Goal: Task Accomplishment & Management: Use online tool/utility

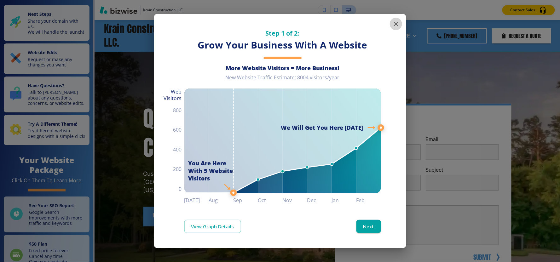
click at [396, 24] on icon "button" at bounding box center [396, 24] width 4 height 4
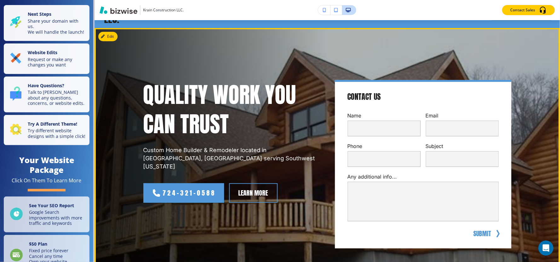
scroll to position [35, 0]
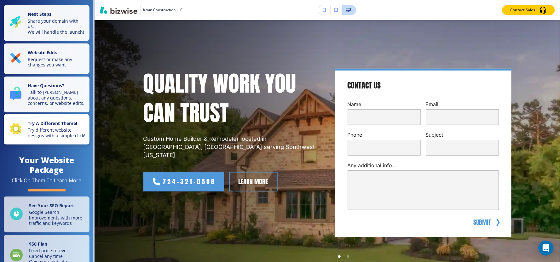
click at [50, 137] on p "Try different website designs with a simple click!" at bounding box center [57, 132] width 58 height 11
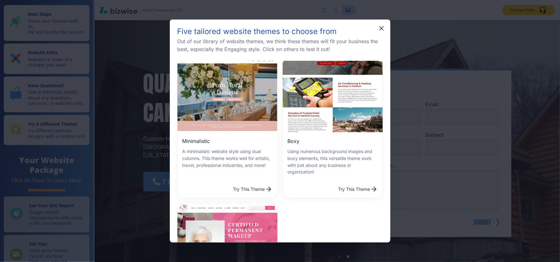
scroll to position [175, 0]
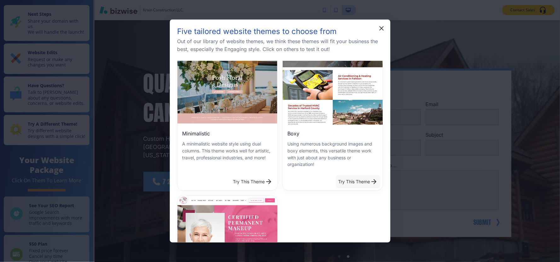
click at [355, 179] on button "Try This Theme" at bounding box center [358, 182] width 44 height 13
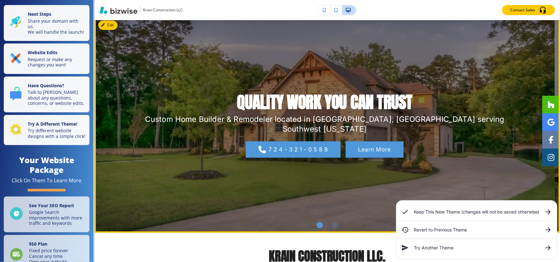
scroll to position [0, 0]
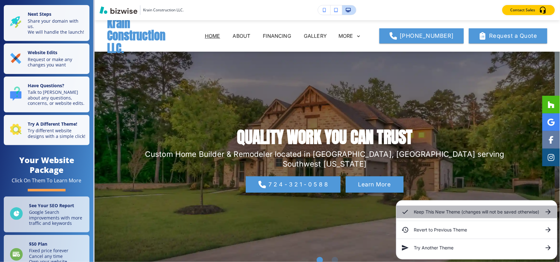
click at [489, 210] on h6 "Keep This New Theme (changes will not be saved otherwise)" at bounding box center [476, 212] width 125 height 7
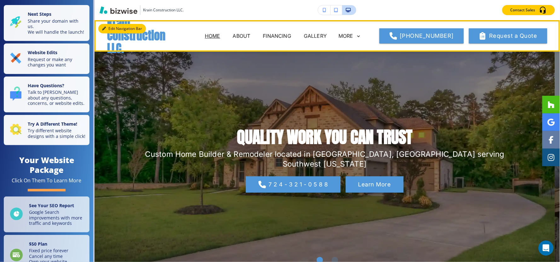
click at [110, 30] on button "Edit Navigation Bar" at bounding box center [122, 28] width 48 height 9
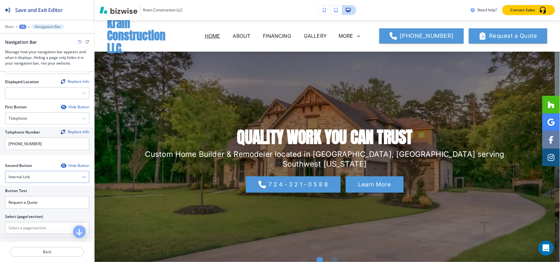
scroll to position [315, 0]
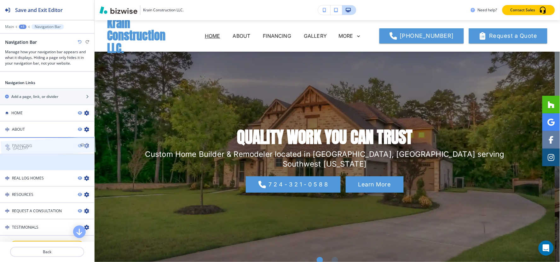
drag, startPoint x: 35, startPoint y: 165, endPoint x: 35, endPoint y: 138, distance: 27.4
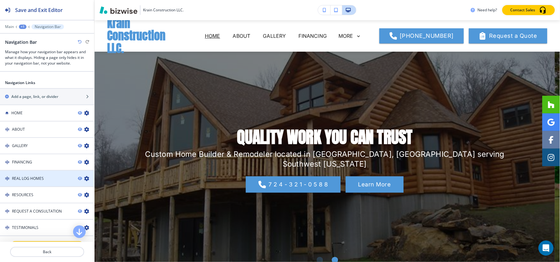
click at [84, 177] on icon "button" at bounding box center [86, 178] width 5 height 5
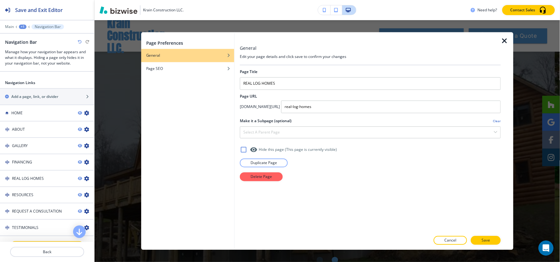
click at [342, 126] on div at bounding box center [370, 125] width 261 height 3
click at [342, 131] on div "Select a parent page" at bounding box center [370, 132] width 260 height 11
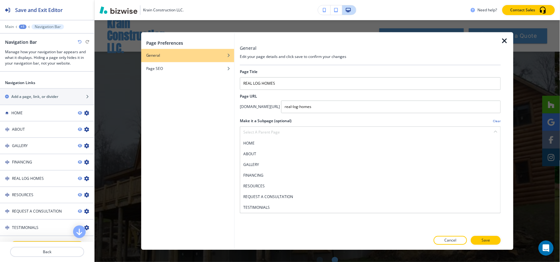
click at [275, 170] on div "GALLERY" at bounding box center [370, 164] width 260 height 11
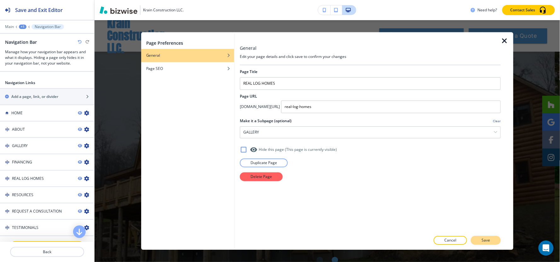
click at [490, 240] on p "Save" at bounding box center [486, 241] width 9 height 6
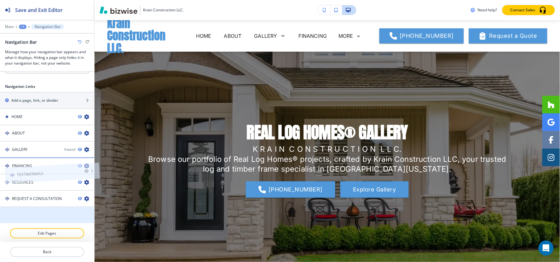
scroll to position [312, 0]
drag, startPoint x: 37, startPoint y: 212, endPoint x: 42, endPoint y: 154, distance: 58.2
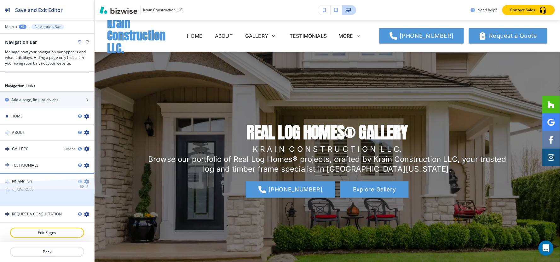
drag, startPoint x: 40, startPoint y: 193, endPoint x: 40, endPoint y: 171, distance: 21.1
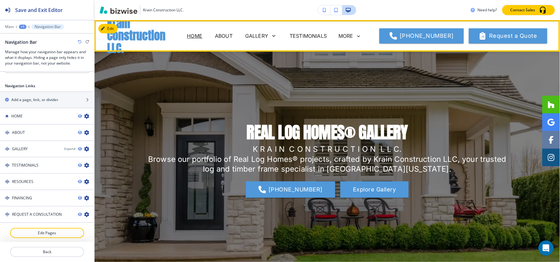
click at [203, 36] on p "HOME" at bounding box center [194, 36] width 15 height 8
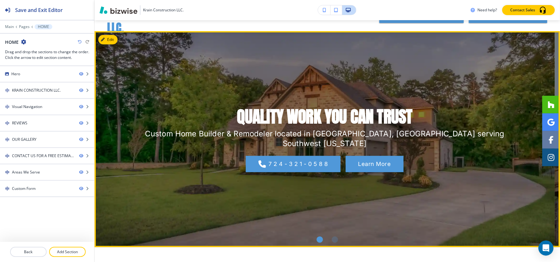
scroll to position [0, 0]
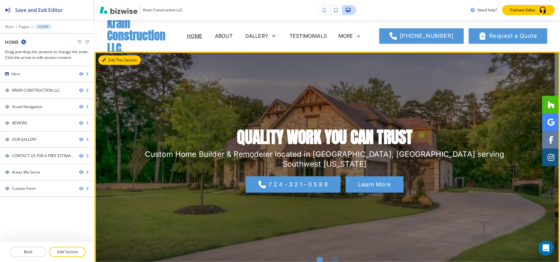
click at [112, 61] on button "Edit This Section" at bounding box center [119, 59] width 43 height 9
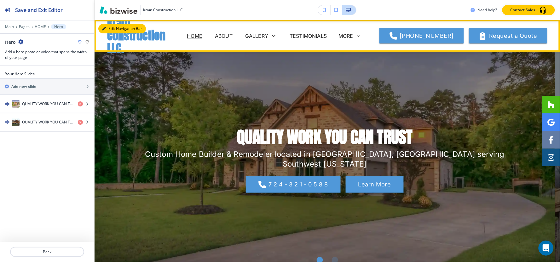
click at [108, 26] on button "Edit Navigation Bar" at bounding box center [122, 28] width 48 height 9
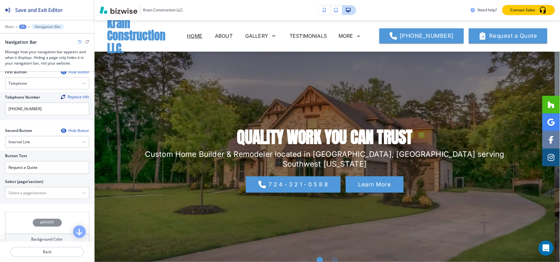
scroll to position [105, 0]
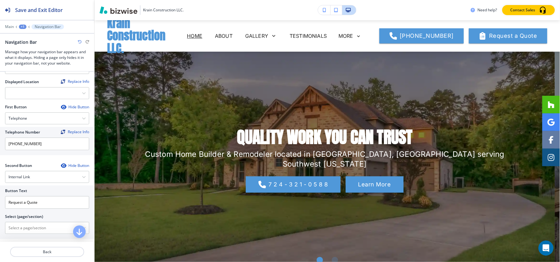
click at [61, 165] on icon "button" at bounding box center [63, 165] width 5 height 5
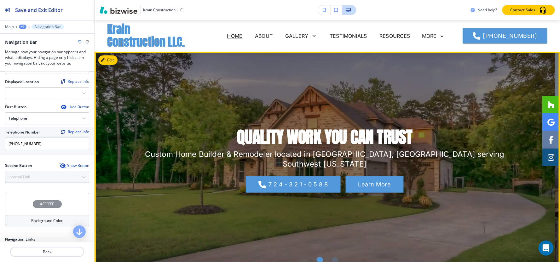
scroll to position [35, 0]
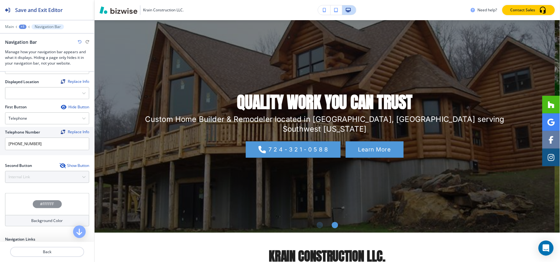
click at [14, 24] on div "Main +1 Navigation Bar" at bounding box center [47, 26] width 84 height 5
click at [11, 26] on p "Main" at bounding box center [9, 27] width 9 height 4
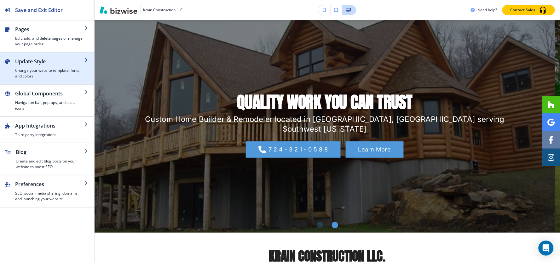
click at [19, 70] on h4 "Change your website template, fonts, and colors" at bounding box center [49, 73] width 69 height 11
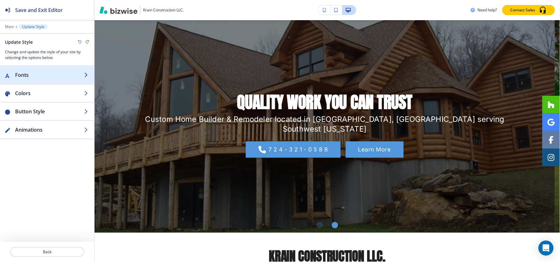
click at [27, 73] on h2 "Fonts" at bounding box center [49, 75] width 69 height 8
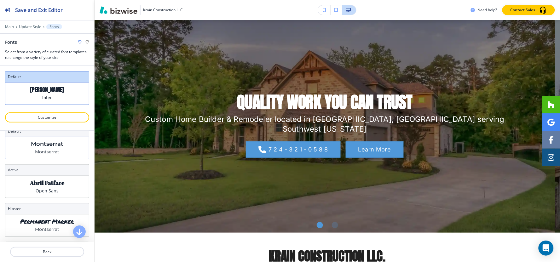
scroll to position [0, 0]
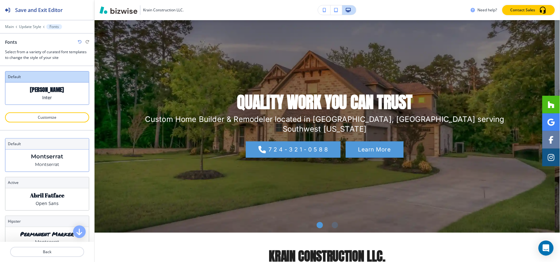
click at [44, 165] on p "Montserrat" at bounding box center [47, 164] width 24 height 7
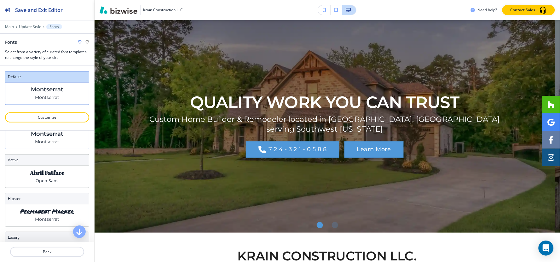
scroll to position [35, 0]
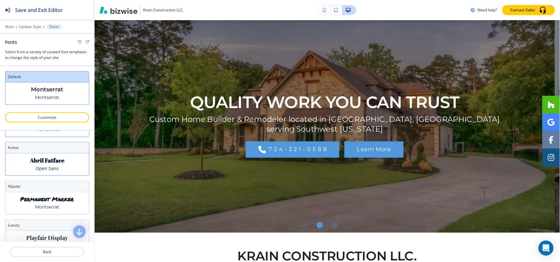
click at [45, 163] on p "Abril Fatface" at bounding box center [47, 160] width 34 height 7
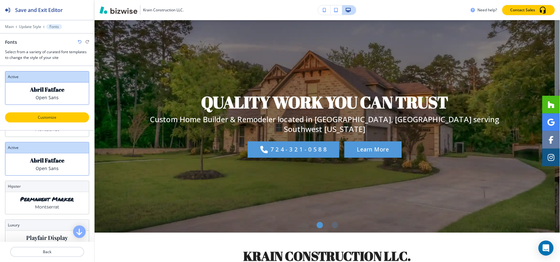
click at [52, 115] on p "Customize" at bounding box center [47, 118] width 68 height 6
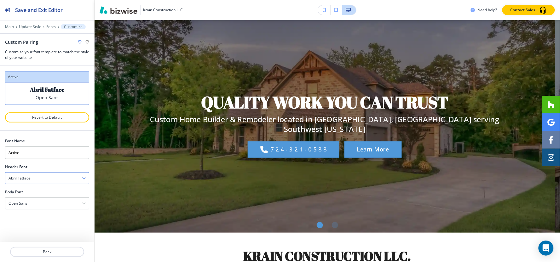
click at [43, 180] on div "Abril Fatface" at bounding box center [47, 178] width 84 height 11
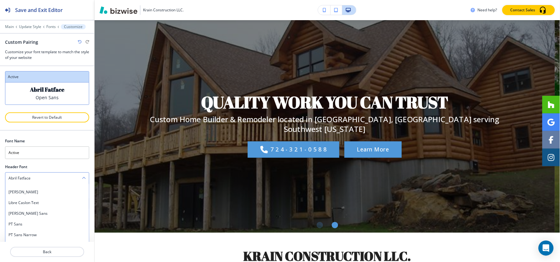
scroll to position [310, 0]
click at [44, 192] on h4 "Libre Caslon Text" at bounding box center [47, 191] width 77 height 6
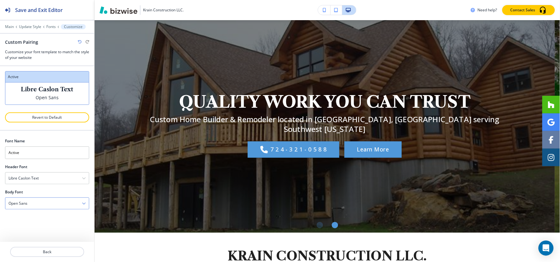
click at [13, 205] on h4 "Open Sans" at bounding box center [18, 204] width 19 height 6
click at [54, 217] on h4 "Quicksand" at bounding box center [47, 215] width 77 height 6
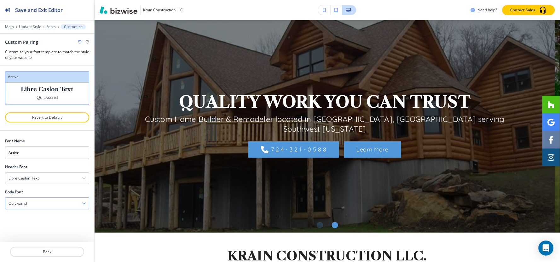
scroll to position [0, 0]
click at [66, 206] on div "Quicksand" at bounding box center [47, 203] width 84 height 11
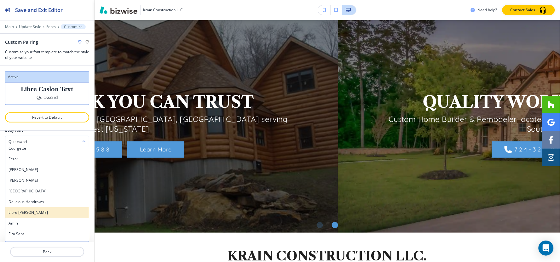
click at [60, 209] on div "Libre Baskerville" at bounding box center [47, 212] width 84 height 11
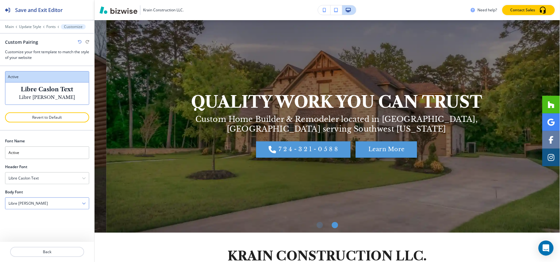
scroll to position [0, 0]
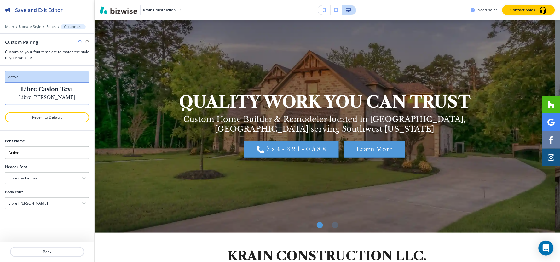
click at [42, 196] on div at bounding box center [47, 196] width 84 height 3
click at [40, 206] on div "Libre Baskerville" at bounding box center [47, 203] width 84 height 11
click at [38, 181] on h4 "Libre Caslon Text" at bounding box center [24, 179] width 30 height 6
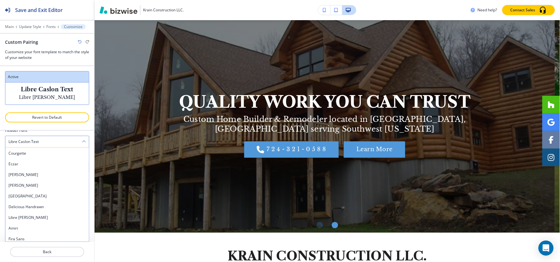
scroll to position [70, 0]
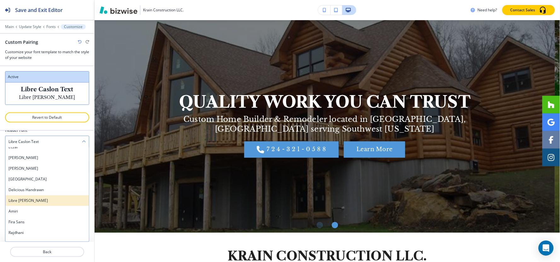
click at [41, 203] on h4 "Libre Baskerville" at bounding box center [47, 201] width 77 height 6
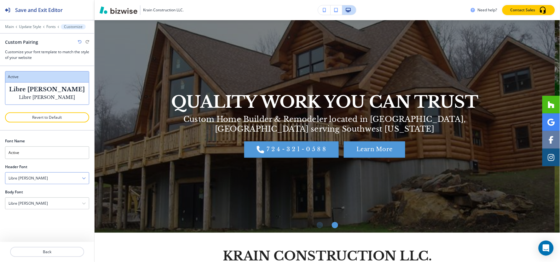
scroll to position [0, 0]
click at [35, 204] on h4 "Libre Baskerville" at bounding box center [28, 204] width 39 height 6
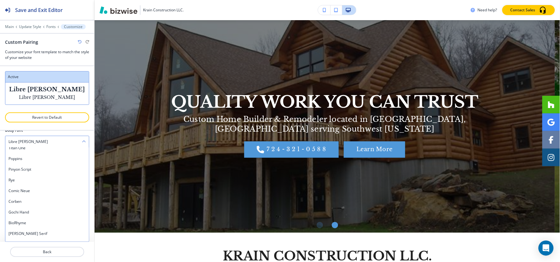
scroll to position [548, 0]
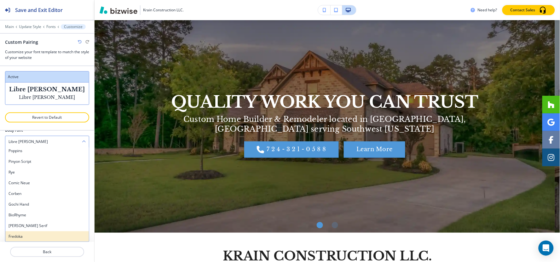
click at [31, 234] on h4 "Fredoka" at bounding box center [47, 237] width 77 height 6
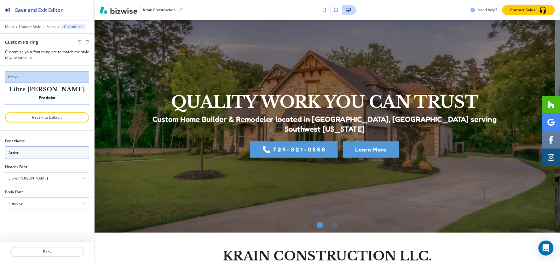
scroll to position [0, 0]
click at [43, 203] on div "Fredoka" at bounding box center [47, 203] width 84 height 11
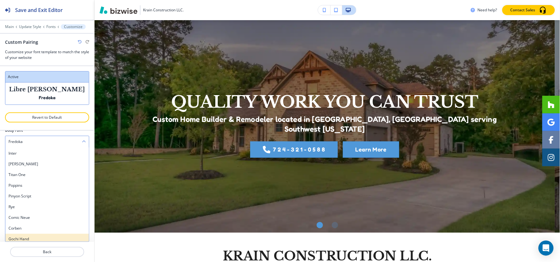
scroll to position [513, 0]
click at [41, 183] on h4 "Poppins" at bounding box center [47, 186] width 77 height 6
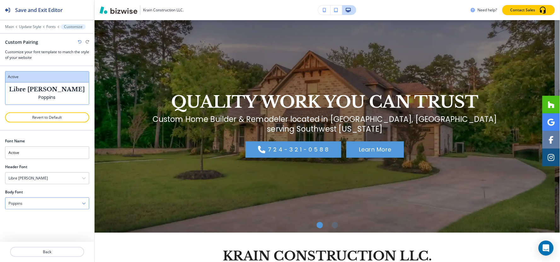
scroll to position [0, 0]
click at [29, 206] on div "Poppins" at bounding box center [47, 203] width 84 height 11
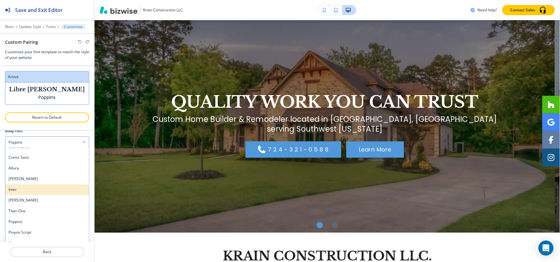
click at [42, 189] on h4 "Inter" at bounding box center [47, 190] width 77 height 6
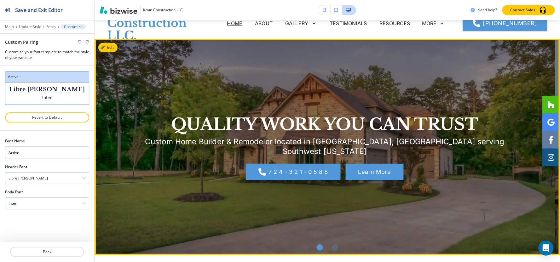
scroll to position [0, 0]
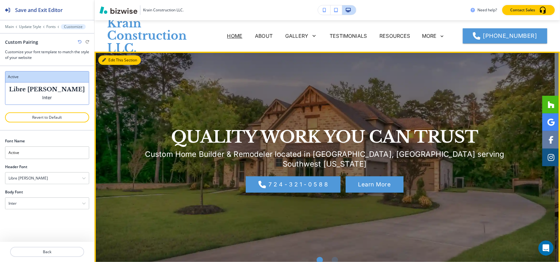
click at [111, 60] on button "Edit This Section" at bounding box center [119, 59] width 43 height 9
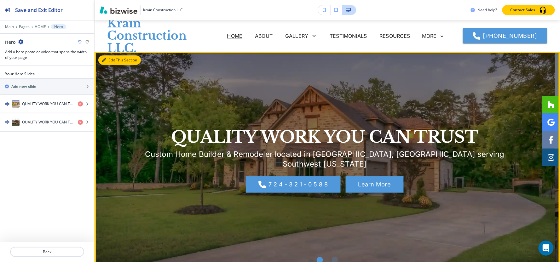
scroll to position [32, 0]
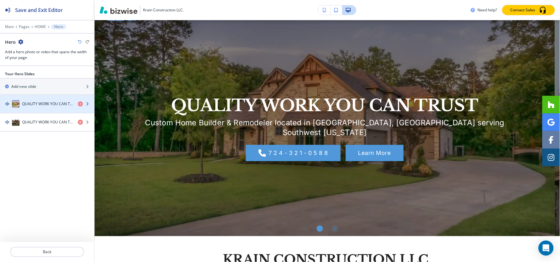
click at [24, 109] on div "button" at bounding box center [47, 110] width 94 height 5
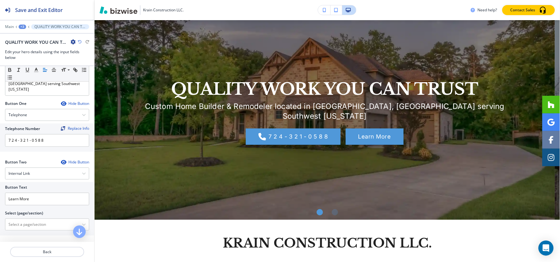
scroll to position [0, 0]
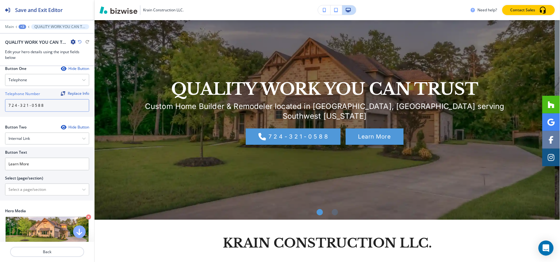
click at [11, 102] on input "7 2 4 - 3 2 1 - 0 5 8 8" at bounding box center [47, 105] width 84 height 13
type input "7 2 4 - 3 2 1 - 0 5 8 8"
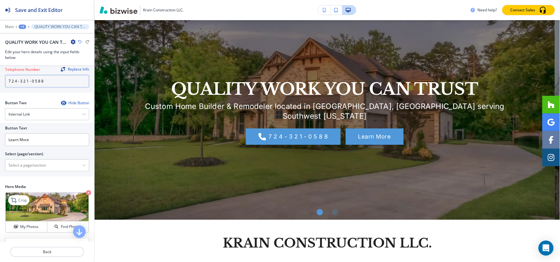
scroll to position [140, 0]
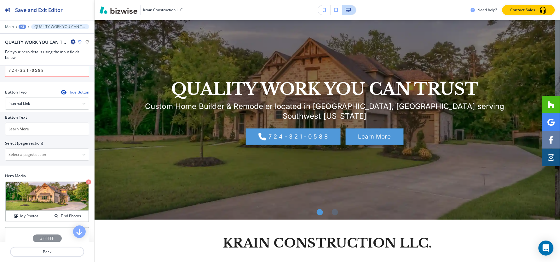
click at [45, 158] on div "Button Text Learn More Select (page/section) HOME HOME | Hero HOME | KRAIN CONS…" at bounding box center [47, 139] width 94 height 54
click at [45, 151] on \(page\/section\) "Manual Input" at bounding box center [43, 154] width 77 height 11
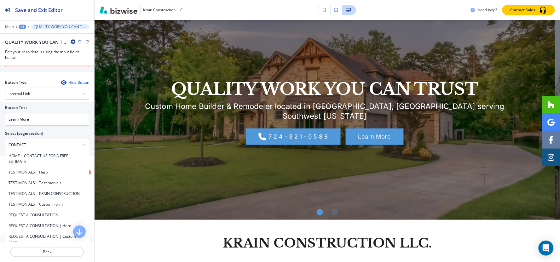
scroll to position [159, 0]
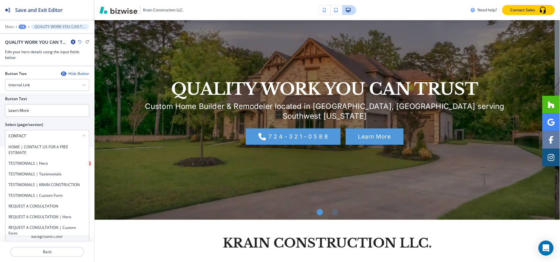
drag, startPoint x: 40, startPoint y: 131, endPoint x: 0, endPoint y: 123, distance: 41.1
click at [0, 119] on div "Button Text Learn More Select (page/section) CONTACT HOME | CONTACT US FOR A FR…" at bounding box center [47, 121] width 94 height 54
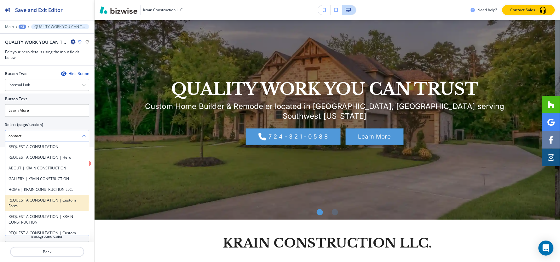
scroll to position [25, 0]
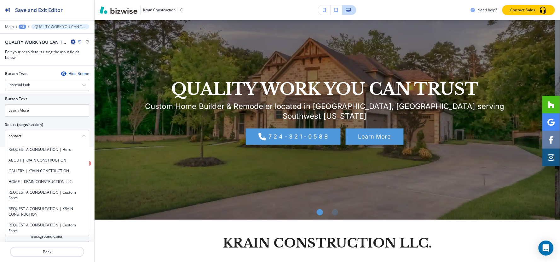
drag, startPoint x: 37, startPoint y: 134, endPoint x: 0, endPoint y: 133, distance: 37.2
click at [0, 133] on div "Button Text Learn More Select (page/section) contact HOME | CONTACT US FOR A FR…" at bounding box center [47, 121] width 94 height 54
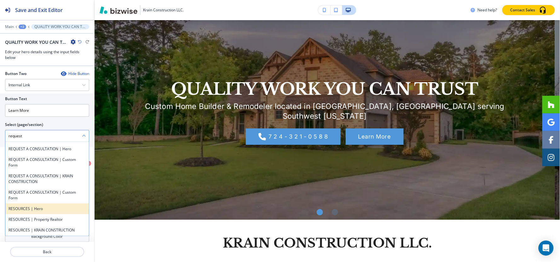
scroll to position [0, 0]
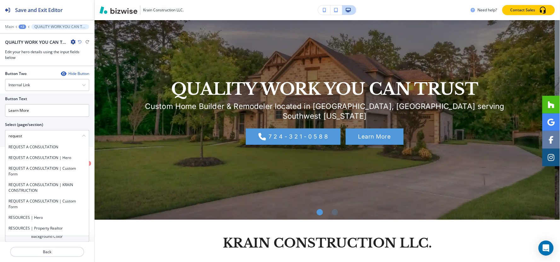
click at [87, 125] on div "Button Text Learn More Select (page/section) request REQUEST A CONSULTATION REQ…" at bounding box center [47, 121] width 94 height 54
click at [60, 144] on h4 "REQUEST A CONSULTATION" at bounding box center [47, 147] width 77 height 6
type \(page\/section\) "REQUEST A CONSULTATION"
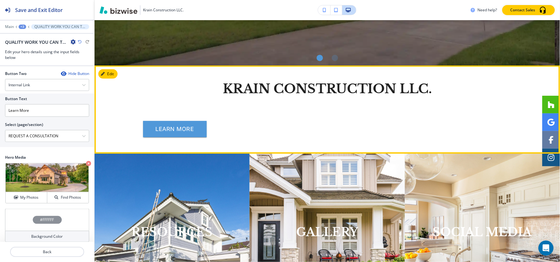
scroll to position [153, 0]
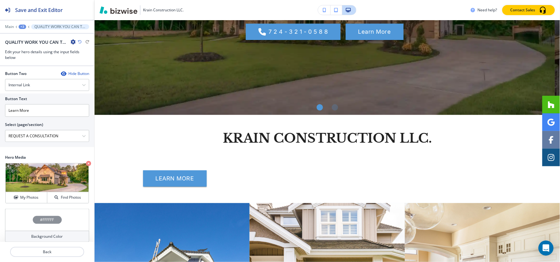
click at [23, 29] on div at bounding box center [47, 31] width 94 height 4
click at [23, 28] on div "+3" at bounding box center [23, 27] width 8 height 4
click at [33, 58] on p "Hero" at bounding box center [39, 59] width 32 height 6
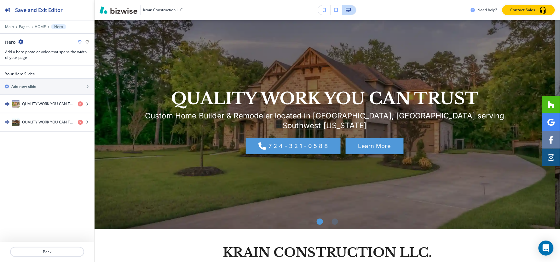
scroll to position [32, 0]
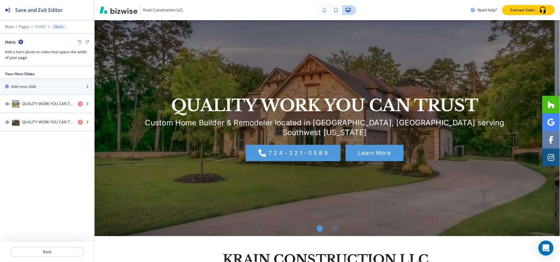
click at [39, 27] on p "HOME" at bounding box center [40, 27] width 11 height 4
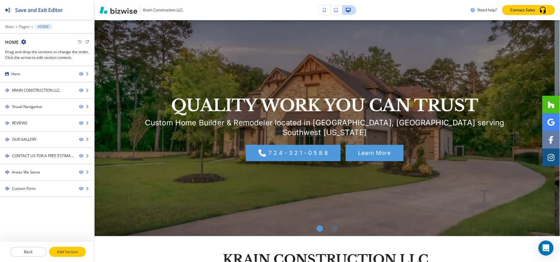
click at [64, 252] on p "Add Section" at bounding box center [67, 252] width 35 height 6
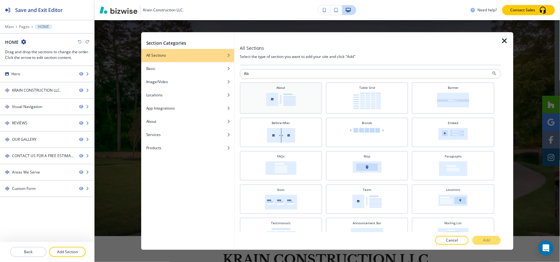
type input "Ab"
click at [276, 101] on img at bounding box center [281, 100] width 30 height 14
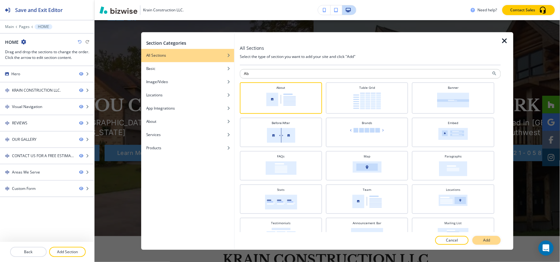
click at [494, 238] on button "Add" at bounding box center [486, 240] width 28 height 9
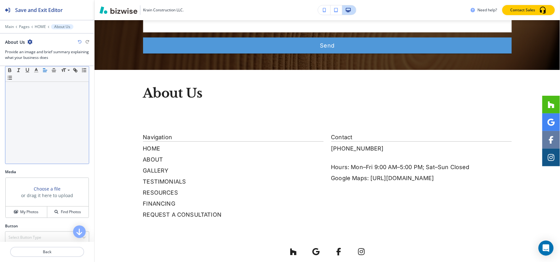
scroll to position [165, 0]
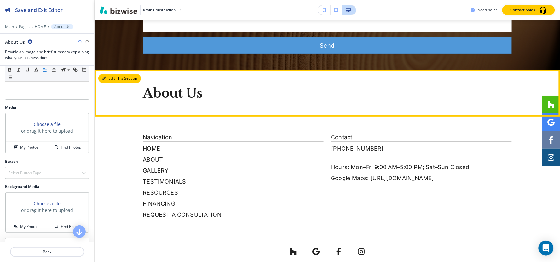
click at [117, 74] on button "Edit This Section" at bounding box center [119, 78] width 43 height 9
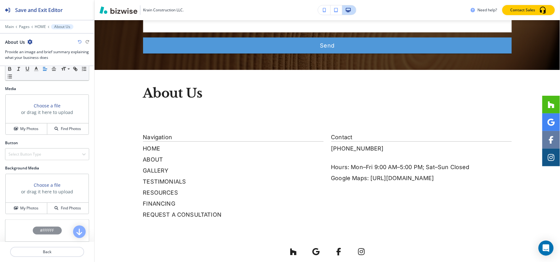
scroll to position [200, 0]
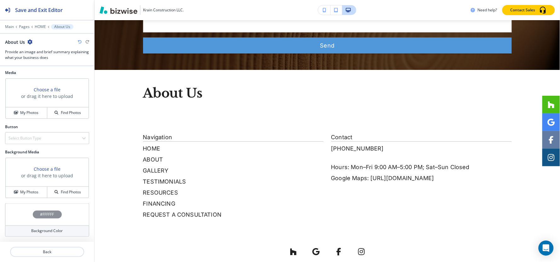
click at [29, 43] on icon "button" at bounding box center [29, 41] width 5 height 5
click at [42, 75] on p "Delete Section" at bounding box center [47, 75] width 32 height 6
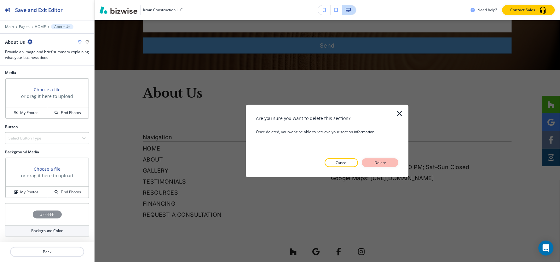
click at [378, 162] on p "Delete" at bounding box center [380, 163] width 15 height 6
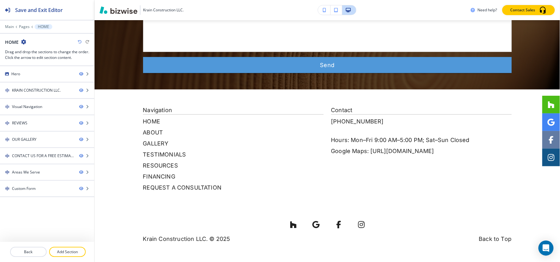
scroll to position [1430, 0]
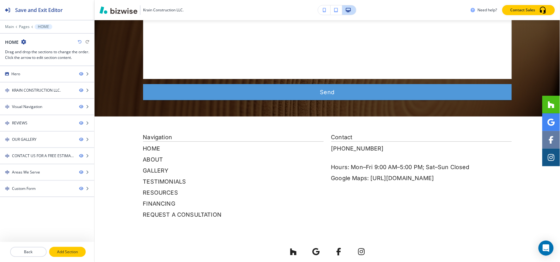
click at [61, 252] on p "Add Section" at bounding box center [67, 252] width 35 height 6
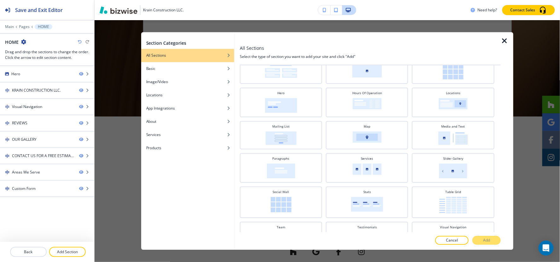
scroll to position [140, 0]
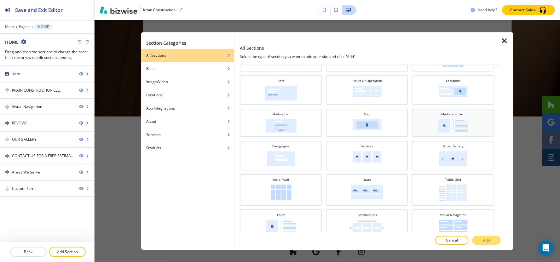
click at [445, 119] on img at bounding box center [453, 126] width 30 height 14
click at [480, 237] on button "Add" at bounding box center [486, 240] width 28 height 9
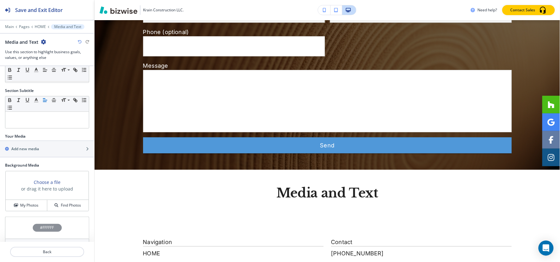
scroll to position [38, 0]
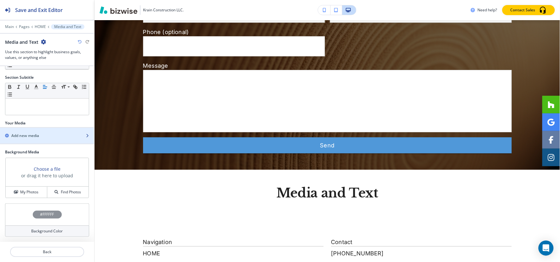
click at [30, 136] on h2 "Add new media" at bounding box center [25, 136] width 28 height 6
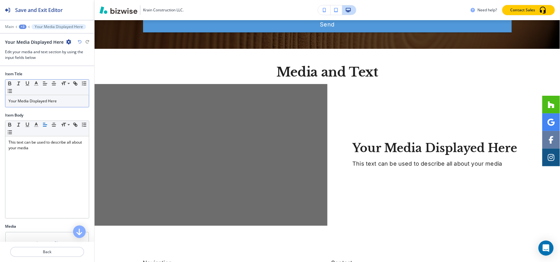
scroll to position [1465, 0]
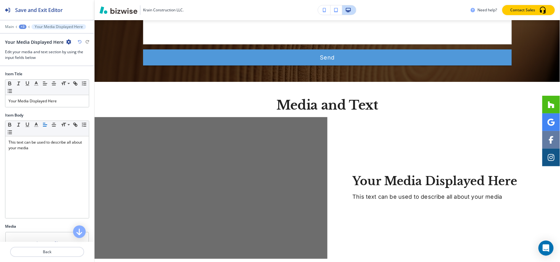
click at [20, 27] on div "+3" at bounding box center [23, 27] width 8 height 4
click at [31, 55] on button "Media and Text" at bounding box center [39, 59] width 40 height 11
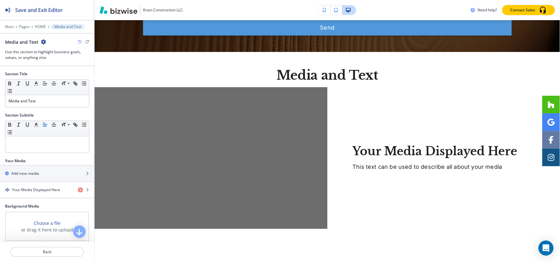
scroll to position [1499, 0]
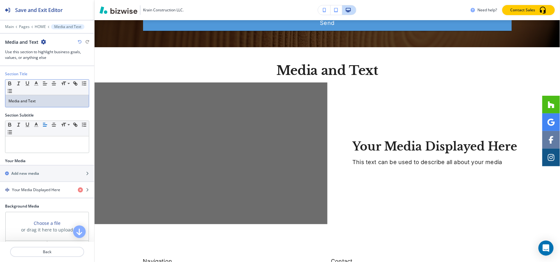
click at [45, 104] on p "Media and Text" at bounding box center [47, 101] width 77 height 6
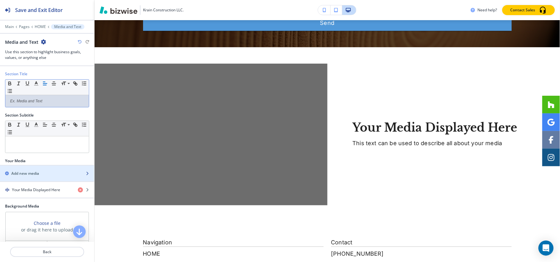
scroll to position [55, 0]
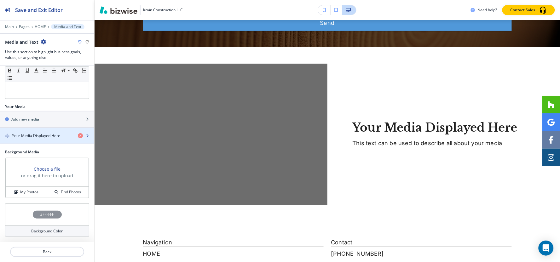
click at [32, 133] on h4 "Your Media Displayed Here" at bounding box center [36, 136] width 48 height 6
click at [36, 131] on div "button" at bounding box center [47, 130] width 94 height 5
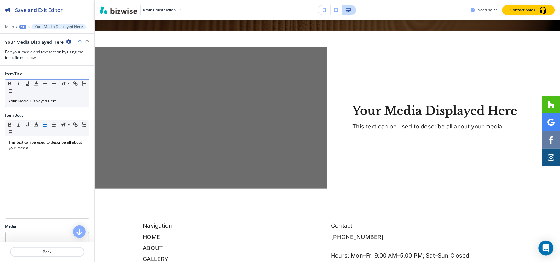
click at [48, 100] on p "Your Media Displayed Here" at bounding box center [47, 101] width 77 height 6
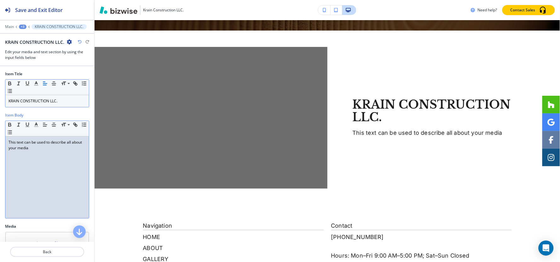
click at [20, 164] on div "This text can be used to describe all about your media" at bounding box center [47, 177] width 84 height 82
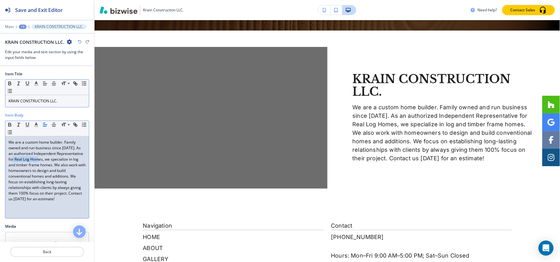
drag, startPoint x: 42, startPoint y: 159, endPoint x: 70, endPoint y: 159, distance: 28.1
click at [70, 159] on p "We are a custom home builder. Family owned and run business since 1988. As an a…" at bounding box center [47, 171] width 77 height 62
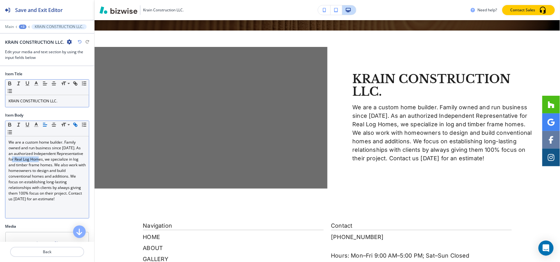
click at [77, 125] on icon "button" at bounding box center [75, 125] width 6 height 6
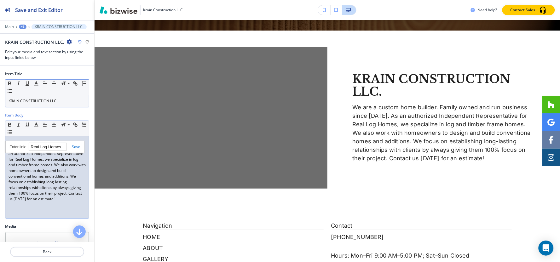
paste input "[URL][DOMAIN_NAME]"
type input "[URL][DOMAIN_NAME]"
click at [51, 178] on p "We are a custom home builder. Family owned and run business since 1988. As an a…" at bounding box center [47, 171] width 77 height 62
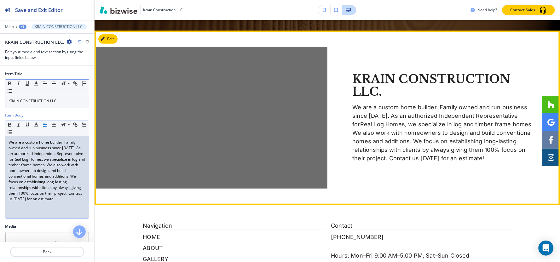
click at [430, 103] on p "We are a custom home builder. Family owned and run business since 1988. As an a…" at bounding box center [444, 133] width 183 height 60
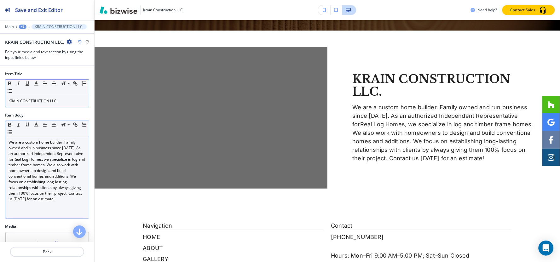
click at [42, 160] on link "Real Log Homes" at bounding box center [28, 159] width 28 height 5
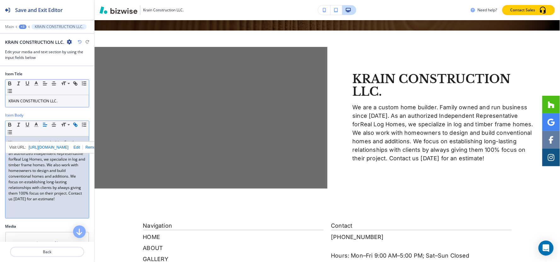
click at [64, 183] on p "We are a custom home builder. Family owned and run business since 1988. As an a…" at bounding box center [47, 171] width 77 height 62
drag, startPoint x: 43, startPoint y: 159, endPoint x: 70, endPoint y: 159, distance: 27.7
click at [70, 159] on p "We are a custom home builder. Family owned and run business since 1988. As an a…" at bounding box center [47, 171] width 77 height 62
click at [36, 124] on polyline "button" at bounding box center [36, 124] width 2 height 3
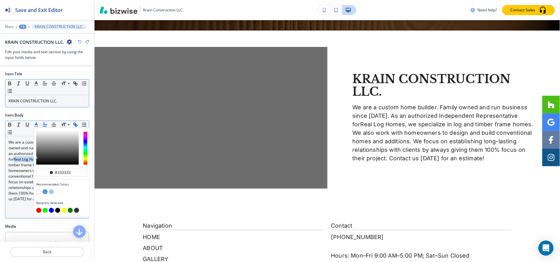
click at [46, 194] on button "button" at bounding box center [45, 191] width 5 height 5
type input "#5098d9"
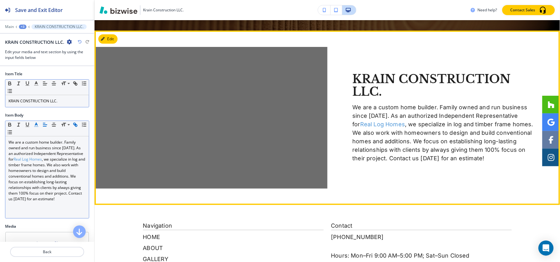
click at [490, 122] on p "We are a custom home builder. Family owned and run business since 1988. As an a…" at bounding box center [444, 133] width 183 height 60
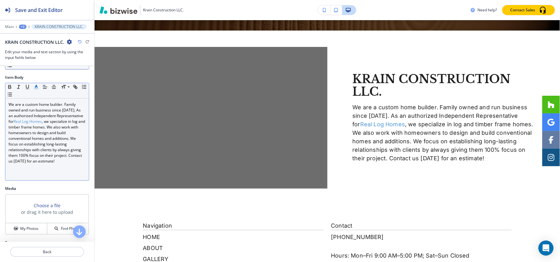
scroll to position [61, 0]
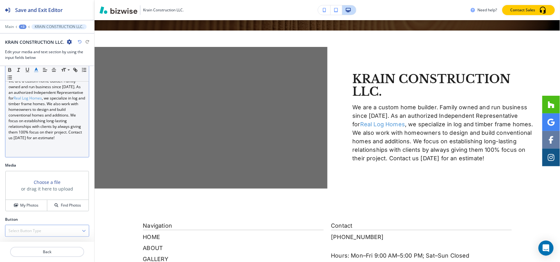
click at [20, 231] on h4 "Select Button Type" at bounding box center [25, 231] width 33 height 6
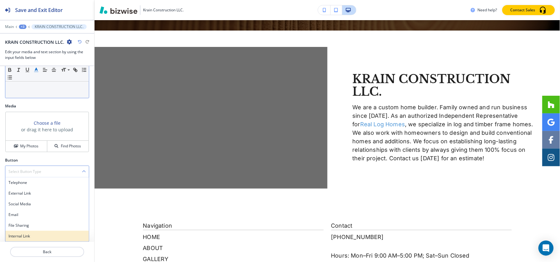
click at [20, 234] on h4 "Internal Link" at bounding box center [47, 237] width 77 height 6
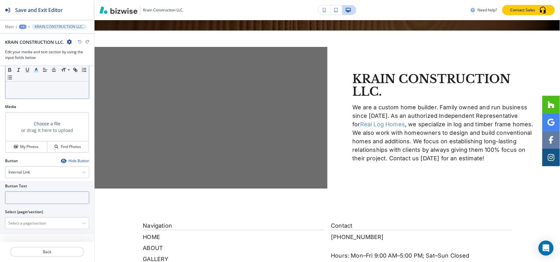
click at [54, 200] on input "text" at bounding box center [47, 198] width 84 height 13
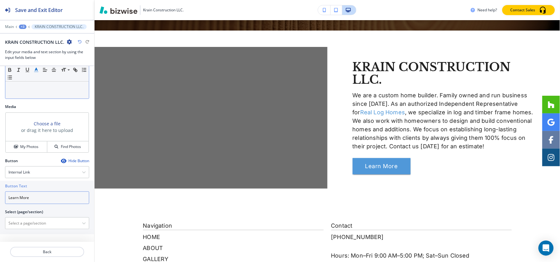
type input "Learn More"
click at [28, 226] on \(page\/section\) "Manual Input" at bounding box center [43, 223] width 77 height 11
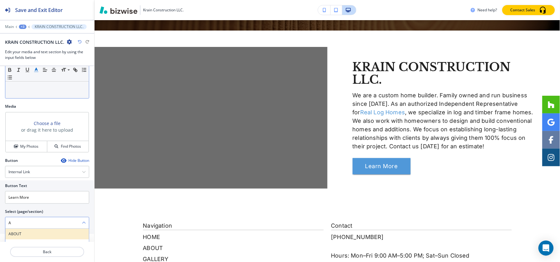
click at [18, 233] on h4 "ABOUT" at bounding box center [47, 234] width 77 height 6
type \(page\/section\) "ABOUT"
click at [23, 148] on h4 "My Photos" at bounding box center [29, 147] width 18 height 6
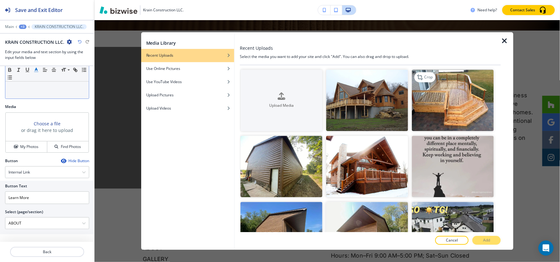
click at [467, 98] on img "button" at bounding box center [453, 100] width 82 height 61
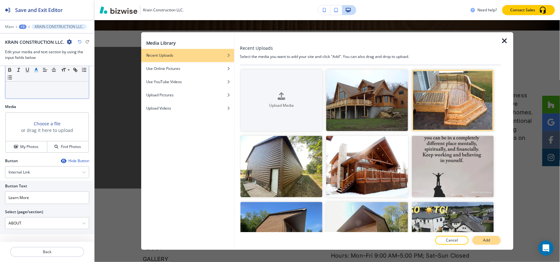
drag, startPoint x: 491, startPoint y: 243, endPoint x: 489, endPoint y: 239, distance: 5.4
click at [491, 243] on button "Add" at bounding box center [486, 240] width 28 height 9
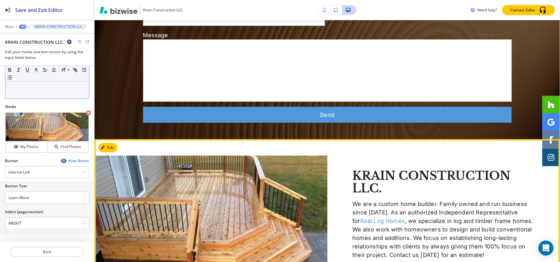
scroll to position [1341, 0]
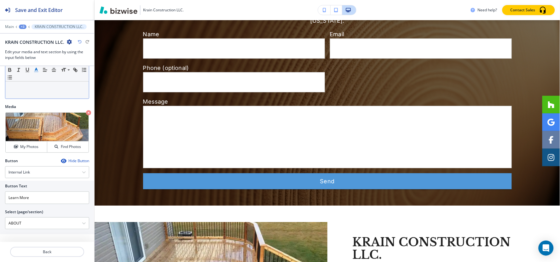
click at [24, 26] on div "+3" at bounding box center [23, 27] width 8 height 4
click at [31, 48] on p "HOME" at bounding box center [39, 48] width 32 height 6
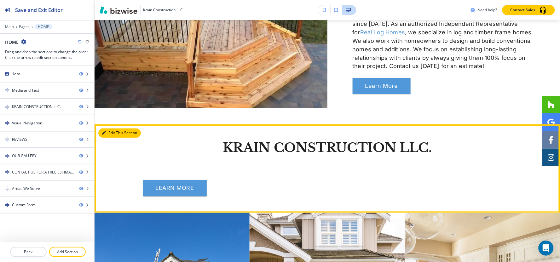
click at [113, 133] on button "Edit This Section" at bounding box center [119, 133] width 43 height 9
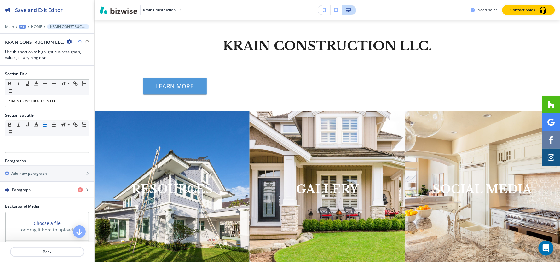
scroll to position [422, 0]
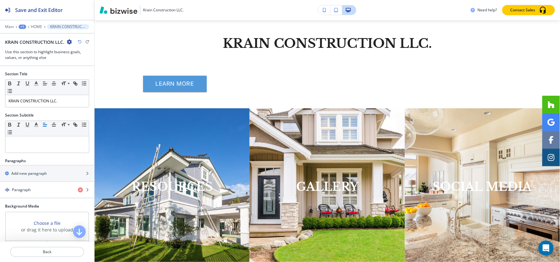
click at [70, 40] on icon "button" at bounding box center [69, 41] width 5 height 5
click at [79, 77] on p "Delete Section" at bounding box center [86, 75] width 32 height 6
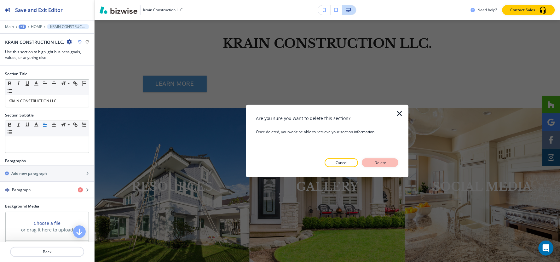
click at [380, 163] on p "Delete" at bounding box center [380, 163] width 15 height 6
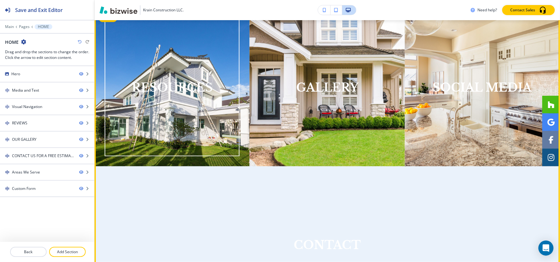
scroll to position [387, 0]
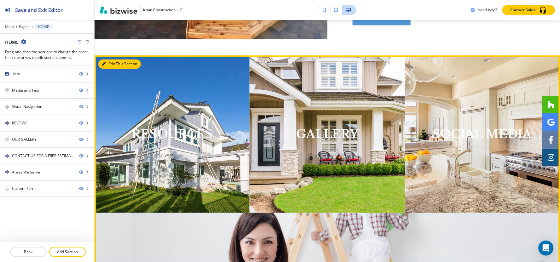
click at [111, 63] on button "Edit This Section" at bounding box center [119, 63] width 43 height 9
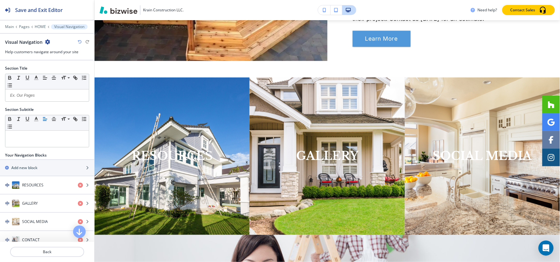
scroll to position [326, 0]
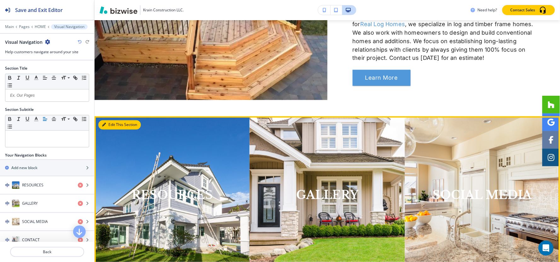
click at [103, 122] on button "Edit This Section" at bounding box center [119, 124] width 43 height 9
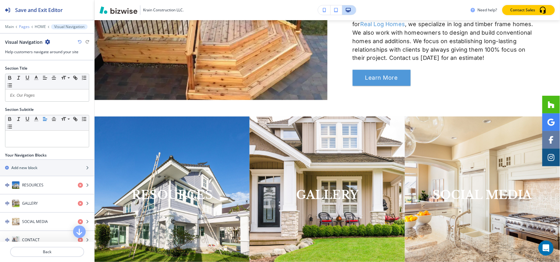
click at [21, 26] on p "Pages" at bounding box center [24, 27] width 11 height 4
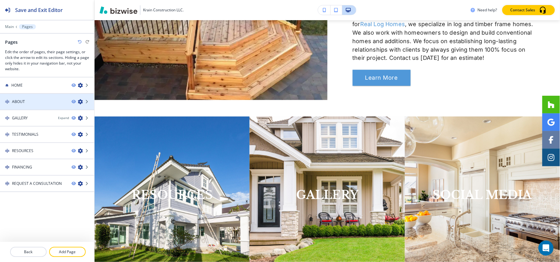
click at [79, 100] on icon "button" at bounding box center [80, 101] width 5 height 5
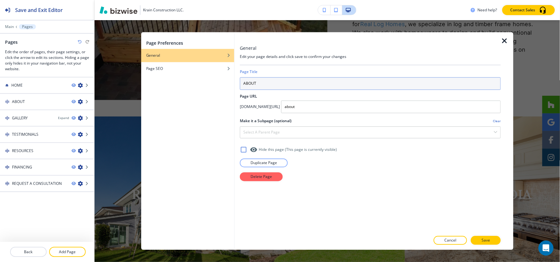
click at [306, 84] on input "ABOUT" at bounding box center [370, 83] width 261 height 13
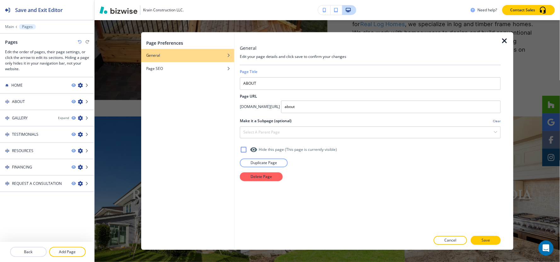
click at [506, 39] on icon "button" at bounding box center [505, 41] width 8 height 8
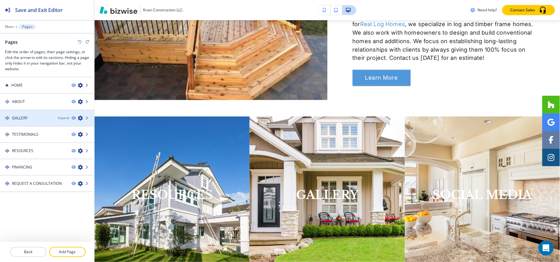
click at [80, 118] on icon "button" at bounding box center [80, 118] width 5 height 5
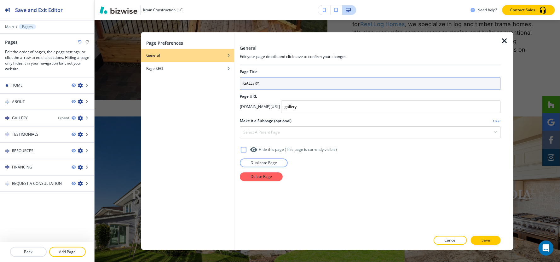
click at [310, 78] on input "GALLERY" at bounding box center [370, 83] width 261 height 13
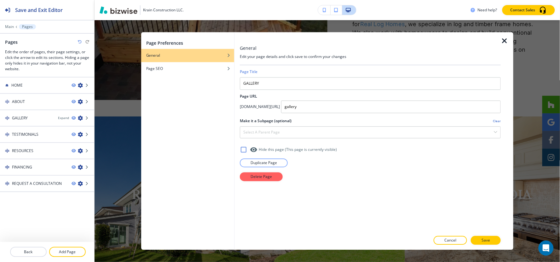
click at [504, 37] on div "Page Preferences General Page SEO General Edit your page details and click save…" at bounding box center [327, 141] width 373 height 218
click at [505, 37] on icon "button" at bounding box center [505, 41] width 8 height 8
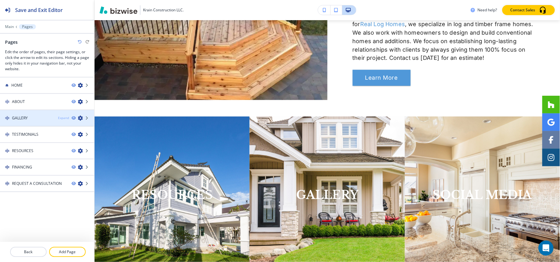
click at [63, 118] on div "Expand" at bounding box center [63, 118] width 11 height 5
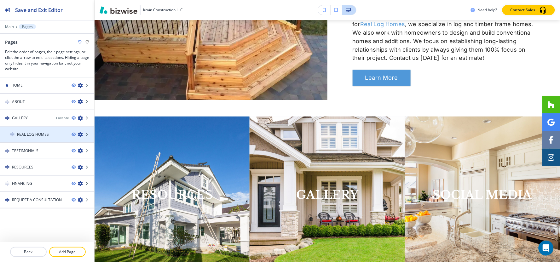
click at [80, 132] on icon "button" at bounding box center [80, 134] width 5 height 5
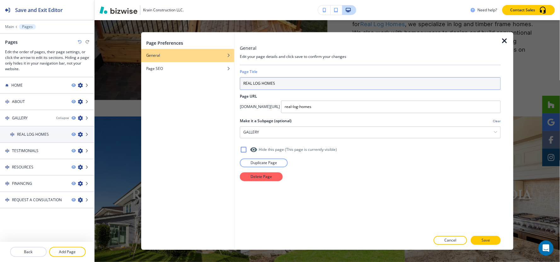
click at [336, 86] on input "REAL LOG HOMES" at bounding box center [370, 83] width 261 height 13
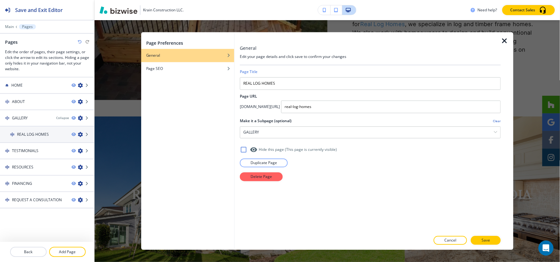
click at [507, 39] on icon "button" at bounding box center [505, 41] width 8 height 8
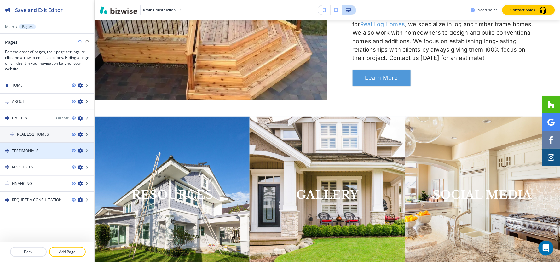
click at [79, 149] on icon "button" at bounding box center [80, 150] width 5 height 5
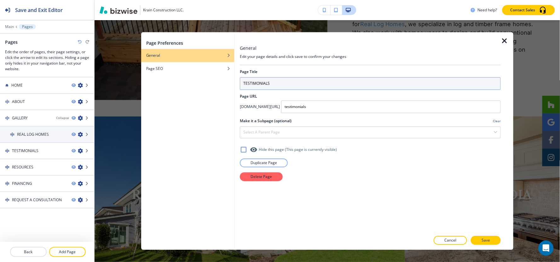
click at [343, 83] on input "TESTIMONIALS" at bounding box center [370, 83] width 261 height 13
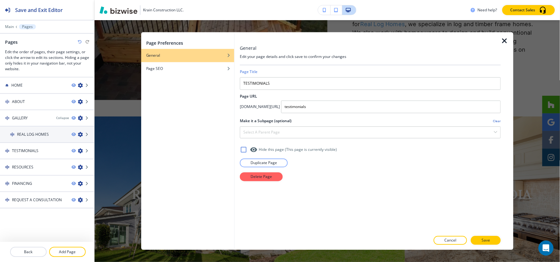
click at [507, 42] on icon "button" at bounding box center [505, 41] width 8 height 8
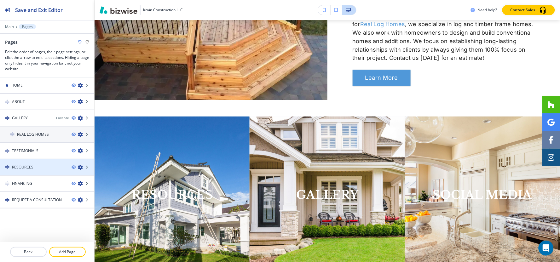
click at [80, 165] on icon "button" at bounding box center [80, 167] width 5 height 5
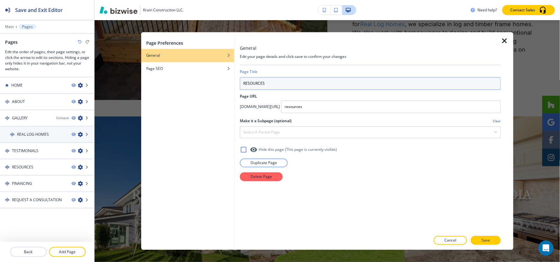
click at [356, 86] on input "RESOURCES" at bounding box center [370, 83] width 261 height 13
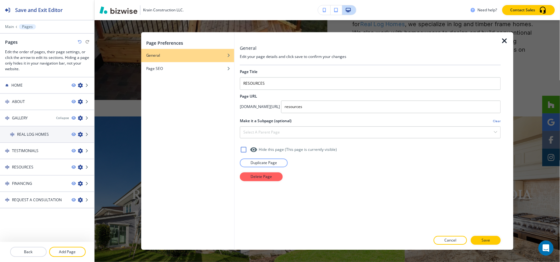
click at [506, 43] on icon "button" at bounding box center [505, 41] width 8 height 8
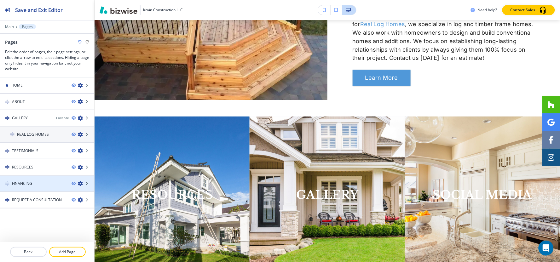
click at [81, 183] on icon "button" at bounding box center [80, 183] width 5 height 5
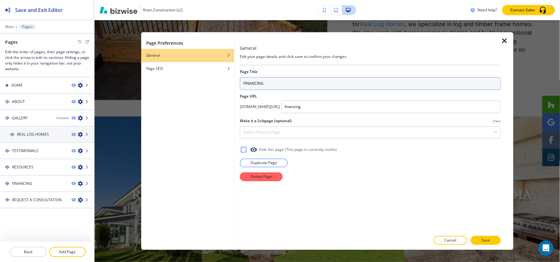
click at [351, 83] on input "FINANCING" at bounding box center [370, 83] width 261 height 13
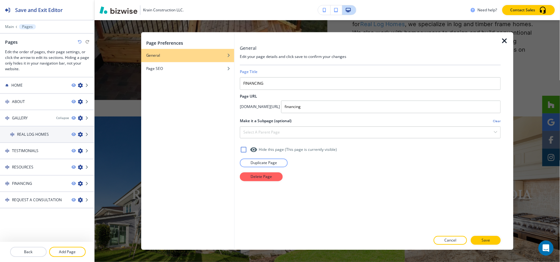
click at [505, 42] on icon "button" at bounding box center [505, 41] width 8 height 8
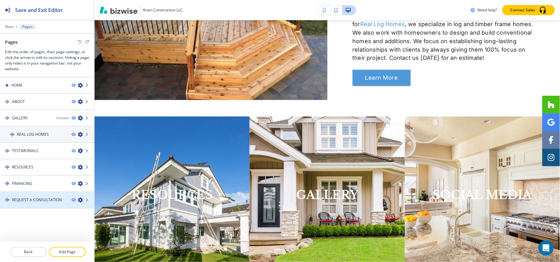
click at [81, 199] on icon "button" at bounding box center [80, 200] width 5 height 5
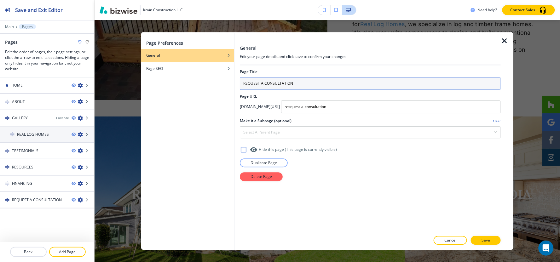
click at [334, 81] on input "REQUEST A CONSULTATION" at bounding box center [370, 83] width 261 height 13
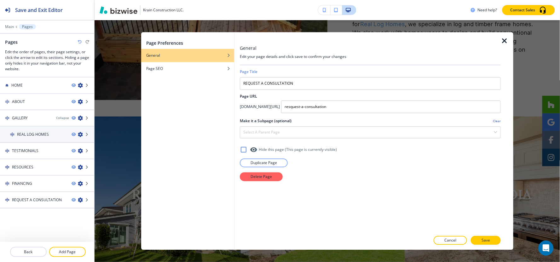
click at [506, 40] on icon "button" at bounding box center [505, 41] width 8 height 8
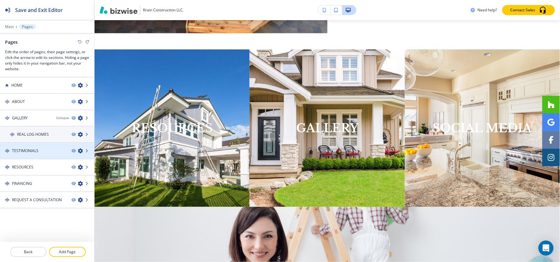
scroll to position [396, 0]
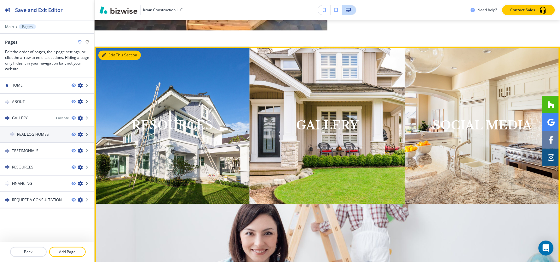
click at [108, 57] on button "Edit This Section" at bounding box center [119, 54] width 43 height 9
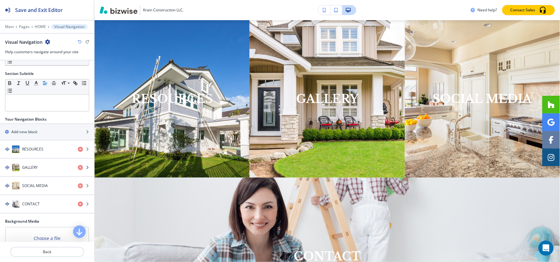
scroll to position [70, 0]
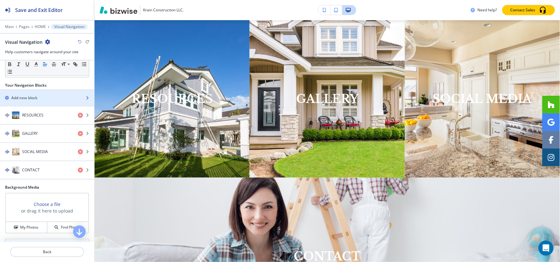
click at [42, 102] on div "button" at bounding box center [47, 103] width 94 height 5
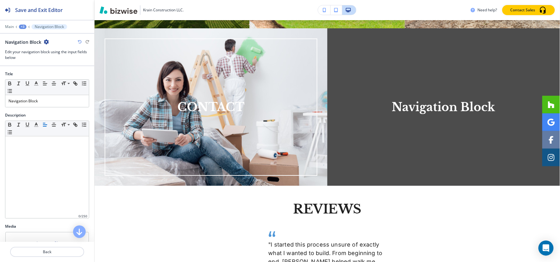
scroll to position [580, 0]
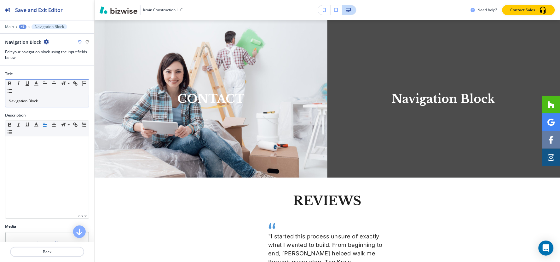
click at [53, 102] on p "Navigation Block" at bounding box center [47, 101] width 77 height 6
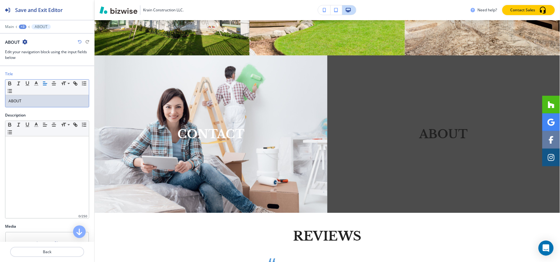
scroll to position [100, 0]
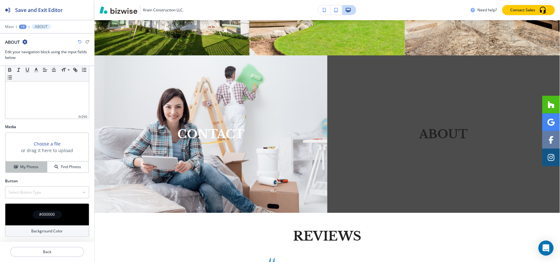
click at [20, 169] on h4 "My Photos" at bounding box center [29, 167] width 18 height 6
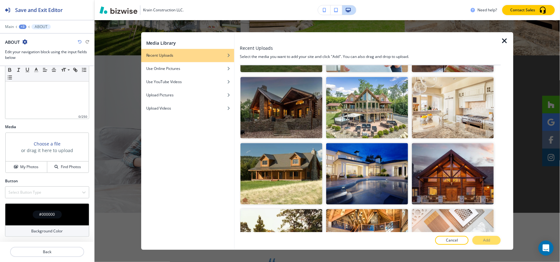
scroll to position [3863, 0]
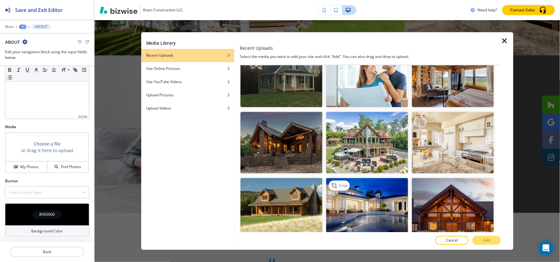
click at [382, 178] on img "button" at bounding box center [367, 208] width 82 height 61
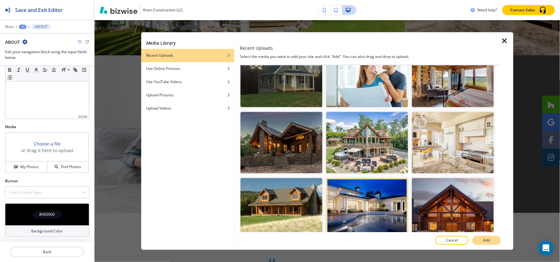
click at [481, 242] on button "Add" at bounding box center [486, 240] width 28 height 9
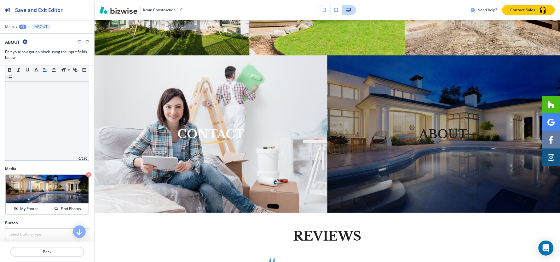
scroll to position [0, 0]
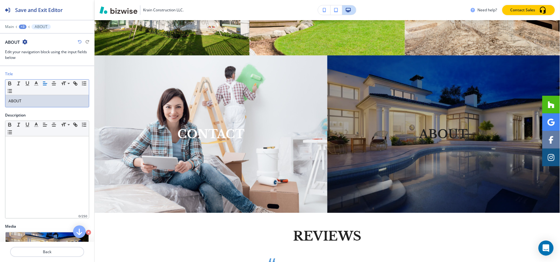
click at [42, 101] on p "ABOUT" at bounding box center [47, 101] width 77 height 6
click at [36, 83] on polyline "button" at bounding box center [36, 83] width 2 height 3
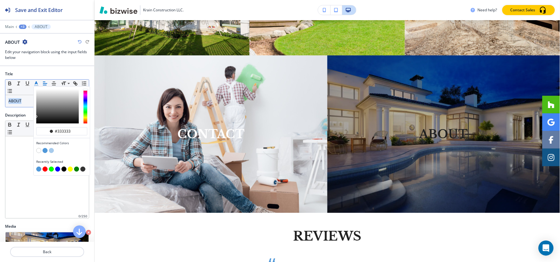
click at [39, 150] on button "button" at bounding box center [38, 150] width 5 height 5
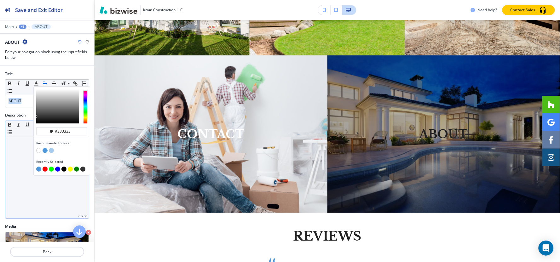
type input "#ffffff"
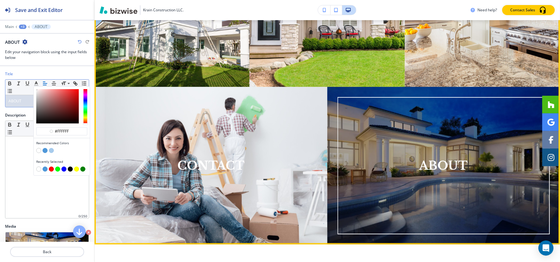
scroll to position [475, 0]
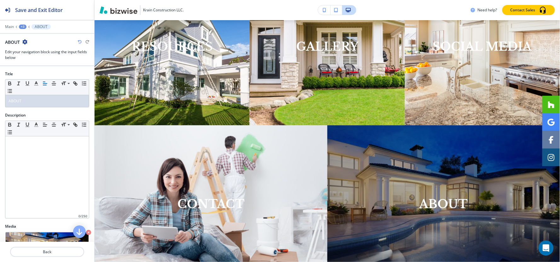
click at [20, 26] on div "+3" at bounding box center [23, 27] width 8 height 4
click at [36, 62] on button "Visual Navigation" at bounding box center [39, 59] width 40 height 11
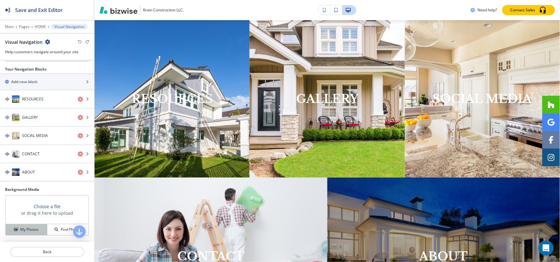
scroll to position [54, 0]
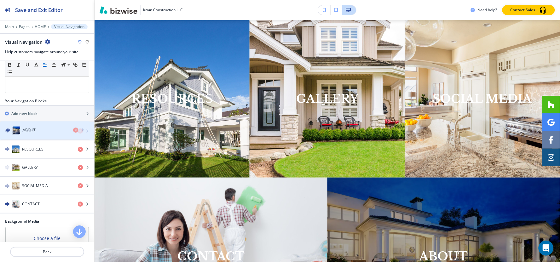
drag, startPoint x: 29, startPoint y: 206, endPoint x: 30, endPoint y: 131, distance: 74.7
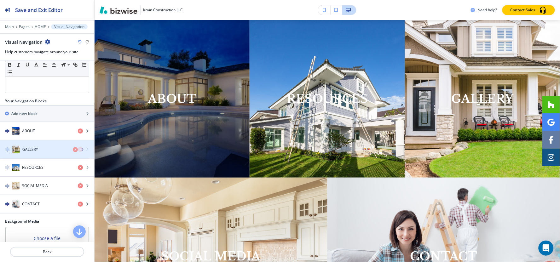
drag, startPoint x: 32, startPoint y: 167, endPoint x: 32, endPoint y: 148, distance: 18.6
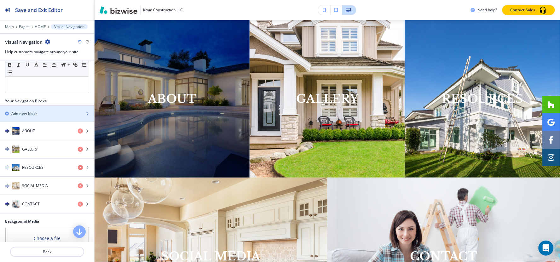
click at [11, 113] on h2 "Add new block" at bounding box center [24, 114] width 26 height 6
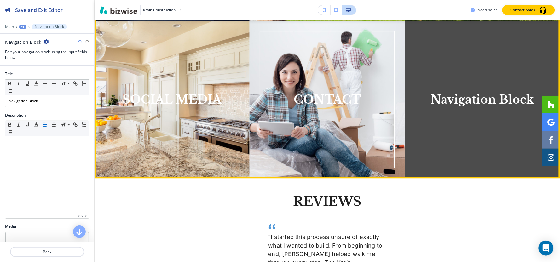
scroll to position [580, 0]
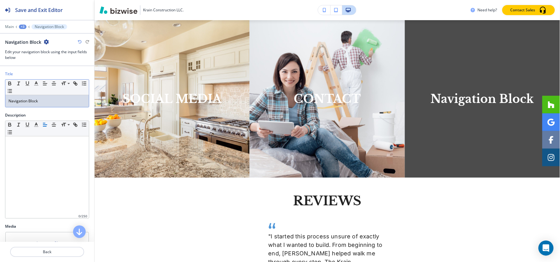
click at [46, 100] on p "Navigation Block" at bounding box center [47, 101] width 77 height 6
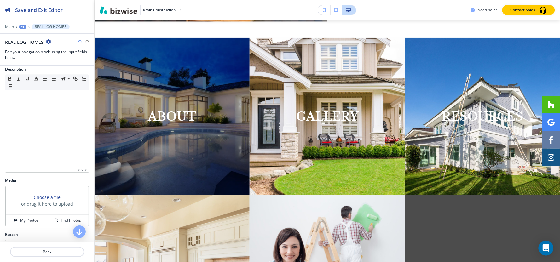
scroll to position [100, 0]
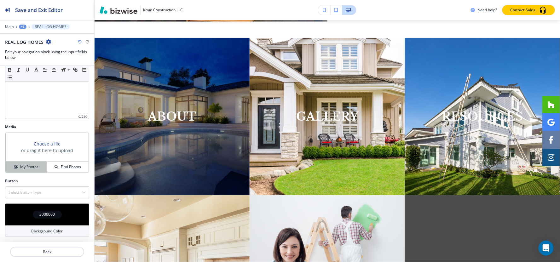
click at [23, 167] on h4 "My Photos" at bounding box center [29, 167] width 18 height 6
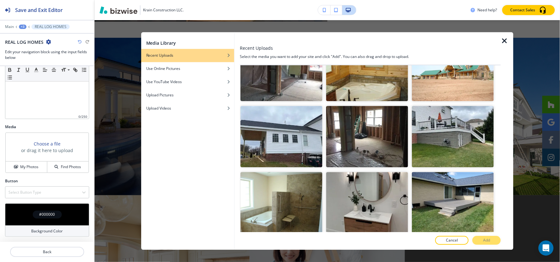
scroll to position [1716, 0]
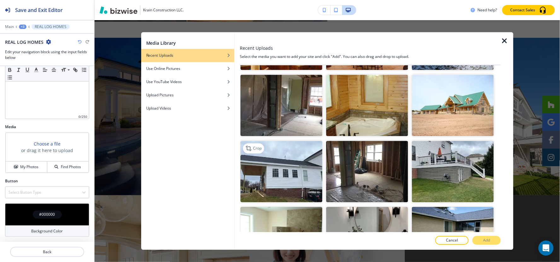
click at [295, 141] on img "button" at bounding box center [281, 171] width 82 height 61
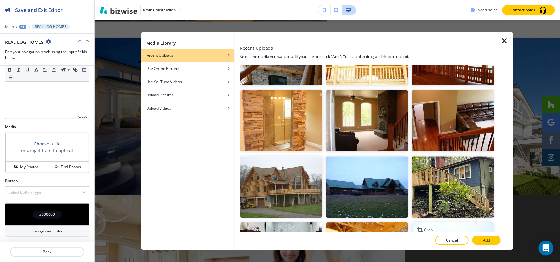
scroll to position [1506, 0]
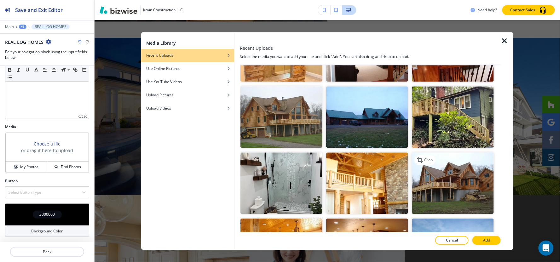
click at [446, 159] on img "button" at bounding box center [453, 183] width 82 height 61
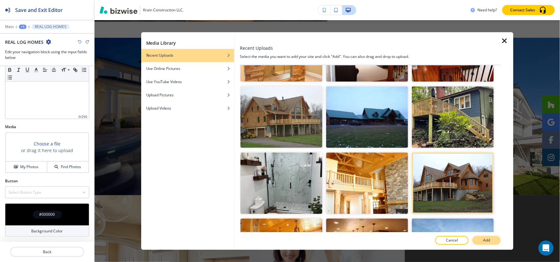
click at [486, 240] on p "Add" at bounding box center [486, 241] width 7 height 6
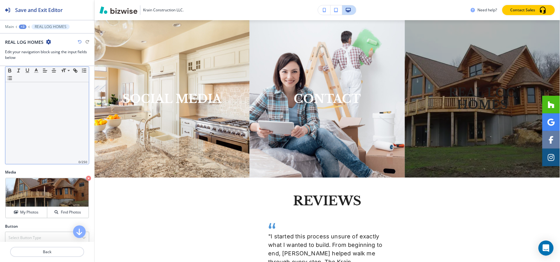
scroll to position [0, 0]
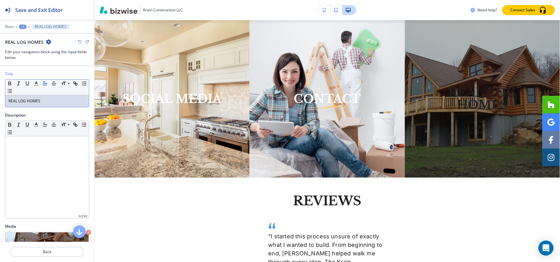
click at [60, 102] on p "REAL LOG HOMES" at bounding box center [47, 101] width 77 height 6
click at [33, 83] on button "button" at bounding box center [36, 84] width 9 height 8
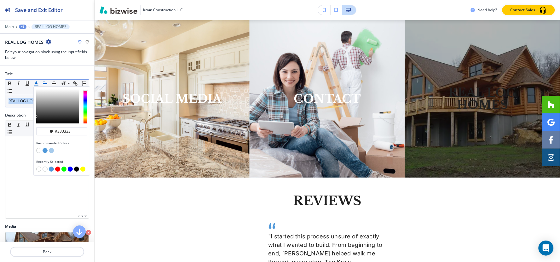
click at [38, 152] on button "button" at bounding box center [38, 150] width 5 height 5
type input "#ffffff"
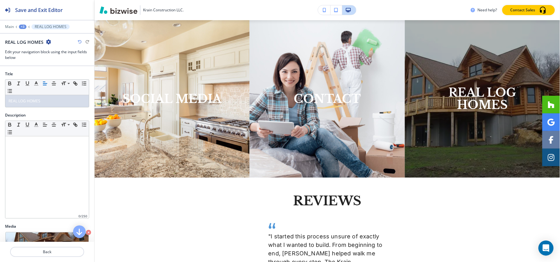
click at [23, 26] on div "+3" at bounding box center [23, 27] width 8 height 4
click at [29, 61] on p "Visual Navigation" at bounding box center [39, 59] width 32 height 6
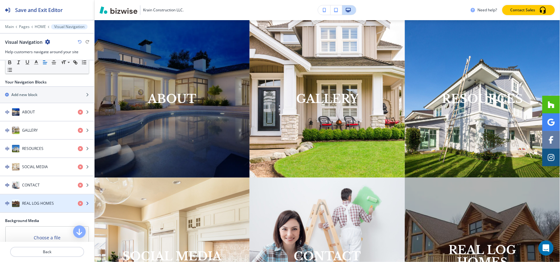
scroll to position [72, 0]
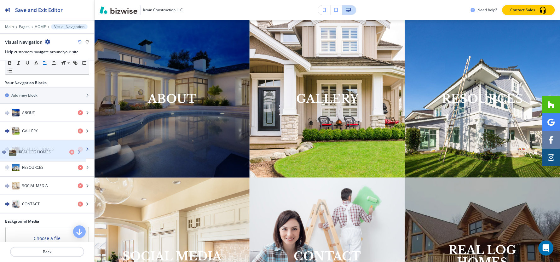
drag, startPoint x: 34, startPoint y: 206, endPoint x: 31, endPoint y: 154, distance: 52.7
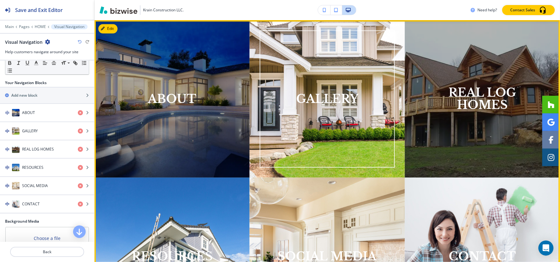
click at [339, 94] on h3 "GALLERY" at bounding box center [327, 99] width 62 height 13
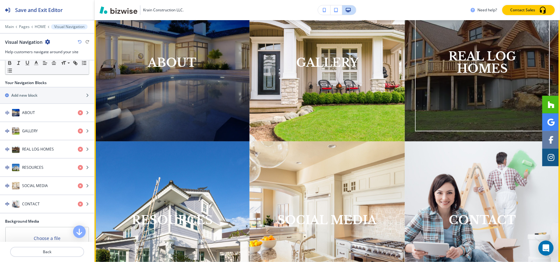
scroll to position [492, 0]
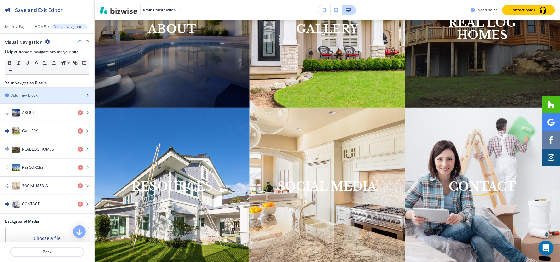
click at [37, 96] on h2 "Add new block" at bounding box center [24, 96] width 26 height 6
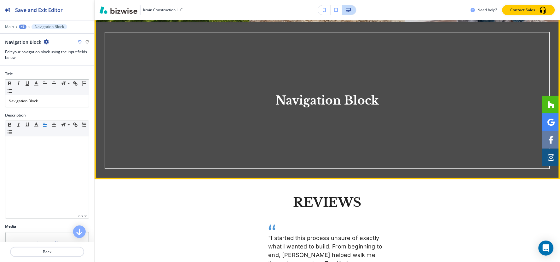
scroll to position [738, 0]
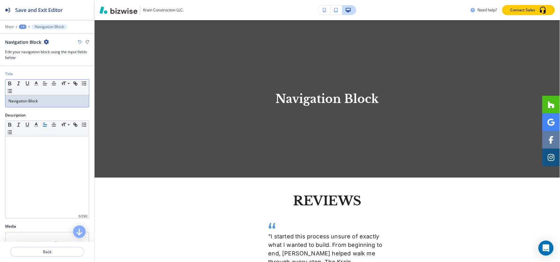
click at [62, 99] on p "Navigation Block" at bounding box center [47, 101] width 77 height 6
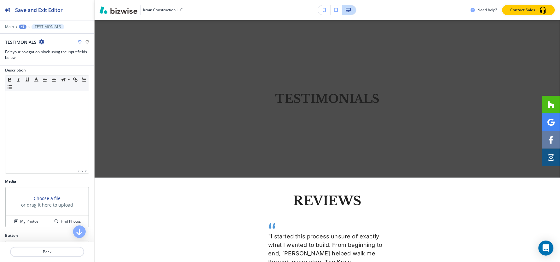
scroll to position [100, 0]
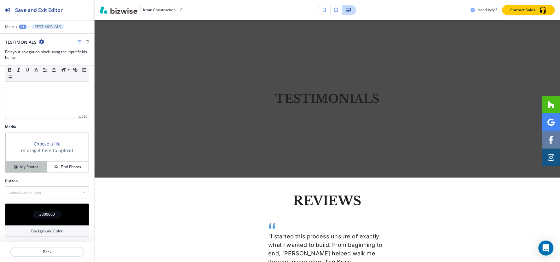
click at [14, 169] on icon "button" at bounding box center [16, 167] width 4 height 4
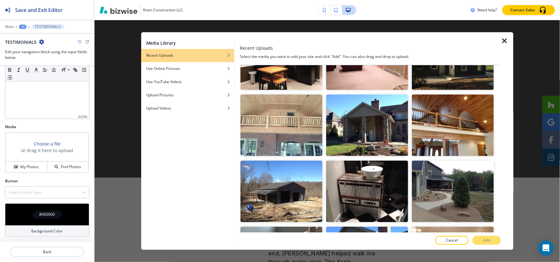
scroll to position [0, 0]
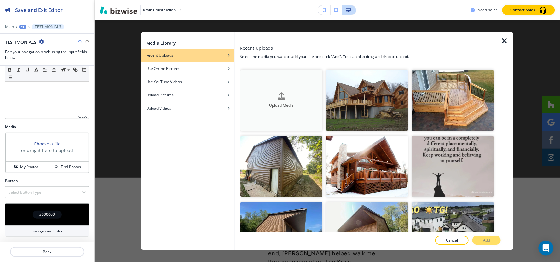
click at [299, 100] on div "button" at bounding box center [281, 101] width 82 height 3
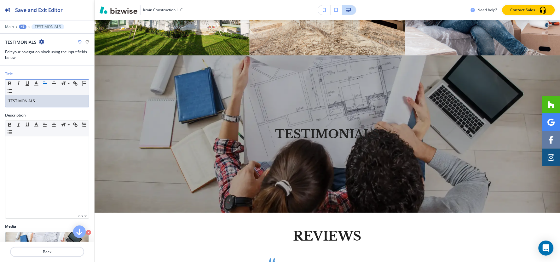
click at [52, 100] on p "TESTIMONIALS" at bounding box center [47, 101] width 77 height 6
click at [38, 84] on icon "button" at bounding box center [36, 84] width 6 height 6
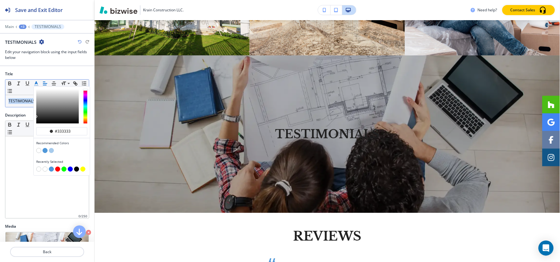
click at [38, 150] on button "button" at bounding box center [38, 150] width 5 height 5
type input "#ffffff"
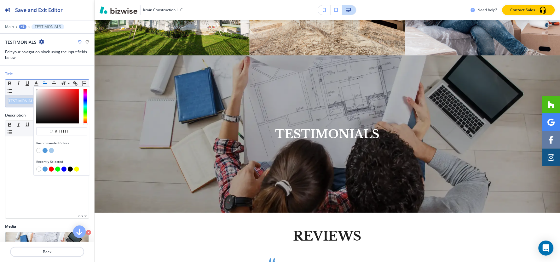
click at [23, 26] on div "+3" at bounding box center [23, 27] width 8 height 4
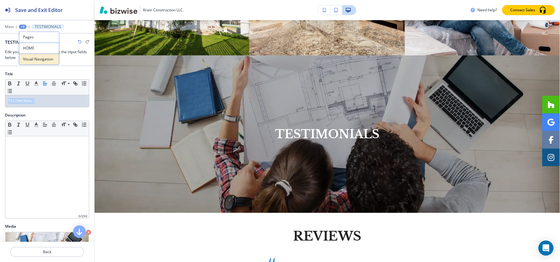
click at [29, 57] on p "Visual Navigation" at bounding box center [39, 59] width 32 height 6
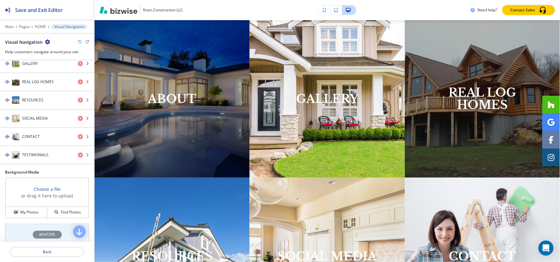
scroll to position [70, 0]
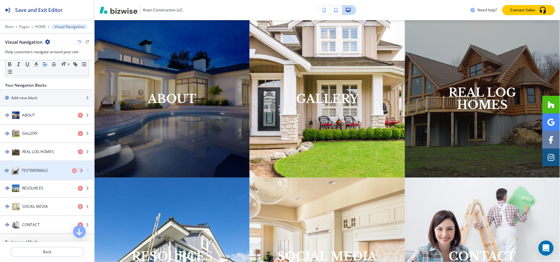
drag, startPoint x: 39, startPoint y: 226, endPoint x: 39, endPoint y: 171, distance: 54.5
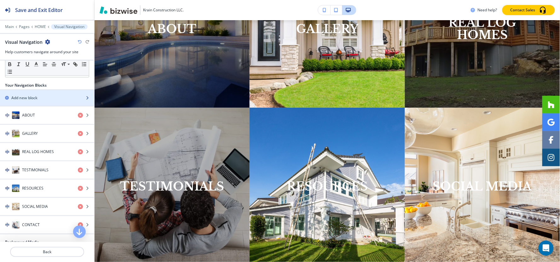
click at [37, 100] on h2 "Add new block" at bounding box center [24, 98] width 26 height 6
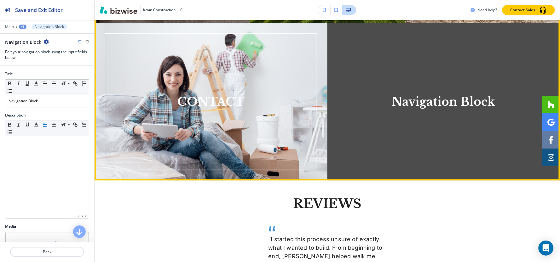
scroll to position [738, 0]
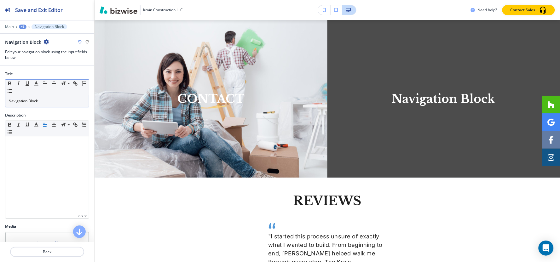
click at [45, 102] on p "Navigation Block" at bounding box center [47, 101] width 77 height 6
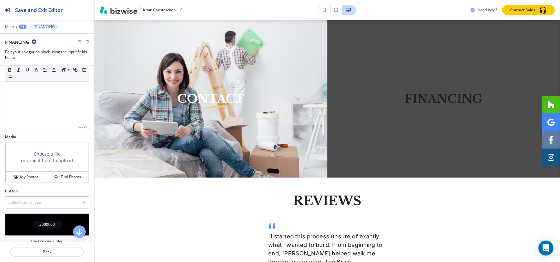
scroll to position [100, 0]
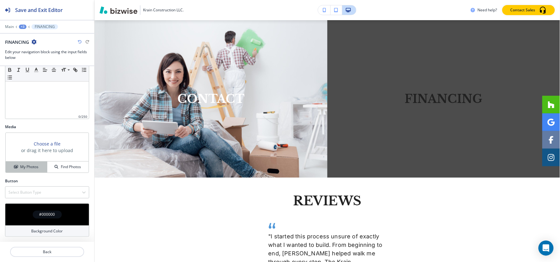
click at [21, 168] on h4 "My Photos" at bounding box center [29, 167] width 18 height 6
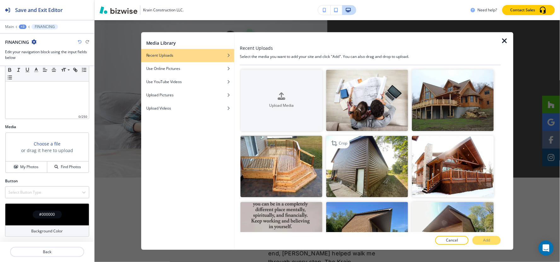
scroll to position [70, 0]
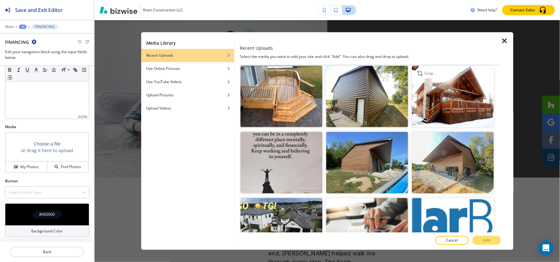
click at [436, 91] on img "button" at bounding box center [453, 96] width 82 height 61
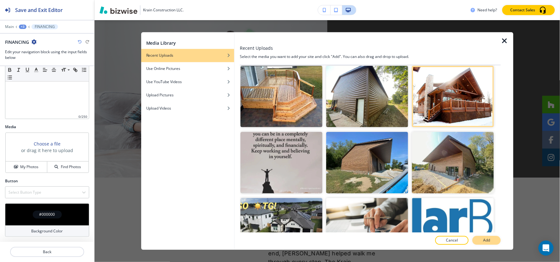
click at [483, 243] on button "Add" at bounding box center [486, 240] width 28 height 9
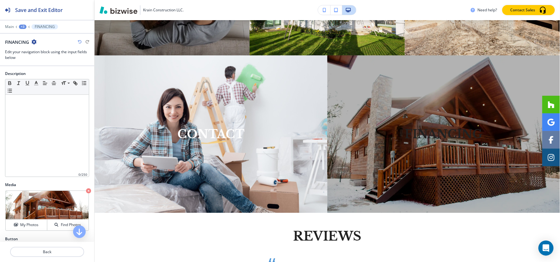
scroll to position [0, 0]
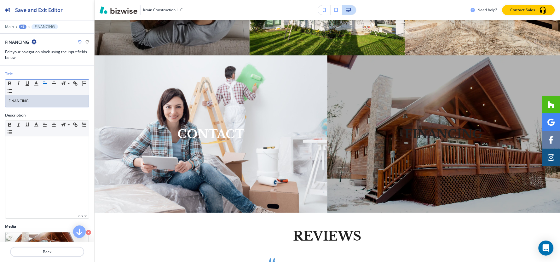
click at [49, 101] on p "FINANCING" at bounding box center [47, 101] width 77 height 6
click at [35, 85] on icon "button" at bounding box center [36, 84] width 6 height 6
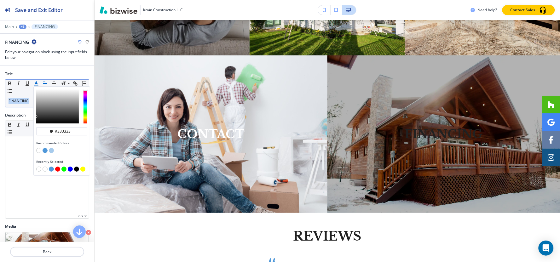
click at [39, 150] on button "button" at bounding box center [38, 150] width 5 height 5
type input "#ffffff"
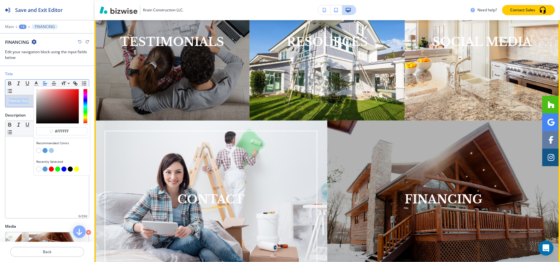
scroll to position [632, 0]
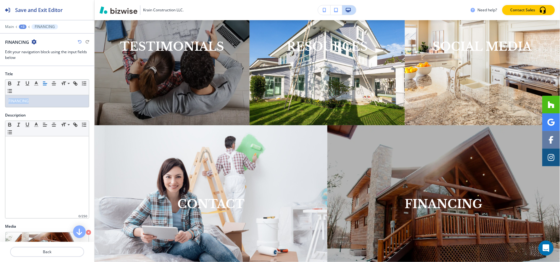
click at [22, 26] on div "+3" at bounding box center [23, 27] width 8 height 4
click at [34, 62] on button "Visual Navigation" at bounding box center [39, 59] width 40 height 11
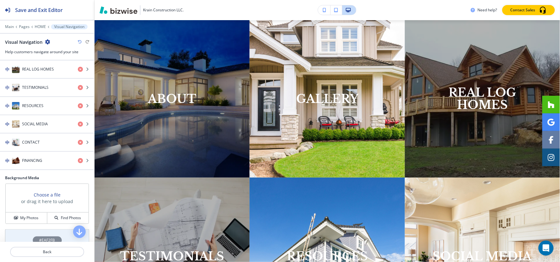
scroll to position [109, 0]
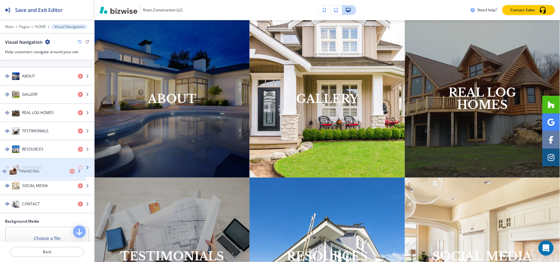
drag, startPoint x: 54, startPoint y: 203, endPoint x: 51, endPoint y: 169, distance: 33.5
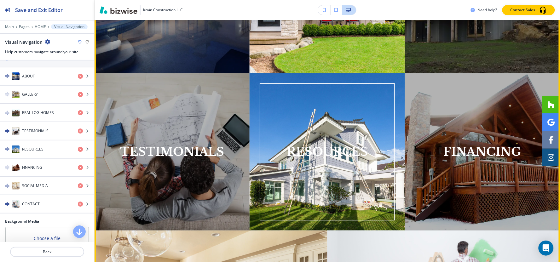
scroll to position [597, 0]
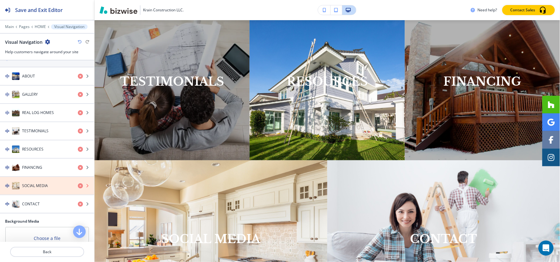
click at [78, 187] on icon "button" at bounding box center [80, 185] width 5 height 5
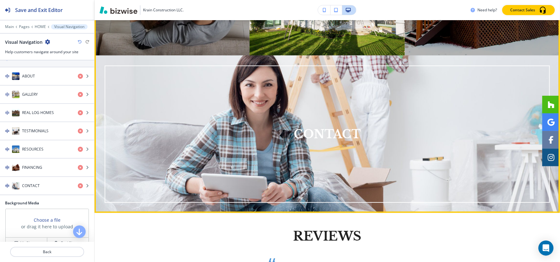
scroll to position [632, 0]
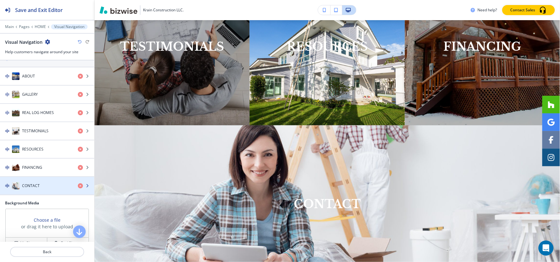
click at [20, 193] on div "button" at bounding box center [47, 192] width 94 height 5
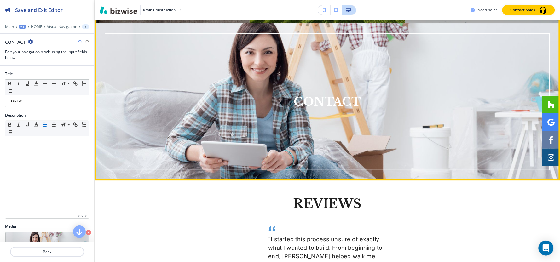
scroll to position [738, 0]
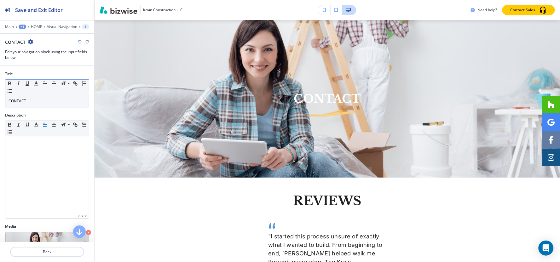
click at [32, 96] on div "CONTACT" at bounding box center [47, 101] width 84 height 12
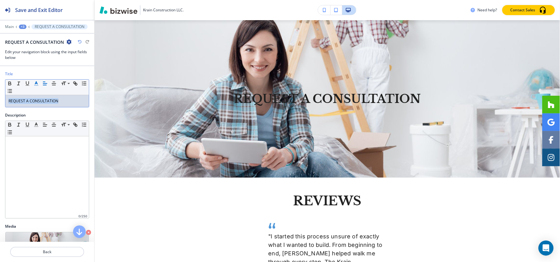
click at [36, 86] on icon "button" at bounding box center [36, 84] width 6 height 6
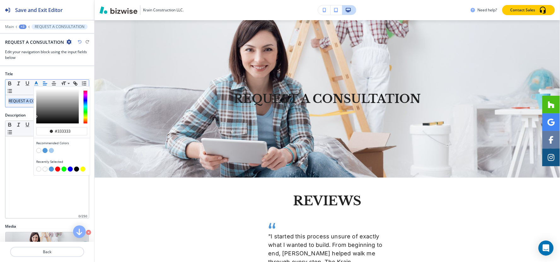
click at [37, 150] on button "button" at bounding box center [38, 150] width 5 height 5
type input "#ffffff"
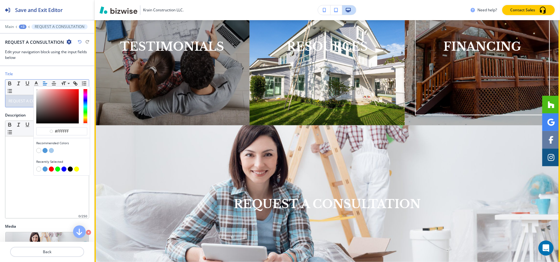
scroll to position [492, 0]
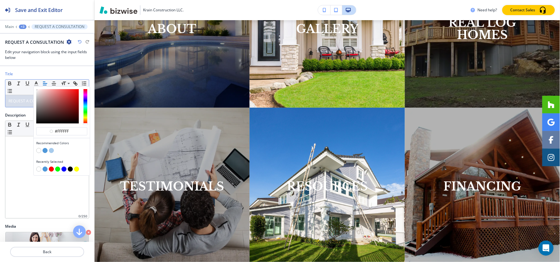
click at [24, 24] on div at bounding box center [47, 22] width 94 height 4
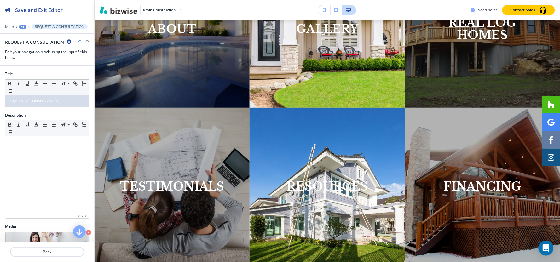
click at [24, 26] on div "+3" at bounding box center [23, 27] width 8 height 4
click at [38, 60] on p "Visual Navigation" at bounding box center [39, 59] width 32 height 6
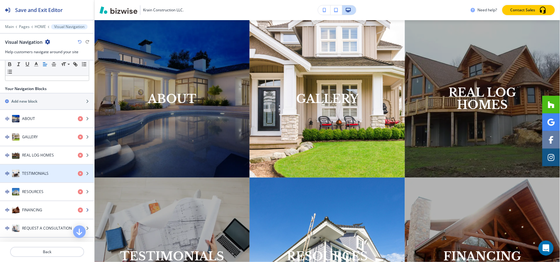
scroll to position [70, 0]
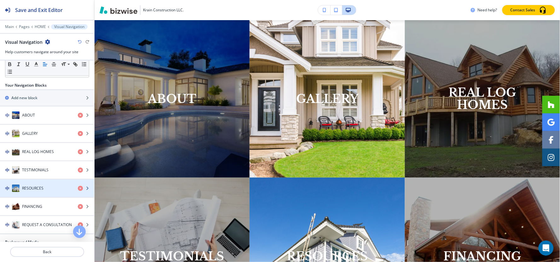
click at [41, 194] on div "button" at bounding box center [47, 194] width 94 height 5
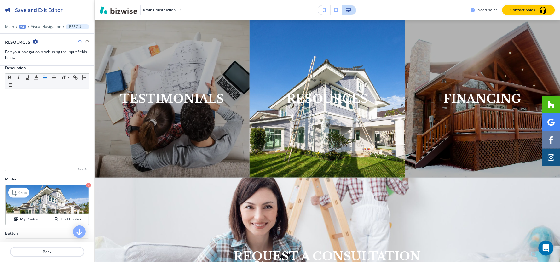
scroll to position [100, 0]
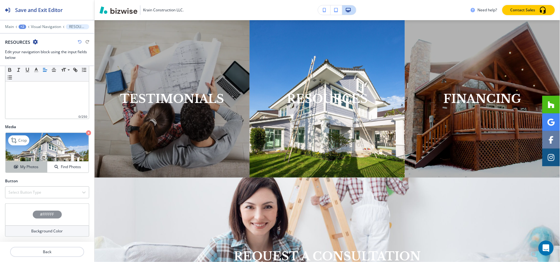
click at [24, 169] on h4 "My Photos" at bounding box center [29, 167] width 18 height 6
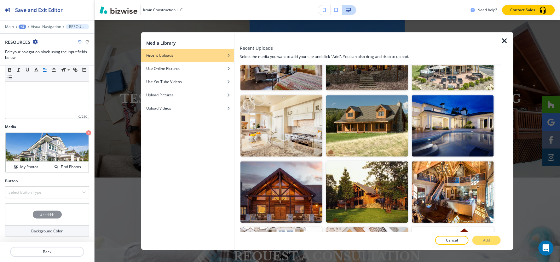
scroll to position [3957, 0]
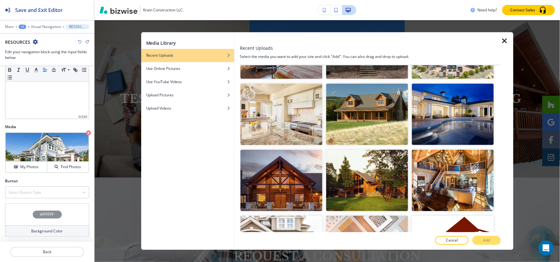
click at [378, 216] on img "button" at bounding box center [367, 246] width 82 height 61
click at [485, 239] on p "Add" at bounding box center [486, 241] width 7 height 6
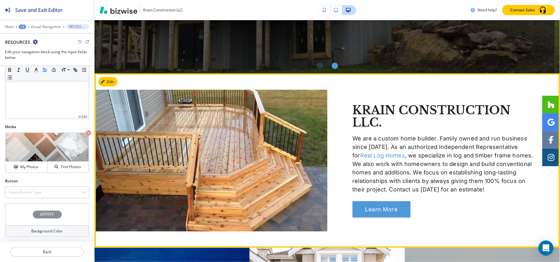
scroll to position [300, 0]
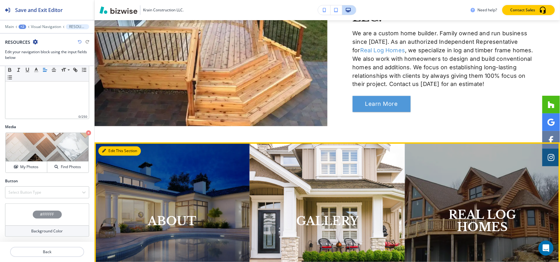
click at [106, 150] on icon "button" at bounding box center [104, 151] width 4 height 4
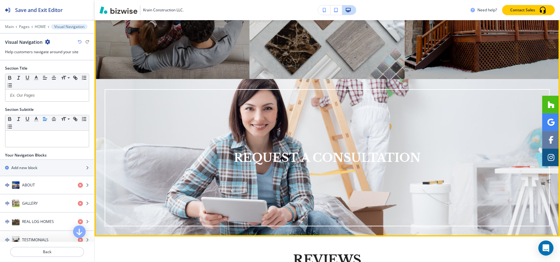
scroll to position [738, 0]
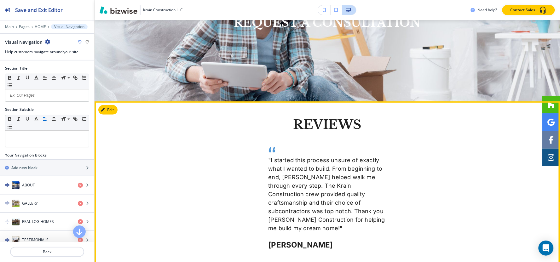
scroll to position [808, 0]
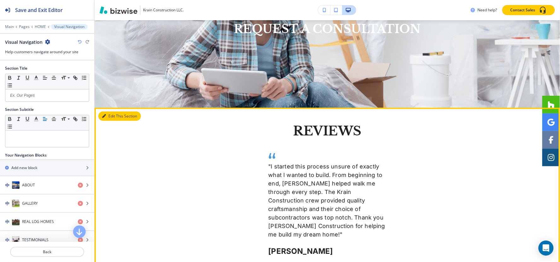
click at [109, 116] on button "Edit This Section" at bounding box center [119, 116] width 43 height 9
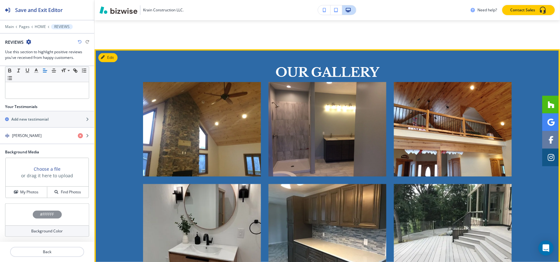
scroll to position [1070, 0]
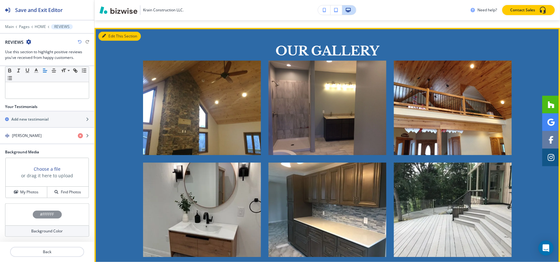
click at [112, 32] on button "Edit This Section" at bounding box center [119, 36] width 43 height 9
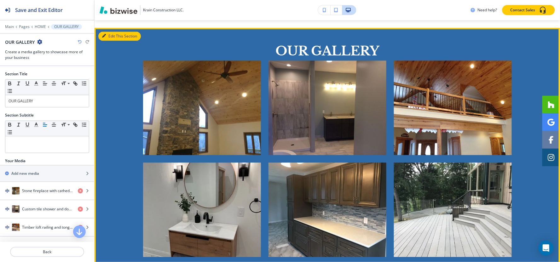
scroll to position [1069, 0]
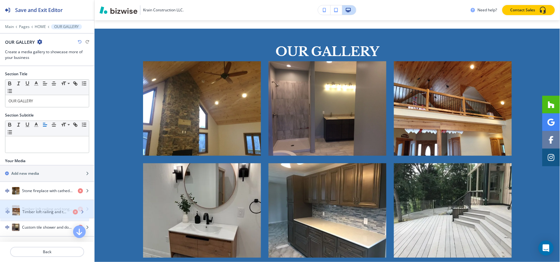
drag, startPoint x: 35, startPoint y: 226, endPoint x: 35, endPoint y: 210, distance: 16.1
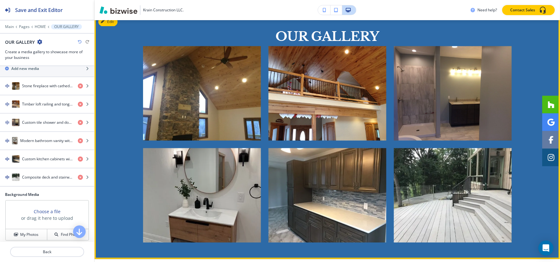
scroll to position [1104, 0]
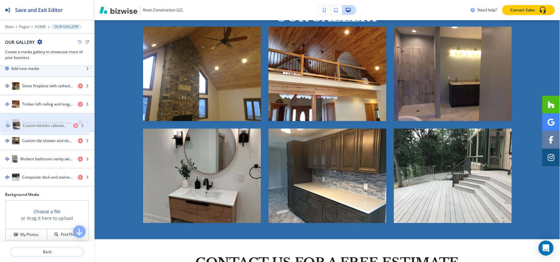
drag, startPoint x: 28, startPoint y: 159, endPoint x: 29, endPoint y: 125, distance: 34.0
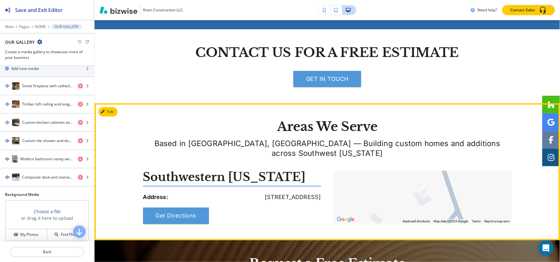
scroll to position [1244, 0]
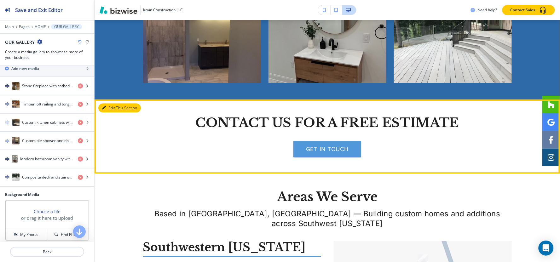
click at [109, 103] on button "Edit This Section" at bounding box center [119, 107] width 43 height 9
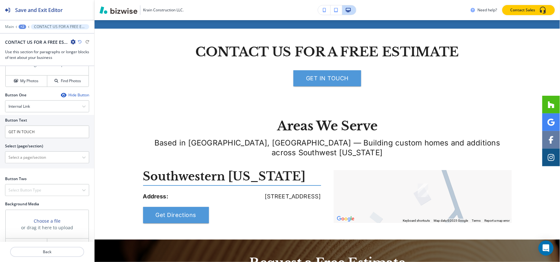
scroll to position [284, 0]
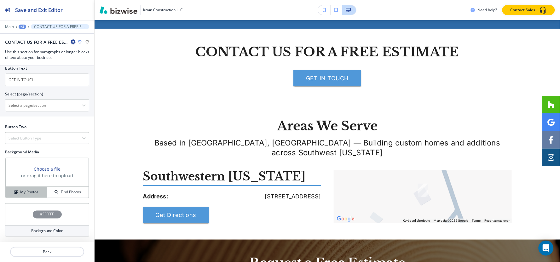
click at [27, 194] on h4 "My Photos" at bounding box center [29, 192] width 18 height 6
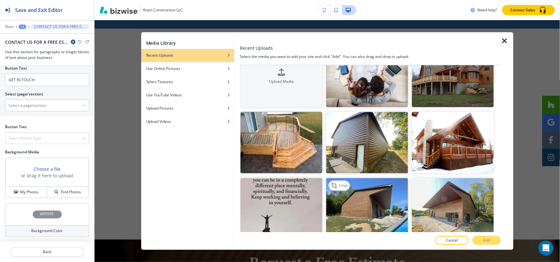
scroll to position [35, 0]
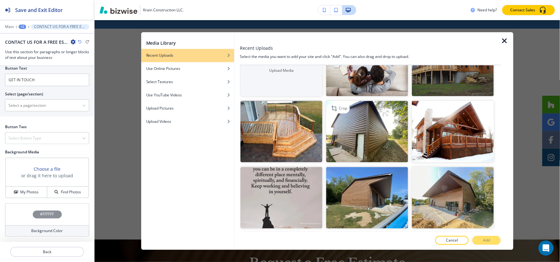
click at [374, 142] on img "button" at bounding box center [367, 131] width 82 height 61
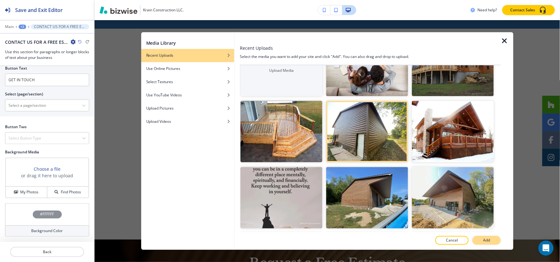
click at [492, 244] on button "Add" at bounding box center [486, 240] width 28 height 9
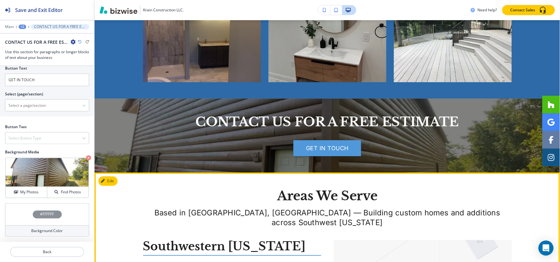
scroll to position [1315, 0]
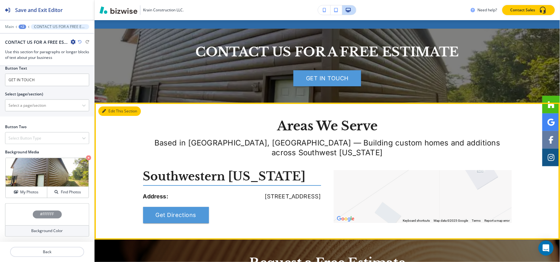
click at [108, 107] on button "Edit This Section" at bounding box center [119, 111] width 43 height 9
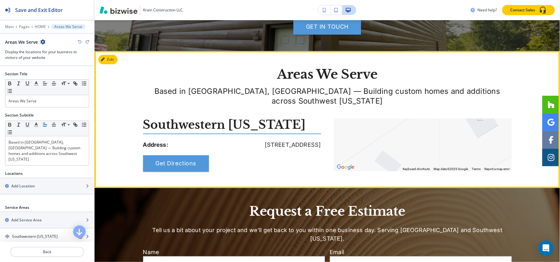
scroll to position [1354, 0]
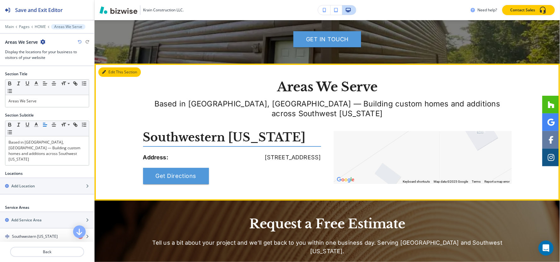
click at [114, 67] on button "Edit This Section" at bounding box center [119, 71] width 43 height 9
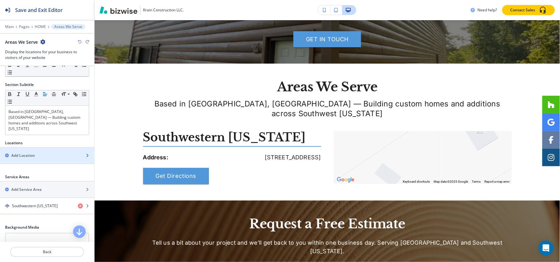
scroll to position [0, 0]
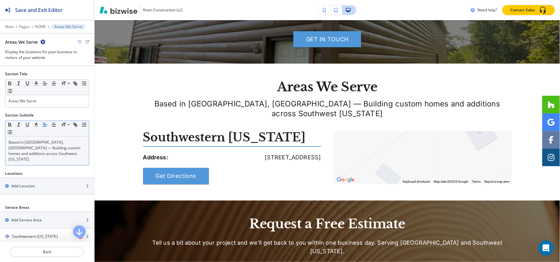
click at [58, 148] on p "Based in [GEOGRAPHIC_DATA], [GEOGRAPHIC_DATA] — Building custom homes and addit…" at bounding box center [47, 151] width 77 height 23
click at [68, 131] on span at bounding box center [68, 134] width 14 height 8
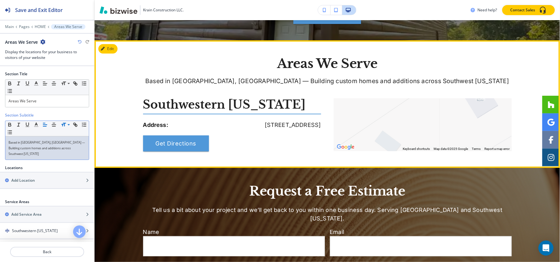
scroll to position [1389, 0]
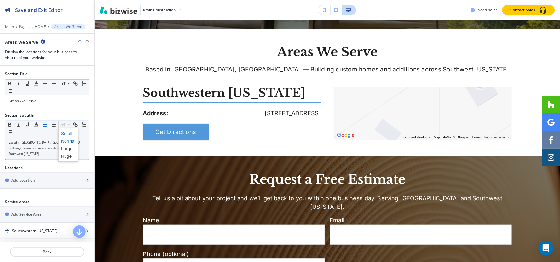
click at [66, 139] on span at bounding box center [68, 141] width 14 height 8
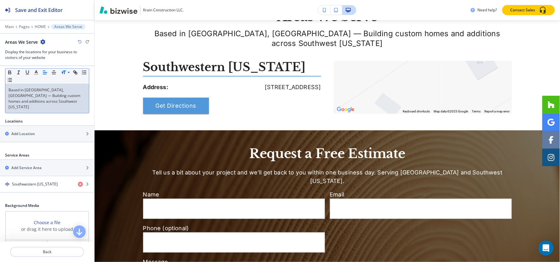
scroll to position [101, 0]
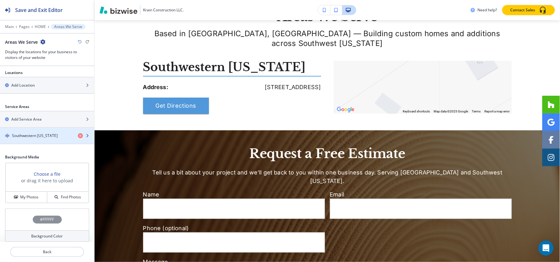
click at [36, 139] on div "button" at bounding box center [47, 141] width 94 height 5
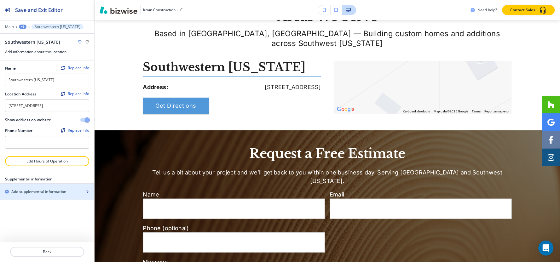
click at [31, 200] on div "button" at bounding box center [47, 197] width 94 height 5
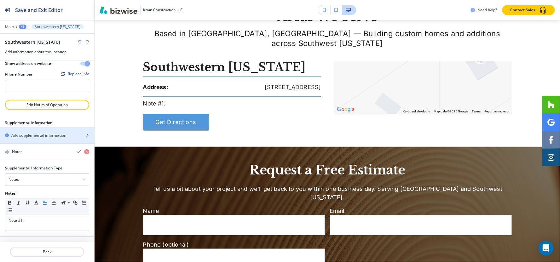
scroll to position [62, 0]
click at [32, 180] on div "Notes" at bounding box center [47, 179] width 84 height 11
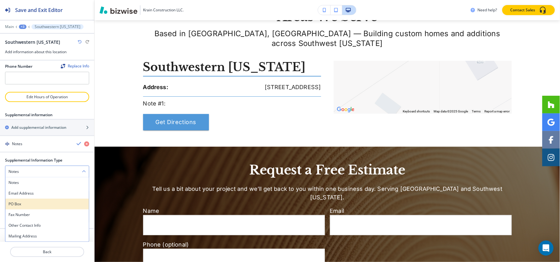
scroll to position [70, 0]
click at [29, 217] on h4 "Fax Number" at bounding box center [47, 215] width 77 height 6
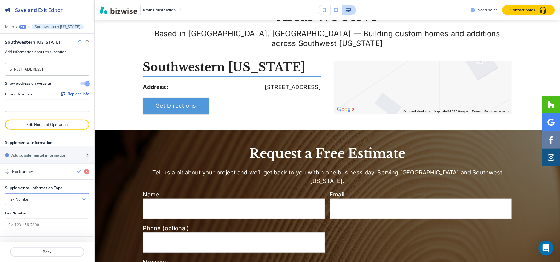
scroll to position [43, 0]
click at [31, 200] on div "Fax Number" at bounding box center [47, 199] width 84 height 11
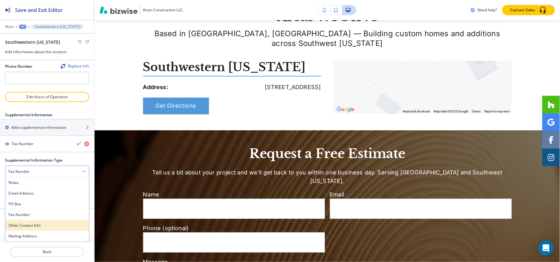
scroll to position [70, 0]
click at [43, 223] on h4 "Other Contact Info" at bounding box center [47, 226] width 77 height 6
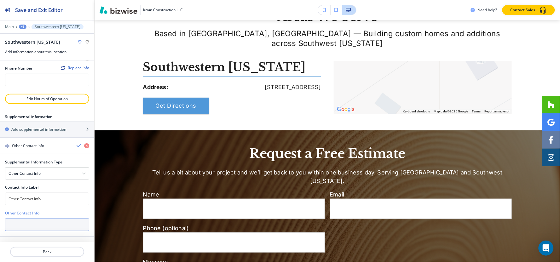
click at [21, 226] on input "text" at bounding box center [47, 225] width 84 height 13
paste input "7 2 4 - 3 2 1 - 0 5 8 8"
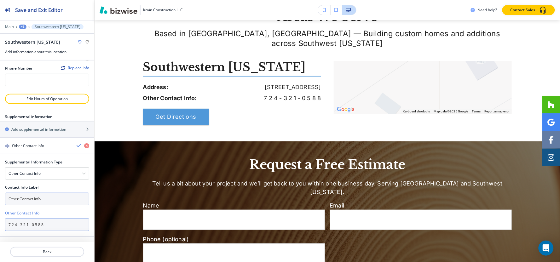
type input "7 2 4 - 3 2 1 - 0 5 8 8"
click at [54, 200] on input "Other Contact Info" at bounding box center [47, 199] width 84 height 13
drag, startPoint x: 52, startPoint y: 197, endPoint x: 0, endPoint y: 197, distance: 52.3
click at [0, 197] on div "Supplemental Information Type Other Contact Info Notes Email Address PO Box Fax…" at bounding box center [47, 197] width 94 height 77
type input "Number"
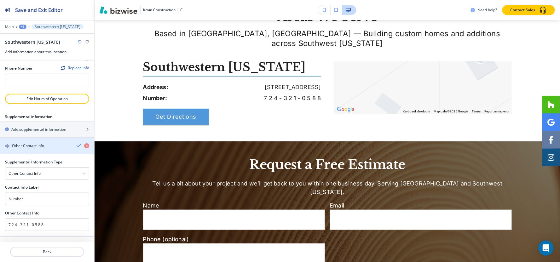
click at [27, 146] on h4 "Other Contact Info" at bounding box center [28, 146] width 32 height 6
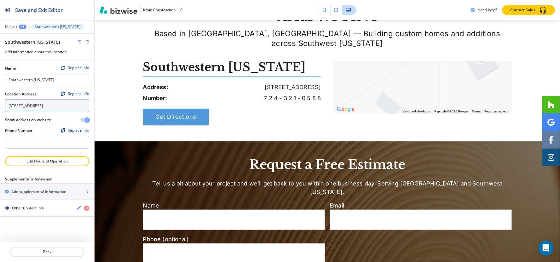
click at [59, 112] on textarea "[STREET_ADDRESS]" at bounding box center [47, 106] width 84 height 13
click at [21, 25] on div "+3" at bounding box center [23, 27] width 8 height 4
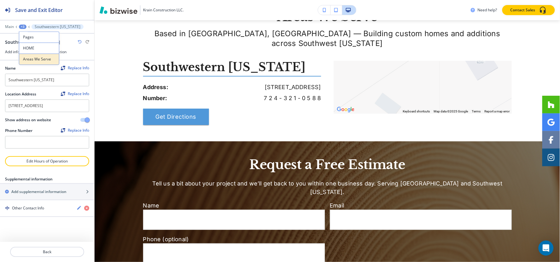
click at [24, 58] on p "Areas We Serve" at bounding box center [39, 59] width 32 height 6
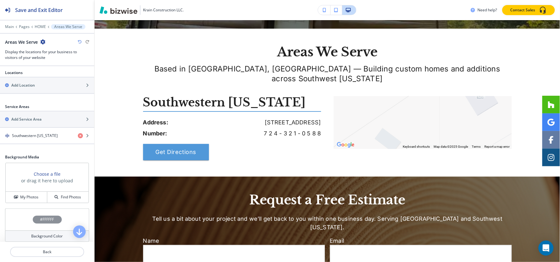
scroll to position [31, 0]
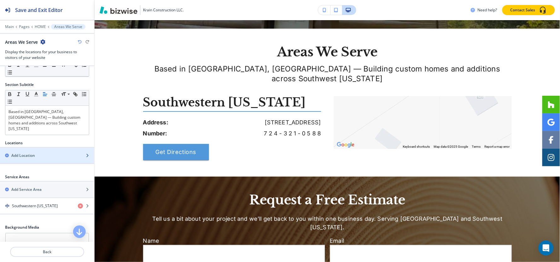
click at [27, 153] on h2 "Add Location" at bounding box center [23, 156] width 24 height 6
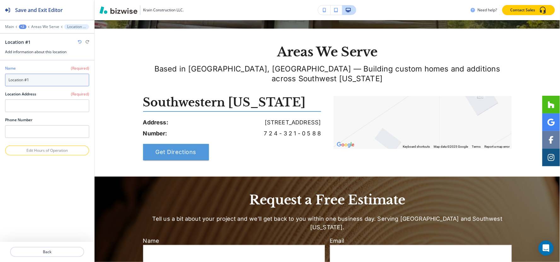
click at [43, 77] on input "Location #1" at bounding box center [47, 80] width 84 height 13
type input "Our Location"
click at [51, 105] on textarea at bounding box center [47, 106] width 84 height 13
click at [49, 27] on p "Areas We Serve" at bounding box center [45, 27] width 28 height 4
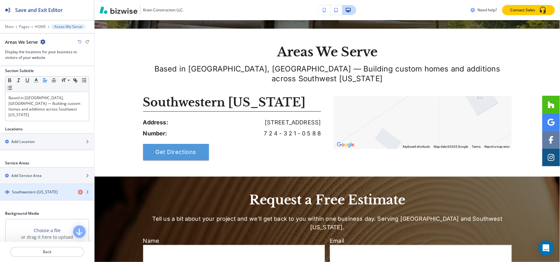
scroll to position [101, 0]
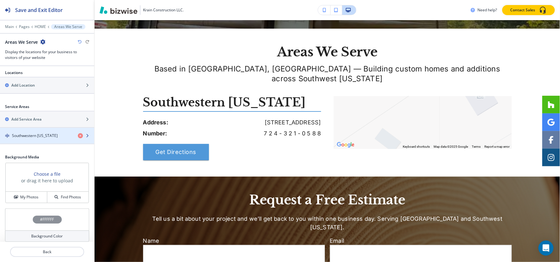
click at [27, 133] on h4 "Southwestern Pennsylvania" at bounding box center [35, 136] width 46 height 6
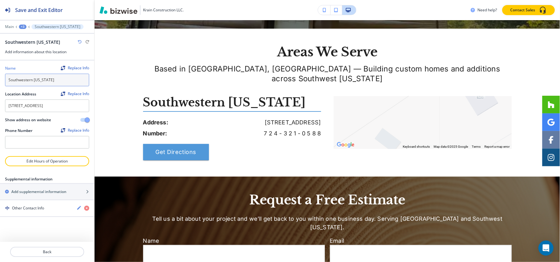
click at [60, 81] on input "Southwestern Pennsylvania" at bounding box center [47, 80] width 84 height 13
click at [21, 27] on div "+3" at bounding box center [23, 27] width 8 height 4
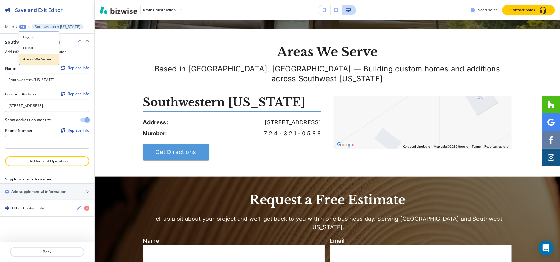
click at [32, 62] on button "Areas We Serve" at bounding box center [39, 59] width 40 height 11
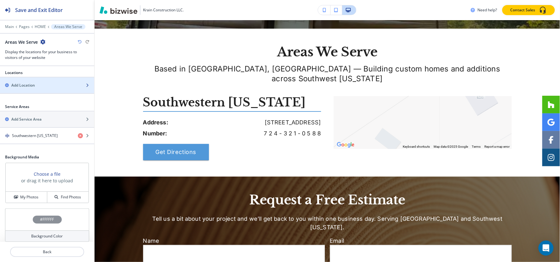
click at [33, 88] on div "button" at bounding box center [47, 90] width 94 height 5
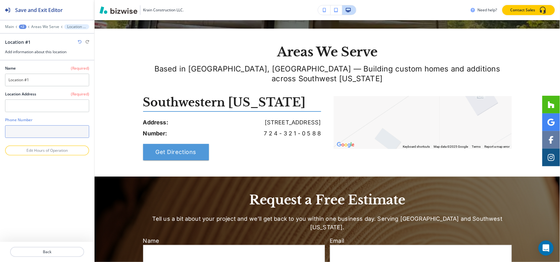
click at [32, 131] on input "text" at bounding box center [47, 131] width 84 height 13
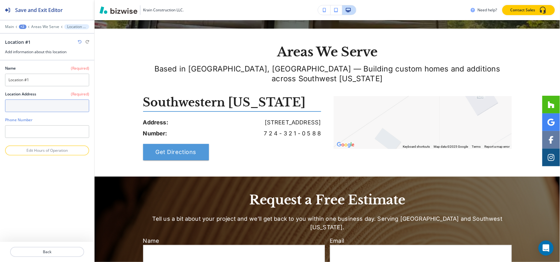
click at [34, 103] on textarea at bounding box center [47, 106] width 84 height 13
paste textarea "Southwestern Pennsylvania"
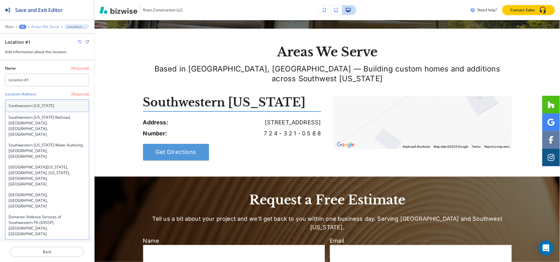
type textarea "Southwestern Pennsylvania"
click at [43, 26] on p "Areas We Serve" at bounding box center [45, 27] width 28 height 4
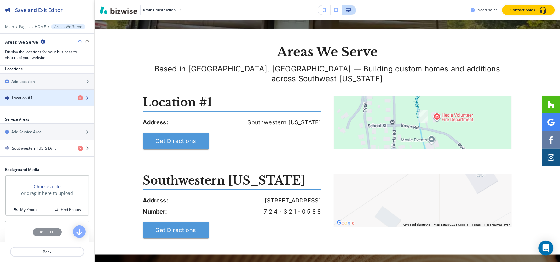
scroll to position [105, 0]
click at [40, 101] on div "button" at bounding box center [47, 103] width 94 height 5
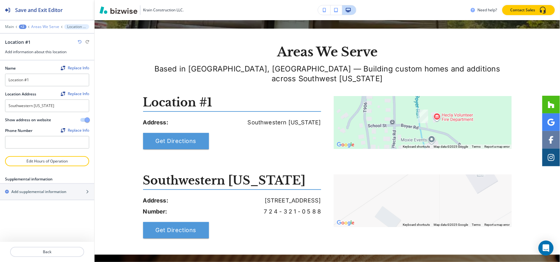
click at [39, 26] on p "Areas We Serve" at bounding box center [45, 27] width 28 height 4
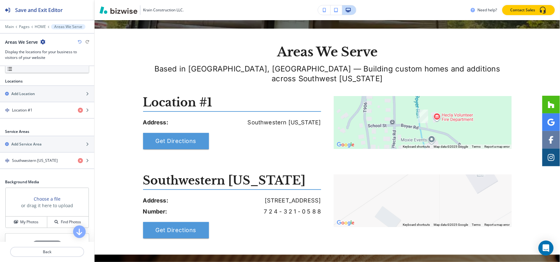
scroll to position [117, 0]
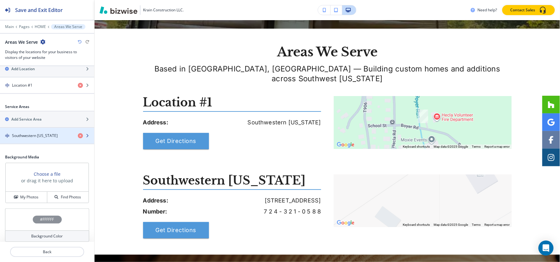
click at [38, 139] on div "button" at bounding box center [47, 141] width 94 height 5
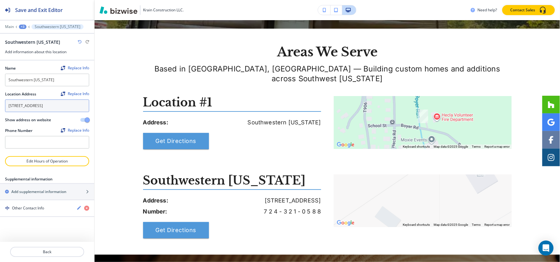
click at [45, 112] on textarea "[STREET_ADDRESS]" at bounding box center [47, 106] width 84 height 13
click at [22, 29] on div "+3" at bounding box center [23, 27] width 8 height 4
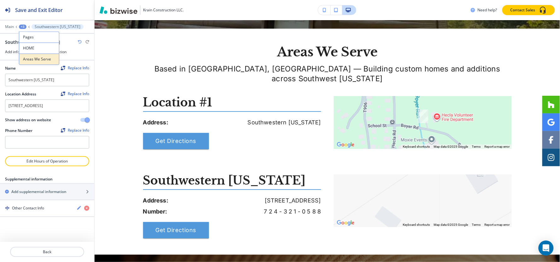
click at [25, 56] on p "Areas We Serve" at bounding box center [39, 59] width 32 height 6
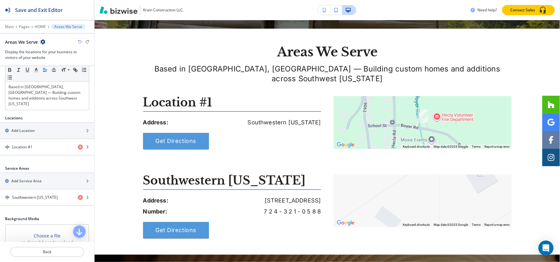
scroll to position [105, 0]
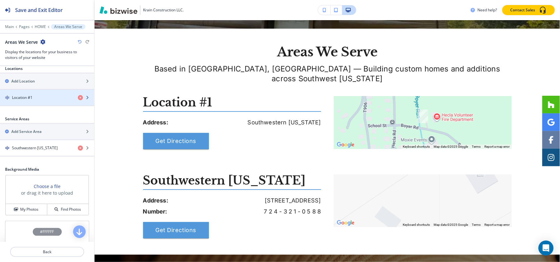
click at [29, 101] on div "button" at bounding box center [47, 103] width 94 height 5
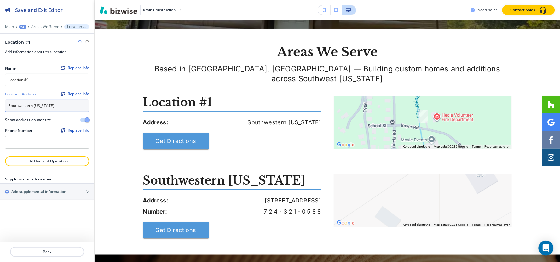
click at [57, 105] on textarea "Southwestern Pennsylvania" at bounding box center [47, 106] width 84 height 13
paste textarea "[STREET_ADDRESS]"
click at [45, 120] on h4 "[STREET_ADDRESS]" at bounding box center [47, 118] width 77 height 6
type textarea "[STREET_ADDRESS]"
click at [40, 155] on div at bounding box center [47, 153] width 84 height 8
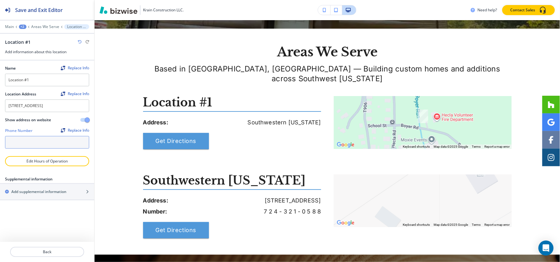
click at [52, 147] on input "text" at bounding box center [47, 142] width 84 height 13
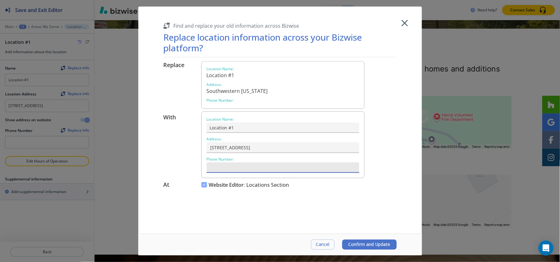
click at [262, 169] on input "text" at bounding box center [283, 168] width 153 height 10
paste input "[PHONE_NUMBER]"
type input "[PHONE_NUMBER]"
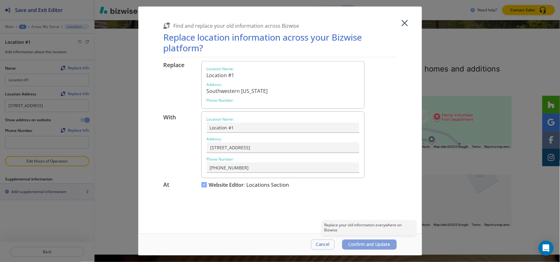
click at [380, 242] on span "Confirm and Update" at bounding box center [370, 244] width 42 height 5
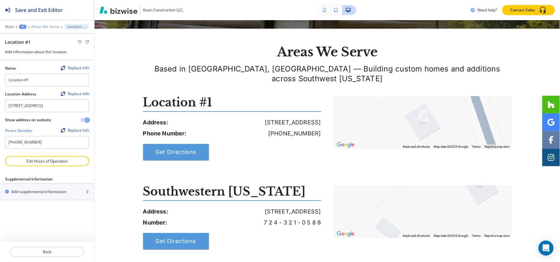
click at [48, 26] on p "Areas We Serve" at bounding box center [45, 27] width 28 height 4
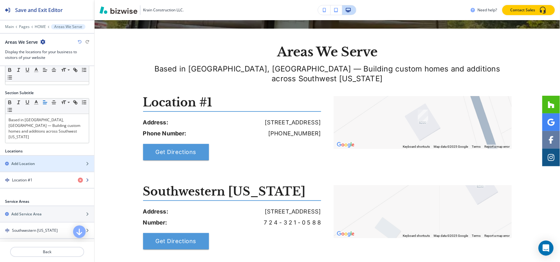
scroll to position [70, 0]
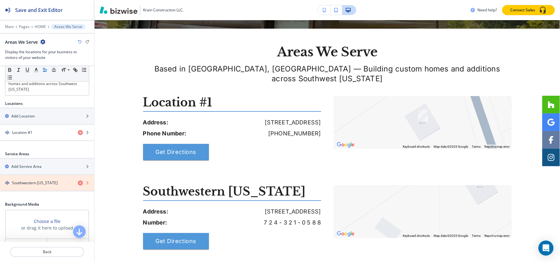
click at [78, 181] on icon "button" at bounding box center [80, 183] width 5 height 5
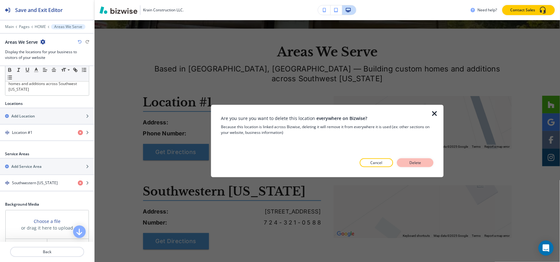
click at [415, 164] on p "Delete" at bounding box center [415, 163] width 15 height 6
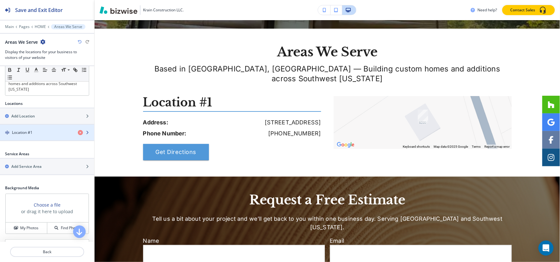
click at [15, 136] on div "button" at bounding box center [47, 138] width 94 height 5
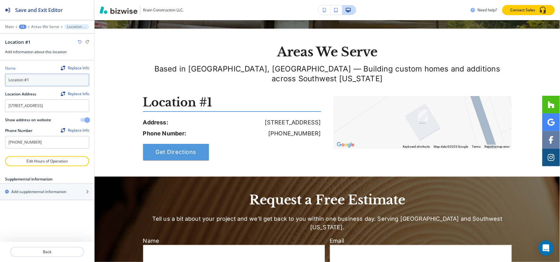
click at [49, 78] on input "Location #1" at bounding box center [47, 80] width 84 height 13
type input "p"
type input "o"
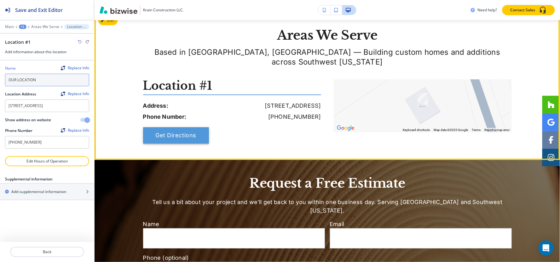
scroll to position [1389, 0]
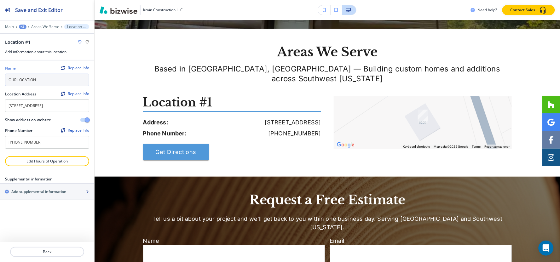
type input "OUR LOCATION"
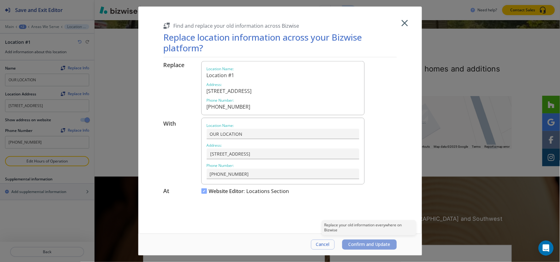
click at [383, 247] on span "Confirm and Update" at bounding box center [370, 244] width 42 height 5
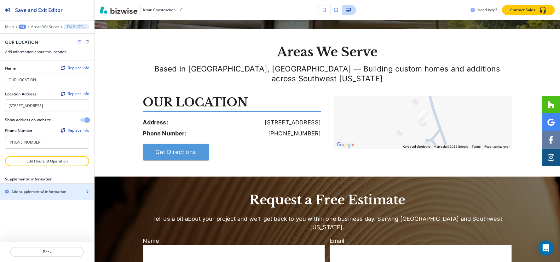
click at [50, 195] on h2 "Add supplemental information" at bounding box center [38, 192] width 55 height 6
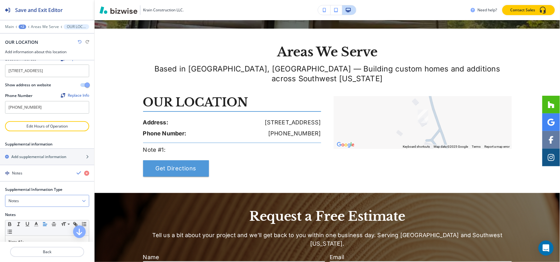
click at [48, 206] on div "Notes" at bounding box center [47, 200] width 84 height 11
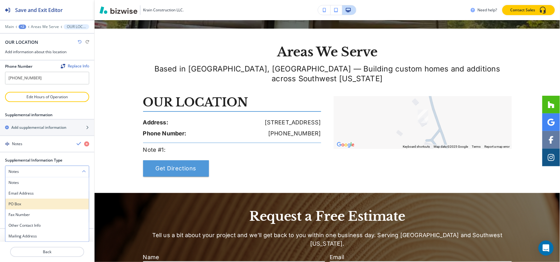
scroll to position [70, 0]
click at [43, 191] on h4 "Email Address" at bounding box center [47, 194] width 77 height 6
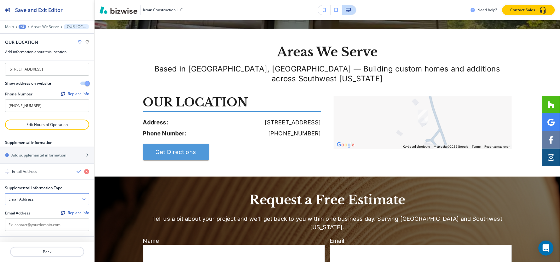
scroll to position [43, 0]
click at [40, 200] on div "Email Address" at bounding box center [47, 199] width 84 height 11
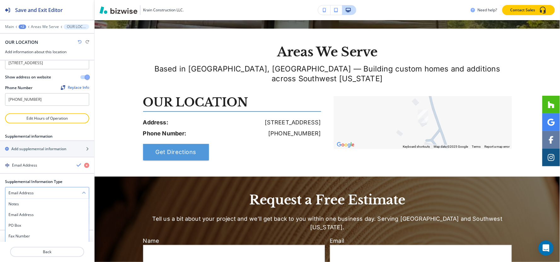
click at [39, 196] on div "Email Address" at bounding box center [47, 193] width 84 height 11
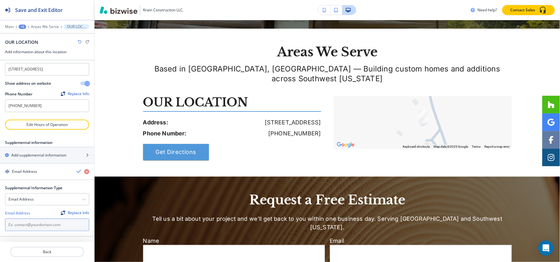
click at [35, 222] on input "text" at bounding box center [47, 225] width 84 height 13
paste input "[PERSON_NAME][EMAIL_ADDRESS][DOMAIN_NAME]"
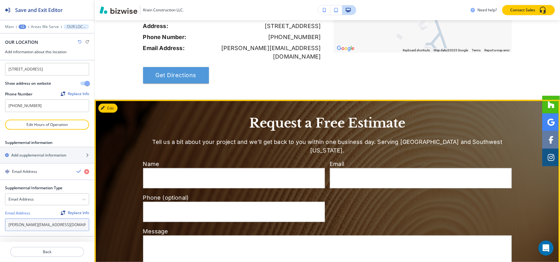
scroll to position [1495, 0]
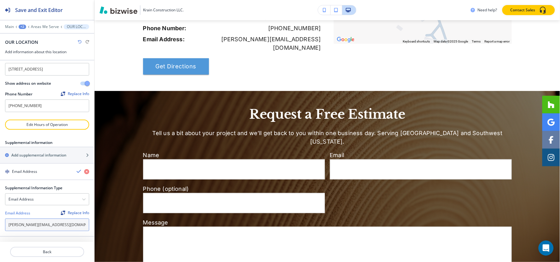
type input "[PERSON_NAME][EMAIL_ADDRESS][DOMAIN_NAME]"
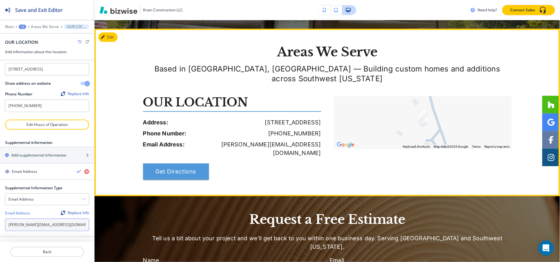
scroll to position [1354, 0]
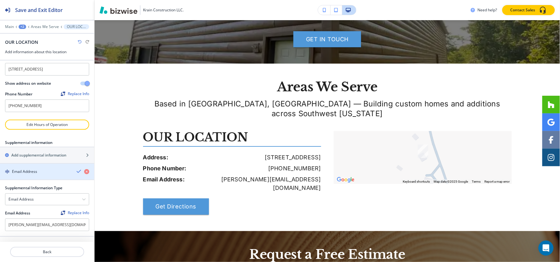
click at [52, 174] on div "Email Address" at bounding box center [36, 172] width 72 height 6
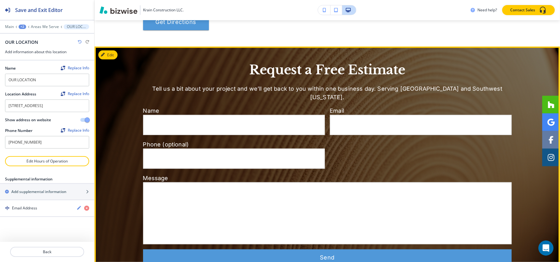
scroll to position [1495, 0]
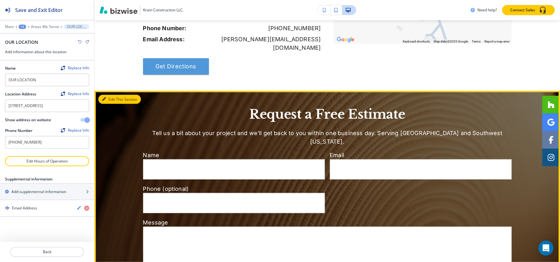
click at [115, 95] on button "Edit This Section" at bounding box center [119, 99] width 43 height 9
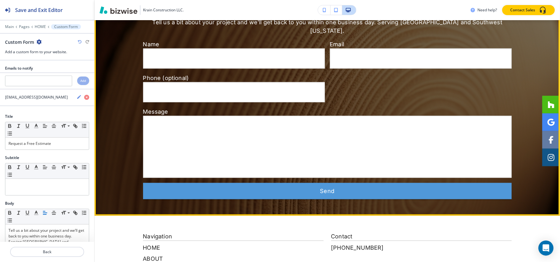
scroll to position [1608, 0]
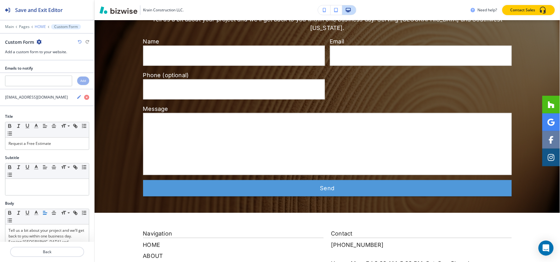
click at [37, 27] on p "HOME" at bounding box center [40, 27] width 11 height 4
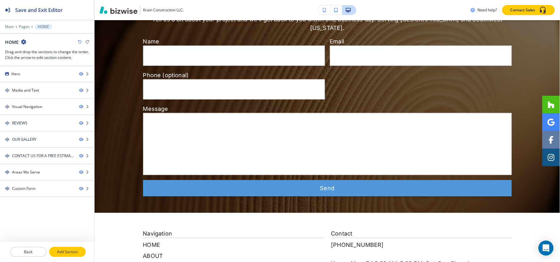
click at [74, 256] on button "Add Section" at bounding box center [67, 252] width 37 height 10
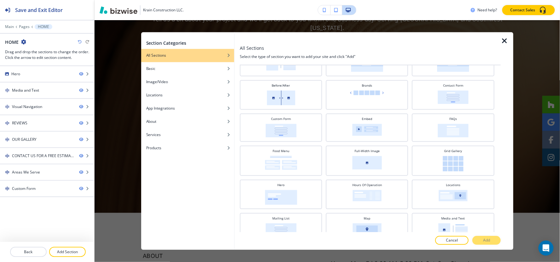
scroll to position [1, 0]
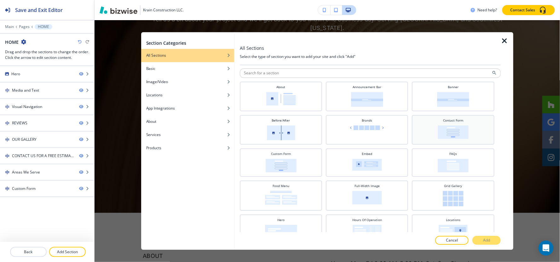
click at [425, 130] on div "Contact Form" at bounding box center [453, 129] width 76 height 22
click at [492, 239] on button "Add" at bounding box center [486, 240] width 28 height 9
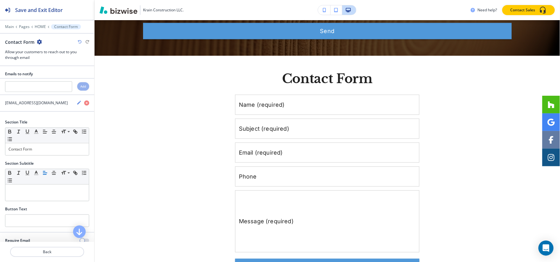
scroll to position [128, 0]
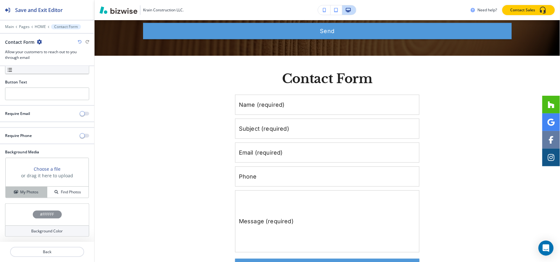
click at [24, 192] on h4 "My Photos" at bounding box center [29, 192] width 18 height 6
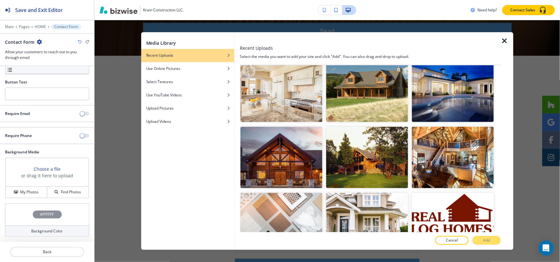
scroll to position [4003, 0]
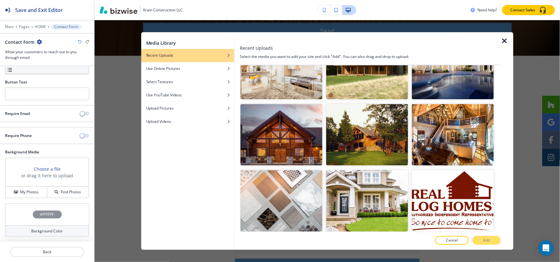
click at [458, 236] on img "button" at bounding box center [453, 266] width 82 height 61
click at [480, 243] on button "Add" at bounding box center [486, 240] width 28 height 9
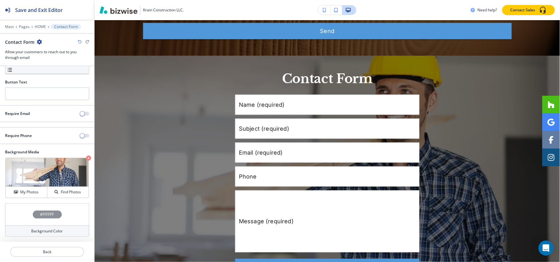
click at [39, 42] on icon "button" at bounding box center [39, 41] width 5 height 5
click at [55, 78] on button "Delete Section" at bounding box center [57, 74] width 40 height 11
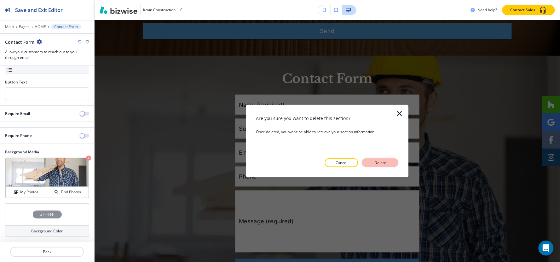
click at [386, 162] on p "Delete" at bounding box center [380, 163] width 15 height 6
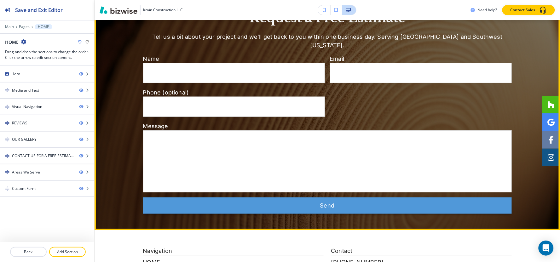
scroll to position [1486, 0]
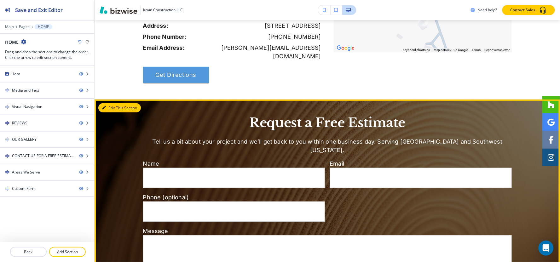
click at [102, 103] on button "Edit This Section" at bounding box center [119, 107] width 43 height 9
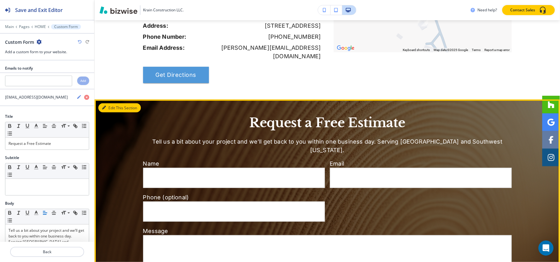
scroll to position [1538, 0]
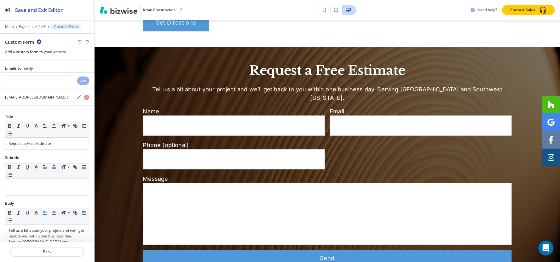
click at [39, 27] on p "HOME" at bounding box center [40, 27] width 11 height 4
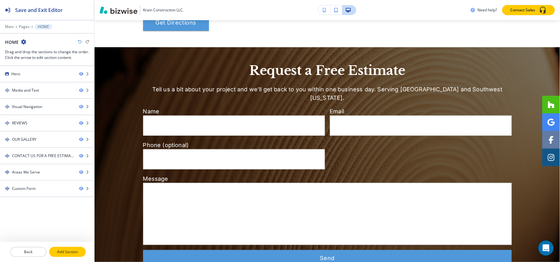
click at [67, 252] on p "Add Section" at bounding box center [67, 252] width 35 height 6
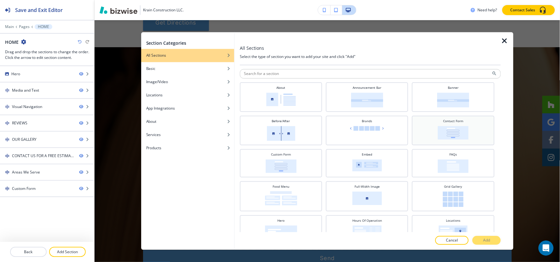
click at [440, 133] on img at bounding box center [453, 133] width 31 height 14
click at [489, 237] on button "Add" at bounding box center [486, 240] width 28 height 9
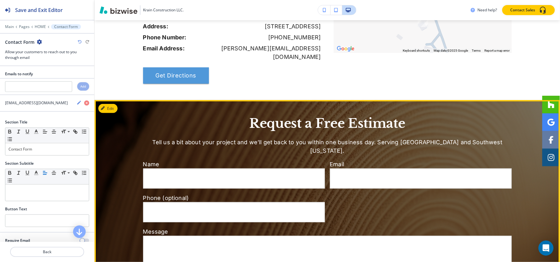
scroll to position [1660, 0]
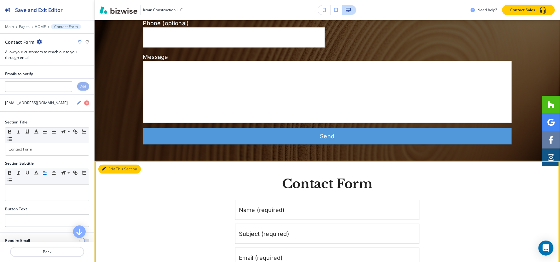
click at [116, 165] on button "Edit This Section" at bounding box center [119, 169] width 43 height 9
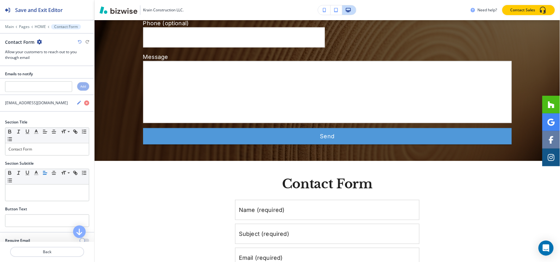
click at [38, 40] on icon "button" at bounding box center [39, 41] width 5 height 5
click at [50, 76] on p "Delete Section" at bounding box center [57, 75] width 32 height 6
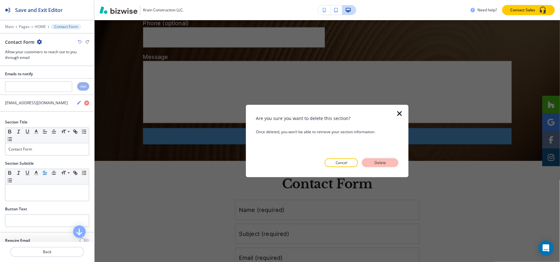
click at [389, 163] on button "Delete" at bounding box center [380, 163] width 37 height 9
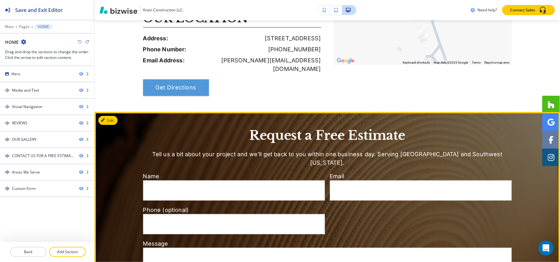
scroll to position [1416, 0]
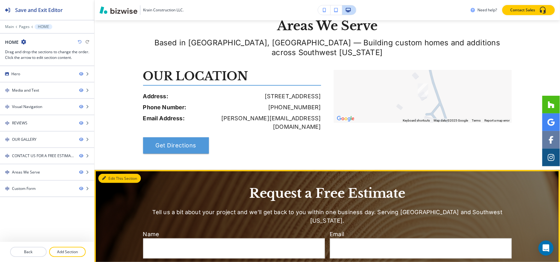
click at [113, 174] on button "Edit This Section" at bounding box center [119, 178] width 43 height 9
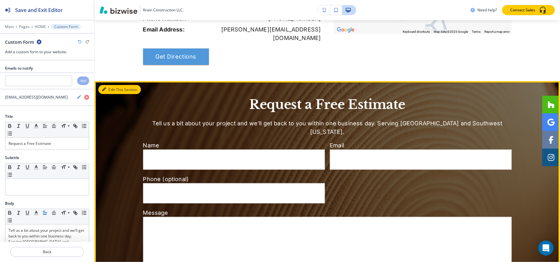
scroll to position [1538, 0]
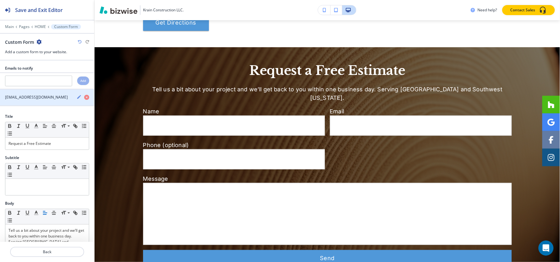
click at [77, 99] on icon "button" at bounding box center [79, 97] width 5 height 5
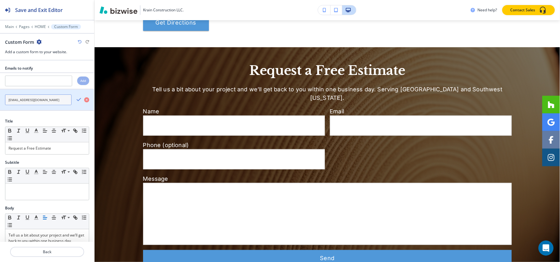
click at [42, 98] on input "[EMAIL_ADDRESS][DOMAIN_NAME]" at bounding box center [38, 100] width 67 height 11
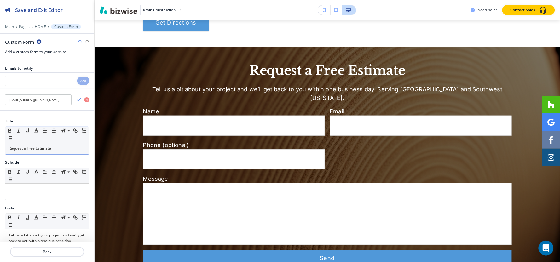
click at [46, 148] on div "Request a Free Estimate" at bounding box center [47, 148] width 84 height 12
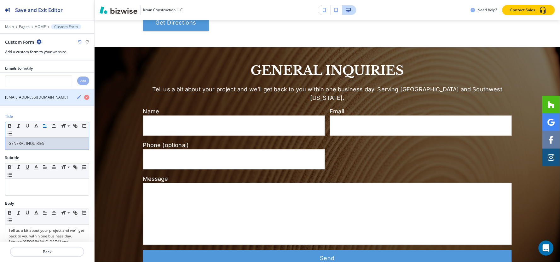
click at [77, 96] on icon "button" at bounding box center [79, 97] width 5 height 5
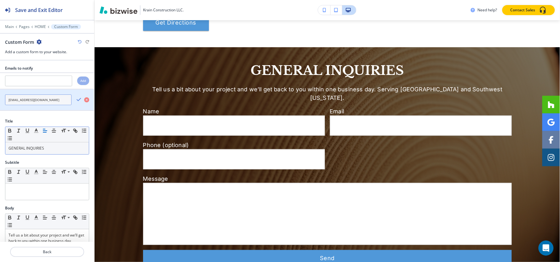
click at [59, 97] on input "[EMAIL_ADDRESS][DOMAIN_NAME]" at bounding box center [38, 100] width 67 height 11
paste input "brian@thekrainbuchergroup"
type input "[PERSON_NAME][EMAIL_ADDRESS][DOMAIN_NAME]"
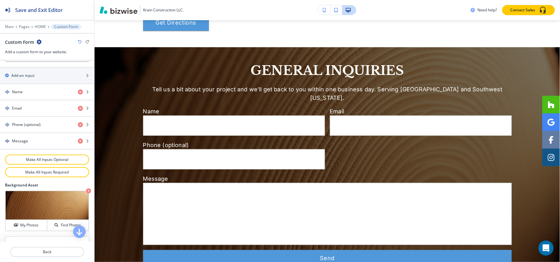
scroll to position [210, 0]
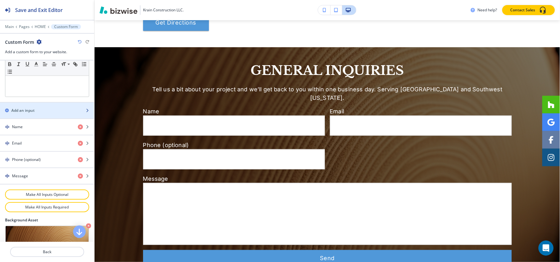
click at [39, 107] on div "button" at bounding box center [47, 105] width 94 height 5
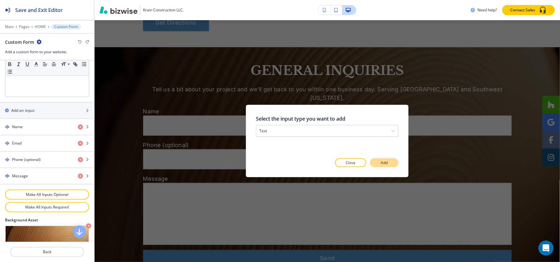
click at [380, 165] on button "Add" at bounding box center [384, 163] width 28 height 9
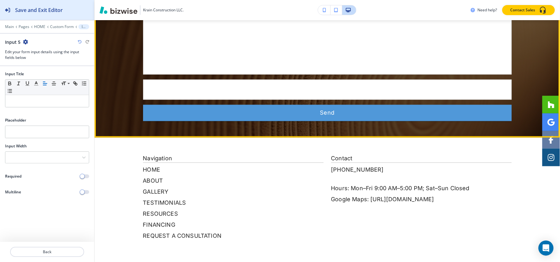
scroll to position [1722, 0]
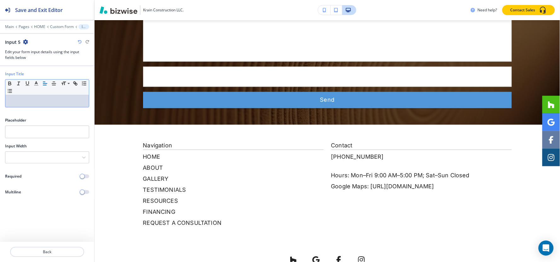
click at [25, 103] on p at bounding box center [47, 101] width 77 height 6
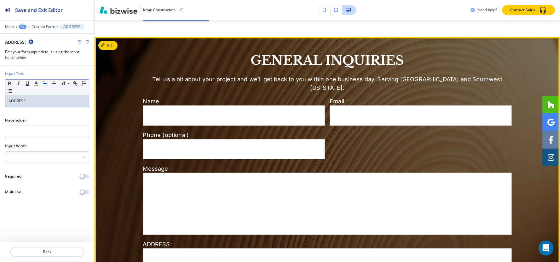
scroll to position [1547, 0]
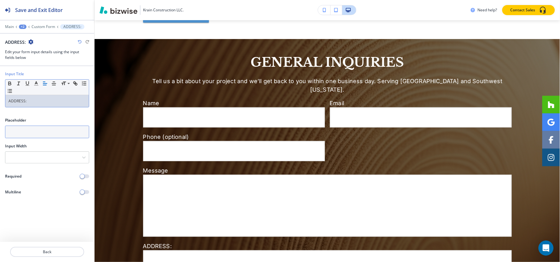
click at [54, 130] on input "text" at bounding box center [47, 132] width 84 height 13
paste input "ADDRESS:"
type input "ADDRESS:"
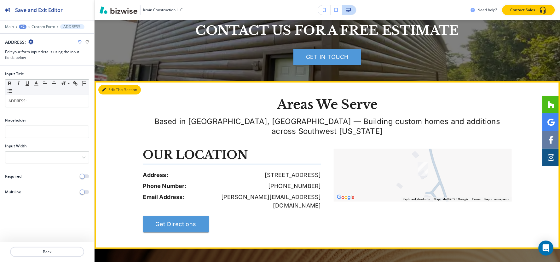
click at [105, 88] on icon "button" at bounding box center [104, 90] width 4 height 4
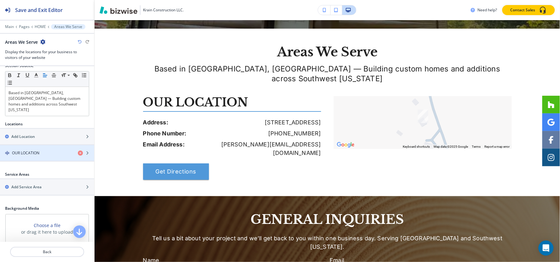
scroll to position [70, 0]
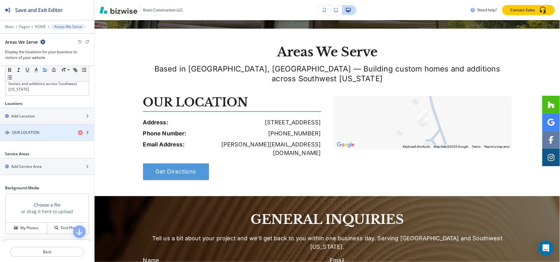
click at [32, 136] on div "button" at bounding box center [47, 138] width 94 height 5
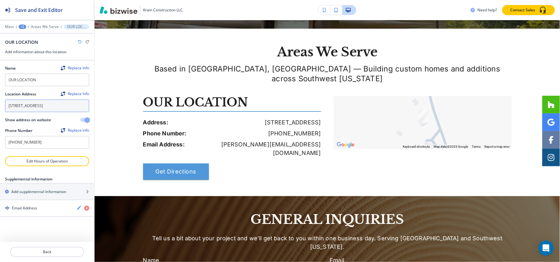
click at [51, 112] on textarea "[STREET_ADDRESS]" at bounding box center [47, 106] width 84 height 13
click at [37, 26] on p "Areas We Serve" at bounding box center [45, 27] width 28 height 4
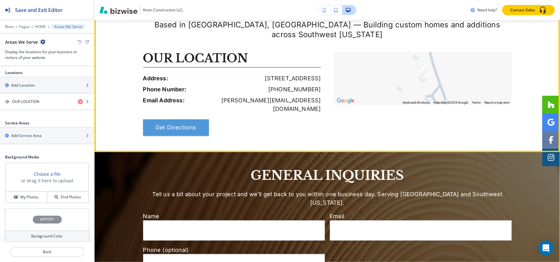
scroll to position [1460, 0]
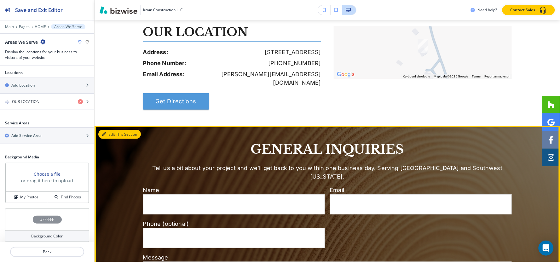
click at [113, 130] on button "Edit This Section" at bounding box center [119, 134] width 43 height 9
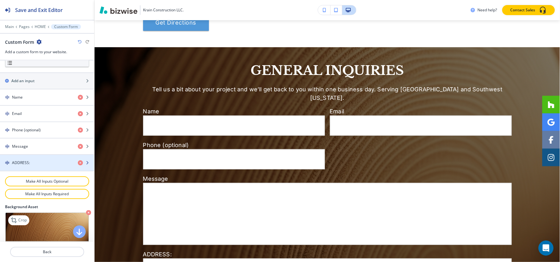
scroll to position [280, 0]
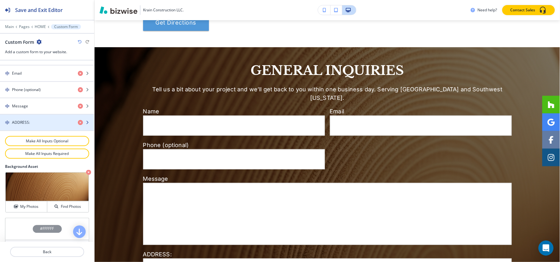
click at [34, 116] on div "button" at bounding box center [47, 117] width 94 height 5
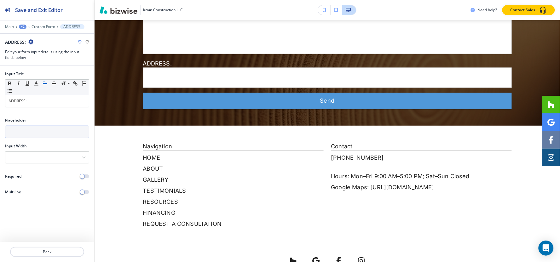
scroll to position [1730, 0]
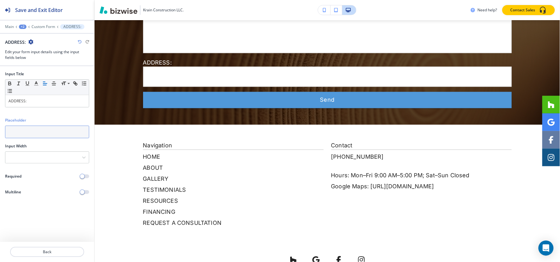
click at [35, 131] on input "text" at bounding box center [47, 132] width 84 height 13
paste input "[STREET_ADDRESS]"
type input "[STREET_ADDRESS]"
click at [53, 116] on div at bounding box center [47, 115] width 94 height 5
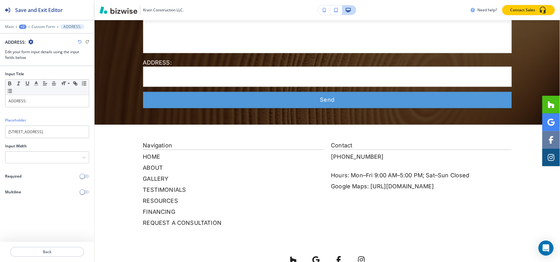
scroll to position [0, 0]
click at [83, 177] on span "button" at bounding box center [82, 176] width 5 height 5
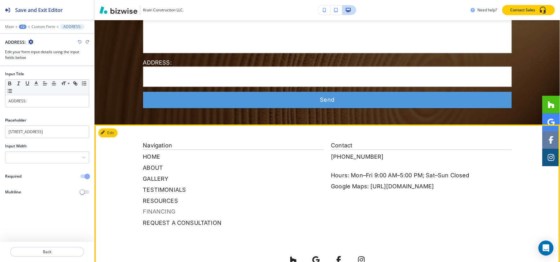
scroll to position [1660, 0]
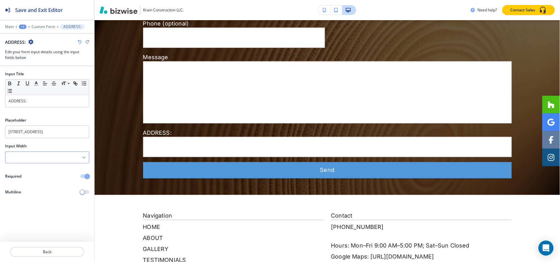
click at [29, 158] on div at bounding box center [47, 157] width 84 height 11
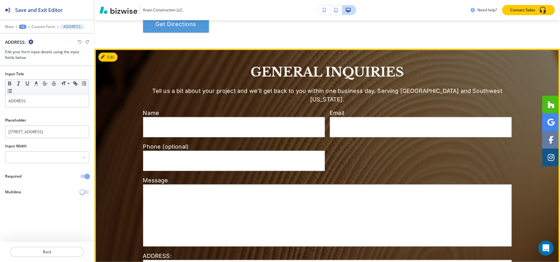
scroll to position [1520, 0]
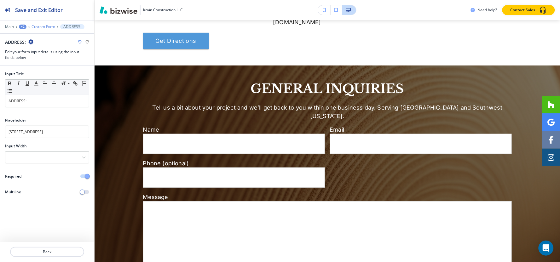
click at [37, 28] on p "Custom Form" at bounding box center [44, 27] width 24 height 4
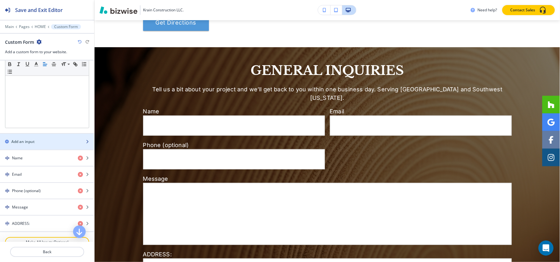
scroll to position [210, 0]
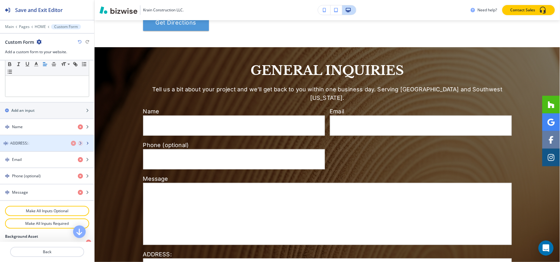
drag, startPoint x: 22, startPoint y: 193, endPoint x: 20, endPoint y: 143, distance: 49.8
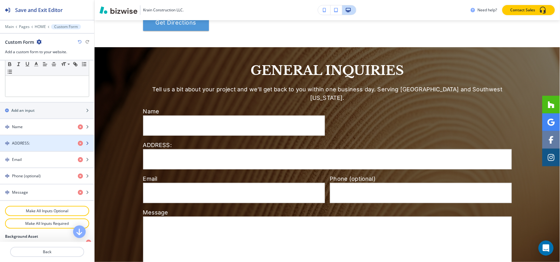
click at [29, 147] on div "button" at bounding box center [47, 148] width 94 height 5
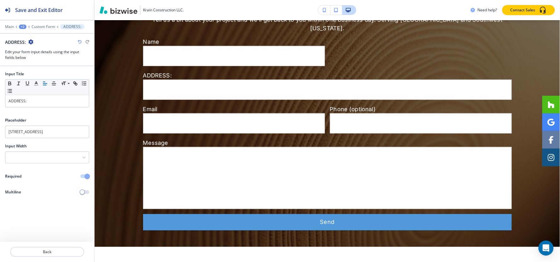
scroll to position [1624, 0]
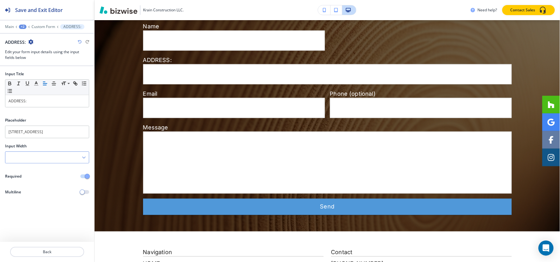
click at [55, 158] on div at bounding box center [47, 157] width 84 height 11
click at [27, 188] on h4 "50%" at bounding box center [47, 190] width 77 height 6
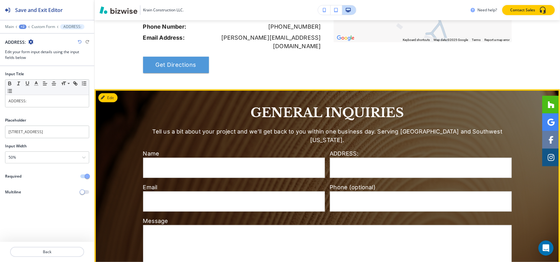
scroll to position [1483, 0]
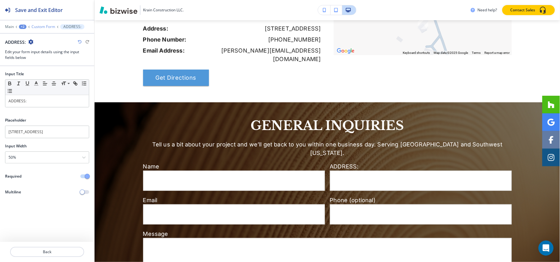
click at [45, 29] on p "Custom Form" at bounding box center [44, 27] width 24 height 4
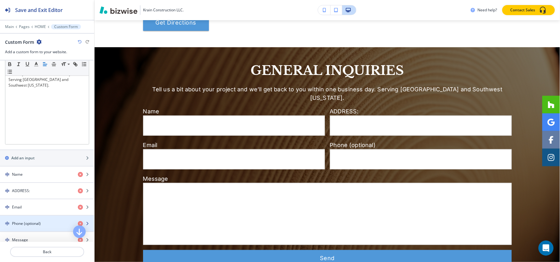
scroll to position [175, 0]
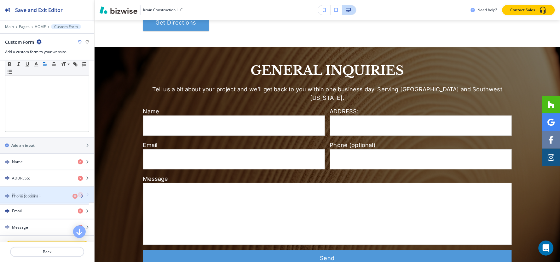
drag, startPoint x: 33, startPoint y: 215, endPoint x: 33, endPoint y: 200, distance: 15.4
click at [33, 194] on h4 "Phone (optional)" at bounding box center [26, 195] width 29 height 6
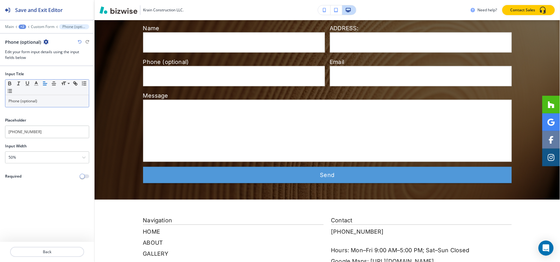
scroll to position [1624, 0]
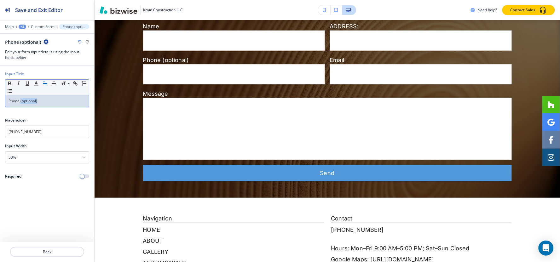
drag, startPoint x: 21, startPoint y: 100, endPoint x: 92, endPoint y: 100, distance: 71.2
click at [92, 100] on div "Input Title Small Normal Large Huge Phone (optional)" at bounding box center [47, 91] width 94 height 41
click at [58, 27] on p "Custom Form" at bounding box center [59, 27] width 24 height 4
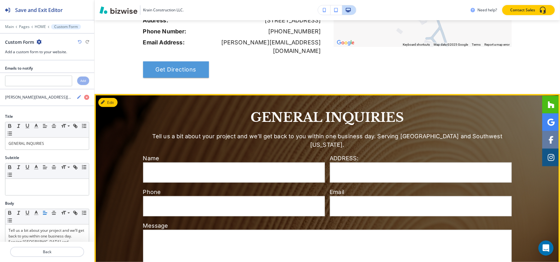
scroll to position [1504, 0]
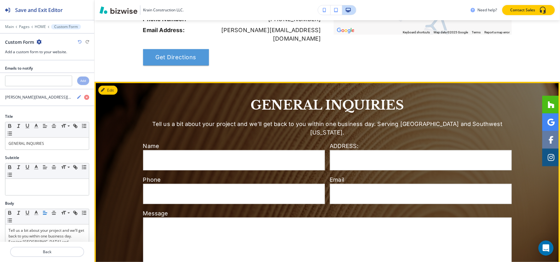
click at [320, 151] on input "Your full name" at bounding box center [233, 161] width 181 height 20
click at [349, 151] on input "[STREET_ADDRESS]" at bounding box center [420, 161] width 181 height 20
click at [260, 151] on input "Your full name" at bounding box center [233, 161] width 181 height 20
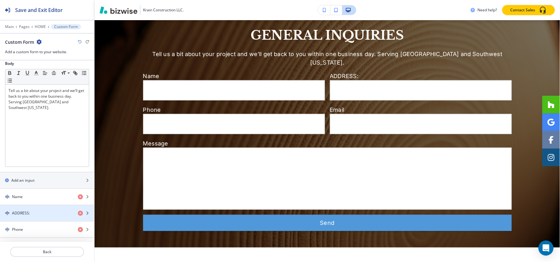
scroll to position [210, 0]
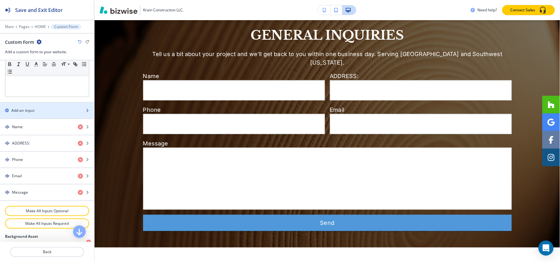
click at [48, 110] on div "Add an input" at bounding box center [40, 111] width 80 height 6
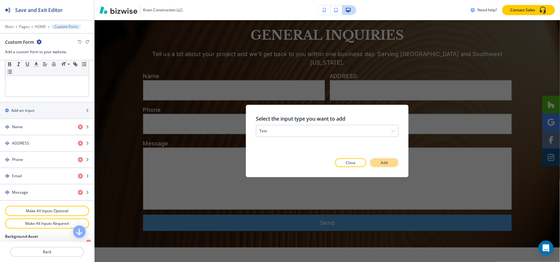
click at [380, 162] on button "Add" at bounding box center [384, 163] width 28 height 9
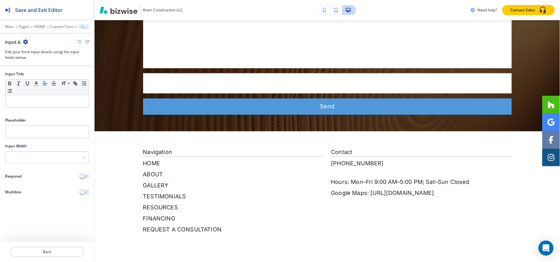
scroll to position [1722, 0]
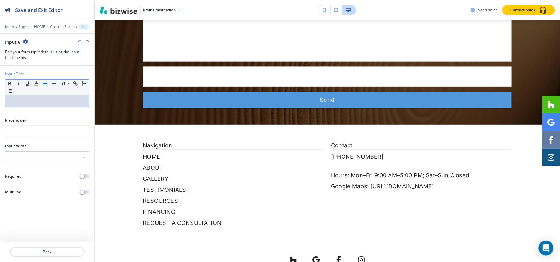
click at [39, 99] on p at bounding box center [47, 101] width 77 height 6
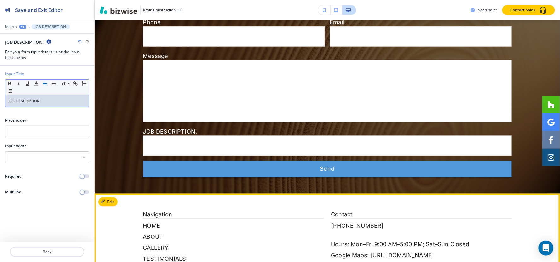
scroll to position [1652, 0]
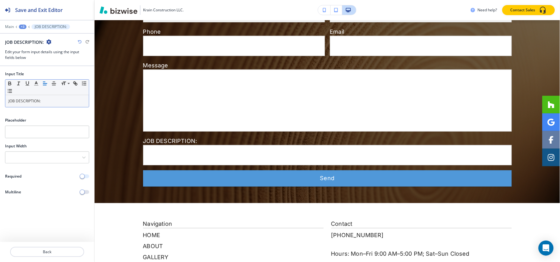
click at [86, 177] on button "button" at bounding box center [84, 177] width 9 height 4
click at [25, 29] on div at bounding box center [47, 31] width 94 height 4
click at [22, 27] on div "+3" at bounding box center [23, 27] width 8 height 4
click at [37, 62] on button "Custom Form" at bounding box center [39, 59] width 40 height 11
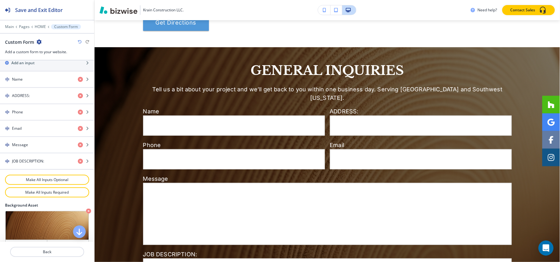
scroll to position [245, 0]
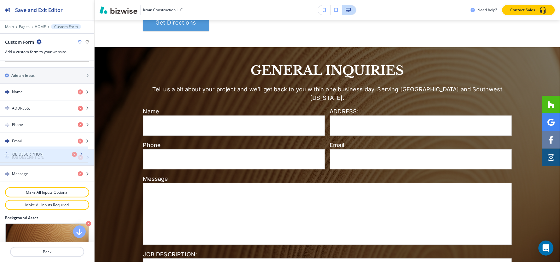
drag, startPoint x: 26, startPoint y: 175, endPoint x: 25, endPoint y: 155, distance: 20.2
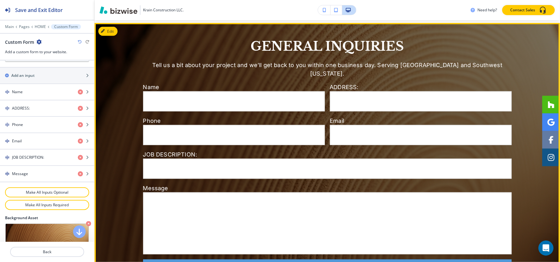
scroll to position [1573, 0]
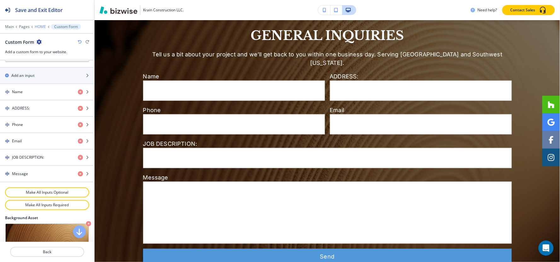
click at [40, 25] on p "HOME" at bounding box center [40, 27] width 11 height 4
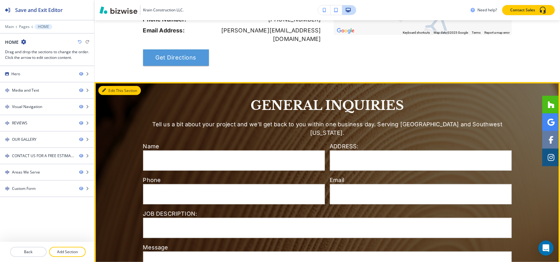
click at [114, 86] on button "Edit This Section" at bounding box center [119, 90] width 43 height 9
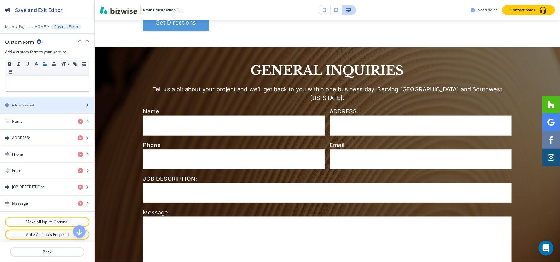
scroll to position [280, 0]
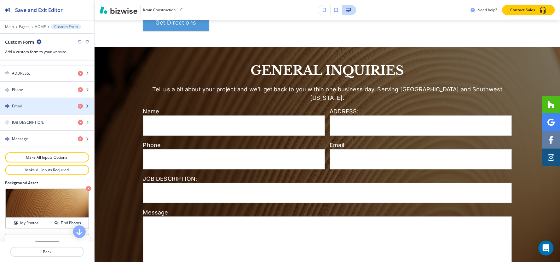
click at [40, 111] on div "button" at bounding box center [47, 111] width 94 height 5
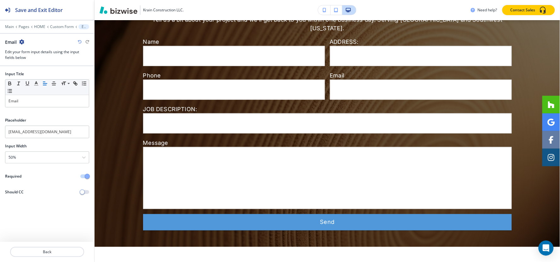
scroll to position [1624, 0]
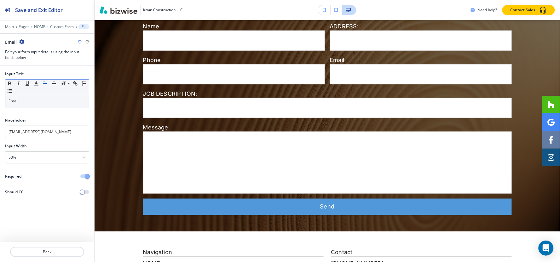
click at [41, 102] on p "Email" at bounding box center [47, 101] width 77 height 6
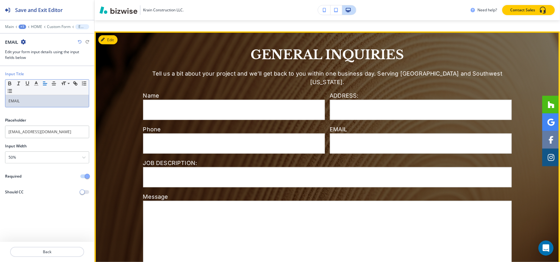
scroll to position [1553, 0]
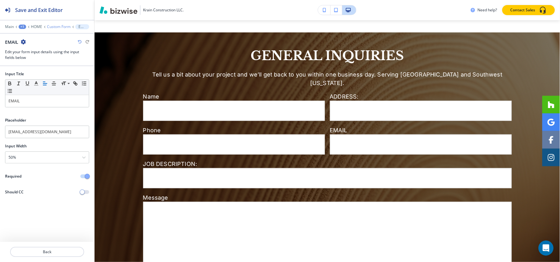
click at [50, 28] on p "Custom Form" at bounding box center [59, 27] width 24 height 4
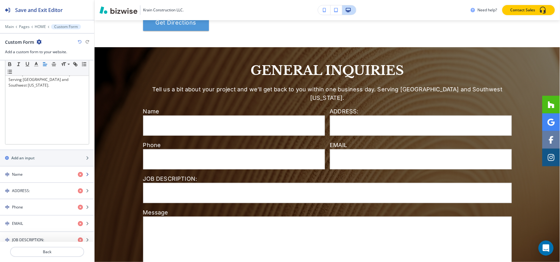
scroll to position [175, 0]
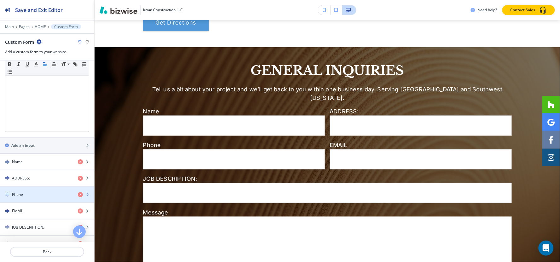
click at [27, 197] on div "Phone" at bounding box center [36, 195] width 73 height 6
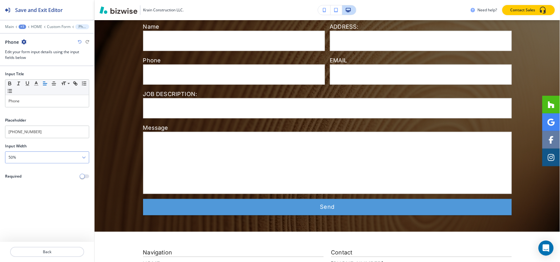
scroll to position [1624, 0]
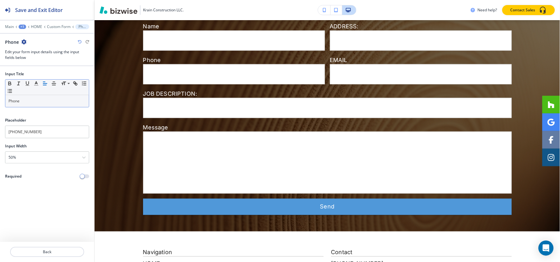
click at [37, 99] on p "Phone" at bounding box center [47, 101] width 77 height 6
click at [58, 29] on div at bounding box center [47, 31] width 94 height 4
click at [58, 26] on p "Custom Form" at bounding box center [59, 27] width 24 height 4
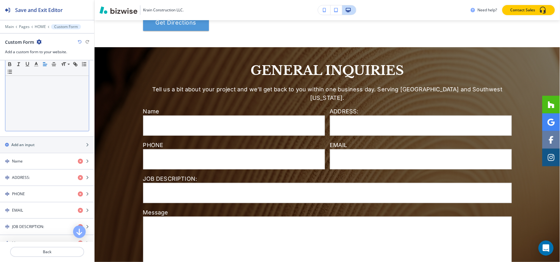
scroll to position [210, 0]
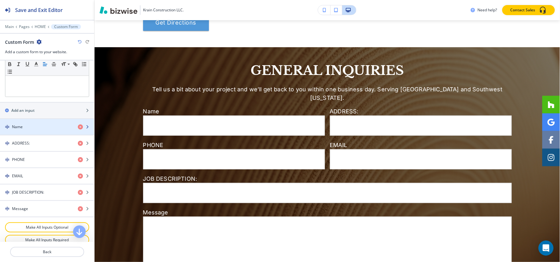
click at [26, 131] on div "button" at bounding box center [47, 132] width 94 height 5
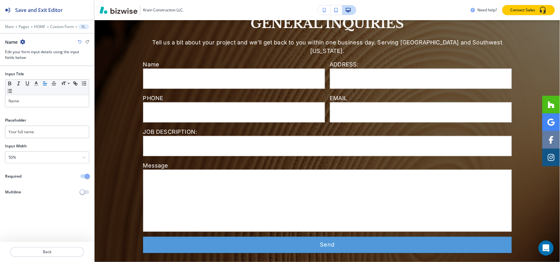
scroll to position [1590, 0]
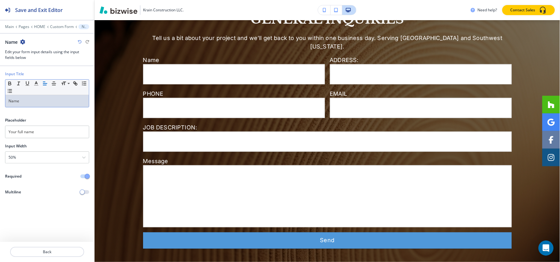
click at [40, 103] on p "Name" at bounding box center [47, 101] width 77 height 6
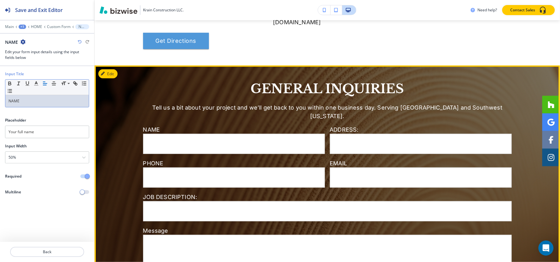
scroll to position [1520, 0]
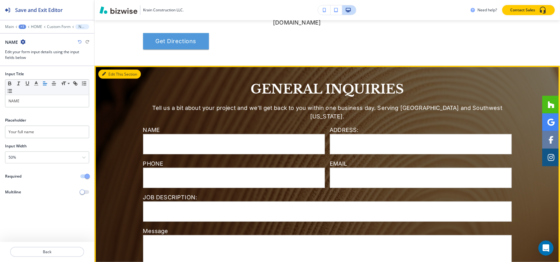
click at [107, 70] on button "Edit This Section" at bounding box center [119, 74] width 43 height 9
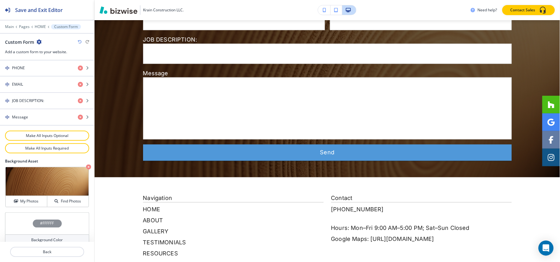
scroll to position [312, 0]
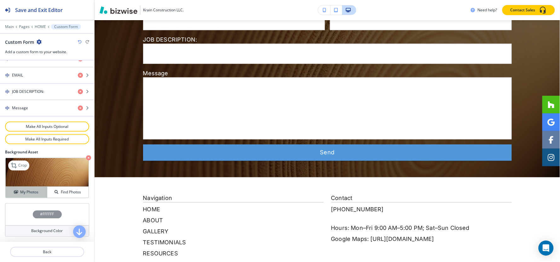
click at [33, 193] on h4 "My Photos" at bounding box center [29, 192] width 18 height 6
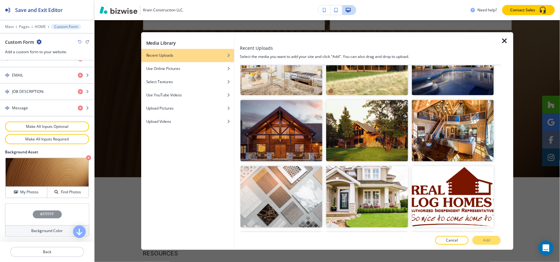
scroll to position [4003, 0]
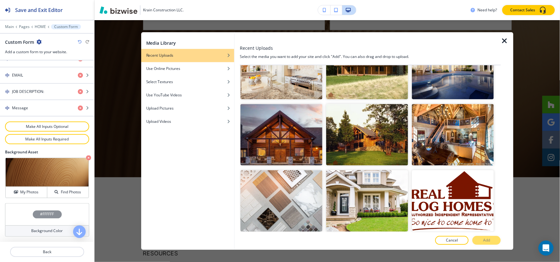
click at [472, 236] on img "button" at bounding box center [453, 266] width 82 height 61
click at [481, 241] on button "Add" at bounding box center [486, 240] width 28 height 9
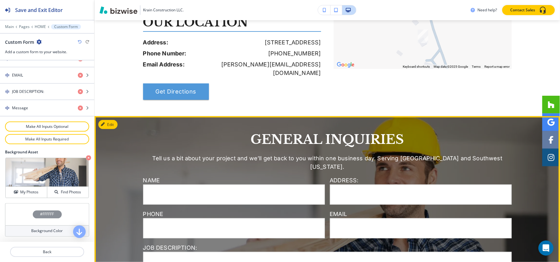
scroll to position [1380, 0]
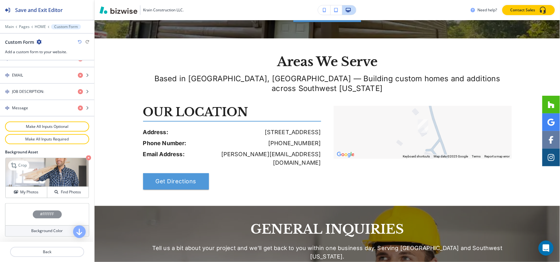
click at [86, 159] on icon "button" at bounding box center [88, 158] width 5 height 5
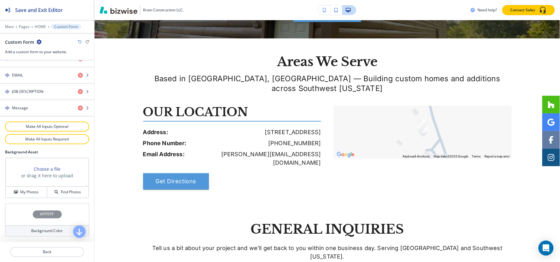
click at [55, 212] on div "#FFFFFF" at bounding box center [47, 215] width 29 height 8
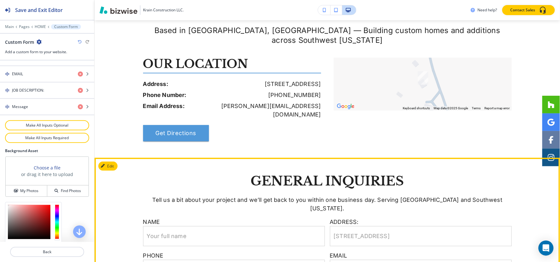
scroll to position [1555, 0]
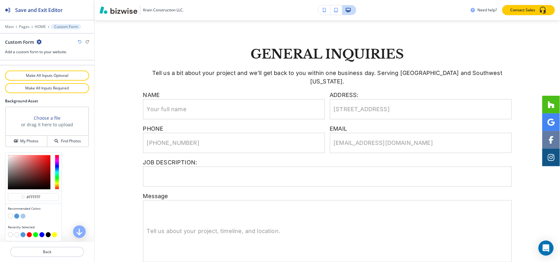
click at [24, 217] on button "button" at bounding box center [22, 216] width 5 height 5
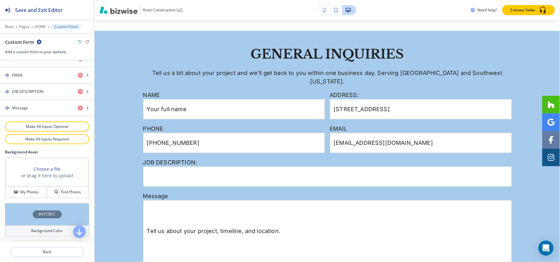
scroll to position [312, 0]
click at [43, 215] on h4 "#A7CBEC" at bounding box center [47, 215] width 17 height 6
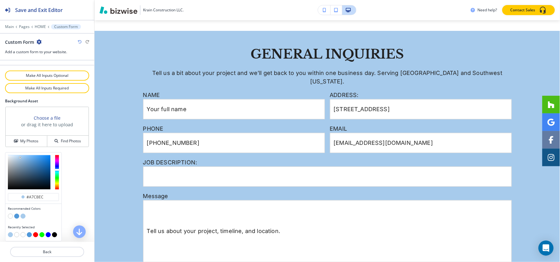
click at [17, 218] on button "button" at bounding box center [16, 216] width 5 height 5
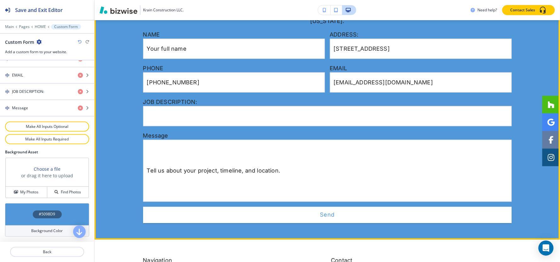
scroll to position [1625, 0]
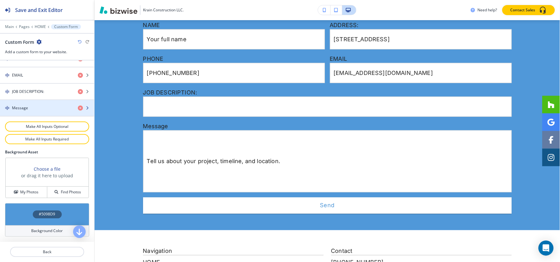
click at [37, 115] on div "button" at bounding box center [47, 113] width 94 height 5
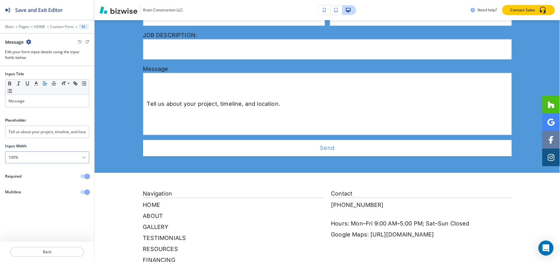
scroll to position [1691, 0]
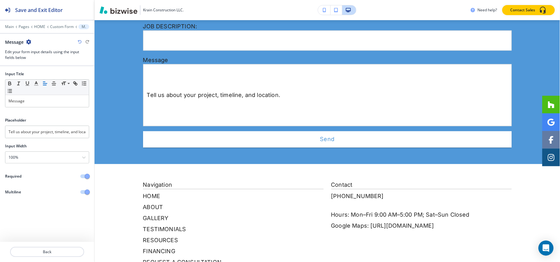
click at [83, 190] on button "button" at bounding box center [84, 192] width 9 height 4
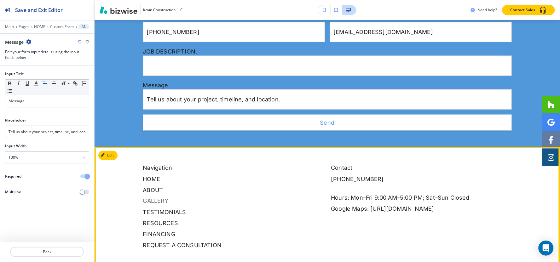
scroll to position [1653, 0]
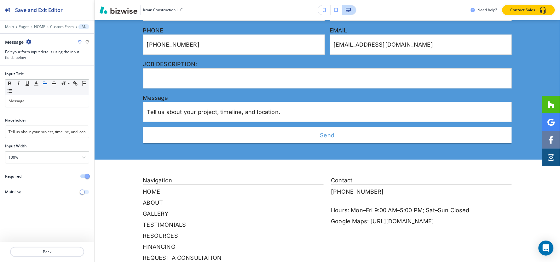
click at [84, 193] on button "button" at bounding box center [84, 192] width 9 height 4
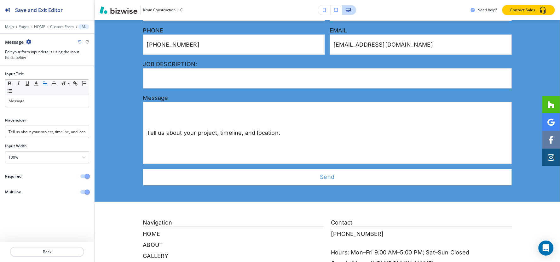
click at [82, 177] on button "button" at bounding box center [84, 177] width 9 height 4
click at [82, 177] on span "button" at bounding box center [82, 176] width 5 height 5
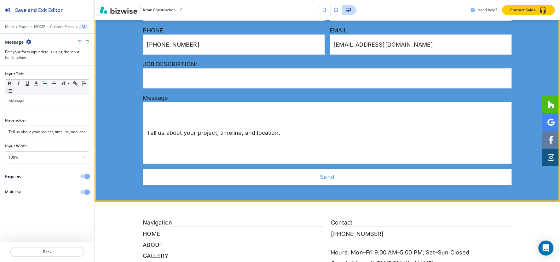
click at [250, 110] on textarea "Tell us about your project, timeline, and location." at bounding box center [327, 133] width 359 height 47
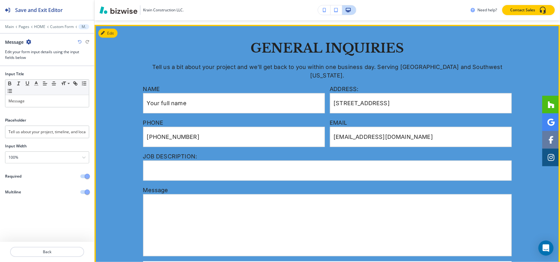
scroll to position [1548, 0]
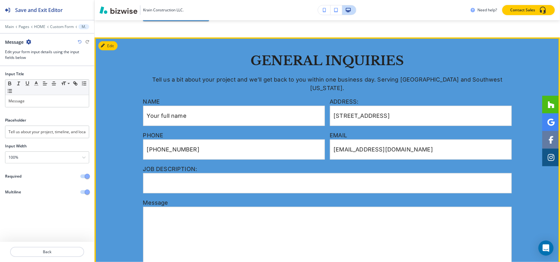
click at [522, 114] on div "GENERAL INQUIRIES Tell us a bit about your project and we’ll get back to you wi…" at bounding box center [328, 172] width 466 height 237
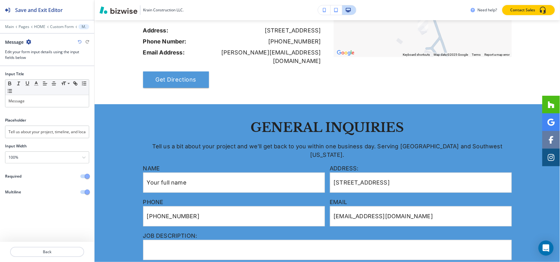
scroll to position [1478, 0]
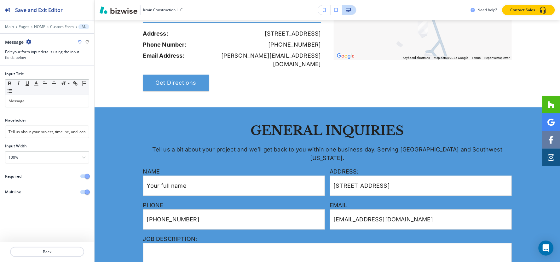
click at [403, 167] on p "ADDRESS:" at bounding box center [421, 171] width 182 height 9
click at [402, 176] on input "[STREET_ADDRESS]" at bounding box center [420, 186] width 181 height 20
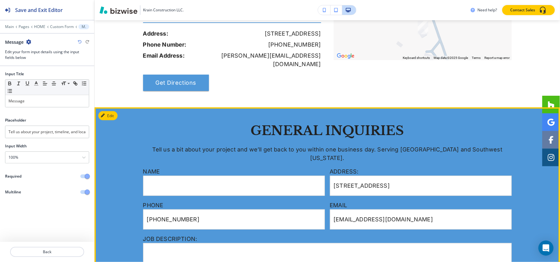
click at [234, 176] on input "Your full name" at bounding box center [233, 186] width 181 height 20
click at [291, 124] on p "GENERAL INQUIRIES" at bounding box center [327, 131] width 369 height 14
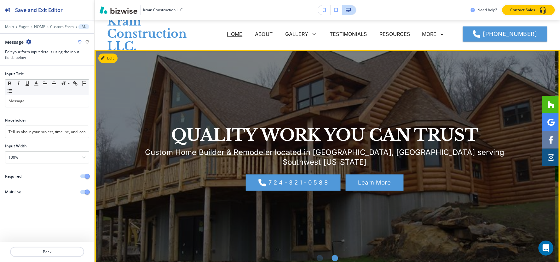
scroll to position [0, 0]
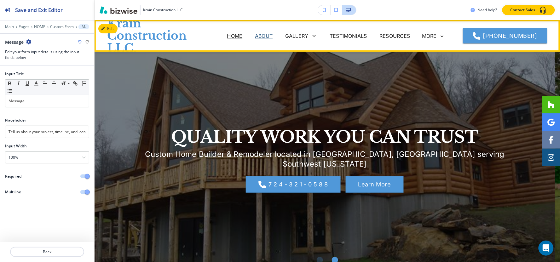
click at [267, 36] on p "ABOUT" at bounding box center [264, 36] width 18 height 8
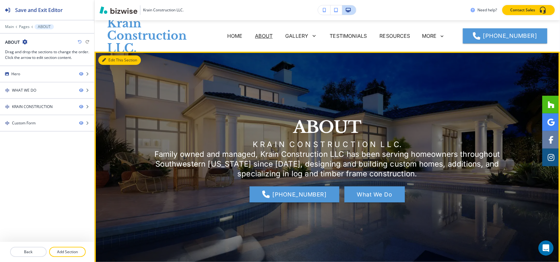
click at [120, 60] on button "Edit This Section" at bounding box center [119, 59] width 43 height 9
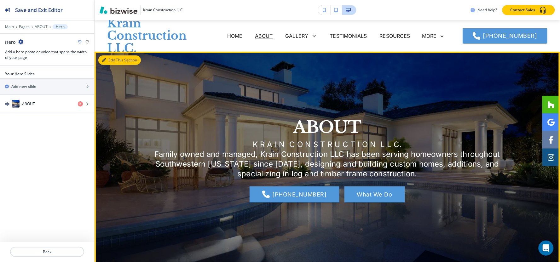
scroll to position [32, 0]
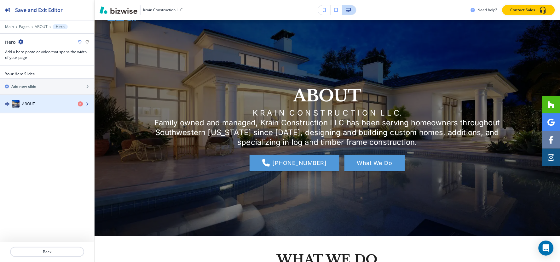
click at [30, 112] on div "button" at bounding box center [47, 110] width 94 height 5
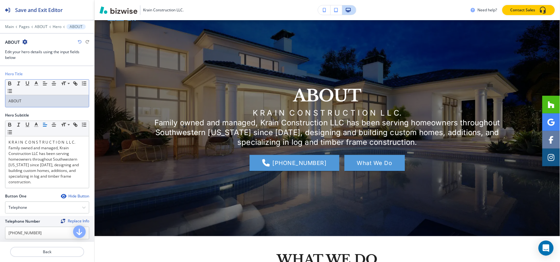
click at [35, 102] on p "ABOUT" at bounding box center [47, 101] width 77 height 6
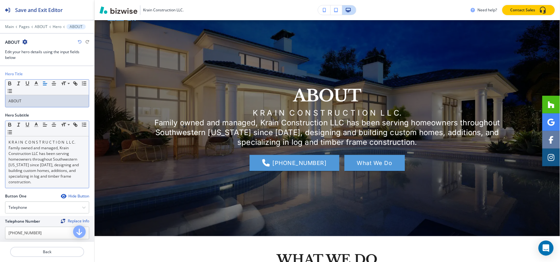
scroll to position [35, 0]
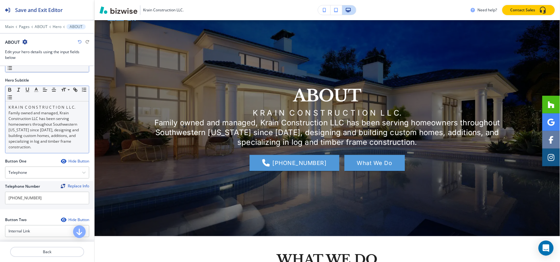
click at [41, 132] on p "Family owned and managed, Krain Construction LLC has been serving homeowners th…" at bounding box center [47, 130] width 77 height 40
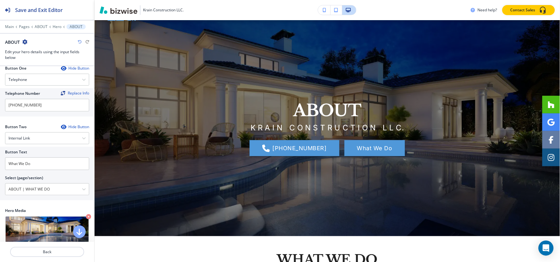
scroll to position [105, 0]
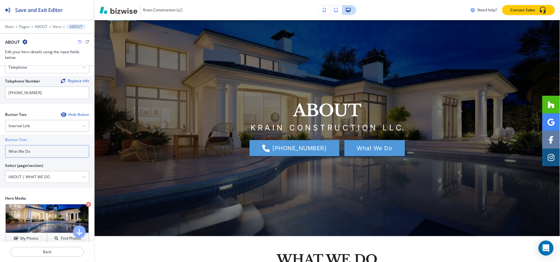
click at [49, 150] on input "What We Do" at bounding box center [47, 151] width 84 height 13
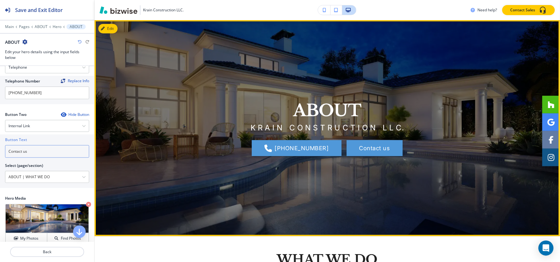
type input "Contact us"
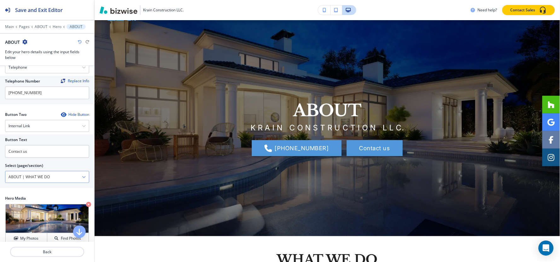
click at [30, 177] on \(page\/section\) "ABOUT | WHAT WE DO" at bounding box center [43, 177] width 77 height 11
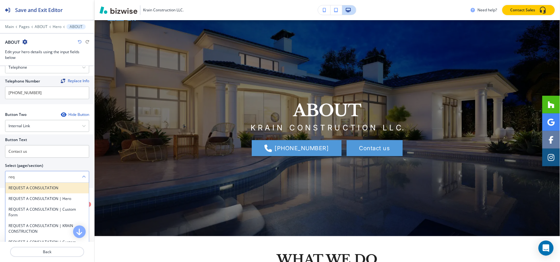
click at [26, 190] on h4 "REQUEST A CONSULTATION" at bounding box center [47, 188] width 77 height 6
type \(page\/section\) "REQUEST A CONSULTATION"
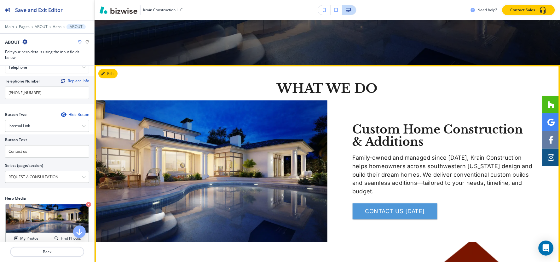
scroll to position [206, 0]
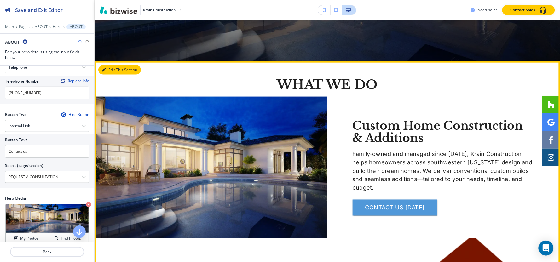
click at [105, 68] on icon "button" at bounding box center [104, 70] width 4 height 4
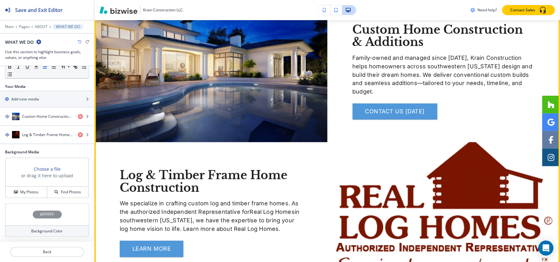
scroll to position [353, 0]
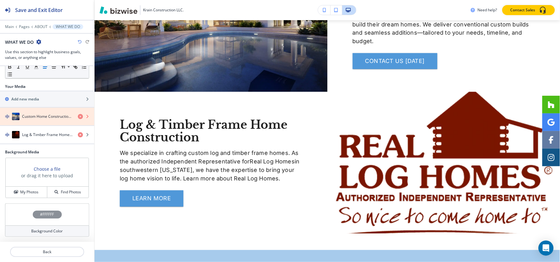
click at [78, 116] on icon "button" at bounding box center [80, 116] width 5 height 5
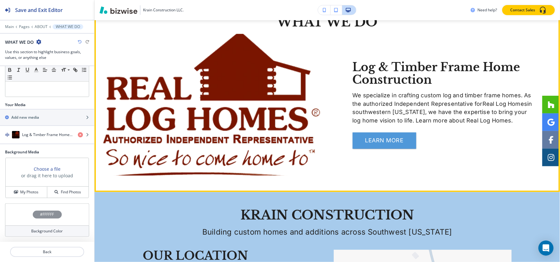
scroll to position [248, 0]
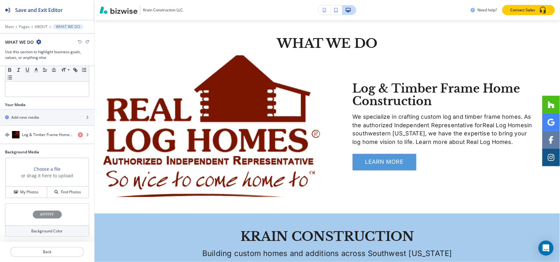
click at [33, 131] on div "Log & Timber Frame Home Construction" at bounding box center [36, 135] width 73 height 8
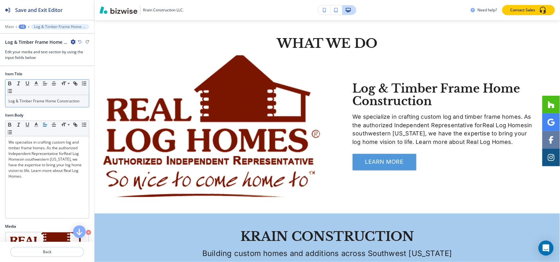
click at [57, 100] on p "Log & Timber Frame Home Construction" at bounding box center [47, 101] width 77 height 6
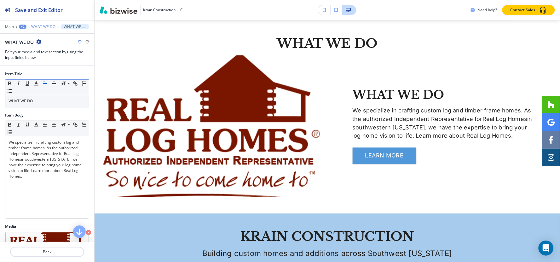
click at [41, 26] on p "WHAT WE DO" at bounding box center [43, 27] width 24 height 4
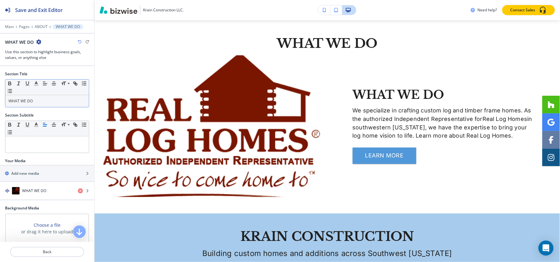
click at [45, 99] on p "WHAT WE DO" at bounding box center [47, 101] width 77 height 6
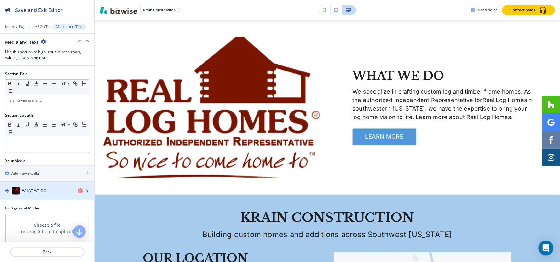
click at [41, 200] on div "button" at bounding box center [47, 197] width 94 height 5
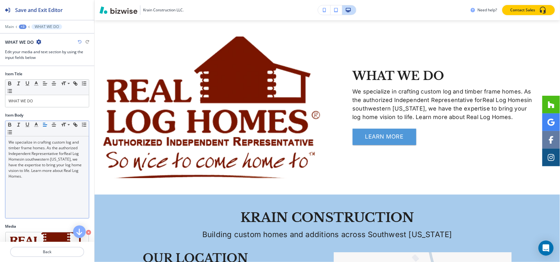
click at [41, 193] on div "We specialize in crafting custom log and timber frame homes. As the authorized …" at bounding box center [47, 177] width 84 height 82
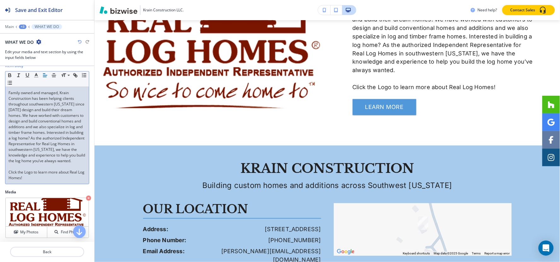
scroll to position [141, 0]
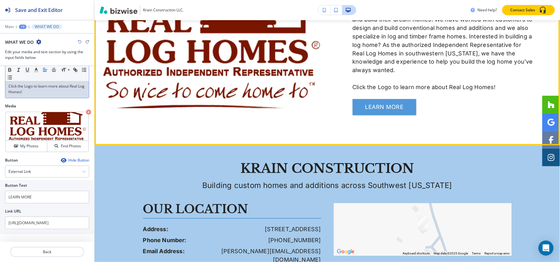
click at [209, 66] on img at bounding box center [211, 38] width 233 height 142
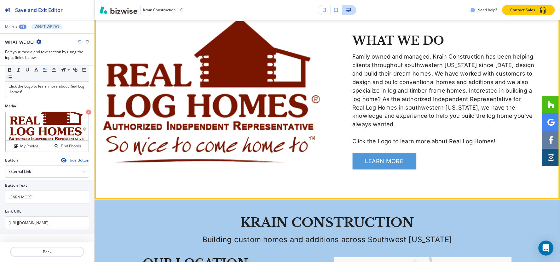
scroll to position [213, 0]
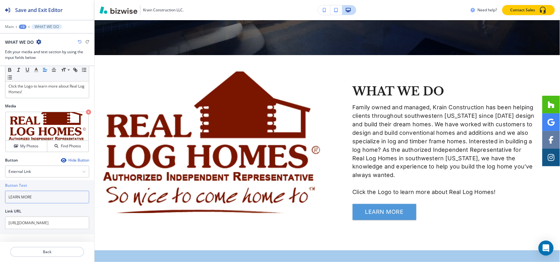
click at [56, 199] on input "LEARN MORE" at bounding box center [47, 197] width 84 height 13
click at [12, 168] on div "External Link" at bounding box center [47, 171] width 84 height 11
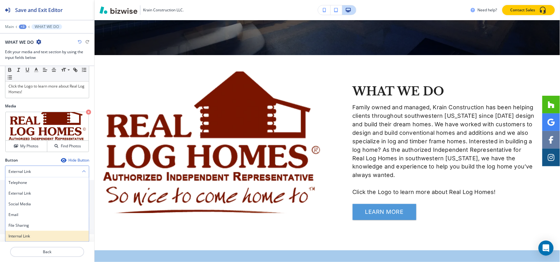
click at [26, 236] on h4 "Internal Link" at bounding box center [47, 237] width 77 height 6
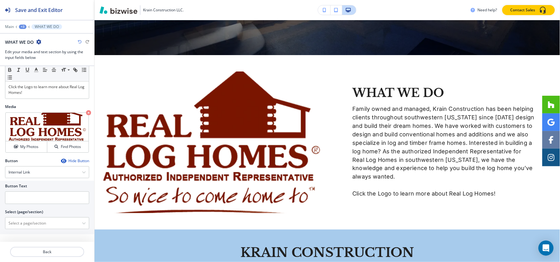
scroll to position [141, 0]
click at [46, 197] on input "text" at bounding box center [47, 198] width 84 height 13
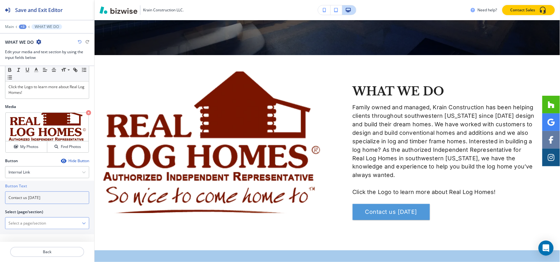
type input "Contact us today"
click at [45, 223] on \(page\/section\) "Manual Input" at bounding box center [43, 223] width 77 height 11
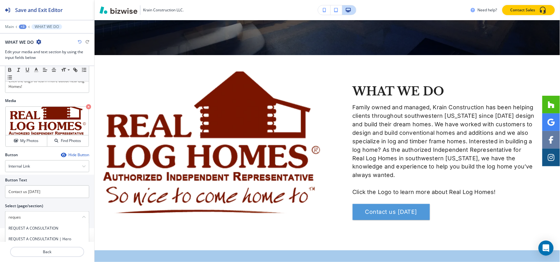
click at [45, 231] on h4 "REQUEST A CONSULTATION" at bounding box center [47, 229] width 77 height 6
type \(page\/section\) "REQUEST A CONSULTATION"
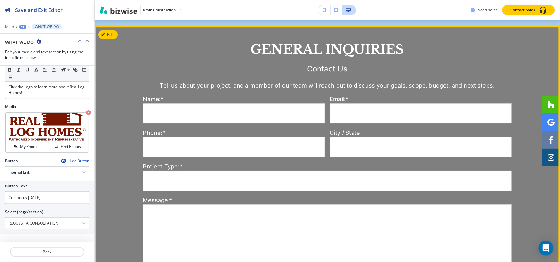
scroll to position [598, 0]
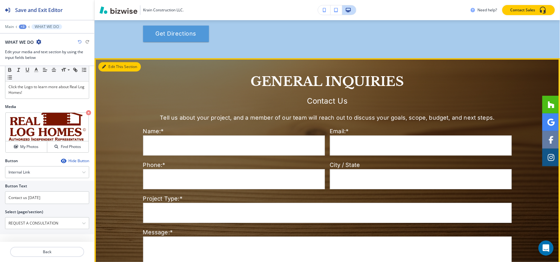
click at [113, 62] on button "Edit This Section" at bounding box center [119, 66] width 43 height 9
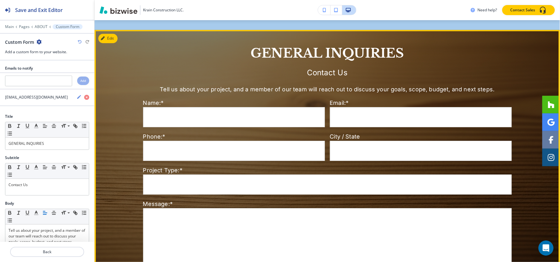
scroll to position [592, 0]
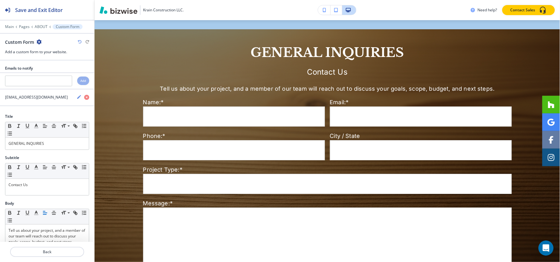
click at [41, 41] on div "Custom Form" at bounding box center [47, 42] width 84 height 7
click at [39, 41] on icon "button" at bounding box center [39, 41] width 5 height 5
click at [64, 73] on p "Delete Section" at bounding box center [57, 75] width 32 height 6
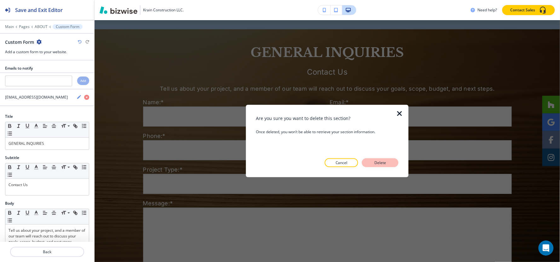
click at [374, 162] on p "Delete" at bounding box center [380, 163] width 15 height 6
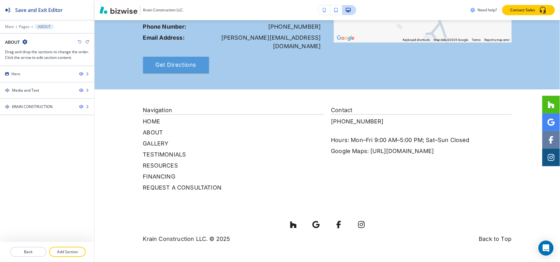
scroll to position [523, 0]
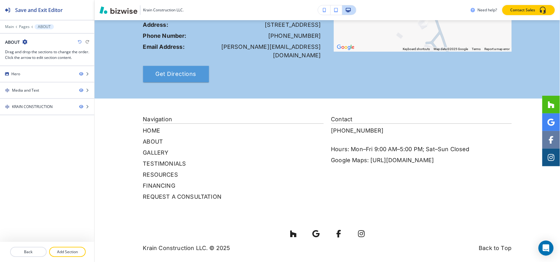
click at [23, 24] on div "Main Pages ABOUT" at bounding box center [47, 26] width 84 height 5
click at [22, 28] on p "Pages" at bounding box center [24, 27] width 11 height 4
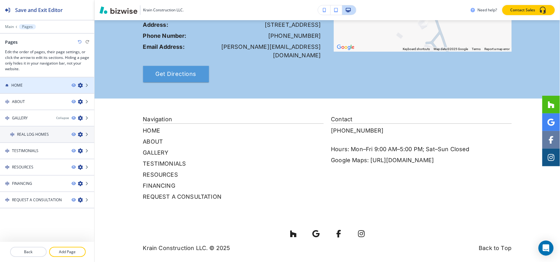
click at [37, 88] on div "HOME" at bounding box center [33, 86] width 67 height 6
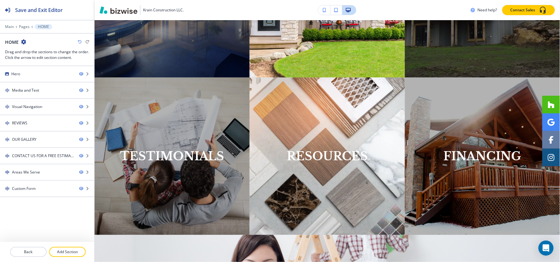
scroll to position [0, 0]
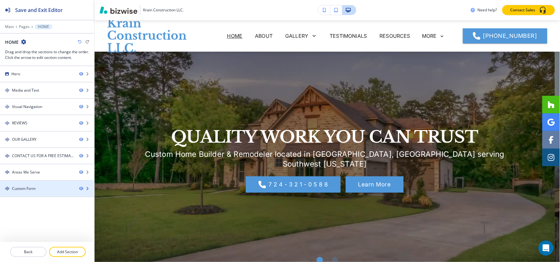
click at [32, 192] on div at bounding box center [47, 194] width 94 height 5
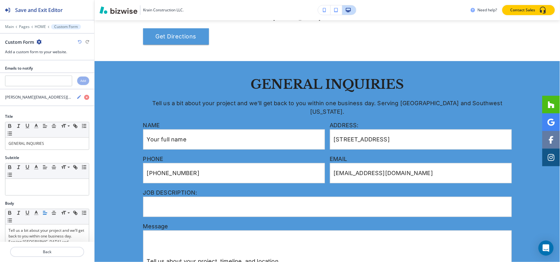
scroll to position [1538, 0]
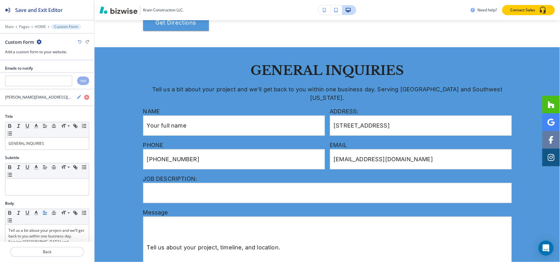
click at [38, 41] on icon "button" at bounding box center [39, 41] width 5 height 5
click at [54, 65] on p "Duplicate Section" at bounding box center [57, 64] width 32 height 6
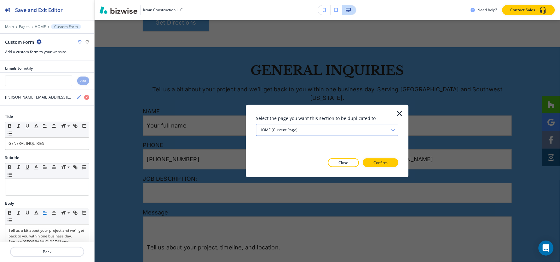
click at [323, 134] on div "HOME (current page)" at bounding box center [327, 130] width 142 height 11
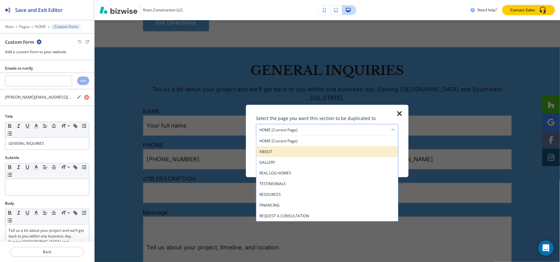
click at [317, 147] on div "ABOUT" at bounding box center [327, 152] width 142 height 11
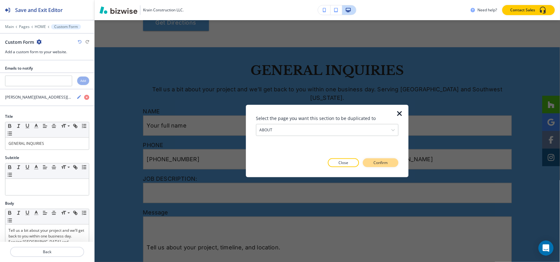
click at [383, 160] on p "Confirm" at bounding box center [381, 163] width 14 height 6
click at [383, 161] on p "Take me there" at bounding box center [375, 163] width 26 height 6
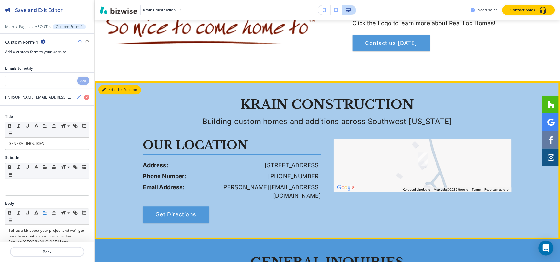
click at [109, 90] on button "Edit This Section" at bounding box center [119, 89] width 43 height 9
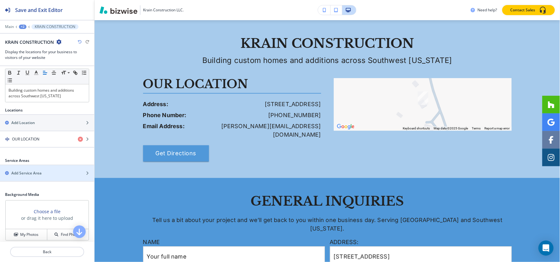
scroll to position [95, 0]
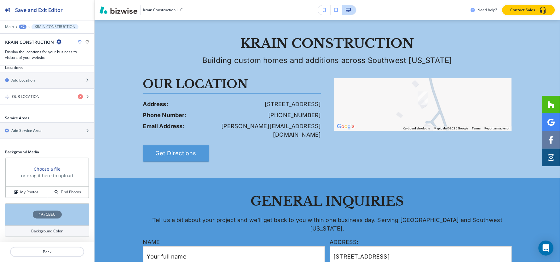
click at [49, 216] on h4 "#A7CBEC" at bounding box center [47, 215] width 17 height 6
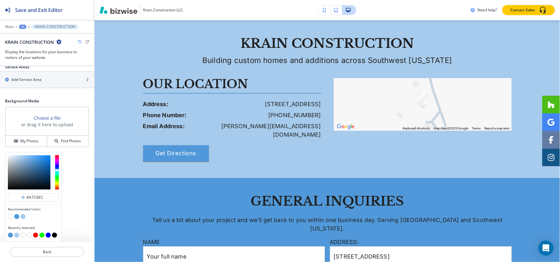
click at [12, 217] on button "button" at bounding box center [10, 216] width 5 height 5
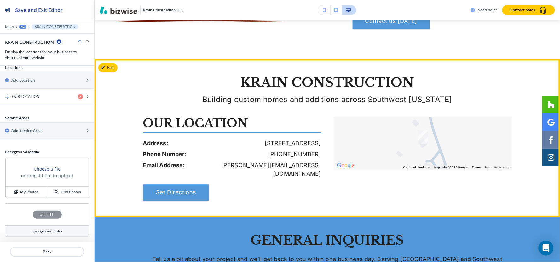
scroll to position [490, 0]
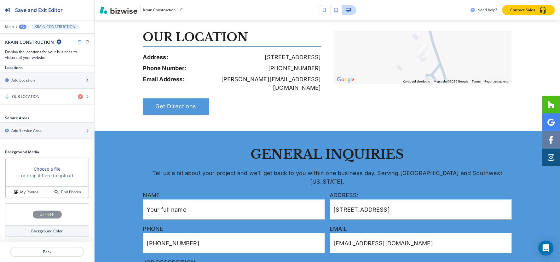
click at [21, 28] on div "+2" at bounding box center [23, 27] width 8 height 4
click at [21, 27] on div "+2" at bounding box center [23, 27] width 8 height 4
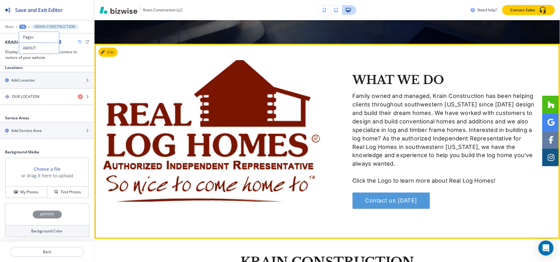
scroll to position [153, 0]
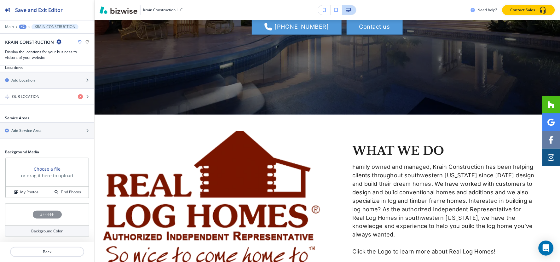
click at [23, 26] on div "+2" at bounding box center [23, 27] width 8 height 4
click at [35, 38] on p "Pages" at bounding box center [39, 37] width 32 height 6
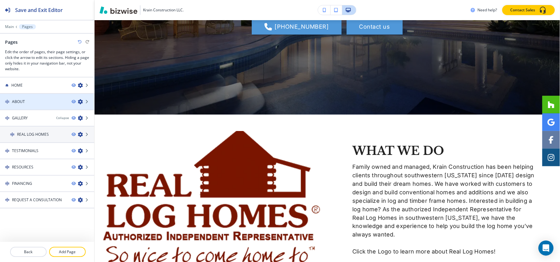
click at [30, 106] on div at bounding box center [47, 107] width 94 height 5
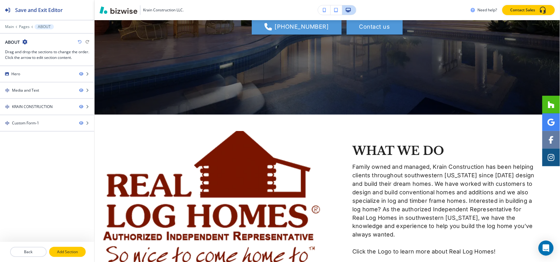
click at [76, 251] on p "Add Section" at bounding box center [67, 252] width 35 height 6
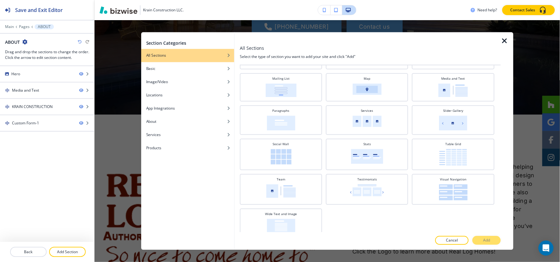
scroll to position [1, 0]
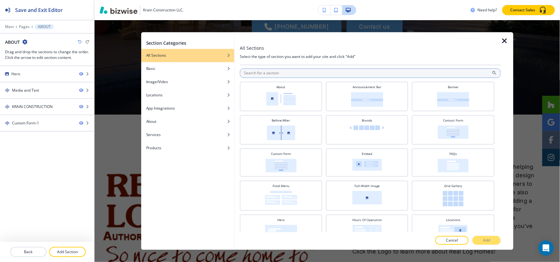
click at [313, 71] on input "text" at bounding box center [370, 72] width 261 height 9
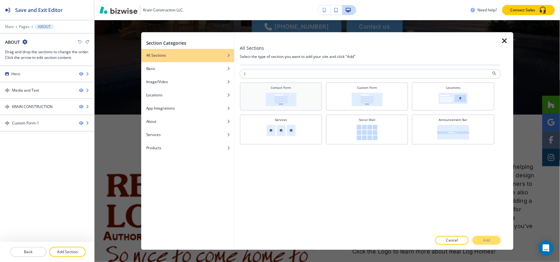
scroll to position [0, 0]
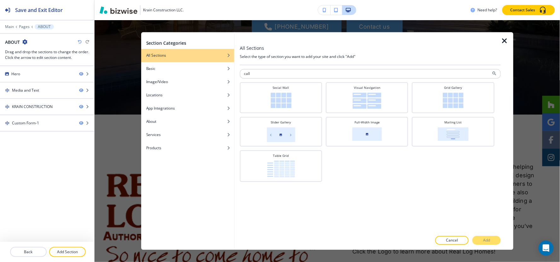
type input "call"
click at [501, 39] on icon "button" at bounding box center [505, 41] width 8 height 8
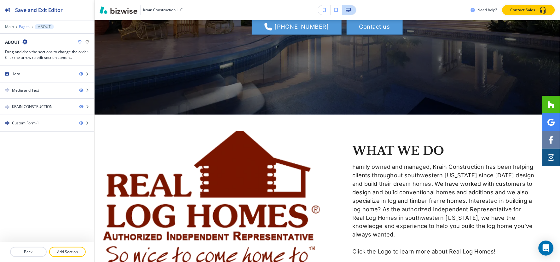
click at [24, 26] on p "Pages" at bounding box center [24, 27] width 11 height 4
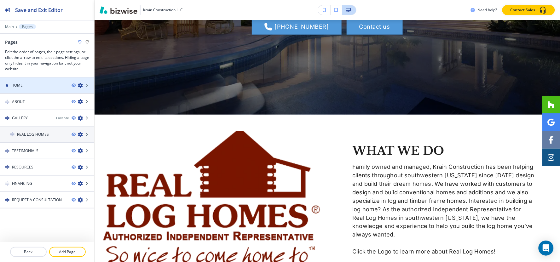
click at [41, 87] on div "HOME" at bounding box center [33, 86] width 67 height 6
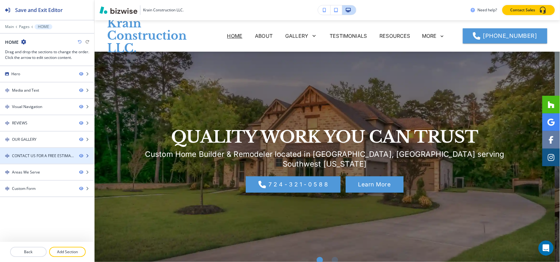
click at [40, 159] on div "CONTACT US FOR A FREE ESTIMATE" at bounding box center [43, 156] width 62 height 6
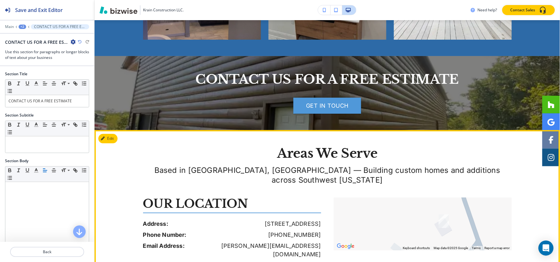
scroll to position [1245, 0]
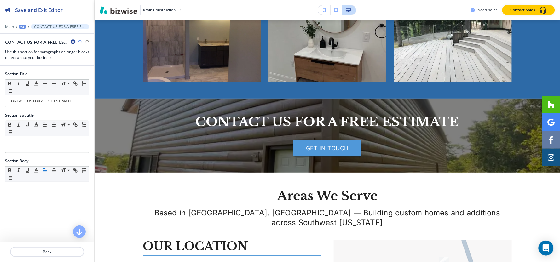
click at [71, 42] on icon "button" at bounding box center [73, 41] width 5 height 5
click at [91, 62] on p "Duplicate Section" at bounding box center [91, 64] width 32 height 6
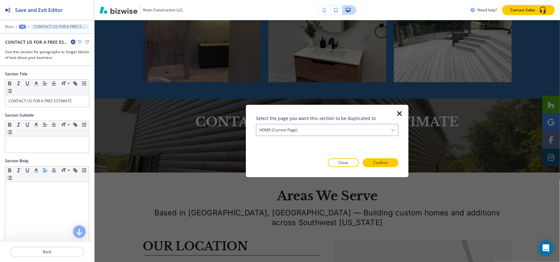
click at [343, 132] on div "HOME (current page)" at bounding box center [327, 130] width 142 height 11
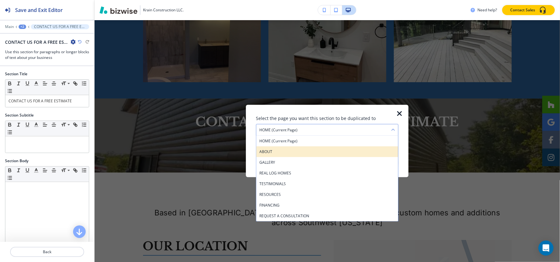
click at [306, 154] on h4 "ABOUT" at bounding box center [327, 152] width 136 height 6
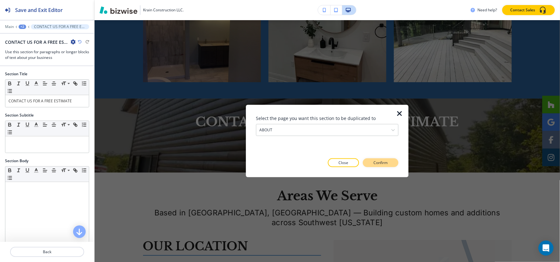
click at [378, 165] on p "Confirm" at bounding box center [381, 163] width 14 height 6
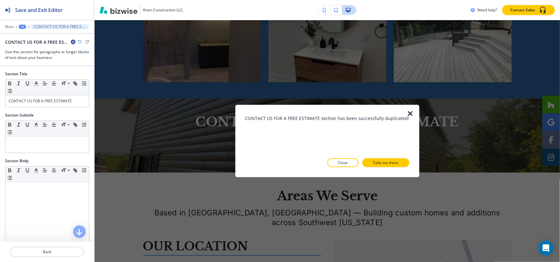
click at [378, 165] on p "Take me there" at bounding box center [386, 163] width 26 height 6
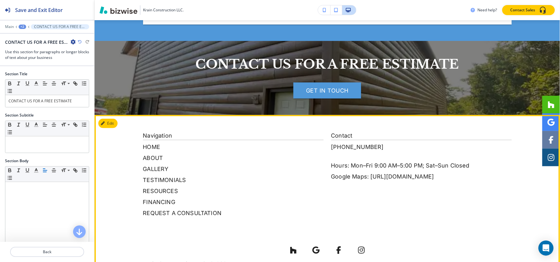
scroll to position [853, 0]
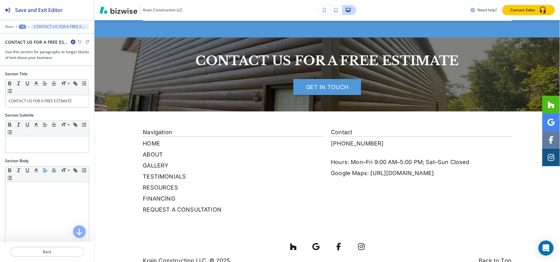
click at [20, 26] on div "+2" at bounding box center [23, 27] width 8 height 4
click at [29, 48] on p "ABOUT" at bounding box center [39, 48] width 32 height 6
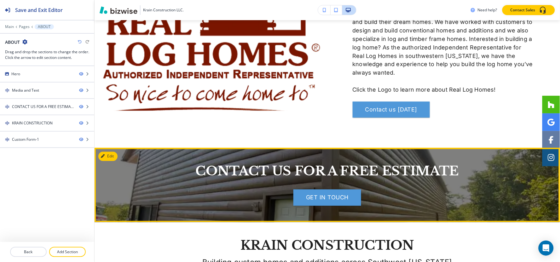
scroll to position [268, 0]
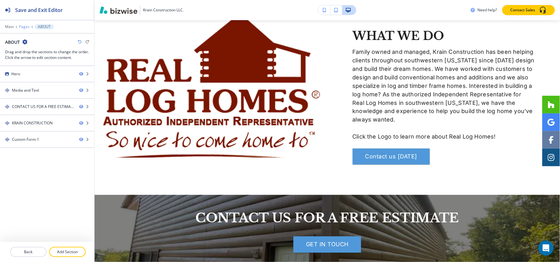
click at [24, 25] on p "Pages" at bounding box center [24, 27] width 11 height 4
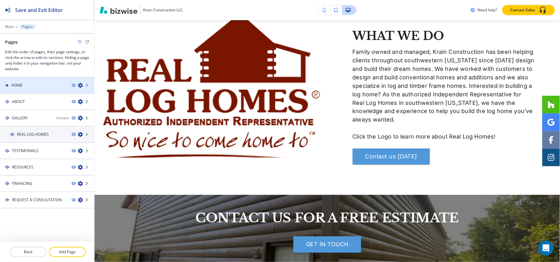
click at [35, 83] on div "HOME" at bounding box center [33, 86] width 67 height 6
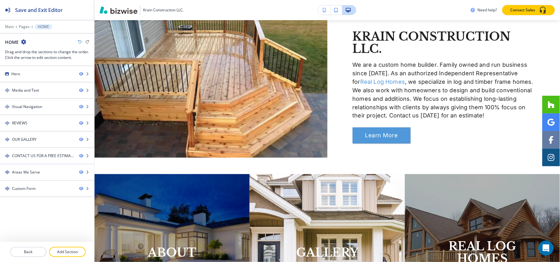
scroll to position [0, 0]
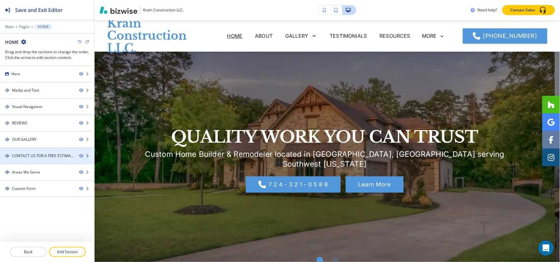
click at [49, 154] on div "CONTACT US FOR A FREE ESTIMATE" at bounding box center [43, 156] width 62 height 6
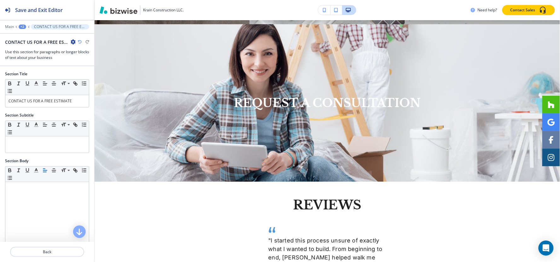
scroll to position [1315, 0]
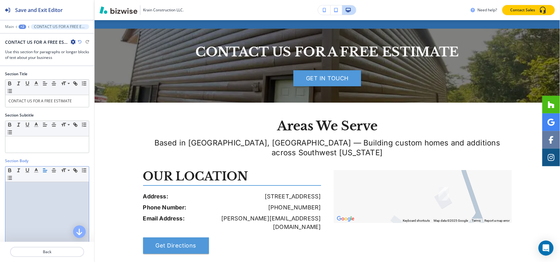
click at [36, 209] on div at bounding box center [47, 223] width 84 height 82
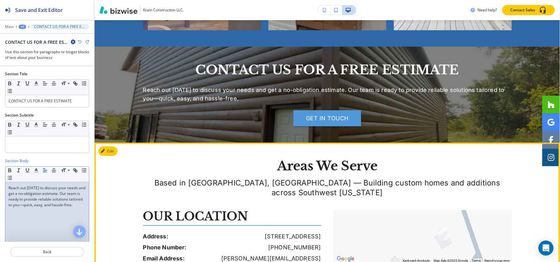
scroll to position [1280, 0]
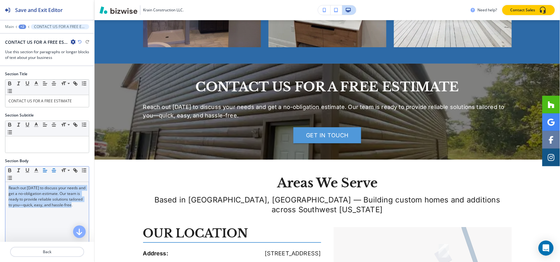
click at [52, 171] on line "button" at bounding box center [54, 171] width 4 height 0
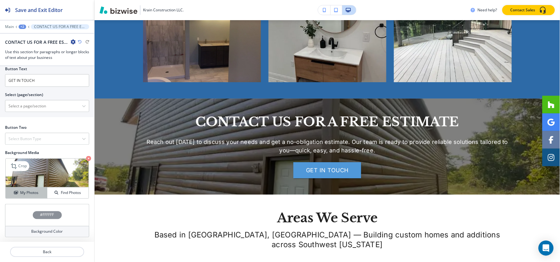
scroll to position [284, 0]
click at [21, 196] on button "My Photos" at bounding box center [27, 192] width 42 height 11
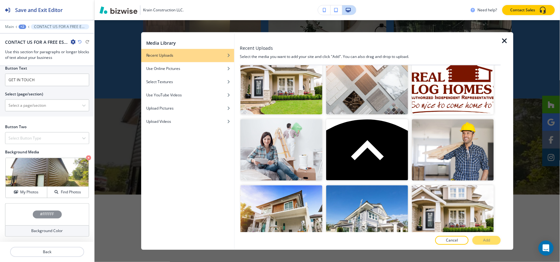
scroll to position [4133, 0]
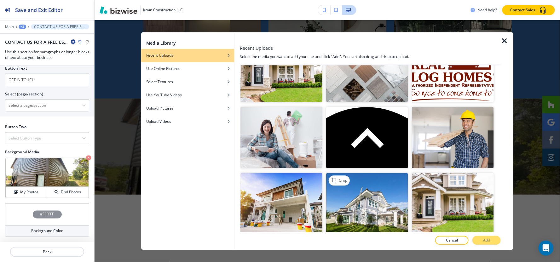
click at [364, 173] on img "button" at bounding box center [367, 203] width 82 height 61
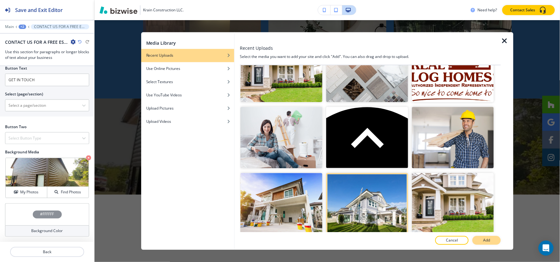
click at [482, 243] on button "Add" at bounding box center [486, 240] width 28 height 9
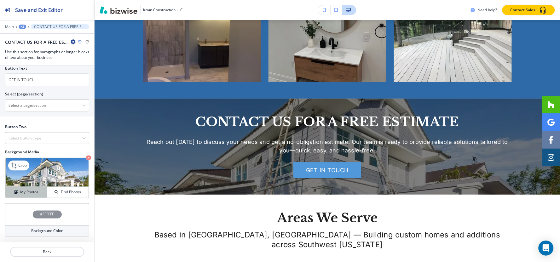
click at [25, 194] on h4 "My Photos" at bounding box center [29, 192] width 18 height 6
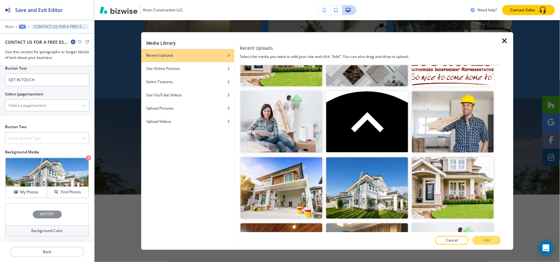
scroll to position [4108, 0]
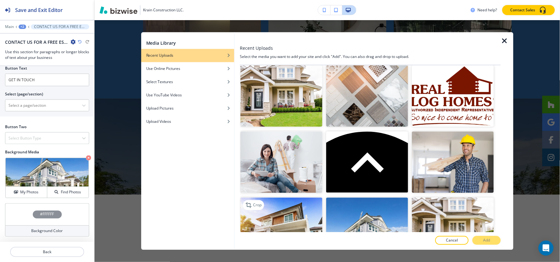
click at [284, 198] on img "button" at bounding box center [281, 228] width 82 height 61
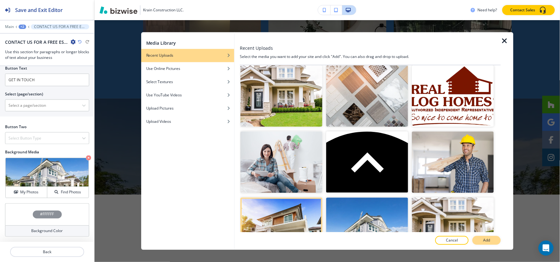
click at [482, 240] on button "Add" at bounding box center [486, 240] width 28 height 9
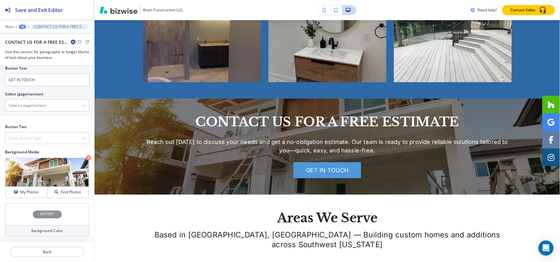
click at [23, 25] on div "+2" at bounding box center [23, 27] width 8 height 4
click at [23, 39] on p "Pages" at bounding box center [39, 37] width 32 height 6
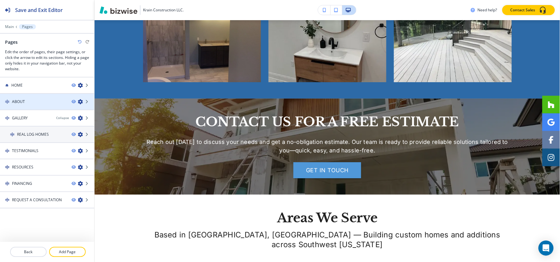
click at [39, 102] on div "ABOUT" at bounding box center [33, 102] width 67 height 6
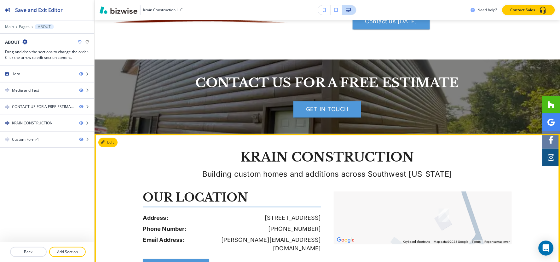
scroll to position [350, 0]
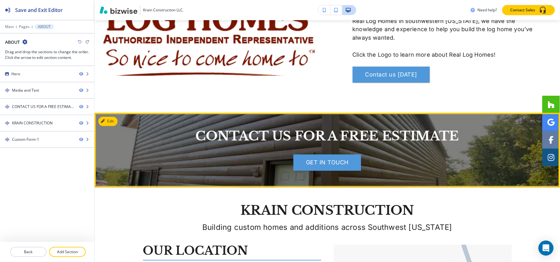
click at [118, 121] on div at bounding box center [328, 150] width 466 height 74
click at [112, 121] on button "Edit This Section" at bounding box center [119, 121] width 43 height 9
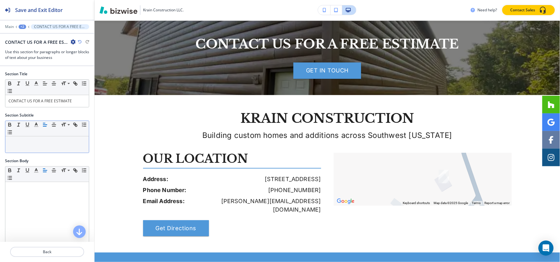
scroll to position [443, 0]
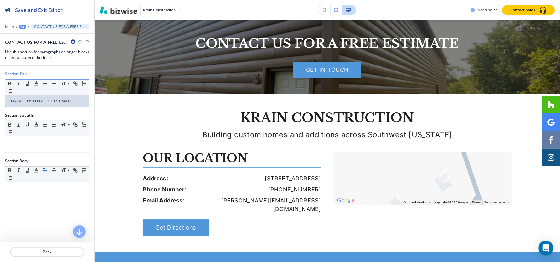
click at [49, 107] on div "Small Normal Large Huge CONTACT US FOR A FREE ESTIMATE" at bounding box center [47, 93] width 84 height 28
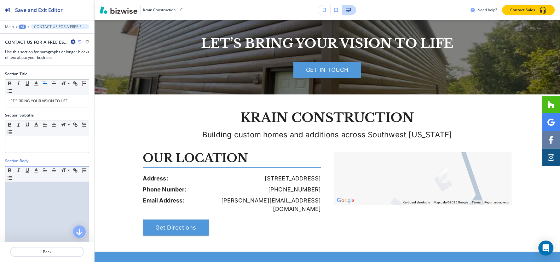
click at [33, 197] on div at bounding box center [47, 223] width 84 height 82
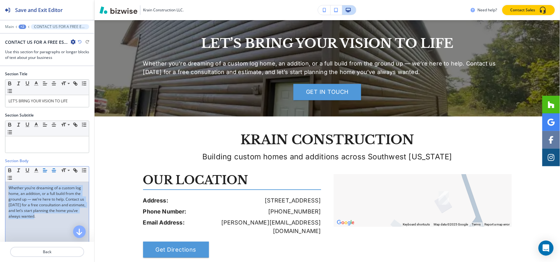
click at [55, 172] on icon "button" at bounding box center [54, 171] width 6 height 6
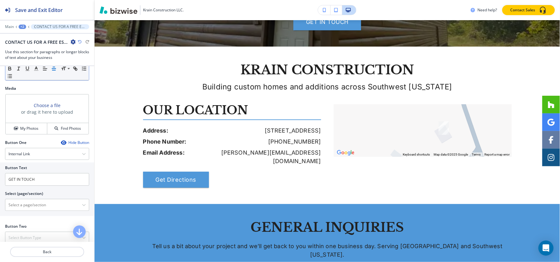
scroll to position [210, 0]
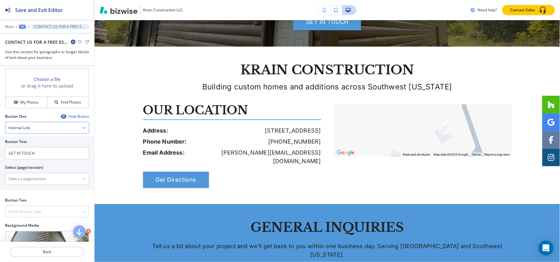
click at [37, 132] on div "Internal Link" at bounding box center [47, 127] width 84 height 11
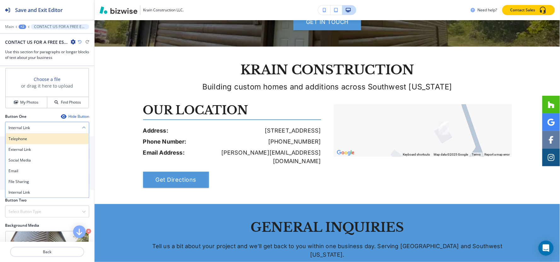
click at [35, 140] on h4 "Telephone" at bounding box center [47, 139] width 77 height 6
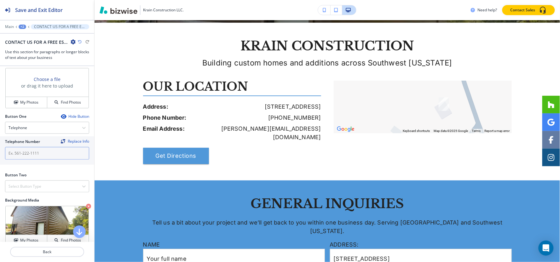
click at [35, 157] on input "text" at bounding box center [47, 153] width 84 height 13
paste input "7 2 4 - 3 2 1 - 0 5 8 8"
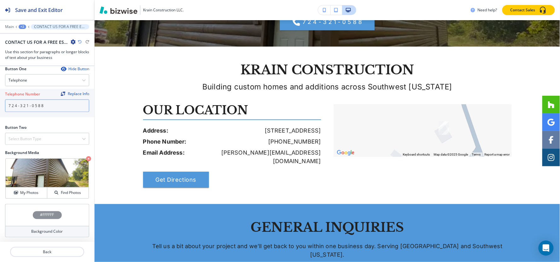
scroll to position [259, 0]
type input "7 2 4 - 3 2 1 - 0 5 8 8"
click at [22, 137] on h4 "Select Button Type" at bounding box center [25, 139] width 33 height 6
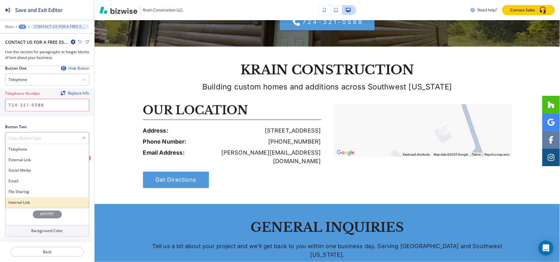
click at [20, 204] on h4 "Internal Link" at bounding box center [47, 203] width 77 height 6
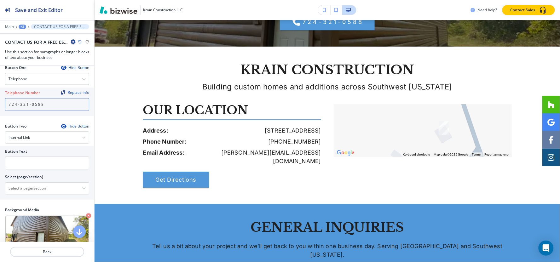
click at [61, 110] on input "7 2 4 - 3 2 1 - 0 5 8 8" at bounding box center [47, 104] width 84 height 13
click at [49, 137] on div "Internal Link" at bounding box center [47, 137] width 84 height 11
click at [56, 114] on div "Telephone Number Replace Info 7 2 4 - 3 2 1 - 0 5 8 8" at bounding box center [47, 102] width 94 height 28
click at [43, 167] on input "text" at bounding box center [47, 163] width 84 height 13
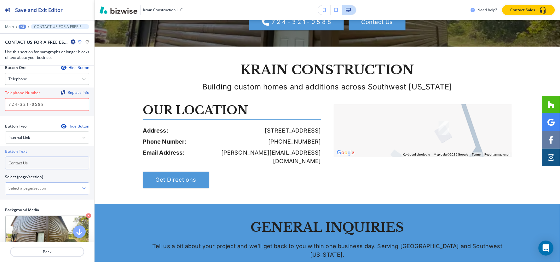
type input "Contact Us"
click at [48, 190] on \(page\/section\) "Manual Input" at bounding box center [43, 188] width 77 height 11
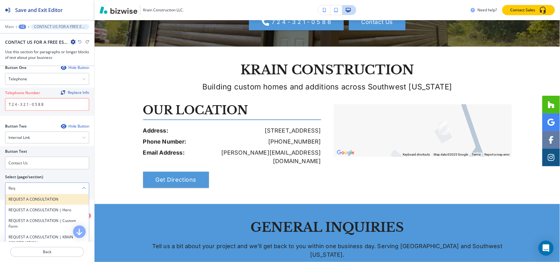
click at [23, 200] on h4 "REQUEST A CONSULTATION" at bounding box center [47, 200] width 77 height 6
type \(page\/section\) "REQUEST A CONSULTATION"
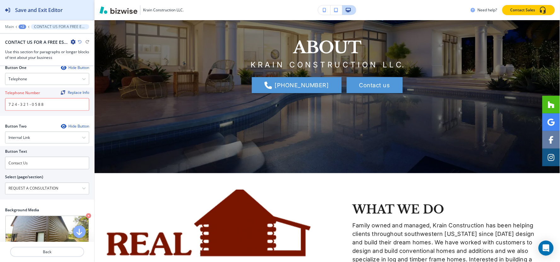
scroll to position [93, 0]
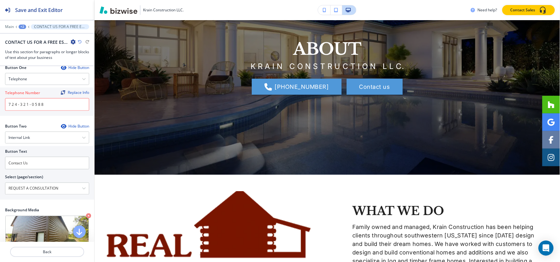
click at [22, 27] on div "+2" at bounding box center [23, 27] width 8 height 4
click at [24, 38] on p "Pages" at bounding box center [39, 37] width 32 height 6
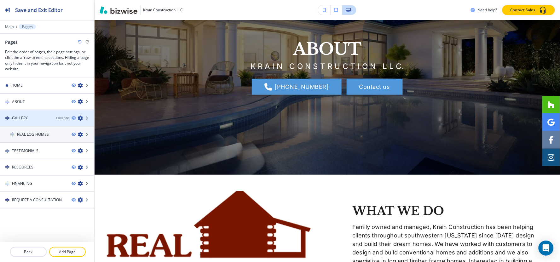
click at [25, 121] on div at bounding box center [47, 123] width 94 height 5
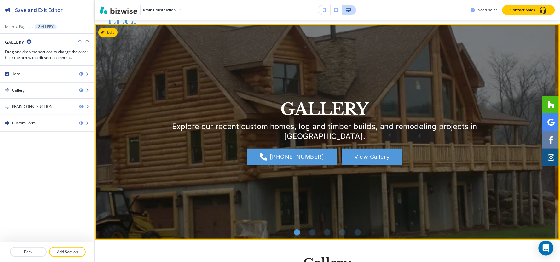
scroll to position [70, 0]
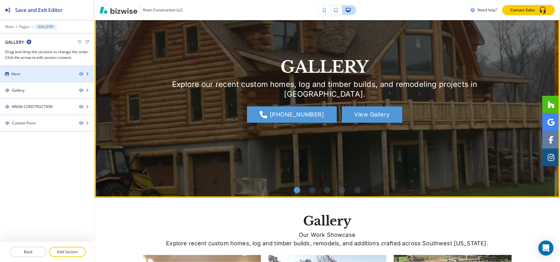
click at [18, 76] on div "Hero" at bounding box center [15, 74] width 9 height 6
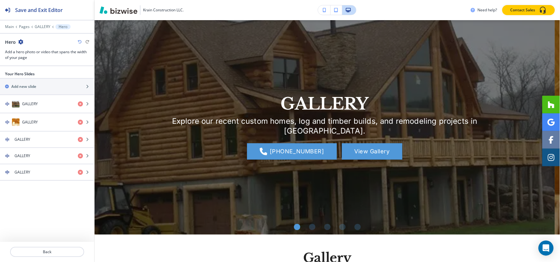
scroll to position [32, 0]
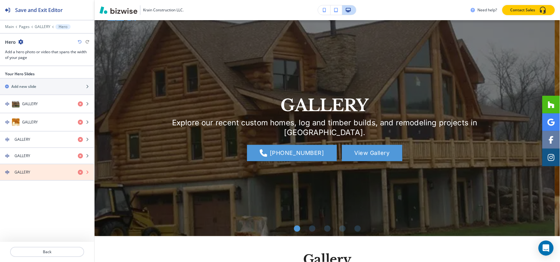
click at [80, 172] on icon "button" at bounding box center [80, 172] width 5 height 5
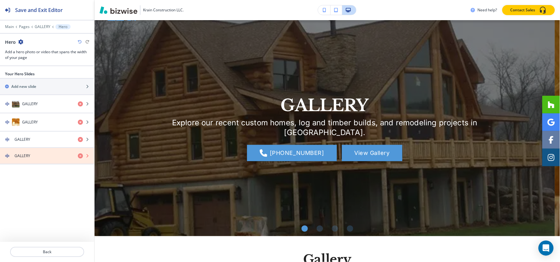
click at [79, 157] on icon "button" at bounding box center [80, 156] width 5 height 5
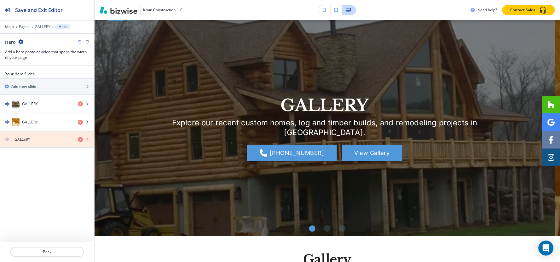
click at [81, 140] on icon "button" at bounding box center [80, 139] width 5 height 5
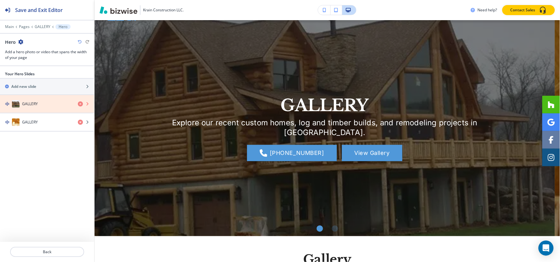
click at [81, 104] on icon "button" at bounding box center [80, 103] width 5 height 5
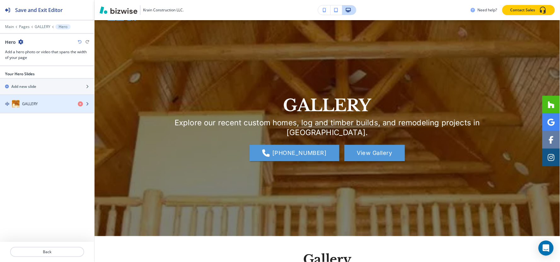
click at [65, 105] on div "GALLERY" at bounding box center [36, 104] width 73 height 8
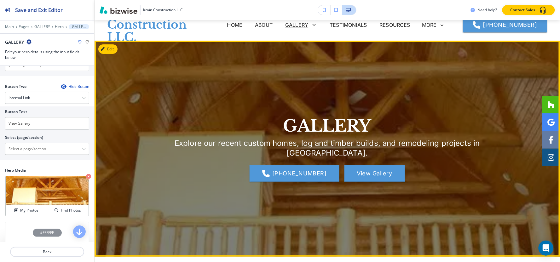
scroll to position [0, 0]
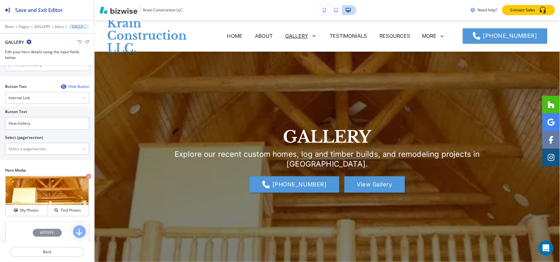
click at [32, 217] on div "Hero Media Crop My Photos Find Photos" at bounding box center [47, 195] width 94 height 54
click at [32, 213] on h4 "My Photos" at bounding box center [29, 211] width 18 height 6
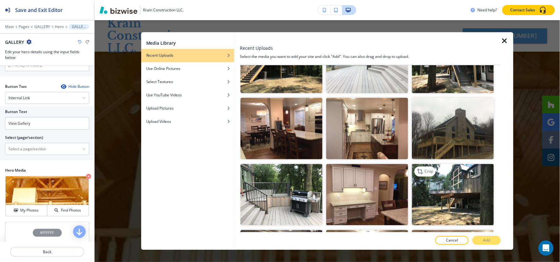
scroll to position [315, 0]
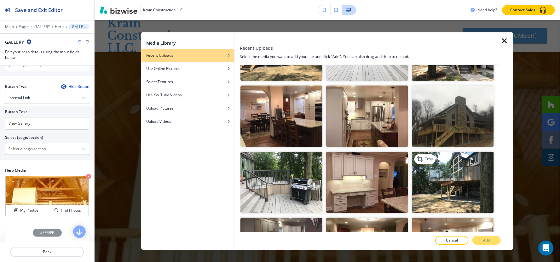
click at [457, 158] on img "button" at bounding box center [453, 182] width 82 height 61
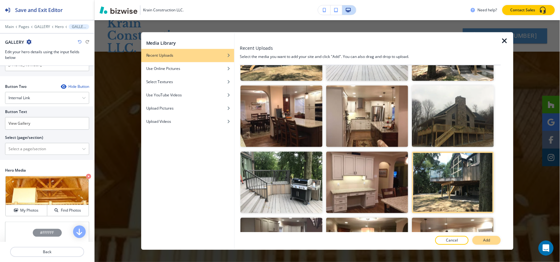
click at [485, 241] on p "Add" at bounding box center [486, 241] width 7 height 6
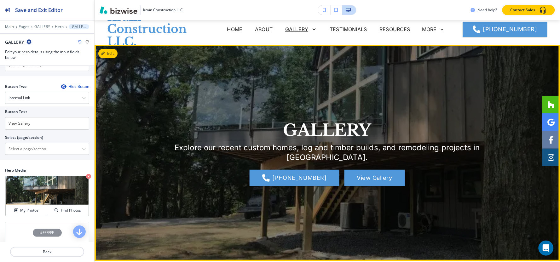
scroll to position [0, 0]
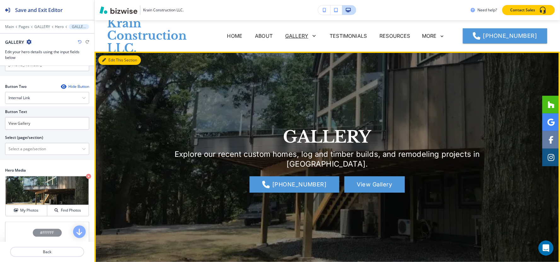
click at [114, 59] on button "Edit This Section" at bounding box center [119, 59] width 43 height 9
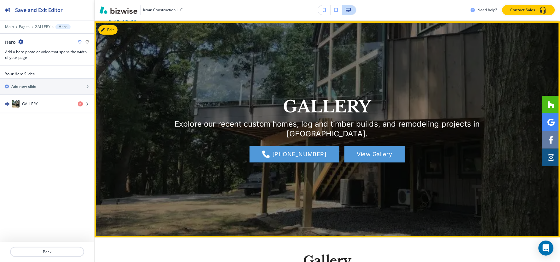
scroll to position [32, 0]
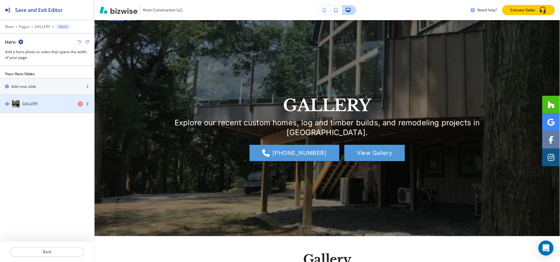
click at [39, 105] on div "GALLERY" at bounding box center [36, 104] width 73 height 8
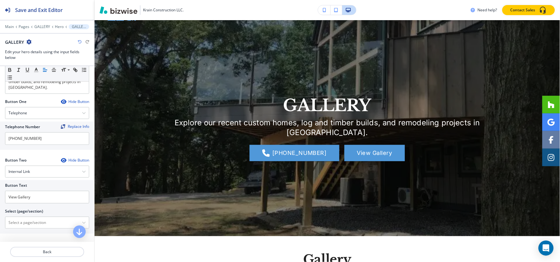
scroll to position [140, 0]
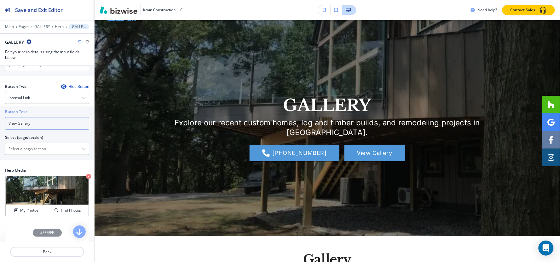
click at [43, 120] on input "View Gallery" at bounding box center [47, 123] width 84 height 13
type input "Contact Us"
click at [26, 147] on \(page\/section\) "Manual Input" at bounding box center [43, 149] width 77 height 11
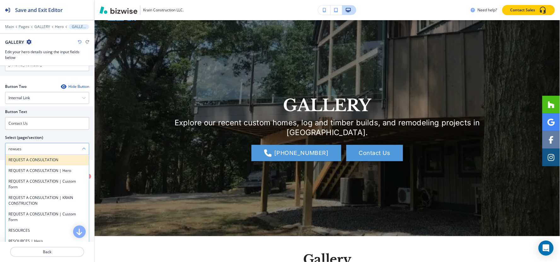
click at [45, 160] on h4 "REQUEST A CONSULTATION" at bounding box center [47, 160] width 77 height 6
type \(page\/section\) "REQUEST A CONSULTATION"
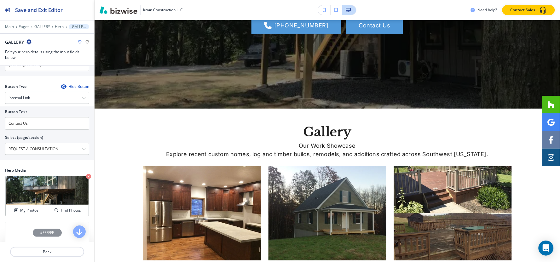
scroll to position [171, 0]
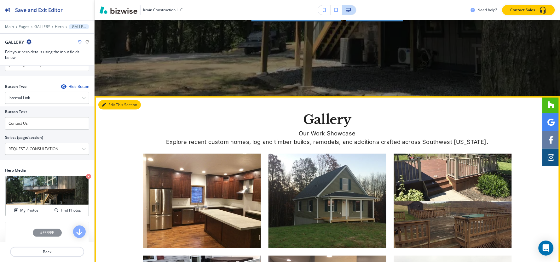
click at [109, 106] on button "Edit This Section" at bounding box center [119, 104] width 43 height 9
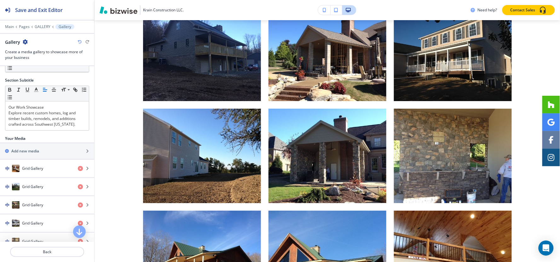
scroll to position [668, 0]
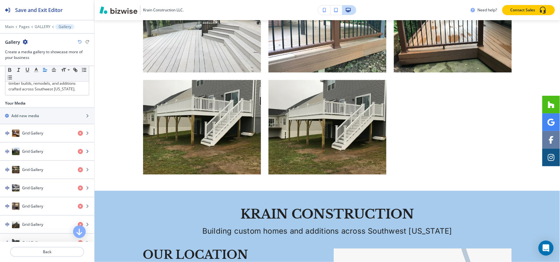
scroll to position [70, 0]
click at [29, 118] on h2 "Add new media" at bounding box center [25, 116] width 28 height 6
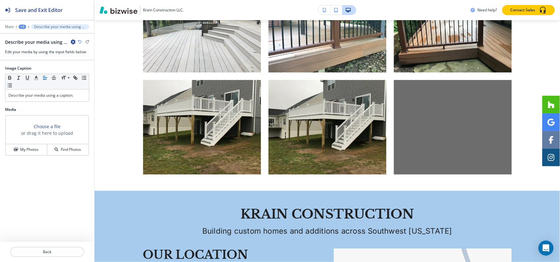
scroll to position [1428, 0]
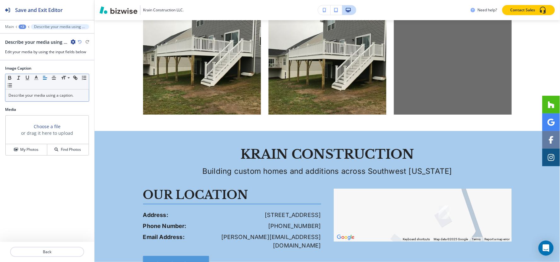
click at [61, 99] on div "Describe your media using a caption." at bounding box center [47, 96] width 84 height 12
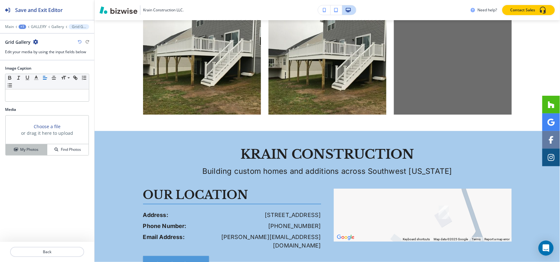
click at [31, 147] on button "My Photos" at bounding box center [27, 149] width 42 height 11
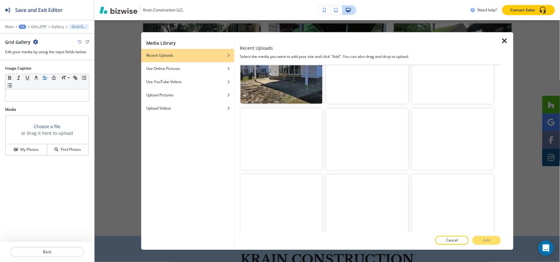
scroll to position [2602, 0]
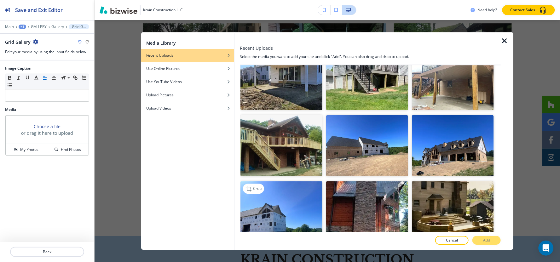
click at [278, 182] on img "button" at bounding box center [281, 212] width 82 height 61
click at [481, 239] on button "Add" at bounding box center [486, 240] width 28 height 9
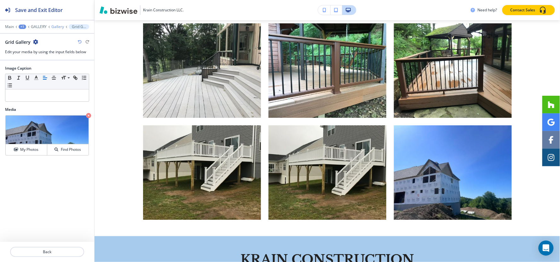
click at [55, 28] on p "Gallery" at bounding box center [57, 27] width 13 height 4
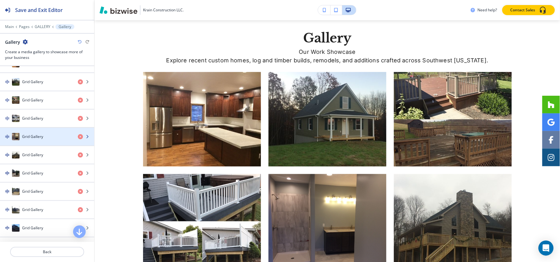
scroll to position [0, 0]
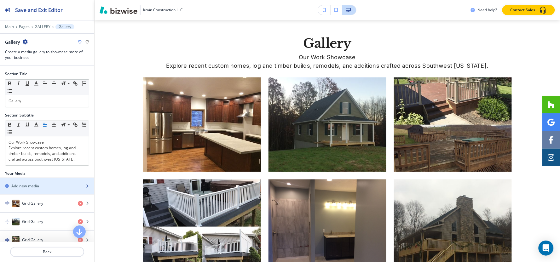
click at [35, 189] on div "button" at bounding box center [47, 191] width 94 height 5
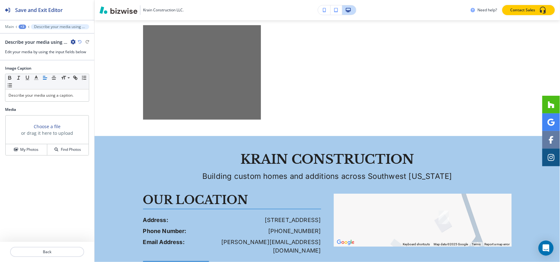
scroll to position [1531, 0]
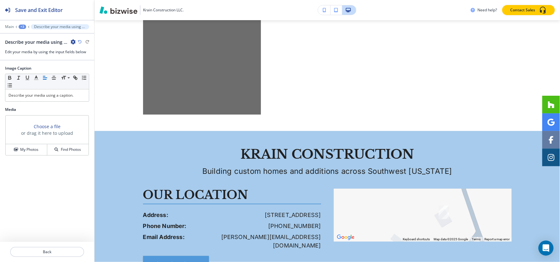
click at [23, 27] on div "+3" at bounding box center [23, 27] width 8 height 4
click at [42, 62] on p "Gallery" at bounding box center [39, 59] width 32 height 6
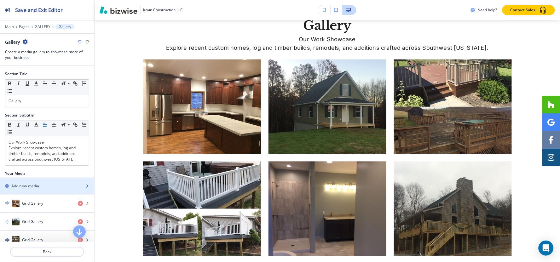
click at [43, 184] on div "Add new media" at bounding box center [40, 186] width 80 height 6
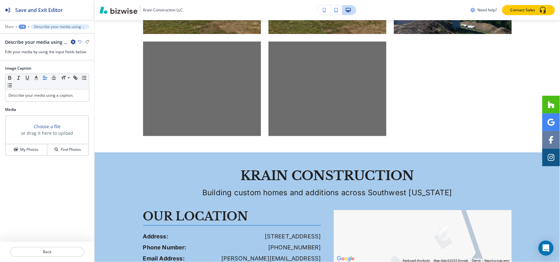
click at [20, 25] on div "+3" at bounding box center [23, 27] width 8 height 4
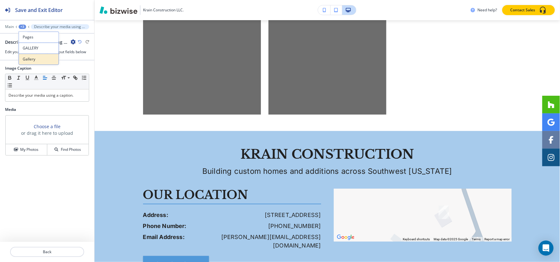
click at [29, 63] on button "Gallery" at bounding box center [39, 59] width 40 height 11
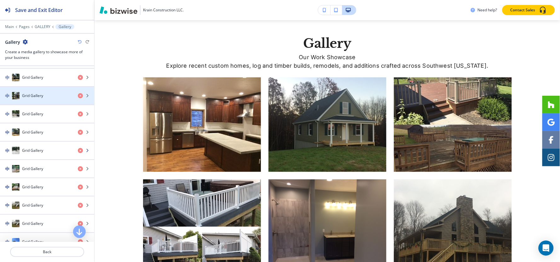
scroll to position [665, 0]
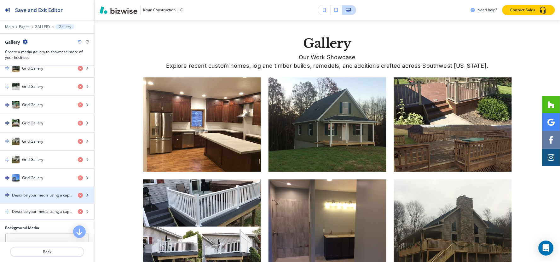
click at [30, 198] on h4 "Describe your media using a caption." at bounding box center [42, 196] width 61 height 6
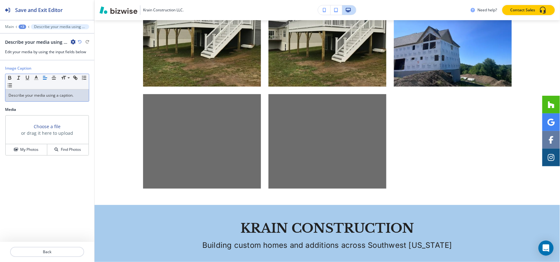
click at [51, 96] on p "Describe your media using a caption." at bounding box center [47, 96] width 77 height 6
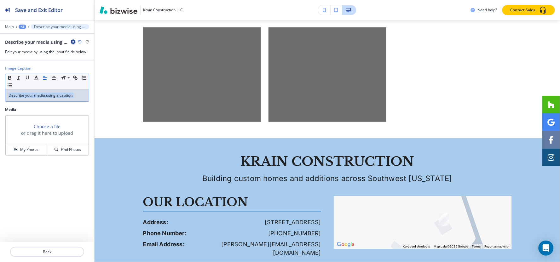
scroll to position [1531, 0]
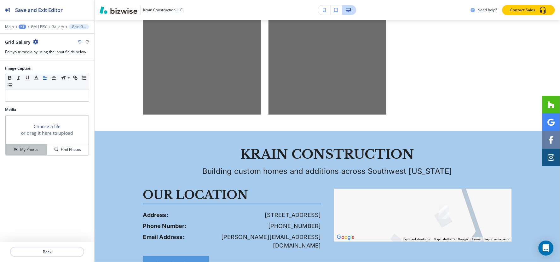
click at [26, 152] on h4 "My Photos" at bounding box center [29, 150] width 18 height 6
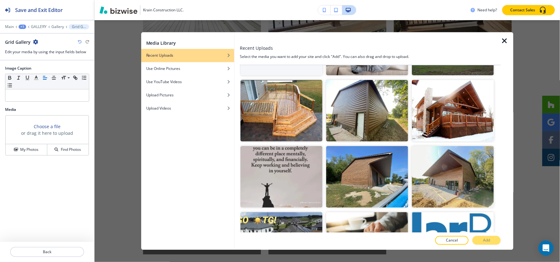
scroll to position [0, 0]
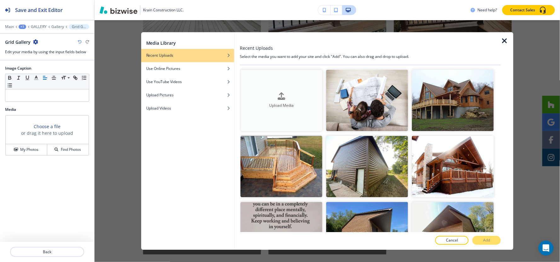
click at [274, 98] on div "Upload Media" at bounding box center [281, 100] width 82 height 16
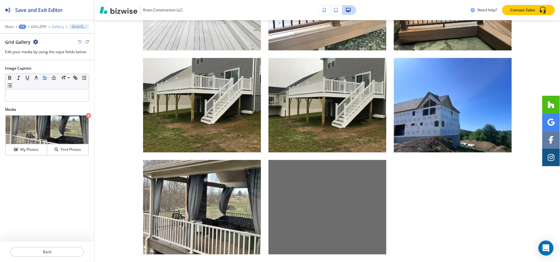
click at [55, 27] on p "Gallery" at bounding box center [57, 27] width 13 height 4
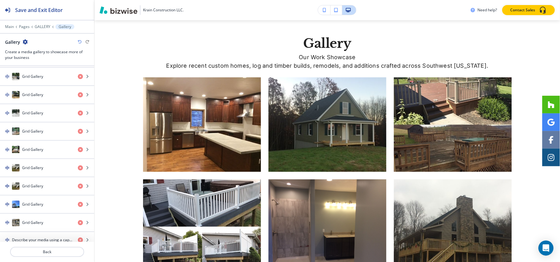
scroll to position [746, 0]
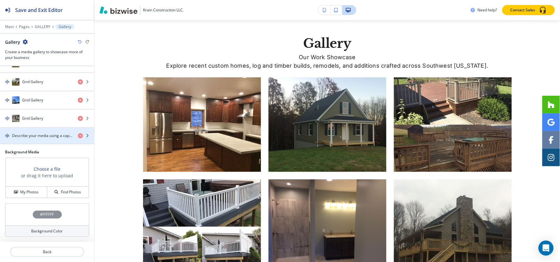
click at [26, 139] on div "button" at bounding box center [47, 141] width 94 height 5
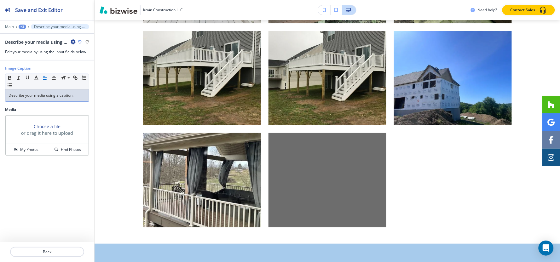
click at [46, 97] on p "Describe your media using a caption." at bounding box center [47, 96] width 77 height 6
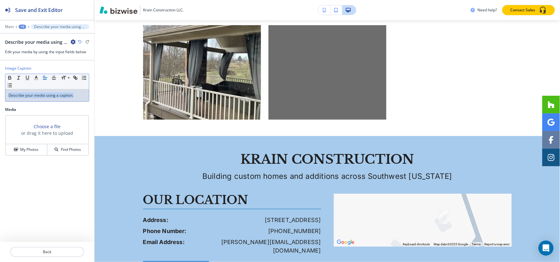
scroll to position [1531, 0]
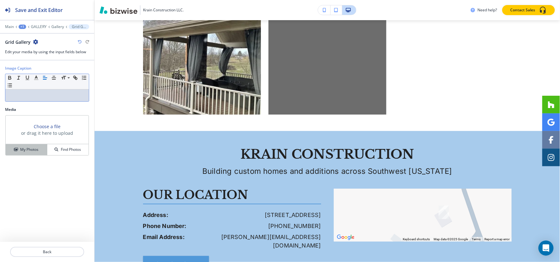
click at [39, 148] on div "My Photos" at bounding box center [26, 150] width 41 height 6
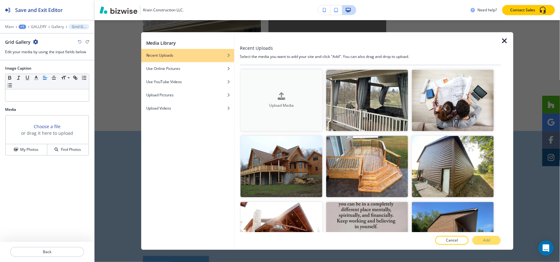
click at [264, 100] on div "button" at bounding box center [281, 101] width 82 height 3
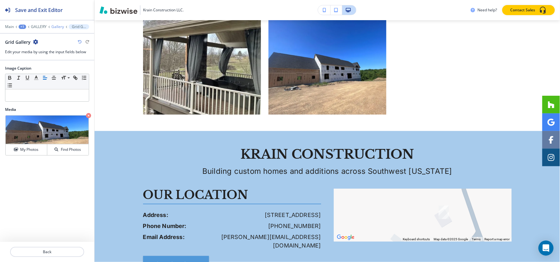
click at [59, 27] on p "Gallery" at bounding box center [57, 27] width 13 height 4
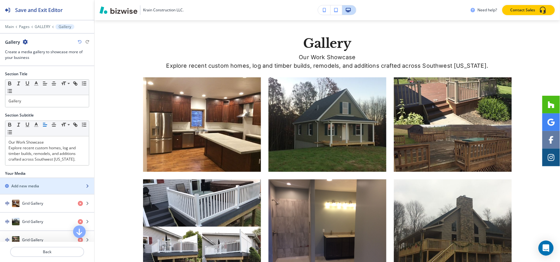
click at [35, 187] on h2 "Add new media" at bounding box center [25, 186] width 28 height 6
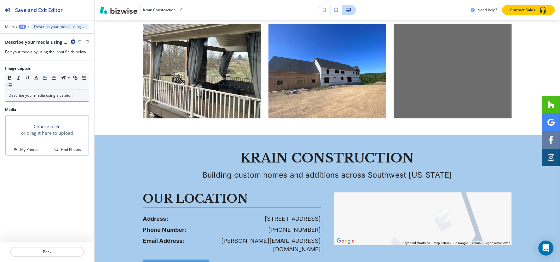
click at [46, 96] on p "Describe your media using a caption." at bounding box center [47, 96] width 77 height 6
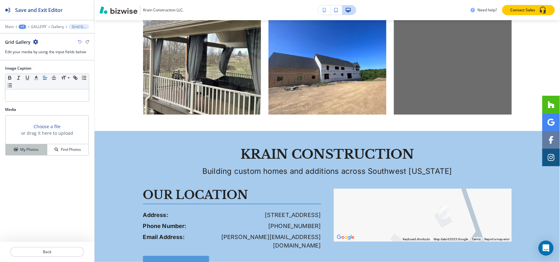
click at [29, 150] on h4 "My Photos" at bounding box center [29, 150] width 18 height 6
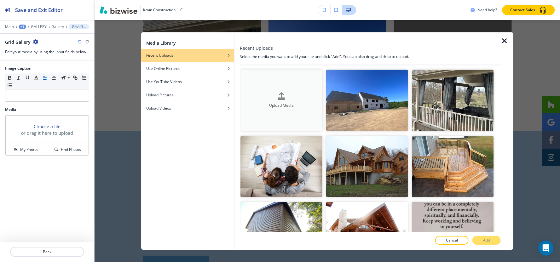
click at [279, 88] on button "Upload Media" at bounding box center [281, 100] width 82 height 61
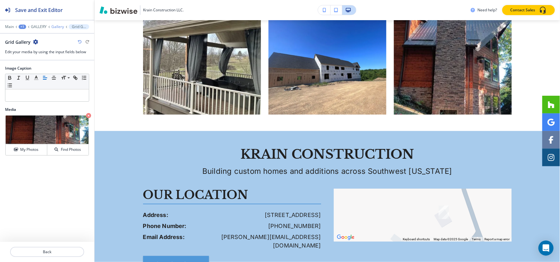
click at [57, 27] on p "Gallery" at bounding box center [57, 27] width 13 height 4
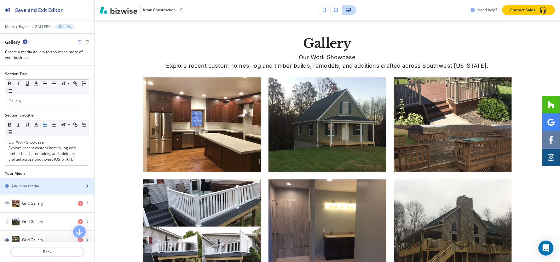
click at [32, 184] on h2 "Add new media" at bounding box center [25, 186] width 28 height 6
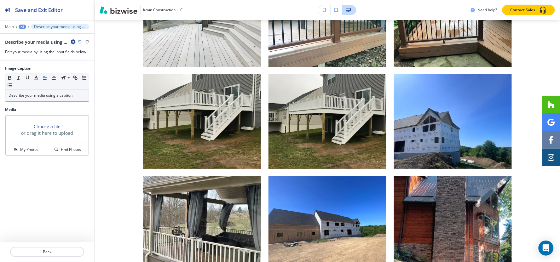
click at [38, 98] on p "Describe your media using a caption." at bounding box center [47, 96] width 77 height 6
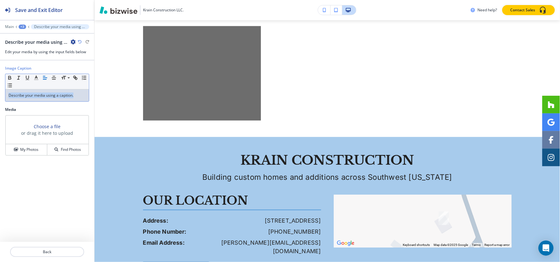
scroll to position [1633, 0]
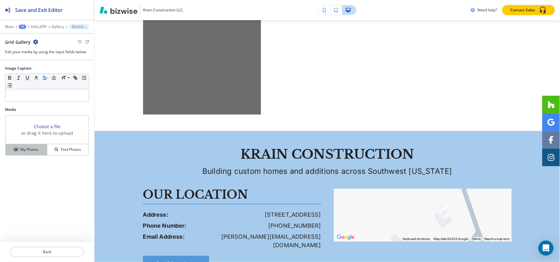
click at [26, 152] on h4 "My Photos" at bounding box center [29, 150] width 18 height 6
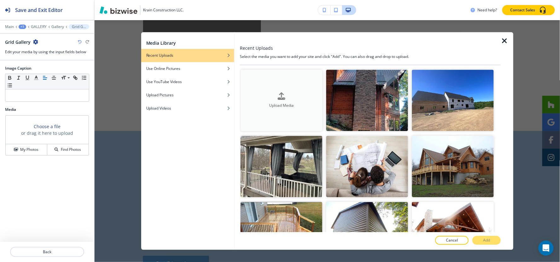
click at [288, 81] on button "Upload Media" at bounding box center [281, 100] width 82 height 61
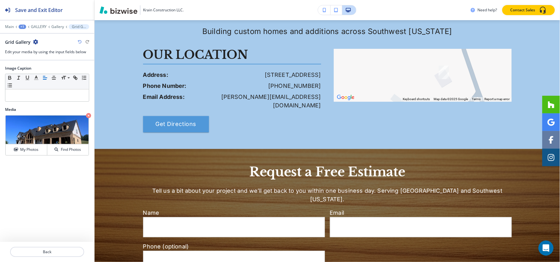
scroll to position [1597, 0]
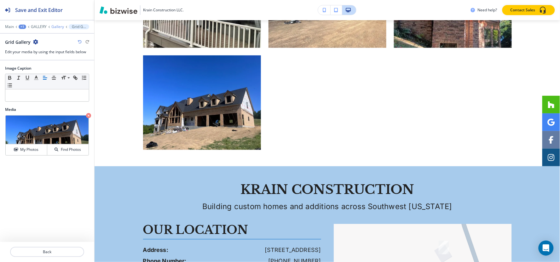
click at [57, 27] on p "Gallery" at bounding box center [57, 27] width 13 height 4
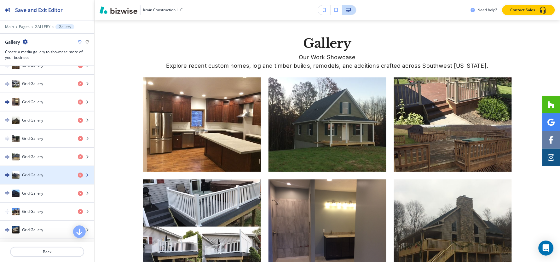
scroll to position [0, 0]
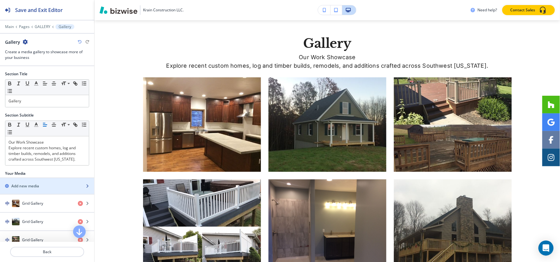
click at [30, 185] on h2 "Add new media" at bounding box center [25, 186] width 28 height 6
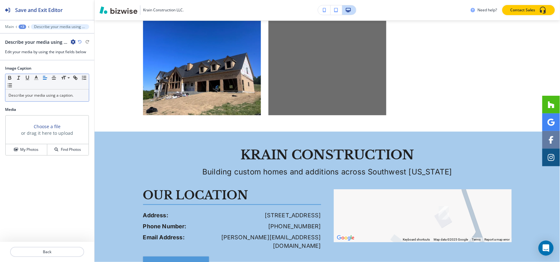
scroll to position [1633, 0]
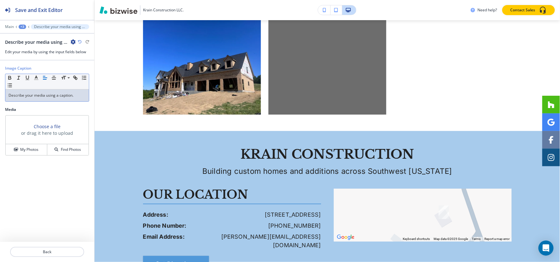
click at [46, 99] on div "Describe your media using a caption." at bounding box center [47, 96] width 84 height 12
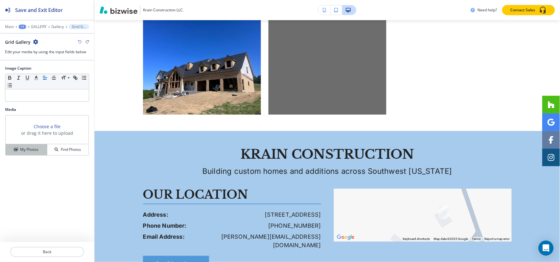
click at [25, 152] on h4 "My Photos" at bounding box center [29, 150] width 18 height 6
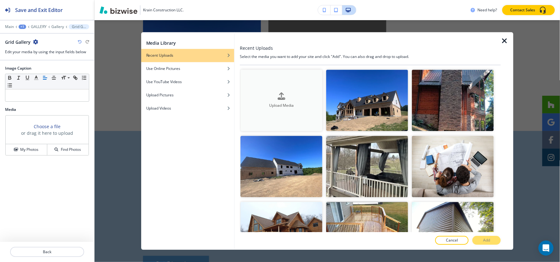
click at [299, 80] on button "Upload Media" at bounding box center [281, 100] width 82 height 61
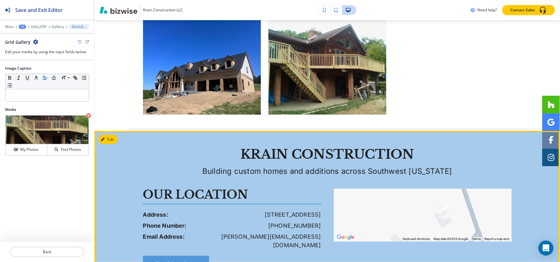
scroll to position [1597, 0]
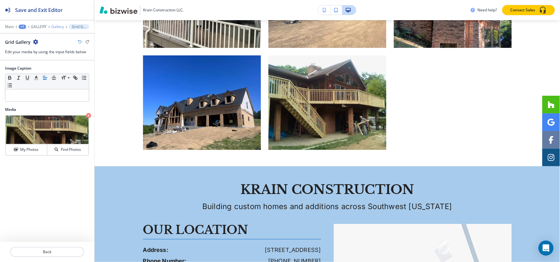
click at [59, 28] on p "Gallery" at bounding box center [57, 27] width 13 height 4
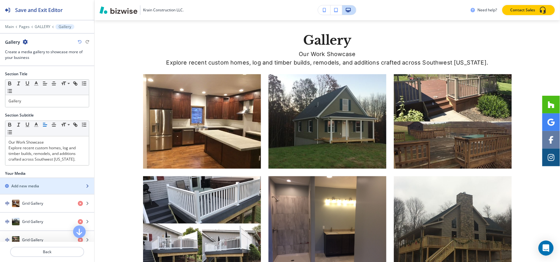
click at [35, 183] on div "button" at bounding box center [47, 180] width 94 height 5
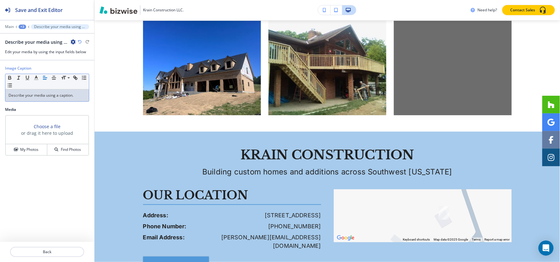
click at [47, 96] on p "Describe your media using a caption." at bounding box center [47, 96] width 77 height 6
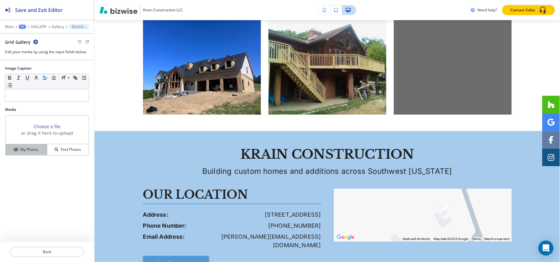
click at [31, 153] on button "My Photos" at bounding box center [27, 149] width 42 height 11
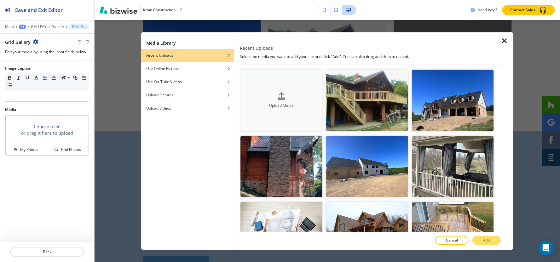
click at [305, 100] on div "button" at bounding box center [281, 101] width 82 height 3
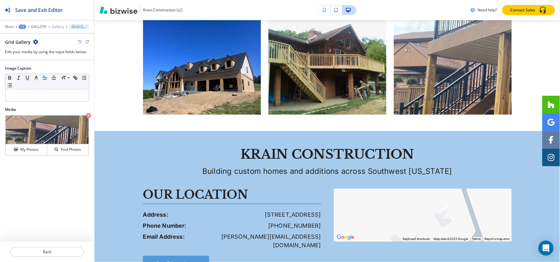
click at [59, 26] on p "Gallery" at bounding box center [57, 27] width 13 height 4
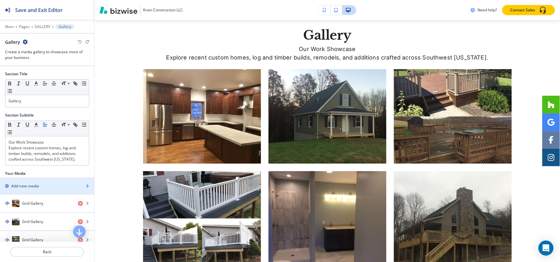
click at [25, 187] on h2 "Add new media" at bounding box center [25, 186] width 28 height 6
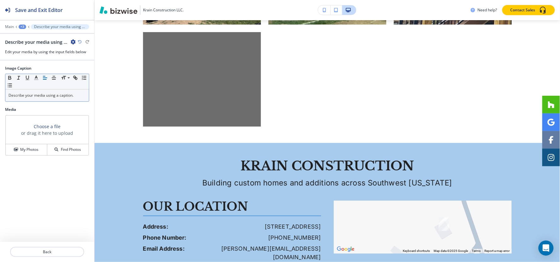
click at [59, 98] on p "Describe your media using a caption." at bounding box center [47, 96] width 77 height 6
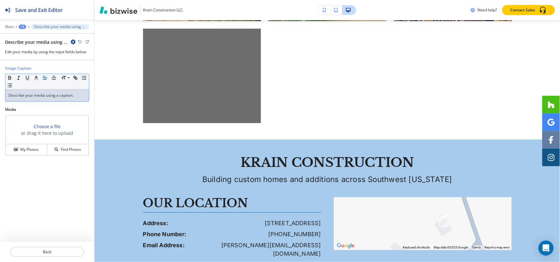
scroll to position [1735, 0]
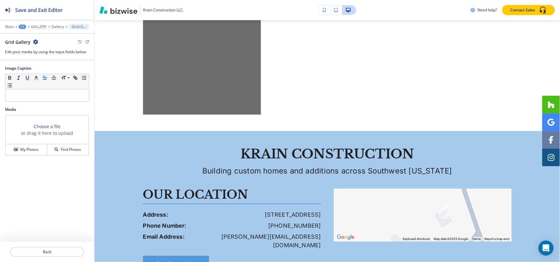
click at [35, 156] on div "Choose a file or drag it here to upload My Photos Find Photos" at bounding box center [47, 135] width 84 height 40
click at [34, 152] on h4 "My Photos" at bounding box center [29, 150] width 18 height 6
click at [36, 150] on h4 "My Photos" at bounding box center [29, 150] width 18 height 6
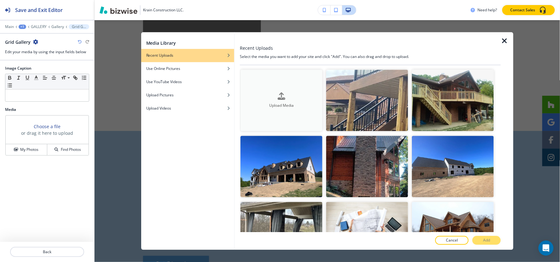
click at [244, 103] on h4 "Upload Media" at bounding box center [281, 106] width 82 height 6
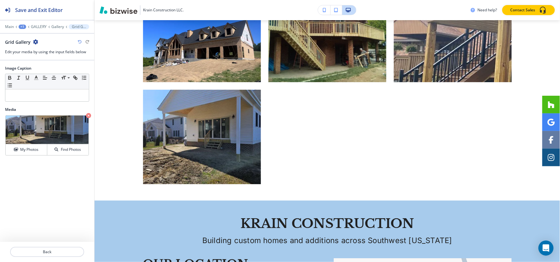
scroll to position [1665, 0]
click at [59, 26] on p "Gallery" at bounding box center [57, 27] width 13 height 4
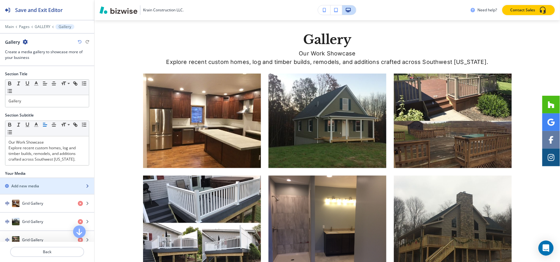
click at [38, 190] on div "button" at bounding box center [47, 191] width 94 height 5
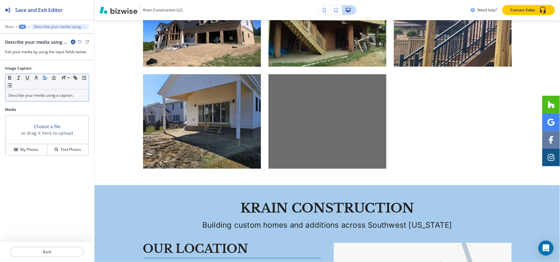
click at [46, 97] on p "Describe your media using a caption." at bounding box center [47, 96] width 77 height 6
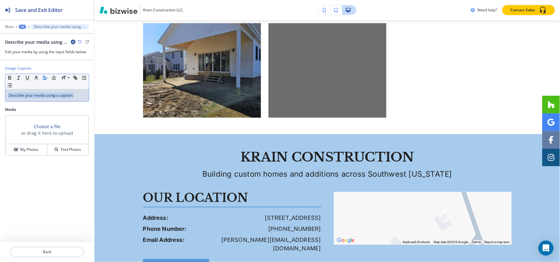
scroll to position [1735, 0]
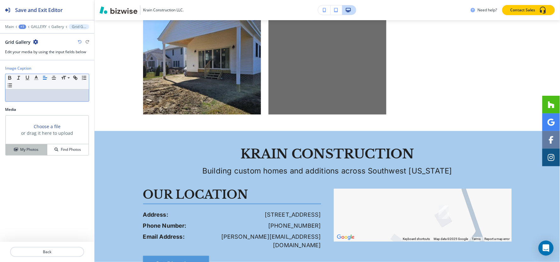
click at [19, 149] on div "My Photos" at bounding box center [26, 150] width 41 height 6
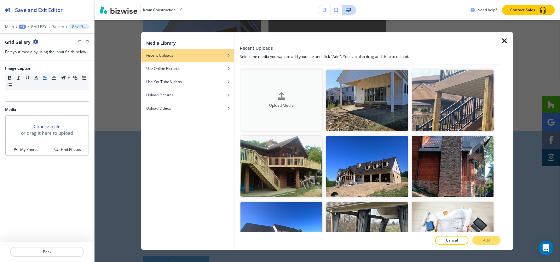
click at [303, 90] on button "Upload Media" at bounding box center [281, 100] width 82 height 61
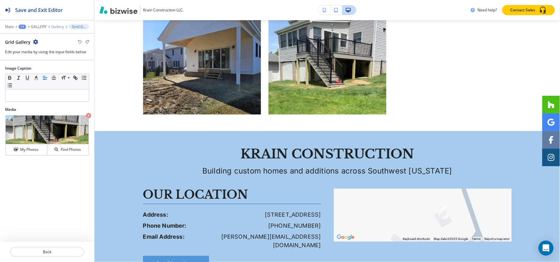
click at [55, 26] on p "Gallery" at bounding box center [57, 27] width 13 height 4
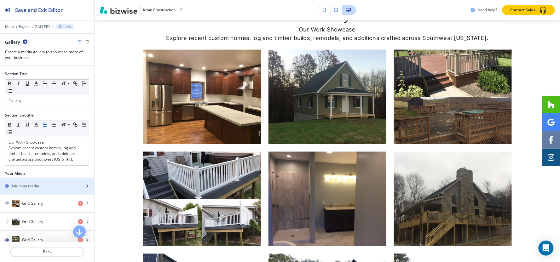
click at [40, 184] on div "Add new media" at bounding box center [40, 186] width 80 height 6
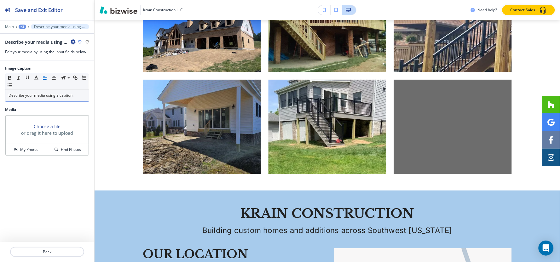
click at [61, 95] on p "Describe your media using a caption." at bounding box center [47, 96] width 77 height 6
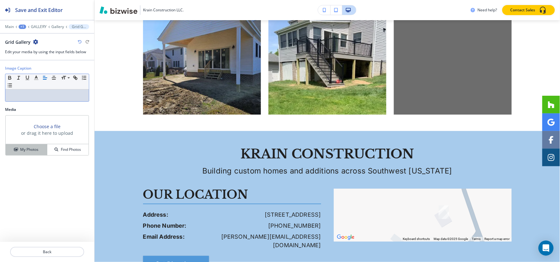
click at [33, 147] on h4 "My Photos" at bounding box center [29, 150] width 18 height 6
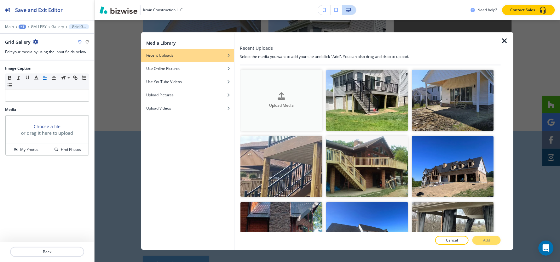
click at [291, 87] on button "Upload Media" at bounding box center [281, 100] width 82 height 61
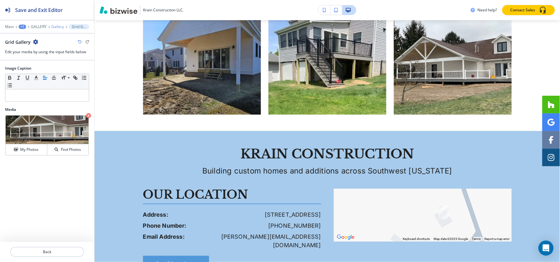
click at [55, 27] on p "Gallery" at bounding box center [57, 27] width 13 height 4
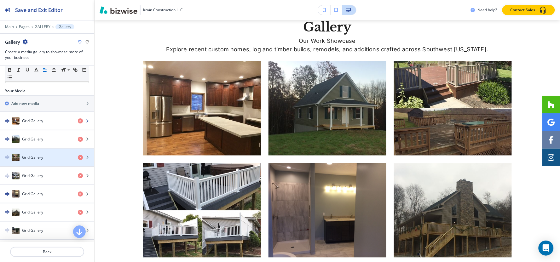
scroll to position [70, 0]
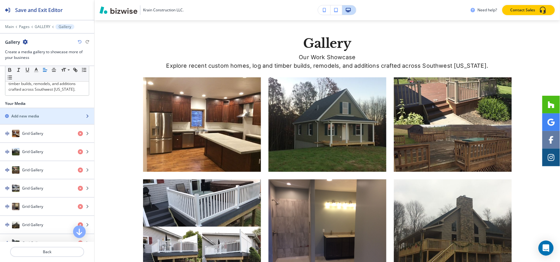
click at [45, 118] on div "Add new media" at bounding box center [40, 116] width 80 height 6
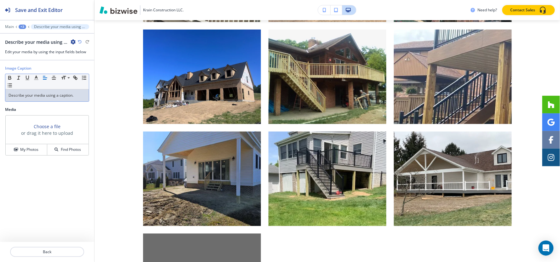
click at [49, 93] on p "Describe your media using a caption." at bounding box center [47, 96] width 77 height 6
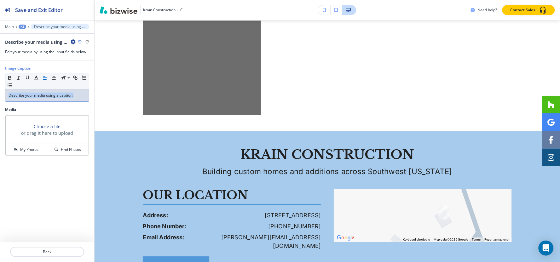
scroll to position [1837, 0]
click at [32, 148] on h4 "My Photos" at bounding box center [29, 150] width 18 height 6
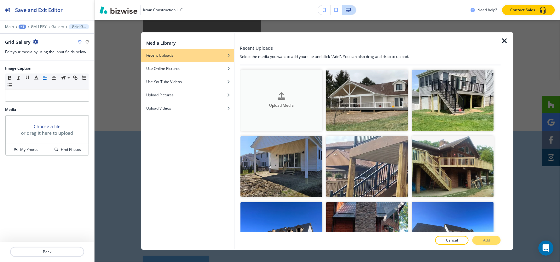
click at [263, 94] on div "Upload Media" at bounding box center [281, 100] width 82 height 16
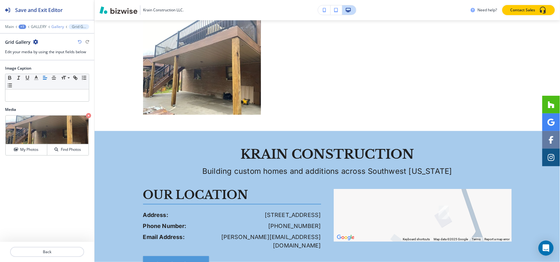
click at [53, 27] on p "Gallery" at bounding box center [57, 27] width 13 height 4
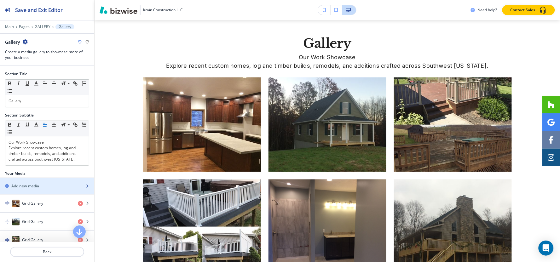
click at [38, 188] on h2 "Add new media" at bounding box center [25, 186] width 28 height 6
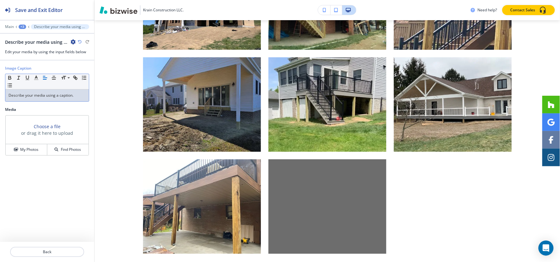
click at [67, 101] on div "Describe your media using a caption." at bounding box center [47, 96] width 84 height 12
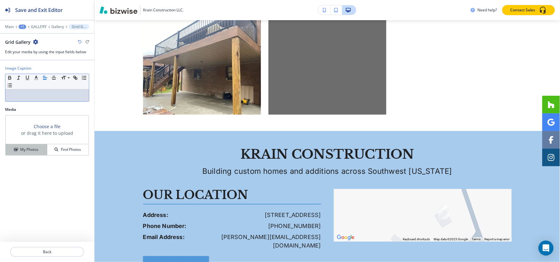
click at [31, 150] on h4 "My Photos" at bounding box center [29, 150] width 18 height 6
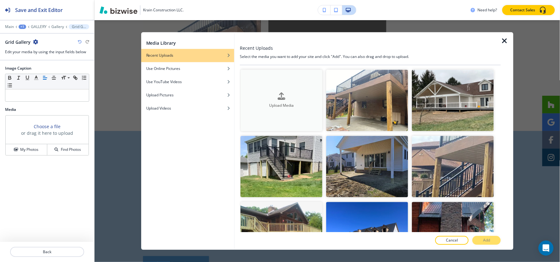
click at [272, 89] on button "Upload Media" at bounding box center [281, 100] width 82 height 61
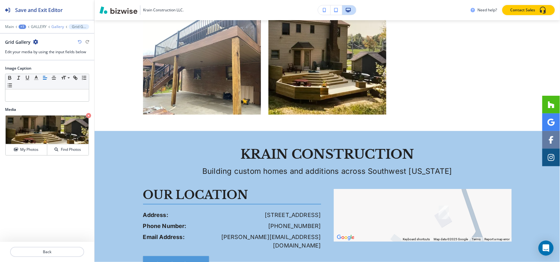
click at [57, 27] on p "Gallery" at bounding box center [57, 27] width 13 height 4
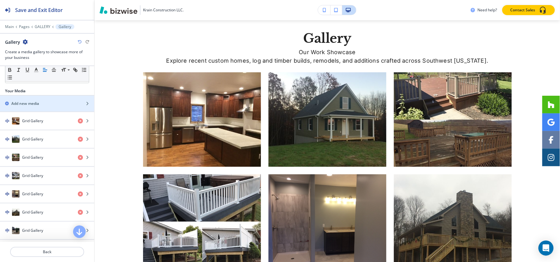
scroll to position [70, 0]
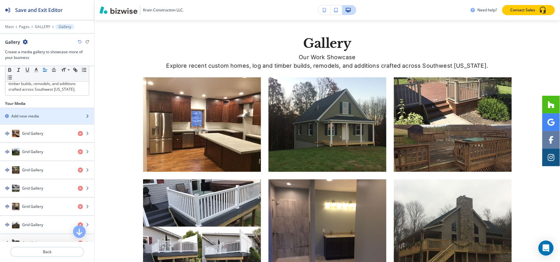
click at [49, 118] on div "Add new media" at bounding box center [40, 116] width 80 height 6
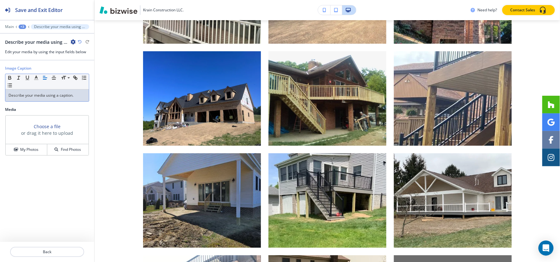
click at [49, 98] on p "Describe your media using a caption." at bounding box center [47, 96] width 77 height 6
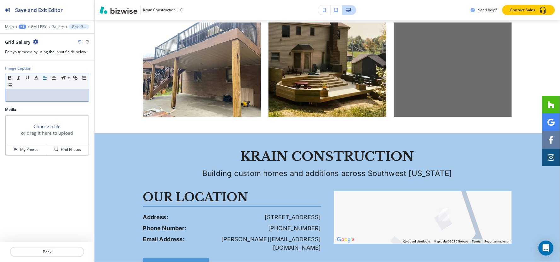
scroll to position [1837, 0]
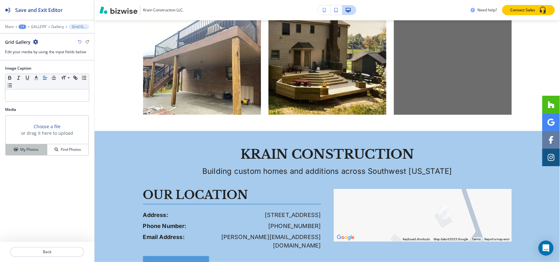
click at [31, 149] on h4 "My Photos" at bounding box center [29, 150] width 18 height 6
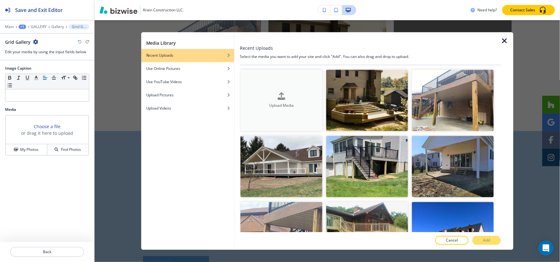
click at [298, 77] on button "Upload Media" at bounding box center [281, 100] width 82 height 61
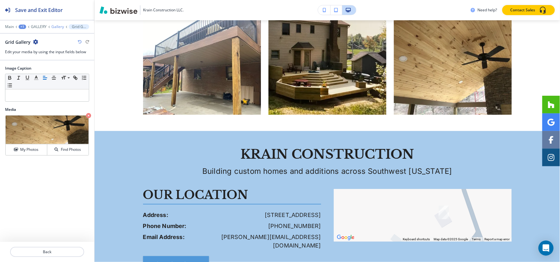
click at [54, 27] on p "Gallery" at bounding box center [57, 27] width 13 height 4
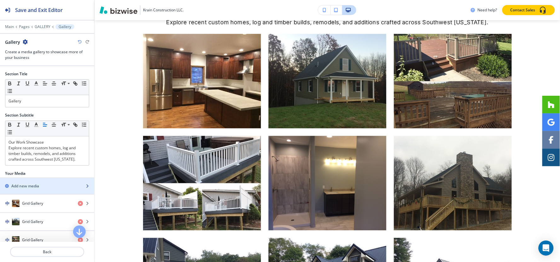
click at [38, 183] on div "button" at bounding box center [47, 180] width 94 height 5
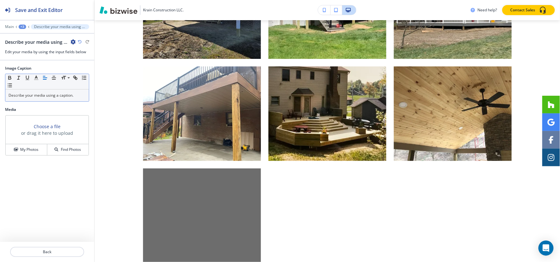
click at [61, 93] on p "Describe your media using a caption." at bounding box center [47, 96] width 77 height 6
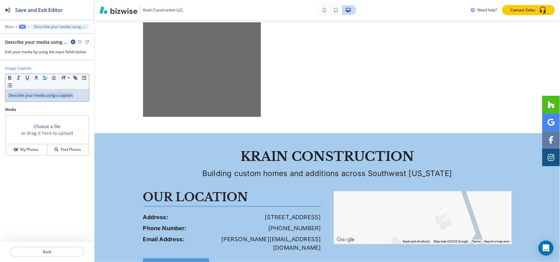
scroll to position [1939, 0]
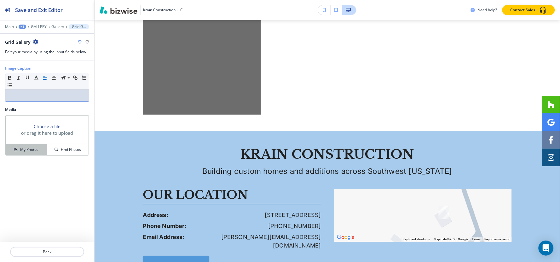
click at [32, 150] on h4 "My Photos" at bounding box center [29, 150] width 18 height 6
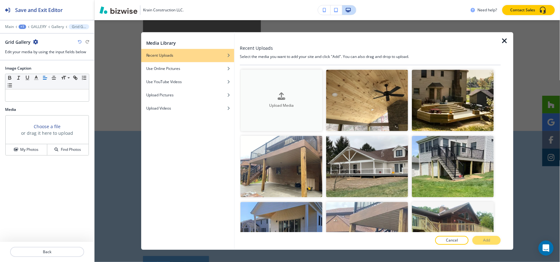
click at [280, 91] on button "Upload Media" at bounding box center [281, 100] width 82 height 61
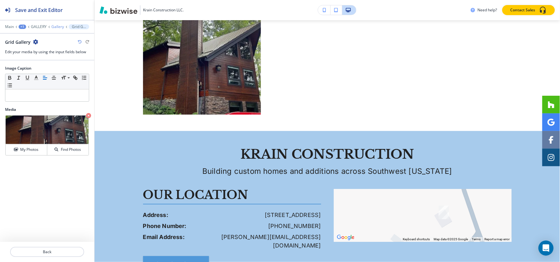
click at [57, 28] on p "Gallery" at bounding box center [57, 27] width 13 height 4
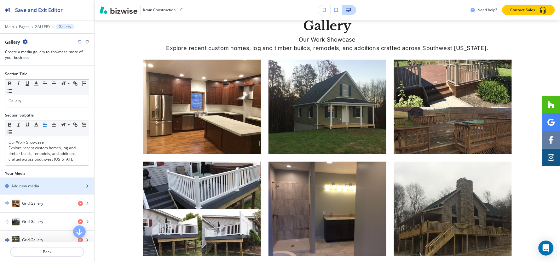
click at [35, 187] on h2 "Add new media" at bounding box center [25, 186] width 28 height 6
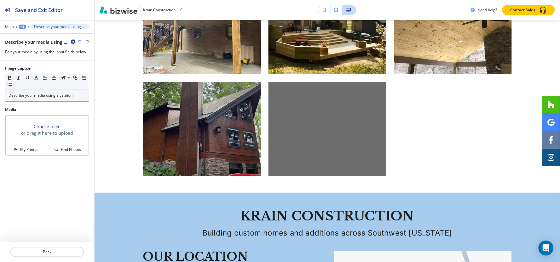
click at [46, 96] on p "Describe your media using a caption." at bounding box center [47, 96] width 77 height 6
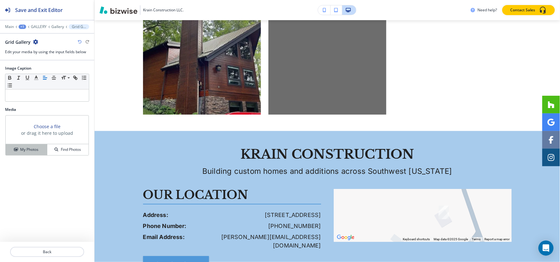
drag, startPoint x: 29, startPoint y: 151, endPoint x: 37, endPoint y: 152, distance: 7.3
click at [29, 151] on h4 "My Photos" at bounding box center [29, 150] width 18 height 6
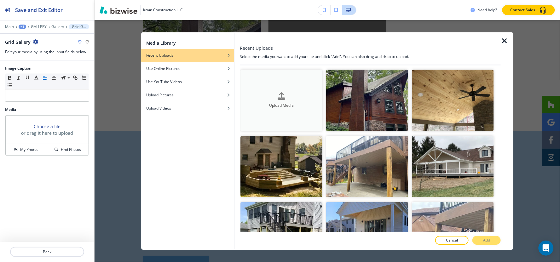
click at [287, 82] on button "Upload Media" at bounding box center [281, 100] width 82 height 61
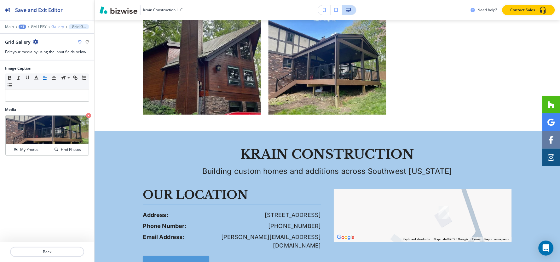
click at [59, 26] on p "Gallery" at bounding box center [57, 27] width 13 height 4
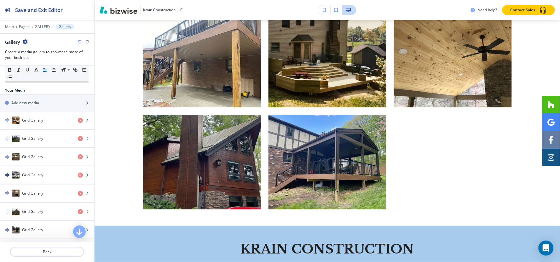
scroll to position [105, 0]
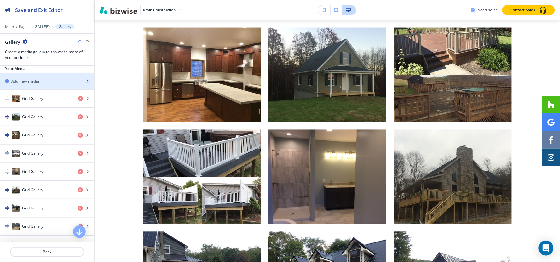
click at [46, 87] on div "button" at bounding box center [47, 86] width 94 height 5
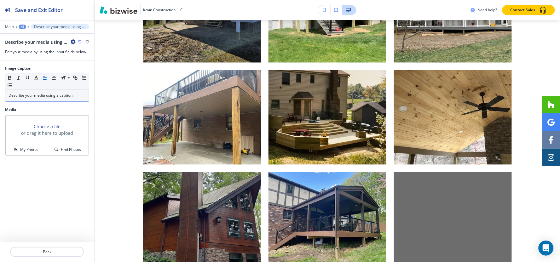
click at [51, 100] on div "Describe your media using a caption." at bounding box center [47, 96] width 84 height 12
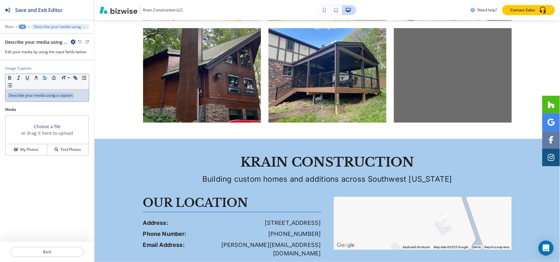
scroll to position [1939, 0]
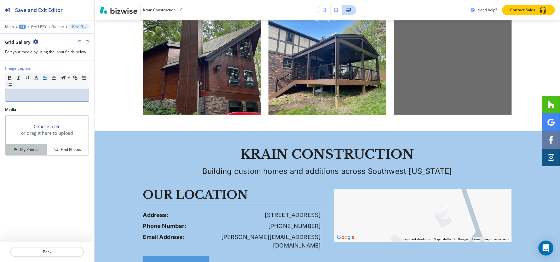
click at [31, 154] on button "My Photos" at bounding box center [27, 149] width 42 height 11
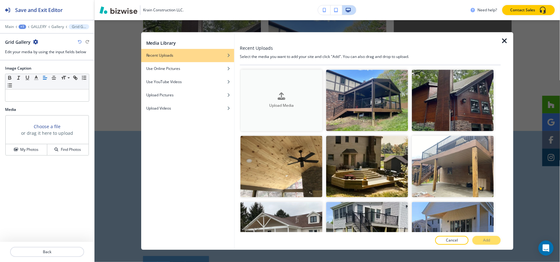
click at [249, 100] on div "button" at bounding box center [281, 101] width 82 height 3
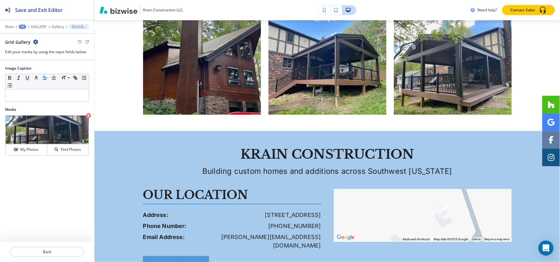
click at [60, 29] on div "Main +1 GALLERY Gallery Grid Gallery" at bounding box center [47, 26] width 84 height 5
click at [58, 26] on p "Gallery" at bounding box center [57, 27] width 13 height 4
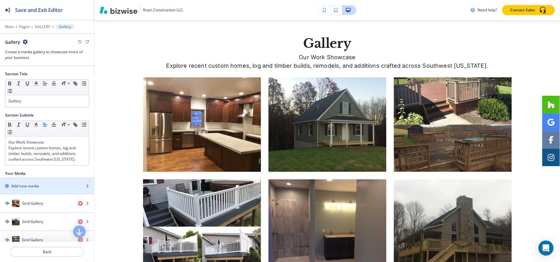
click at [42, 189] on div "button" at bounding box center [47, 191] width 94 height 5
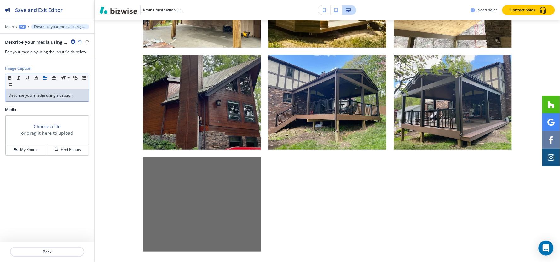
click at [61, 96] on p "Describe your media using a caption." at bounding box center [47, 96] width 77 height 6
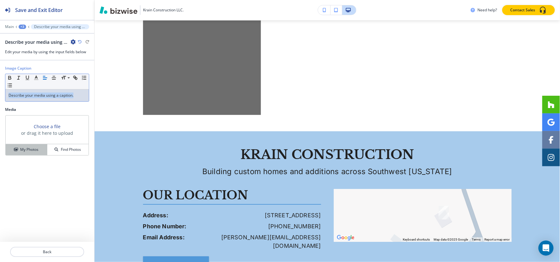
scroll to position [2041, 0]
click at [31, 151] on h4 "My Photos" at bounding box center [29, 150] width 18 height 6
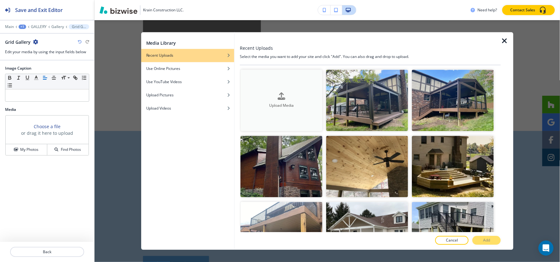
click at [291, 77] on button "Upload Media" at bounding box center [281, 100] width 82 height 61
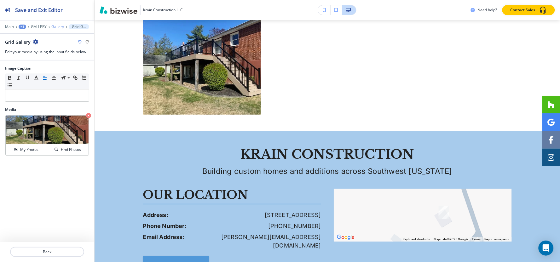
click at [57, 25] on p "Gallery" at bounding box center [57, 27] width 13 height 4
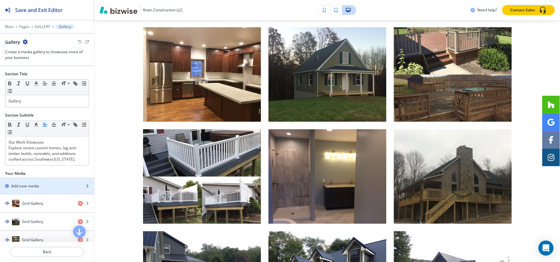
click at [40, 185] on div "Add new media" at bounding box center [40, 186] width 80 height 6
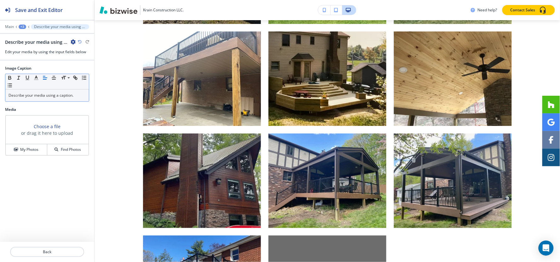
click at [68, 100] on div "Describe your media using a caption." at bounding box center [47, 96] width 84 height 12
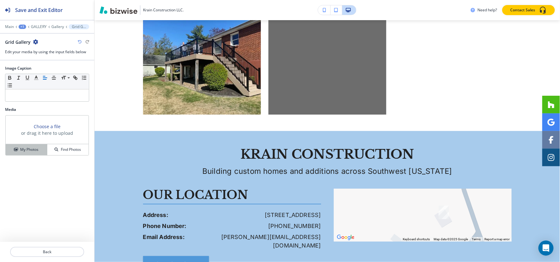
click at [35, 150] on h4 "My Photos" at bounding box center [29, 150] width 18 height 6
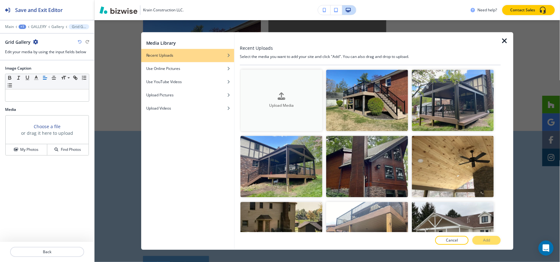
click at [282, 84] on button "Upload Media" at bounding box center [281, 100] width 82 height 61
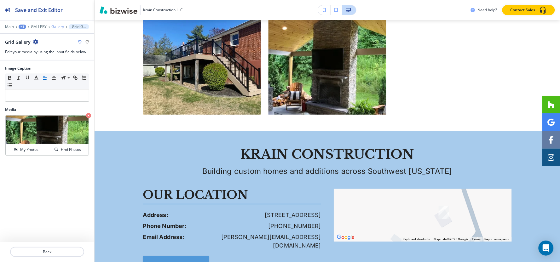
click at [57, 26] on p "Gallery" at bounding box center [57, 27] width 13 height 4
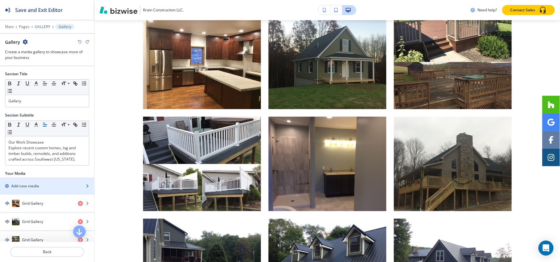
click at [54, 182] on div "button" at bounding box center [47, 180] width 94 height 5
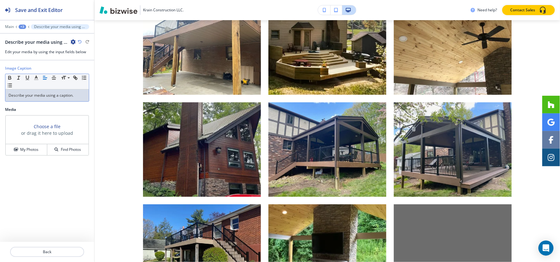
click at [57, 98] on p "Describe your media using a caption." at bounding box center [47, 96] width 77 height 6
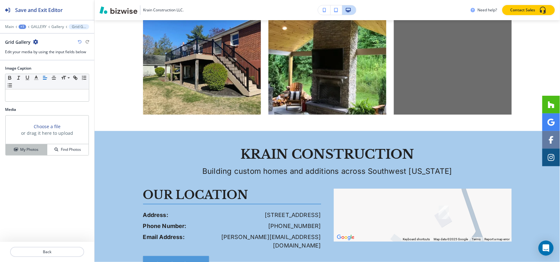
drag, startPoint x: 32, startPoint y: 147, endPoint x: 32, endPoint y: 151, distance: 4.1
click at [32, 148] on h4 "My Photos" at bounding box center [29, 150] width 18 height 6
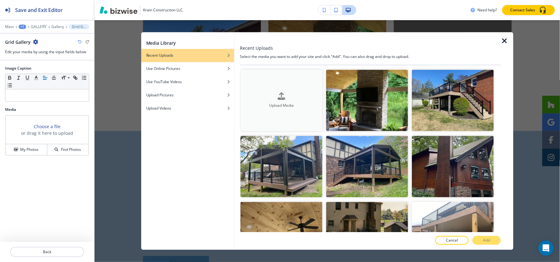
click at [269, 85] on button "Upload Media" at bounding box center [281, 100] width 82 height 61
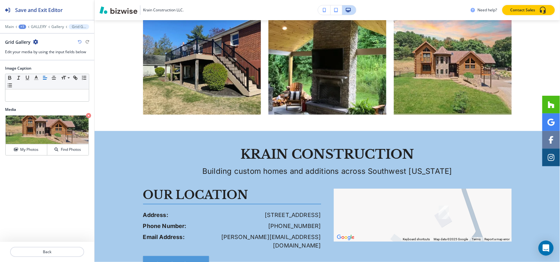
click at [58, 24] on div "Main +1 GALLERY Gallery Grid Gallery" at bounding box center [47, 26] width 84 height 5
click at [58, 28] on p "Gallery" at bounding box center [57, 27] width 13 height 4
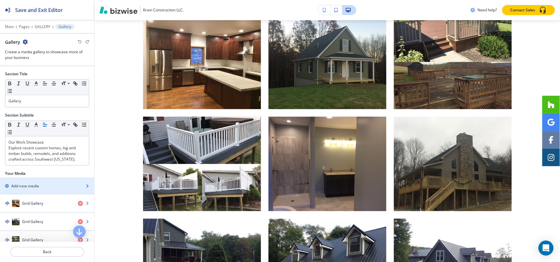
click at [36, 185] on h2 "Add new media" at bounding box center [25, 186] width 28 height 6
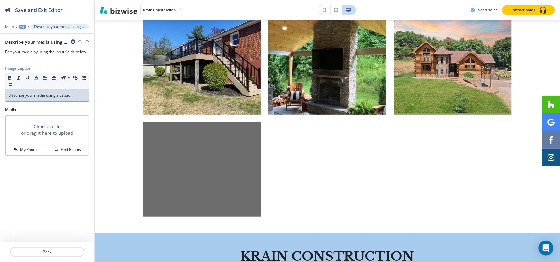
click at [56, 96] on p "Describe your media using a caption." at bounding box center [47, 96] width 77 height 6
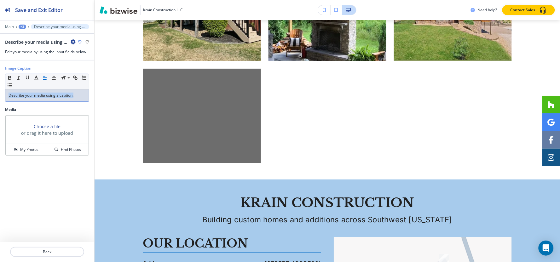
scroll to position [2143, 0]
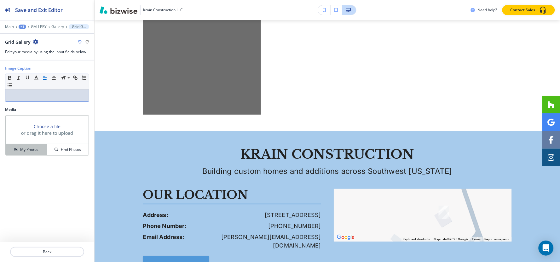
click at [29, 146] on button "My Photos" at bounding box center [27, 149] width 42 height 11
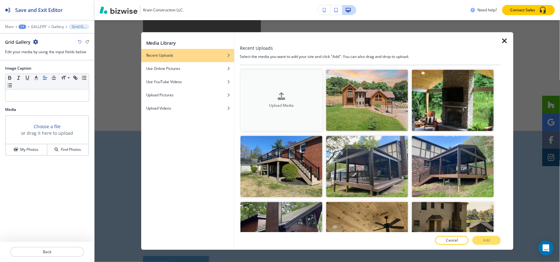
click at [270, 85] on button "Upload Media" at bounding box center [281, 100] width 82 height 61
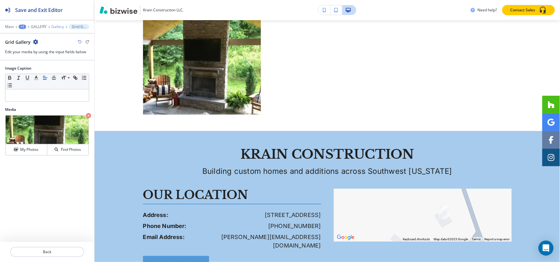
click at [61, 26] on p "Gallery" at bounding box center [57, 27] width 13 height 4
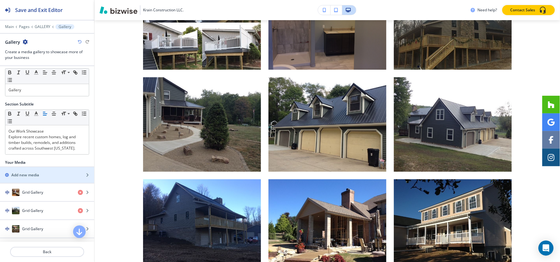
scroll to position [0, 0]
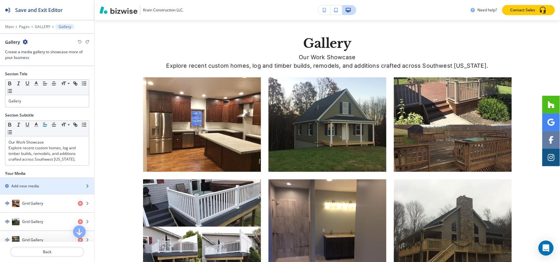
click at [36, 179] on div "button" at bounding box center [47, 180] width 94 height 5
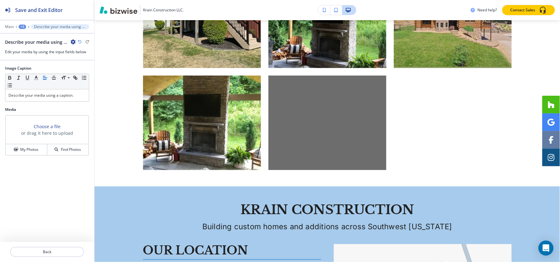
scroll to position [2143, 0]
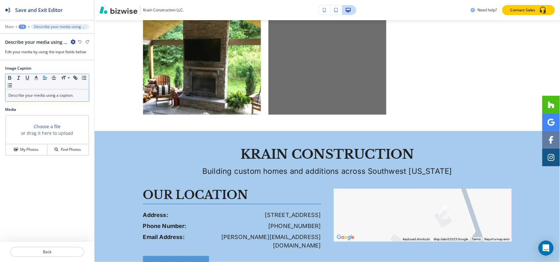
click at [48, 96] on p "Describe your media using a caption." at bounding box center [47, 96] width 77 height 6
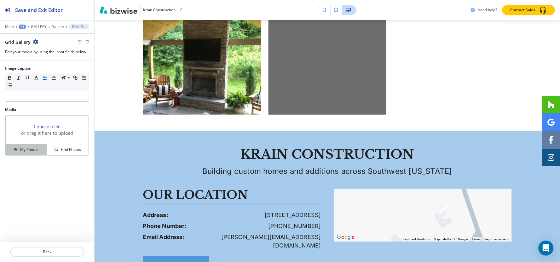
click at [39, 146] on button "My Photos" at bounding box center [27, 149] width 42 height 11
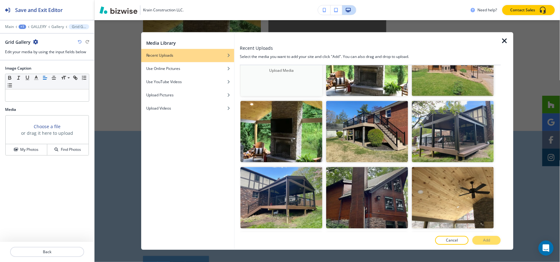
scroll to position [0, 0]
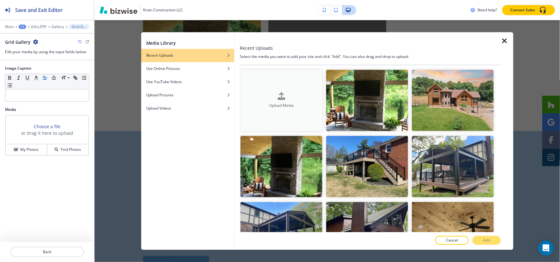
click at [280, 90] on button "Upload Media" at bounding box center [281, 100] width 82 height 61
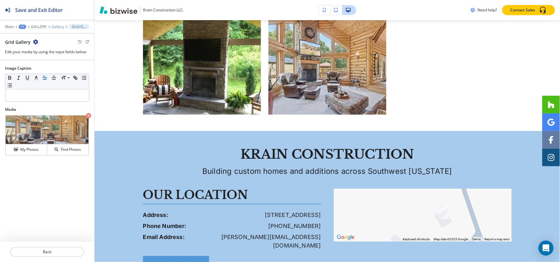
click at [56, 27] on p "Gallery" at bounding box center [57, 27] width 13 height 4
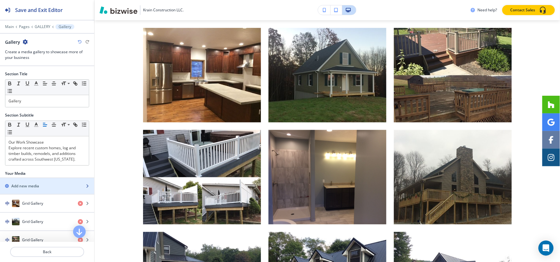
click at [46, 188] on div "Add new media" at bounding box center [40, 186] width 80 height 6
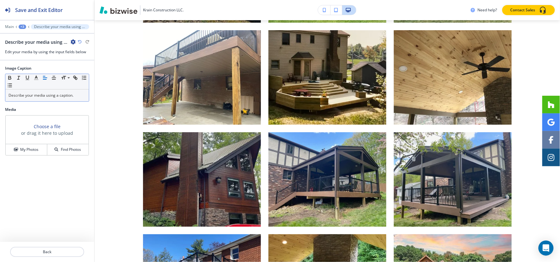
click at [45, 99] on div "Describe your media using a caption." at bounding box center [47, 96] width 84 height 12
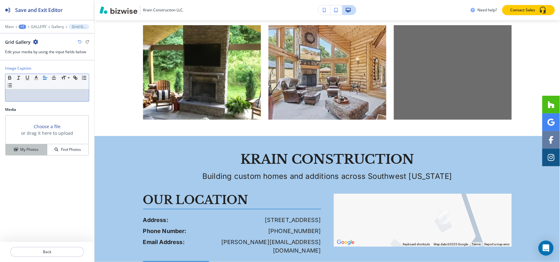
scroll to position [2143, 0]
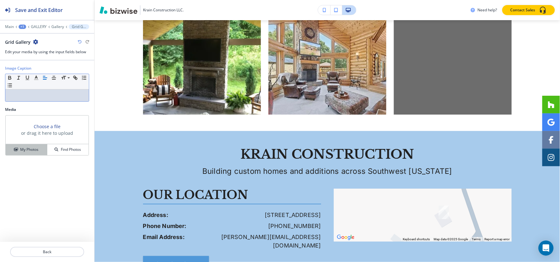
click at [23, 151] on h4 "My Photos" at bounding box center [29, 150] width 18 height 6
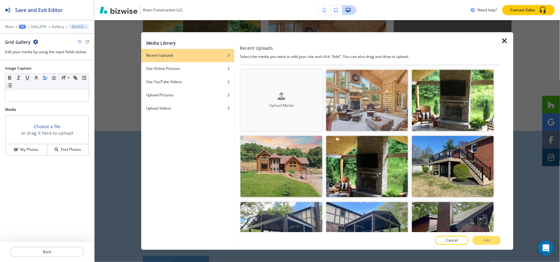
click at [280, 92] on icon "button" at bounding box center [282, 96] width 8 height 8
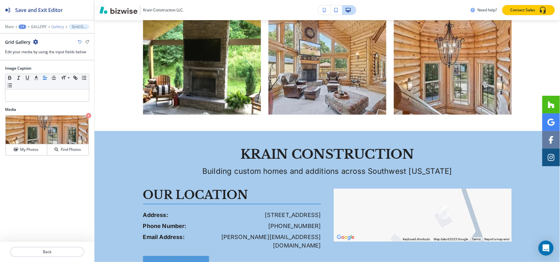
click at [53, 27] on p "Gallery" at bounding box center [57, 27] width 13 height 4
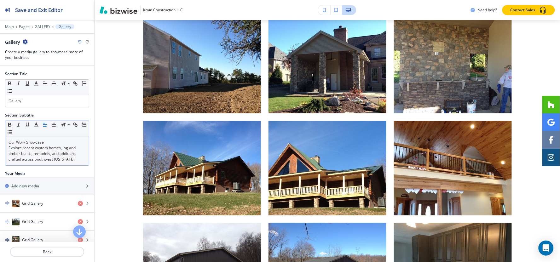
scroll to position [35, 0]
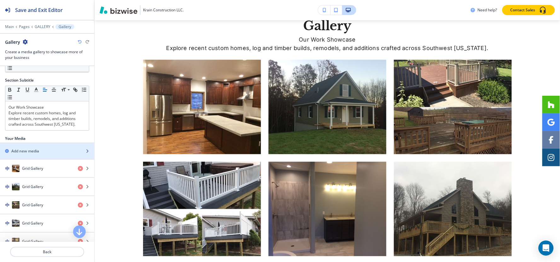
click at [33, 147] on div "button" at bounding box center [47, 145] width 94 height 5
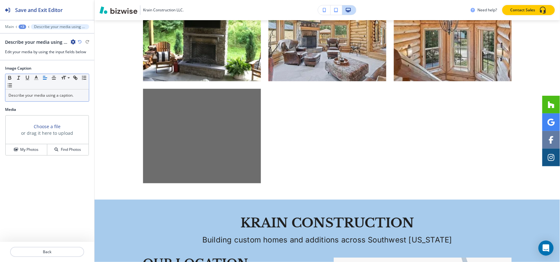
click at [44, 98] on p "Describe your media using a caption." at bounding box center [47, 96] width 77 height 6
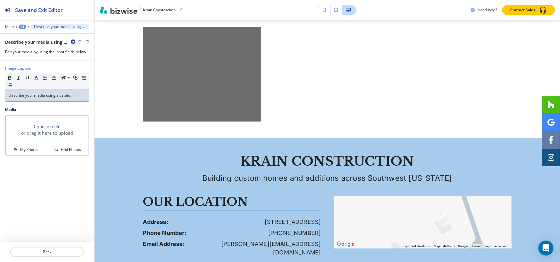
scroll to position [2245, 0]
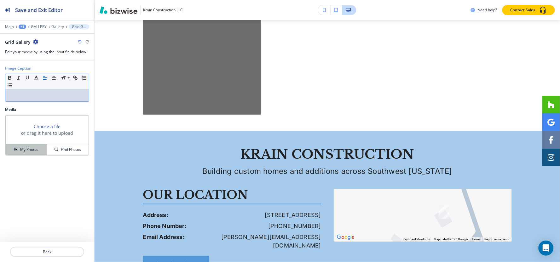
click at [36, 152] on h4 "My Photos" at bounding box center [29, 150] width 18 height 6
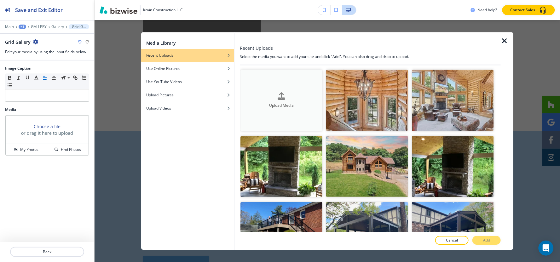
click at [254, 100] on div "button" at bounding box center [281, 101] width 82 height 3
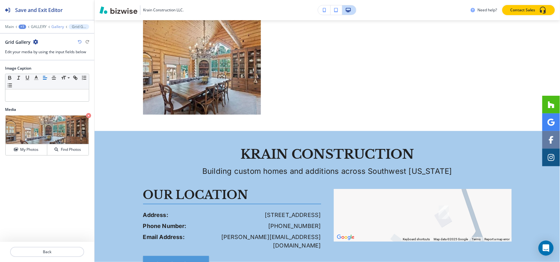
click at [58, 27] on p "Gallery" at bounding box center [57, 27] width 13 height 4
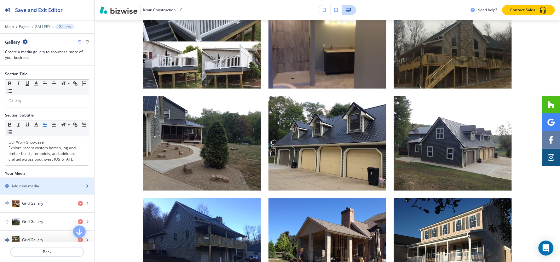
click at [38, 187] on h2 "Add new media" at bounding box center [25, 186] width 28 height 6
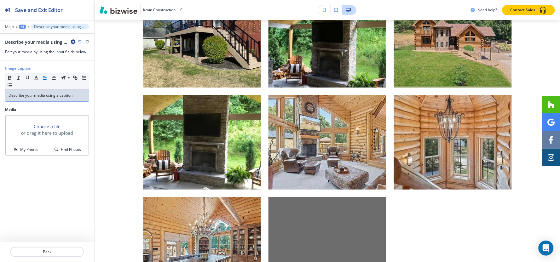
click at [49, 99] on div "Describe your media using a caption." at bounding box center [47, 96] width 84 height 12
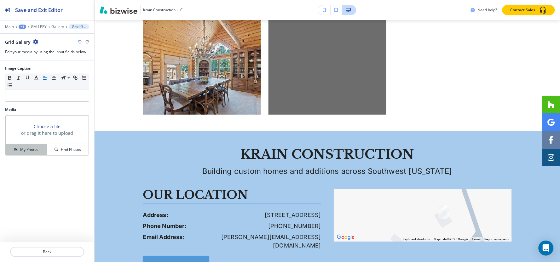
click at [29, 148] on h4 "My Photos" at bounding box center [29, 150] width 18 height 6
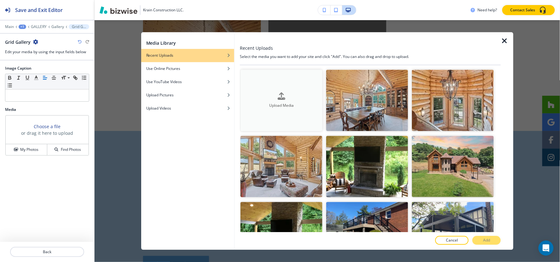
click at [272, 81] on button "Upload Media" at bounding box center [281, 100] width 82 height 61
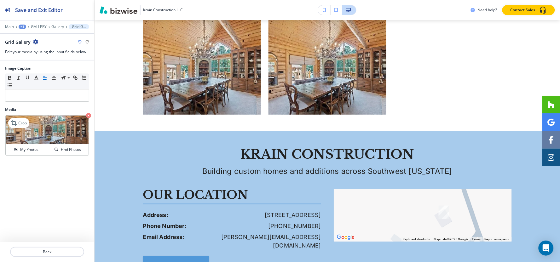
drag, startPoint x: 90, startPoint y: 117, endPoint x: 22, endPoint y: 149, distance: 75.7
click at [90, 117] on icon "button" at bounding box center [88, 115] width 5 height 5
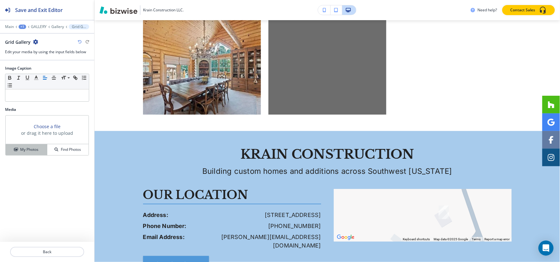
click at [21, 149] on h4 "My Photos" at bounding box center [29, 150] width 18 height 6
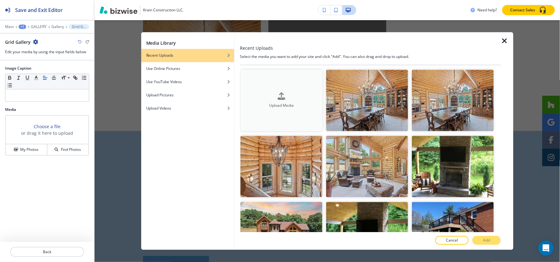
click at [262, 81] on button "Upload Media" at bounding box center [281, 100] width 82 height 61
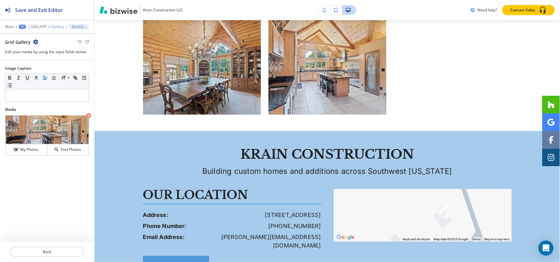
click at [59, 25] on p "Gallery" at bounding box center [57, 27] width 13 height 4
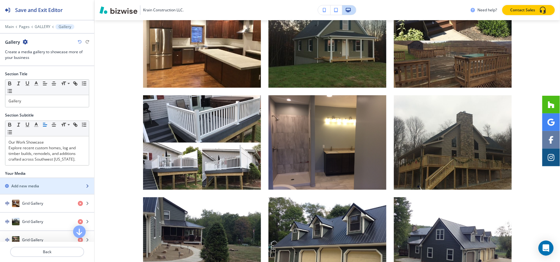
click at [36, 183] on h2 "Add new media" at bounding box center [25, 186] width 28 height 6
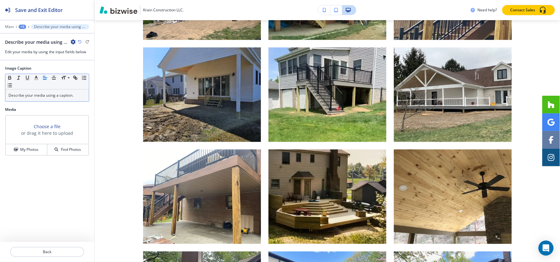
click at [43, 98] on p "Describe your media using a caption." at bounding box center [47, 96] width 77 height 6
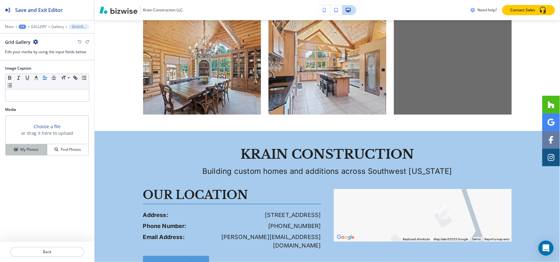
click at [27, 153] on button "My Photos" at bounding box center [27, 149] width 42 height 11
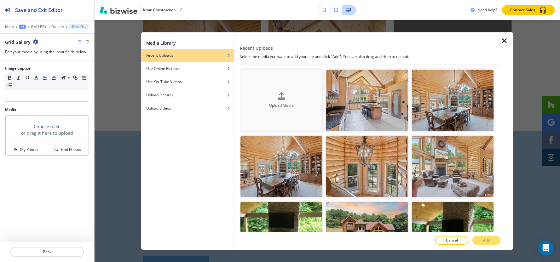
click at [282, 87] on button "Upload Media" at bounding box center [281, 100] width 82 height 61
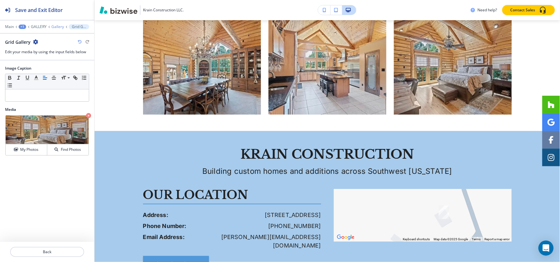
click at [55, 28] on p "Gallery" at bounding box center [57, 27] width 13 height 4
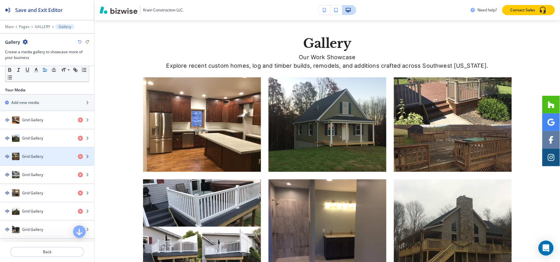
scroll to position [4, 0]
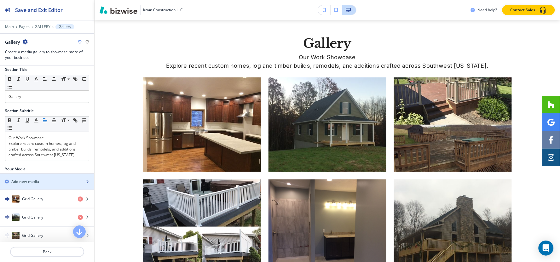
click at [35, 178] on div "button" at bounding box center [47, 176] width 94 height 5
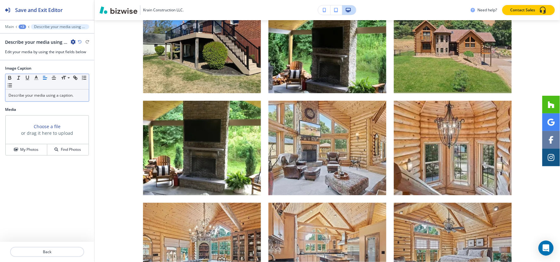
click at [47, 96] on p "Describe your media using a caption." at bounding box center [47, 96] width 77 height 6
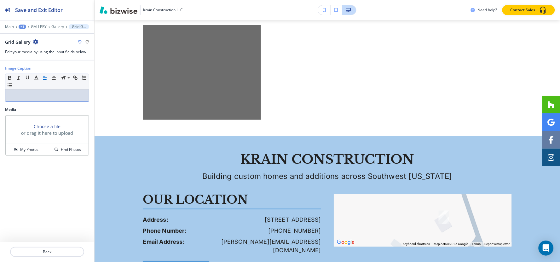
scroll to position [2348, 0]
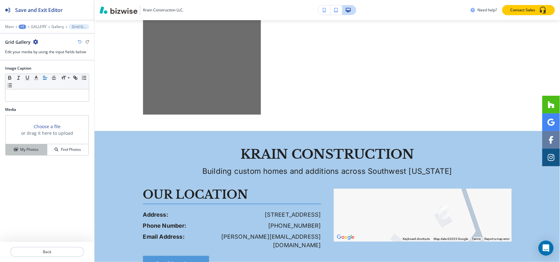
drag, startPoint x: 20, startPoint y: 151, endPoint x: 26, endPoint y: 152, distance: 6.1
click at [20, 150] on h4 "My Photos" at bounding box center [29, 150] width 18 height 6
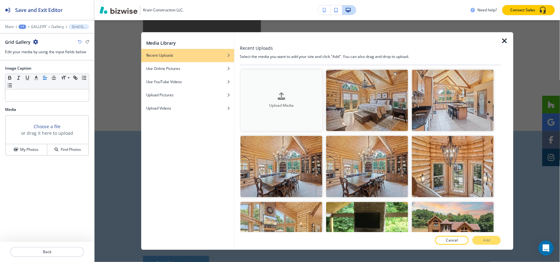
click at [281, 87] on button "Upload Media" at bounding box center [281, 100] width 82 height 61
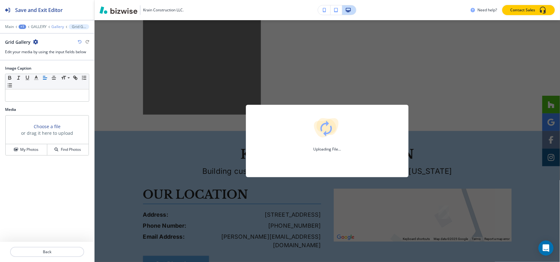
click at [56, 26] on p "Gallery" at bounding box center [57, 27] width 13 height 4
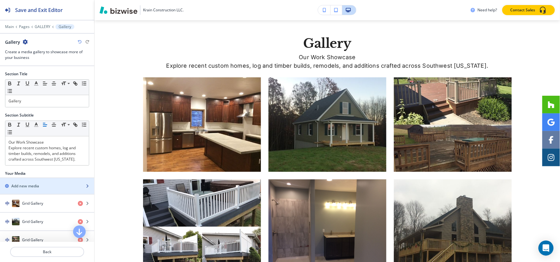
click at [43, 185] on div "Add new media" at bounding box center [40, 186] width 80 height 6
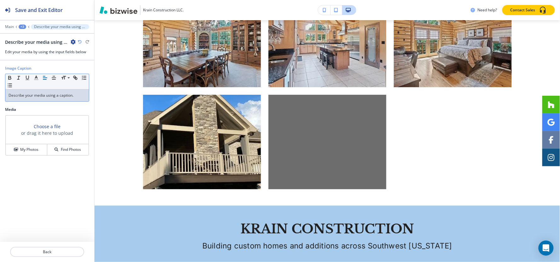
click at [51, 94] on p "Describe your media using a caption." at bounding box center [47, 96] width 77 height 6
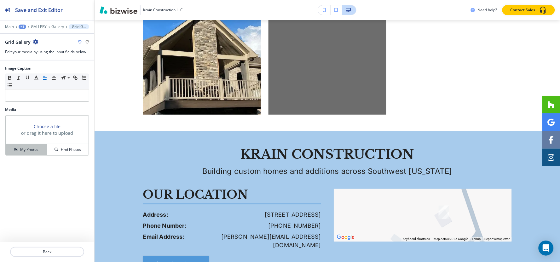
click at [28, 154] on button "My Photos" at bounding box center [27, 149] width 42 height 11
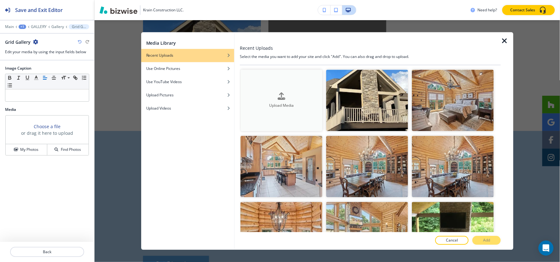
click at [309, 89] on button "Upload Media" at bounding box center [281, 100] width 82 height 61
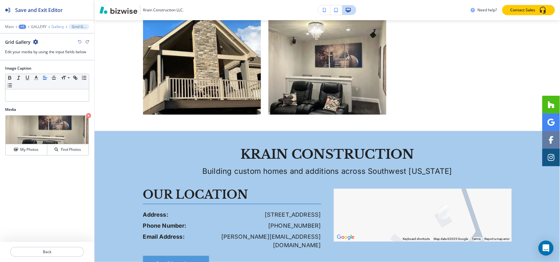
click at [56, 25] on p "Gallery" at bounding box center [57, 27] width 13 height 4
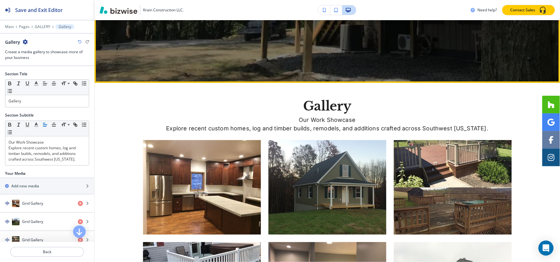
scroll to position [213, 0]
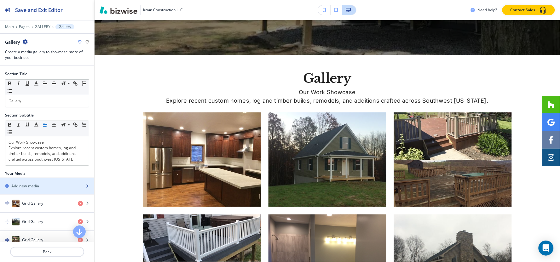
click at [52, 188] on div "Add new media" at bounding box center [40, 186] width 80 height 6
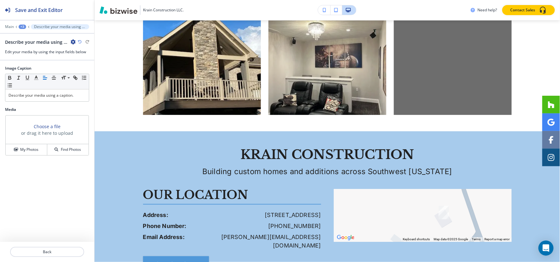
scroll to position [2348, 0]
click at [22, 27] on div "+3" at bounding box center [23, 27] width 8 height 4
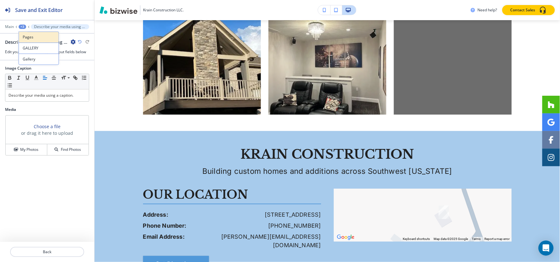
click at [33, 35] on p "Pages" at bounding box center [39, 37] width 32 height 6
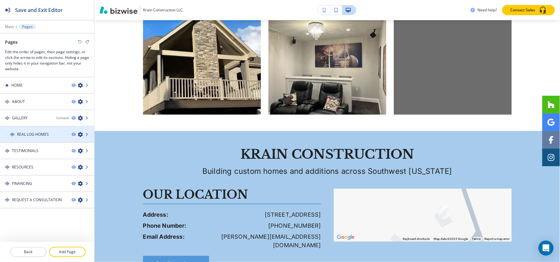
click at [43, 135] on h4 "REAL LOG HOMES" at bounding box center [33, 135] width 32 height 6
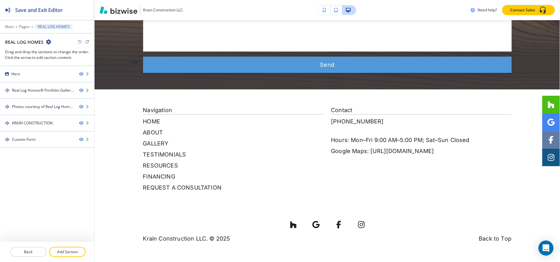
scroll to position [0, 0]
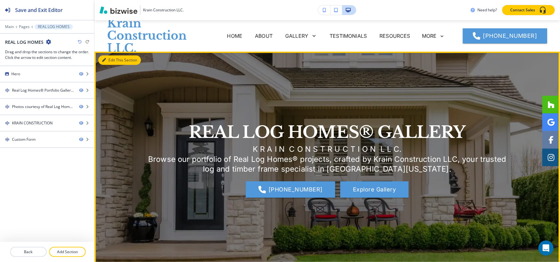
click at [112, 55] on button "Edit This Section" at bounding box center [119, 59] width 43 height 9
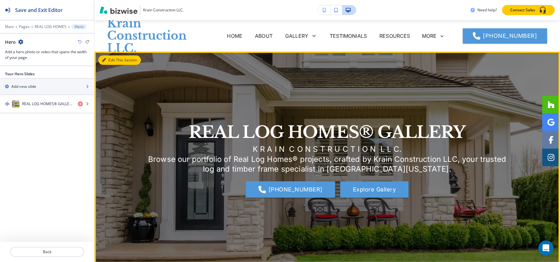
scroll to position [32, 0]
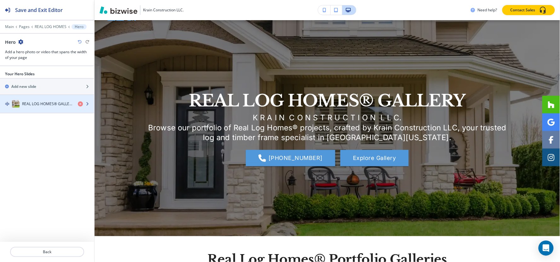
click at [25, 105] on h4 "REAL LOG HOMES® GALLERY" at bounding box center [47, 104] width 51 height 6
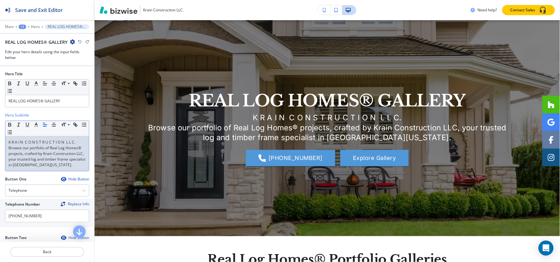
click at [61, 158] on p "Browse our portfolio of Real Log Homes® projects, crafted by Krain Construction…" at bounding box center [47, 156] width 77 height 23
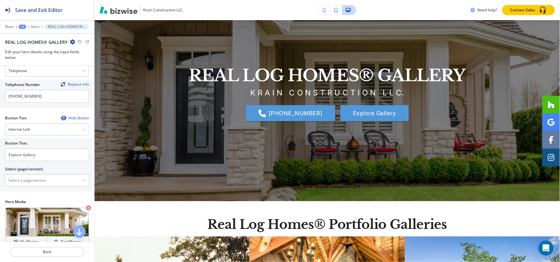
scroll to position [105, 0]
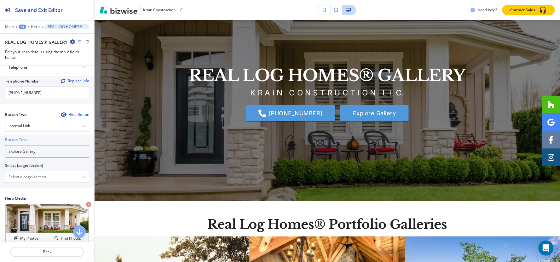
click at [53, 151] on input "Explore Gallery" at bounding box center [47, 151] width 84 height 13
type input "Contact Us"
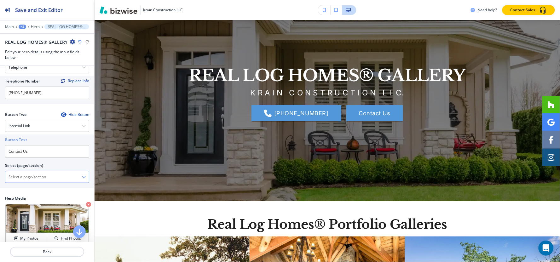
click at [42, 178] on \(page\/section\) "Manual Input" at bounding box center [43, 177] width 77 height 11
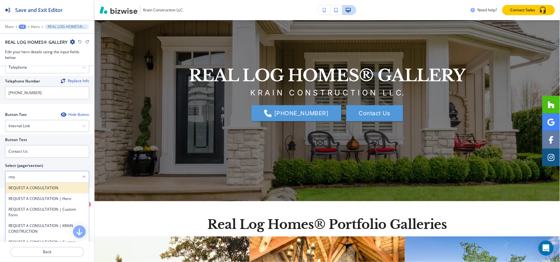
click at [23, 188] on h4 "REQUEST A CONSULTATION" at bounding box center [47, 188] width 77 height 6
type \(page\/section\) "REQUEST A CONSULTATION"
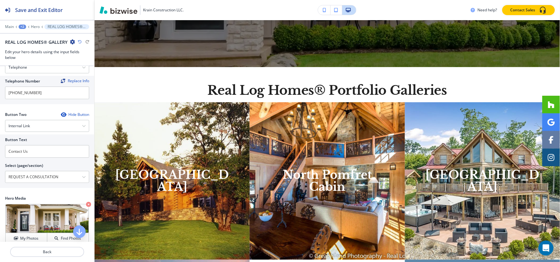
scroll to position [206, 0]
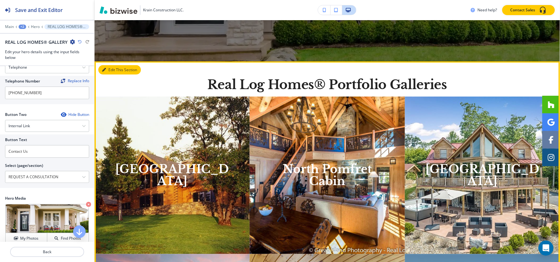
click at [111, 71] on button "Edit This Section" at bounding box center [119, 69] width 43 height 9
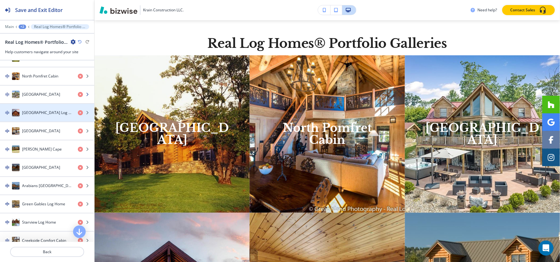
scroll to position [105, 0]
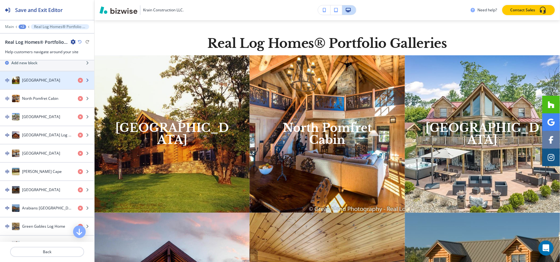
click at [35, 79] on h4 "Colfax Mountain Lodge" at bounding box center [41, 81] width 38 height 6
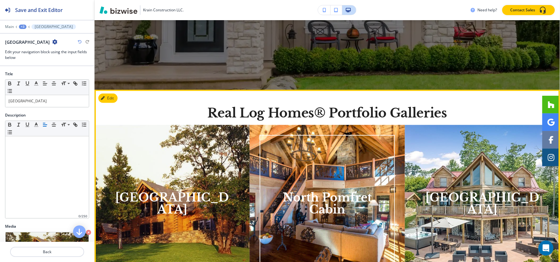
scroll to position [283, 0]
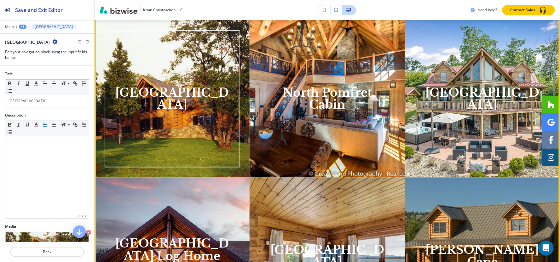
click at [164, 90] on h3 "Colfax Mountain Lodge" at bounding box center [172, 99] width 115 height 25
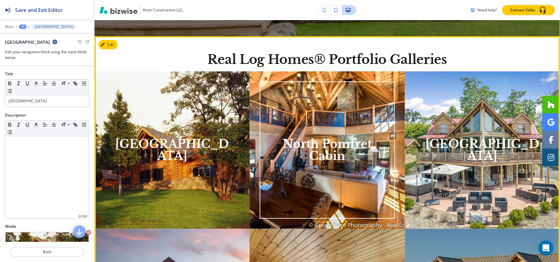
scroll to position [248, 0]
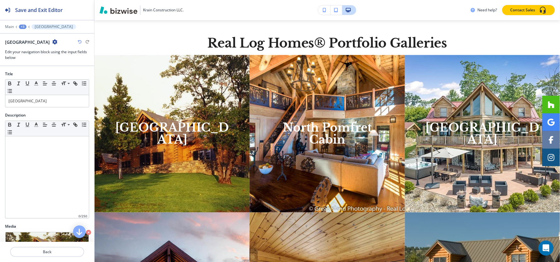
click at [26, 26] on div "+3" at bounding box center [23, 27] width 8 height 4
click at [21, 37] on button "Pages" at bounding box center [39, 37] width 40 height 11
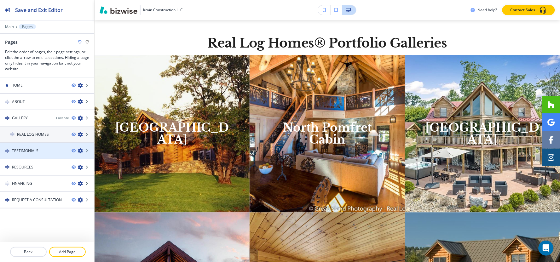
click at [30, 151] on h4 "TESTIMONIALS" at bounding box center [25, 151] width 26 height 6
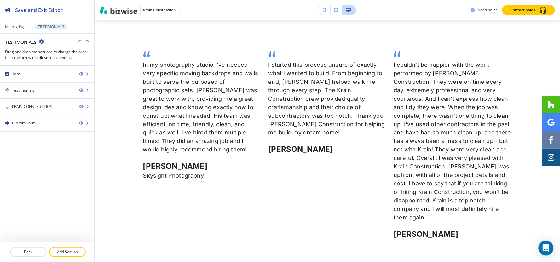
scroll to position [0, 0]
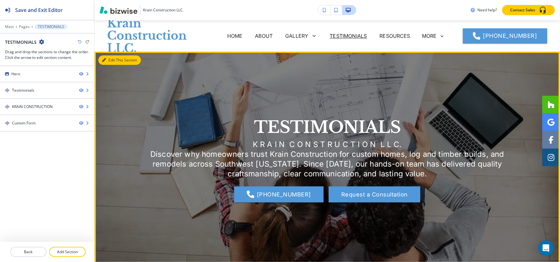
click at [112, 60] on button "Edit This Section" at bounding box center [119, 59] width 43 height 9
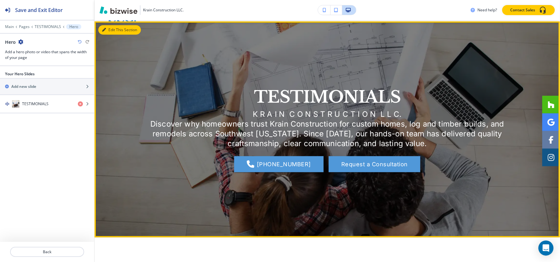
scroll to position [32, 0]
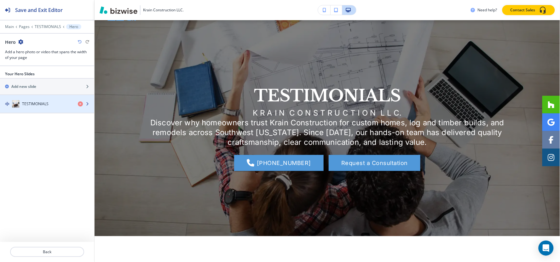
click at [48, 103] on div "TESTIMONIALS" at bounding box center [36, 104] width 73 height 8
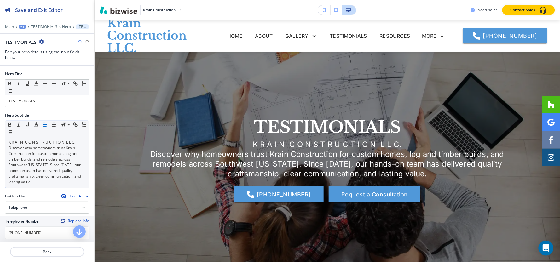
scroll to position [32, 0]
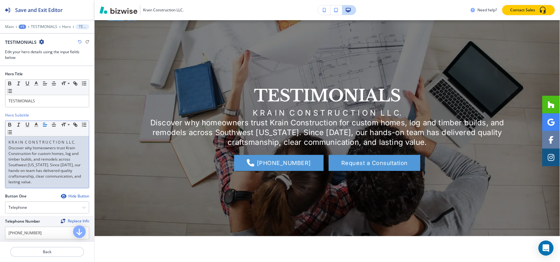
click at [21, 177] on p "Discover why homeowners trust Krain Construction for custom homes, log and timb…" at bounding box center [47, 165] width 77 height 40
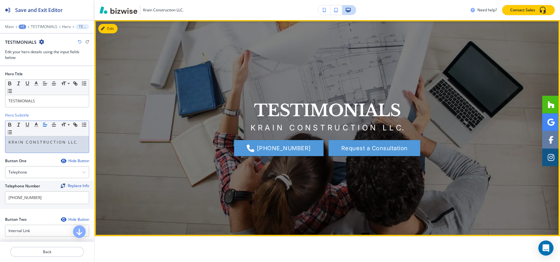
scroll to position [206, 0]
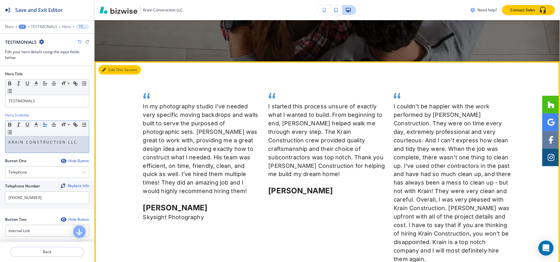
click at [117, 68] on button "Edit This Section" at bounding box center [119, 69] width 43 height 9
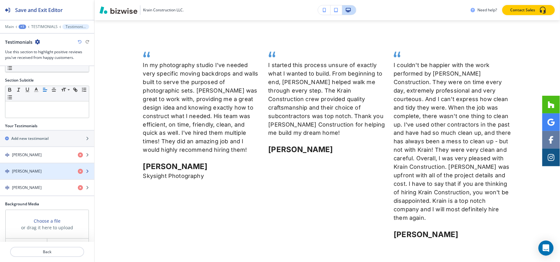
scroll to position [87, 0]
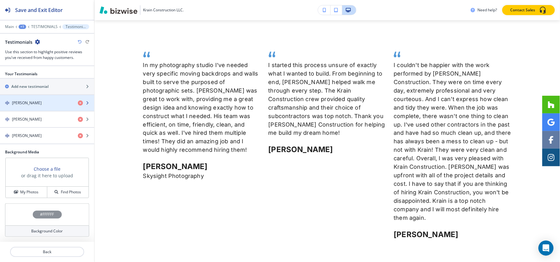
click at [32, 107] on div "button" at bounding box center [47, 108] width 94 height 5
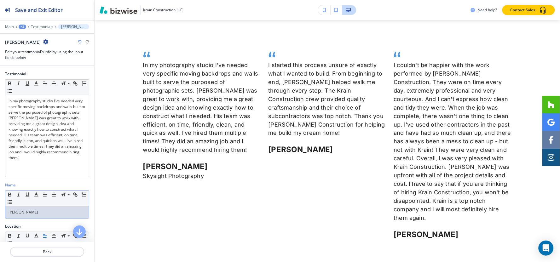
click at [27, 215] on p "[PERSON_NAME]" at bounding box center [47, 213] width 77 height 6
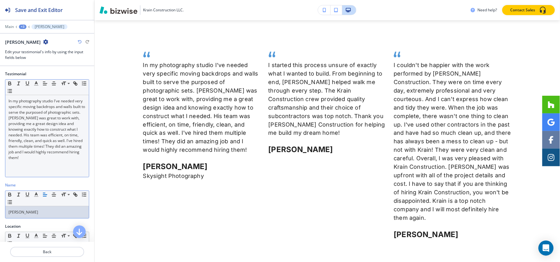
click at [65, 132] on p "In my photography studio I've needed very specific moving backdrops and walls b…" at bounding box center [47, 129] width 77 height 62
click at [20, 26] on div "+3" at bounding box center [23, 27] width 8 height 4
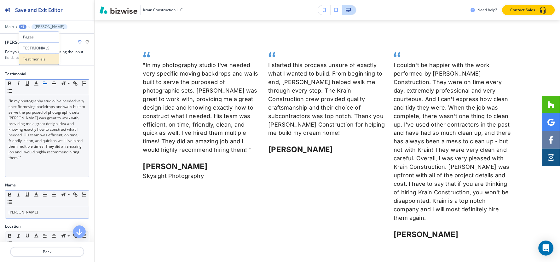
click at [35, 61] on p "Testimonials" at bounding box center [39, 59] width 32 height 6
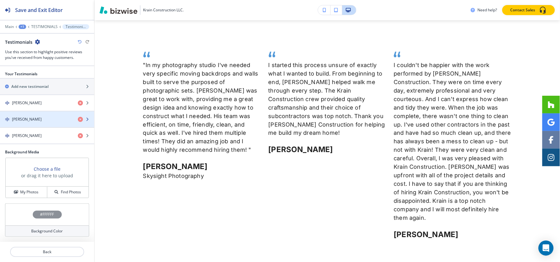
click at [23, 117] on h4 "[PERSON_NAME]" at bounding box center [27, 120] width 30 height 6
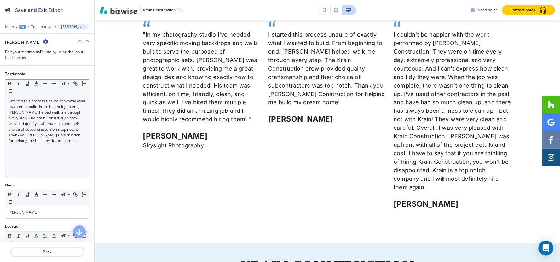
scroll to position [279, 0]
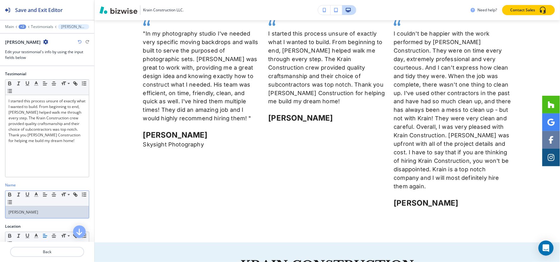
click at [46, 213] on p "[PERSON_NAME]" at bounding box center [47, 213] width 77 height 6
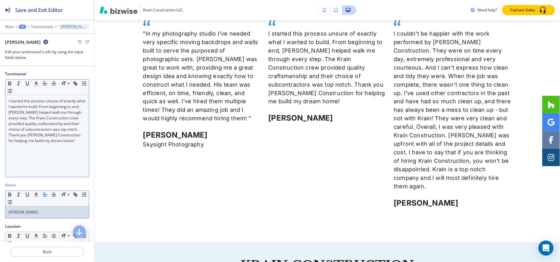
click at [52, 127] on p "I started this process unsure of exactly what I wanted to build. From beginning…" at bounding box center [47, 120] width 77 height 45
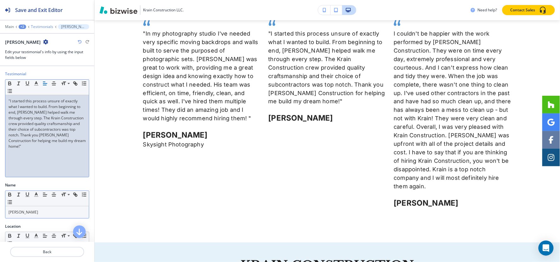
click at [48, 26] on p "Testimonials" at bounding box center [42, 27] width 22 height 4
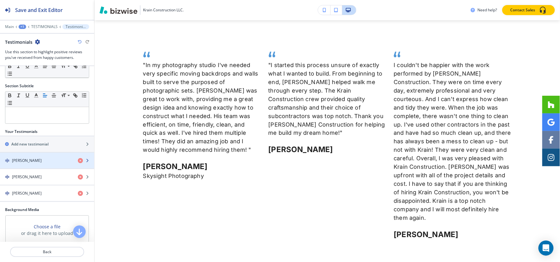
scroll to position [70, 0]
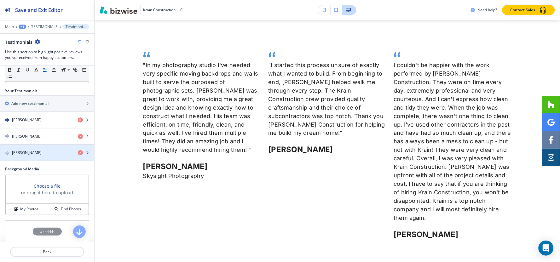
click at [28, 158] on div "button" at bounding box center [47, 158] width 94 height 5
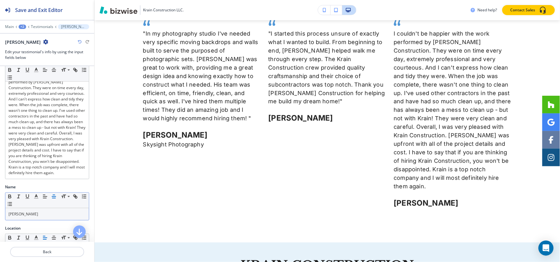
scroll to position [55, 0]
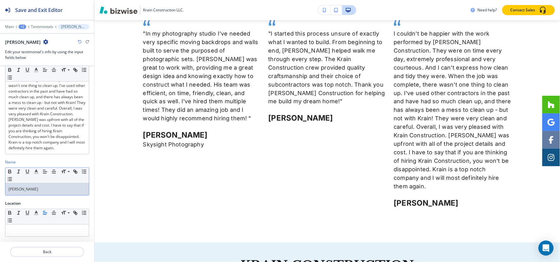
click at [52, 190] on p "[PERSON_NAME]" at bounding box center [47, 190] width 77 height 6
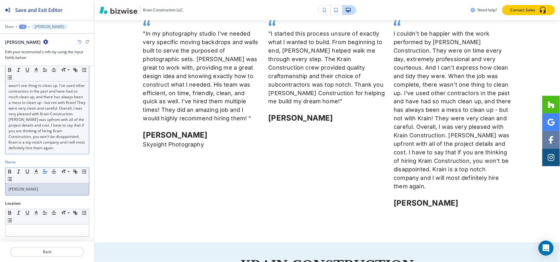
click at [45, 143] on p "I couldn't be happier with the work performed by [PERSON_NAME] Construction. Th…" at bounding box center [47, 100] width 77 height 102
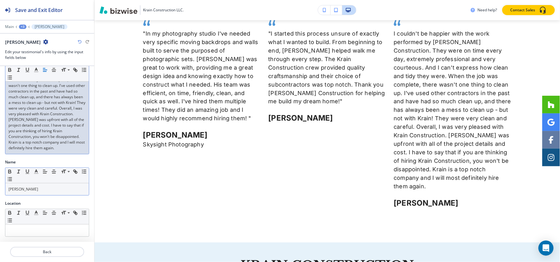
scroll to position [0, 0]
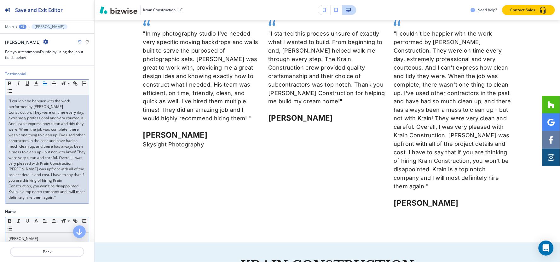
click at [10, 101] on p ""I couldn't be happier with the work performed by [PERSON_NAME] Construction. T…" at bounding box center [47, 149] width 77 height 102
click at [42, 200] on p "I couldn't be happier with the work performed by [PERSON_NAME] Construction. Th…" at bounding box center [47, 149] width 77 height 102
click at [22, 26] on div "+3" at bounding box center [23, 27] width 8 height 4
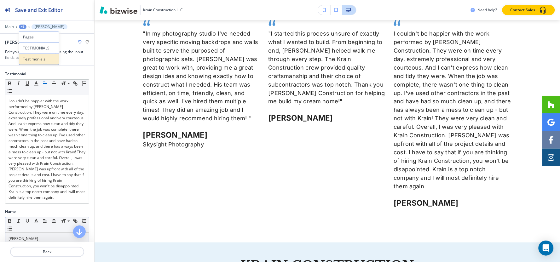
click at [35, 62] on button "Testimonials" at bounding box center [39, 59] width 40 height 11
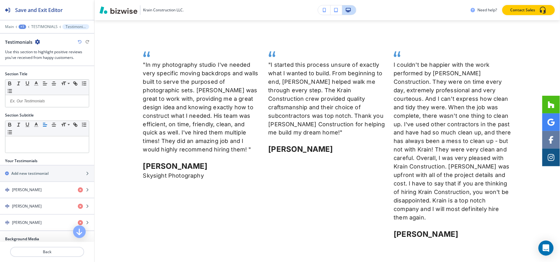
scroll to position [248, 0]
click at [39, 190] on h4 "[PERSON_NAME]" at bounding box center [27, 190] width 30 height 6
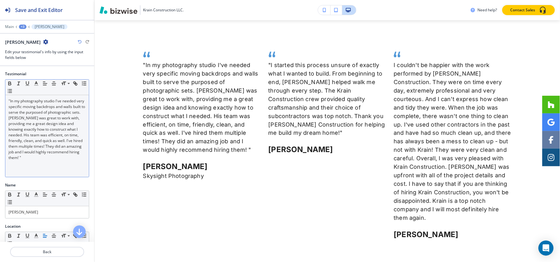
click at [9, 100] on p ""In my photography studio I've needed very specific moving backdrops and walls …" at bounding box center [47, 129] width 77 height 62
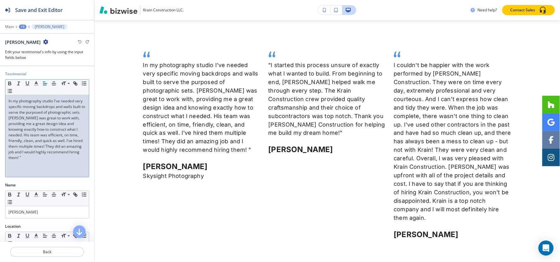
click at [79, 159] on p "In my photography studio I've needed very specific moving backdrops and walls b…" at bounding box center [47, 129] width 77 height 62
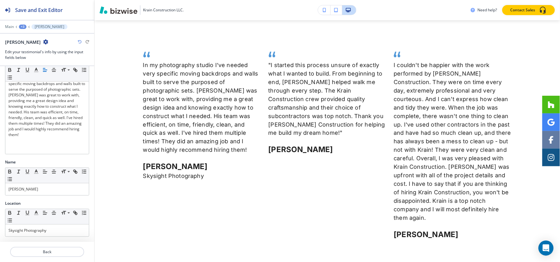
click at [20, 26] on div "+3" at bounding box center [23, 27] width 8 height 4
click at [43, 61] on p "Testimonials" at bounding box center [39, 59] width 32 height 6
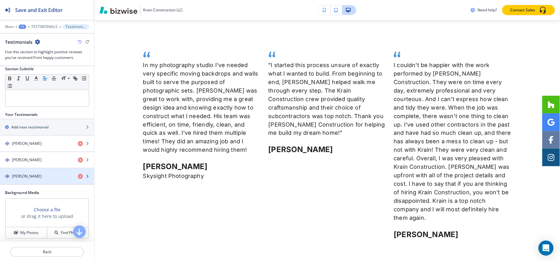
scroll to position [70, 0]
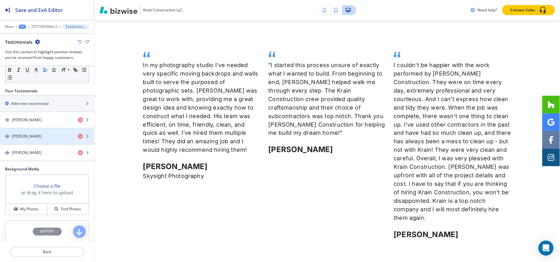
click at [40, 144] on div "button" at bounding box center [47, 141] width 94 height 5
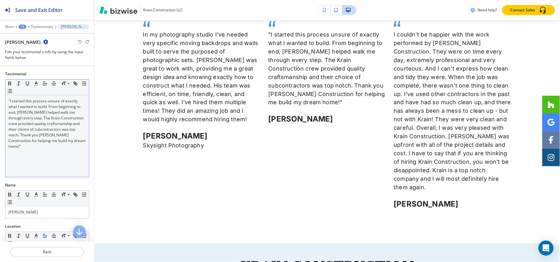
scroll to position [279, 0]
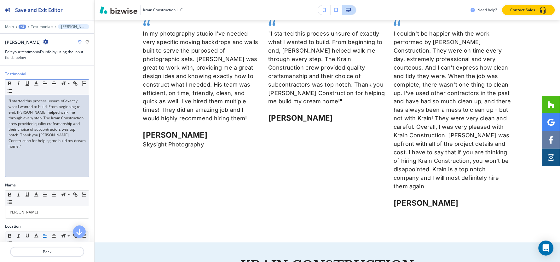
click at [10, 98] on div ""I started this process unsure of exactly what I wanted to build. From beginnin…" at bounding box center [47, 136] width 84 height 82
click at [73, 140] on p "I started this process unsure of exactly what I wanted to build. From beginning…" at bounding box center [47, 120] width 77 height 45
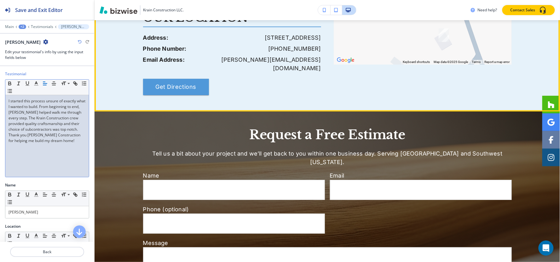
scroll to position [594, 0]
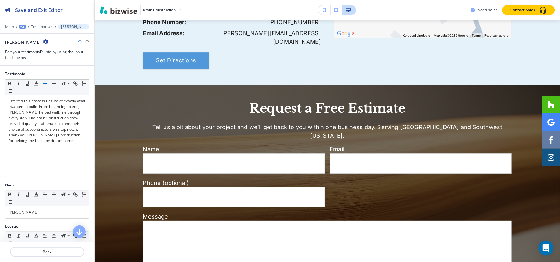
click at [24, 28] on div "+2" at bounding box center [23, 27] width 8 height 4
click at [23, 31] on div at bounding box center [39, 30] width 40 height 3
click at [23, 36] on p "Pages" at bounding box center [39, 37] width 32 height 6
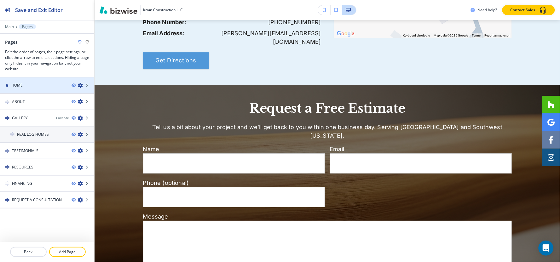
click at [49, 85] on div "HOME" at bounding box center [33, 86] width 67 height 6
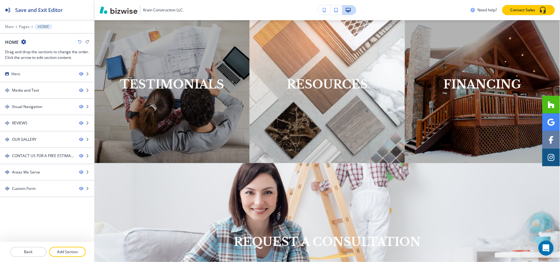
scroll to position [0, 0]
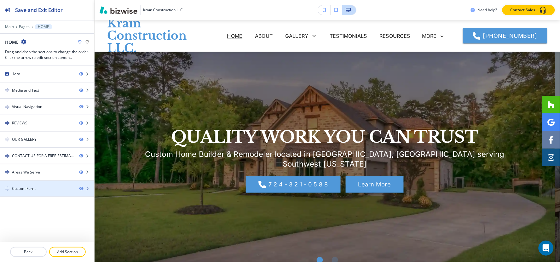
click at [30, 192] on div at bounding box center [47, 194] width 94 height 5
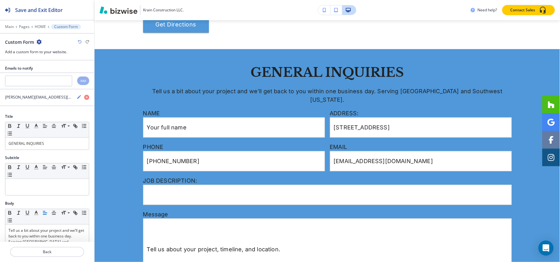
click at [38, 40] on icon "button" at bounding box center [39, 41] width 5 height 5
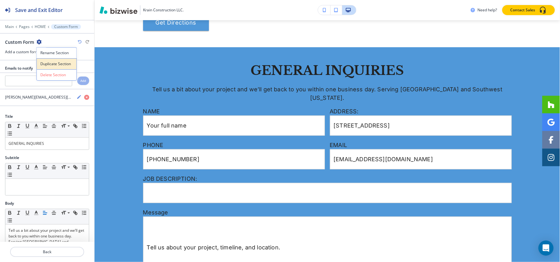
click at [53, 62] on p "Duplicate Section" at bounding box center [57, 64] width 32 height 6
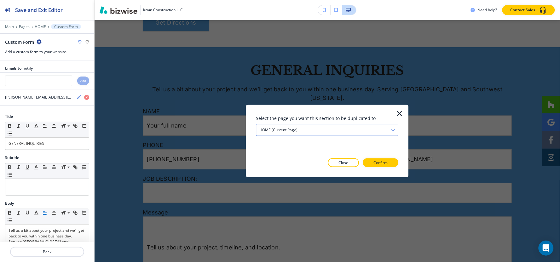
click at [328, 134] on div "HOME (current page)" at bounding box center [327, 130] width 142 height 11
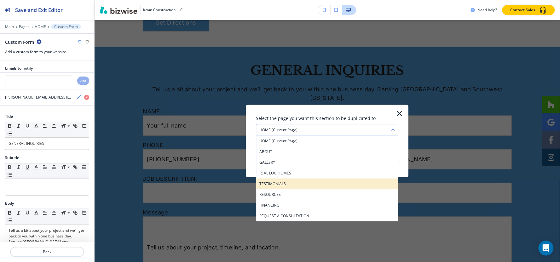
click at [305, 182] on h4 "TESTIMONIALS" at bounding box center [327, 184] width 136 height 6
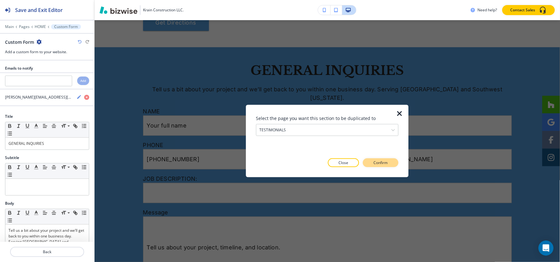
click at [390, 164] on button "Confirm" at bounding box center [381, 163] width 36 height 9
click at [390, 164] on button "Take me there" at bounding box center [375, 163] width 47 height 9
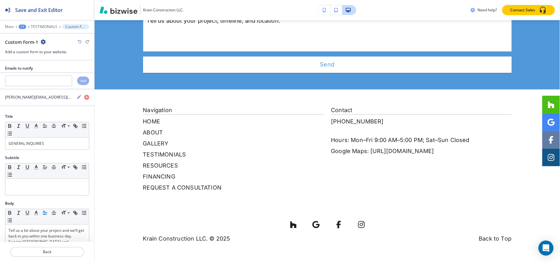
scroll to position [0, 0]
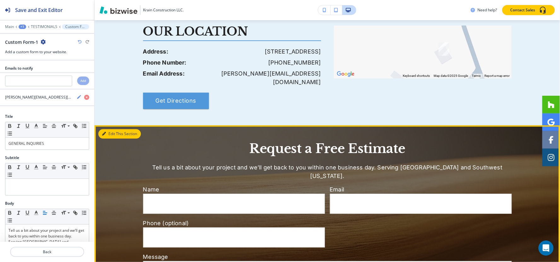
click at [109, 129] on button "Edit This Section" at bounding box center [119, 133] width 43 height 9
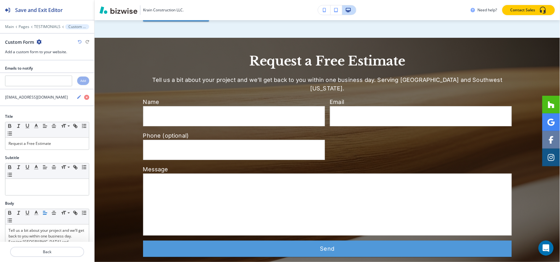
scroll to position [642, 0]
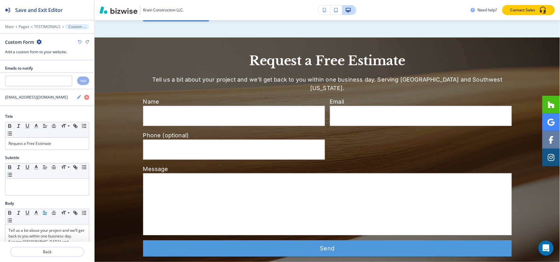
click at [39, 42] on icon "button" at bounding box center [39, 41] width 5 height 5
click at [54, 75] on p "Delete Section" at bounding box center [57, 75] width 32 height 6
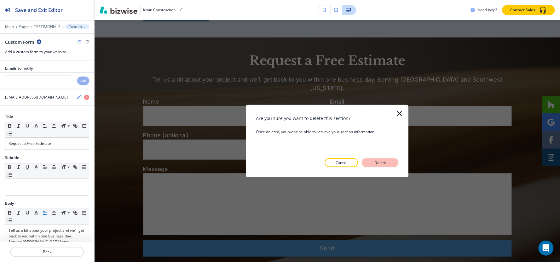
click at [383, 160] on p "Delete" at bounding box center [380, 163] width 15 height 6
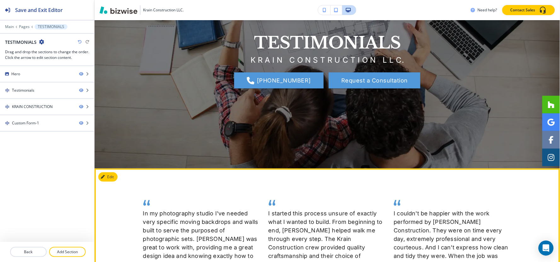
scroll to position [28, 0]
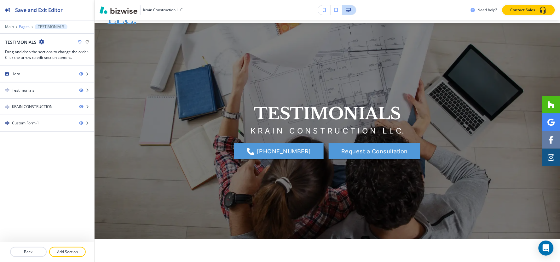
click at [26, 26] on p "Pages" at bounding box center [24, 27] width 11 height 4
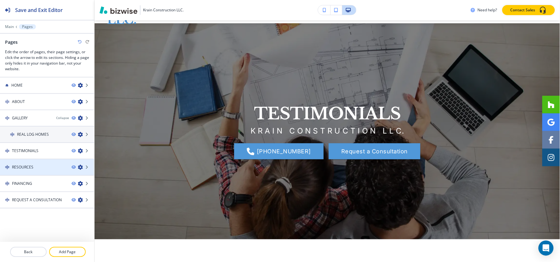
click at [45, 168] on div "RESOURCES" at bounding box center [33, 168] width 67 height 6
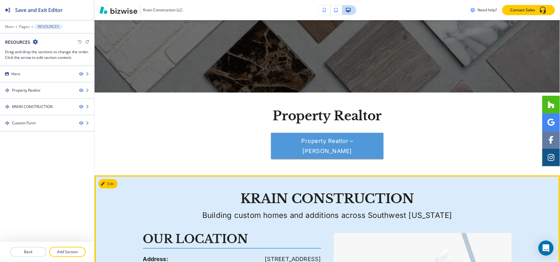
scroll to position [175, 0]
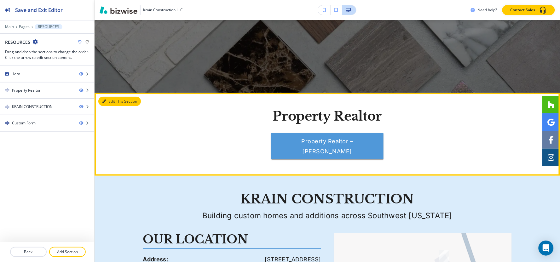
click at [101, 102] on button "Edit This Section" at bounding box center [119, 101] width 43 height 9
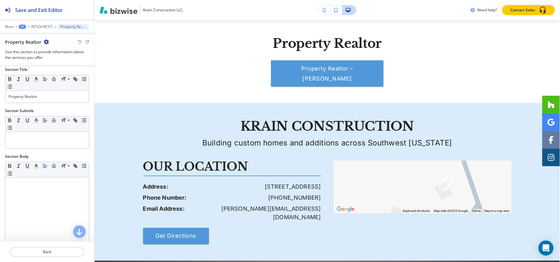
scroll to position [0, 0]
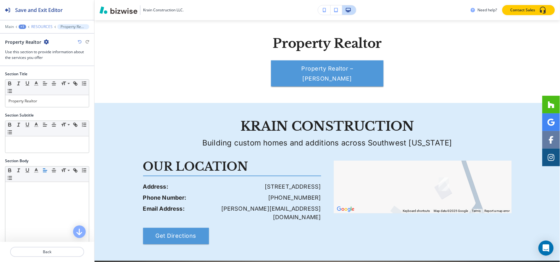
click at [43, 26] on p "RESOURCES" at bounding box center [41, 27] width 21 height 4
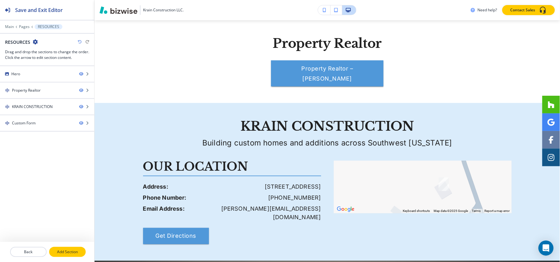
click at [63, 251] on p "Add Section" at bounding box center [67, 252] width 35 height 6
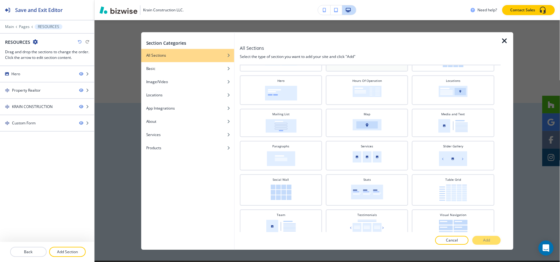
scroll to position [175, 0]
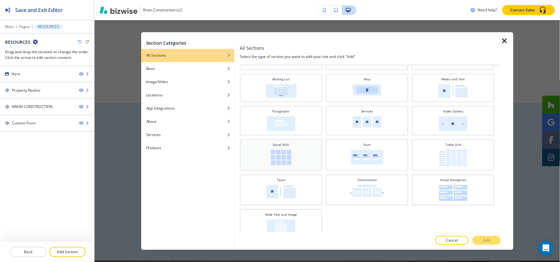
click at [294, 159] on div "Social Wall" at bounding box center [281, 154] width 76 height 24
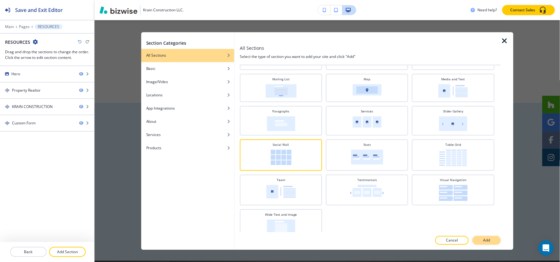
click at [483, 241] on button "Add" at bounding box center [486, 240] width 28 height 9
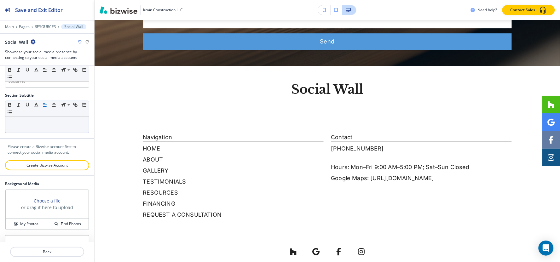
scroll to position [0, 0]
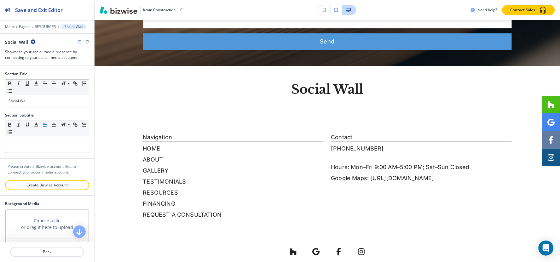
click at [34, 44] on icon "button" at bounding box center [33, 41] width 5 height 5
click at [52, 78] on p "Delete Section" at bounding box center [50, 75] width 32 height 6
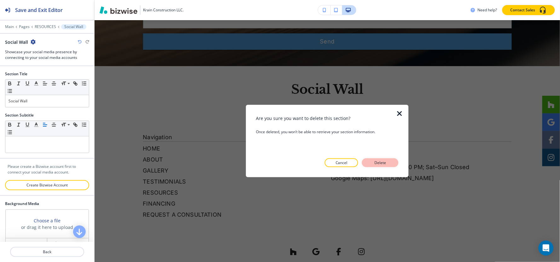
click at [368, 162] on button "Delete" at bounding box center [380, 163] width 37 height 9
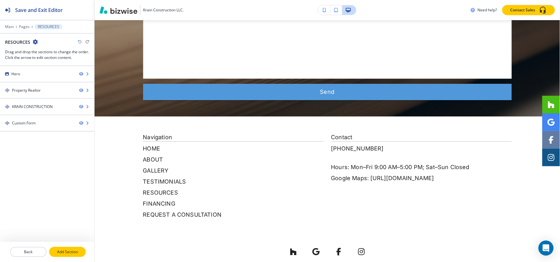
click at [80, 250] on p "Add Section" at bounding box center [67, 252] width 35 height 6
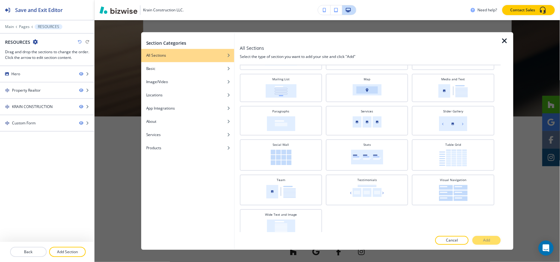
scroll to position [176, 0]
click at [506, 43] on icon "button" at bounding box center [505, 41] width 8 height 8
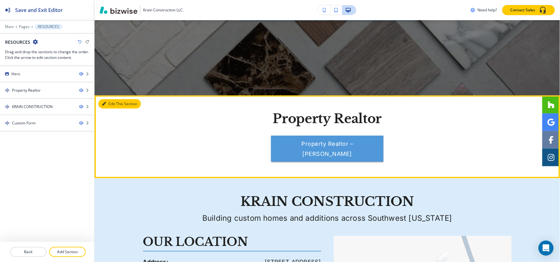
click at [114, 105] on button "Edit This Section" at bounding box center [119, 103] width 43 height 9
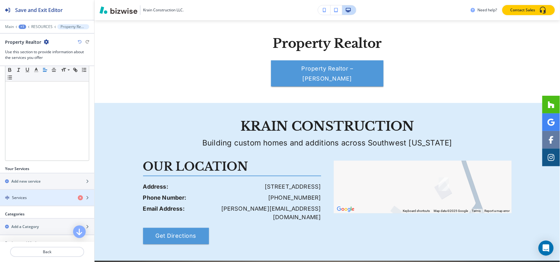
scroll to position [195, 0]
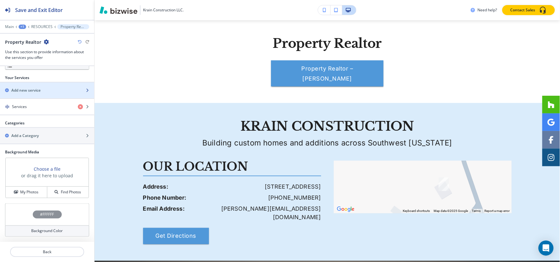
click at [39, 93] on h2 "Add new service" at bounding box center [25, 91] width 29 height 6
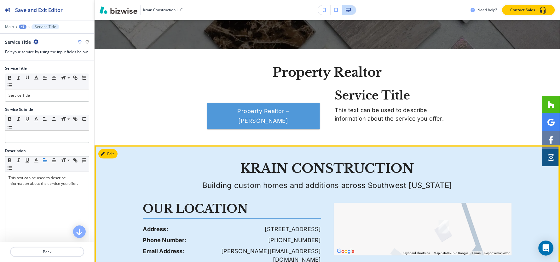
scroll to position [218, 0]
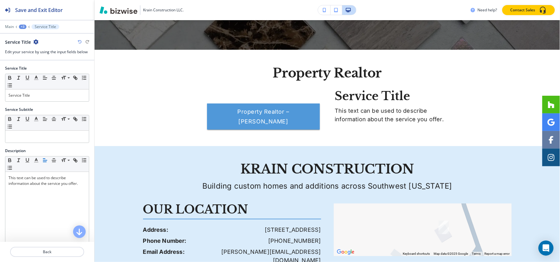
click at [23, 28] on div "+3" at bounding box center [23, 27] width 8 height 4
click at [36, 58] on p "Property Realtor" at bounding box center [39, 59] width 32 height 6
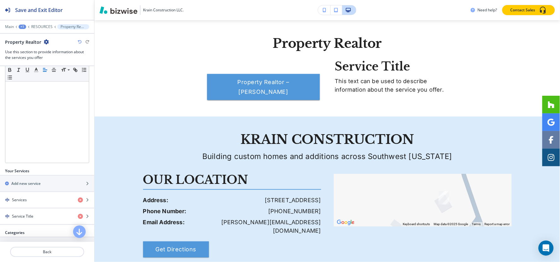
scroll to position [210, 0]
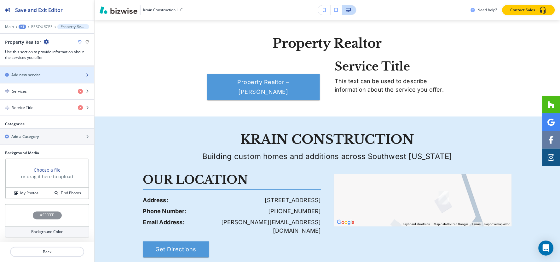
click at [50, 79] on div "button" at bounding box center [47, 80] width 94 height 5
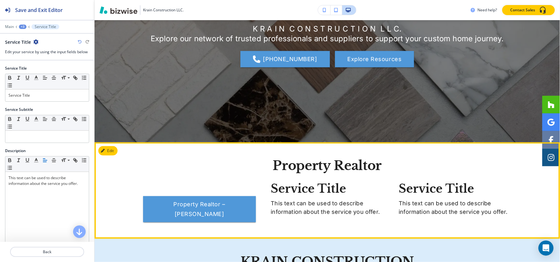
scroll to position [113, 0]
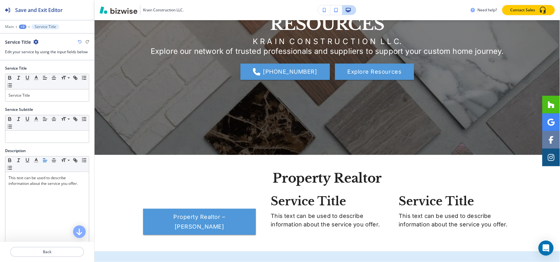
click at [23, 26] on div "+3" at bounding box center [23, 27] width 8 height 4
click at [35, 58] on p "Property Realtor" at bounding box center [39, 59] width 32 height 6
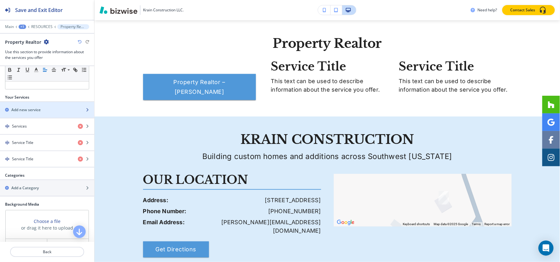
scroll to position [0, 0]
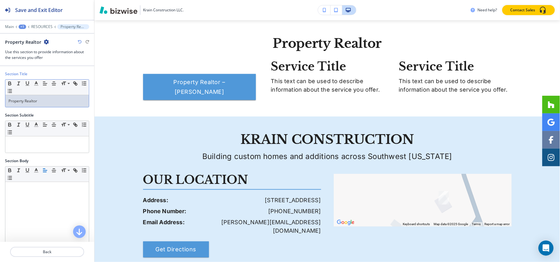
click at [54, 105] on div "Property Realtor" at bounding box center [47, 101] width 84 height 12
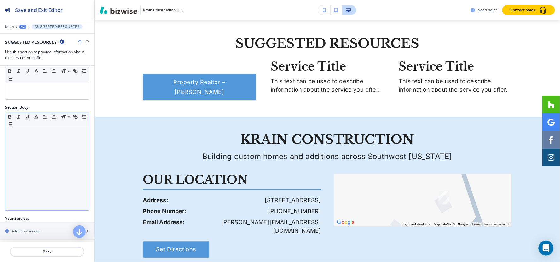
scroll to position [105, 0]
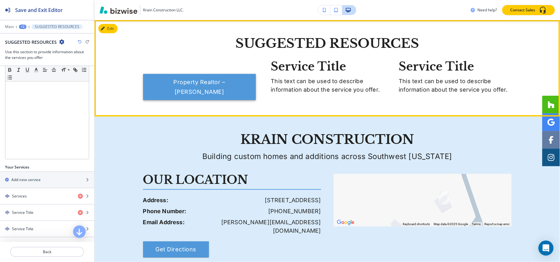
click at [208, 92] on link "Property Realtor – [PERSON_NAME]" at bounding box center [199, 87] width 113 height 26
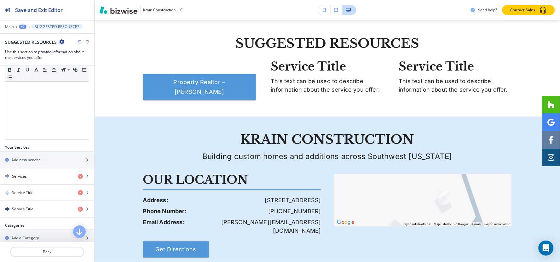
scroll to position [123, 0]
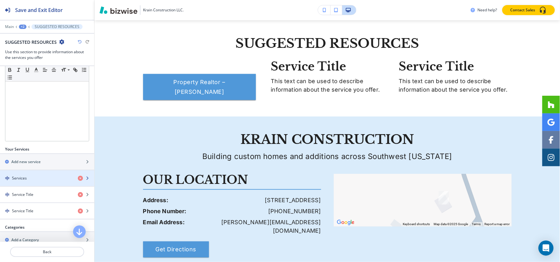
click at [26, 180] on h4 "Services" at bounding box center [19, 179] width 15 height 6
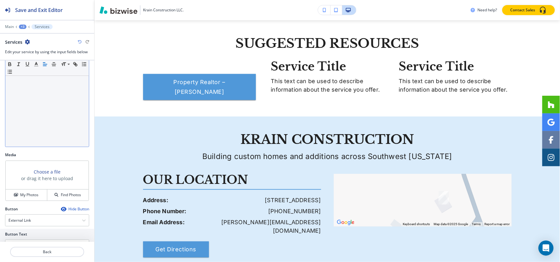
scroll to position [156, 0]
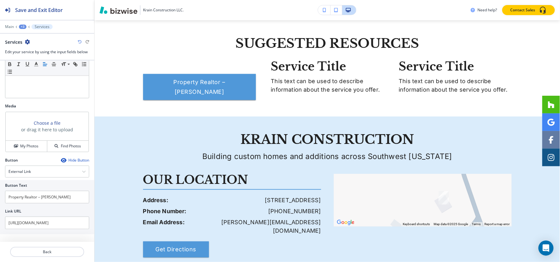
click at [61, 158] on icon "button" at bounding box center [63, 160] width 5 height 5
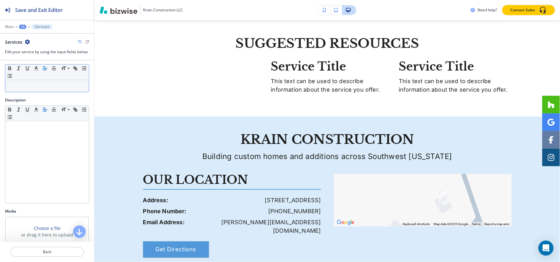
scroll to position [0, 0]
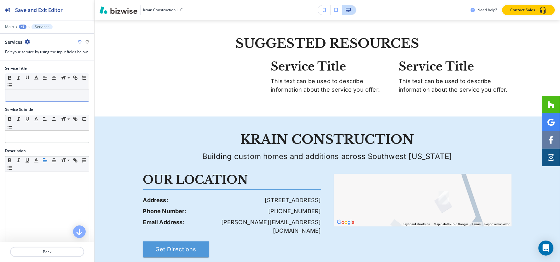
click at [38, 95] on p at bounding box center [47, 96] width 77 height 6
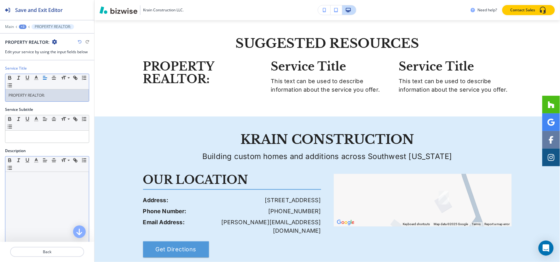
click at [45, 180] on p at bounding box center [47, 178] width 77 height 6
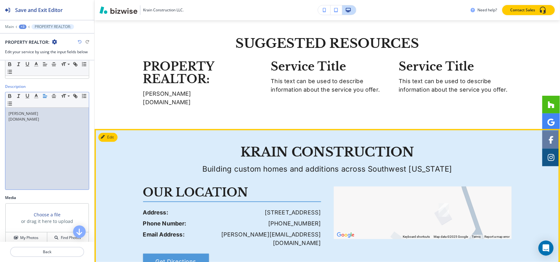
scroll to position [70, 0]
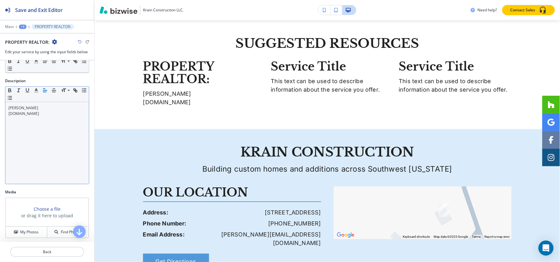
click at [20, 25] on div "+3" at bounding box center [23, 27] width 8 height 4
click at [34, 56] on p "SUGGESTED RESOURCES" at bounding box center [39, 59] width 32 height 6
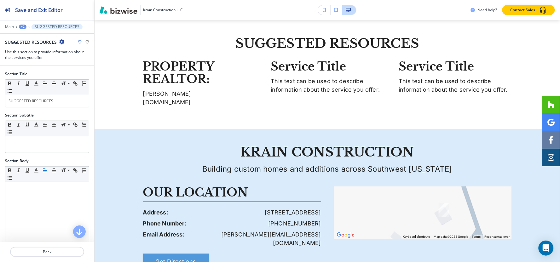
click at [26, 26] on div "Main +2 SUGGESTED RESOURCES" at bounding box center [47, 26] width 84 height 5
click at [26, 27] on div "+2" at bounding box center [23, 27] width 8 height 4
click at [33, 46] on p "RESOURCES" at bounding box center [39, 48] width 32 height 6
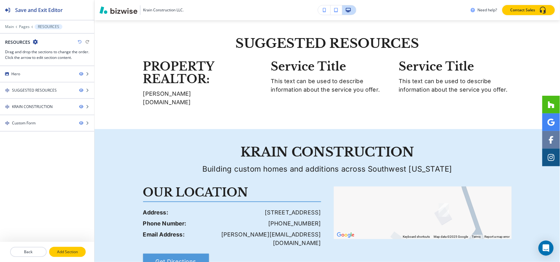
click at [80, 250] on p "Add Section" at bounding box center [67, 252] width 35 height 6
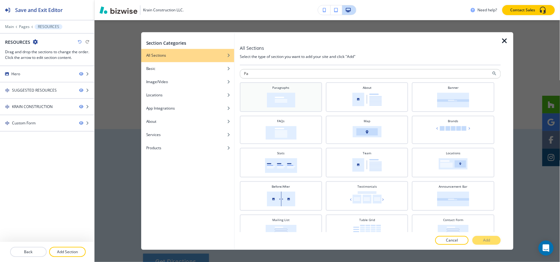
type input "Pa"
click at [287, 96] on img at bounding box center [281, 100] width 28 height 15
click at [496, 240] on button "Add" at bounding box center [486, 240] width 28 height 9
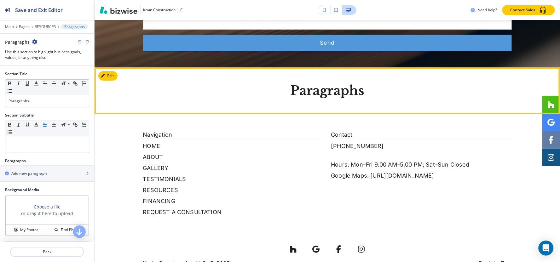
scroll to position [710, 0]
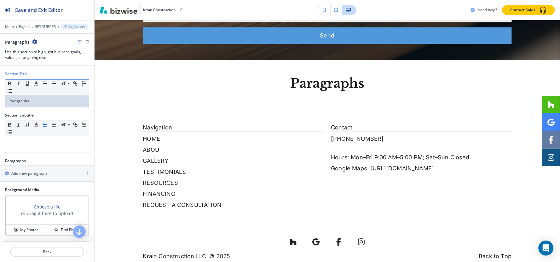
click at [44, 102] on p "Paragraphs" at bounding box center [47, 101] width 77 height 6
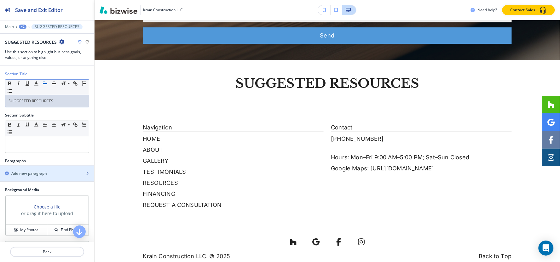
click at [26, 176] on h2 "Add new paragraph" at bounding box center [29, 174] width 36 height 6
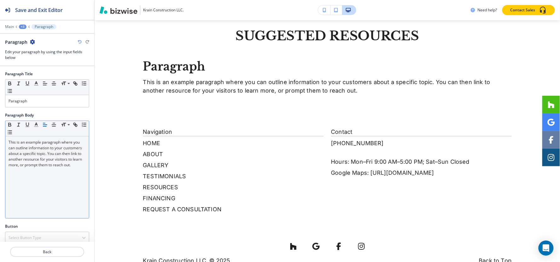
scroll to position [762, 0]
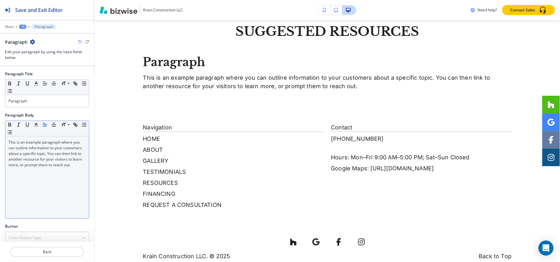
click at [43, 158] on p "This is an example paragraph where you can outline information to your customer…" at bounding box center [47, 154] width 77 height 28
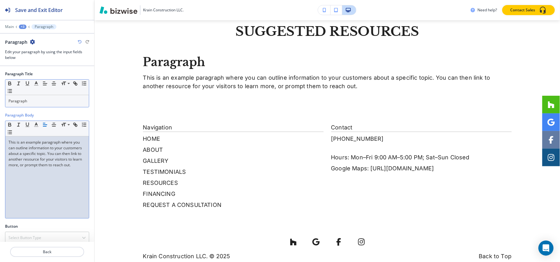
click at [38, 107] on div "Paragraph" at bounding box center [47, 101] width 84 height 12
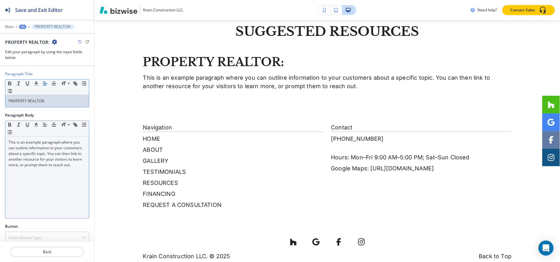
click at [33, 165] on p "This is an example paragraph where you can outline information to your customer…" at bounding box center [47, 154] width 77 height 28
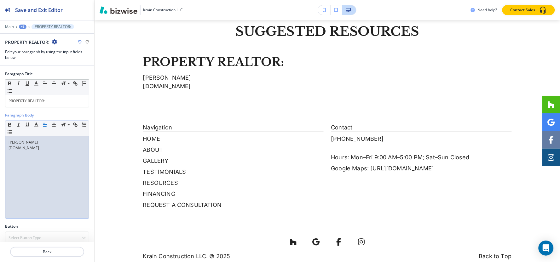
scroll to position [0, 0]
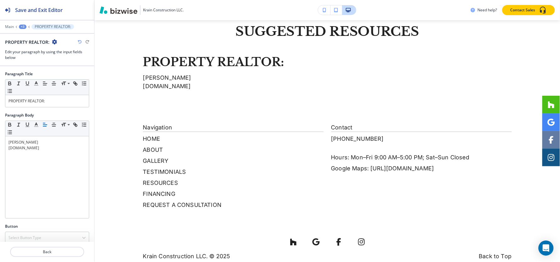
click at [21, 27] on div "+3" at bounding box center [23, 27] width 8 height 4
click at [36, 61] on p "SUGGESTED RESOURCES" at bounding box center [39, 59] width 32 height 6
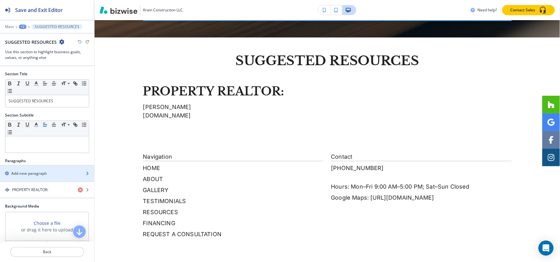
click at [41, 171] on div "button" at bounding box center [47, 168] width 94 height 5
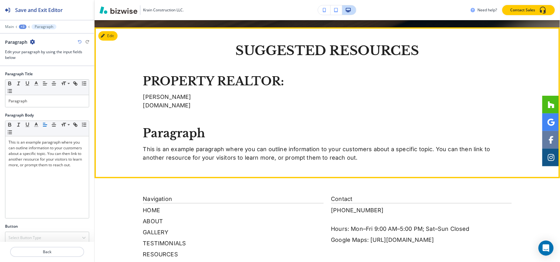
scroll to position [745, 0]
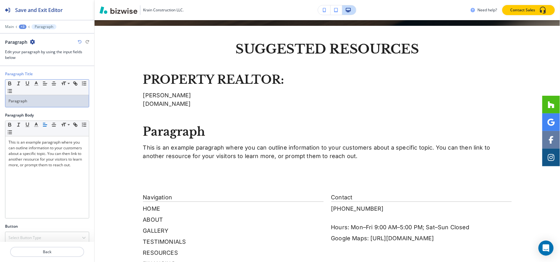
click at [46, 103] on p "Paragraph" at bounding box center [47, 101] width 77 height 6
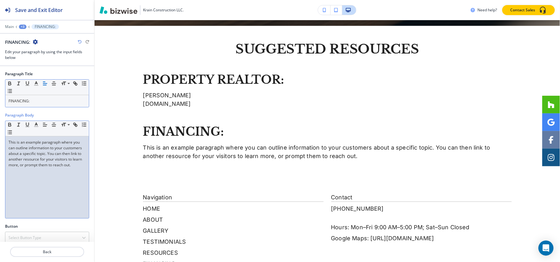
click at [29, 175] on div "This is an example paragraph where you can outline information to your customer…" at bounding box center [47, 177] width 84 height 82
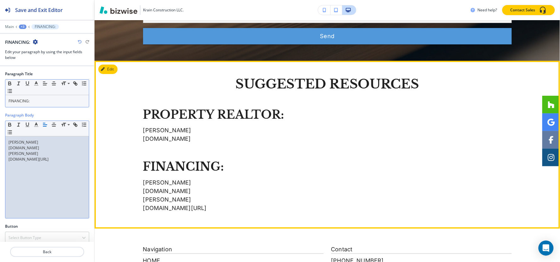
scroll to position [639, 0]
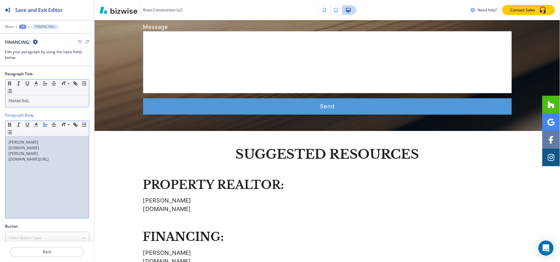
click at [20, 28] on div "+3" at bounding box center [23, 27] width 8 height 4
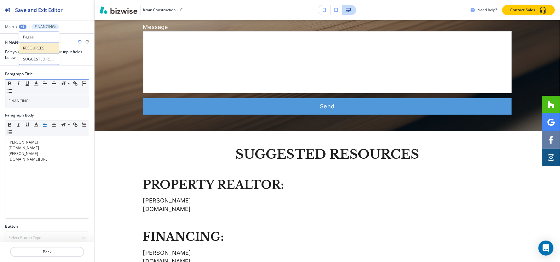
click at [34, 53] on button "RESOURCES" at bounding box center [39, 48] width 40 height 11
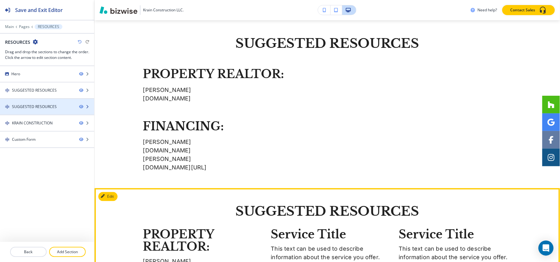
click at [45, 102] on div at bounding box center [47, 101] width 94 height 5
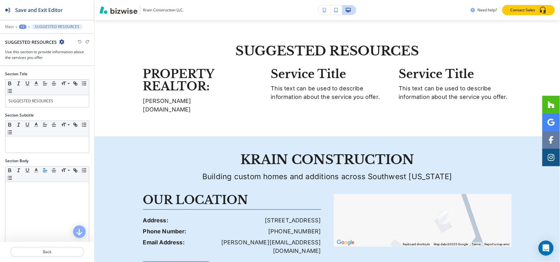
scroll to position [416, 0]
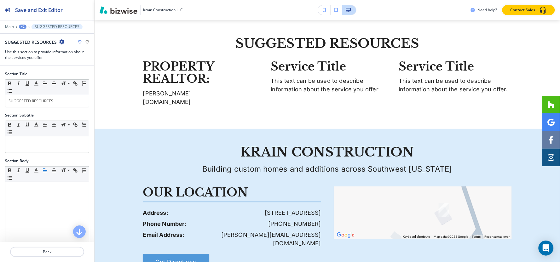
click at [59, 42] on icon "button" at bounding box center [61, 41] width 5 height 5
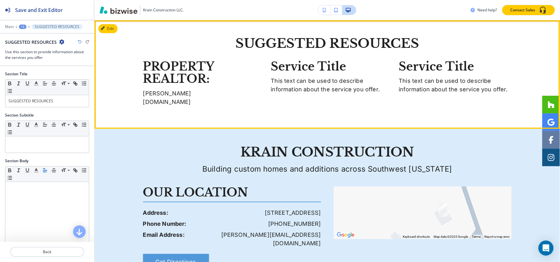
click at [170, 119] on section "SUGGESTED RESOURCES PROPERTY REALTOR: [PERSON_NAME] [DOMAIN_NAME] Service Title…" at bounding box center [328, 74] width 466 height 109
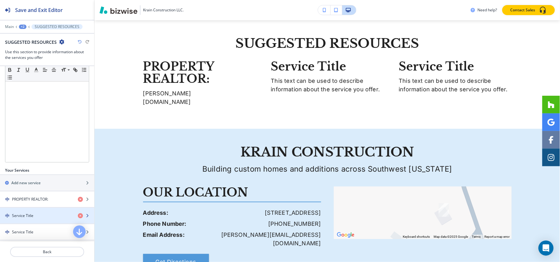
scroll to position [175, 0]
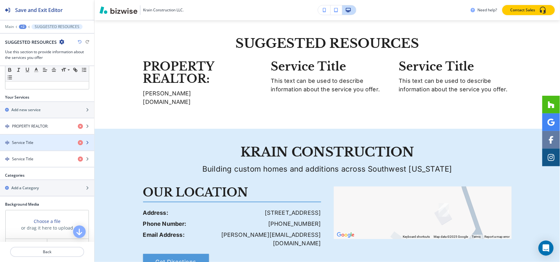
click at [33, 147] on div "button" at bounding box center [47, 148] width 94 height 5
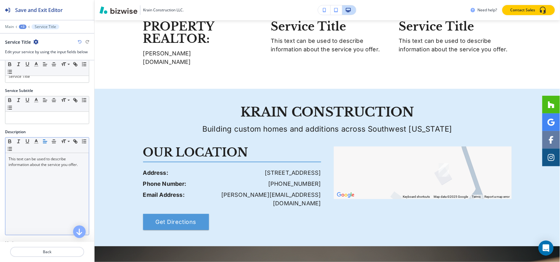
scroll to position [35, 0]
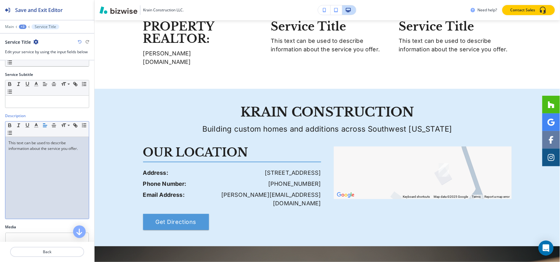
click at [47, 169] on div "This text can be used to describe information about the service you offer." at bounding box center [47, 178] width 84 height 82
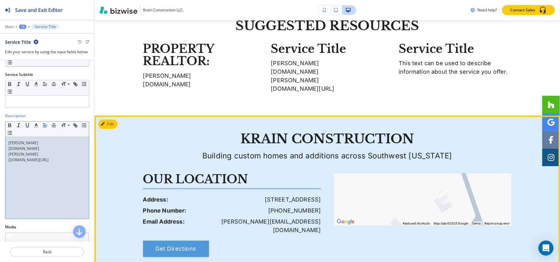
scroll to position [421, 0]
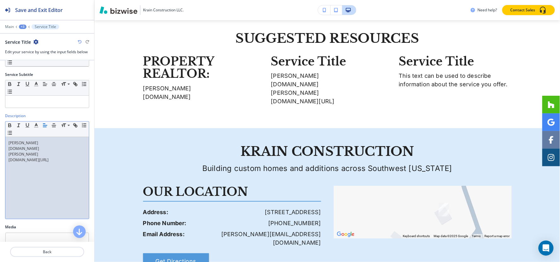
click at [24, 27] on div "+3" at bounding box center [23, 27] width 8 height 4
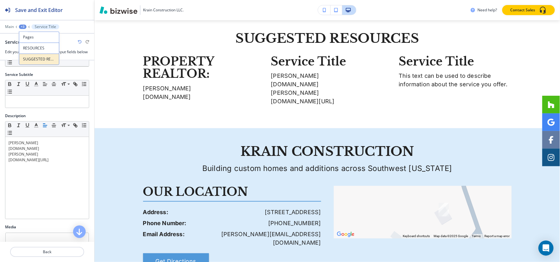
click at [41, 59] on p "SUGGESTED RESOURCES" at bounding box center [39, 59] width 32 height 6
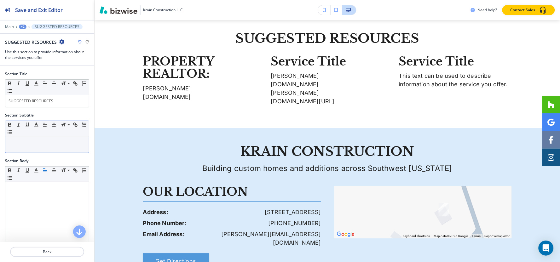
scroll to position [416, 0]
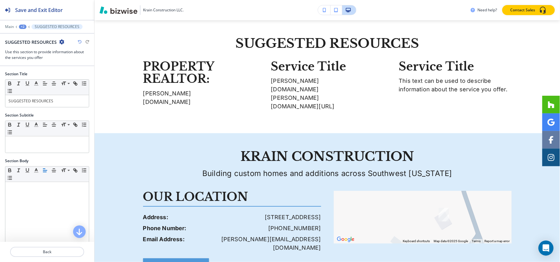
click at [61, 42] on icon "button" at bounding box center [61, 41] width 5 height 5
click at [70, 79] on button "Delete Section" at bounding box center [79, 74] width 40 height 11
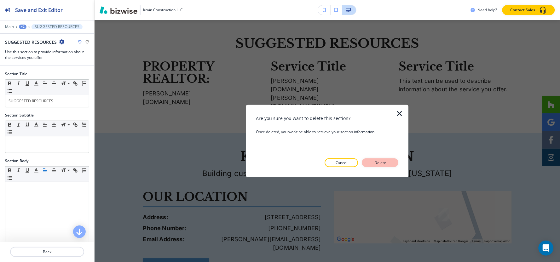
click at [378, 163] on p "Delete" at bounding box center [380, 163] width 15 height 6
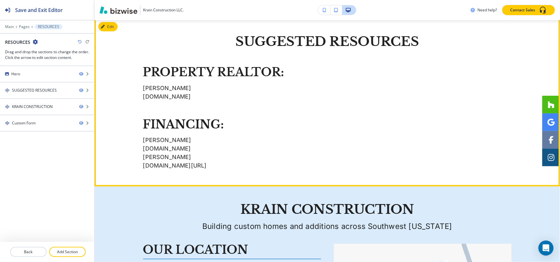
scroll to position [268, 0]
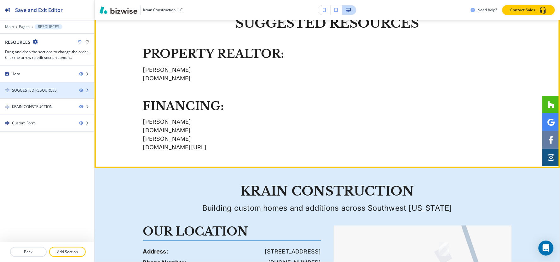
click at [37, 89] on div "SUGGESTED RESOURCES" at bounding box center [34, 91] width 45 height 6
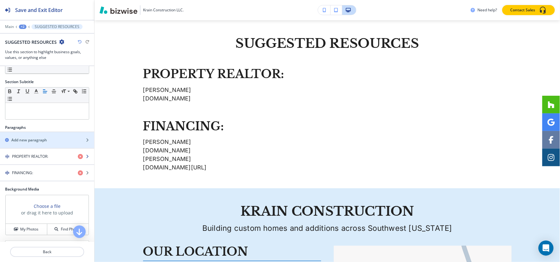
scroll to position [71, 0]
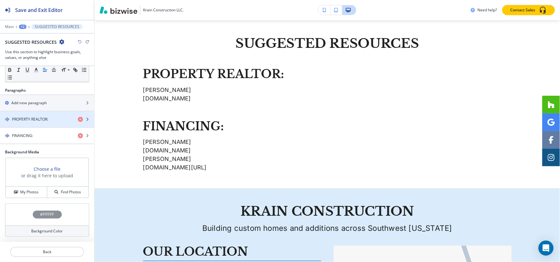
click at [34, 123] on div "button" at bounding box center [47, 124] width 94 height 5
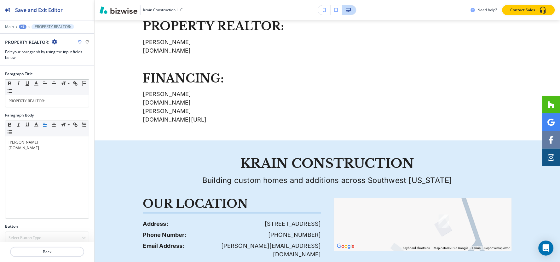
scroll to position [7, 0]
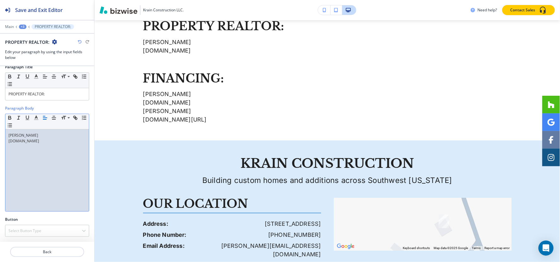
drag, startPoint x: 62, startPoint y: 142, endPoint x: 8, endPoint y: 142, distance: 54.5
click at [8, 142] on div "[PERSON_NAME] [DOMAIN_NAME]" at bounding box center [47, 171] width 84 height 82
click at [75, 118] on icon "button" at bounding box center [76, 119] width 2 height 2
paste input "[URL][DOMAIN_NAME]"
type input "[URL][DOMAIN_NAME]"
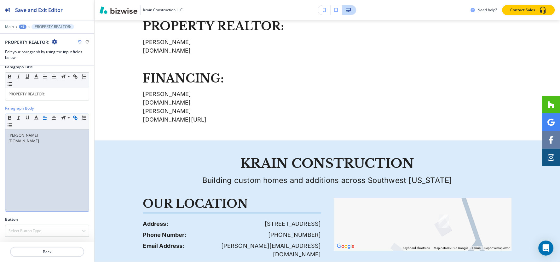
scroll to position [0, 0]
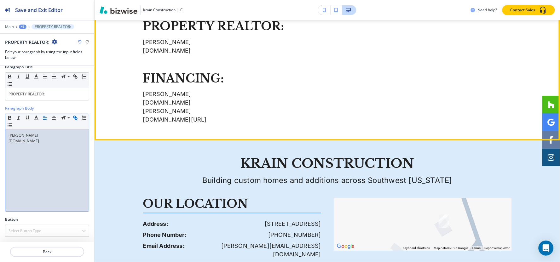
click at [106, 103] on div "SUGGESTED RESOURCES PROPERTY REALTOR: [PERSON_NAME] [DOMAIN_NAME] FINANCING: [P…" at bounding box center [328, 56] width 466 height 135
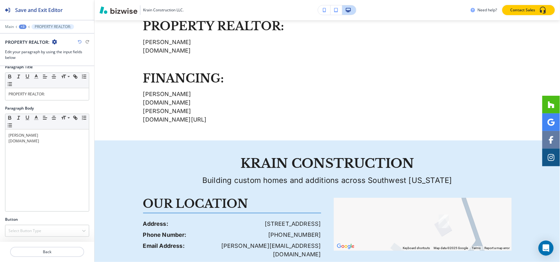
click at [22, 28] on div "+3" at bounding box center [23, 27] width 8 height 4
click at [30, 61] on p "SUGGESTED RESOURCES" at bounding box center [39, 59] width 32 height 6
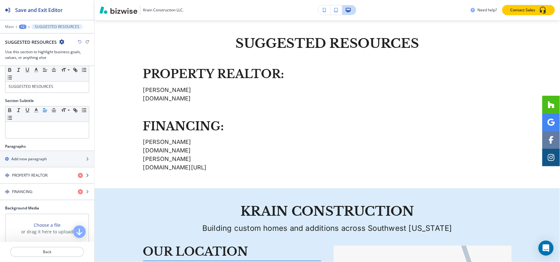
scroll to position [71, 0]
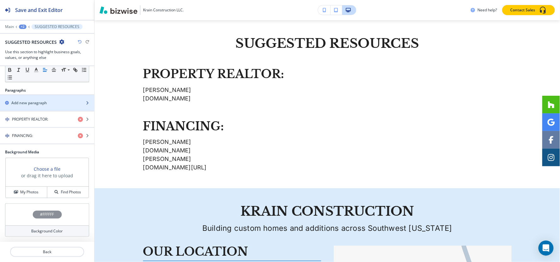
click at [27, 105] on h2 "Add new paragraph" at bounding box center [29, 103] width 36 height 6
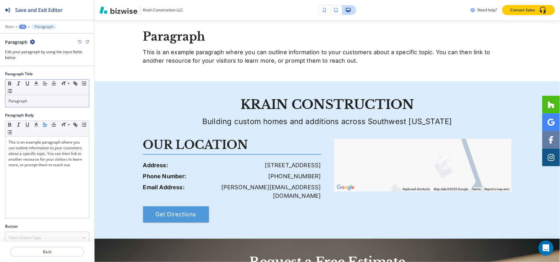
scroll to position [417, 0]
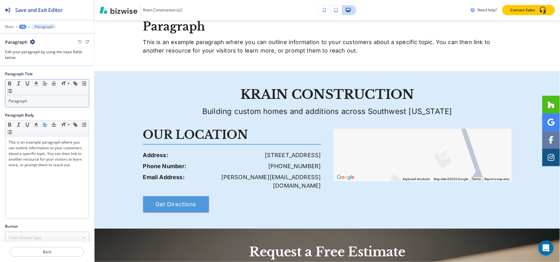
click at [32, 106] on div "Paragraph" at bounding box center [47, 101] width 84 height 12
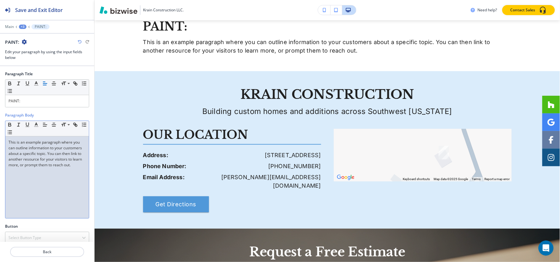
click at [78, 185] on div "This is an example paragraph where you can outline information to your customer…" at bounding box center [47, 177] width 84 height 82
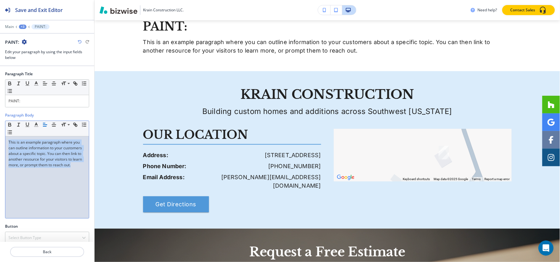
scroll to position [0, 0]
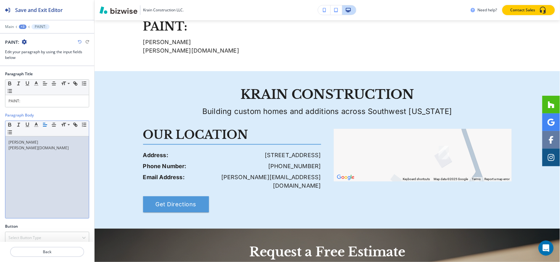
click at [20, 26] on div "+3" at bounding box center [23, 27] width 8 height 4
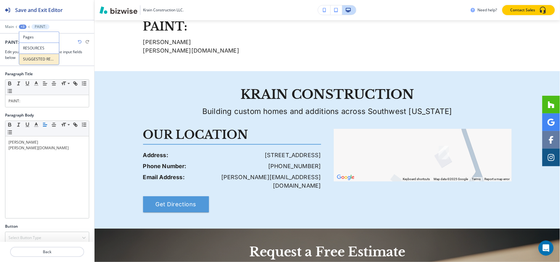
click at [27, 57] on p "SUGGESTED RESOURCES" at bounding box center [39, 59] width 32 height 6
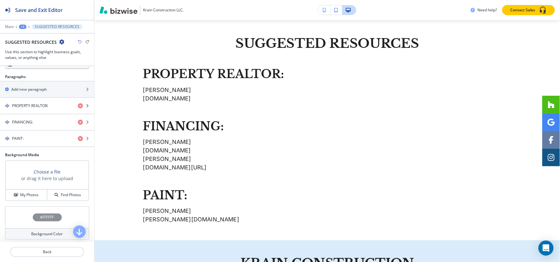
scroll to position [87, 0]
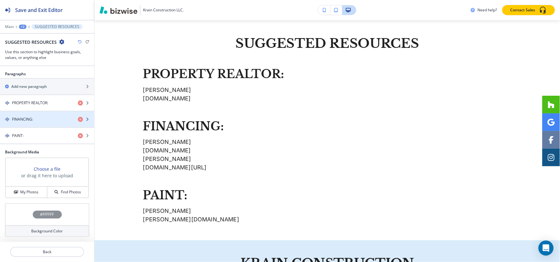
click at [28, 121] on h4 "FINANCING:" at bounding box center [22, 120] width 21 height 6
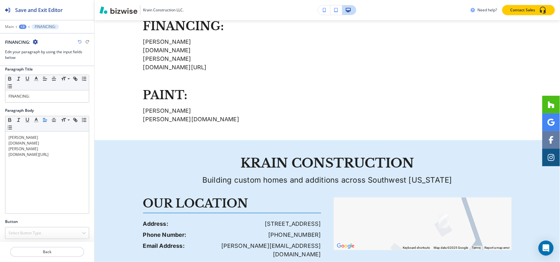
scroll to position [7, 0]
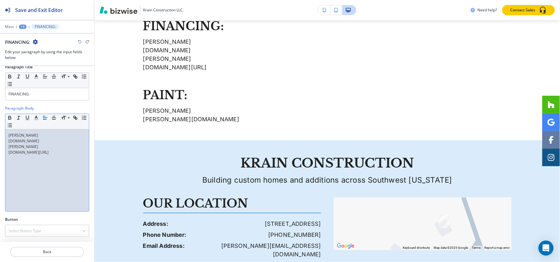
drag, startPoint x: 52, startPoint y: 142, endPoint x: 86, endPoint y: 123, distance: 38.7
click at [8, 141] on div "[PERSON_NAME] [DOMAIN_NAME] [PERSON_NAME] [DOMAIN_NAME][URL]" at bounding box center [47, 171] width 84 height 82
click at [75, 117] on line "button" at bounding box center [75, 117] width 1 height 1
paste input "[URL][DOMAIN_NAME]"
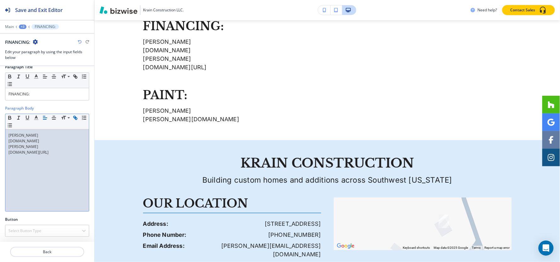
drag, startPoint x: 61, startPoint y: 153, endPoint x: 0, endPoint y: 156, distance: 61.2
click at [0, 156] on div "Paragraph Body Small Normal Large Huge [PERSON_NAME] [DOMAIN_NAME] [PERSON_NAME…" at bounding box center [47, 161] width 94 height 111
click at [75, 117] on line "button" at bounding box center [75, 117] width 1 height 1
paste input "https://"
type input "[URL][DOMAIN_NAME]"
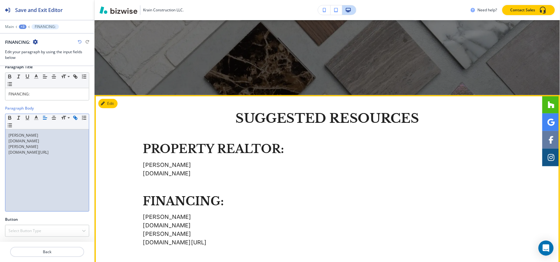
scroll to position [208, 0]
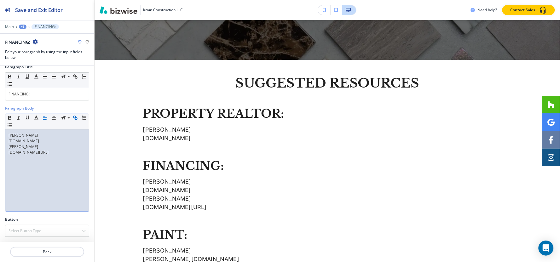
click at [24, 26] on div "+3" at bounding box center [23, 27] width 8 height 4
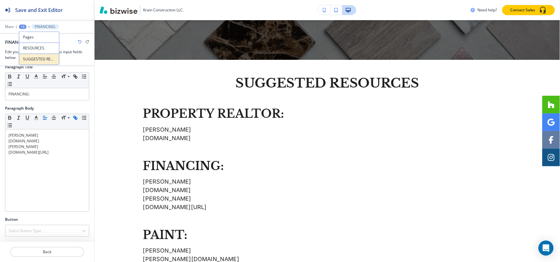
click at [28, 55] on button "SUGGESTED RESOURCES" at bounding box center [39, 59] width 40 height 11
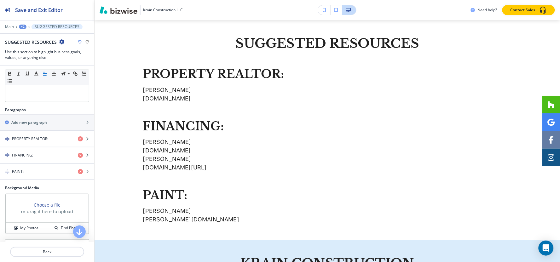
scroll to position [87, 0]
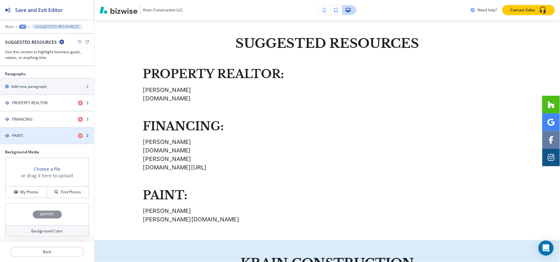
click at [26, 140] on div "button" at bounding box center [47, 141] width 94 height 5
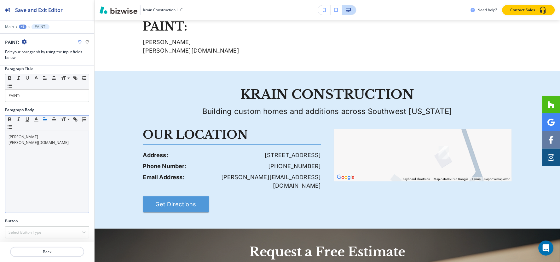
scroll to position [7, 0]
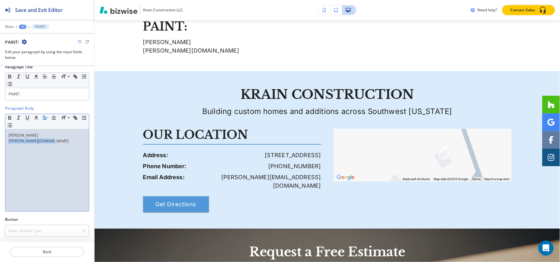
drag, startPoint x: 49, startPoint y: 142, endPoint x: 0, endPoint y: 142, distance: 48.5
click at [0, 142] on div "Paragraph Body Small Normal Large Huge [PERSON_NAME] [PERSON_NAME][DOMAIN_NAME]" at bounding box center [47, 161] width 94 height 111
click at [76, 117] on icon "button" at bounding box center [75, 118] width 6 height 6
paste input "[URL][DOMAIN_NAME][PERSON_NAME]"
type input "[URL][DOMAIN_NAME][PERSON_NAME]"
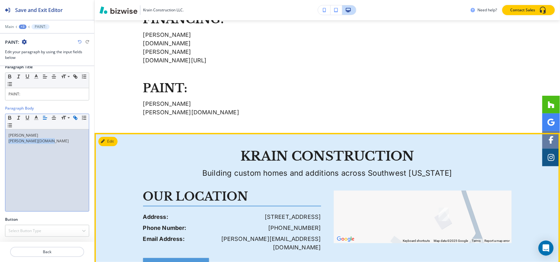
scroll to position [347, 0]
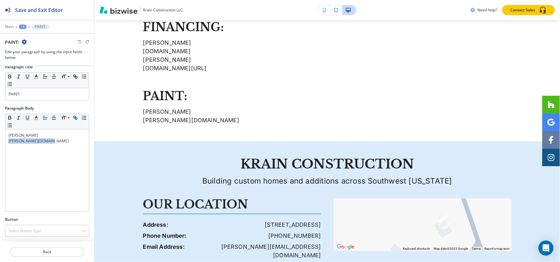
click at [20, 25] on div "+3" at bounding box center [23, 27] width 8 height 4
click at [31, 55] on button "SUGGESTED RESOURCES" at bounding box center [39, 59] width 40 height 11
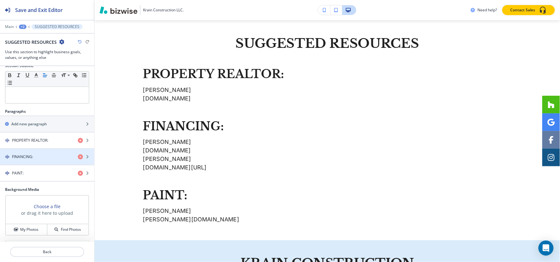
scroll to position [87, 0]
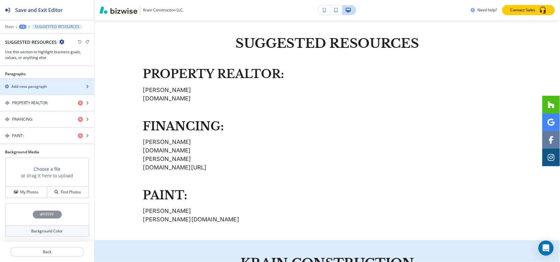
click at [29, 83] on div "button" at bounding box center [47, 81] width 94 height 5
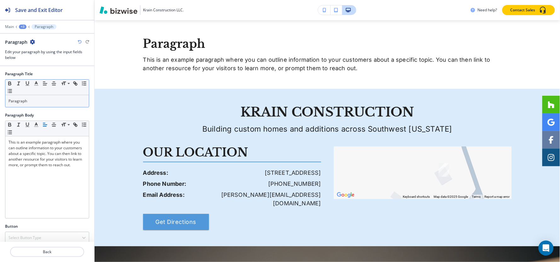
scroll to position [469, 0]
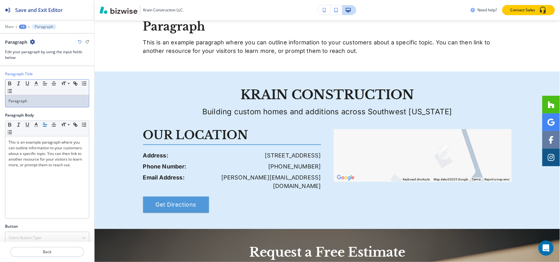
click at [49, 103] on p "Paragraph" at bounding box center [47, 101] width 77 height 6
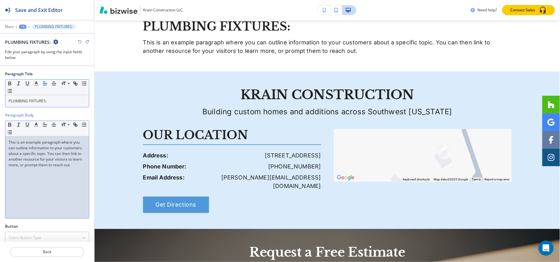
click at [49, 159] on p "This is an example paragraph where you can outline information to your customer…" at bounding box center [47, 154] width 77 height 28
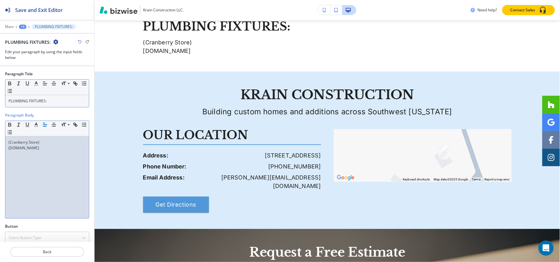
scroll to position [0, 0]
drag, startPoint x: 73, startPoint y: 149, endPoint x: 0, endPoint y: 149, distance: 72.8
click at [0, 149] on div "Paragraph Body Small Normal Large Huge (Cranberry Store) [DOMAIN_NAME]" at bounding box center [47, 168] width 94 height 111
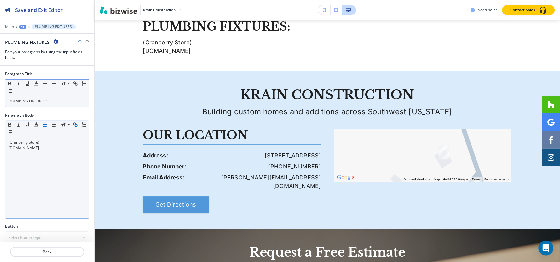
click at [76, 125] on line "button" at bounding box center [75, 124] width 1 height 1
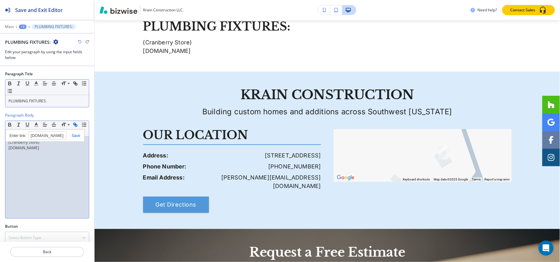
paste input "[URL][DOMAIN_NAME]"
type input "[URL][DOMAIN_NAME][DOMAIN_NAME]"
click at [25, 27] on div "+3" at bounding box center [23, 27] width 8 height 4
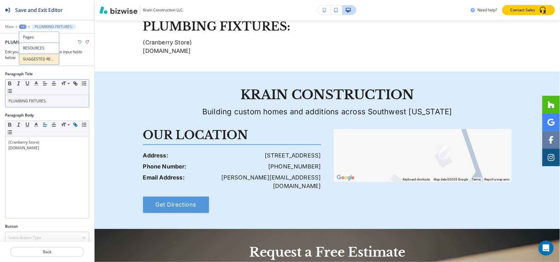
click at [31, 57] on p "SUGGESTED RESOURCES" at bounding box center [39, 59] width 32 height 6
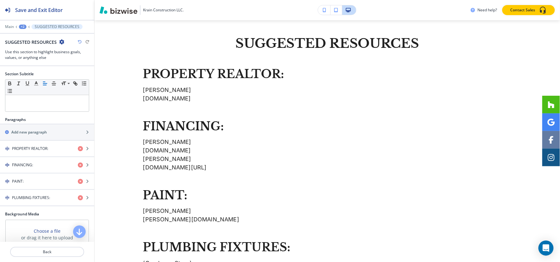
scroll to position [34, 0]
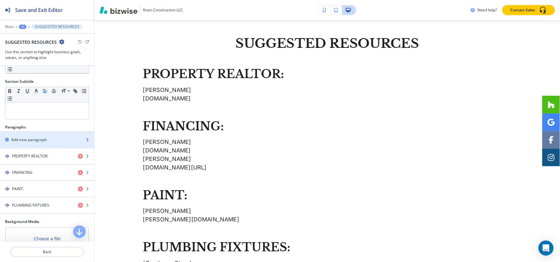
click at [32, 142] on h2 "Add new paragraph" at bounding box center [29, 140] width 36 height 6
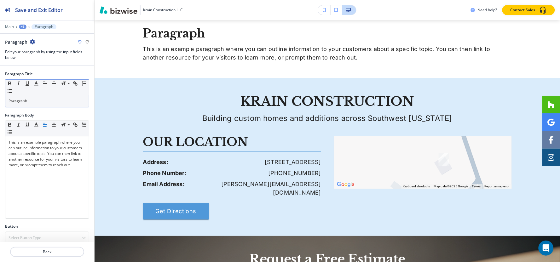
scroll to position [521, 0]
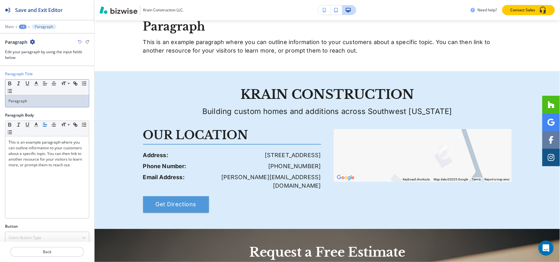
click at [43, 102] on p "Paragraph" at bounding box center [47, 101] width 77 height 6
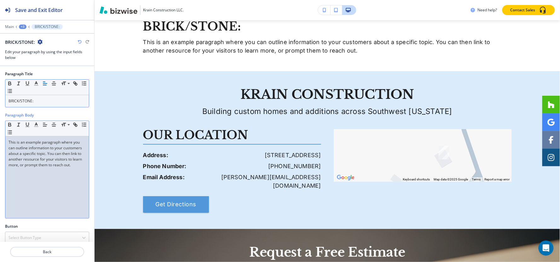
click at [52, 152] on p "This is an example paragraph where you can outline information to your customer…" at bounding box center [47, 154] width 77 height 28
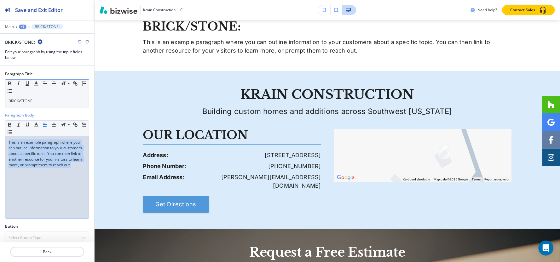
scroll to position [0, 0]
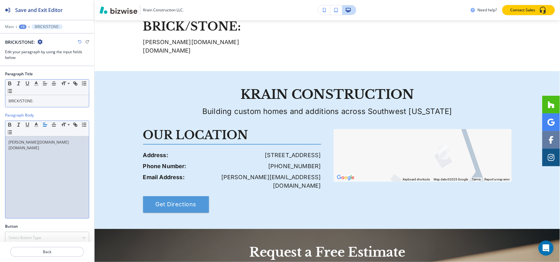
click at [23, 27] on div "+3" at bounding box center [23, 27] width 8 height 4
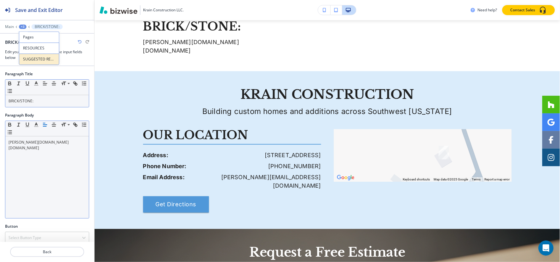
click at [31, 59] on p "SUGGESTED RESOURCES" at bounding box center [39, 59] width 32 height 6
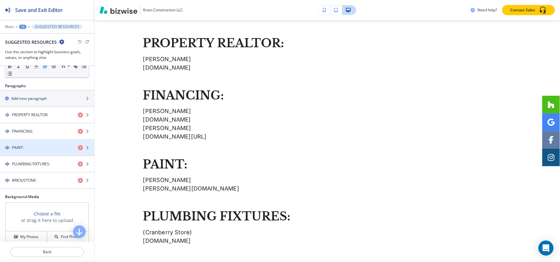
scroll to position [120, 0]
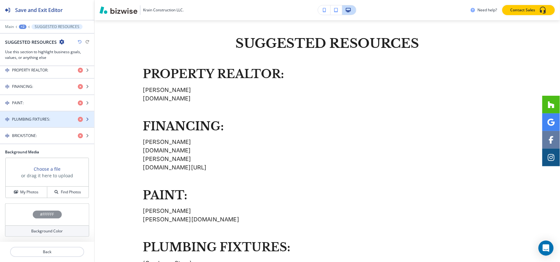
click at [29, 121] on h4 "PLUMBING FIXTURES:" at bounding box center [31, 120] width 38 height 6
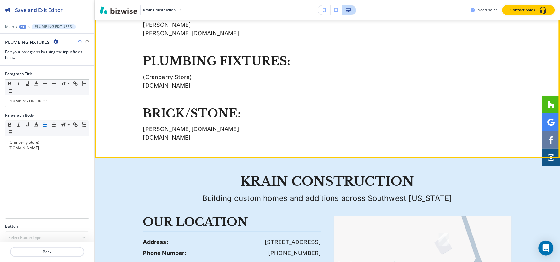
scroll to position [434, 0]
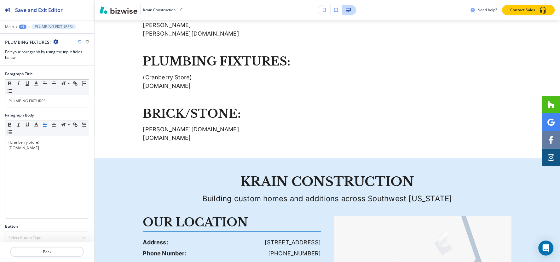
click at [24, 27] on div "+3" at bounding box center [23, 27] width 8 height 4
click at [30, 61] on p "SUGGESTED RESOURCES" at bounding box center [39, 59] width 32 height 6
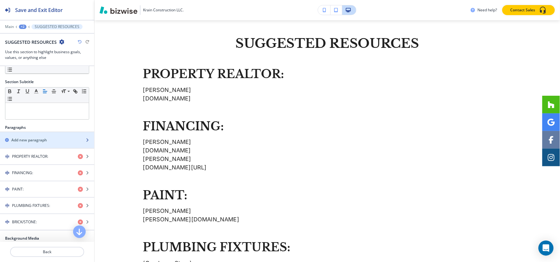
scroll to position [70, 0]
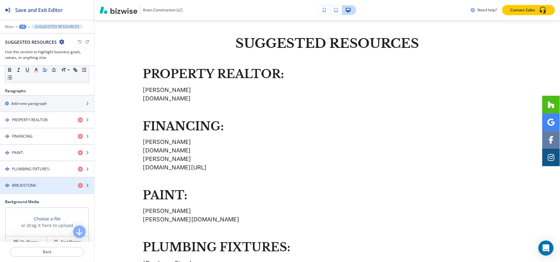
click at [25, 188] on h4 "BRICK/STONE:" at bounding box center [24, 186] width 25 height 6
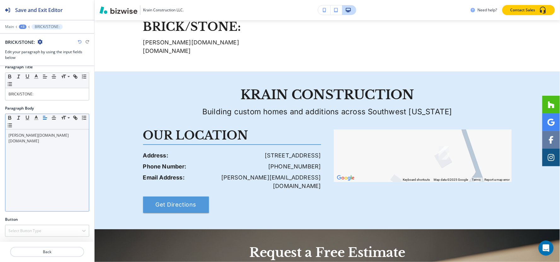
scroll to position [521, 0]
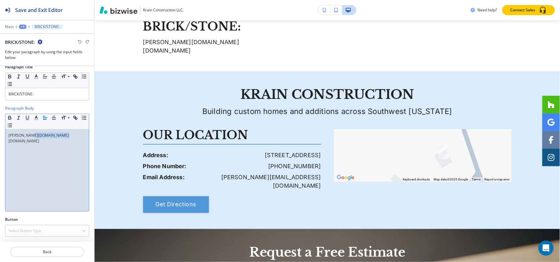
drag, startPoint x: 36, startPoint y: 137, endPoint x: 7, endPoint y: 137, distance: 28.7
click at [0, 140] on div "Paragraph Body Small Normal Large Huge [PERSON_NAME][DOMAIN_NAME] [DOMAIN_NAME]" at bounding box center [47, 161] width 94 height 111
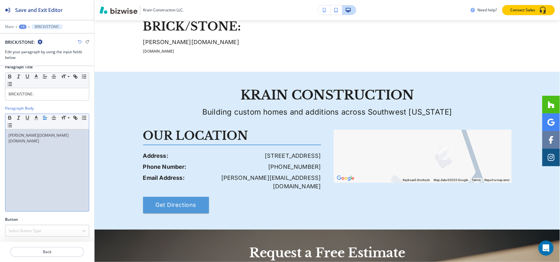
click at [42, 136] on p "[PERSON_NAME][DOMAIN_NAME]" at bounding box center [47, 136] width 77 height 6
drag, startPoint x: 35, startPoint y: 134, endPoint x: 0, endPoint y: 136, distance: 35.0
click at [0, 136] on div "Paragraph Body Small Normal Large Huge [PERSON_NAME][DOMAIN_NAME] [DOMAIN_NAME]" at bounding box center [47, 161] width 94 height 111
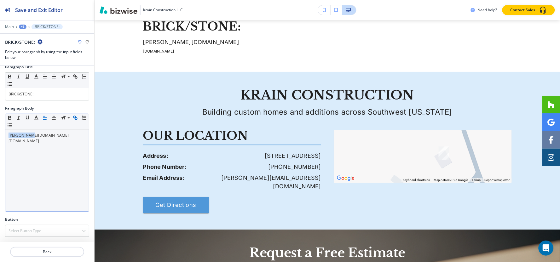
click at [74, 118] on icon "button" at bounding box center [74, 117] width 2 height 2
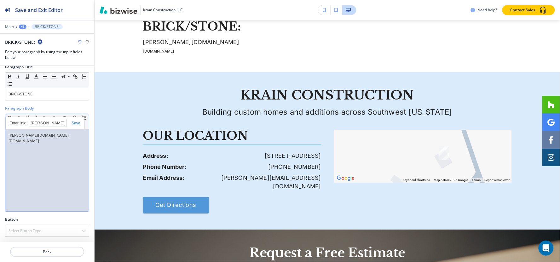
paste input "[URL][DOMAIN_NAME][PERSON_NAME]"
click at [49, 143] on p "[DOMAIN_NAME]" at bounding box center [47, 141] width 77 height 6
drag, startPoint x: 51, startPoint y: 140, endPoint x: 18, endPoint y: 139, distance: 32.8
click at [1, 141] on div "Paragraph Body Small Normal Large Huge [PERSON_NAME][DOMAIN_NAME] [DOMAIN_NAME]" at bounding box center [47, 161] width 94 height 111
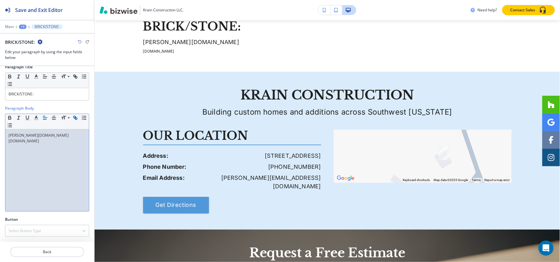
click at [76, 119] on icon "button" at bounding box center [76, 119] width 2 height 2
paste input "[URL][DOMAIN_NAME]"
type input "[URL][DOMAIN_NAME]"
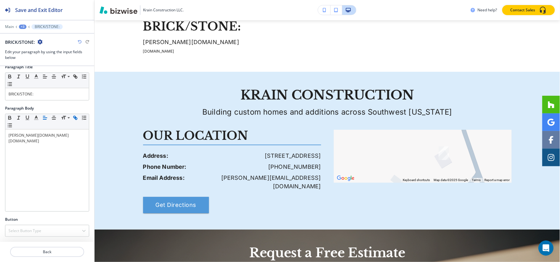
click at [23, 26] on div "+3" at bounding box center [23, 27] width 8 height 4
click at [33, 59] on p "SUGGESTED RESOURCES" at bounding box center [39, 59] width 32 height 6
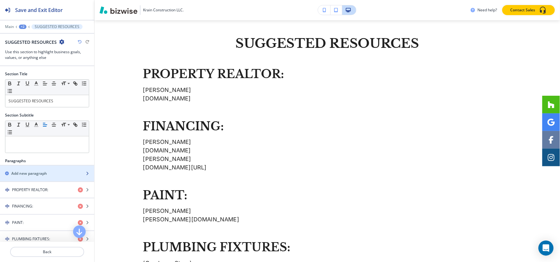
click at [31, 175] on h2 "Add new paragraph" at bounding box center [29, 174] width 36 height 6
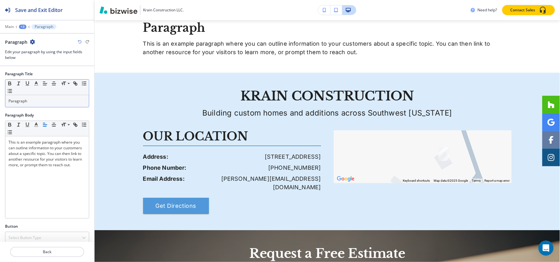
scroll to position [575, 0]
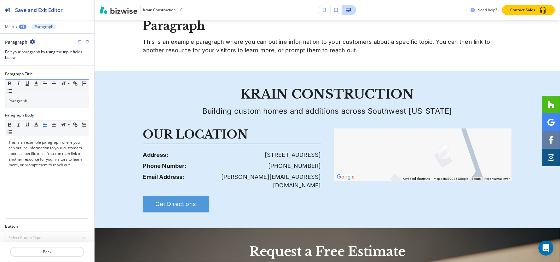
click at [45, 96] on div "Paragraph" at bounding box center [47, 101] width 84 height 12
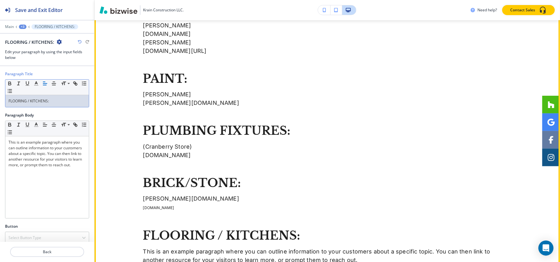
scroll to position [399, 0]
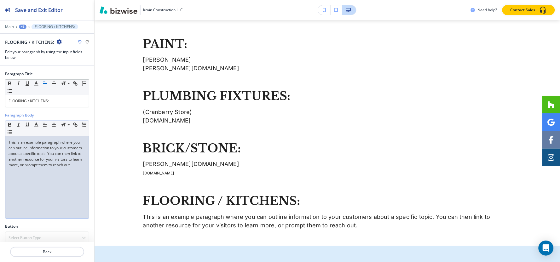
click at [63, 175] on div "This is an example paragraph where you can outline information to your customer…" at bounding box center [47, 177] width 84 height 82
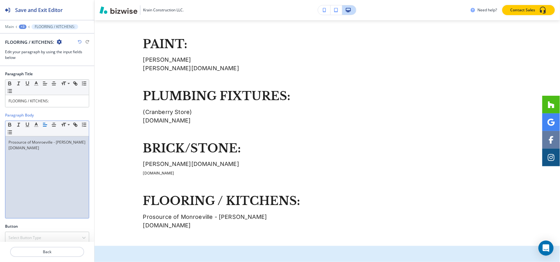
scroll to position [0, 0]
drag, startPoint x: 64, startPoint y: 148, endPoint x: 32, endPoint y: 137, distance: 33.5
click at [5, 149] on div "Prosource of Monroeville - [PERSON_NAME] [DOMAIN_NAME]" at bounding box center [47, 177] width 84 height 82
click at [76, 124] on icon "button" at bounding box center [75, 125] width 6 height 6
paste input "[URL][DOMAIN_NAME]"
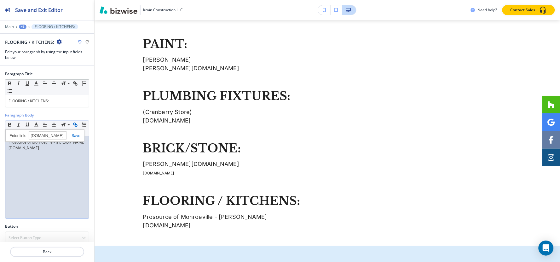
type input "[URL][DOMAIN_NAME]"
click at [23, 25] on div "+3" at bounding box center [23, 27] width 8 height 4
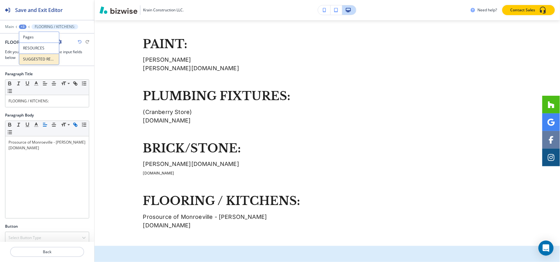
click at [32, 61] on p "SUGGESTED RESOURCES" at bounding box center [39, 59] width 32 height 6
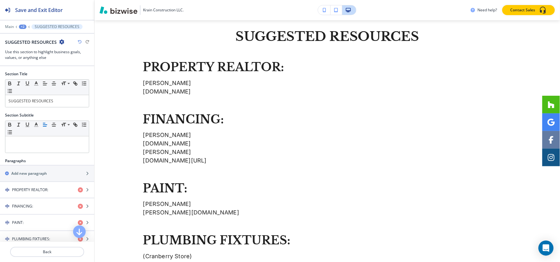
scroll to position [248, 0]
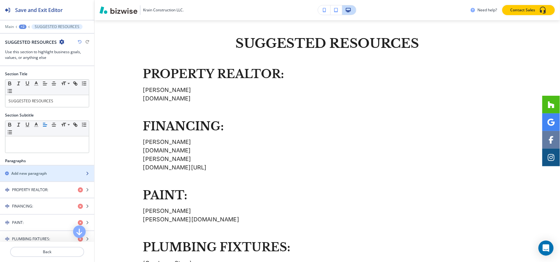
click at [35, 179] on div "button" at bounding box center [47, 179] width 94 height 5
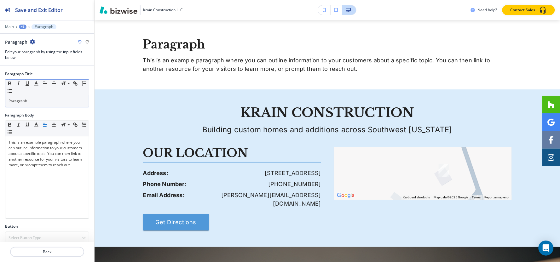
scroll to position [627, 0]
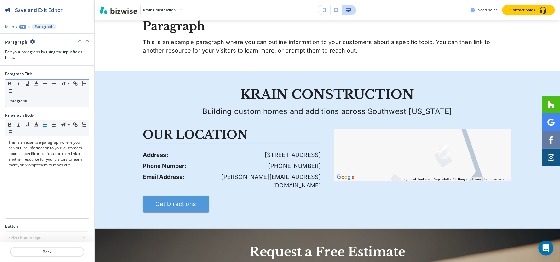
click at [39, 101] on p "Paragraph" at bounding box center [47, 101] width 77 height 6
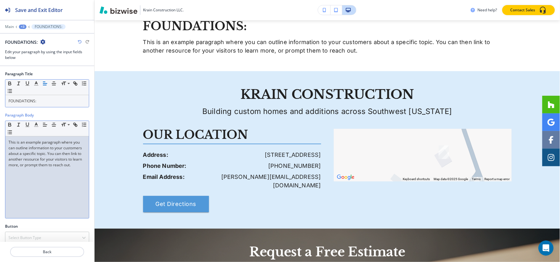
click at [23, 179] on div "This is an example paragraph where you can outline information to your customer…" at bounding box center [47, 177] width 84 height 82
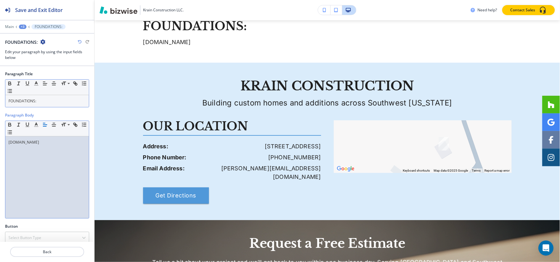
drag, startPoint x: 57, startPoint y: 145, endPoint x: 0, endPoint y: 144, distance: 57.1
click at [0, 144] on div "Paragraph Body Small Normal Large Huge [DOMAIN_NAME]" at bounding box center [47, 168] width 94 height 111
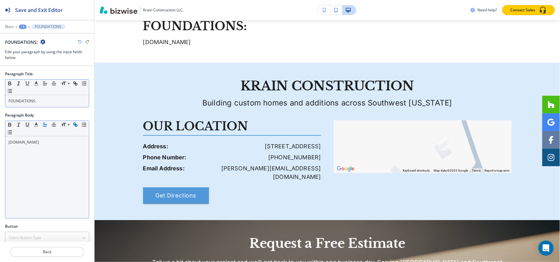
click at [74, 125] on icon "button" at bounding box center [75, 125] width 6 height 6
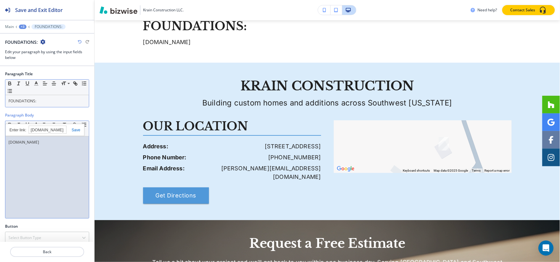
paste input "[URL][DOMAIN_NAME]"
type input "[URL][DOMAIN_NAME]"
click at [24, 28] on div "+3" at bounding box center [23, 27] width 8 height 4
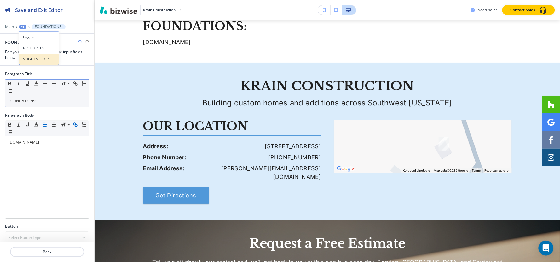
click at [30, 59] on p "SUGGESTED RESOURCES" at bounding box center [39, 59] width 32 height 6
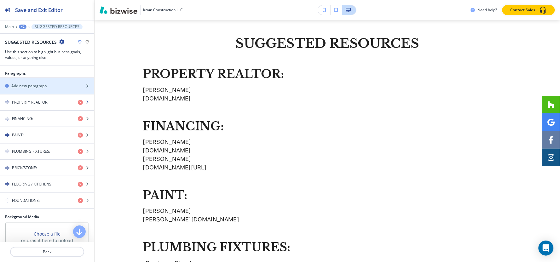
scroll to position [35, 0]
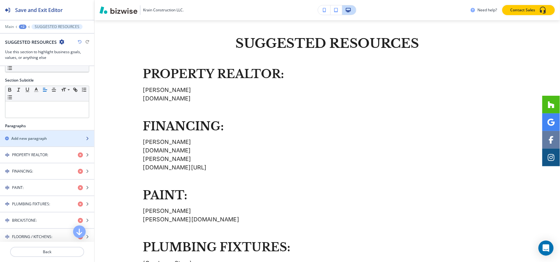
click at [40, 137] on h2 "Add new paragraph" at bounding box center [29, 139] width 36 height 6
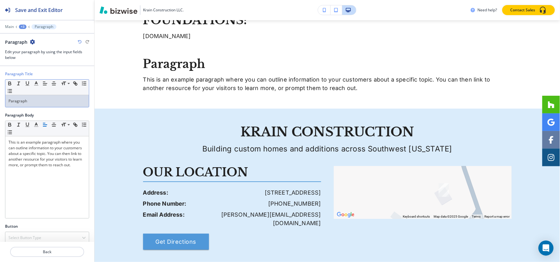
scroll to position [670, 0]
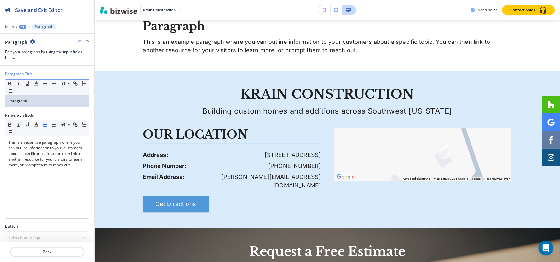
click at [55, 102] on p "Paragraph" at bounding box center [47, 101] width 77 height 6
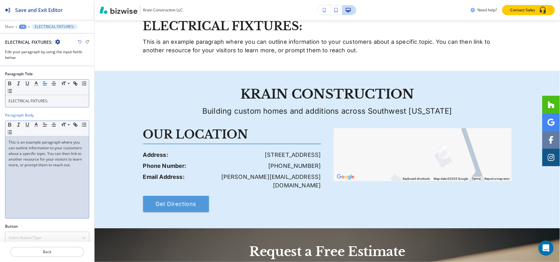
click at [46, 168] on p "This is an example paragraph where you can outline information to your customer…" at bounding box center [47, 154] width 77 height 28
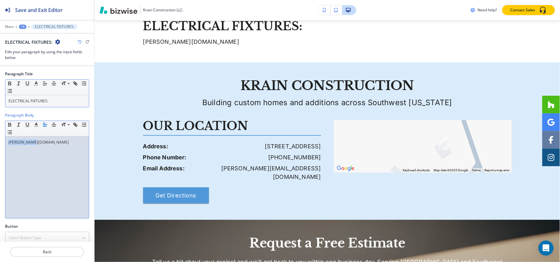
drag, startPoint x: 40, startPoint y: 149, endPoint x: 0, endPoint y: 149, distance: 40.0
click at [0, 149] on div "Paragraph Body Small Normal Large Huge [PERSON_NAME][DOMAIN_NAME]" at bounding box center [47, 168] width 94 height 111
click at [74, 124] on icon "button" at bounding box center [75, 125] width 6 height 6
paste input "[URL][DOMAIN_NAME][PERSON_NAME]"
type input "[URL][DOMAIN_NAME][PERSON_NAME]"
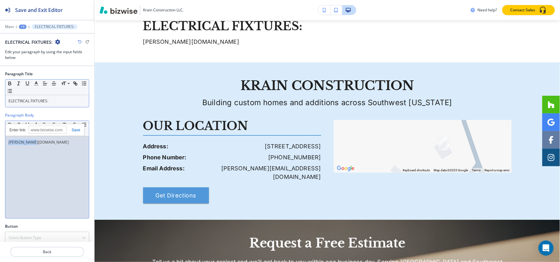
scroll to position [0, 0]
click at [23, 28] on div "+3" at bounding box center [23, 27] width 8 height 4
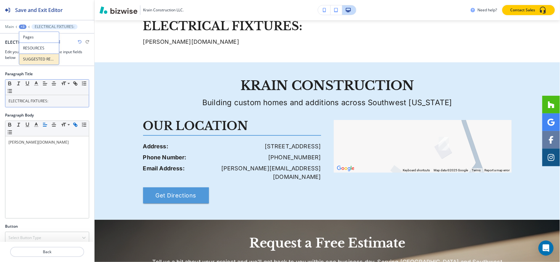
click at [35, 62] on button "SUGGESTED RESOURCES" at bounding box center [39, 59] width 40 height 11
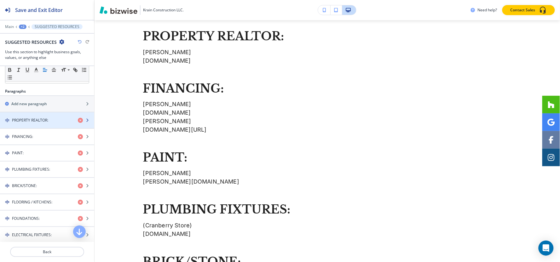
scroll to position [70, 0]
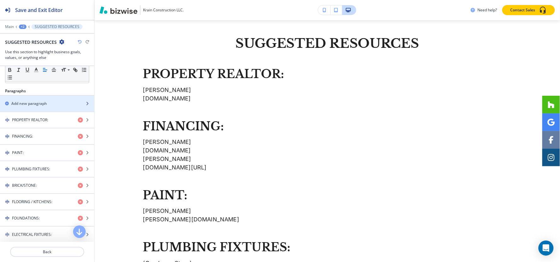
click at [36, 101] on h2 "Add new paragraph" at bounding box center [29, 104] width 36 height 6
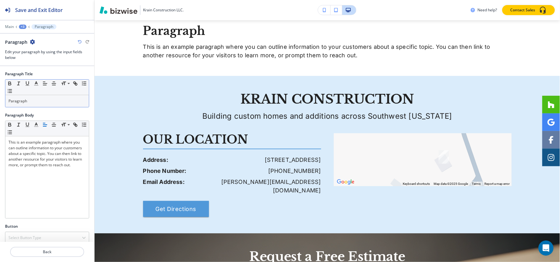
click at [39, 105] on div "Paragraph" at bounding box center [47, 101] width 84 height 12
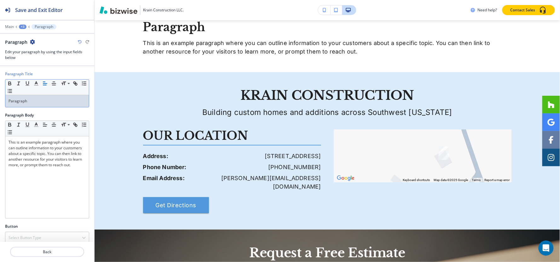
scroll to position [714, 0]
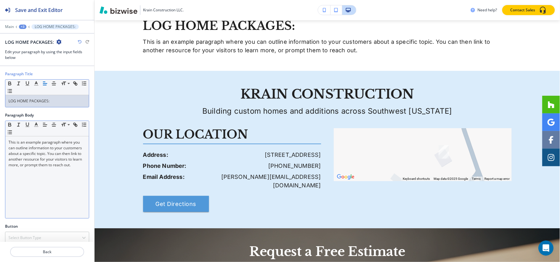
click at [23, 168] on p "This is an example paragraph where you can outline information to your customer…" at bounding box center [47, 154] width 77 height 28
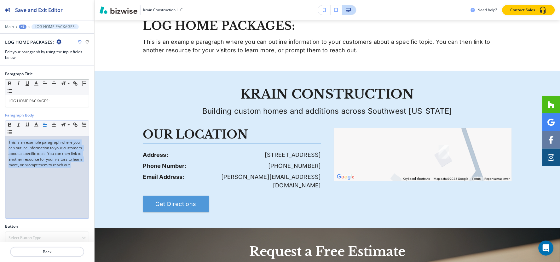
paste div
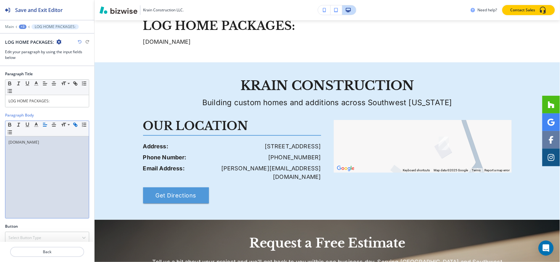
click at [74, 125] on icon "button" at bounding box center [75, 125] width 6 height 6
paste input "https://realloghomes.com/"
type input "https://realloghomes.com/"
click at [23, 26] on div "+3" at bounding box center [23, 27] width 8 height 4
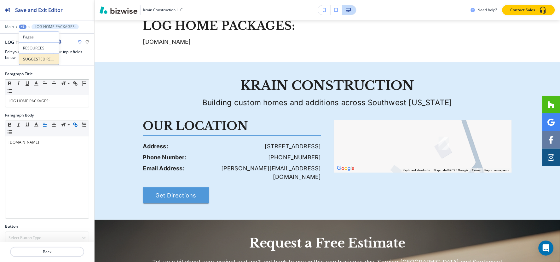
click at [34, 60] on p "SUGGESTED RESOURCES" at bounding box center [39, 59] width 32 height 6
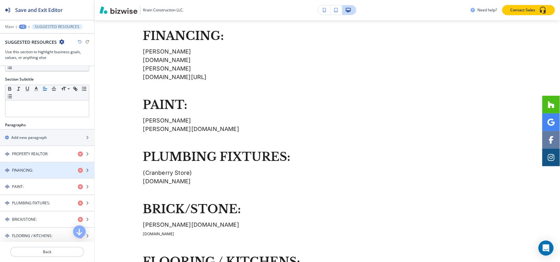
scroll to position [70, 0]
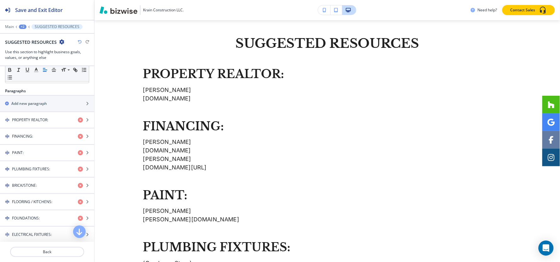
click at [40, 95] on div at bounding box center [47, 94] width 94 height 1
click at [40, 102] on h2 "Add new paragraph" at bounding box center [29, 104] width 36 height 6
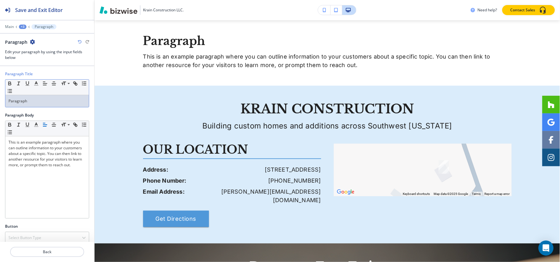
scroll to position [758, 0]
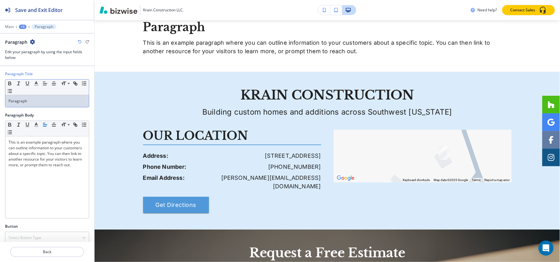
click at [53, 98] on div "Paragraph" at bounding box center [47, 101] width 84 height 12
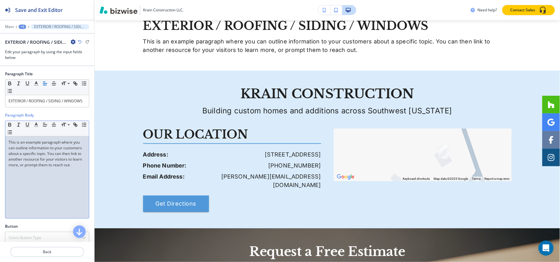
click at [17, 168] on p "This is an example paragraph where you can outline information to your customer…" at bounding box center [47, 154] width 77 height 28
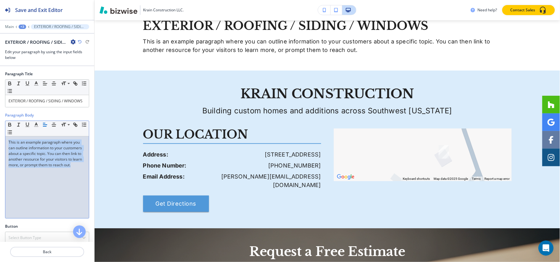
scroll to position [0, 0]
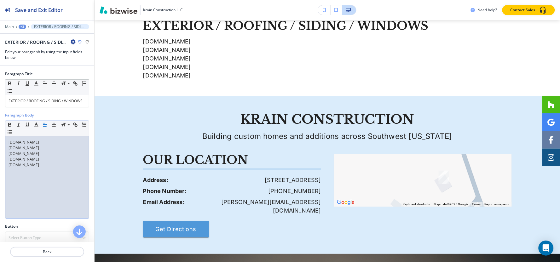
drag, startPoint x: 43, startPoint y: 147, endPoint x: 0, endPoint y: 147, distance: 42.6
click at [0, 147] on div "Paragraph Body Small Normal Large Huge ABCsupply.com Gaf.com Alside.com Plygem.…" at bounding box center [47, 168] width 94 height 111
click at [78, 128] on icon "button" at bounding box center [75, 125] width 6 height 6
paste input "https://www.abcsupply.com/"
drag, startPoint x: 27, startPoint y: 156, endPoint x: 1, endPoint y: 156, distance: 26.5
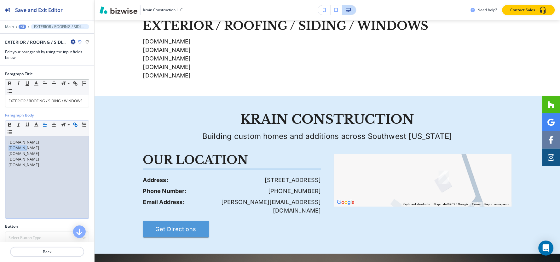
click at [1, 156] on div "Paragraph Body Small Normal Large Huge ABCsupply.com Gaf.com Alside.com Plygem.…" at bounding box center [47, 168] width 94 height 111
click at [76, 128] on icon "button" at bounding box center [75, 125] width 6 height 6
paste input "https://www.gaf.com/en-us"
drag, startPoint x: 30, startPoint y: 159, endPoint x: 0, endPoint y: 162, distance: 30.4
click at [0, 162] on div "Paragraph Body Small Normal Large Huge ABCsupply.com Gaf.com Alside.com Plygem.…" at bounding box center [47, 168] width 94 height 111
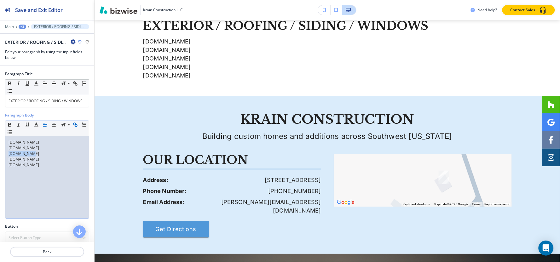
click at [74, 128] on icon "button" at bounding box center [75, 125] width 6 height 6
paste input "http://www.alside.com/"
drag, startPoint x: 42, startPoint y: 166, endPoint x: 0, endPoint y: 166, distance: 41.6
click at [0, 166] on div "Paragraph Body Small Normal Large Huge ABCsupply.com Gaf.com Alside.com Plygem.…" at bounding box center [47, 168] width 94 height 111
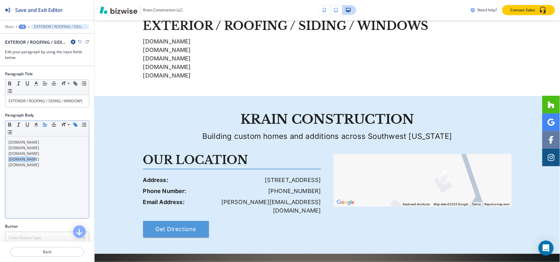
click at [75, 127] on icon "button" at bounding box center [76, 126] width 2 height 2
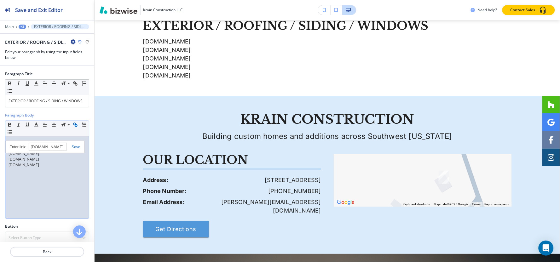
paste input "http://www.plygem.com/wps/portal/home"
drag, startPoint x: 25, startPoint y: 173, endPoint x: 0, endPoint y: 173, distance: 25.2
click at [0, 173] on div "Paragraph Body Small Normal Large Huge ABCsupply.com Gaf.com Alside.com Plygem.…" at bounding box center [47, 168] width 94 height 111
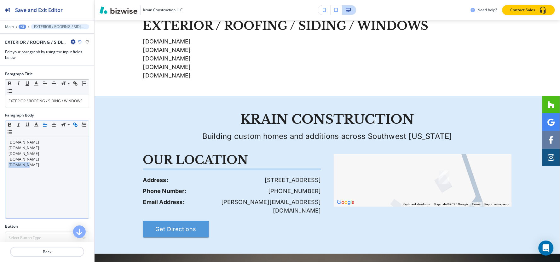
click at [78, 129] on button "button" at bounding box center [75, 125] width 9 height 8
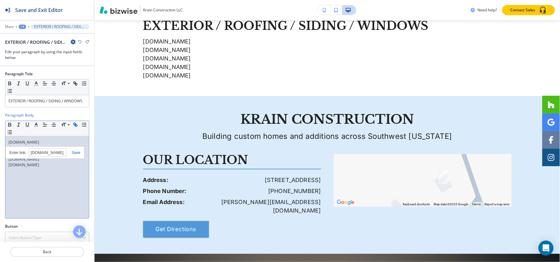
paste input "https://www.pella.com/"
type input "https://www.pella.com/"
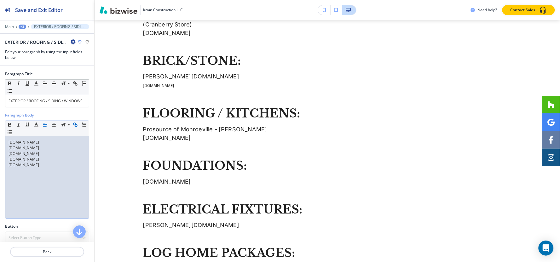
scroll to position [408, 0]
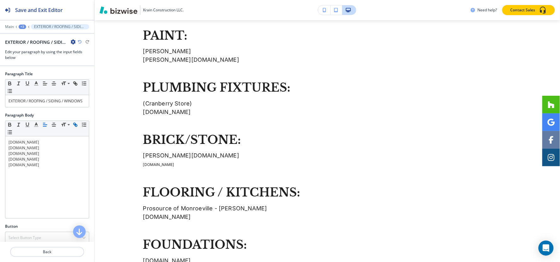
click at [23, 27] on div "+3" at bounding box center [23, 27] width 8 height 4
click at [35, 60] on p "SUGGESTED RESOURCES" at bounding box center [39, 59] width 32 height 6
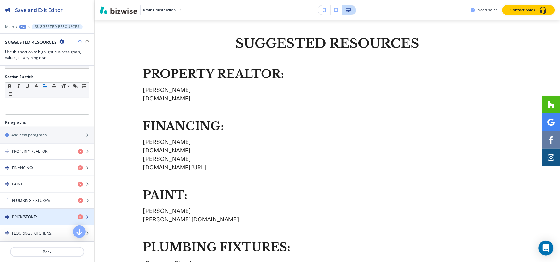
scroll to position [35, 0]
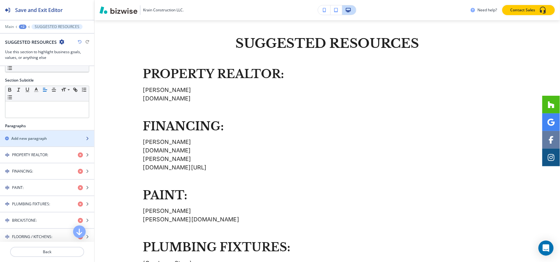
click at [38, 137] on h2 "Add new paragraph" at bounding box center [29, 139] width 36 height 6
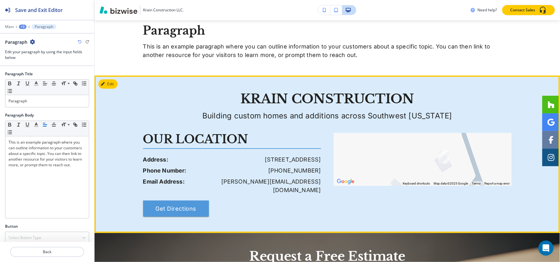
scroll to position [836, 0]
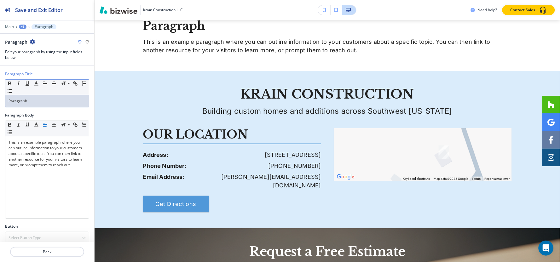
click at [43, 102] on p "Paragraph" at bounding box center [47, 101] width 77 height 6
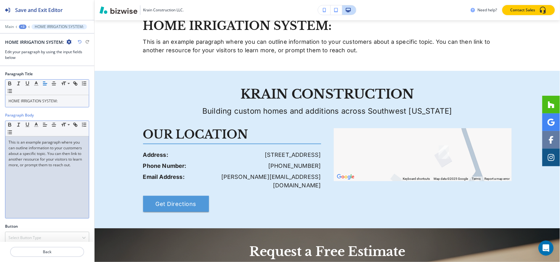
click at [43, 153] on p "This is an example paragraph where you can outline information to your customer…" at bounding box center [47, 154] width 77 height 28
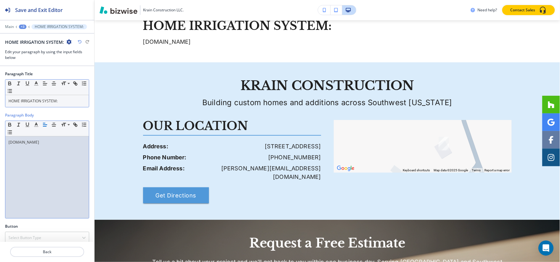
drag, startPoint x: 65, startPoint y: 140, endPoint x: 0, endPoint y: 143, distance: 65.3
click at [0, 143] on div "Paragraph Body Small Normal Large Huge Allgreenirrigationinc.com" at bounding box center [47, 168] width 94 height 111
click at [81, 124] on div "Small Normal Large Huge" at bounding box center [47, 128] width 84 height 15
drag, startPoint x: 69, startPoint y: 137, endPoint x: 57, endPoint y: 140, distance: 12.9
click at [57, 140] on div "Allgreenirrigationinc.com" at bounding box center [47, 177] width 84 height 82
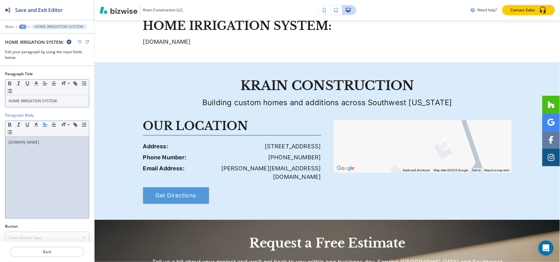
drag, startPoint x: 55, startPoint y: 141, endPoint x: 0, endPoint y: 141, distance: 54.8
click at [0, 141] on div "Paragraph Body Small Normal Large Huge Allgreenirrigationinc.com" at bounding box center [47, 168] width 94 height 111
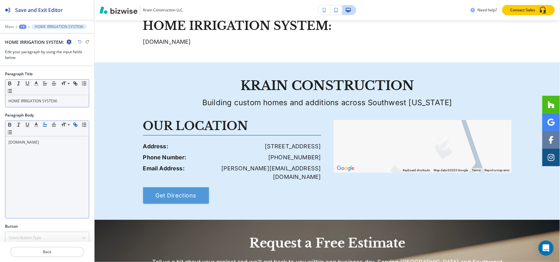
click at [74, 125] on icon "button" at bounding box center [75, 125] width 6 height 6
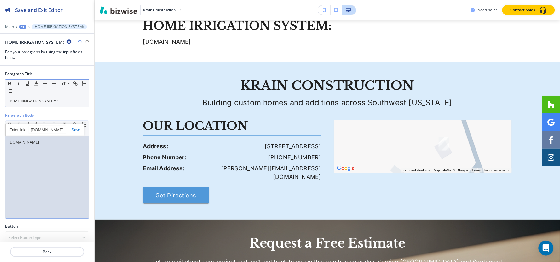
paste input "http://allgreenirrigationinc.com/"
type input "http://allgreenirrigationinc.com/"
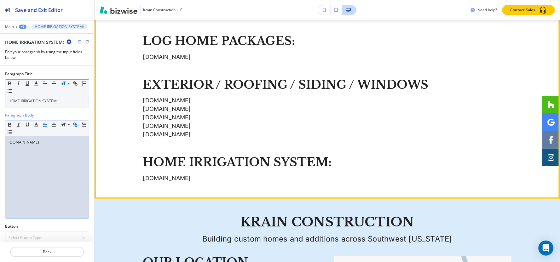
scroll to position [695, 0]
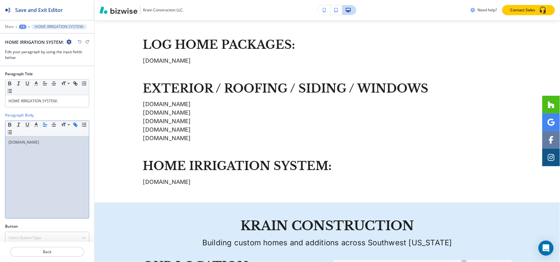
click at [24, 26] on div "+3" at bounding box center [23, 27] width 8 height 4
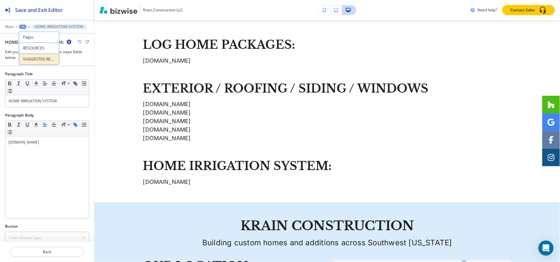
click at [27, 61] on p "SUGGESTED RESOURCES" at bounding box center [39, 59] width 32 height 6
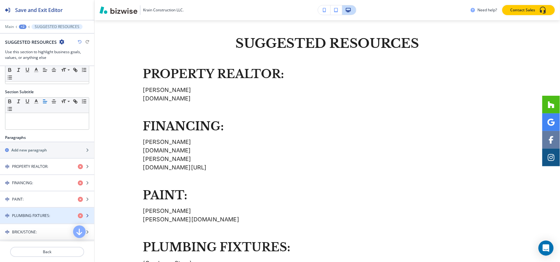
scroll to position [35, 0]
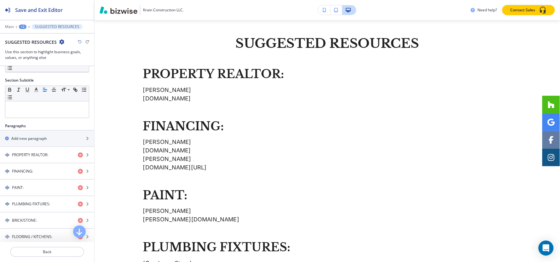
click at [22, 28] on div "+2" at bounding box center [23, 27] width 8 height 4
click at [30, 46] on p "RESOURCES" at bounding box center [39, 48] width 32 height 6
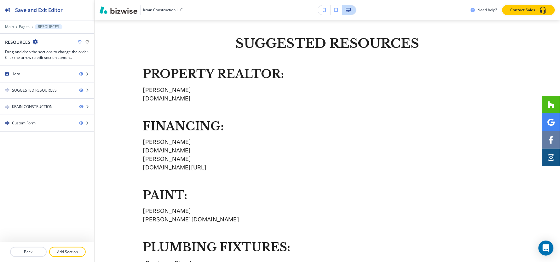
click at [22, 30] on div at bounding box center [47, 31] width 94 height 4
click at [23, 27] on p "Pages" at bounding box center [24, 27] width 11 height 4
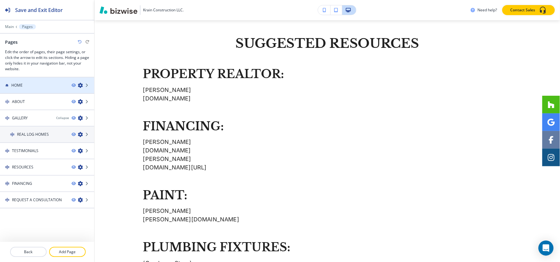
click at [23, 91] on div at bounding box center [47, 90] width 94 height 5
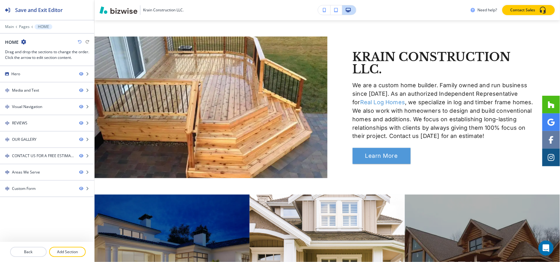
scroll to position [0, 0]
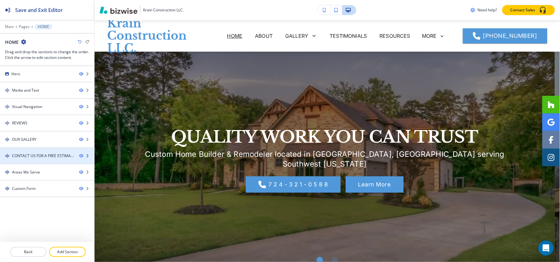
click at [42, 153] on div at bounding box center [47, 150] width 94 height 5
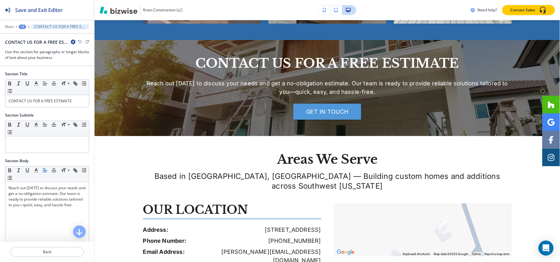
click at [74, 40] on icon "button" at bounding box center [73, 41] width 5 height 5
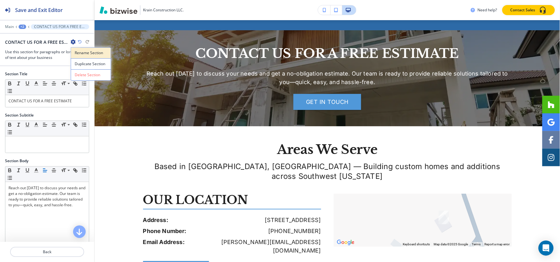
scroll to position [1315, 0]
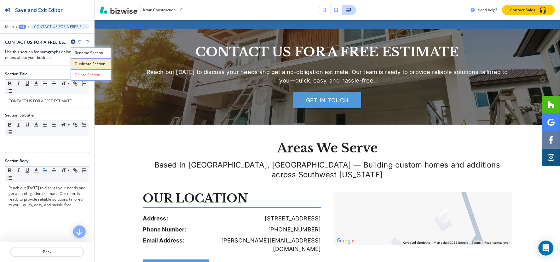
click at [78, 62] on p "Duplicate Section" at bounding box center [91, 64] width 32 height 6
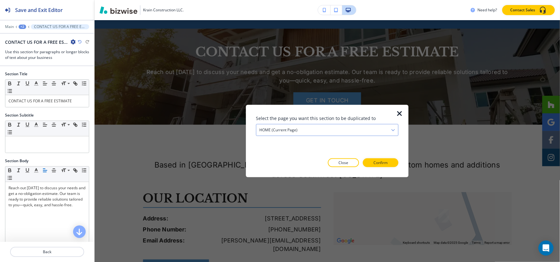
click at [341, 128] on div "HOME (current page)" at bounding box center [327, 130] width 142 height 11
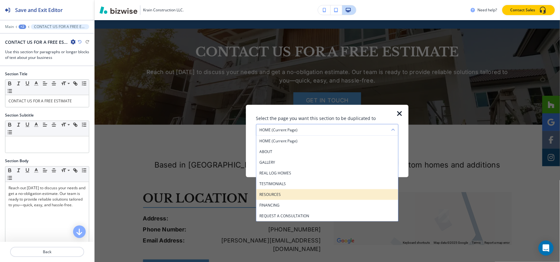
click at [315, 196] on h4 "RESOURCES" at bounding box center [327, 195] width 136 height 6
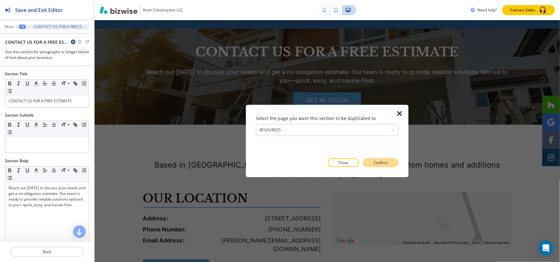
click at [382, 165] on p "Confirm" at bounding box center [381, 163] width 14 height 6
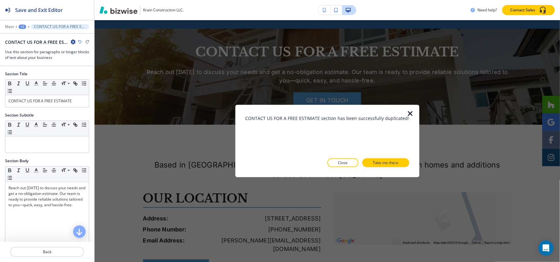
click at [382, 165] on p "Take me there" at bounding box center [386, 163] width 26 height 6
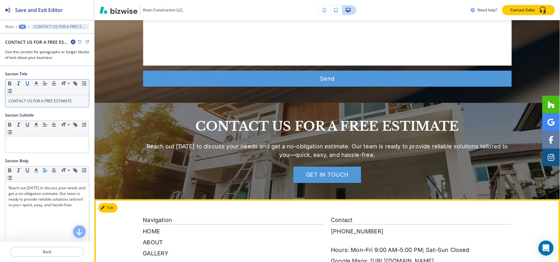
scroll to position [1106, 0]
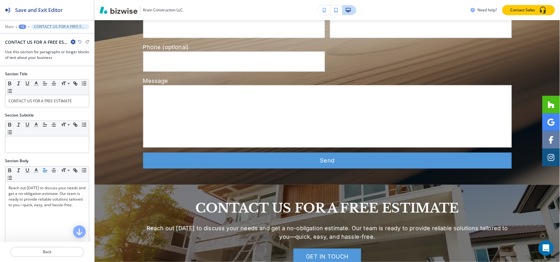
click at [22, 24] on div "Save and Exit Editor Main +2 CONTACT US FOR A FREE ESTIMATE-1 CONTACT US FOR A …" at bounding box center [47, 33] width 94 height 66
click at [22, 26] on div "+2" at bounding box center [23, 27] width 8 height 4
click at [26, 49] on p "RESOURCES" at bounding box center [39, 48] width 32 height 6
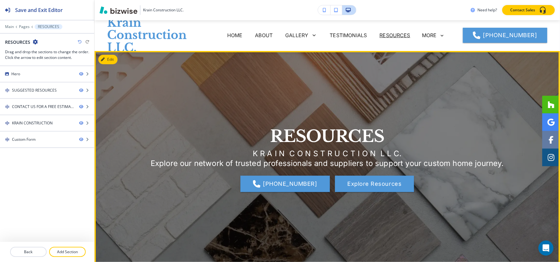
scroll to position [0, 0]
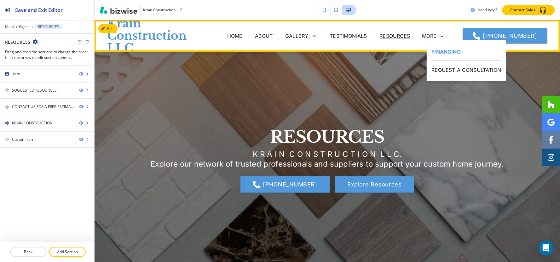
click at [440, 53] on p "FINANCING" at bounding box center [467, 52] width 70 height 18
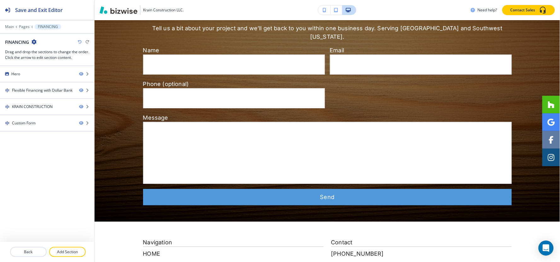
scroll to position [817, 0]
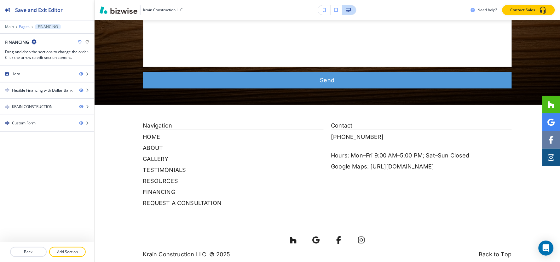
click at [23, 27] on p "Pages" at bounding box center [24, 27] width 11 height 4
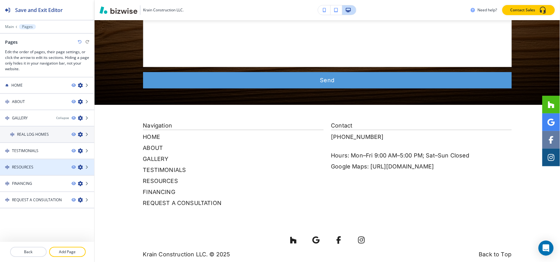
click at [37, 170] on div at bounding box center [47, 172] width 94 height 5
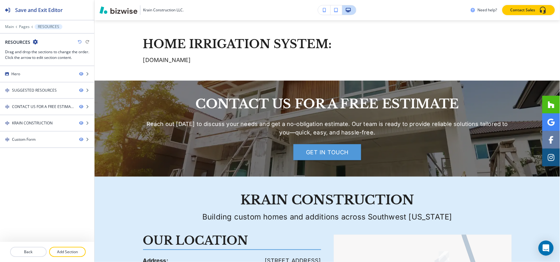
scroll to position [0, 0]
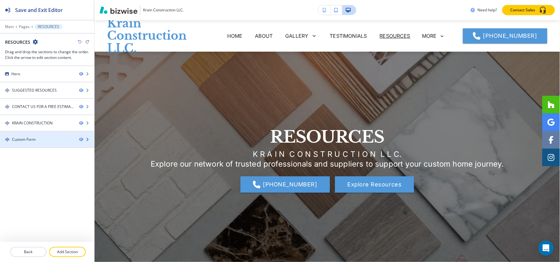
click at [8, 140] on img at bounding box center [7, 139] width 4 height 4
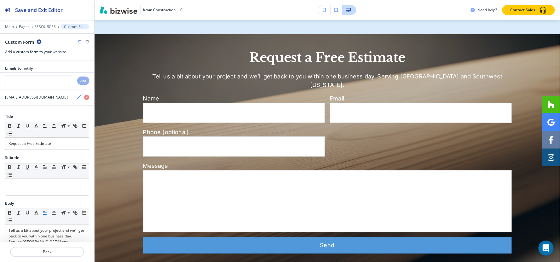
scroll to position [1123, 0]
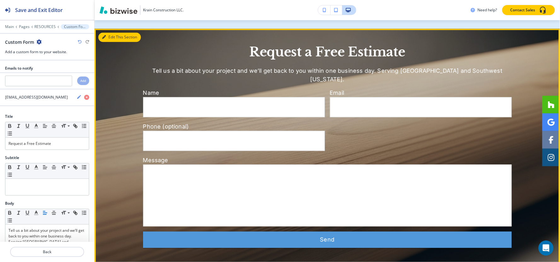
click at [108, 32] on button "Edit This Section" at bounding box center [119, 36] width 43 height 9
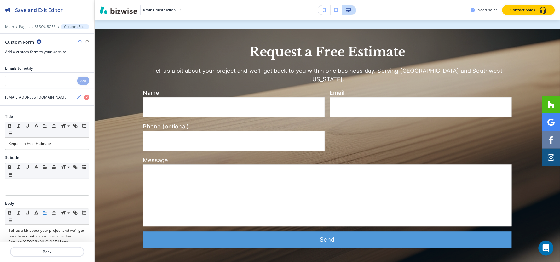
click at [41, 42] on icon "button" at bounding box center [39, 41] width 5 height 5
click at [42, 72] on p "Delete Section" at bounding box center [57, 75] width 32 height 6
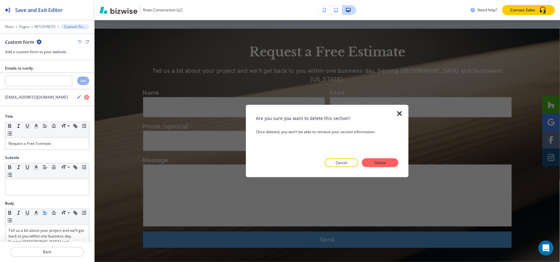
drag, startPoint x: 383, startPoint y: 161, endPoint x: 372, endPoint y: 154, distance: 13.1
click at [380, 158] on div "Are you sure you want to delete this section? Once deleted, you won’t be able t…" at bounding box center [327, 141] width 143 height 52
drag, startPoint x: 384, startPoint y: 162, endPoint x: 392, endPoint y: 158, distance: 9.0
click at [385, 161] on p "Delete" at bounding box center [380, 163] width 15 height 6
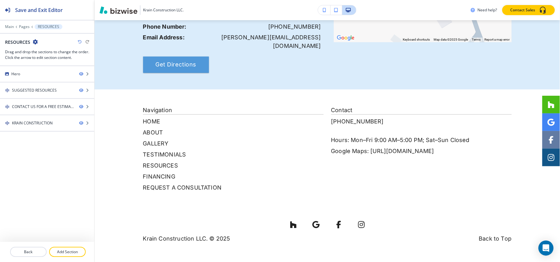
scroll to position [1054, 0]
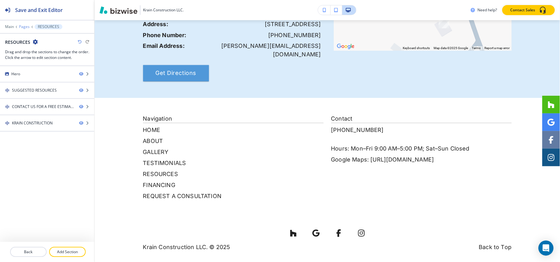
click at [23, 29] on p "Pages" at bounding box center [24, 27] width 11 height 4
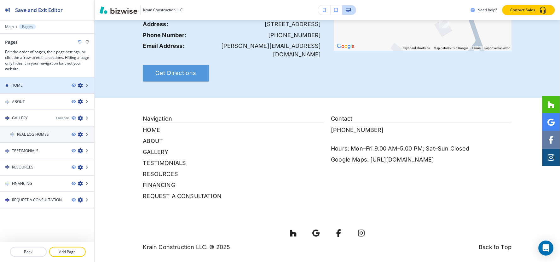
click at [26, 84] on div "HOME" at bounding box center [33, 86] width 67 height 6
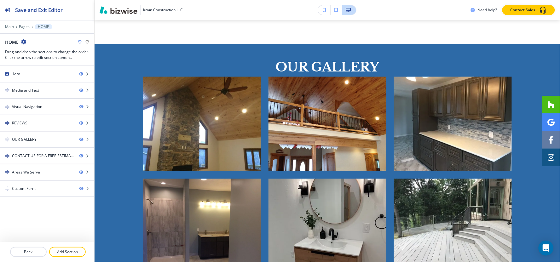
scroll to position [0, 0]
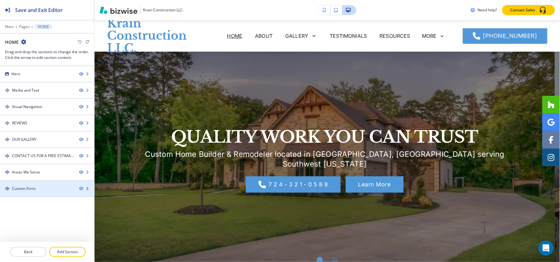
click at [43, 193] on div at bounding box center [47, 194] width 94 height 5
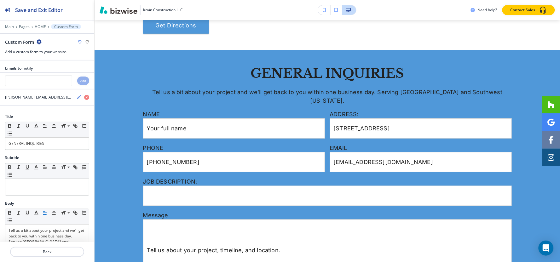
scroll to position [1561, 0]
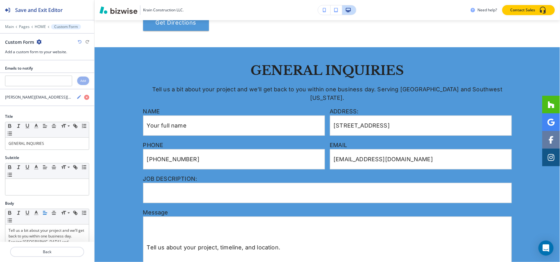
click at [40, 43] on icon "button" at bounding box center [39, 41] width 5 height 5
click at [51, 65] on p "Duplicate Section" at bounding box center [57, 64] width 32 height 6
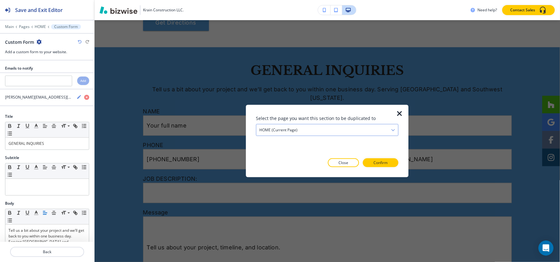
click at [341, 133] on div "HOME (current page)" at bounding box center [327, 130] width 142 height 11
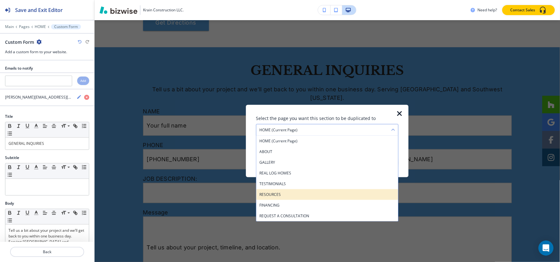
click at [307, 194] on h4 "RESOURCES" at bounding box center [327, 195] width 136 height 6
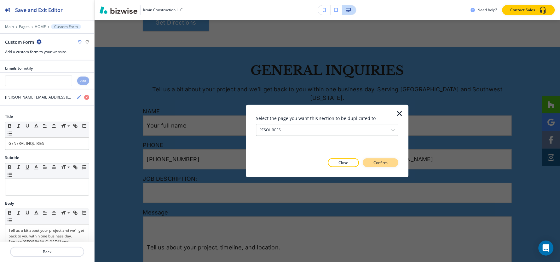
click at [376, 164] on p "Confirm" at bounding box center [381, 163] width 14 height 6
click at [382, 164] on p "Take me there" at bounding box center [375, 163] width 26 height 6
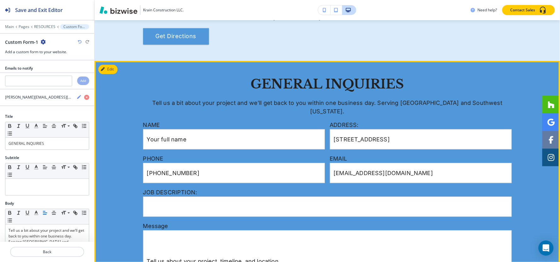
scroll to position [1123, 0]
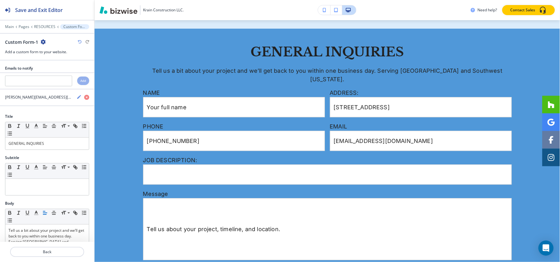
click at [19, 24] on div "Main Pages RESOURCES Custom Form-1" at bounding box center [47, 26] width 84 height 5
click at [20, 26] on p "Pages" at bounding box center [24, 27] width 11 height 4
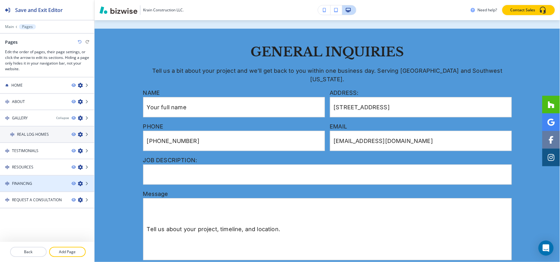
click at [20, 177] on div at bounding box center [47, 178] width 94 height 5
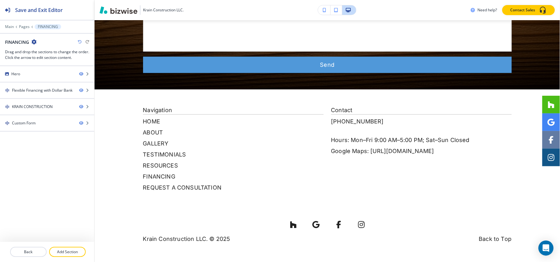
scroll to position [0, 0]
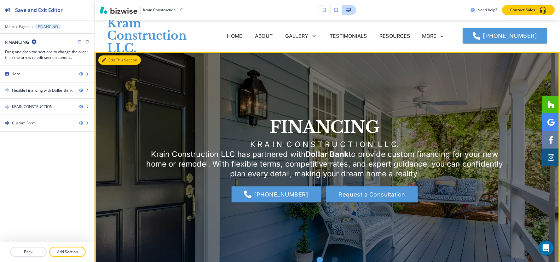
click at [115, 60] on button "Edit This Section" at bounding box center [119, 59] width 43 height 9
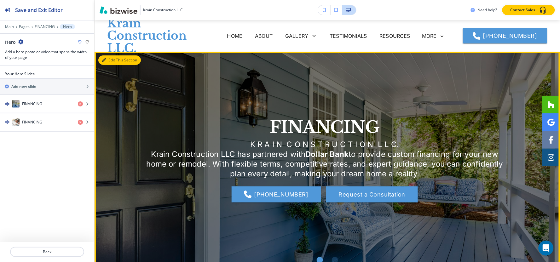
scroll to position [32, 0]
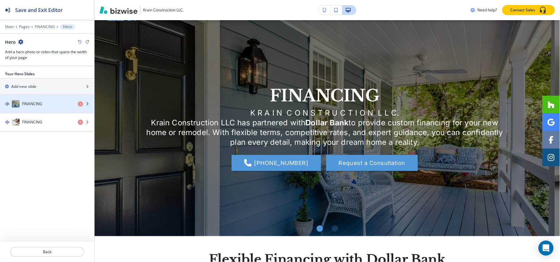
click at [42, 103] on div "FINANCING" at bounding box center [36, 104] width 73 height 8
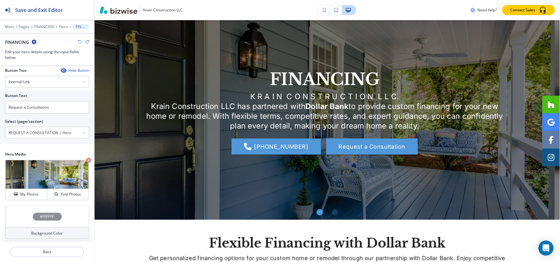
scroll to position [187, 0]
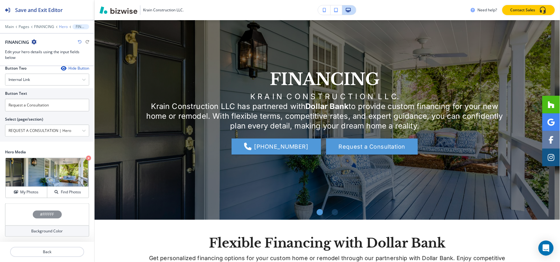
click at [62, 28] on p "Hero" at bounding box center [63, 27] width 9 height 4
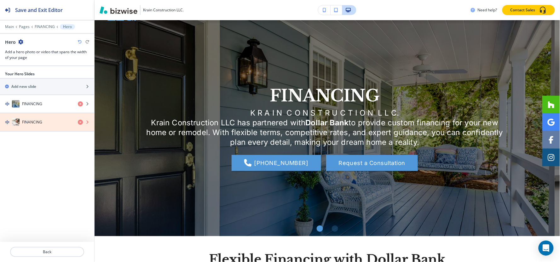
click at [78, 122] on icon "button" at bounding box center [80, 122] width 5 height 5
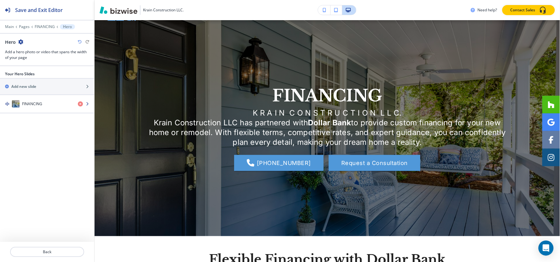
click at [48, 107] on div "FINANCING" at bounding box center [36, 104] width 73 height 8
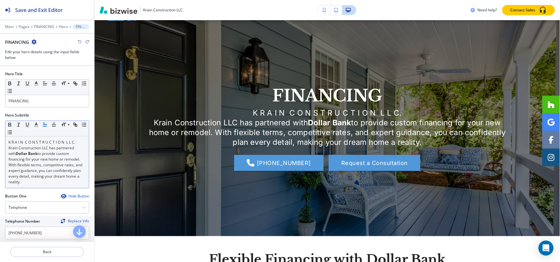
click at [54, 159] on p "Krain Construction LLC has partnered with Dollar Bank to provide custom financi…" at bounding box center [47, 165] width 77 height 40
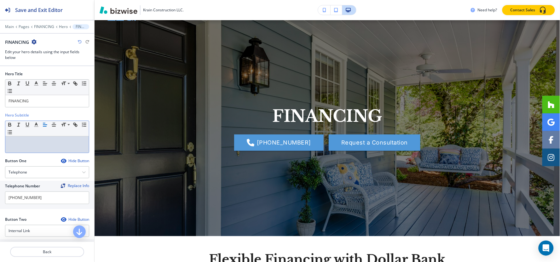
paste div
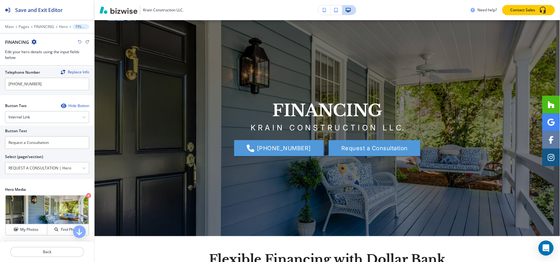
scroll to position [140, 0]
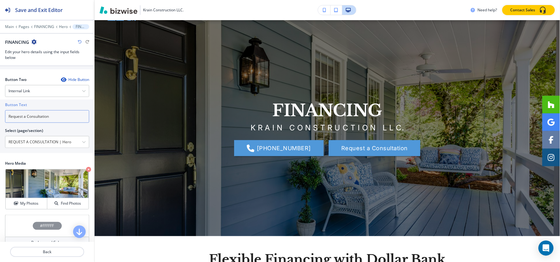
click at [70, 118] on input "Request a Consultation" at bounding box center [47, 116] width 84 height 13
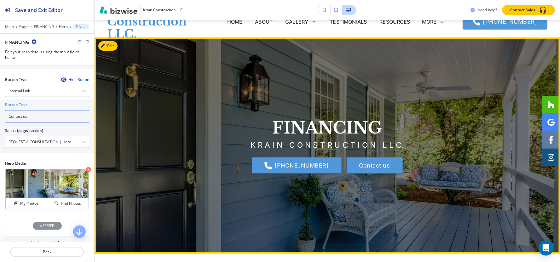
scroll to position [0, 0]
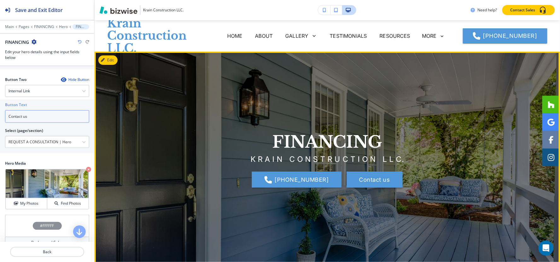
type input "Contact us"
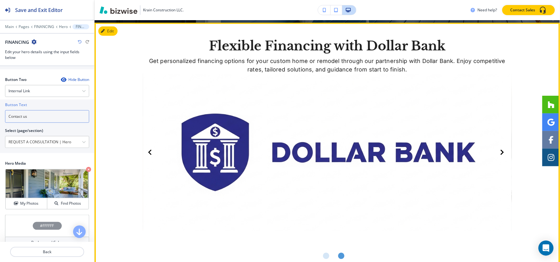
scroll to position [245, 0]
click at [501, 153] on icon "Next Slide" at bounding box center [502, 152] width 3 height 5
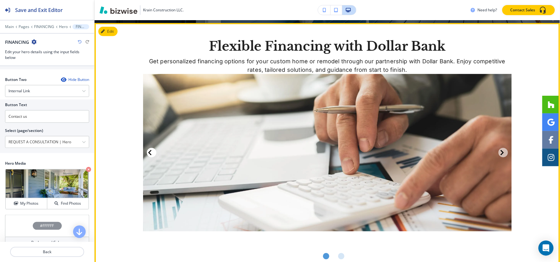
click at [152, 151] on button "Previous Slide" at bounding box center [151, 152] width 9 height 9
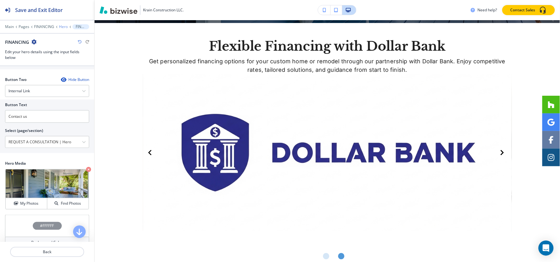
click at [60, 26] on p "Hero" at bounding box center [63, 27] width 9 height 4
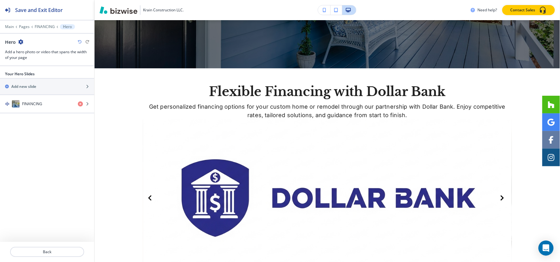
scroll to position [32, 0]
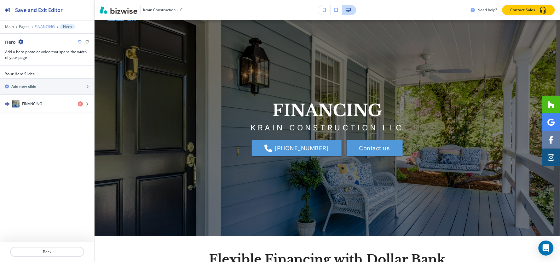
click at [44, 28] on p "FINANCING" at bounding box center [45, 27] width 20 height 4
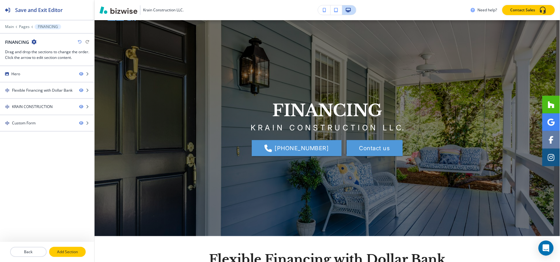
click at [58, 252] on p "Add Section" at bounding box center [67, 252] width 35 height 6
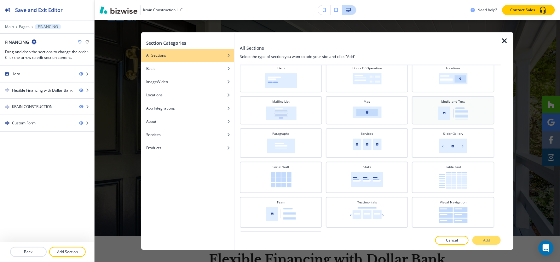
scroll to position [141, 0]
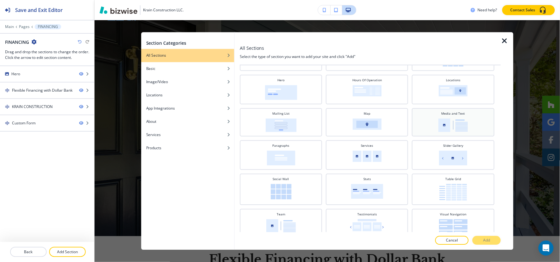
click at [450, 120] on img at bounding box center [453, 126] width 30 height 14
click at [480, 240] on button "Add" at bounding box center [486, 240] width 28 height 9
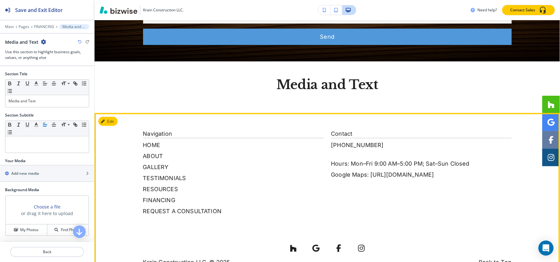
scroll to position [869, 0]
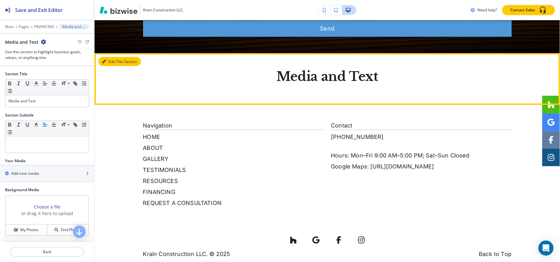
click at [108, 57] on button "Edit This Section" at bounding box center [119, 61] width 43 height 9
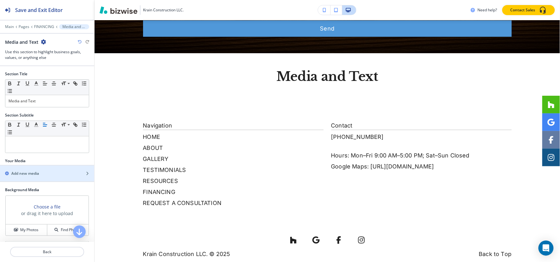
scroll to position [38, 0]
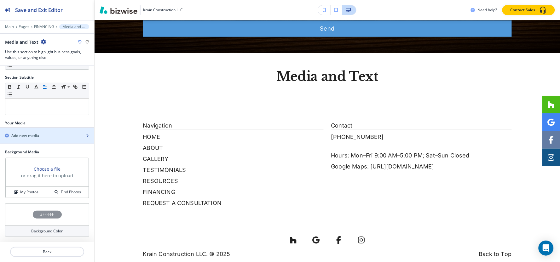
click at [40, 135] on div "Add new media" at bounding box center [40, 136] width 80 height 6
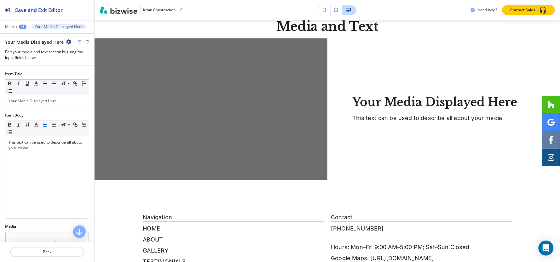
scroll to position [922, 0]
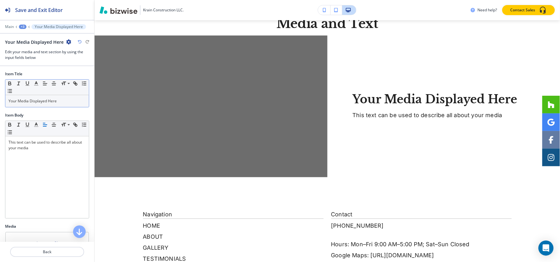
click at [55, 102] on p "Your Media Displayed Here" at bounding box center [47, 101] width 77 height 6
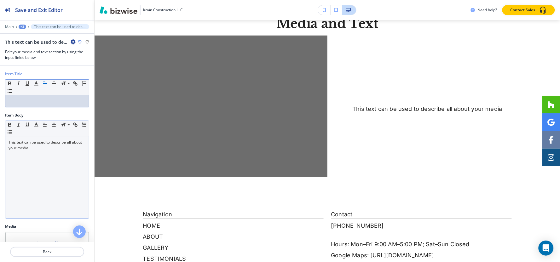
click at [40, 154] on div "This text can be used to describe all about your media" at bounding box center [47, 177] width 84 height 82
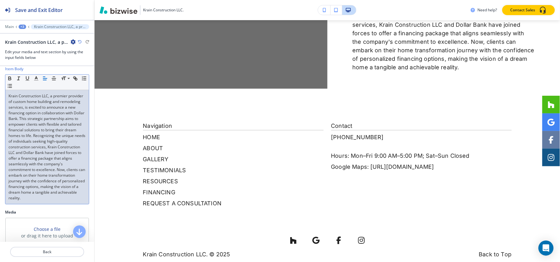
scroll to position [99, 0]
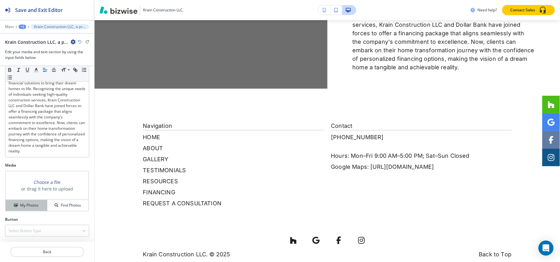
drag, startPoint x: 21, startPoint y: 204, endPoint x: 39, endPoint y: 204, distance: 17.7
click at [21, 205] on h4 "My Photos" at bounding box center [29, 206] width 18 height 6
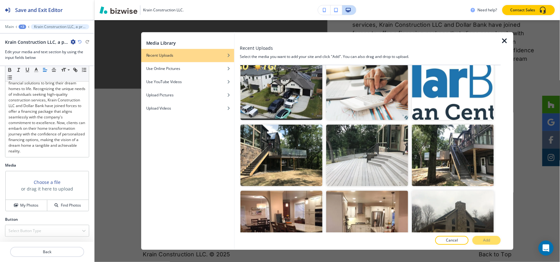
scroll to position [770, 0]
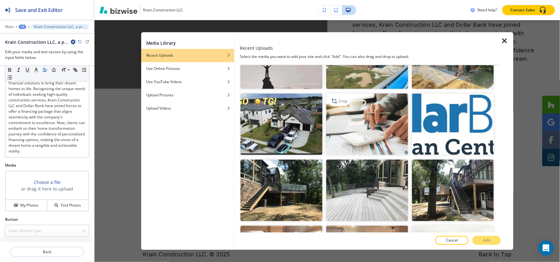
click at [386, 115] on img "button" at bounding box center [367, 124] width 82 height 61
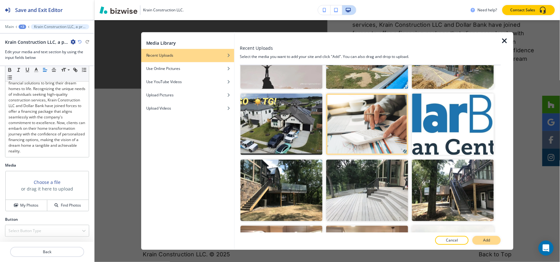
click at [481, 240] on button "Add" at bounding box center [486, 240] width 28 height 9
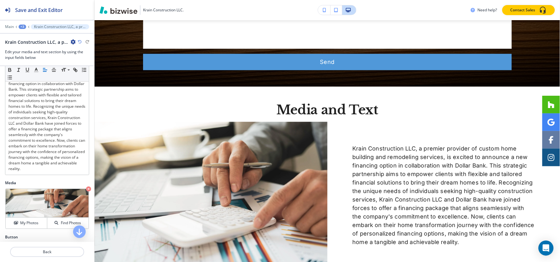
scroll to position [64, 0]
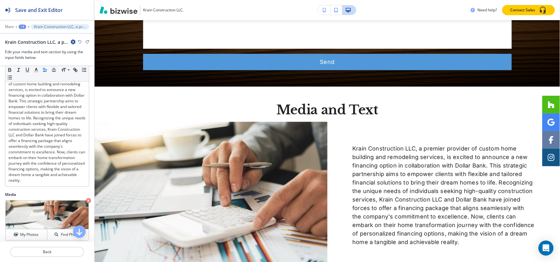
click at [23, 29] on div at bounding box center [47, 31] width 94 height 4
click at [18, 26] on div "Main +3 Krain Construction LLC, a premier provider of custom home building and …" at bounding box center [47, 26] width 84 height 5
click at [19, 26] on div "+3" at bounding box center [23, 27] width 8 height 4
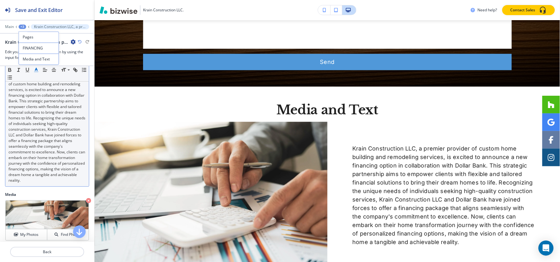
click at [40, 67] on button "button" at bounding box center [36, 70] width 9 height 8
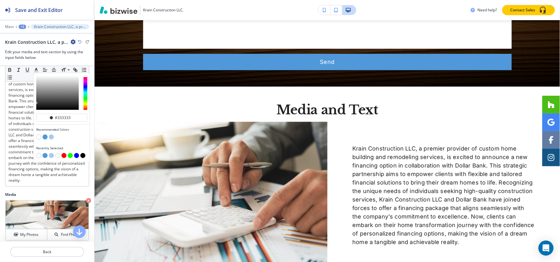
click at [21, 28] on div "+3" at bounding box center [23, 27] width 8 height 4
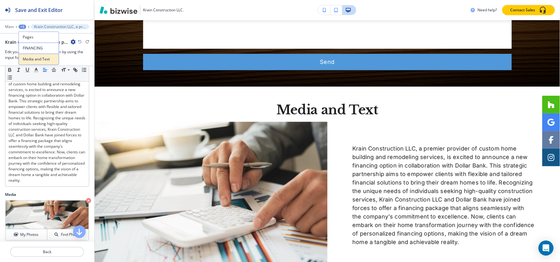
click at [27, 56] on button "Media and Text" at bounding box center [39, 59] width 40 height 11
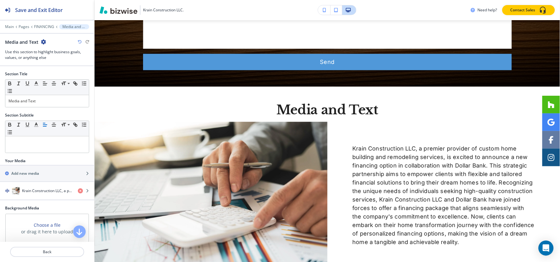
scroll to position [887, 0]
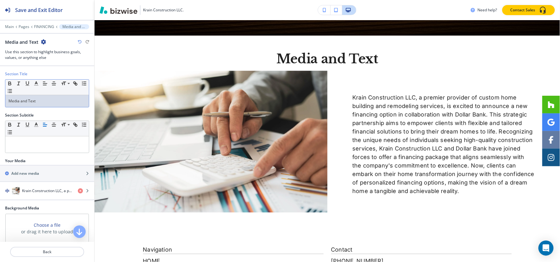
click at [49, 103] on p "Media and Text" at bounding box center [47, 101] width 77 height 6
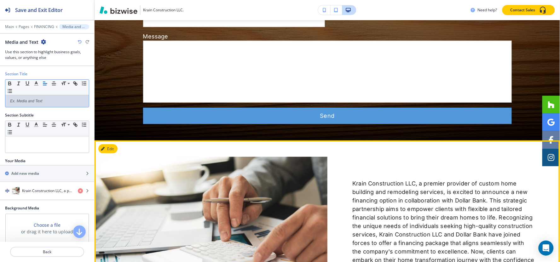
scroll to position [606, 0]
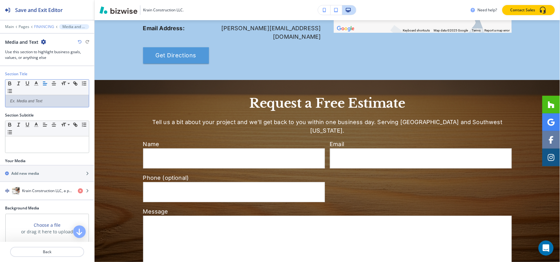
click at [44, 27] on p "FINANCING" at bounding box center [44, 27] width 20 height 4
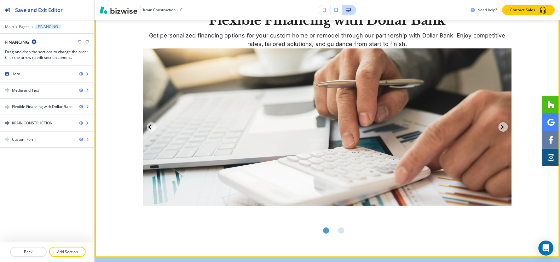
scroll to position [458, 0]
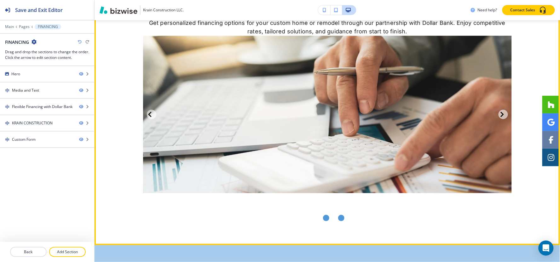
click at [341, 217] on div "Go to slide 2" at bounding box center [341, 218] width 6 height 6
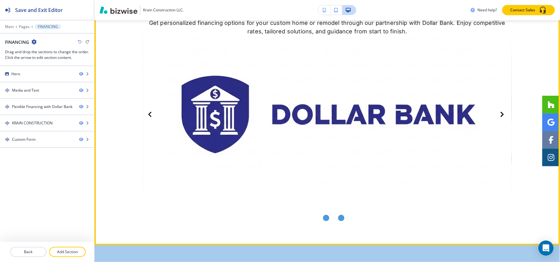
click at [325, 219] on div "Go to slide 1" at bounding box center [326, 218] width 6 height 6
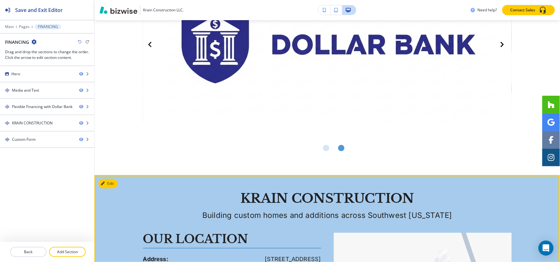
scroll to position [493, 0]
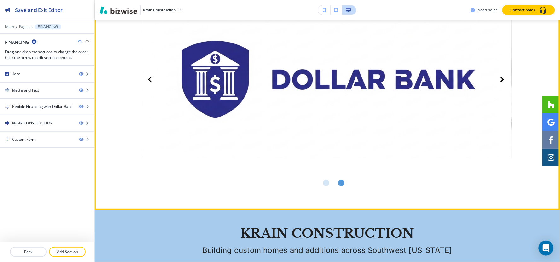
click at [503, 78] on icon "Next Slide" at bounding box center [502, 80] width 5 height 8
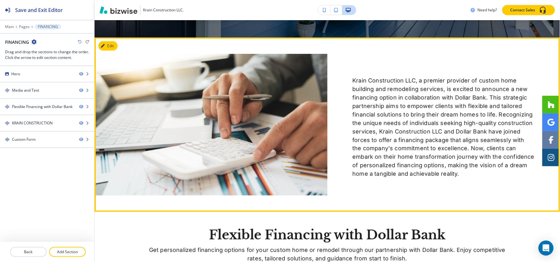
scroll to position [213, 0]
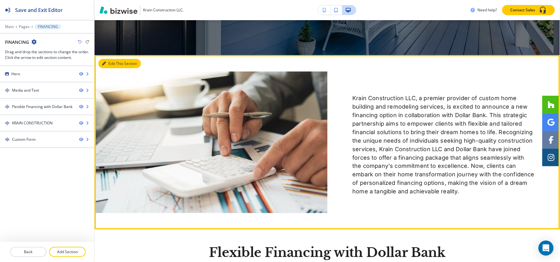
click at [112, 65] on button "Edit This Section" at bounding box center [119, 63] width 43 height 9
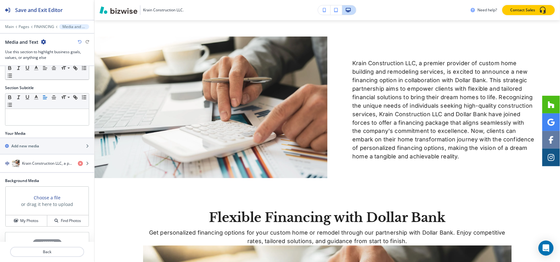
scroll to position [57, 0]
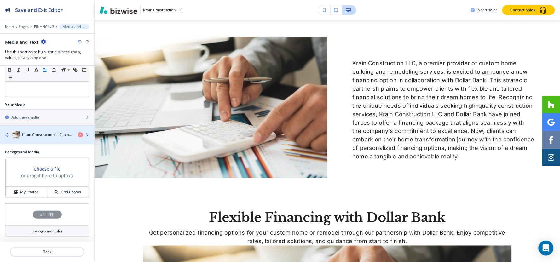
click at [31, 136] on h4 "Krain Construction LLC, a premier provider of custom home building and remodeli…" at bounding box center [47, 135] width 51 height 6
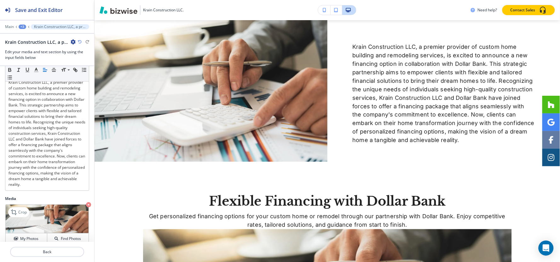
scroll to position [99, 0]
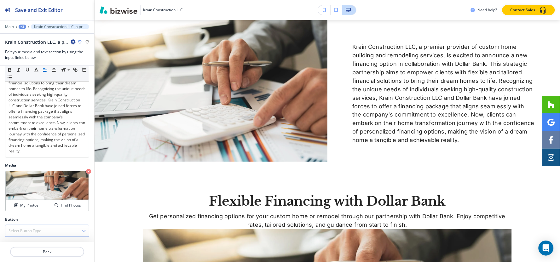
click at [32, 231] on h4 "Select Button Type" at bounding box center [25, 231] width 33 height 6
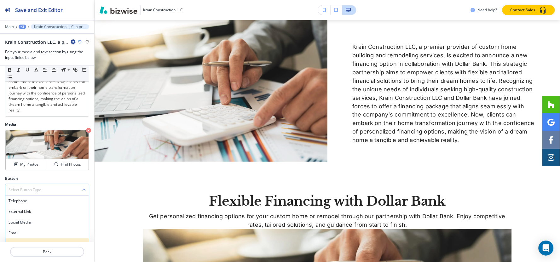
scroll to position [158, 0]
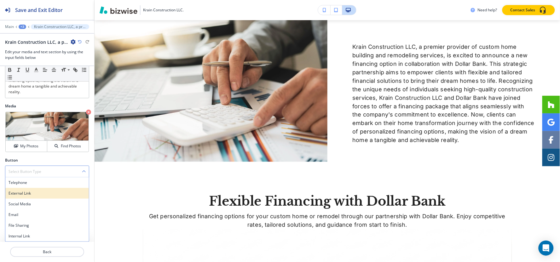
click at [23, 191] on h4 "External Link" at bounding box center [47, 194] width 77 height 6
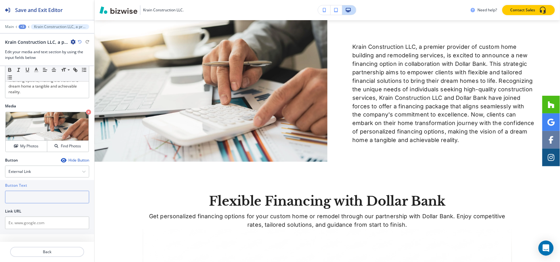
click at [30, 196] on input "text" at bounding box center [47, 197] width 84 height 13
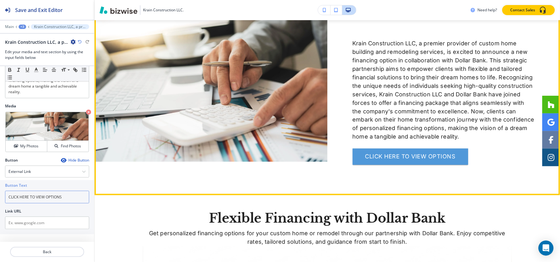
type input "CLICK HERE TO VIEW OPTIONS"
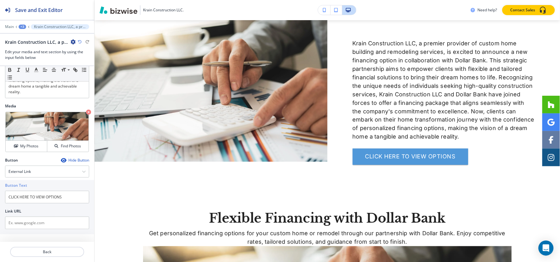
click at [44, 231] on div "Button Text CLICK HERE TO VIEW OPTIONS Link URL" at bounding box center [47, 207] width 94 height 54
click at [45, 224] on input "text" at bounding box center [47, 223] width 84 height 13
paste input "https://dollar.bank/personal/borrowing/financing-solutions"
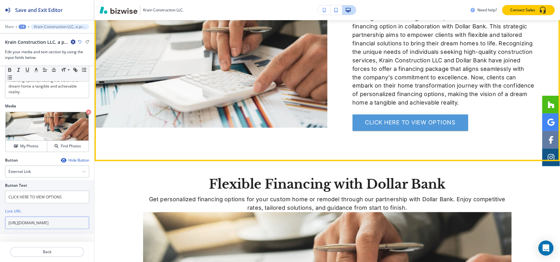
scroll to position [369, 0]
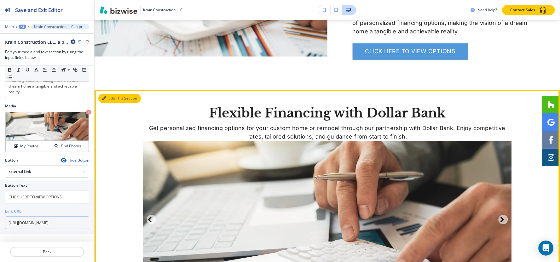
type input "https://dollar.bank/personal/borrowing/financing-solutions"
click at [116, 99] on button "Edit This Section" at bounding box center [119, 98] width 43 height 9
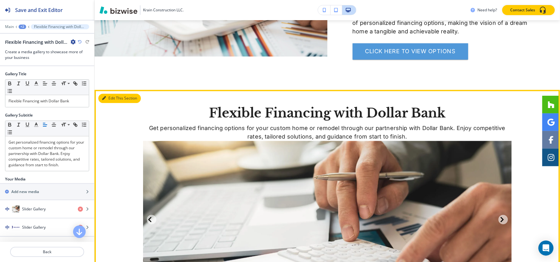
scroll to position [439, 0]
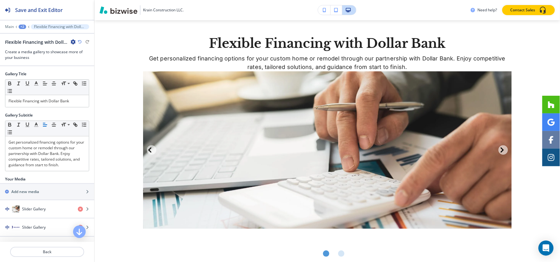
click at [72, 42] on icon "button" at bounding box center [73, 41] width 5 height 5
click at [96, 74] on p "Delete Section" at bounding box center [91, 75] width 32 height 6
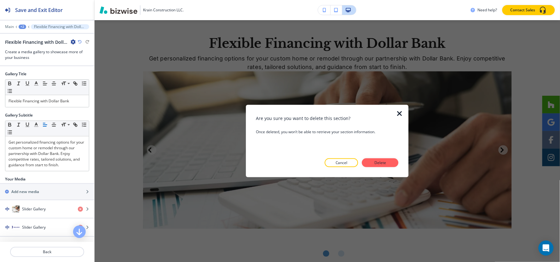
click at [397, 162] on button "Delete" at bounding box center [380, 163] width 37 height 9
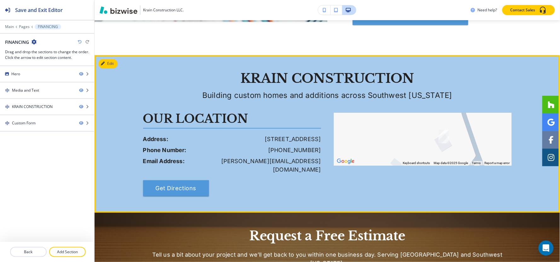
scroll to position [544, 0]
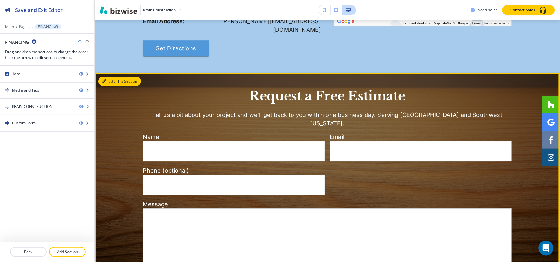
click at [106, 77] on button "Edit This Section" at bounding box center [119, 81] width 43 height 9
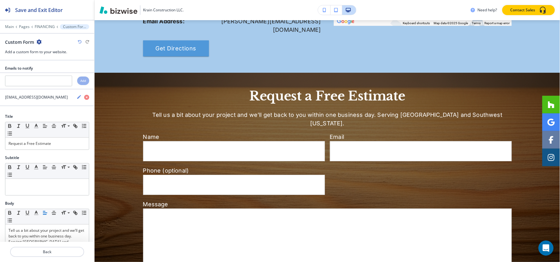
scroll to position [588, 0]
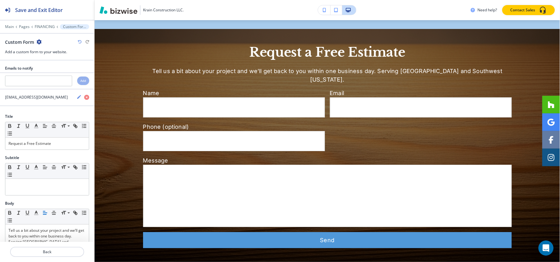
click at [37, 40] on icon "button" at bounding box center [39, 41] width 5 height 5
click at [44, 75] on p "Delete Section" at bounding box center [57, 75] width 32 height 6
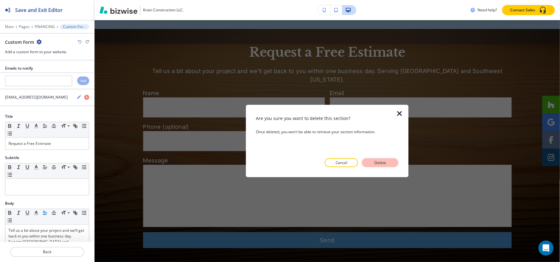
click at [377, 167] on button "Delete" at bounding box center [380, 163] width 37 height 9
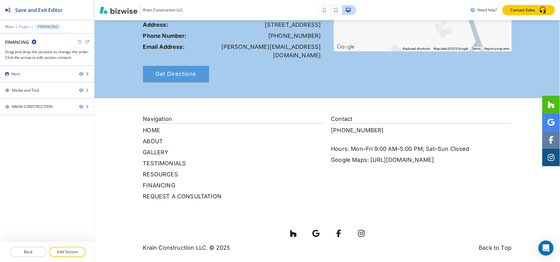
click at [20, 26] on p "Pages" at bounding box center [24, 27] width 11 height 4
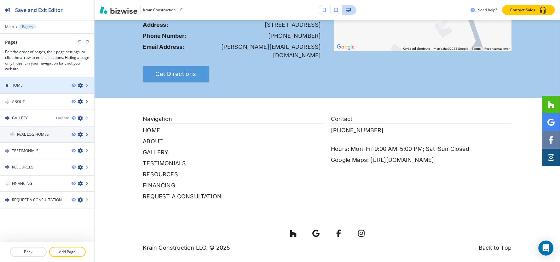
click at [20, 81] on div at bounding box center [47, 80] width 94 height 5
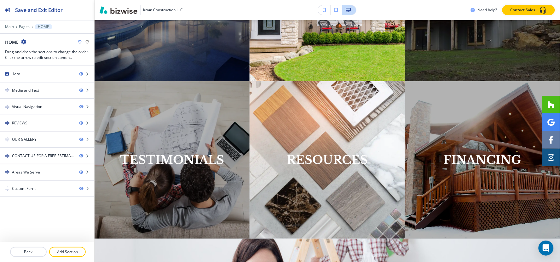
scroll to position [0, 0]
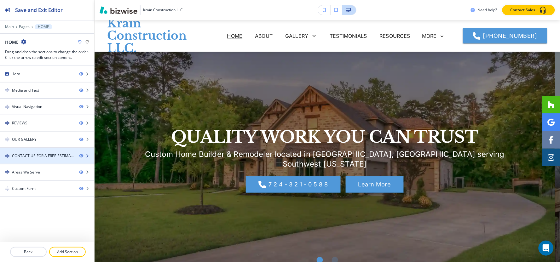
click at [43, 156] on div "CONTACT US FOR A FREE ESTIMATE" at bounding box center [43, 156] width 62 height 6
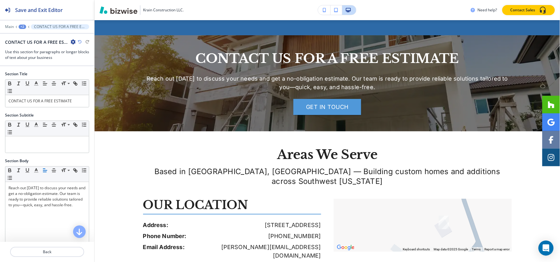
scroll to position [1315, 0]
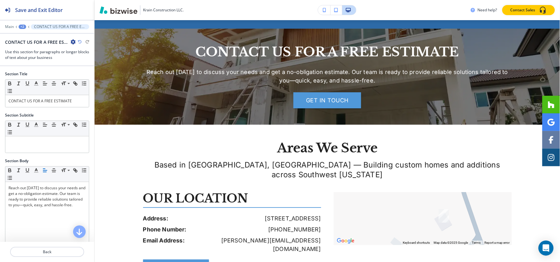
click at [73, 41] on icon "button" at bounding box center [73, 41] width 5 height 5
click at [86, 67] on button "Duplicate Section" at bounding box center [91, 63] width 40 height 11
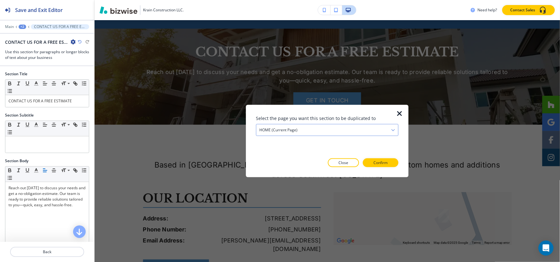
click at [317, 125] on div "HOME (current page)" at bounding box center [327, 130] width 142 height 11
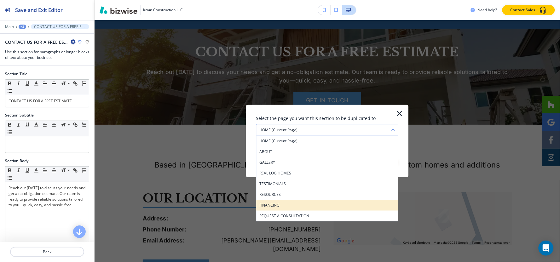
click at [293, 206] on h4 "FINANCING" at bounding box center [327, 206] width 136 height 6
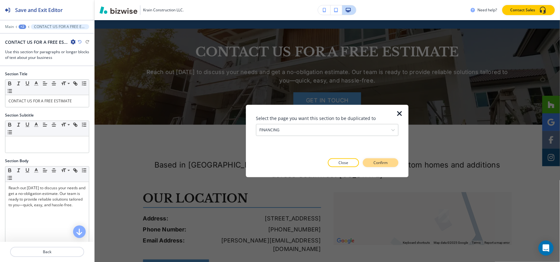
click at [389, 162] on button "Confirm" at bounding box center [381, 163] width 36 height 9
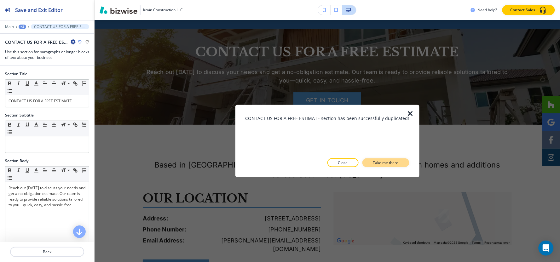
click at [389, 163] on p "Take me there" at bounding box center [386, 163] width 26 height 6
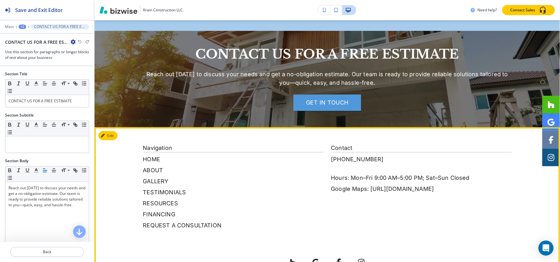
scroll to position [588, 0]
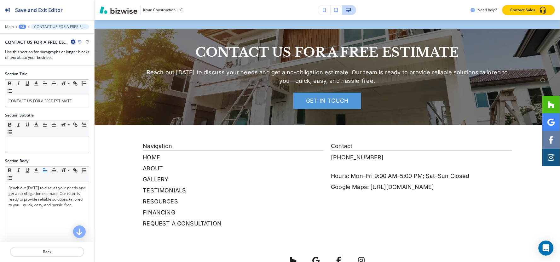
click at [19, 29] on div "+2" at bounding box center [23, 27] width 8 height 4
click at [37, 36] on p "Pages" at bounding box center [39, 37] width 32 height 6
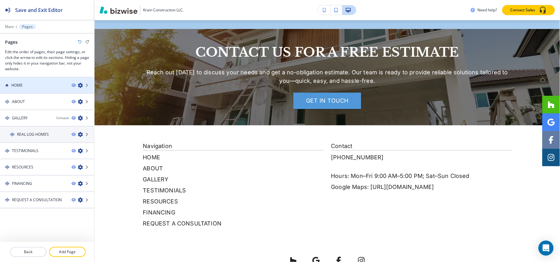
click at [36, 80] on div at bounding box center [47, 80] width 94 height 5
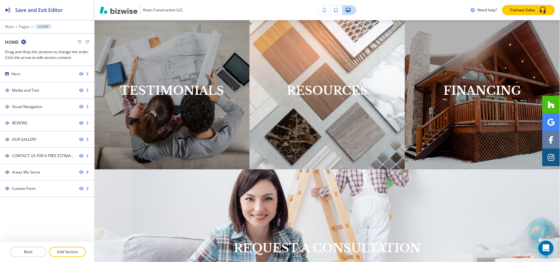
scroll to position [0, 0]
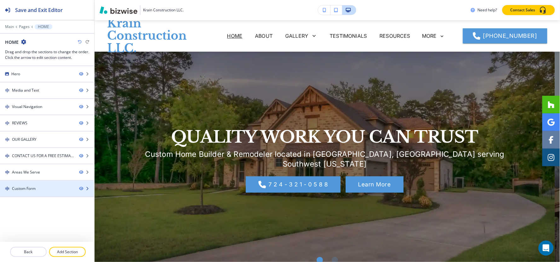
click at [21, 194] on div at bounding box center [47, 194] width 94 height 5
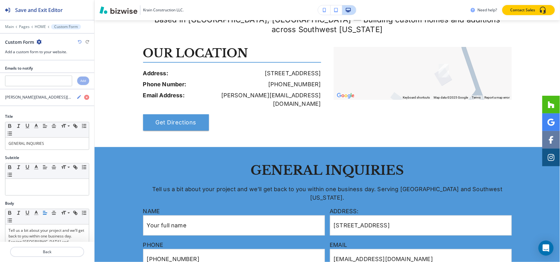
click at [37, 43] on icon "button" at bounding box center [39, 41] width 5 height 5
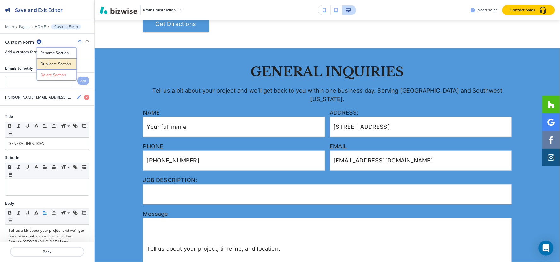
scroll to position [1561, 0]
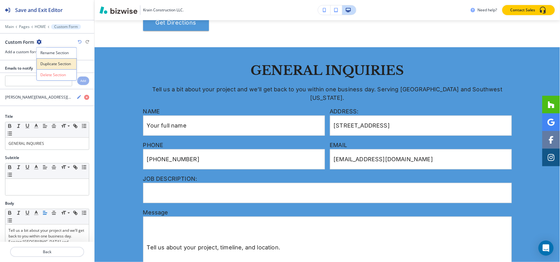
click at [41, 59] on button "Duplicate Section" at bounding box center [57, 63] width 40 height 11
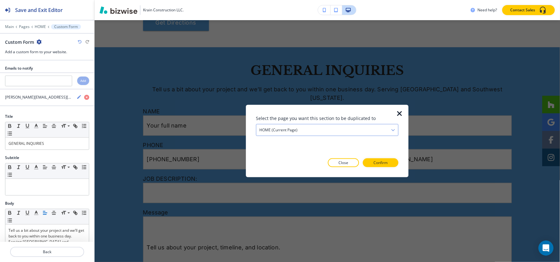
click at [351, 131] on div "HOME (current page)" at bounding box center [327, 130] width 142 height 11
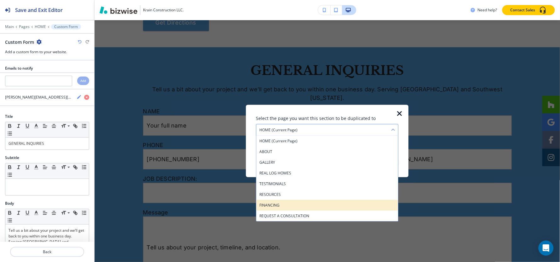
click at [293, 205] on h4 "FINANCING" at bounding box center [327, 206] width 136 height 6
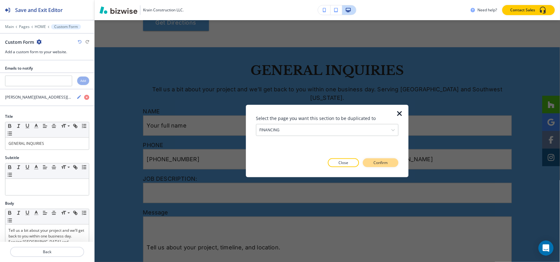
click at [389, 165] on button "Confirm" at bounding box center [381, 163] width 36 height 9
click at [389, 165] on button "Take me there" at bounding box center [375, 163] width 47 height 9
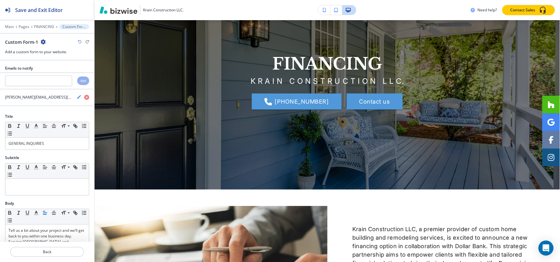
scroll to position [0, 0]
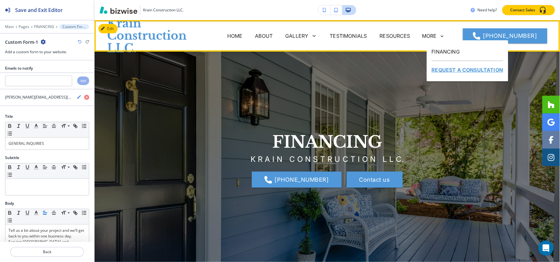
click at [445, 69] on p "REQUEST A CONSULTATION" at bounding box center [468, 70] width 72 height 18
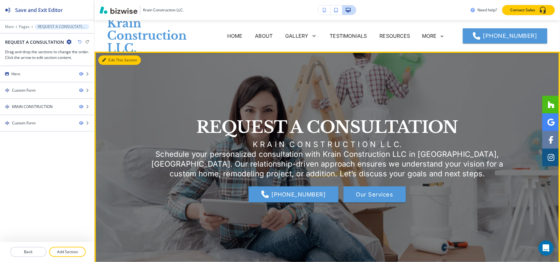
click at [112, 60] on button "Edit This Section" at bounding box center [119, 59] width 43 height 9
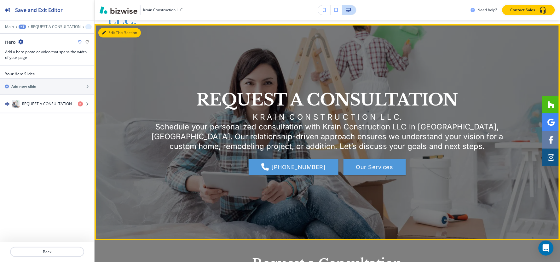
scroll to position [32, 0]
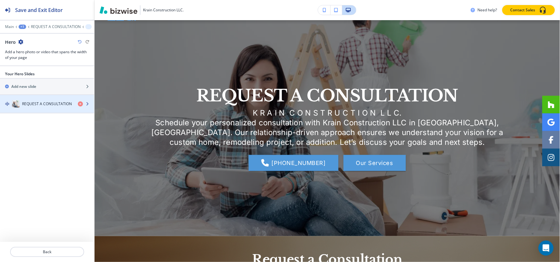
click at [37, 102] on h4 "REQUEST A CONSULTATION" at bounding box center [47, 104] width 50 height 6
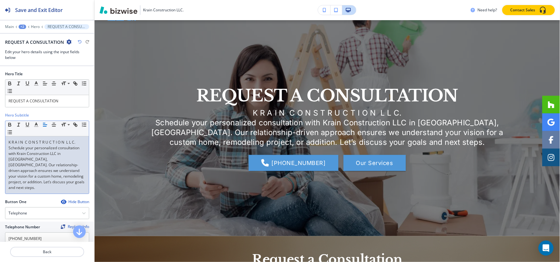
click at [62, 167] on p "Schedule your personalized consultation with Krain Construction LLC in Murrysvi…" at bounding box center [47, 167] width 77 height 45
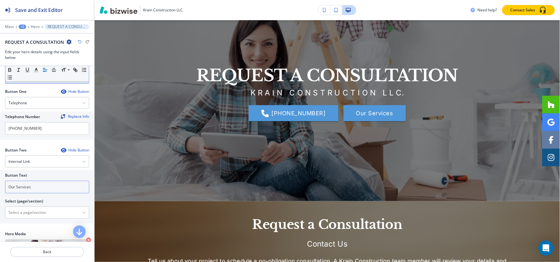
scroll to position [70, 0]
click at [50, 159] on div "Internal Link" at bounding box center [47, 160] width 84 height 11
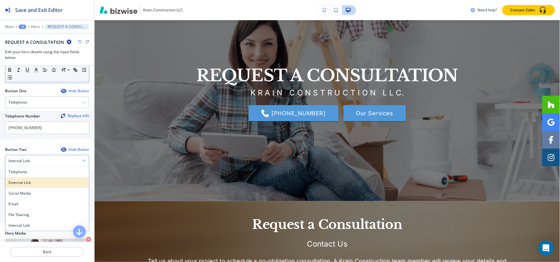
click at [36, 185] on h4 "External Link" at bounding box center [47, 183] width 77 height 6
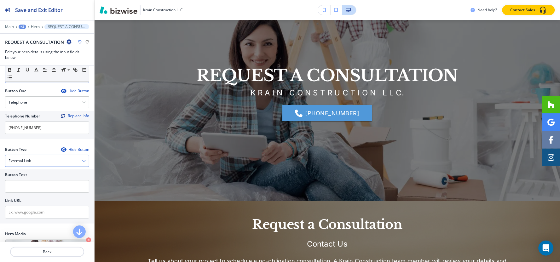
click at [43, 162] on div "External Link" at bounding box center [47, 160] width 84 height 11
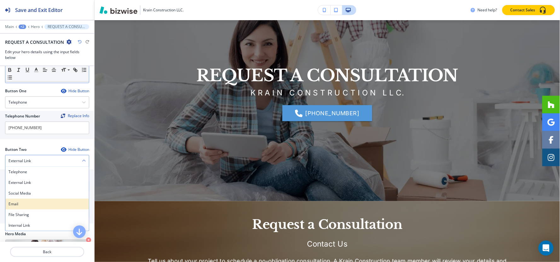
click at [34, 208] on div "Email" at bounding box center [47, 204] width 84 height 11
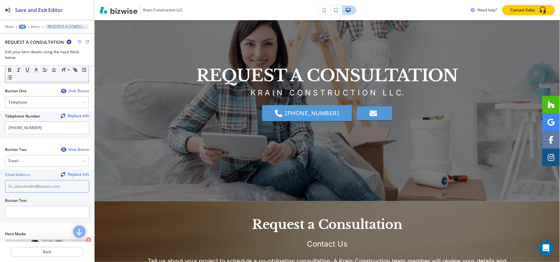
click at [35, 190] on input "text" at bounding box center [47, 186] width 84 height 13
paste input "CS Preview Tracker CS Preview Tracker 100% E1275 brian@thekrainbuchergroup.com …"
click at [43, 213] on input "text" at bounding box center [47, 212] width 84 height 13
click at [48, 189] on input "CS Preview Tracker CS Preview Tracker 100% E1275 brian@thekrainbuchergroup.com …" at bounding box center [47, 186] width 84 height 13
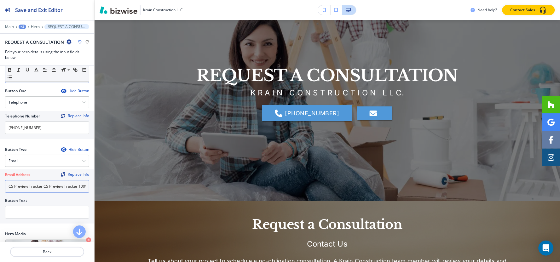
paste input "[PERSON_NAME][EMAIL_ADDRESS][DOMAIN_NAME]"
type input "[PERSON_NAME][EMAIL_ADDRESS][DOMAIN_NAME]"
click at [46, 214] on input "text" at bounding box center [47, 212] width 84 height 13
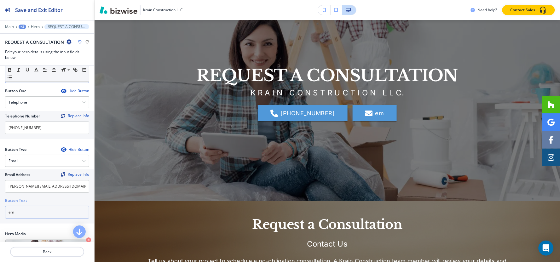
type input "e"
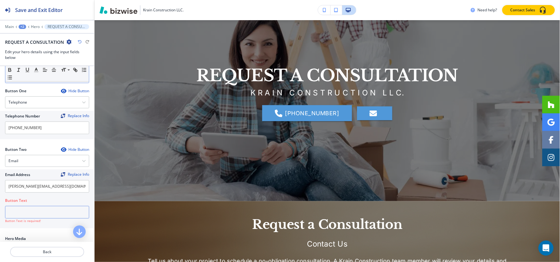
type input "W"
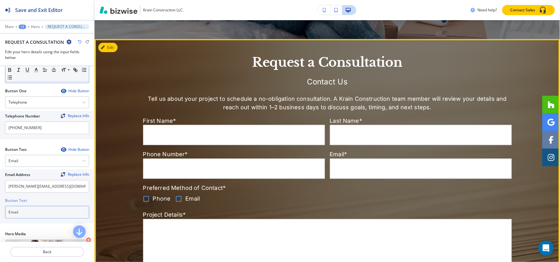
scroll to position [206, 0]
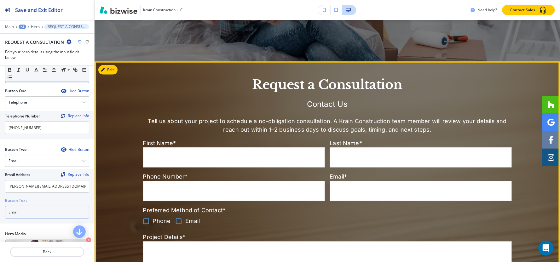
type input "Email"
click at [108, 71] on button "Edit This Section" at bounding box center [119, 69] width 43 height 9
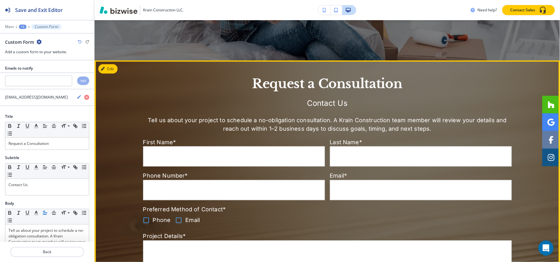
scroll to position [178, 0]
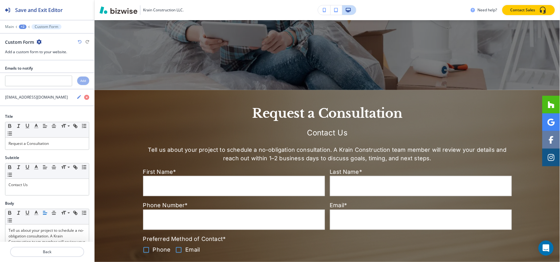
click at [40, 40] on icon "button" at bounding box center [39, 41] width 5 height 5
click at [50, 78] on p "Delete Section" at bounding box center [57, 75] width 32 height 6
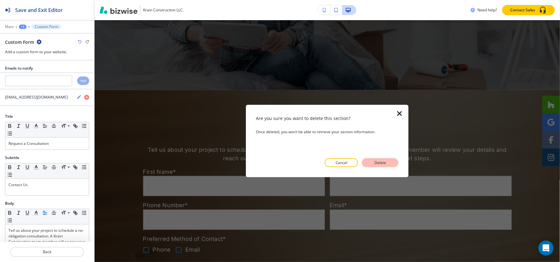
click at [374, 165] on p "Delete" at bounding box center [380, 163] width 15 height 6
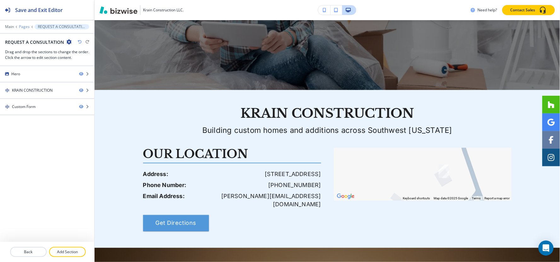
click at [23, 26] on p "Pages" at bounding box center [24, 27] width 11 height 4
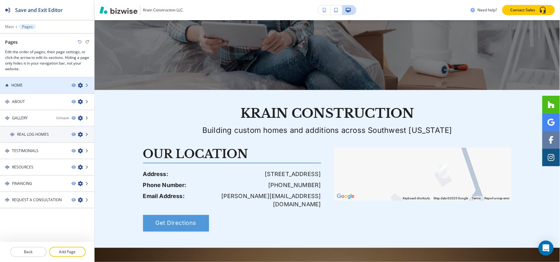
click at [27, 85] on div "HOME" at bounding box center [33, 86] width 67 height 6
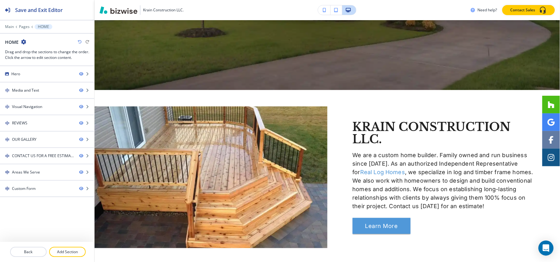
scroll to position [0, 0]
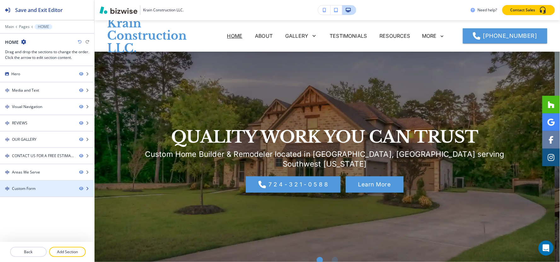
click at [37, 191] on div "Custom Form" at bounding box center [37, 189] width 74 height 6
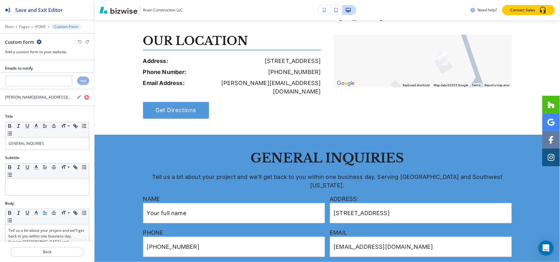
click at [38, 42] on icon "button" at bounding box center [39, 41] width 5 height 5
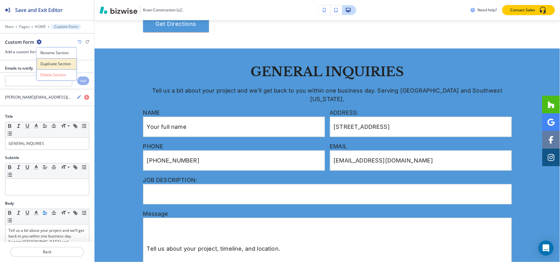
scroll to position [1561, 0]
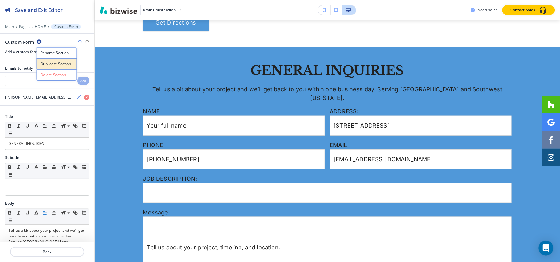
click at [46, 62] on p "Duplicate Section" at bounding box center [57, 64] width 32 height 6
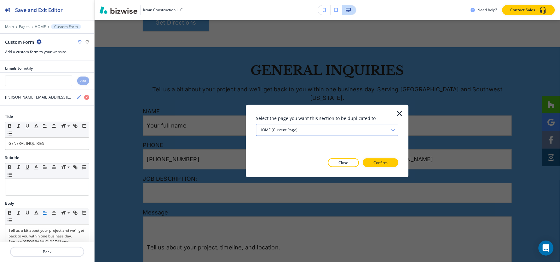
click at [289, 131] on h4 "HOME (current page)" at bounding box center [278, 130] width 38 height 6
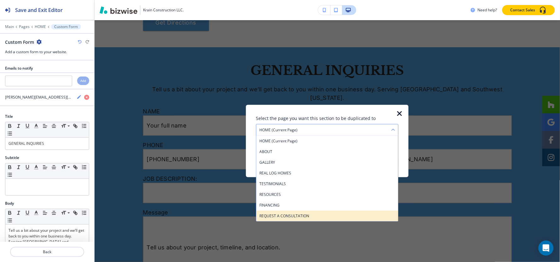
click at [297, 216] on h4 "REQUEST A CONSULTATION" at bounding box center [327, 216] width 136 height 6
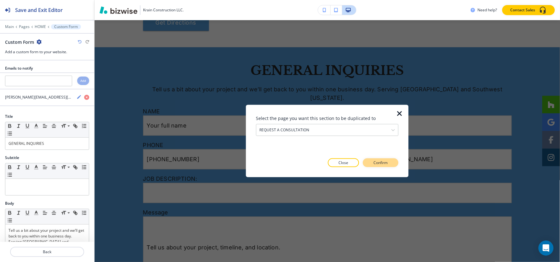
click at [374, 165] on button "Confirm" at bounding box center [381, 163] width 36 height 9
click at [374, 165] on p "Take me there" at bounding box center [375, 163] width 26 height 6
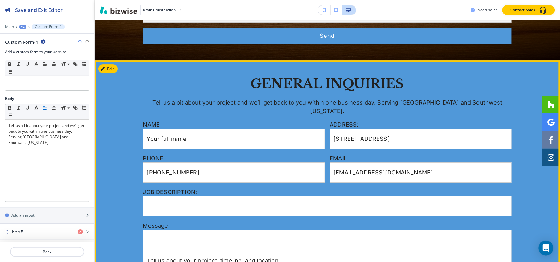
scroll to position [589, 0]
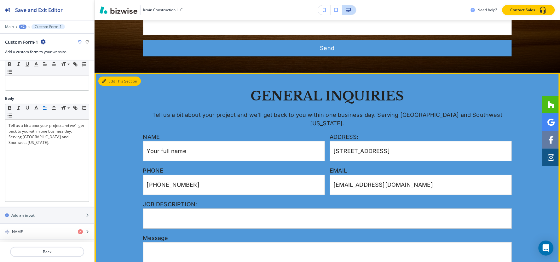
click at [112, 77] on button "Edit This Section" at bounding box center [119, 81] width 43 height 9
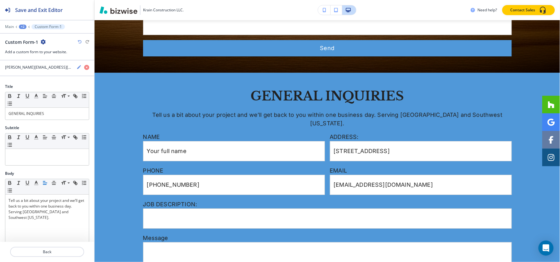
scroll to position [0, 0]
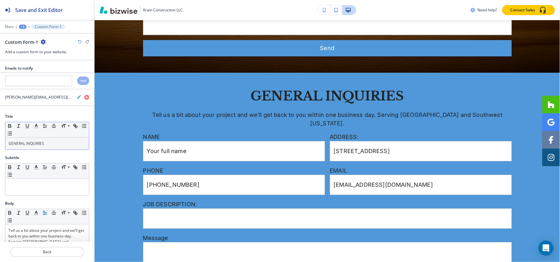
drag, startPoint x: 50, startPoint y: 153, endPoint x: 50, endPoint y: 146, distance: 6.6
click at [50, 149] on div "Title Small Normal Large Huge GENERAL INQUIRIES" at bounding box center [47, 134] width 94 height 41
click at [50, 146] on p "GENERAL INQUIRIES" at bounding box center [47, 144] width 77 height 6
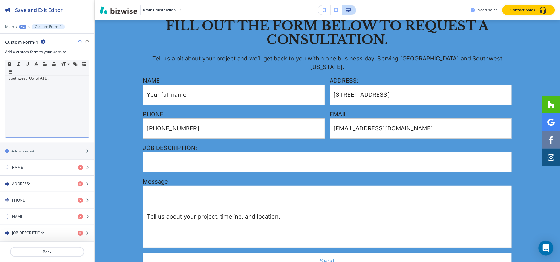
scroll to position [105, 0]
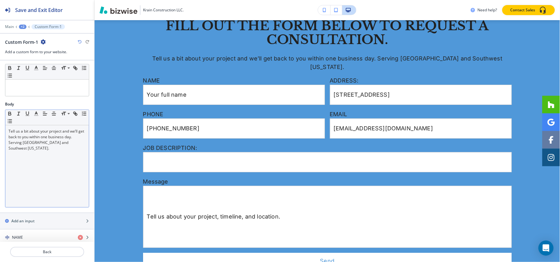
click at [49, 140] on p "Tell us a bit about your project and we’ll get back to you within one business …" at bounding box center [47, 140] width 77 height 23
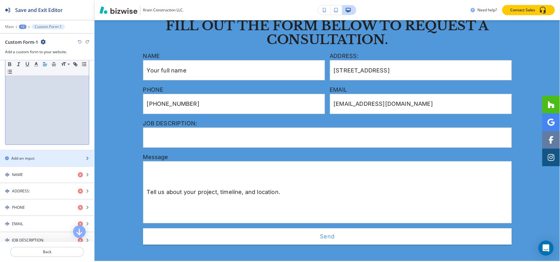
scroll to position [210, 0]
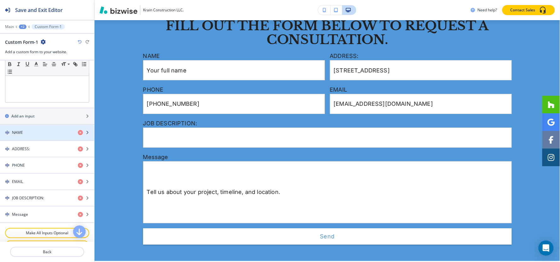
click at [35, 137] on div "button" at bounding box center [47, 138] width 94 height 5
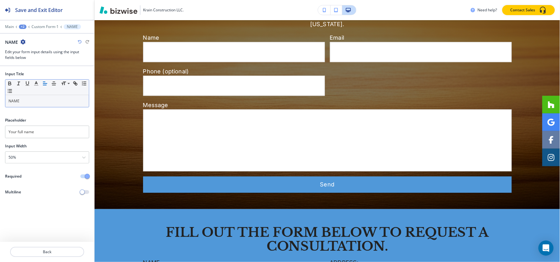
scroll to position [448, 0]
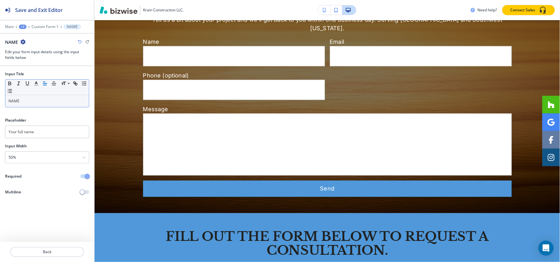
click at [43, 103] on p "NAME" at bounding box center [47, 101] width 77 height 6
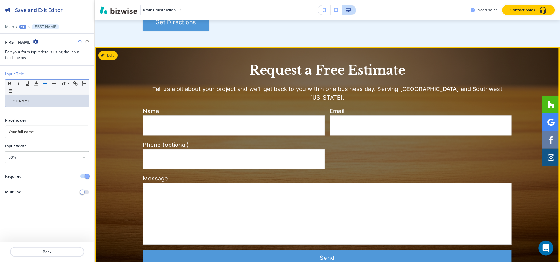
scroll to position [378, 0]
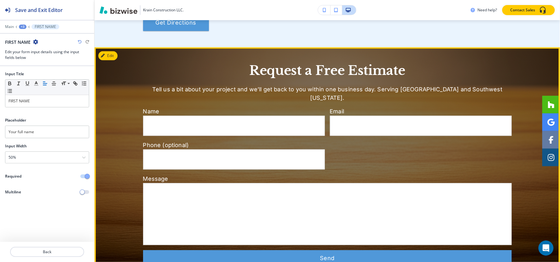
click at [171, 116] on input "Your full name" at bounding box center [233, 126] width 181 height 20
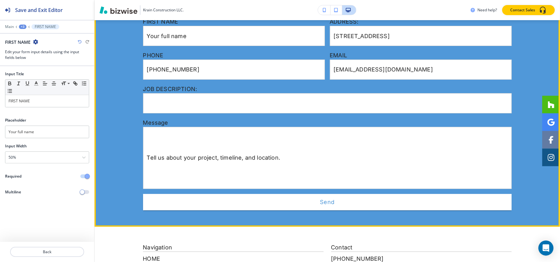
scroll to position [658, 0]
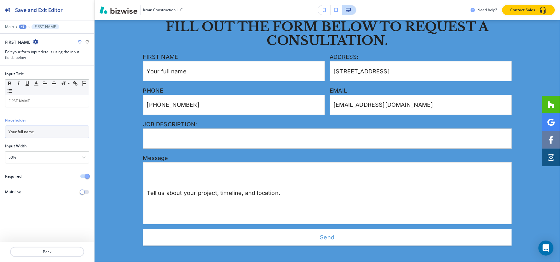
click at [52, 137] on input "Your full name" at bounding box center [47, 132] width 84 height 13
paste input "FIRST NAME"
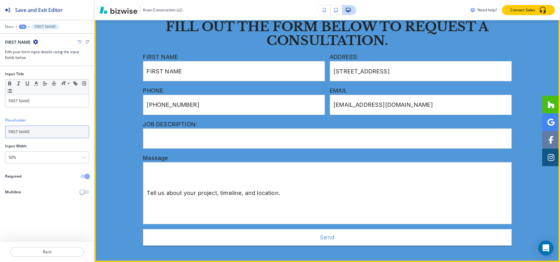
type input "FIRST NAME"
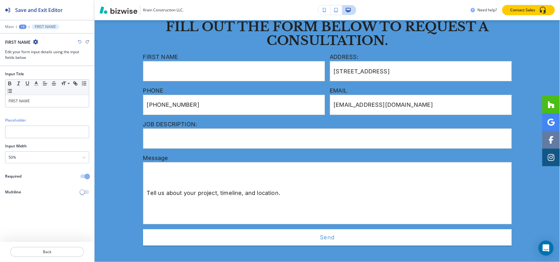
click at [20, 27] on div "+3" at bounding box center [23, 27] width 8 height 4
click at [28, 61] on p "Custom Form-1" at bounding box center [39, 59] width 32 height 6
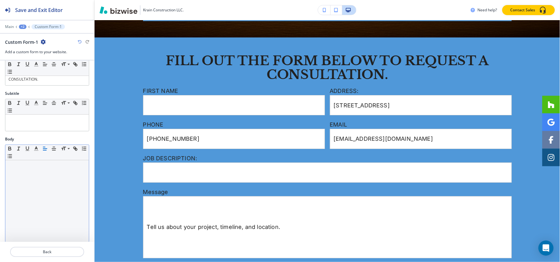
scroll to position [175, 0]
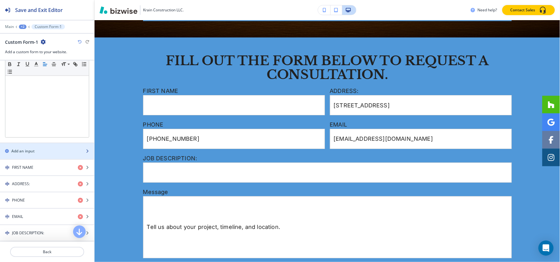
click at [34, 158] on div "button" at bounding box center [47, 156] width 94 height 5
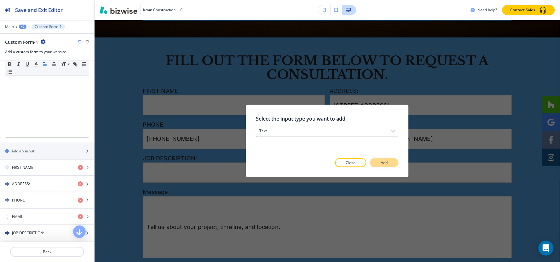
click at [393, 163] on button "Add" at bounding box center [384, 163] width 28 height 9
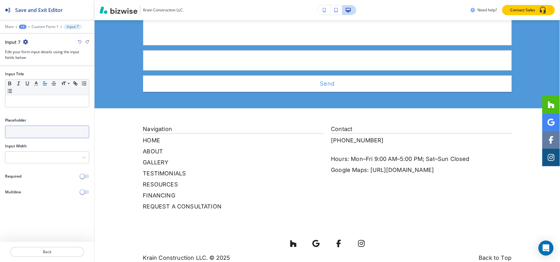
scroll to position [839, 0]
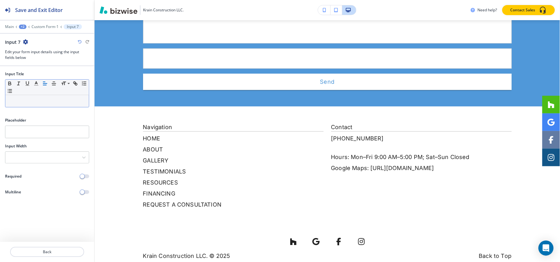
click at [36, 92] on div "Small Normal Large Huge" at bounding box center [47, 87] width 84 height 15
click at [36, 101] on p at bounding box center [47, 101] width 77 height 6
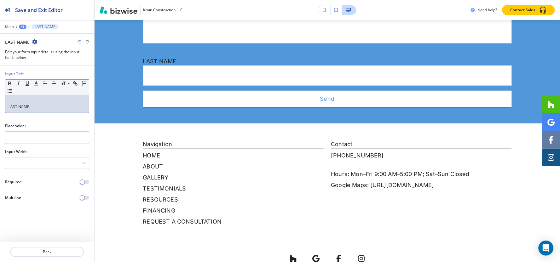
scroll to position [0, 0]
click at [48, 163] on div at bounding box center [47, 163] width 84 height 11
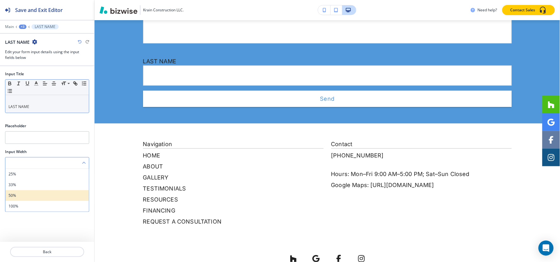
click at [26, 197] on h4 "50%" at bounding box center [47, 196] width 77 height 6
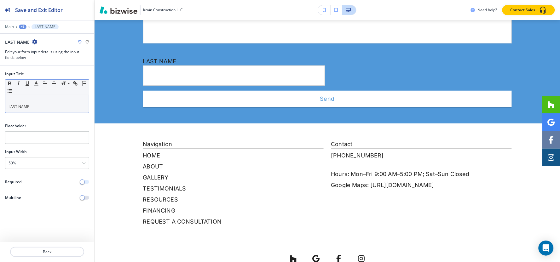
click at [82, 183] on span "button" at bounding box center [82, 182] width 5 height 5
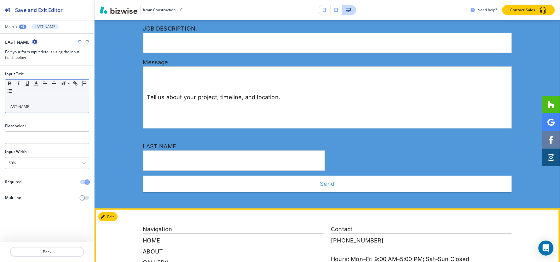
scroll to position [664, 0]
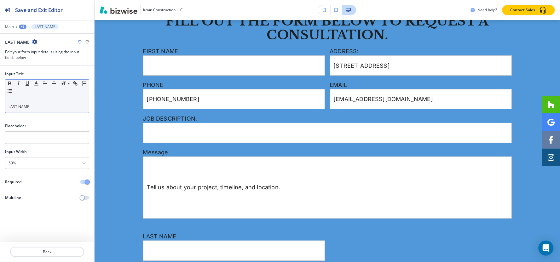
click at [24, 28] on div "+3" at bounding box center [23, 27] width 8 height 4
click at [32, 61] on p "Custom Form-1" at bounding box center [39, 59] width 32 height 6
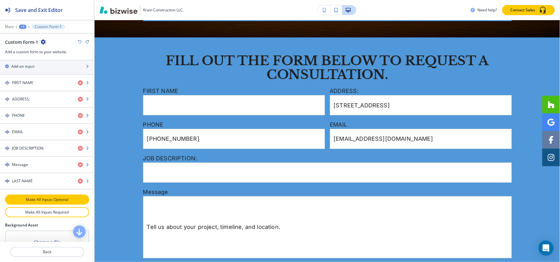
scroll to position [229, 0]
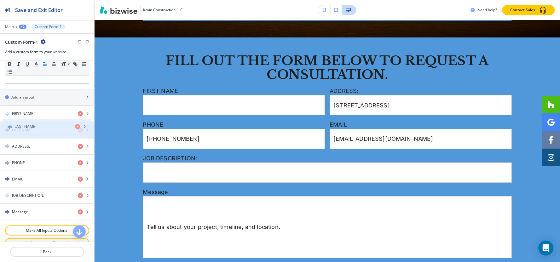
drag, startPoint x: 32, startPoint y: 210, endPoint x: 34, endPoint y: 124, distance: 86.1
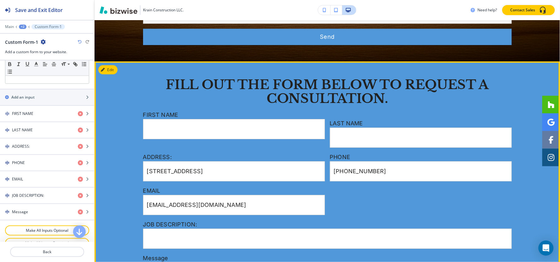
scroll to position [589, 0]
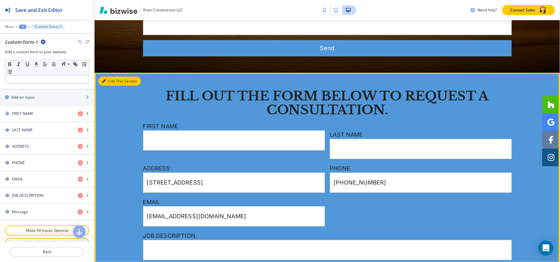
click at [111, 77] on button "Edit This Section" at bounding box center [119, 81] width 43 height 9
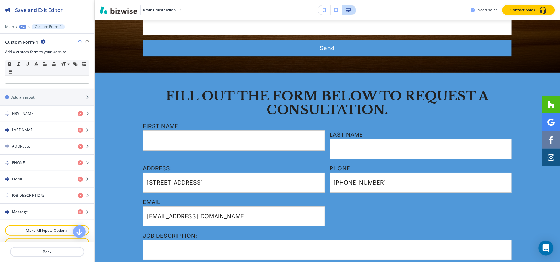
click at [43, 43] on icon "button" at bounding box center [43, 41] width 5 height 5
drag, startPoint x: 49, startPoint y: 73, endPoint x: 79, endPoint y: 83, distance: 30.8
click at [50, 73] on p "Delete Section" at bounding box center [60, 75] width 32 height 6
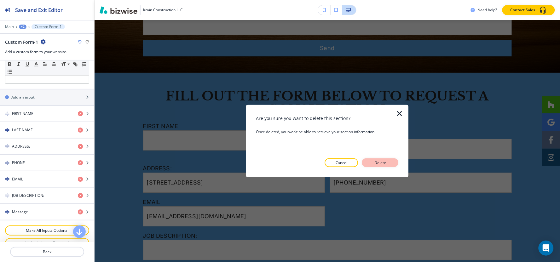
click at [375, 162] on p "Delete" at bounding box center [380, 163] width 15 height 6
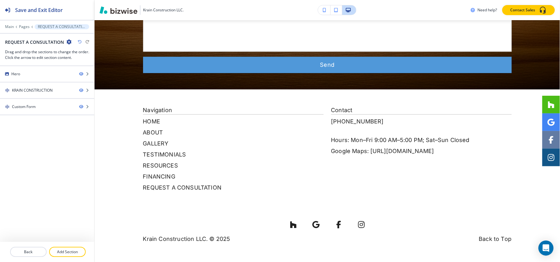
scroll to position [555, 0]
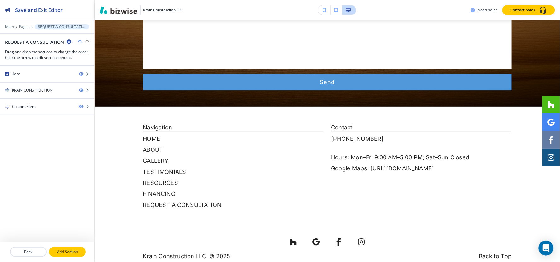
click at [65, 249] on button "Add Section" at bounding box center [67, 252] width 37 height 10
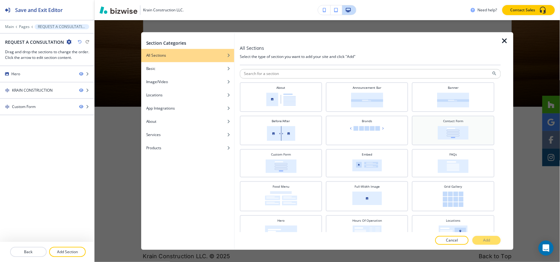
click at [448, 133] on img at bounding box center [453, 133] width 31 height 14
click at [481, 238] on button "Add" at bounding box center [486, 240] width 28 height 9
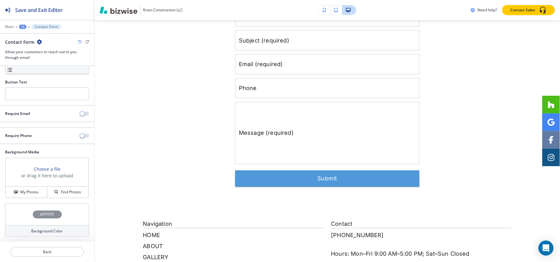
scroll to position [694, 0]
click at [79, 42] on icon "button" at bounding box center [80, 42] width 4 height 4
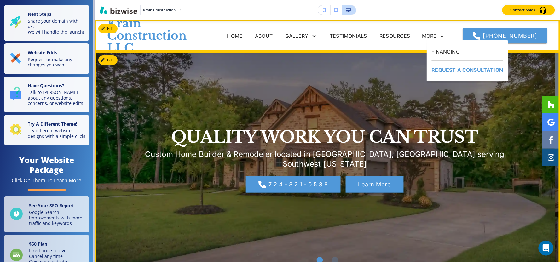
click at [446, 73] on p "REQUEST A CONSULTATION" at bounding box center [468, 70] width 72 height 18
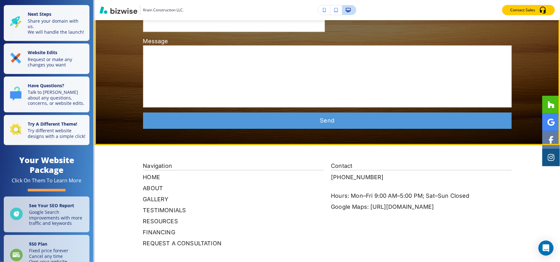
scroll to position [555, 0]
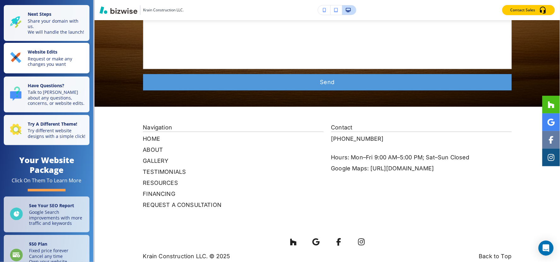
click at [48, 64] on p "Request or make any changes you want" at bounding box center [57, 61] width 58 height 11
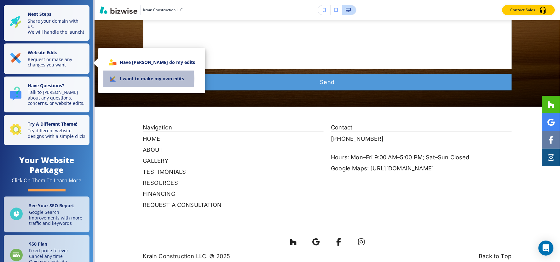
click at [140, 79] on li "I want to make my own edits" at bounding box center [151, 79] width 97 height 16
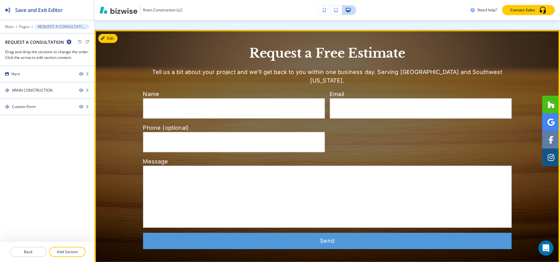
scroll to position [380, 0]
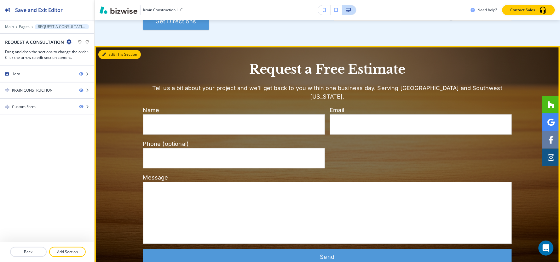
click at [107, 50] on button "Edit This Section" at bounding box center [119, 54] width 43 height 9
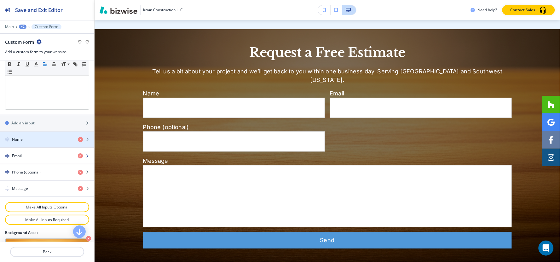
scroll to position [210, 0]
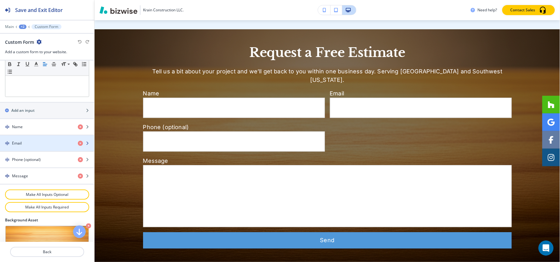
click at [50, 149] on div "button" at bounding box center [47, 148] width 94 height 5
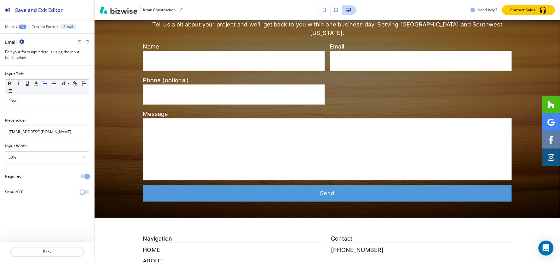
scroll to position [448, 0]
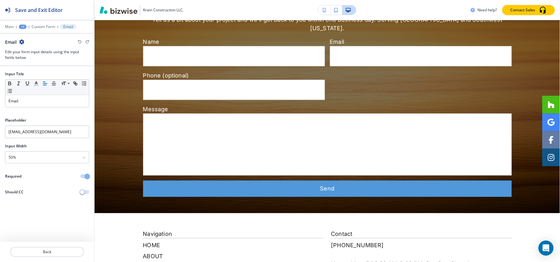
click at [45, 30] on div at bounding box center [47, 31] width 94 height 4
click at [46, 26] on p "Custom Form" at bounding box center [44, 27] width 24 height 4
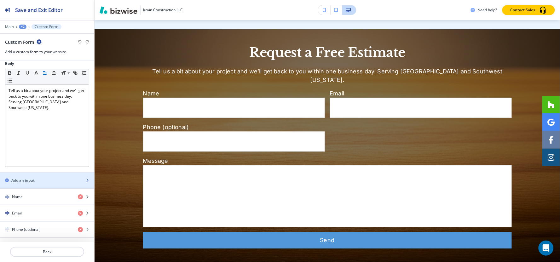
scroll to position [175, 0]
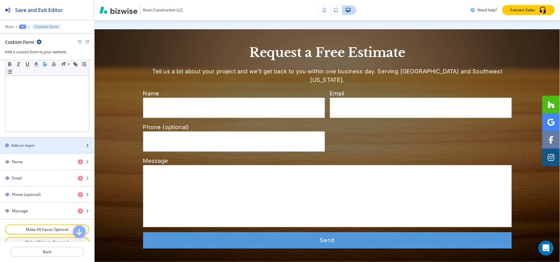
click at [38, 149] on div "button" at bounding box center [47, 150] width 94 height 5
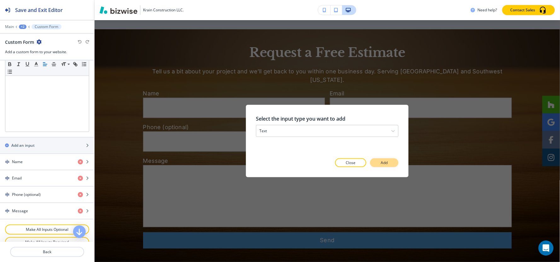
click at [379, 163] on button "Add" at bounding box center [384, 163] width 28 height 9
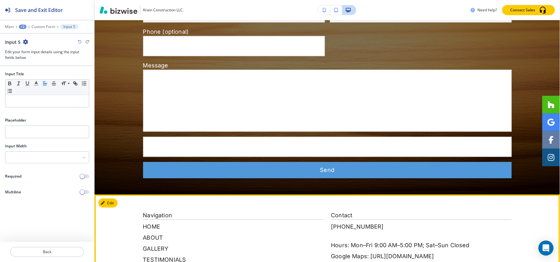
scroll to position [405, 0]
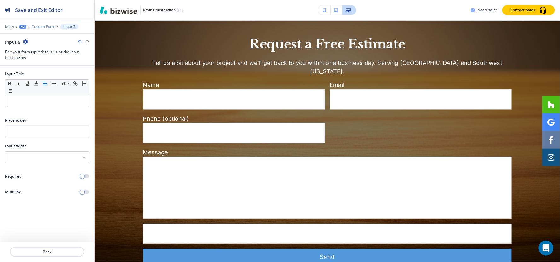
click at [47, 25] on p "Custom Form" at bounding box center [44, 27] width 24 height 4
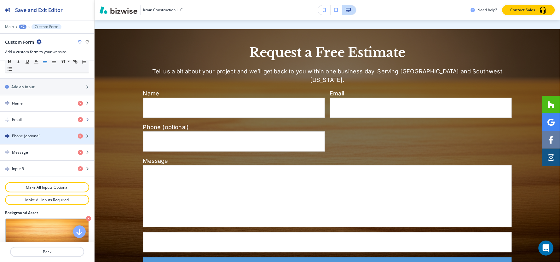
scroll to position [155, 0]
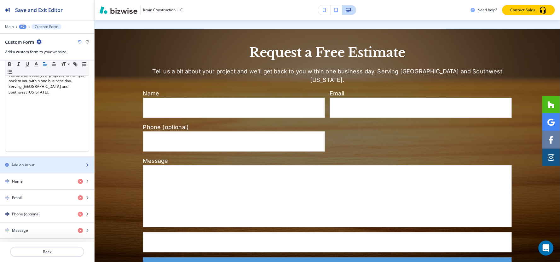
click at [47, 167] on div "Add an input" at bounding box center [40, 165] width 80 height 6
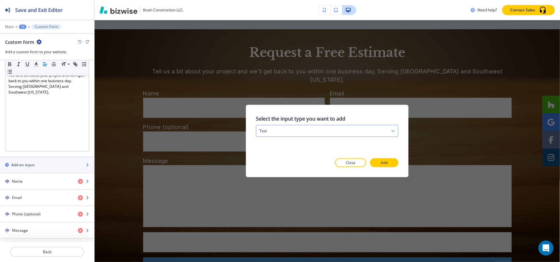
click at [311, 135] on div "text" at bounding box center [327, 130] width 142 height 11
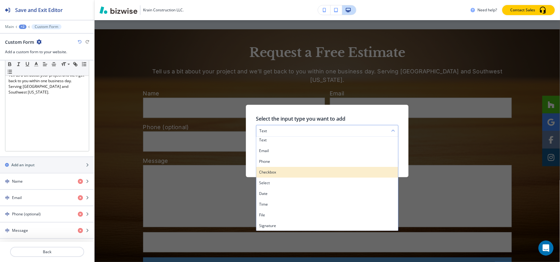
scroll to position [0, 0]
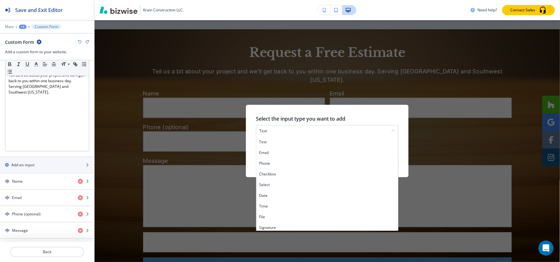
click at [401, 146] on div at bounding box center [404, 141] width 10 height 72
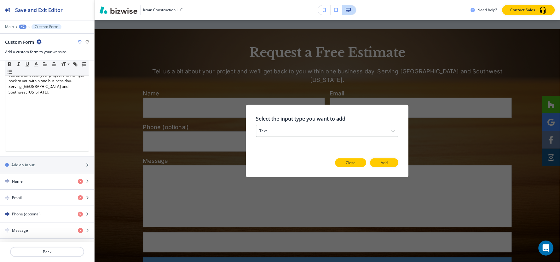
click at [363, 162] on button "Close" at bounding box center [350, 163] width 31 height 9
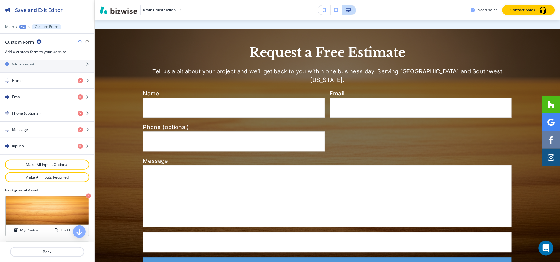
scroll to position [295, 0]
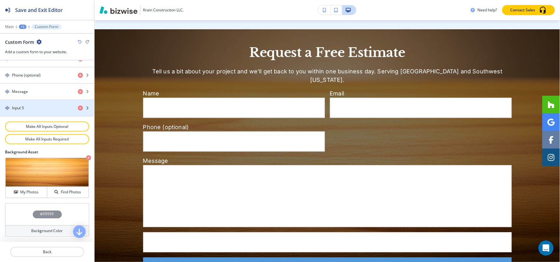
click at [40, 111] on div "button" at bounding box center [47, 113] width 94 height 5
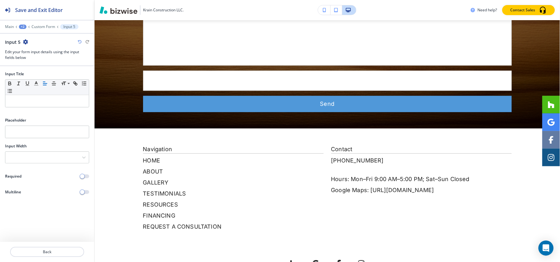
scroll to position [580, 0]
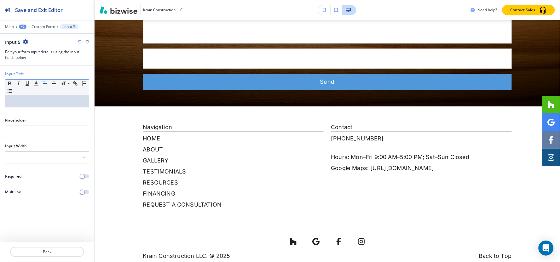
click at [49, 106] on div at bounding box center [47, 101] width 84 height 12
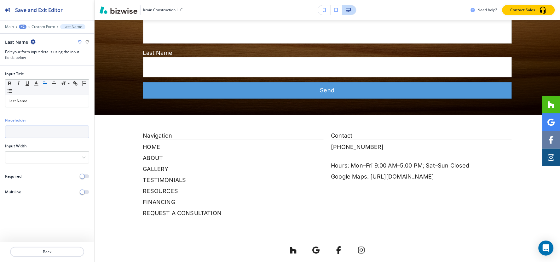
click at [44, 133] on input "text" at bounding box center [47, 132] width 84 height 13
click at [40, 161] on div at bounding box center [47, 157] width 84 height 11
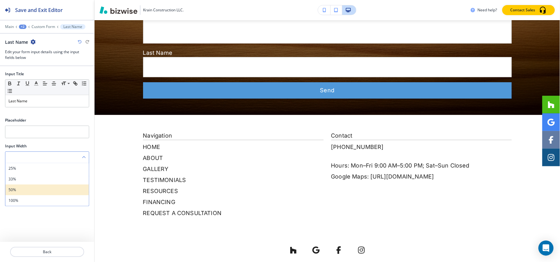
click at [35, 188] on h4 "50%" at bounding box center [47, 190] width 77 height 6
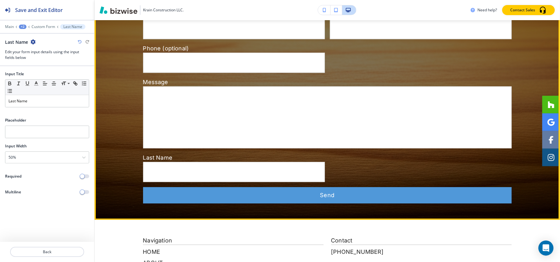
scroll to position [475, 0]
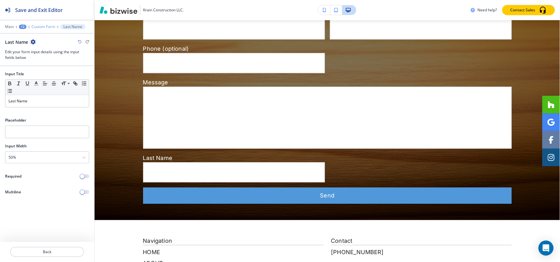
click at [43, 26] on p "Custom Form" at bounding box center [44, 27] width 24 height 4
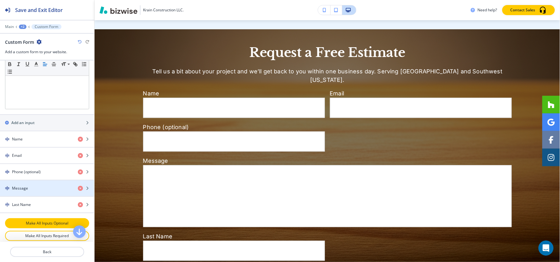
scroll to position [210, 0]
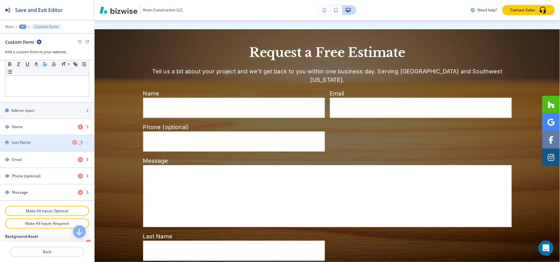
drag, startPoint x: 28, startPoint y: 193, endPoint x: 28, endPoint y: 142, distance: 50.8
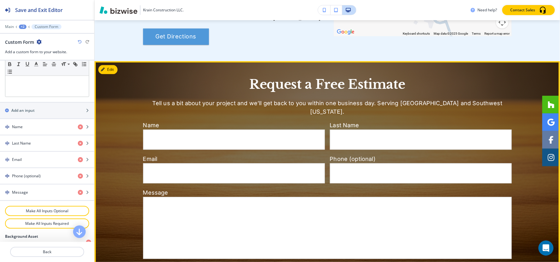
scroll to position [362, 0]
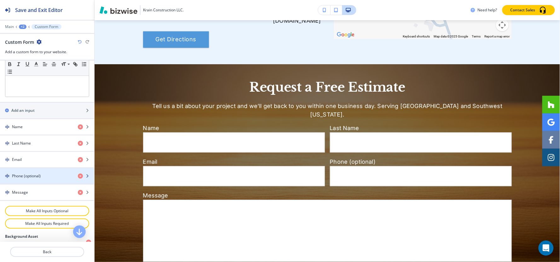
click at [43, 177] on div "Phone (optional)" at bounding box center [36, 176] width 73 height 6
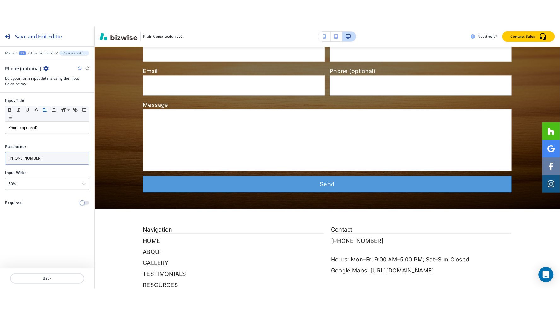
scroll to position [482, 0]
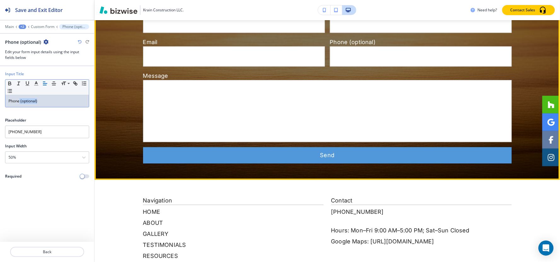
drag, startPoint x: 20, startPoint y: 101, endPoint x: 100, endPoint y: 101, distance: 80.1
click at [100, 101] on div "Save and Exit Editor Main +2 Custom Form Phone (optional) Phone (optional) Edit…" at bounding box center [280, 131] width 560 height 262
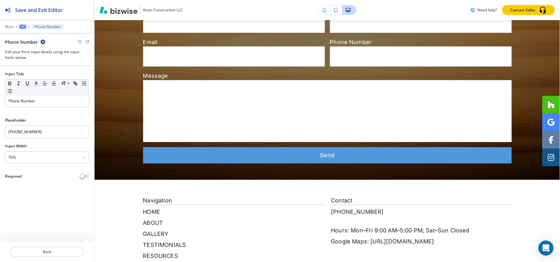
click at [24, 25] on div "+3" at bounding box center [23, 27] width 8 height 4
click at [35, 58] on p "Custom Form" at bounding box center [39, 59] width 32 height 6
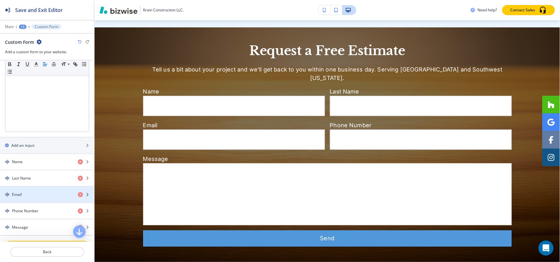
scroll to position [397, 0]
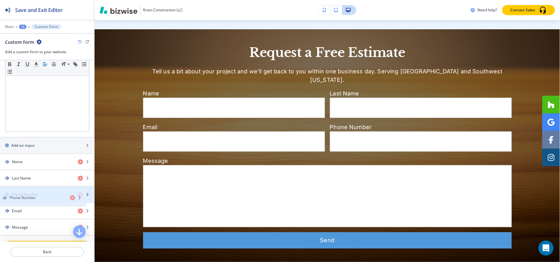
drag, startPoint x: 32, startPoint y: 208, endPoint x: 29, endPoint y: 194, distance: 14.7
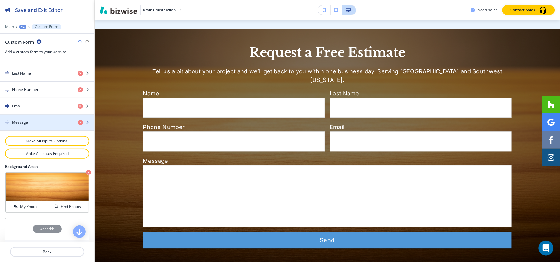
scroll to position [210, 0]
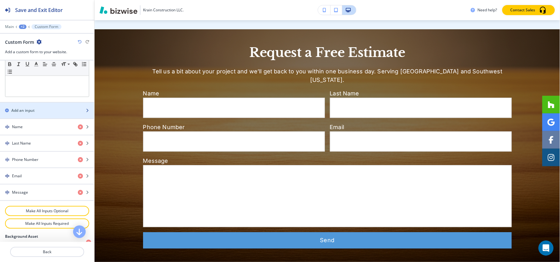
click at [44, 112] on div "Add an input" at bounding box center [40, 111] width 80 height 6
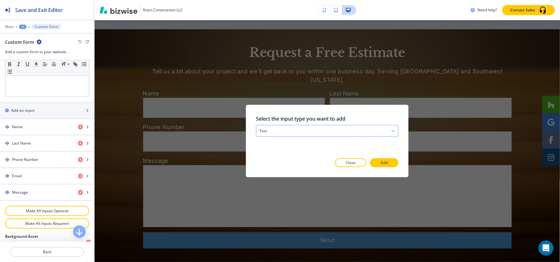
click at [289, 131] on div "text" at bounding box center [327, 130] width 142 height 11
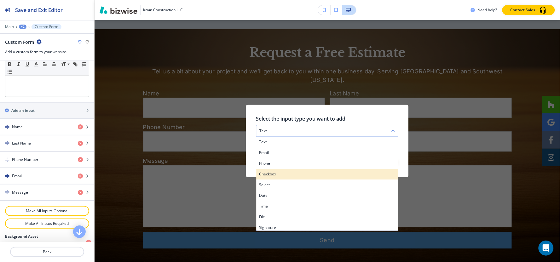
click at [276, 175] on h4 "checkbox" at bounding box center [327, 174] width 136 height 6
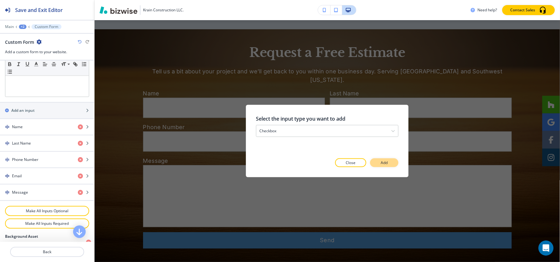
click at [382, 162] on p "Add" at bounding box center [384, 163] width 7 height 6
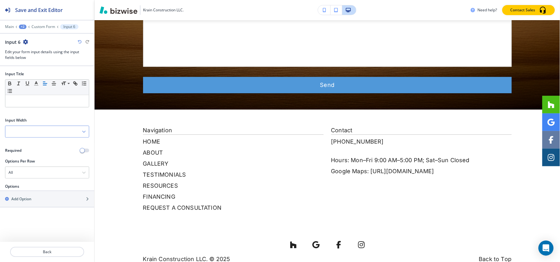
scroll to position [560, 0]
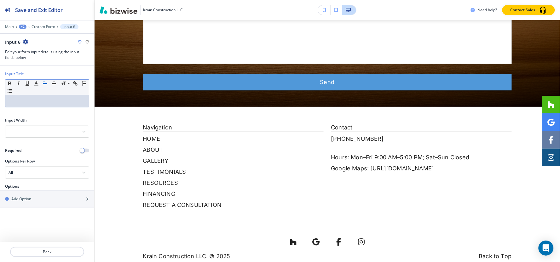
click at [29, 102] on p at bounding box center [47, 101] width 77 height 6
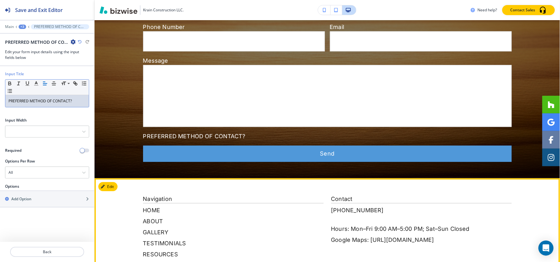
scroll to position [490, 0]
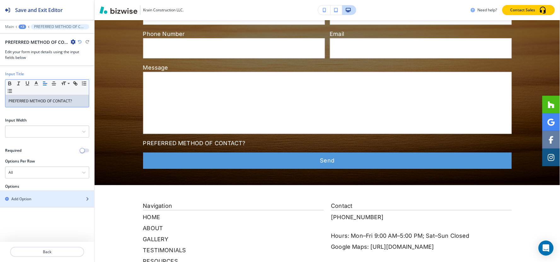
click at [21, 202] on div "button" at bounding box center [47, 204] width 94 height 5
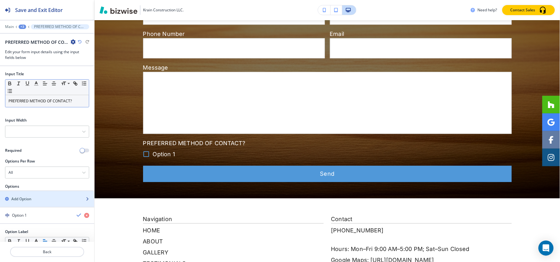
scroll to position [35, 0]
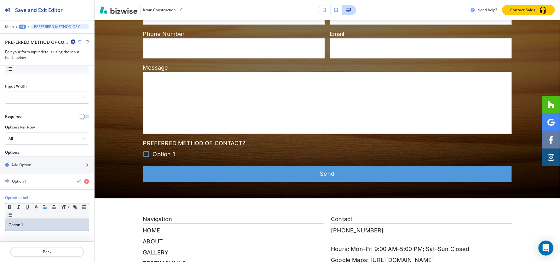
click at [31, 222] on p "Option 1" at bounding box center [47, 225] width 77 height 6
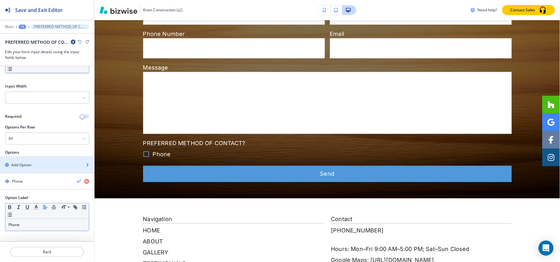
click at [32, 166] on h2 "Add Option" at bounding box center [21, 165] width 20 height 6
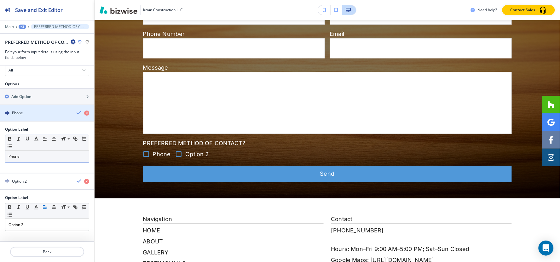
click at [34, 113] on div "Phone" at bounding box center [36, 113] width 72 height 6
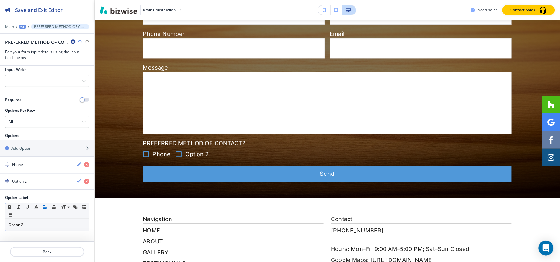
click at [30, 224] on p "Option 2" at bounding box center [47, 225] width 77 height 6
click at [24, 26] on div "+3" at bounding box center [23, 27] width 8 height 4
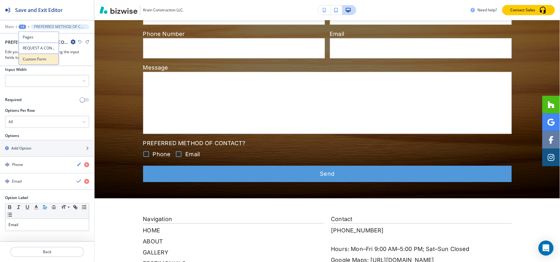
click at [29, 55] on button "Custom Form" at bounding box center [39, 59] width 40 height 11
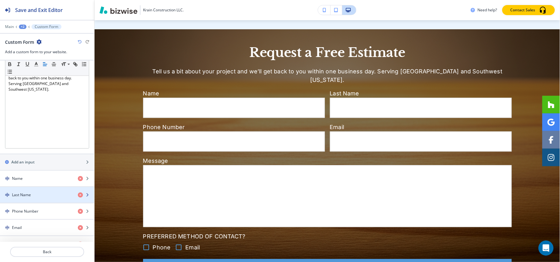
scroll to position [210, 0]
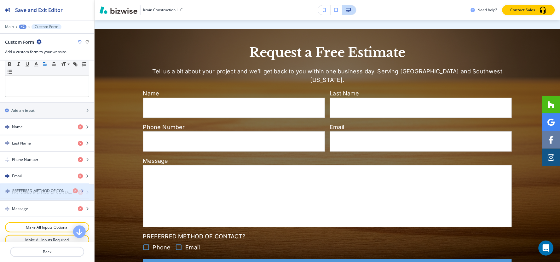
drag, startPoint x: 24, startPoint y: 208, endPoint x: 25, endPoint y: 189, distance: 18.9
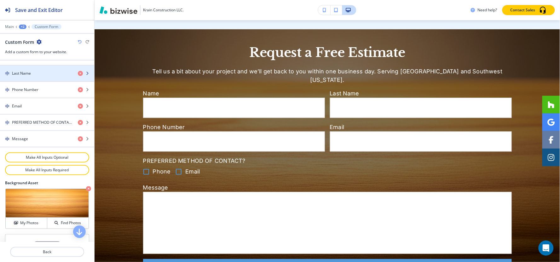
scroll to position [245, 0]
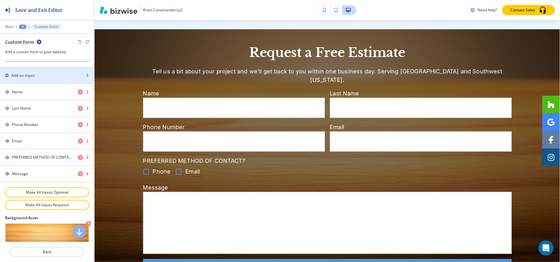
click at [40, 81] on div "button" at bounding box center [47, 80] width 94 height 5
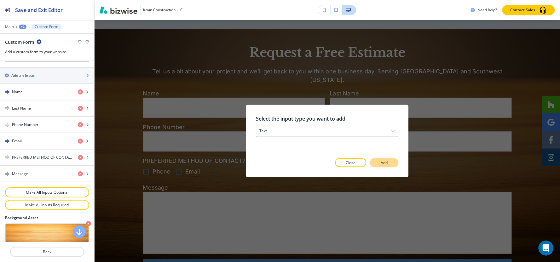
drag, startPoint x: 387, startPoint y: 164, endPoint x: 370, endPoint y: 160, distance: 16.8
click at [386, 164] on p "Add" at bounding box center [384, 163] width 7 height 6
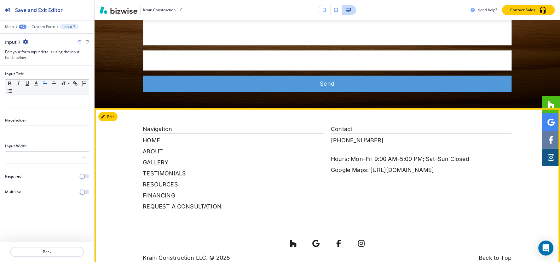
scroll to position [607, 0]
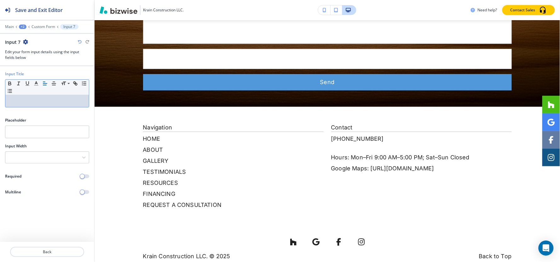
click at [43, 101] on p at bounding box center [47, 101] width 77 height 6
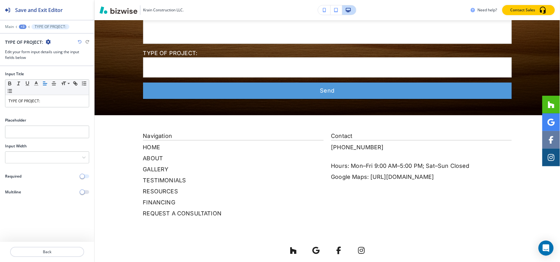
click at [83, 175] on span "button" at bounding box center [82, 176] width 5 height 5
click at [85, 190] on button "button" at bounding box center [84, 192] width 9 height 4
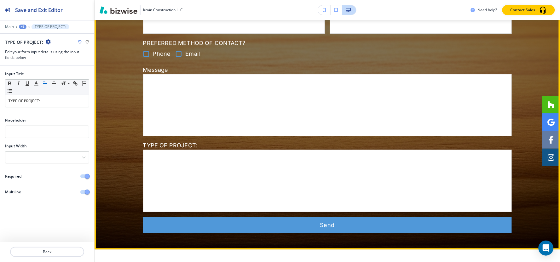
scroll to position [502, 0]
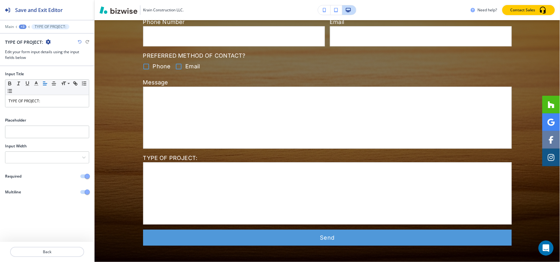
click at [23, 26] on div "+3" at bounding box center [23, 27] width 8 height 4
click at [31, 57] on p "Custom Form" at bounding box center [39, 59] width 32 height 6
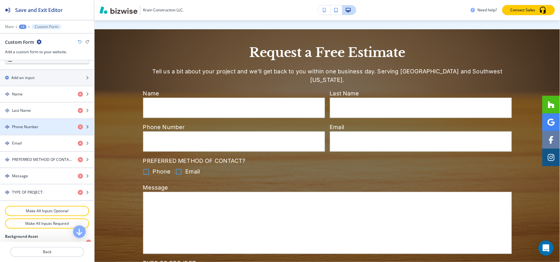
scroll to position [245, 0]
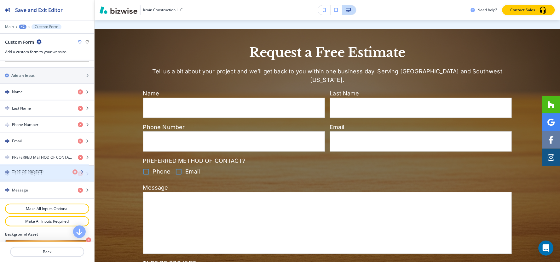
drag, startPoint x: 20, startPoint y: 183, endPoint x: 20, endPoint y: 174, distance: 8.8
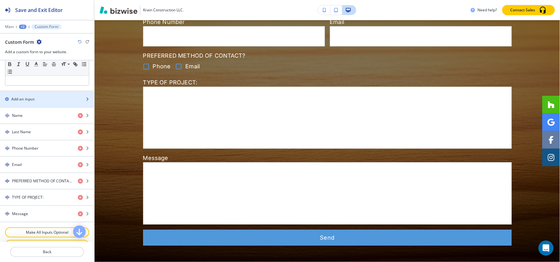
scroll to position [210, 0]
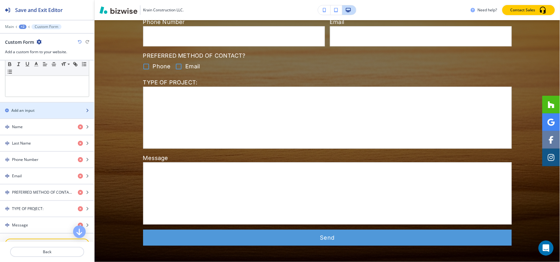
click at [46, 111] on div "Add an input" at bounding box center [40, 111] width 80 height 6
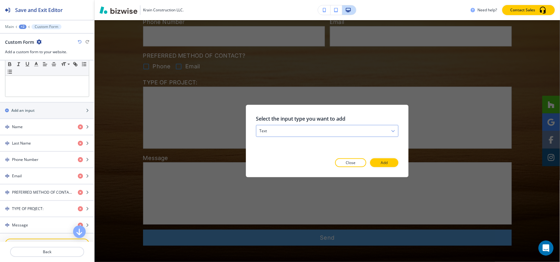
click at [310, 133] on div "text" at bounding box center [327, 130] width 142 height 11
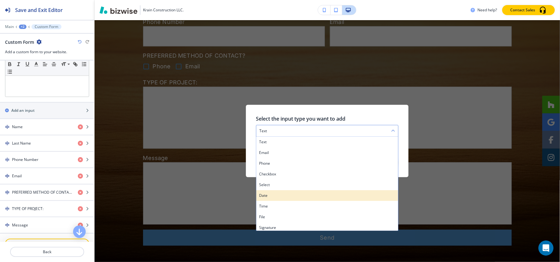
click at [296, 200] on div "date" at bounding box center [327, 195] width 142 height 11
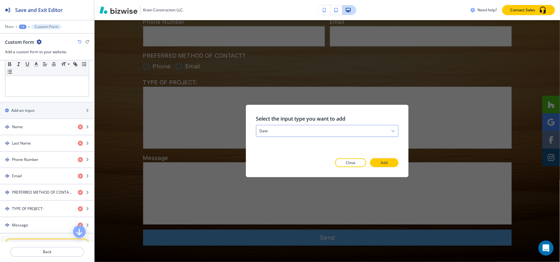
click at [281, 131] on div "date" at bounding box center [327, 130] width 142 height 11
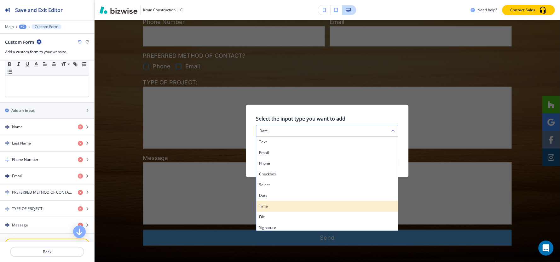
click at [265, 207] on h4 "time" at bounding box center [327, 207] width 136 height 6
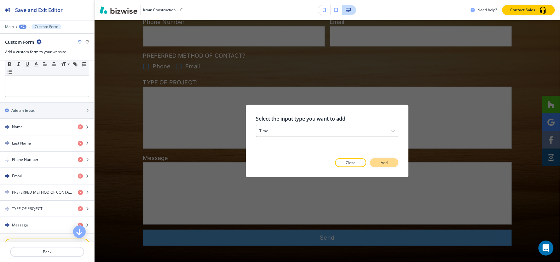
click at [389, 165] on button "Add" at bounding box center [384, 163] width 28 height 9
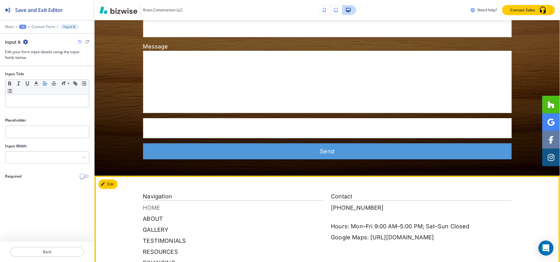
scroll to position [613, 0]
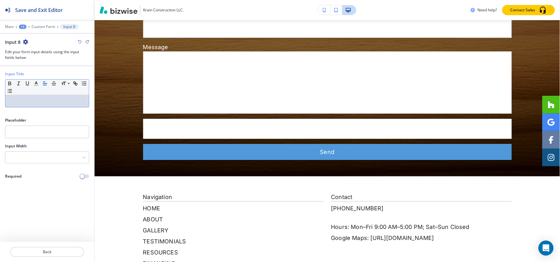
click at [26, 102] on p at bounding box center [47, 101] width 77 height 6
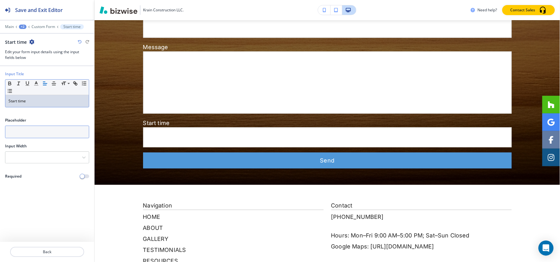
click at [32, 132] on input "text" at bounding box center [47, 132] width 84 height 13
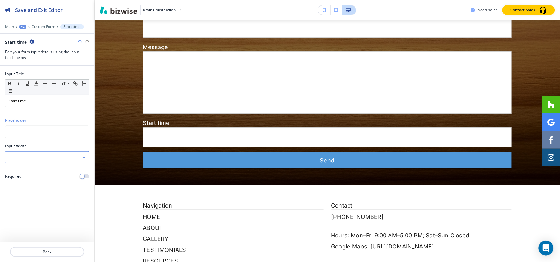
click at [35, 156] on div at bounding box center [47, 157] width 84 height 11
click at [33, 193] on h4 "50%" at bounding box center [47, 190] width 77 height 6
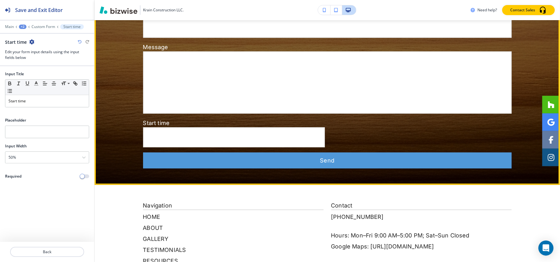
click at [156, 128] on input "text" at bounding box center [233, 138] width 181 height 20
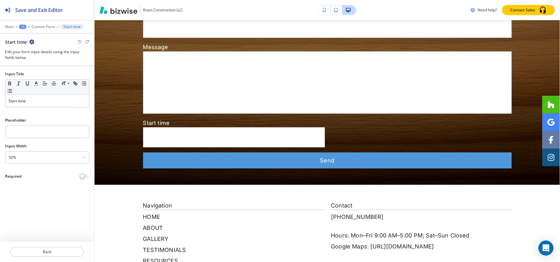
click at [86, 177] on button "button" at bounding box center [84, 177] width 9 height 4
click at [45, 25] on p "Custom Form" at bounding box center [44, 27] width 24 height 4
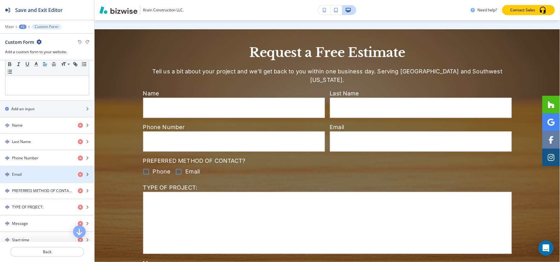
scroll to position [245, 0]
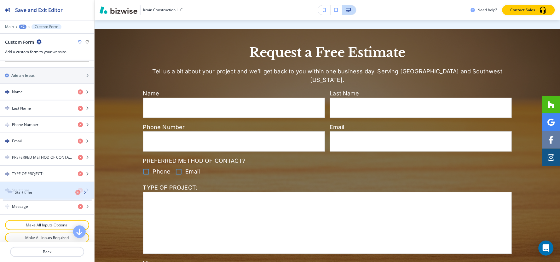
drag, startPoint x: 29, startPoint y: 207, endPoint x: 32, endPoint y: 193, distance: 15.1
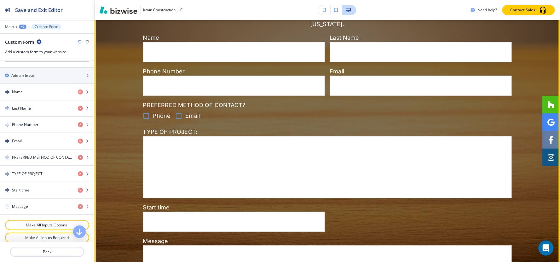
scroll to position [537, 0]
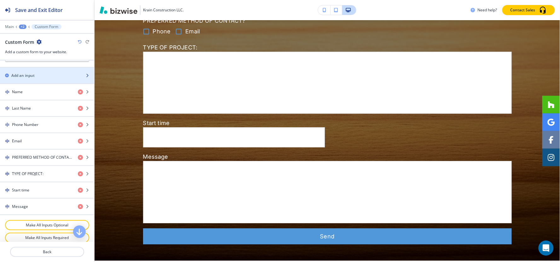
click at [36, 75] on div "Add an input" at bounding box center [40, 76] width 80 height 6
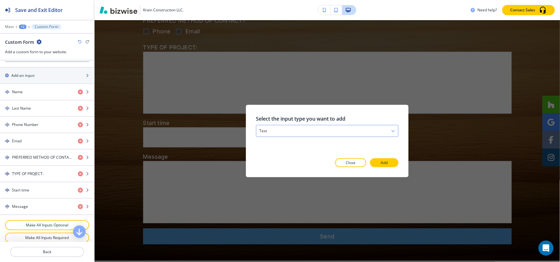
click at [333, 133] on div "text" at bounding box center [327, 130] width 142 height 11
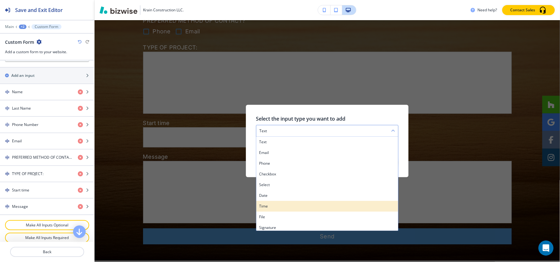
click at [279, 207] on h4 "time" at bounding box center [327, 207] width 136 height 6
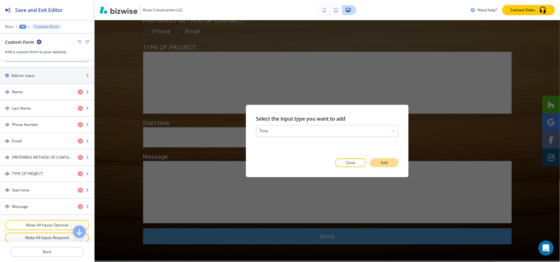
click at [391, 162] on button "Add" at bounding box center [384, 163] width 28 height 9
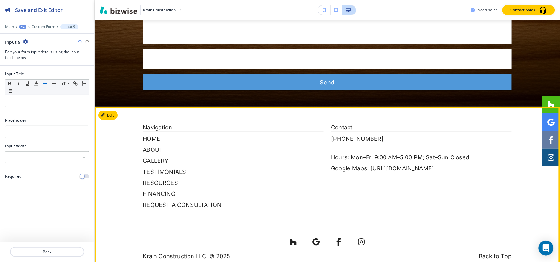
scroll to position [716, 0]
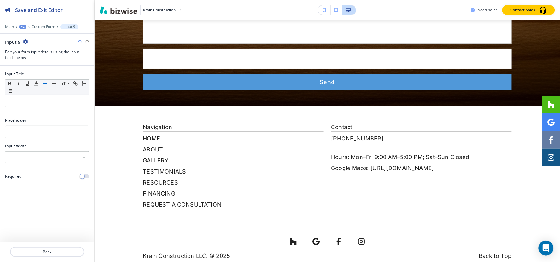
click at [26, 109] on div "Input Title Small Normal Large Huge" at bounding box center [47, 91] width 94 height 41
click at [27, 106] on div at bounding box center [47, 101] width 84 height 12
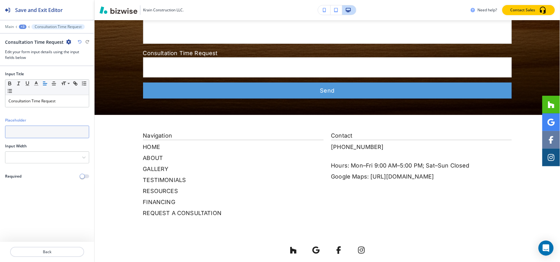
click at [33, 127] on input "text" at bounding box center [47, 132] width 84 height 13
click at [38, 158] on div at bounding box center [47, 157] width 84 height 11
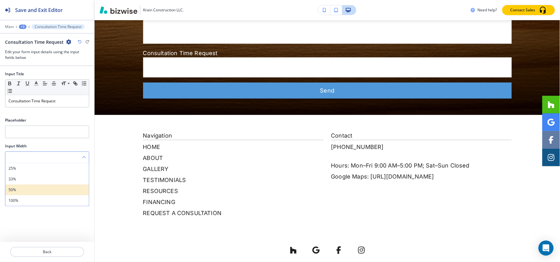
click at [41, 192] on h4 "50%" at bounding box center [47, 190] width 77 height 6
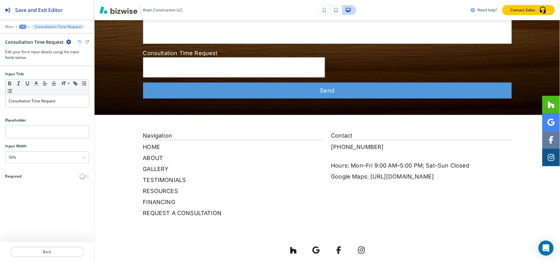
click at [84, 178] on span "button" at bounding box center [82, 176] width 5 height 5
click at [18, 27] on div "Main +3 Consultation Time Request" at bounding box center [47, 26] width 84 height 5
click at [20, 27] on div "+3" at bounding box center [23, 27] width 8 height 4
click at [29, 62] on p "Custom Form" at bounding box center [39, 59] width 32 height 6
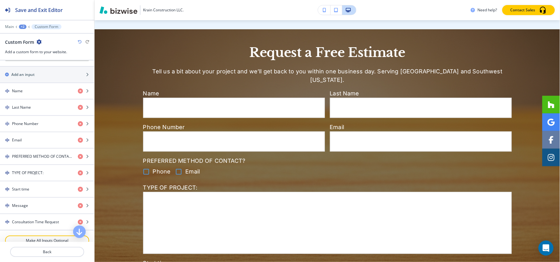
scroll to position [315, 0]
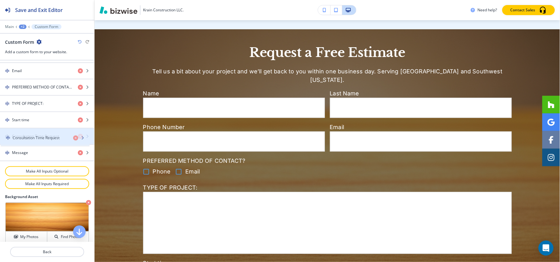
drag, startPoint x: 24, startPoint y: 156, endPoint x: 25, endPoint y: 140, distance: 16.1
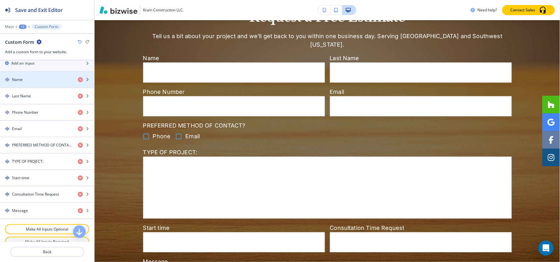
scroll to position [245, 0]
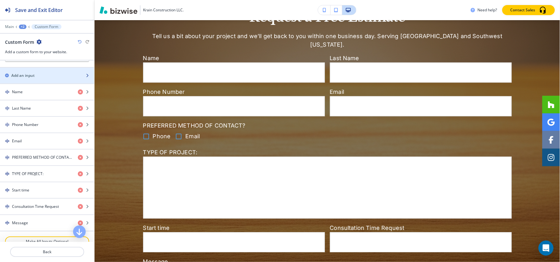
click at [38, 76] on div "Add an input" at bounding box center [40, 76] width 80 height 6
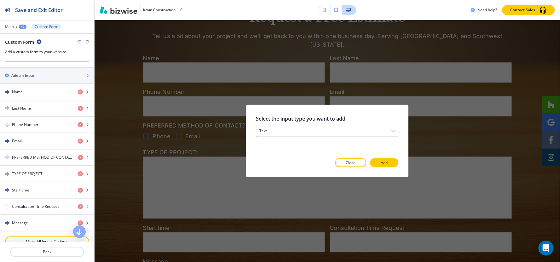
click at [312, 125] on div at bounding box center [327, 124] width 143 height 3
click at [312, 129] on div "text" at bounding box center [327, 130] width 142 height 11
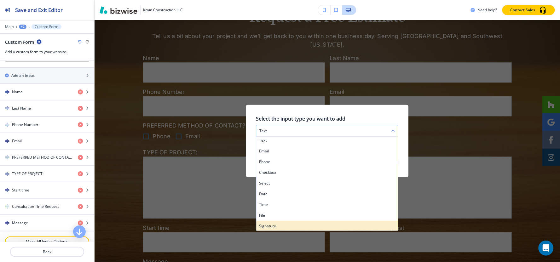
scroll to position [2, 0]
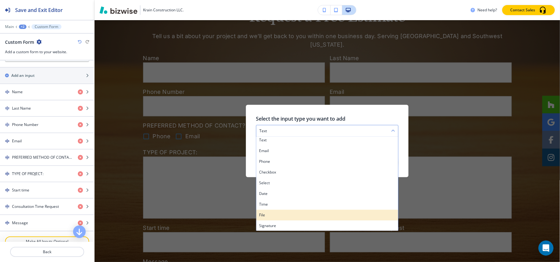
click at [281, 218] on div "file" at bounding box center [327, 215] width 142 height 11
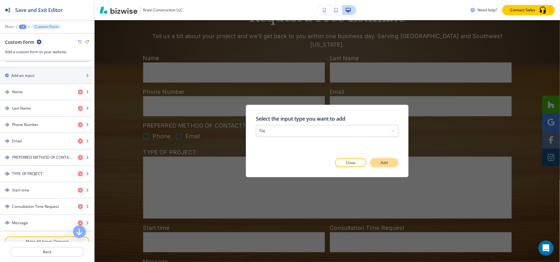
click at [379, 165] on button "Add" at bounding box center [384, 163] width 28 height 9
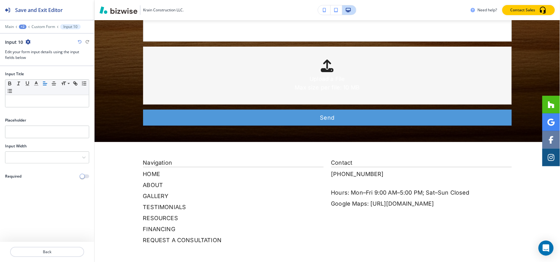
scroll to position [728, 0]
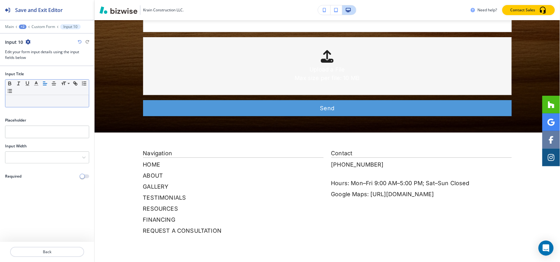
click at [35, 100] on p at bounding box center [47, 101] width 77 height 6
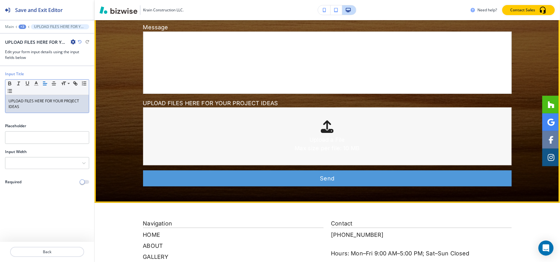
scroll to position [658, 0]
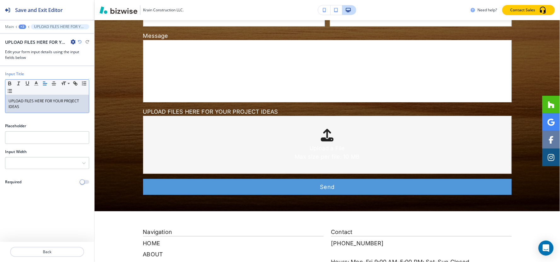
click at [21, 26] on div "+3" at bounding box center [23, 27] width 8 height 4
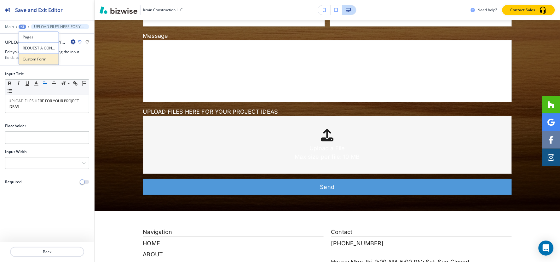
click at [30, 63] on button "Custom Form" at bounding box center [39, 59] width 40 height 11
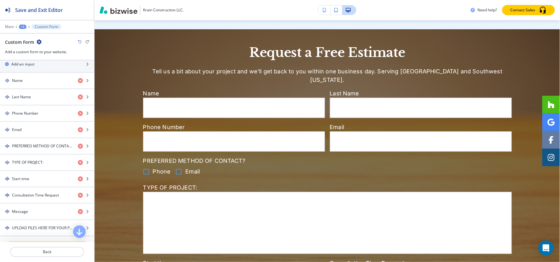
scroll to position [315, 0]
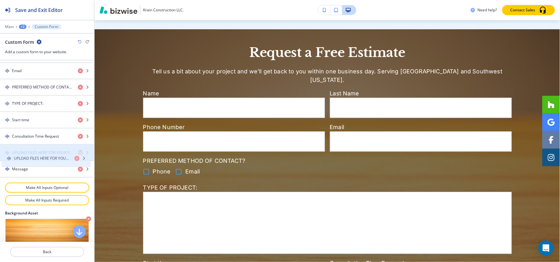
drag, startPoint x: 29, startPoint y: 166, endPoint x: 30, endPoint y: 154, distance: 11.8
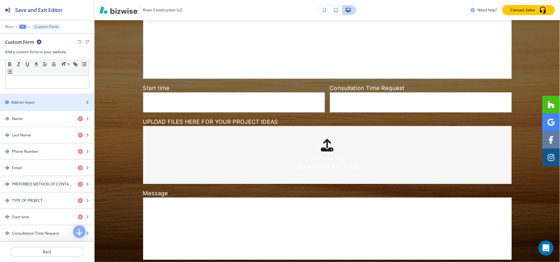
scroll to position [210, 0]
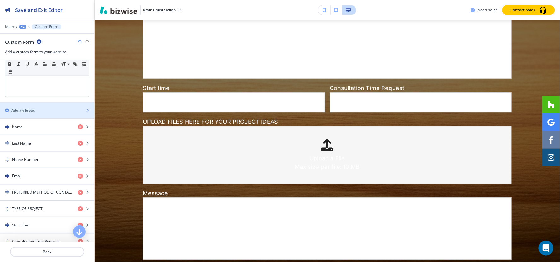
click at [36, 113] on div "Add an input" at bounding box center [40, 111] width 80 height 6
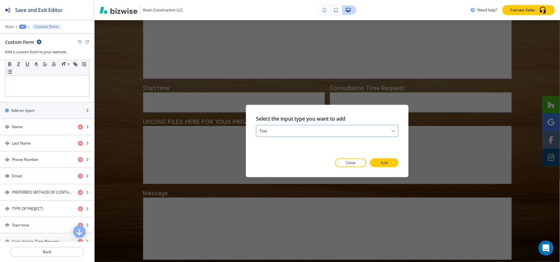
click at [303, 130] on div "text" at bounding box center [327, 130] width 142 height 11
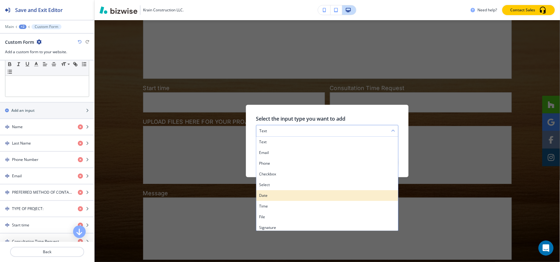
click at [291, 194] on h4 "date" at bounding box center [327, 196] width 136 height 6
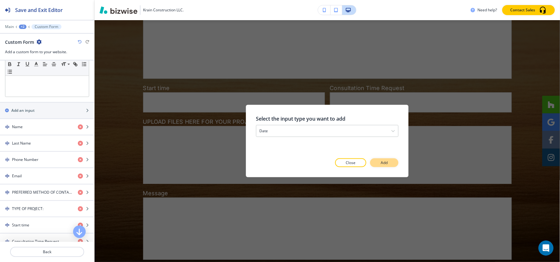
click at [380, 163] on button "Add" at bounding box center [384, 163] width 28 height 9
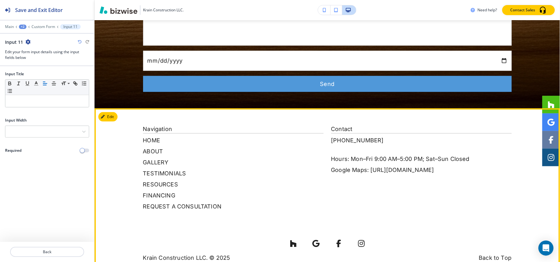
scroll to position [788, 0]
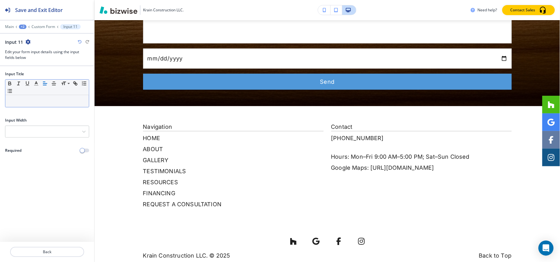
click at [26, 102] on p at bounding box center [47, 101] width 77 height 6
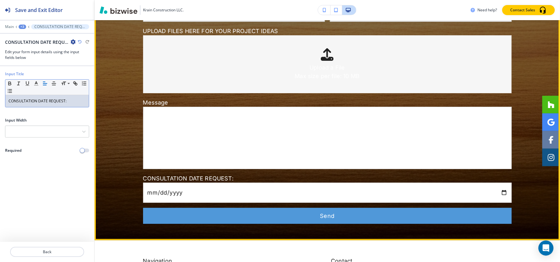
scroll to position [648, 0]
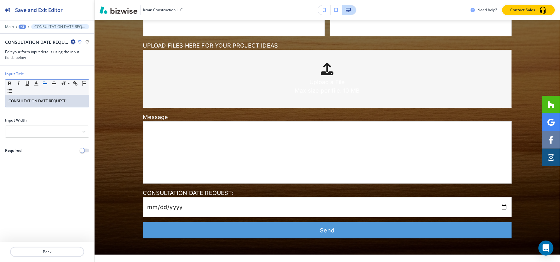
click at [20, 28] on div "+3" at bounding box center [23, 27] width 8 height 4
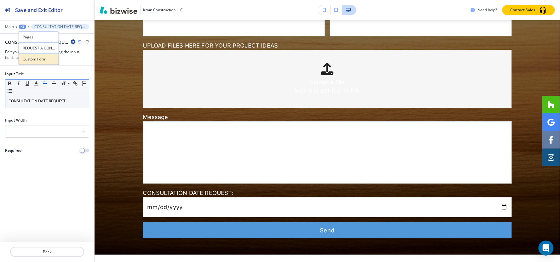
click at [42, 61] on p "Custom Form" at bounding box center [39, 59] width 32 height 6
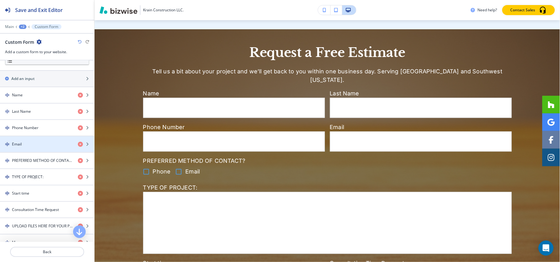
scroll to position [315, 0]
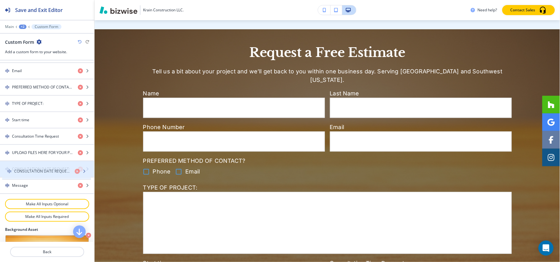
drag, startPoint x: 20, startPoint y: 191, endPoint x: 22, endPoint y: 176, distance: 15.6
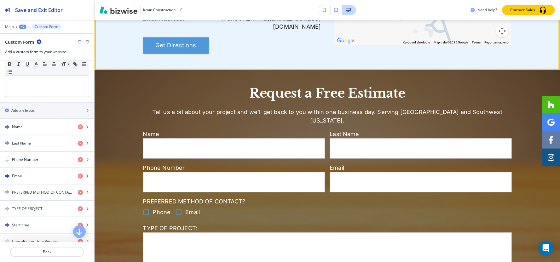
scroll to position [292, 0]
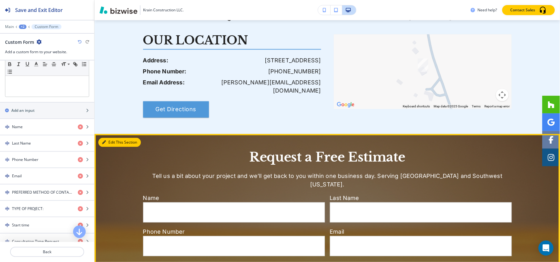
click at [103, 141] on icon "button" at bounding box center [104, 143] width 4 height 4
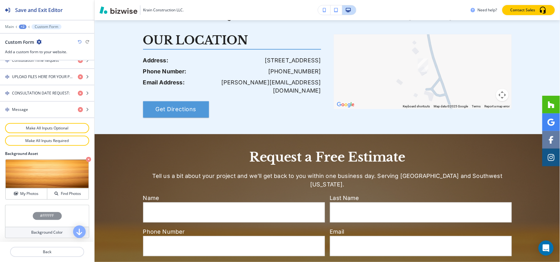
scroll to position [394, 0]
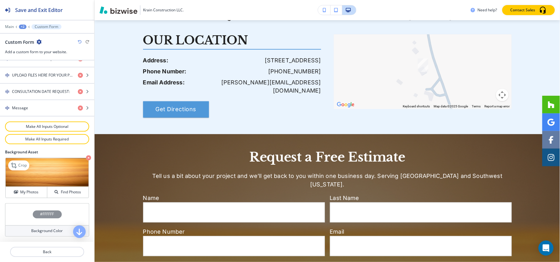
click at [86, 157] on icon "button" at bounding box center [88, 158] width 5 height 5
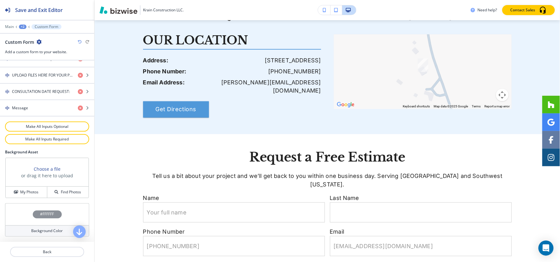
click at [45, 213] on h4 "#FFFFFF" at bounding box center [47, 215] width 14 height 6
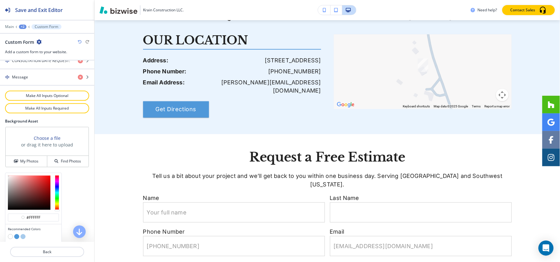
scroll to position [0, 0]
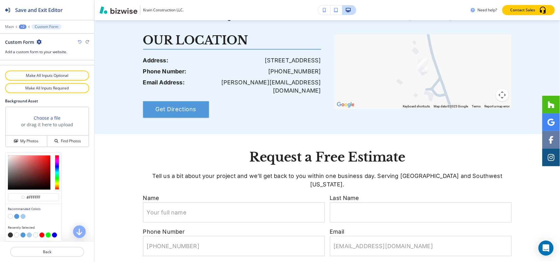
click at [16, 217] on button "button" at bounding box center [16, 216] width 5 height 5
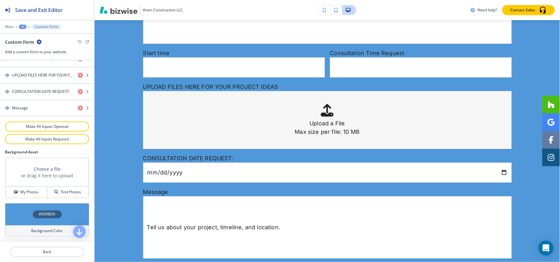
click at [20, 27] on div "+2" at bounding box center [23, 27] width 8 height 4
click at [23, 38] on p "Pages" at bounding box center [39, 37] width 32 height 6
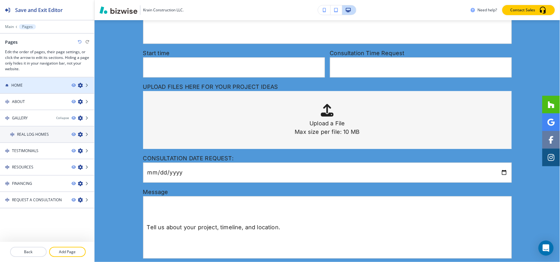
click at [16, 88] on h4 "HOME" at bounding box center [16, 86] width 11 height 6
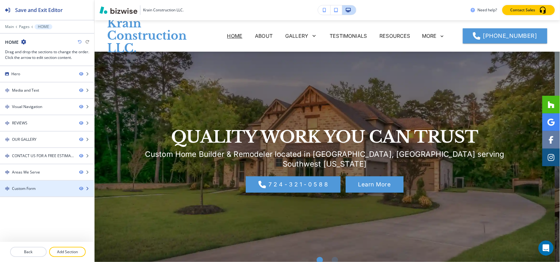
click at [30, 185] on div at bounding box center [47, 183] width 94 height 5
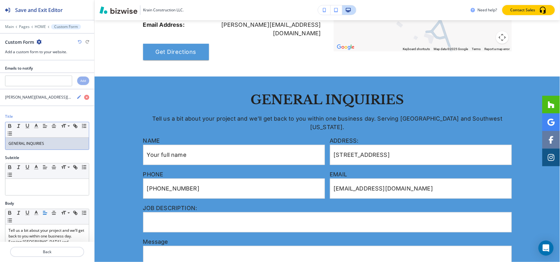
click at [63, 142] on p "GENERAL INQUIRIES" at bounding box center [47, 144] width 77 height 6
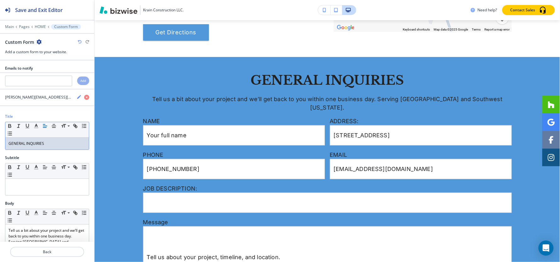
scroll to position [1561, 0]
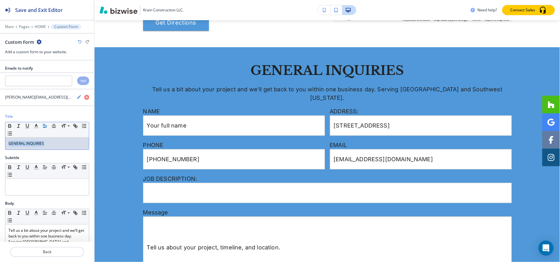
copy p "GENERAL INQUIRIES"
click at [23, 23] on div at bounding box center [47, 22] width 94 height 4
click at [23, 27] on p "Pages" at bounding box center [24, 27] width 11 height 4
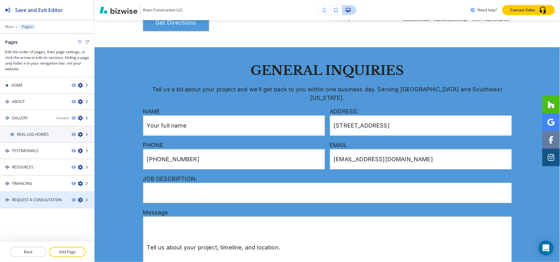
click at [22, 198] on h4 "REQUEST A CONSULTATION" at bounding box center [37, 200] width 50 height 6
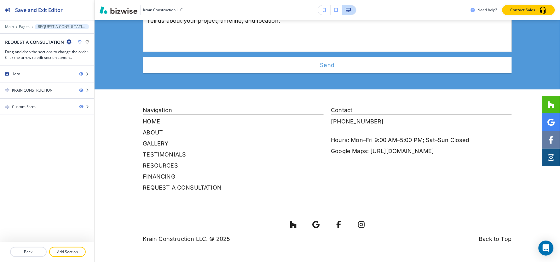
scroll to position [0, 0]
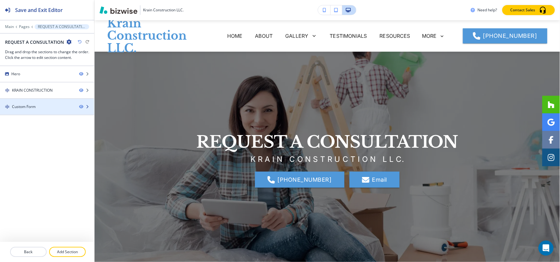
click at [16, 111] on div at bounding box center [47, 112] width 94 height 5
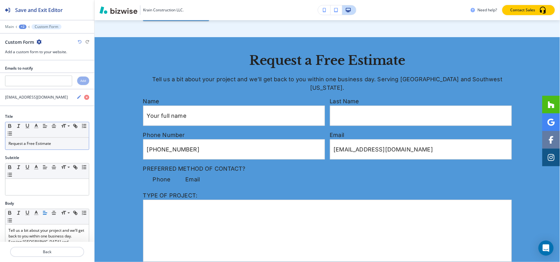
scroll to position [397, 0]
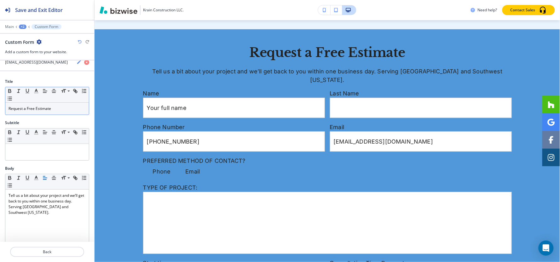
click at [49, 112] on div "Request a Free Estimate" at bounding box center [47, 109] width 84 height 12
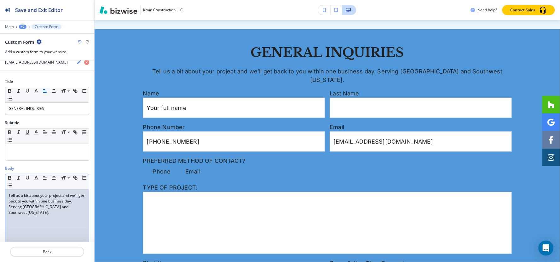
click at [61, 203] on p "Tell us a bit about your project and we’ll get back to you within one business …" at bounding box center [47, 204] width 77 height 23
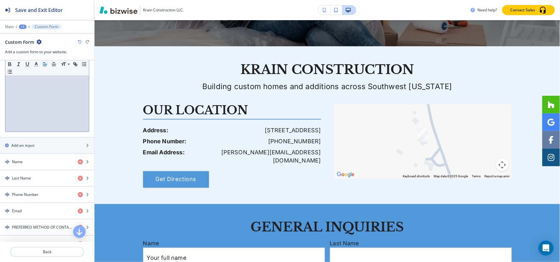
click at [22, 27] on div "+2" at bounding box center [23, 27] width 8 height 4
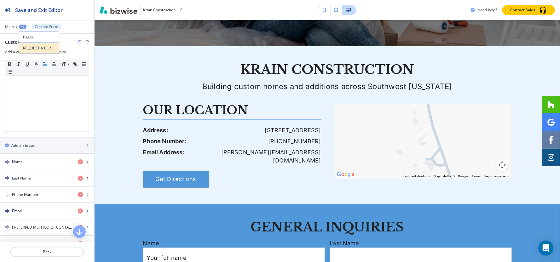
click at [27, 46] on p "REQUEST A CONSULTATION" at bounding box center [39, 48] width 32 height 6
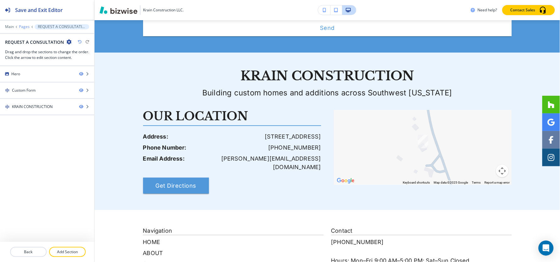
click at [22, 25] on p "Pages" at bounding box center [24, 27] width 11 height 4
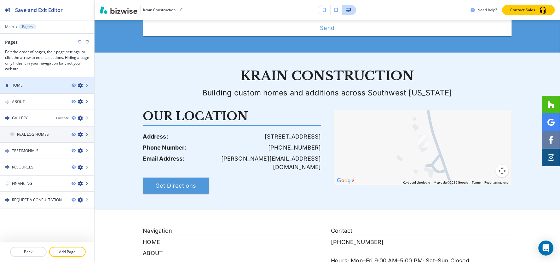
click at [24, 87] on div "HOME" at bounding box center [33, 86] width 67 height 6
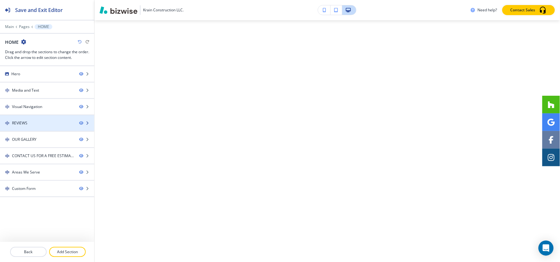
scroll to position [0, 0]
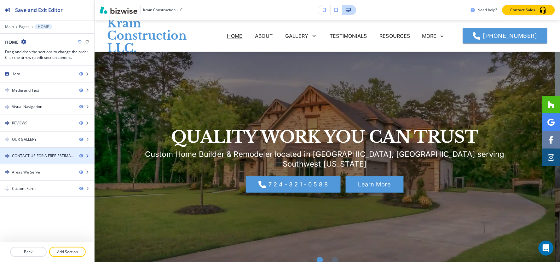
click at [33, 155] on div "CONTACT US FOR A FREE ESTIMATE" at bounding box center [43, 156] width 62 height 6
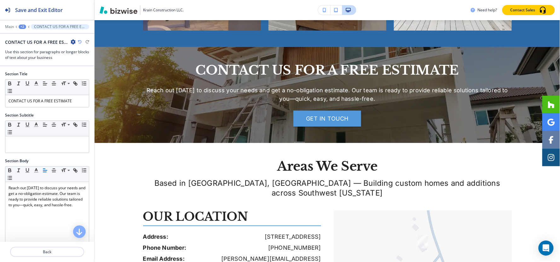
click at [72, 43] on icon "button" at bounding box center [73, 41] width 5 height 5
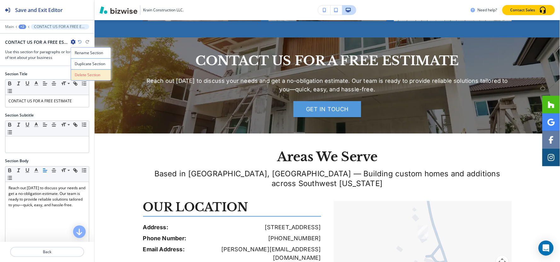
scroll to position [1315, 0]
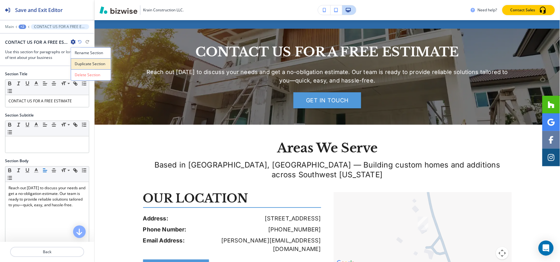
click at [79, 66] on p "Duplicate Section" at bounding box center [91, 64] width 32 height 6
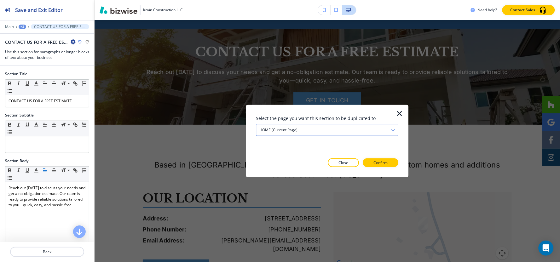
click at [304, 128] on div "HOME (current page)" at bounding box center [327, 130] width 142 height 11
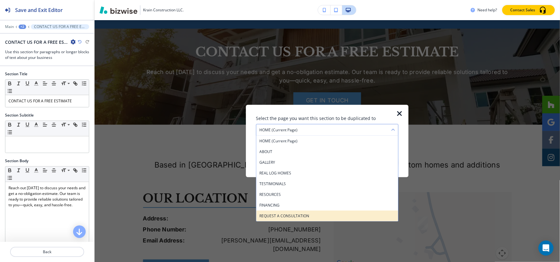
drag, startPoint x: 276, startPoint y: 217, endPoint x: 383, endPoint y: 181, distance: 112.3
click at [276, 217] on h4 "REQUEST A CONSULTATION" at bounding box center [327, 216] width 136 height 6
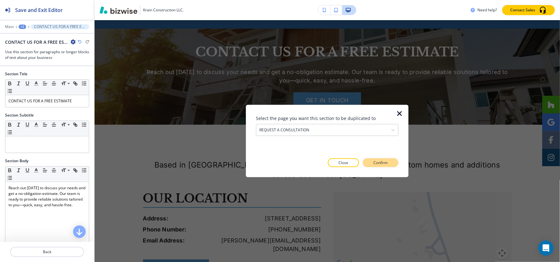
click at [383, 163] on p "Confirm" at bounding box center [381, 163] width 14 height 6
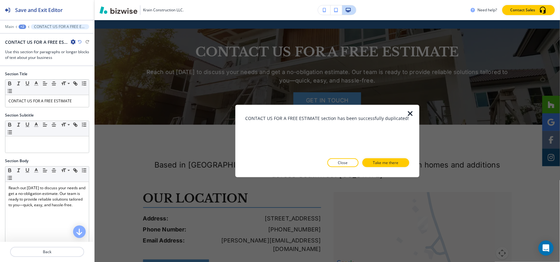
click at [383, 163] on p "Take me there" at bounding box center [386, 163] width 26 height 6
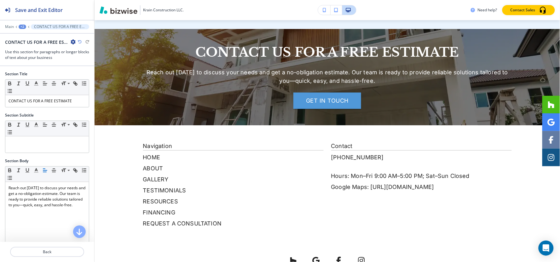
scroll to position [850, 0]
click at [20, 26] on div "+2" at bounding box center [23, 27] width 8 height 4
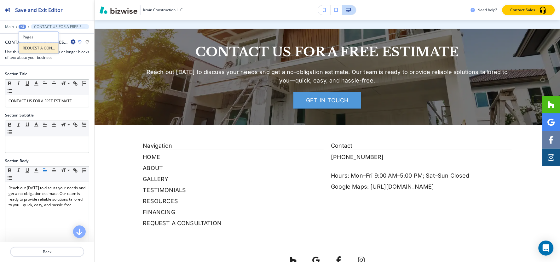
click at [37, 49] on p "REQUEST A CONSULTATION" at bounding box center [39, 48] width 32 height 6
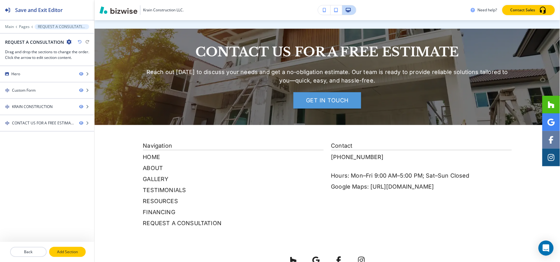
click at [62, 255] on button "Add Section" at bounding box center [67, 252] width 37 height 10
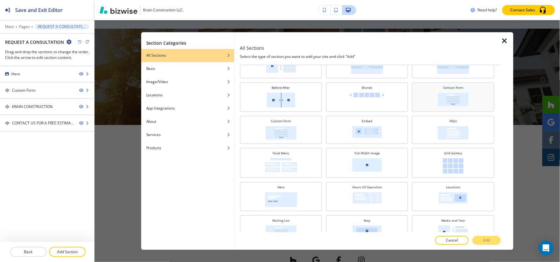
scroll to position [0, 0]
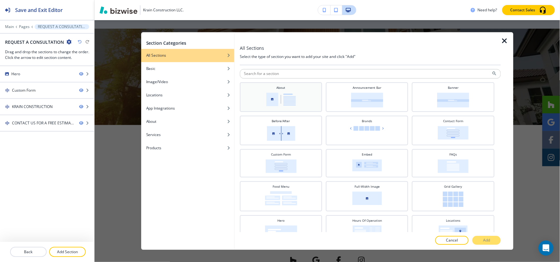
click at [293, 95] on img at bounding box center [281, 100] width 30 height 14
click at [493, 241] on button "Add" at bounding box center [486, 240] width 28 height 9
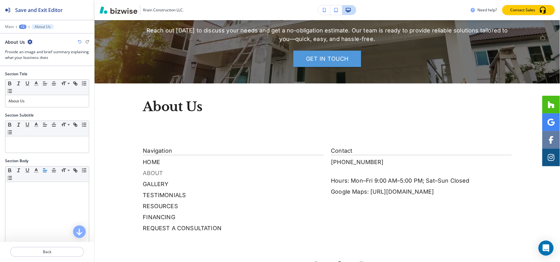
scroll to position [888, 0]
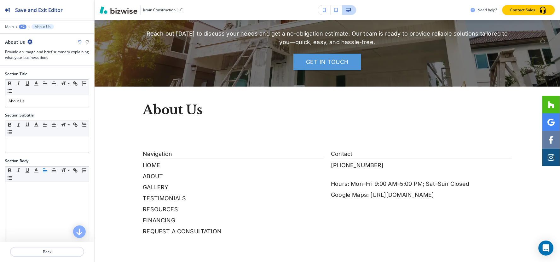
click at [28, 42] on icon "button" at bounding box center [29, 41] width 5 height 5
drag, startPoint x: 34, startPoint y: 76, endPoint x: 75, endPoint y: 99, distance: 46.7
click at [35, 77] on p "Delete Section" at bounding box center [47, 75] width 32 height 6
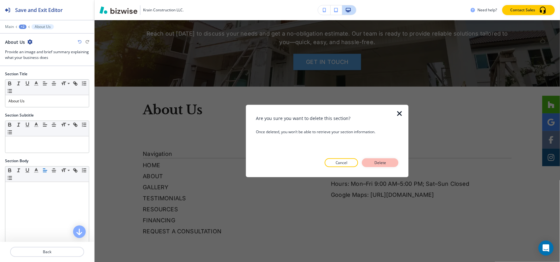
click at [388, 162] on p "Delete" at bounding box center [380, 163] width 15 height 6
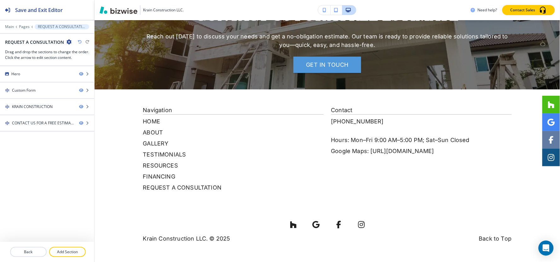
scroll to position [877, 0]
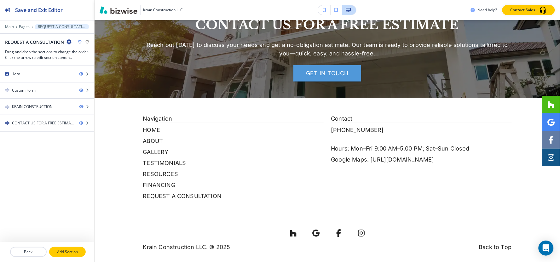
click at [67, 250] on p "Add Section" at bounding box center [67, 252] width 35 height 6
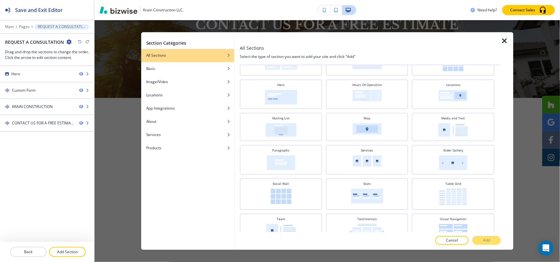
scroll to position [140, 0]
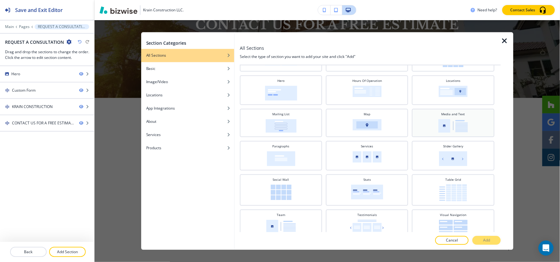
click at [460, 126] on img at bounding box center [453, 126] width 30 height 14
click at [491, 239] on button "Add" at bounding box center [486, 240] width 28 height 9
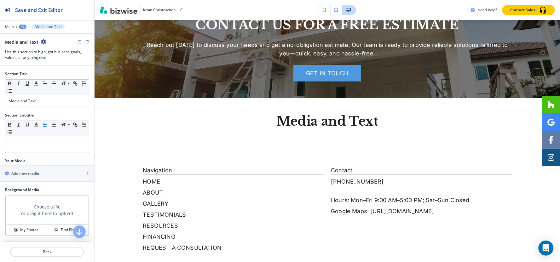
scroll to position [928, 0]
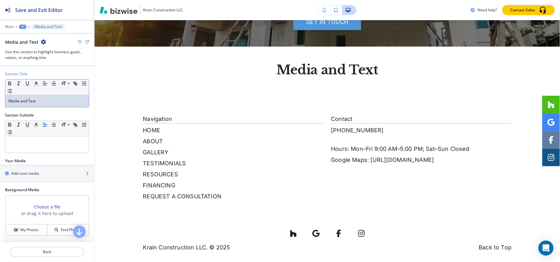
click at [36, 109] on div "Section Title Small Normal Large Huge Media and Text" at bounding box center [47, 91] width 94 height 41
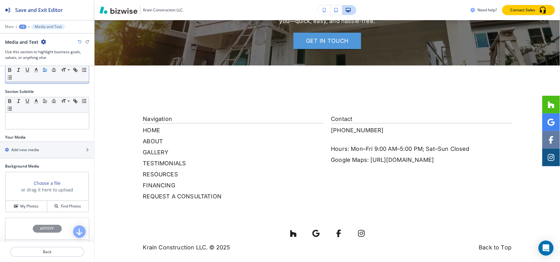
scroll to position [35, 0]
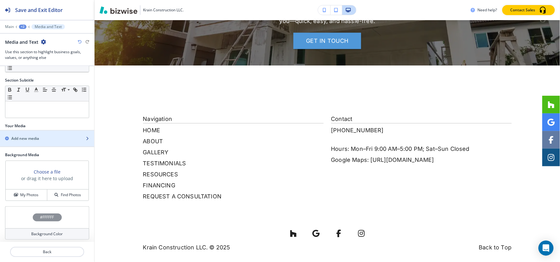
click at [32, 141] on h2 "Add new media" at bounding box center [25, 139] width 28 height 6
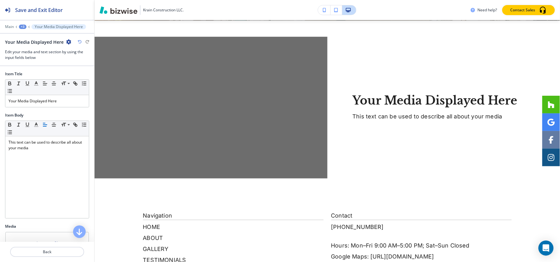
scroll to position [963, 0]
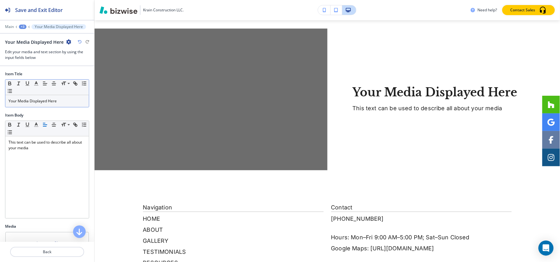
click at [36, 104] on div "Your Media Displayed Here" at bounding box center [47, 101] width 84 height 12
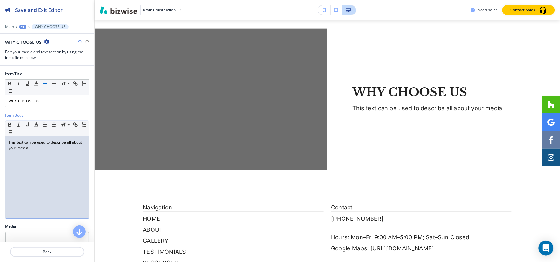
click at [71, 167] on div "This text can be used to describe all about your media" at bounding box center [47, 177] width 84 height 82
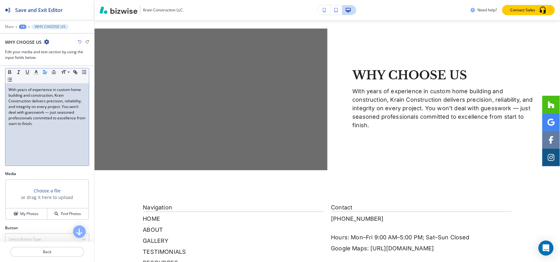
scroll to position [61, 0]
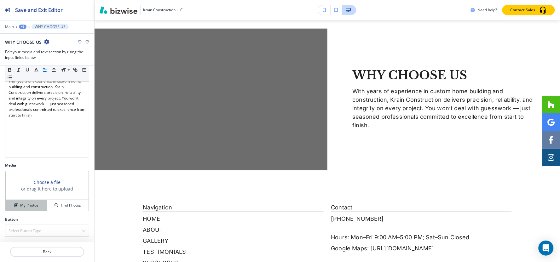
click at [20, 201] on button "My Photos" at bounding box center [27, 205] width 42 height 11
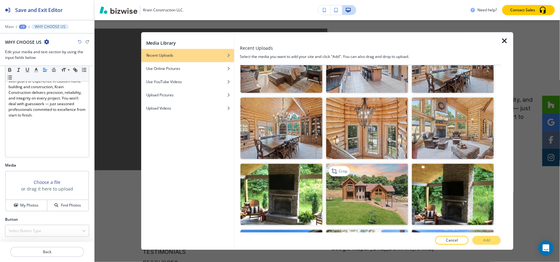
scroll to position [175, 0]
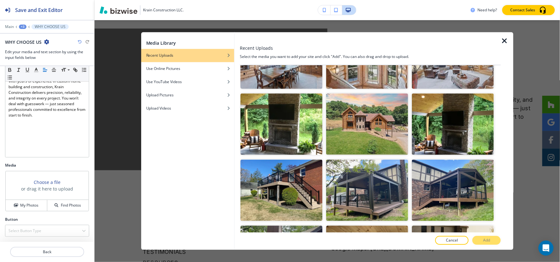
drag, startPoint x: 273, startPoint y: 192, endPoint x: 399, endPoint y: 246, distance: 137.5
click at [273, 192] on img "button" at bounding box center [281, 189] width 82 height 61
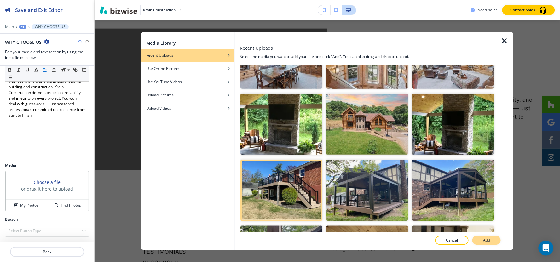
click at [490, 240] on p "Add" at bounding box center [486, 241] width 7 height 6
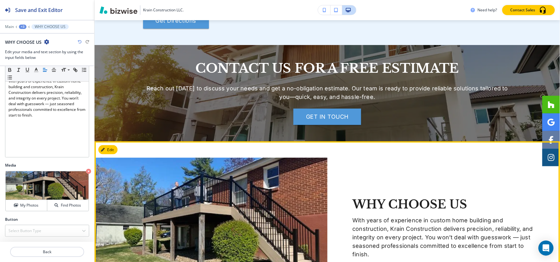
scroll to position [752, 0]
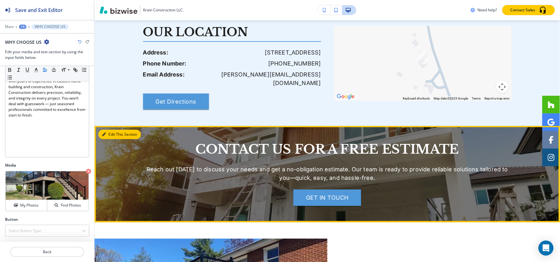
click at [109, 130] on button "Edit This Section" at bounding box center [119, 134] width 43 height 9
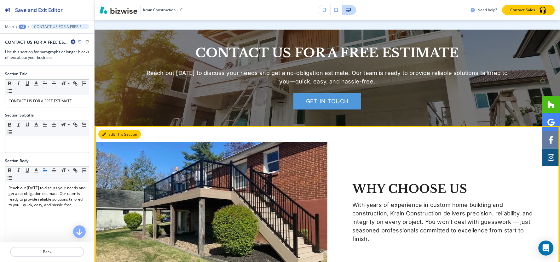
scroll to position [850, 0]
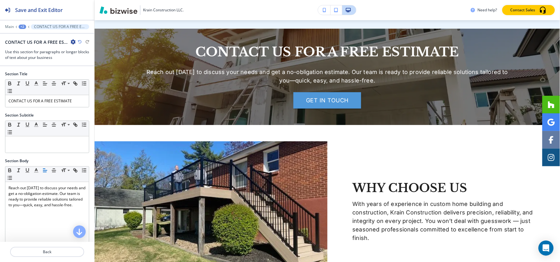
click at [54, 109] on div "Section Title Small Normal Large Huge CONTACT US FOR A FREE ESTIMATE" at bounding box center [47, 91] width 94 height 41
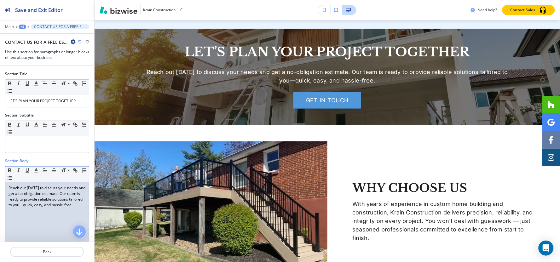
click at [38, 199] on p "Reach out today to discuss your needs and get a no-obligation estimate. Our tea…" at bounding box center [47, 196] width 77 height 23
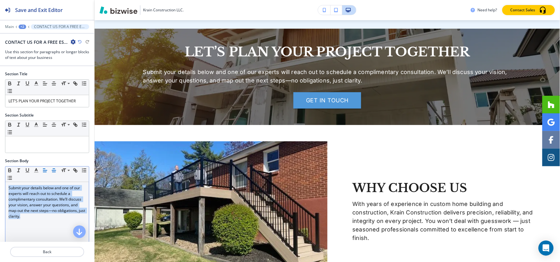
click at [55, 171] on line "button" at bounding box center [54, 171] width 4 height 0
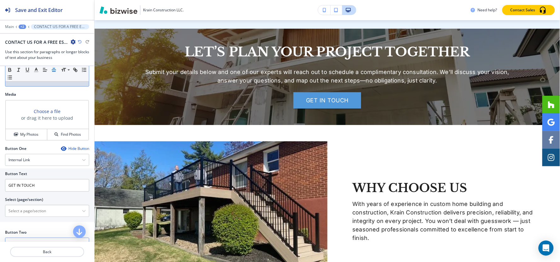
scroll to position [245, 0]
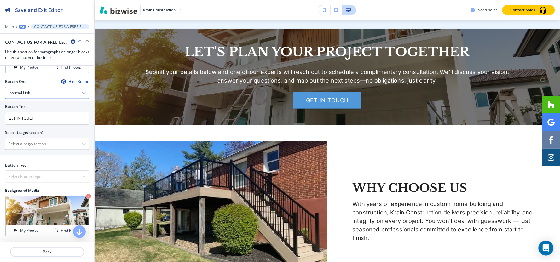
click at [39, 93] on div "Internal Link" at bounding box center [47, 92] width 84 height 11
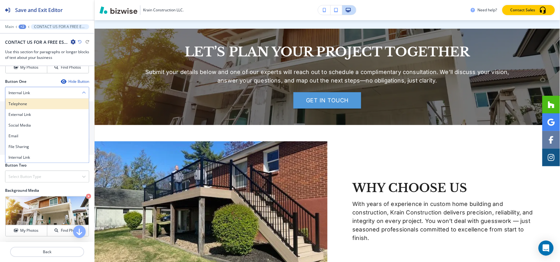
click at [28, 106] on h4 "Telephone" at bounding box center [47, 104] width 77 height 6
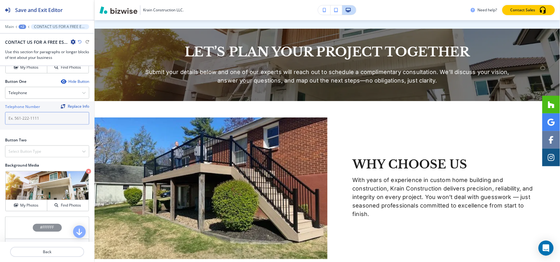
click at [54, 117] on input "text" at bounding box center [47, 118] width 84 height 13
paste input "7 2 4 - 3 2 1 - 0 5 8 8"
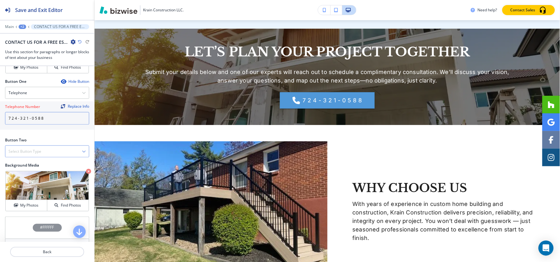
type input "7 2 4 - 3 2 1 - 0 5 8 8"
click at [46, 154] on div "Select Button Type" at bounding box center [47, 151] width 84 height 11
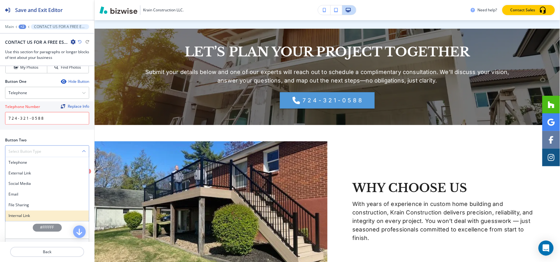
click at [17, 218] on h4 "Internal Link" at bounding box center [47, 216] width 77 height 6
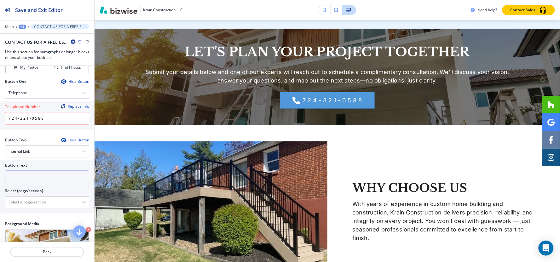
click at [34, 176] on input "text" at bounding box center [47, 177] width 84 height 13
type input "R"
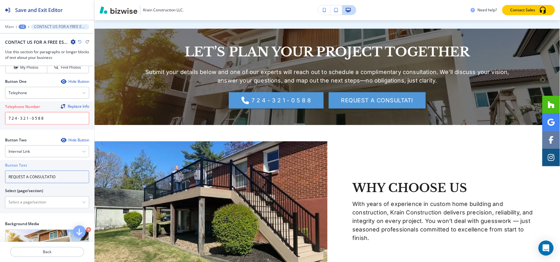
type input "REQUEST A CONSULTATION"
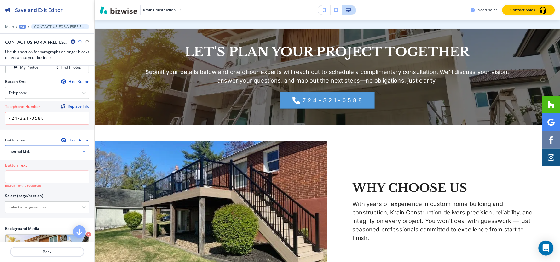
click at [33, 149] on div "Internal Link" at bounding box center [47, 151] width 84 height 11
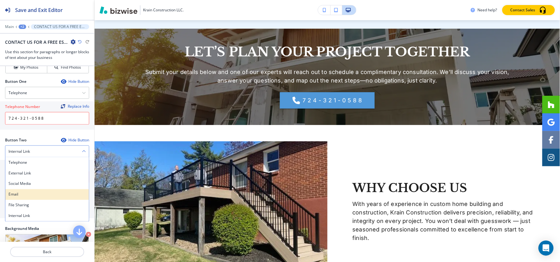
click at [25, 199] on div "Email" at bounding box center [47, 194] width 84 height 11
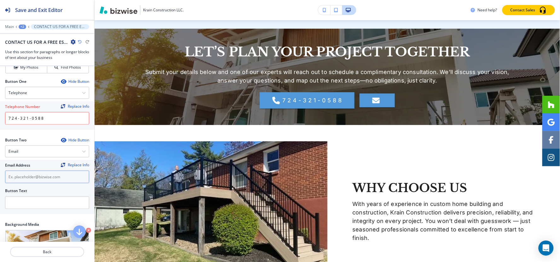
click at [33, 180] on input "text" at bounding box center [47, 177] width 84 height 13
paste input "[PERSON_NAME][EMAIL_ADDRESS][DOMAIN_NAME]"
type input "[PERSON_NAME][EMAIL_ADDRESS][DOMAIN_NAME]"
click at [38, 203] on input "text" at bounding box center [47, 203] width 84 height 13
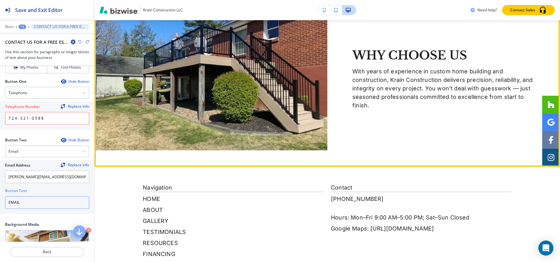
scroll to position [1051, 0]
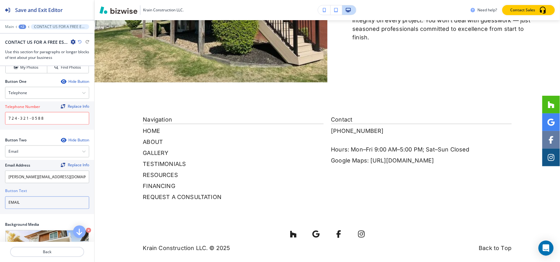
type input "EMAIL"
click at [20, 26] on div "+2" at bounding box center [23, 27] width 8 height 4
click at [26, 37] on p "Pages" at bounding box center [39, 37] width 32 height 6
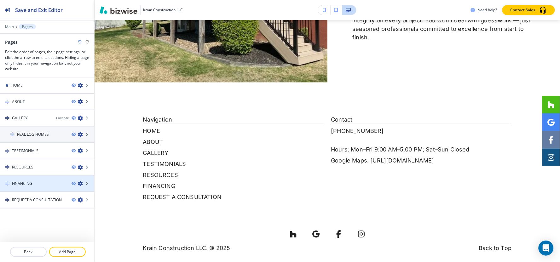
click at [41, 181] on div "FINANCING" at bounding box center [33, 184] width 67 height 6
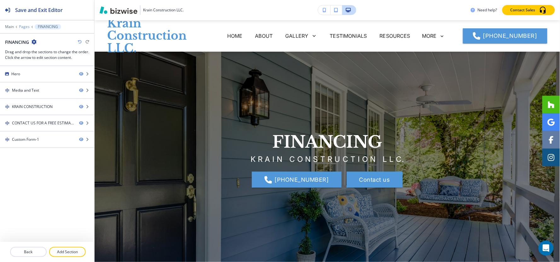
click at [23, 26] on p "Pages" at bounding box center [24, 27] width 11 height 4
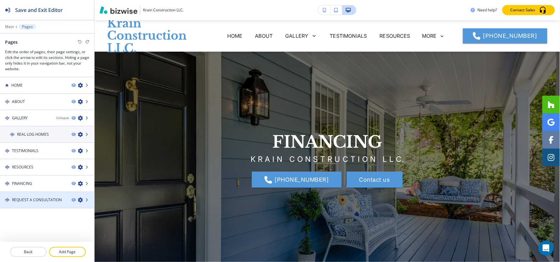
click at [32, 193] on div at bounding box center [47, 194] width 94 height 5
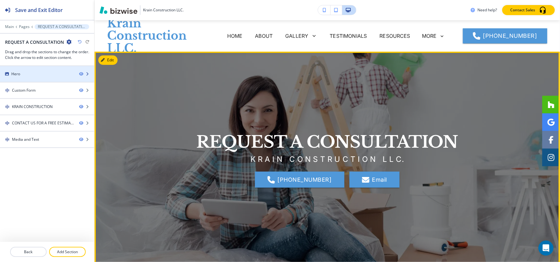
click at [31, 75] on div "Hero" at bounding box center [37, 74] width 74 height 6
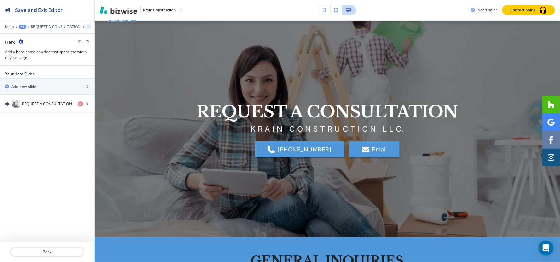
scroll to position [32, 0]
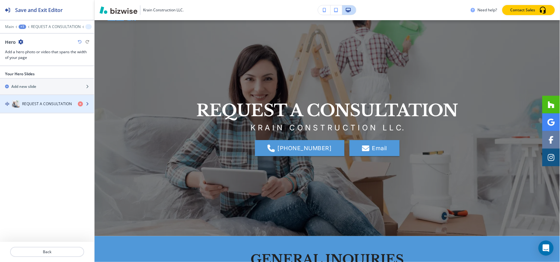
click at [41, 103] on h4 "REQUEST A CONSULTATION" at bounding box center [47, 104] width 50 height 6
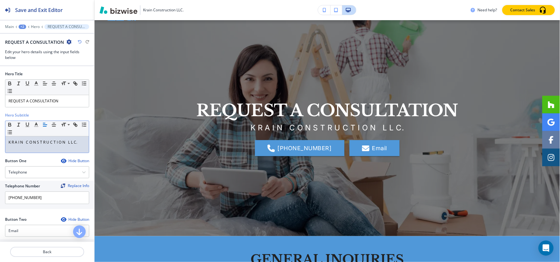
click at [40, 145] on p "K R A I N C O N S T R U C T I O N L L C." at bounding box center [47, 143] width 77 height 6
click at [78, 143] on p "K R A I N C O N S T R U C T I O N L L C." at bounding box center [47, 143] width 77 height 6
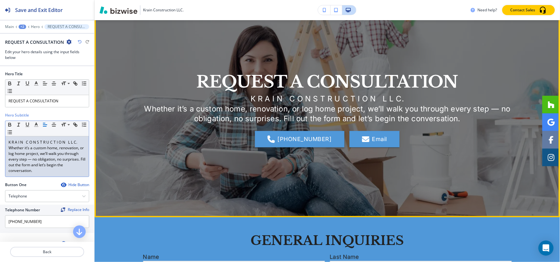
scroll to position [67, 0]
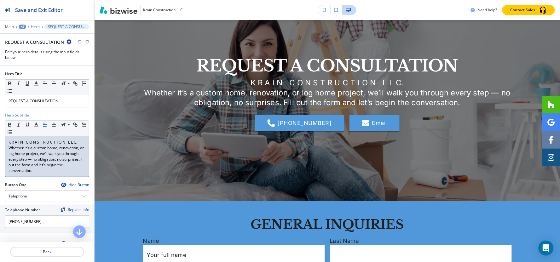
click at [32, 26] on p "Hero" at bounding box center [35, 27] width 9 height 4
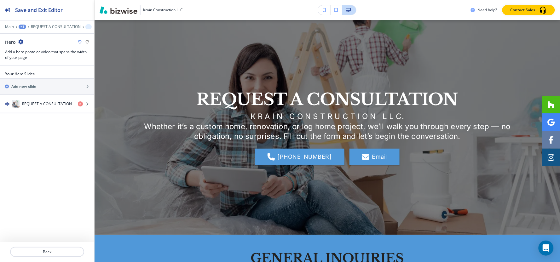
scroll to position [32, 0]
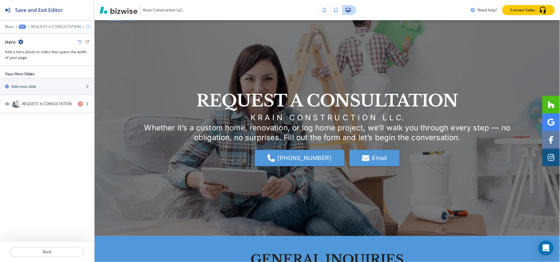
click at [21, 26] on div "+1" at bounding box center [23, 27] width 8 height 4
click at [34, 41] on button "Pages" at bounding box center [39, 37] width 40 height 11
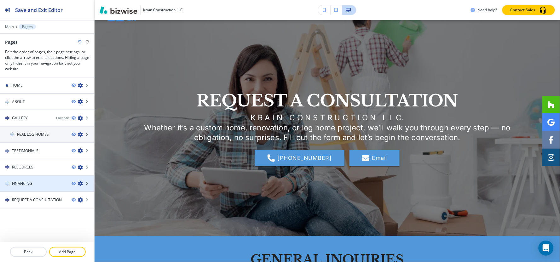
click at [35, 184] on div "FINANCING" at bounding box center [33, 184] width 67 height 6
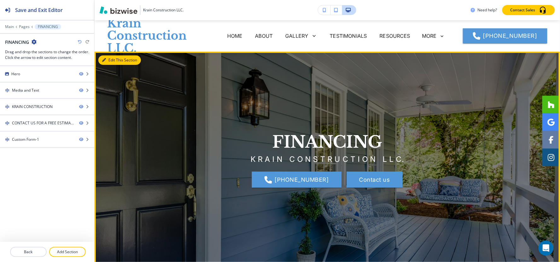
click at [115, 61] on button "Edit This Section" at bounding box center [119, 59] width 43 height 9
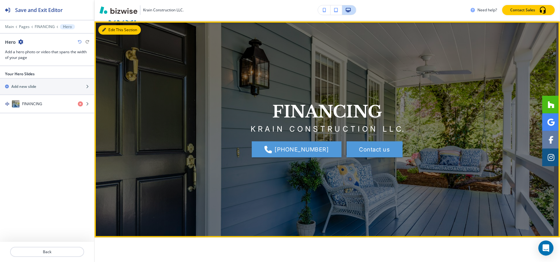
scroll to position [32, 0]
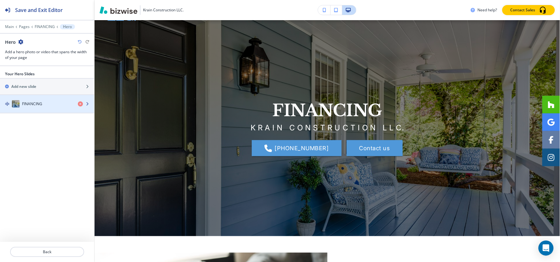
click at [18, 112] on div "button" at bounding box center [47, 110] width 94 height 5
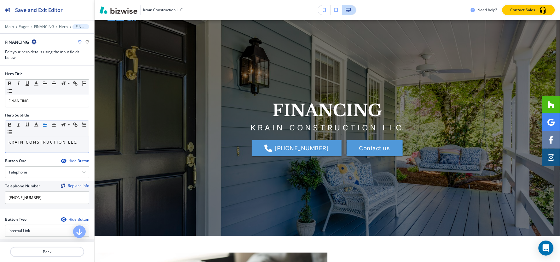
click at [80, 142] on p "K R A I N C O N S T R U C T I O N L L C." at bounding box center [47, 143] width 77 height 6
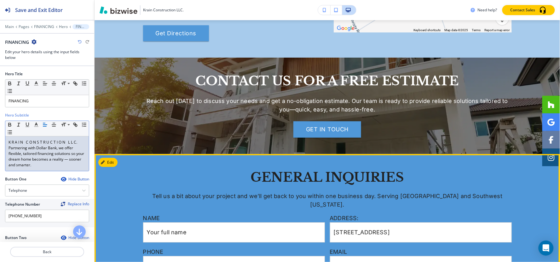
scroll to position [525, 0]
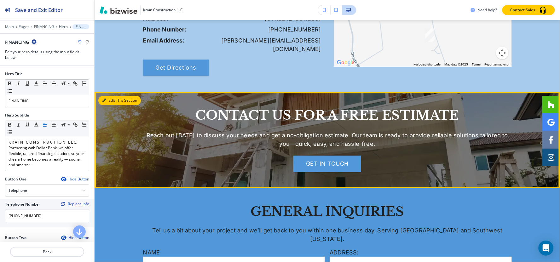
click at [107, 96] on button "Edit This Section" at bounding box center [119, 100] width 43 height 9
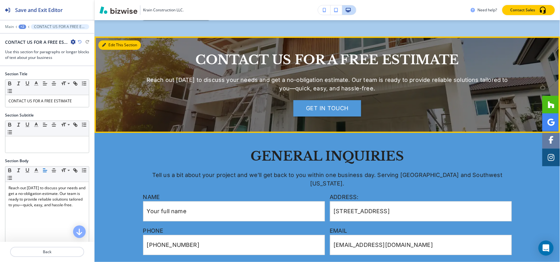
scroll to position [588, 0]
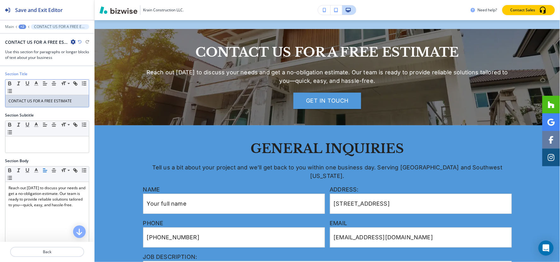
click at [60, 102] on p "CONTACT US FOR A FREE ESTIMATE" at bounding box center [47, 101] width 77 height 6
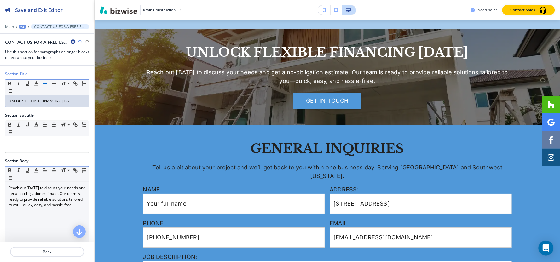
click at [25, 196] on p "Reach out today to discuss your needs and get a no-obligation estimate. Our tea…" at bounding box center [47, 196] width 77 height 23
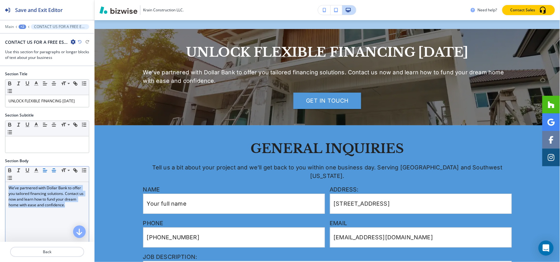
click at [57, 172] on button "button" at bounding box center [53, 171] width 9 height 8
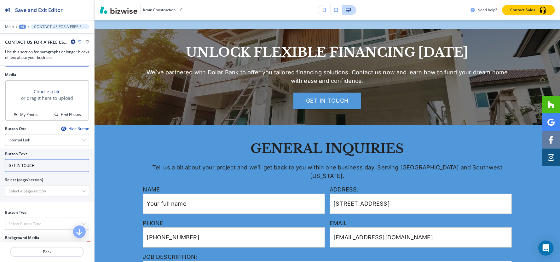
scroll to position [210, 0]
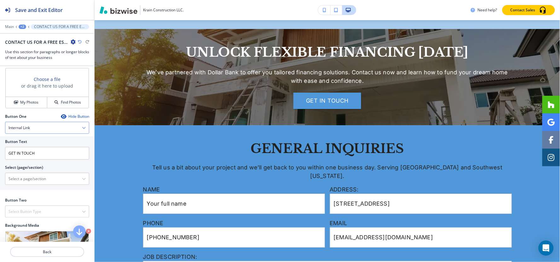
click at [21, 123] on div "Internal Link" at bounding box center [47, 127] width 84 height 11
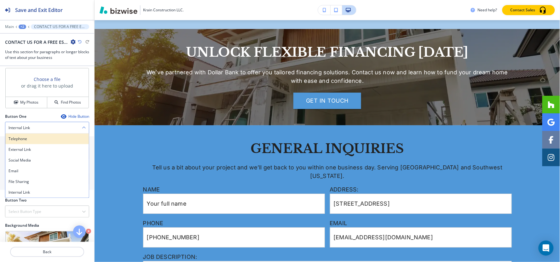
click at [22, 140] on h4 "Telephone" at bounding box center [47, 139] width 77 height 6
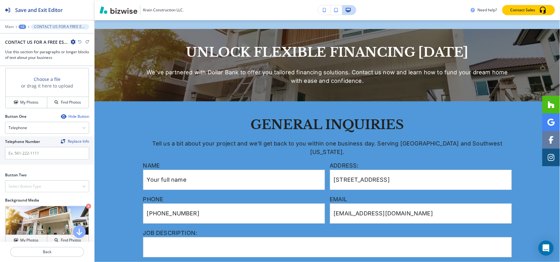
click at [48, 147] on div at bounding box center [47, 146] width 84 height 3
click at [49, 154] on input "text" at bounding box center [47, 153] width 84 height 13
paste input "7 2 4 - 3 2 1 - 0 5 8 8"
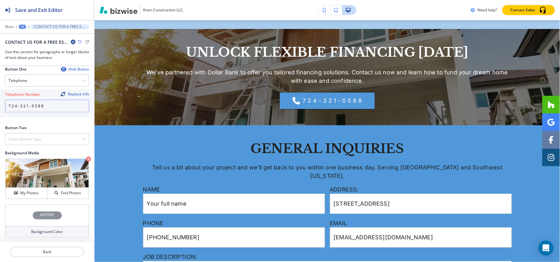
scroll to position [259, 0]
type input "7 2 4 - 3 2 1 - 0 5 8 8"
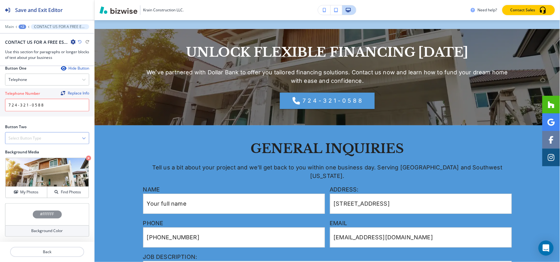
click at [48, 139] on div "Select Button Type" at bounding box center [47, 138] width 84 height 11
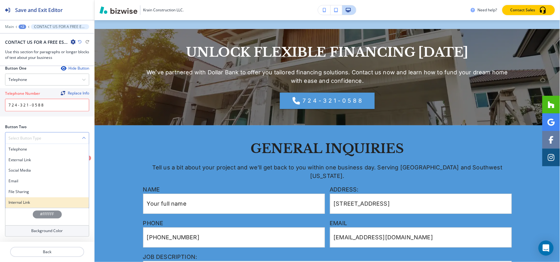
click at [34, 199] on div "Internal Link" at bounding box center [47, 203] width 84 height 11
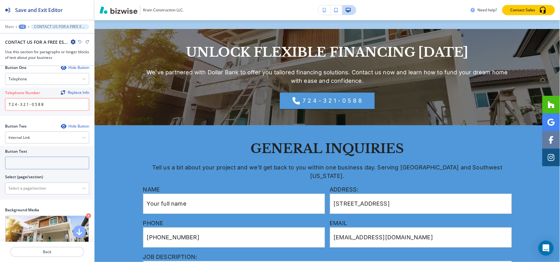
click at [32, 163] on input "text" at bounding box center [47, 163] width 84 height 13
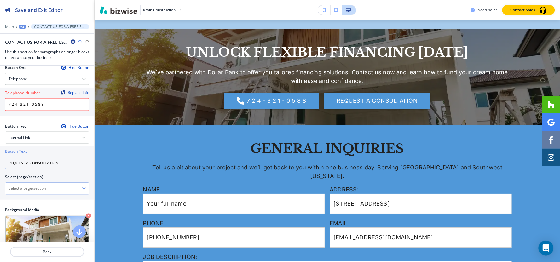
type input "REQUEST A CONSULTATION"
click at [67, 186] on \(page\/section\) "Manual Input" at bounding box center [43, 188] width 77 height 11
paste \(page\/section\) "REQUEST A CONSULTATION"
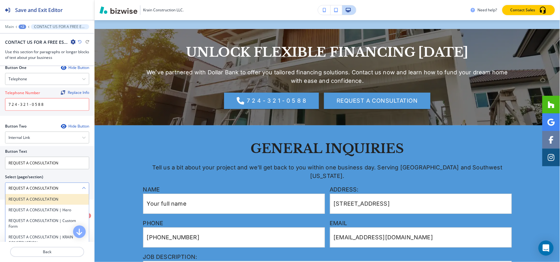
type \(page\/section\) "REQUEST A CONSULTATION"
click at [23, 199] on h4 "REQUEST A CONSULTATION" at bounding box center [47, 200] width 77 height 6
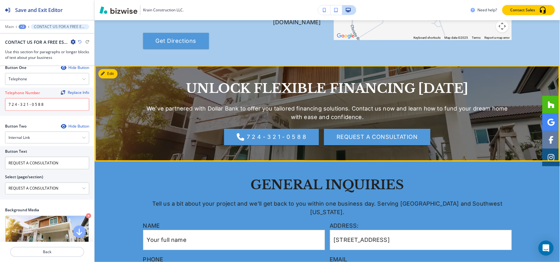
scroll to position [518, 0]
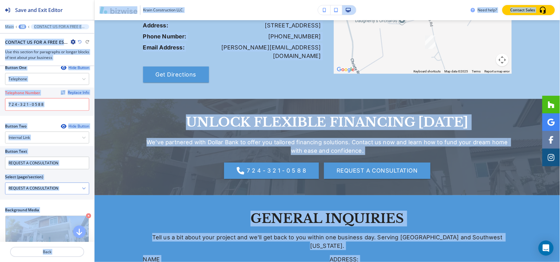
click at [73, 191] on \(page\/section\) "REQUEST A CONSULTATION" at bounding box center [43, 188] width 77 height 11
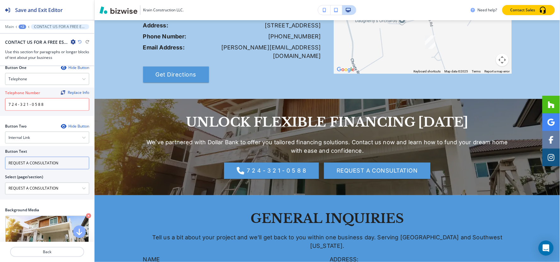
click at [61, 161] on input "REQUEST A CONSULTATION" at bounding box center [47, 163] width 84 height 13
type input "c"
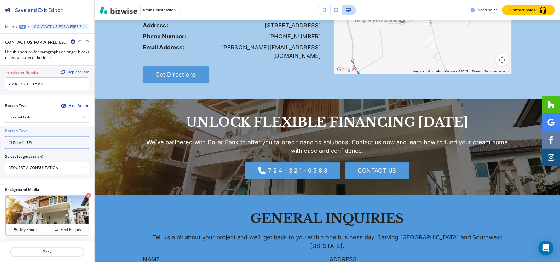
scroll to position [317, 0]
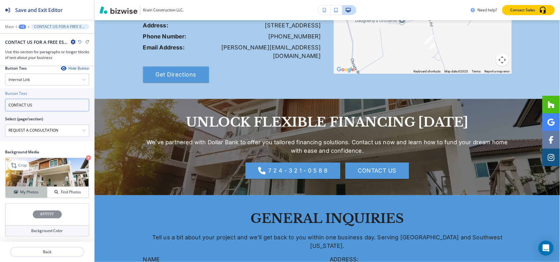
type input "CONTACT US"
click at [10, 197] on button "My Photos" at bounding box center [27, 192] width 42 height 11
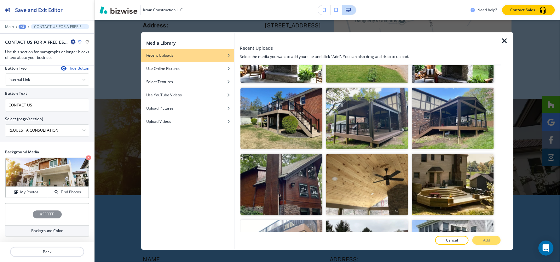
scroll to position [315, 0]
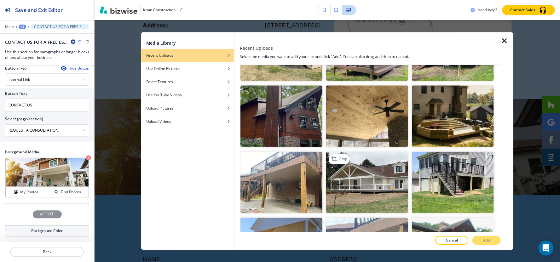
click at [364, 168] on img "button" at bounding box center [367, 182] width 82 height 61
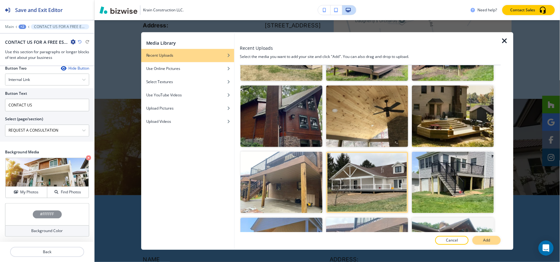
click at [489, 236] on button "Add" at bounding box center [486, 240] width 28 height 9
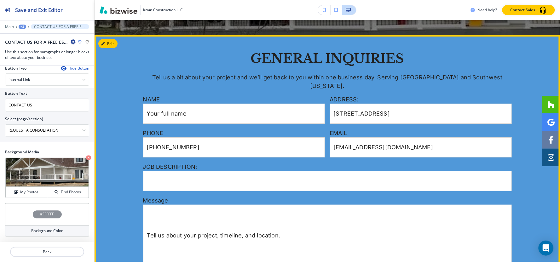
scroll to position [666, 0]
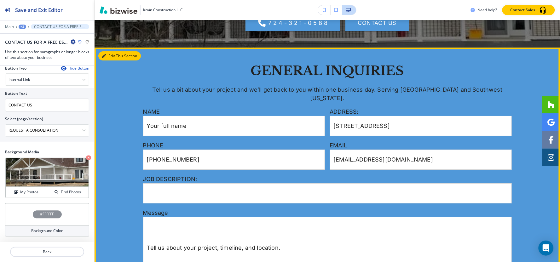
click at [107, 51] on button "Edit This Section" at bounding box center [119, 55] width 43 height 9
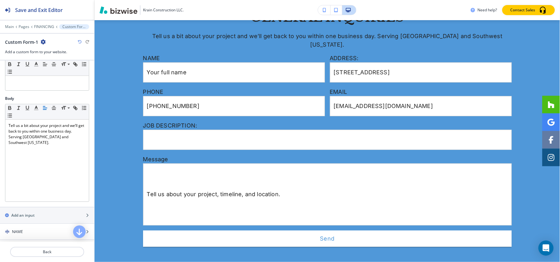
scroll to position [175, 0]
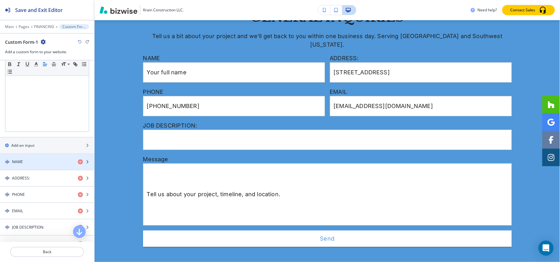
click at [33, 162] on div "NAME" at bounding box center [36, 162] width 73 height 6
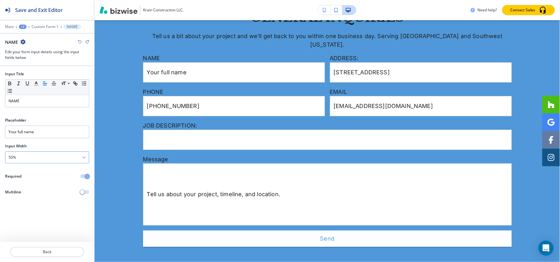
scroll to position [736, 0]
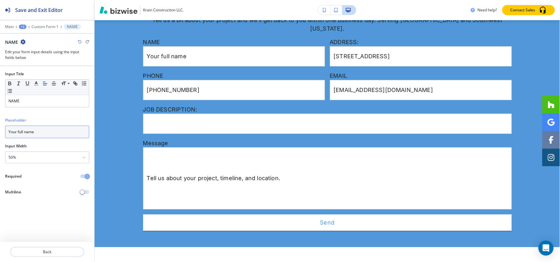
click at [42, 130] on input "Your full name" at bounding box center [47, 132] width 84 height 13
click at [45, 28] on p "Custom Form-1" at bounding box center [45, 27] width 27 height 4
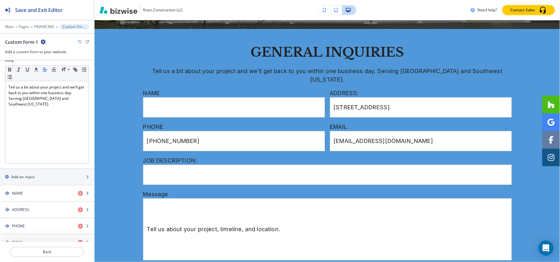
scroll to position [175, 0]
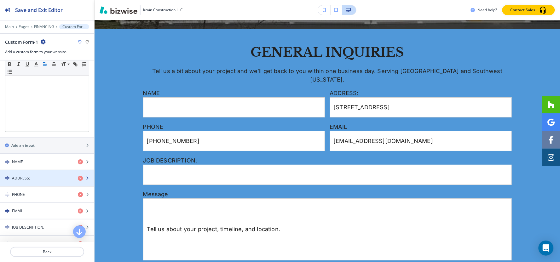
click at [24, 178] on h4 "ADDRESS:" at bounding box center [21, 179] width 18 height 6
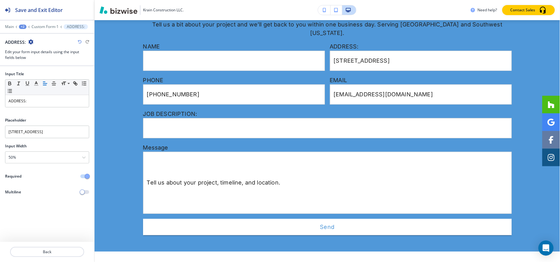
scroll to position [736, 0]
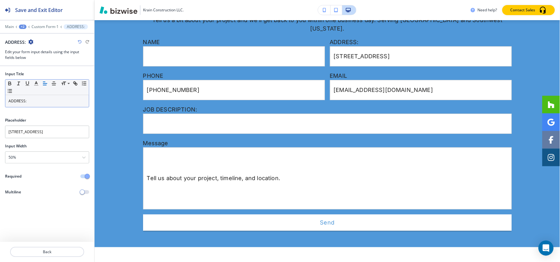
click at [38, 100] on p "ADDRESS:" at bounding box center [47, 101] width 77 height 6
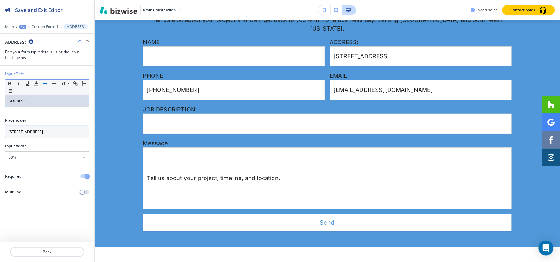
click at [41, 138] on input "[STREET_ADDRESS]" at bounding box center [47, 132] width 84 height 13
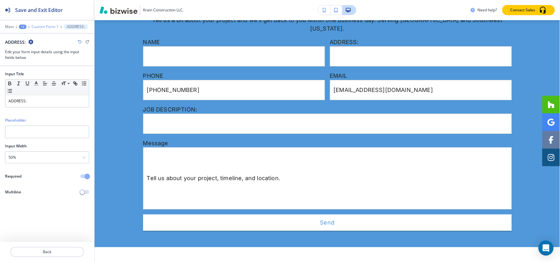
click at [50, 27] on p "Custom Form-1" at bounding box center [45, 27] width 27 height 4
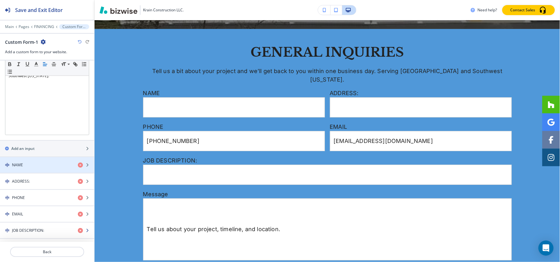
scroll to position [210, 0]
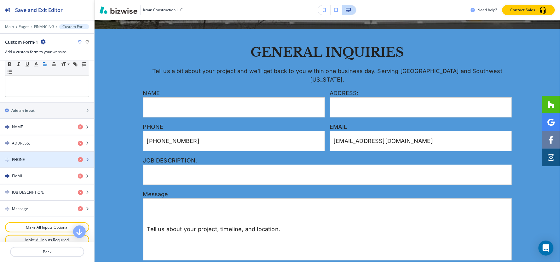
click at [27, 163] on div "button" at bounding box center [47, 165] width 94 height 5
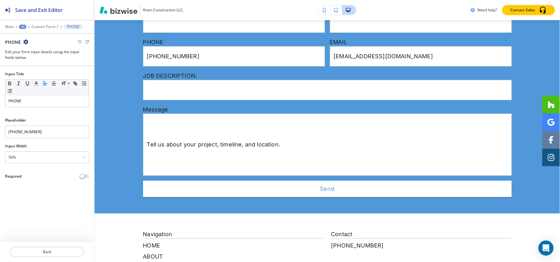
scroll to position [770, 0]
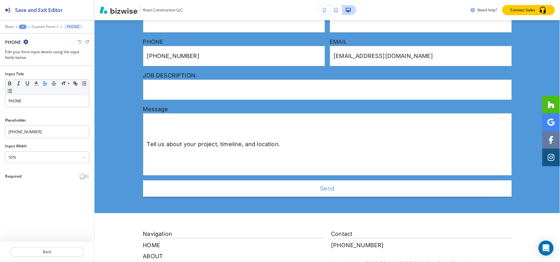
click at [21, 26] on div "+2" at bounding box center [23, 27] width 8 height 4
click at [39, 36] on p "Pages" at bounding box center [39, 37] width 32 height 6
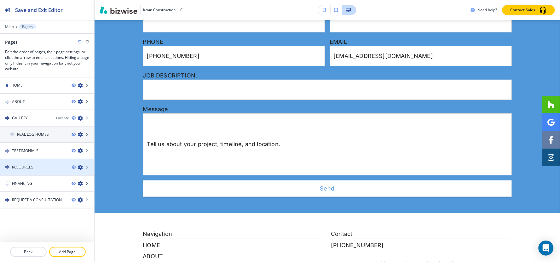
click at [37, 168] on div "RESOURCES" at bounding box center [33, 168] width 67 height 6
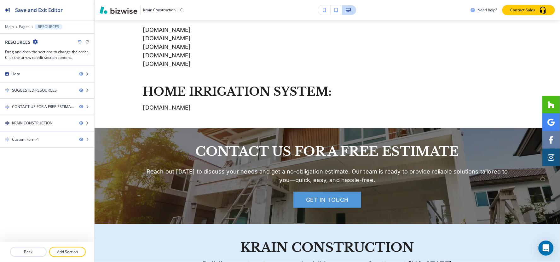
scroll to position [0, 0]
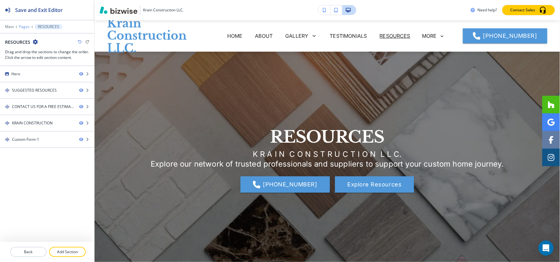
click at [27, 27] on p "Pages" at bounding box center [24, 27] width 11 height 4
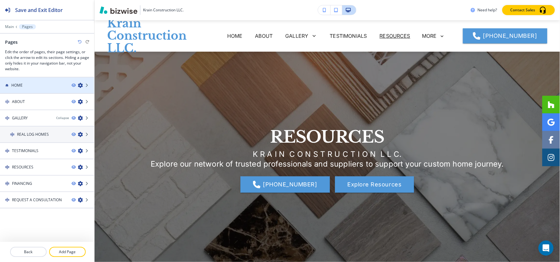
click at [31, 88] on div at bounding box center [47, 90] width 94 height 5
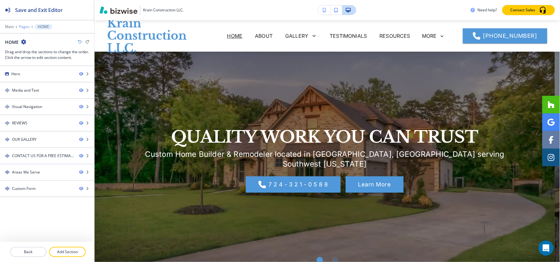
click at [24, 26] on p "Pages" at bounding box center [24, 27] width 11 height 4
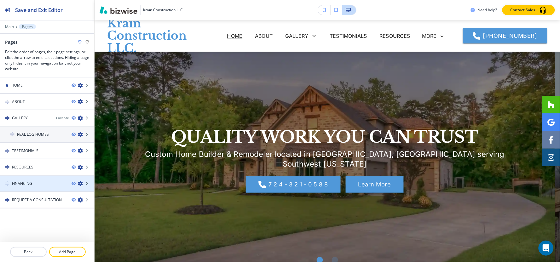
click at [29, 187] on div at bounding box center [47, 189] width 94 height 5
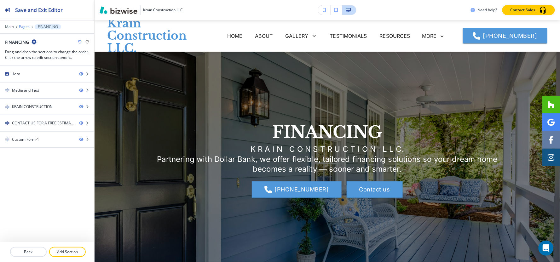
click at [24, 25] on p "Pages" at bounding box center [24, 27] width 11 height 4
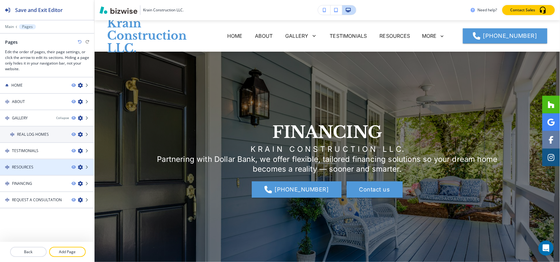
click at [31, 165] on h4 "RESOURCES" at bounding box center [22, 168] width 21 height 6
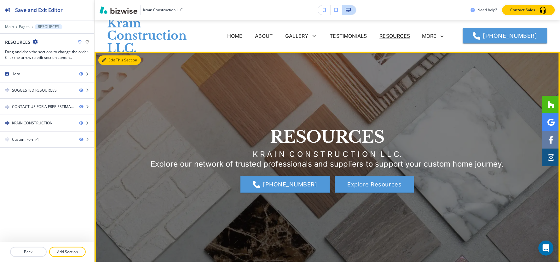
click at [107, 58] on button "Edit This Section" at bounding box center [119, 59] width 43 height 9
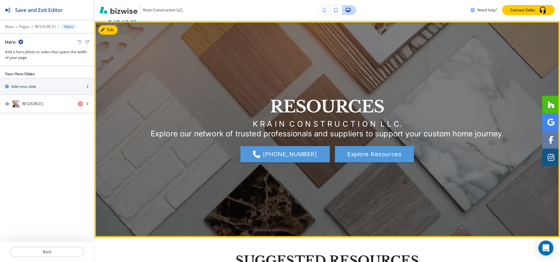
scroll to position [32, 0]
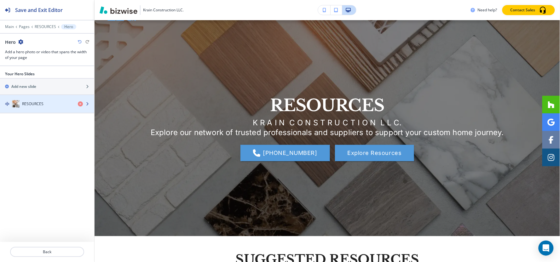
click at [48, 107] on div "RESOURCES" at bounding box center [36, 104] width 73 height 8
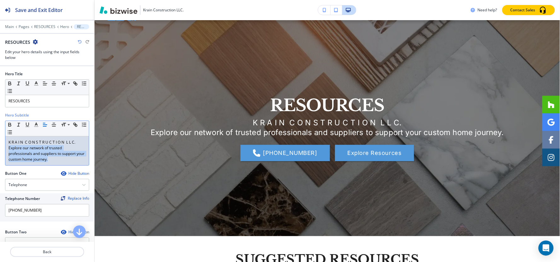
drag, startPoint x: 8, startPoint y: 149, endPoint x: 79, endPoint y: 162, distance: 72.8
click at [79, 162] on div "K R A I N C O N S T R U C T I O N L L C. Explore our network of trusted profess…" at bounding box center [47, 150] width 84 height 29
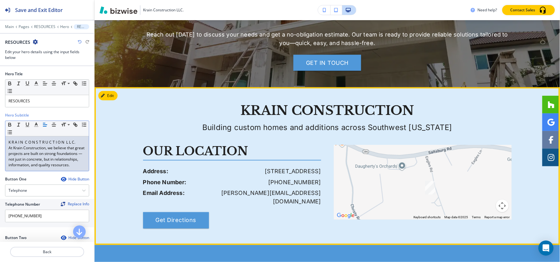
scroll to position [767, 0]
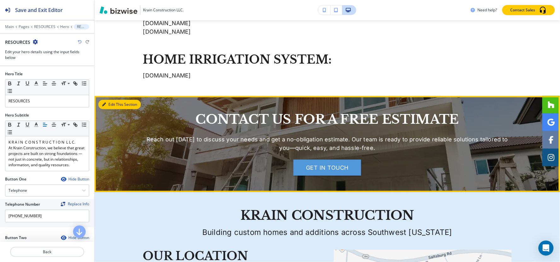
click at [116, 108] on button "Edit This Section" at bounding box center [119, 104] width 43 height 9
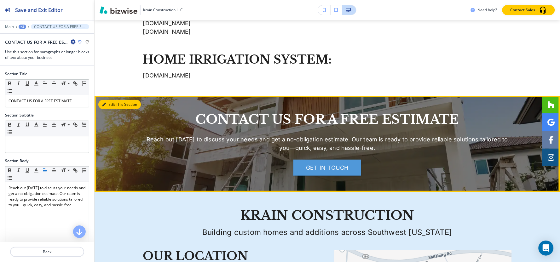
scroll to position [878, 0]
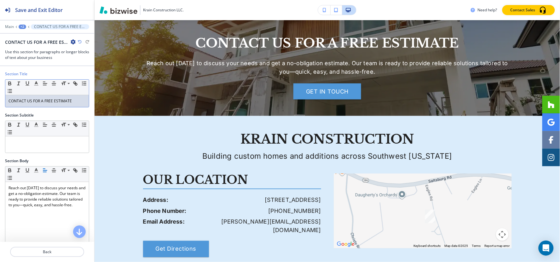
click at [58, 105] on div "CONTACT US FOR A FREE ESTIMATE" at bounding box center [47, 101] width 84 height 12
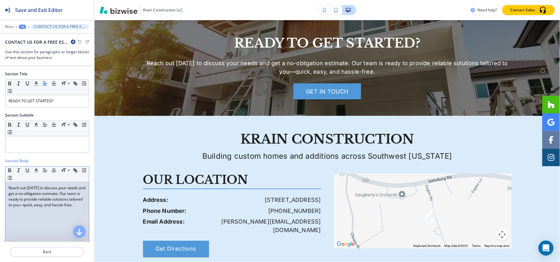
click at [24, 194] on p "Reach out today to discuss your needs and get a no-obligation estimate. Our tea…" at bounding box center [47, 196] width 77 height 23
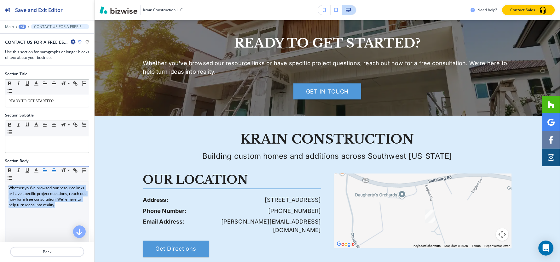
click at [55, 171] on line "button" at bounding box center [54, 171] width 4 height 0
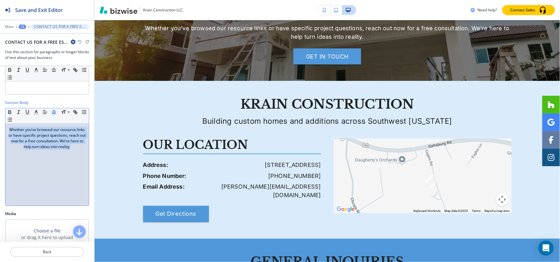
scroll to position [175, 0]
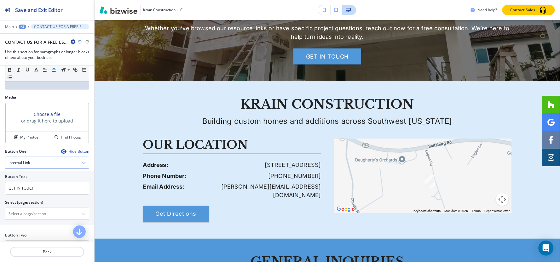
click at [29, 166] on h4 "Internal Link" at bounding box center [19, 163] width 21 height 6
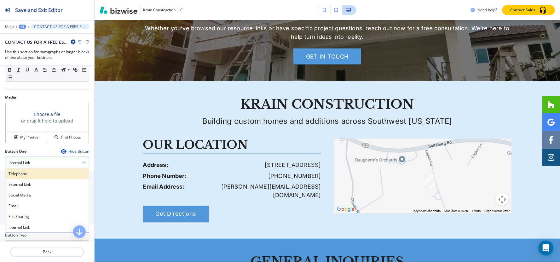
click at [12, 173] on h4 "Telephone" at bounding box center [47, 174] width 77 height 6
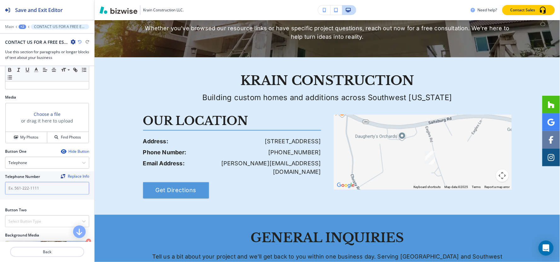
click at [49, 185] on input "text" at bounding box center [47, 188] width 84 height 13
paste input "7 2 4 - 3 2 1 - 0 5 8 8"
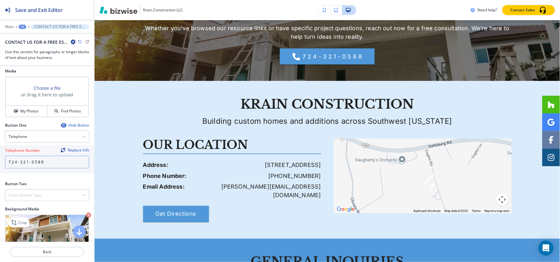
scroll to position [245, 0]
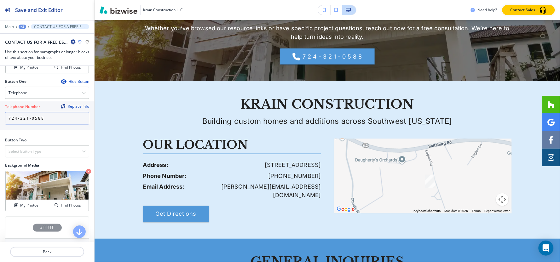
type input "7 2 4 - 3 2 1 - 0 5 8 8"
click at [37, 143] on div at bounding box center [47, 144] width 84 height 3
click at [36, 150] on h4 "Select Button Type" at bounding box center [25, 152] width 33 height 6
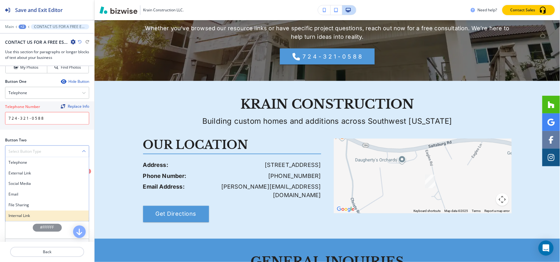
click at [26, 216] on h4 "Internal Link" at bounding box center [47, 216] width 77 height 6
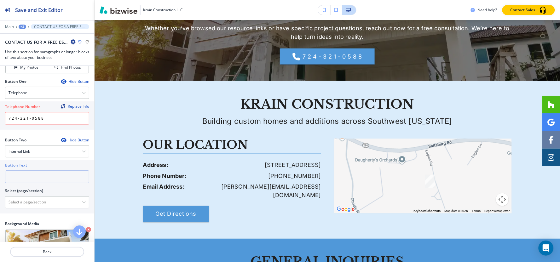
drag, startPoint x: 29, startPoint y: 180, endPoint x: 32, endPoint y: 180, distance: 3.5
click at [29, 180] on input "text" at bounding box center [47, 177] width 84 height 13
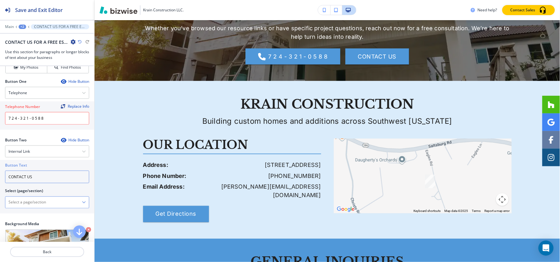
type input "CONTACT US"
click at [38, 203] on \(page\/section\) "Manual Input" at bounding box center [43, 202] width 77 height 11
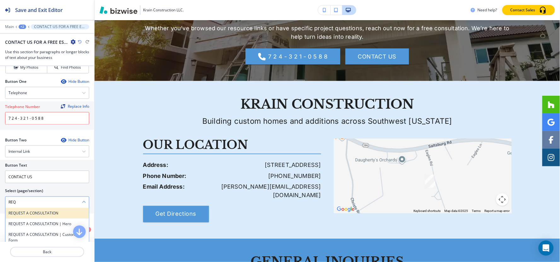
click at [39, 212] on h4 "REQUEST A CONSULTATION" at bounding box center [47, 214] width 77 height 6
type \(page\/section\) "REQUEST A CONSULTATION"
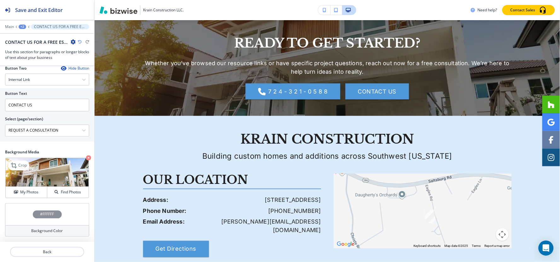
scroll to position [317, 0]
click at [20, 190] on h4 "My Photos" at bounding box center [29, 192] width 18 height 6
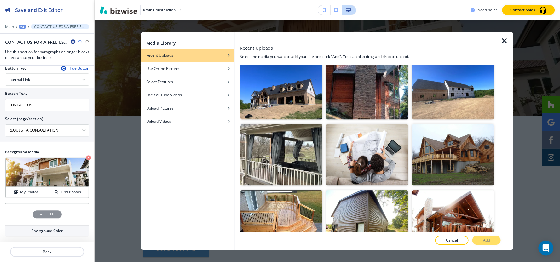
scroll to position [595, 0]
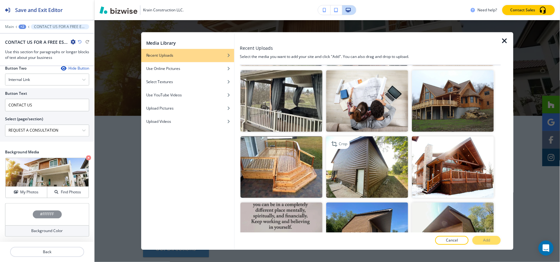
drag, startPoint x: 279, startPoint y: 155, endPoint x: 325, endPoint y: 179, distance: 52.3
click at [278, 155] on img "button" at bounding box center [281, 166] width 82 height 61
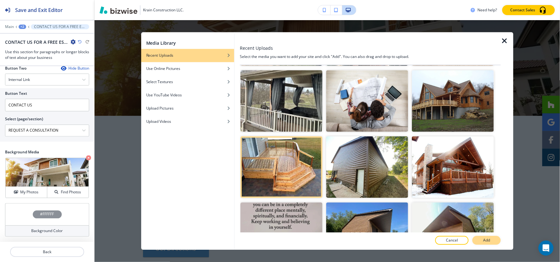
click at [483, 239] on button "Add" at bounding box center [486, 240] width 28 height 9
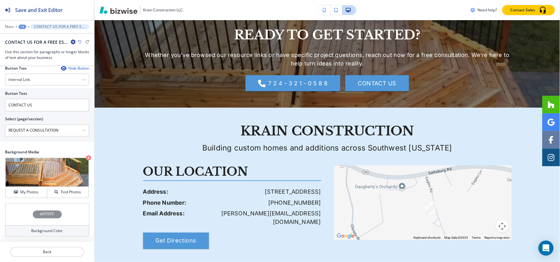
scroll to position [1088, 0]
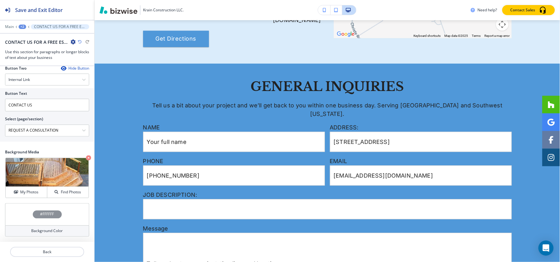
click at [21, 26] on div "+2" at bounding box center [23, 27] width 8 height 4
click at [31, 37] on p "Pages" at bounding box center [39, 37] width 32 height 6
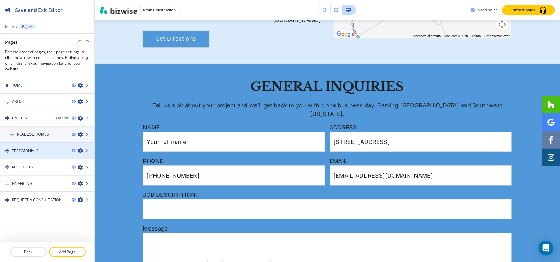
click at [38, 149] on h4 "TESTIMONIALS" at bounding box center [25, 151] width 26 height 6
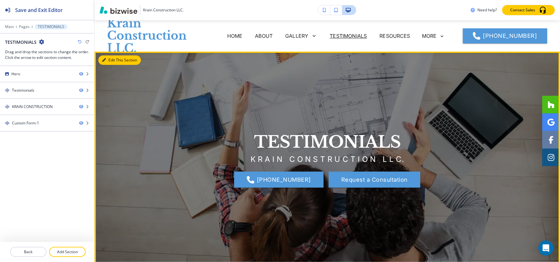
click at [115, 58] on button "Edit This Section" at bounding box center [119, 59] width 43 height 9
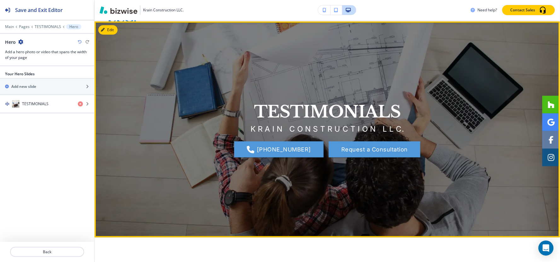
scroll to position [32, 0]
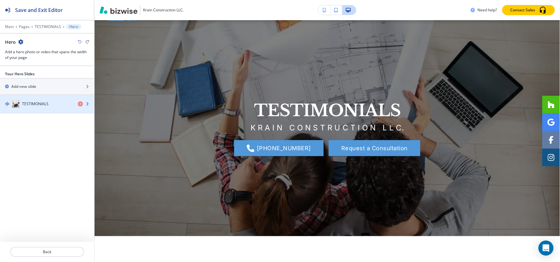
click at [24, 105] on h4 "TESTIMONIALS" at bounding box center [35, 104] width 26 height 6
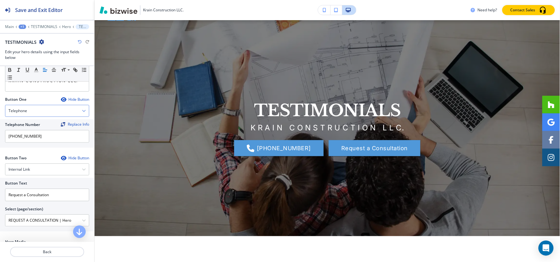
scroll to position [70, 0]
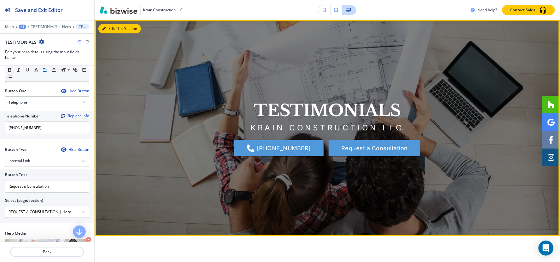
click at [113, 30] on button "Edit This Section" at bounding box center [119, 28] width 43 height 9
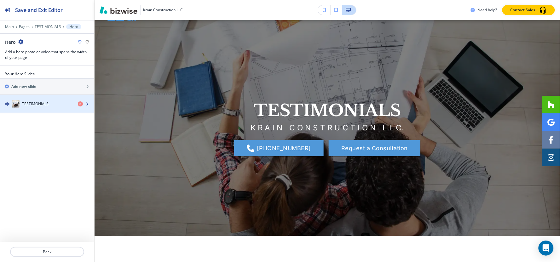
click at [43, 106] on h4 "TESTIMONIALS" at bounding box center [35, 104] width 26 height 6
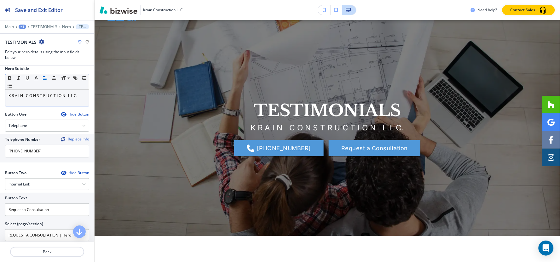
scroll to position [35, 0]
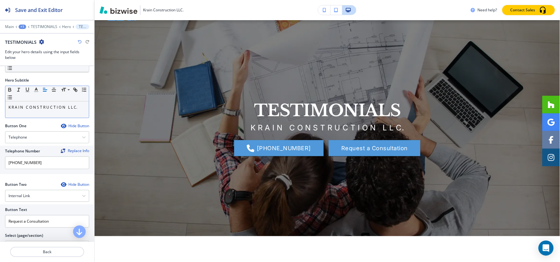
click at [80, 108] on p "K R A I N C O N S T R U C T I O N L L C." at bounding box center [47, 108] width 77 height 6
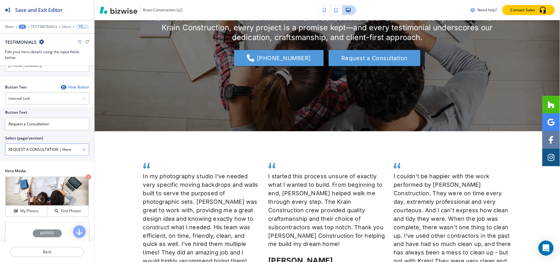
scroll to position [140, 0]
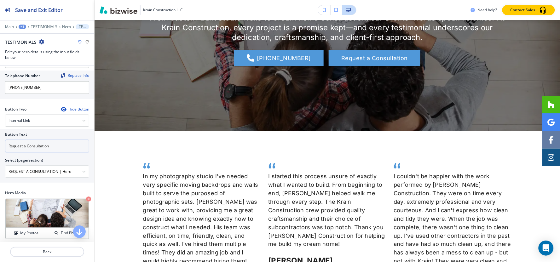
click at [70, 153] on input "Request a Consultation" at bounding box center [47, 146] width 84 height 13
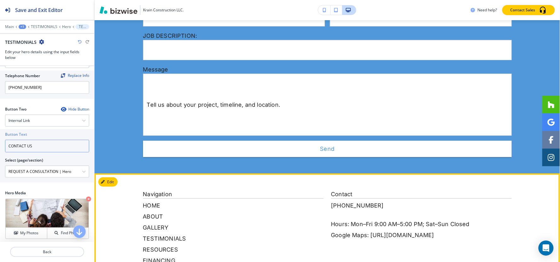
scroll to position [623, 0]
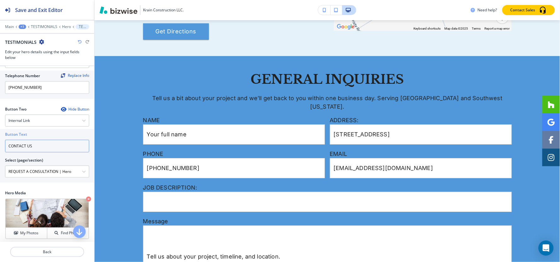
type input "CONTACT US"
click at [17, 28] on icon at bounding box center [16, 27] width 2 height 3
click at [18, 27] on div "Main +1 TESTIMONIALS Hero TESTIMONIALS" at bounding box center [47, 26] width 84 height 5
click at [20, 27] on div "+1" at bounding box center [23, 27] width 8 height 4
click at [26, 38] on p "Pages" at bounding box center [39, 37] width 32 height 6
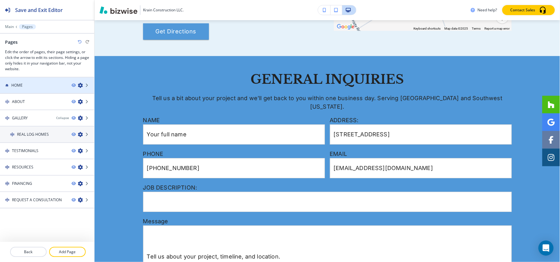
click at [26, 85] on div "HOME" at bounding box center [33, 86] width 67 height 6
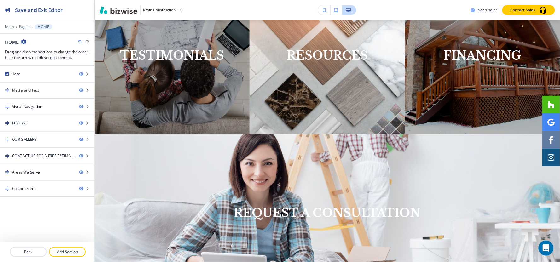
scroll to position [0, 0]
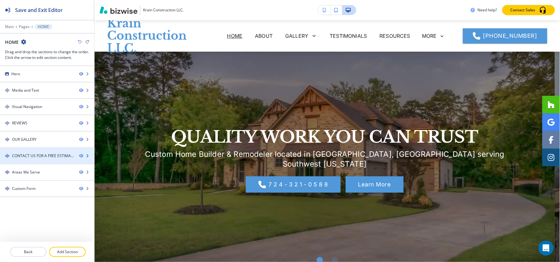
click at [34, 155] on div "CONTACT US FOR A FREE ESTIMATE" at bounding box center [43, 156] width 62 height 6
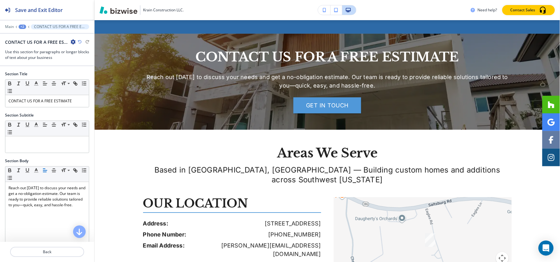
click at [71, 42] on icon "button" at bounding box center [73, 41] width 5 height 5
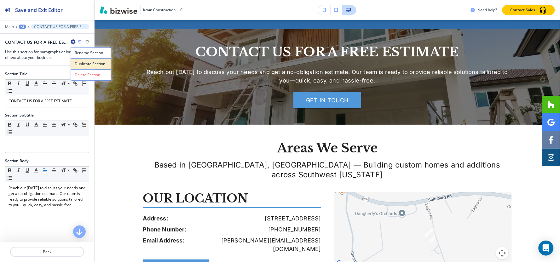
click at [79, 66] on p "Duplicate Section" at bounding box center [91, 64] width 32 height 6
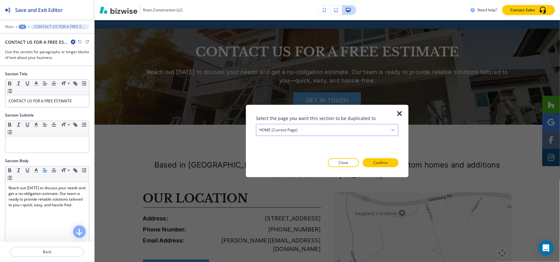
click at [325, 127] on div "HOME (current page)" at bounding box center [327, 130] width 142 height 11
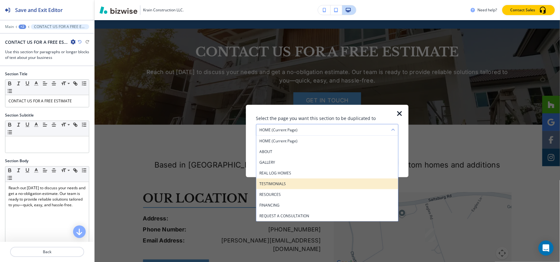
click at [305, 185] on h4 "TESTIMONIALS" at bounding box center [327, 184] width 136 height 6
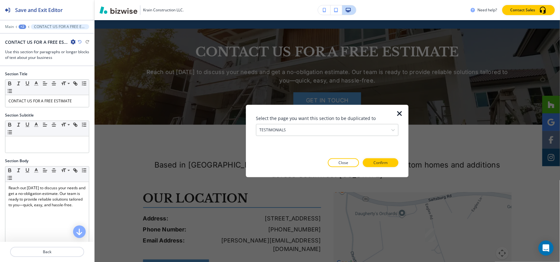
click at [389, 168] on div at bounding box center [327, 172] width 143 height 10
click at [389, 165] on button "Confirm" at bounding box center [381, 163] width 36 height 9
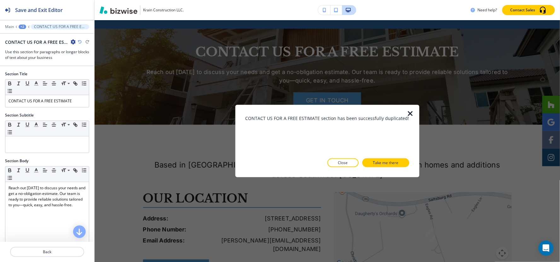
click at [389, 165] on p "Take me there" at bounding box center [386, 163] width 26 height 6
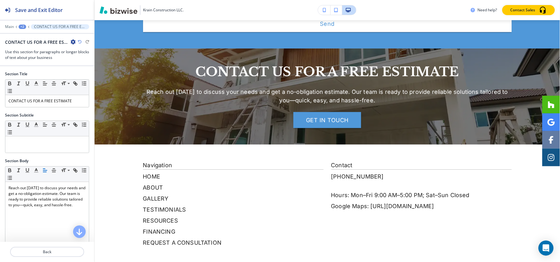
scroll to position [903, 0]
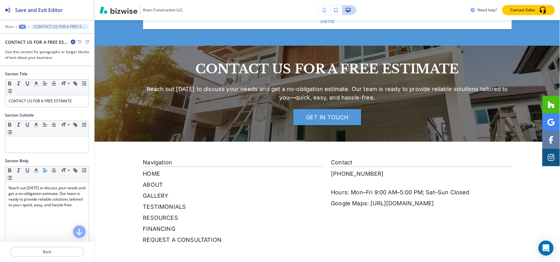
click at [23, 26] on div "+2" at bounding box center [23, 27] width 8 height 4
click at [39, 50] on p "TESTIMONIALS" at bounding box center [39, 48] width 32 height 6
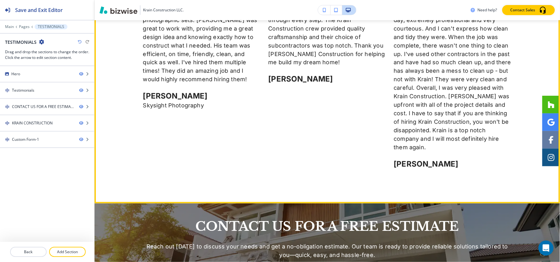
scroll to position [423, 0]
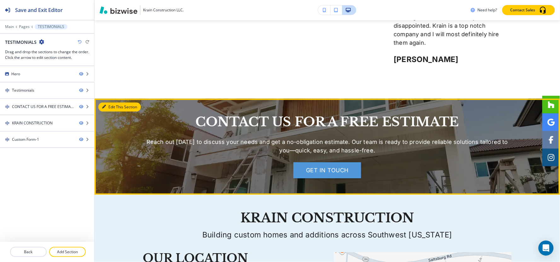
click at [110, 102] on button "Edit This Section" at bounding box center [119, 106] width 43 height 9
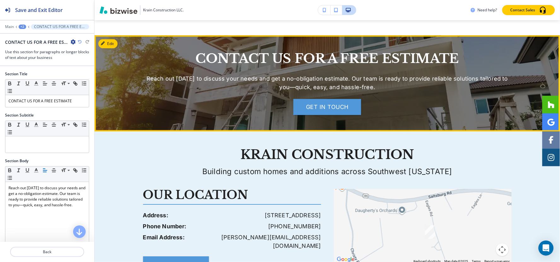
scroll to position [493, 0]
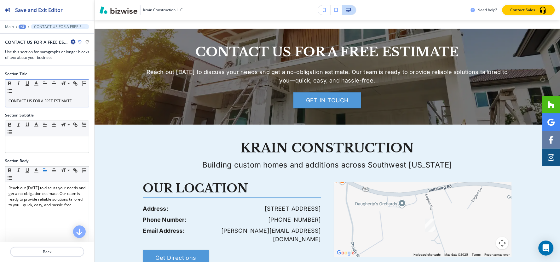
click at [55, 99] on p "CONTACT US FOR A FREE ESTIMATE" at bounding box center [47, 101] width 77 height 6
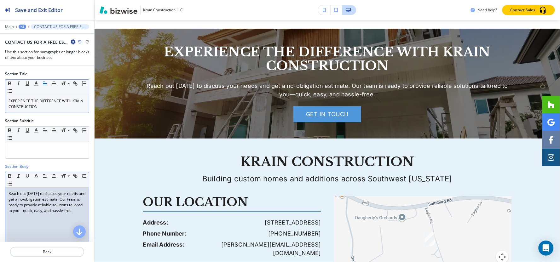
click at [27, 203] on p "Reach out today to discuss your needs and get a no-obligation estimate. Our tea…" at bounding box center [47, 202] width 77 height 23
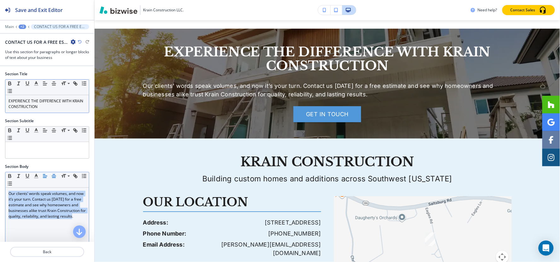
click at [55, 177] on icon "button" at bounding box center [54, 176] width 6 height 6
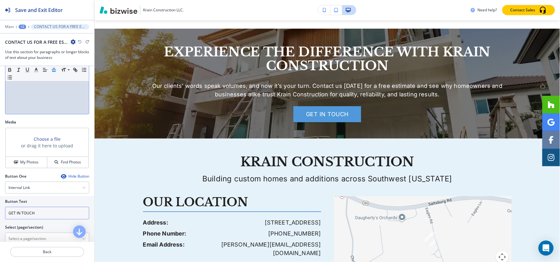
scroll to position [175, 0]
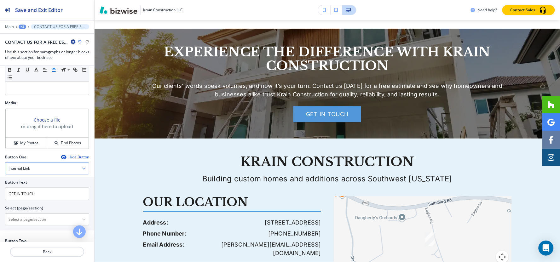
click at [33, 166] on div "Internal Link" at bounding box center [47, 168] width 84 height 11
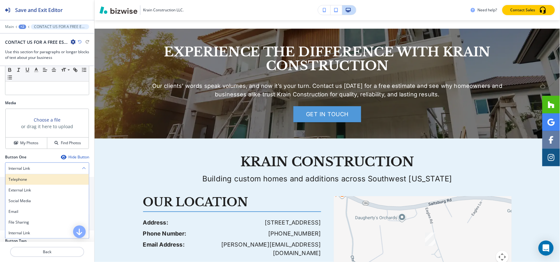
click at [16, 177] on h4 "Telephone" at bounding box center [47, 180] width 77 height 6
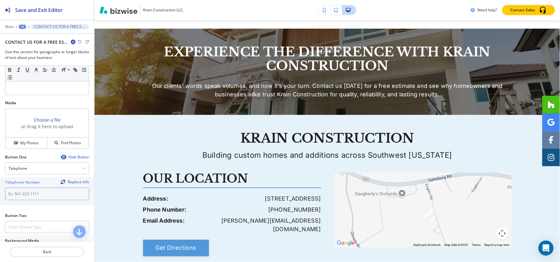
click at [48, 194] on input "text" at bounding box center [47, 194] width 84 height 13
paste input "7 2 4 - 3 2 1 - 0 5 8 8"
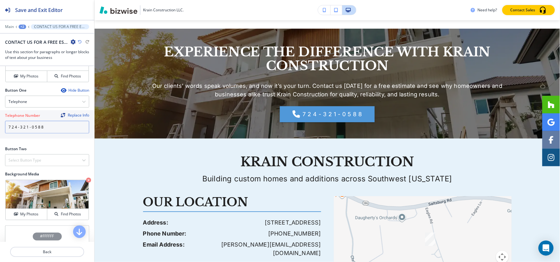
scroll to position [245, 0]
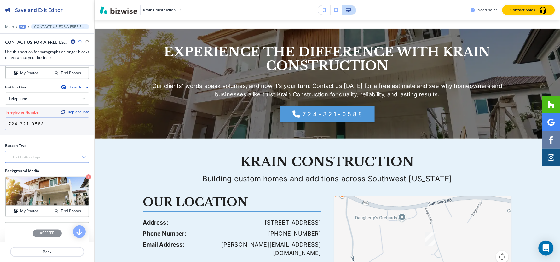
type input "7 2 4 - 3 2 1 - 0 5 8 8"
click at [21, 154] on h4 "Select Button Type" at bounding box center [25, 157] width 33 height 6
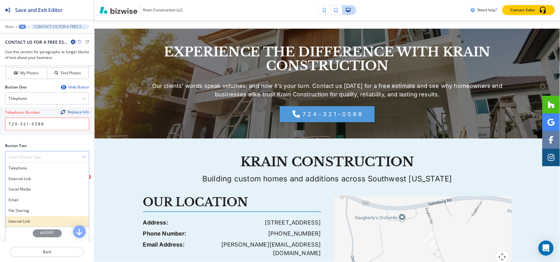
click at [15, 220] on h4 "Internal Link" at bounding box center [47, 222] width 77 height 6
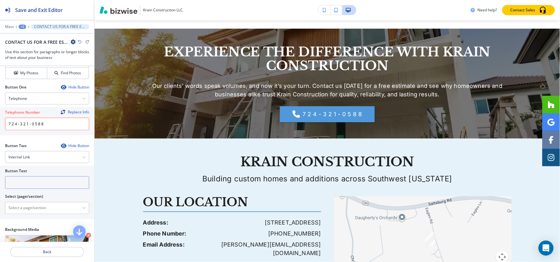
click at [29, 182] on input "text" at bounding box center [47, 183] width 84 height 13
type input "c"
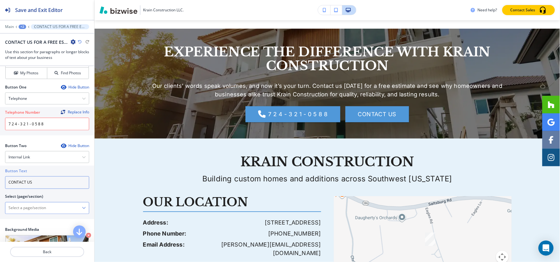
type input "CONTACT US"
click at [26, 210] on \(page\/section\) "Manual Input" at bounding box center [43, 208] width 77 height 11
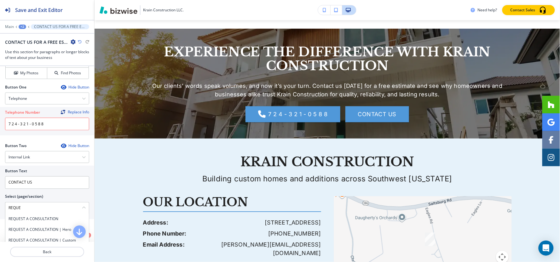
click at [39, 222] on h4 "REQUEST A CONSULTATION" at bounding box center [47, 220] width 77 height 6
type \(page\/section\) "REQUEST A CONSULTATION"
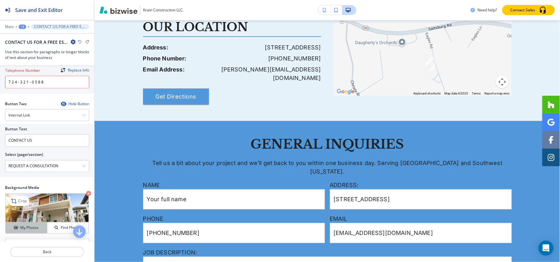
scroll to position [323, 0]
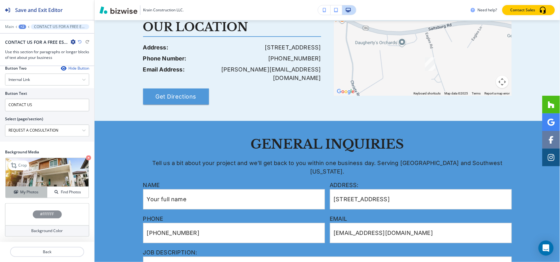
click at [22, 196] on button "My Photos" at bounding box center [27, 192] width 42 height 11
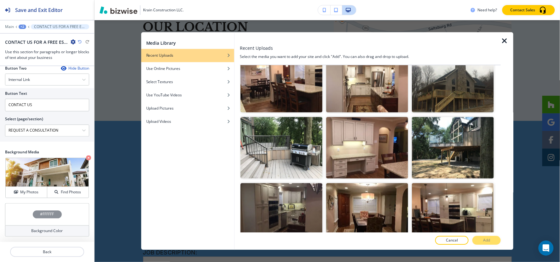
scroll to position [910, 0]
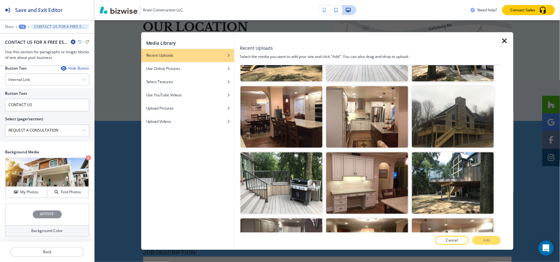
click at [370, 117] on img "button" at bounding box center [367, 116] width 82 height 61
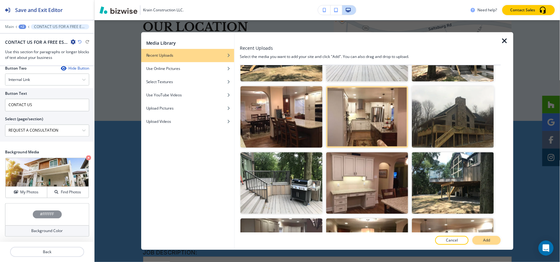
click at [481, 241] on button "Add" at bounding box center [486, 240] width 28 height 9
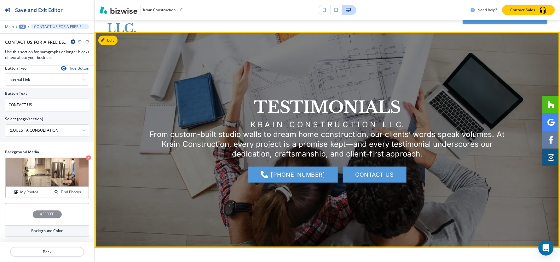
scroll to position [0, 0]
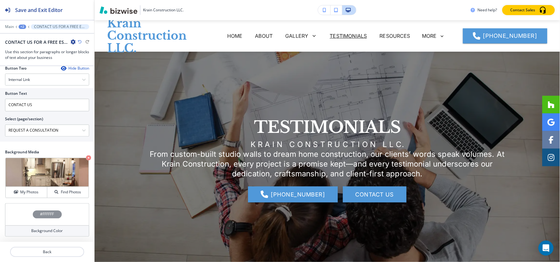
click at [19, 26] on div "+2" at bounding box center [23, 27] width 8 height 4
click at [35, 34] on button "Pages" at bounding box center [39, 37] width 40 height 11
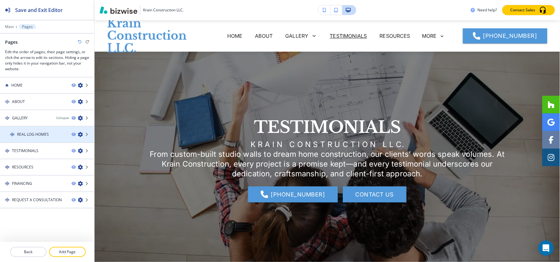
click at [32, 136] on h4 "REAL LOG HOMES" at bounding box center [33, 135] width 32 height 6
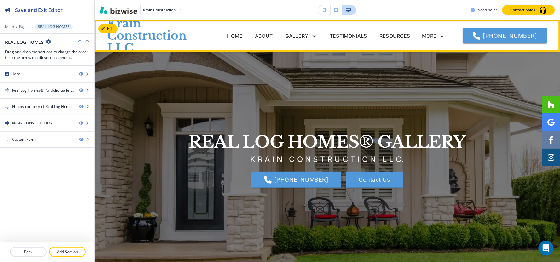
click at [241, 34] on p "HOME" at bounding box center [234, 36] width 15 height 8
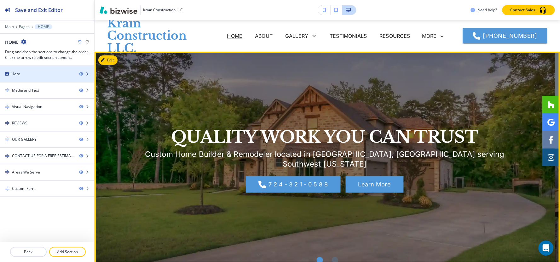
click at [38, 75] on div "Hero" at bounding box center [37, 74] width 74 height 6
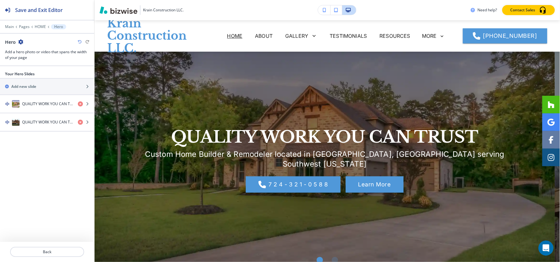
scroll to position [32, 0]
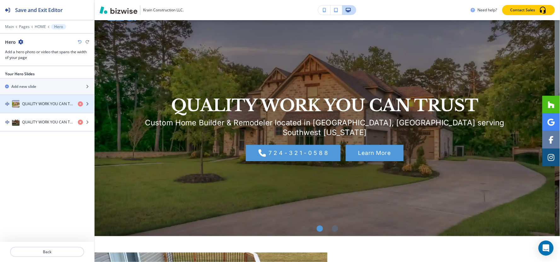
click at [46, 105] on h4 "QUALITY WORK YOU CAN TRUST" at bounding box center [47, 104] width 51 height 6
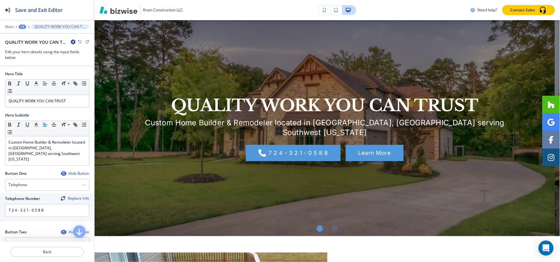
scroll to position [48, 0]
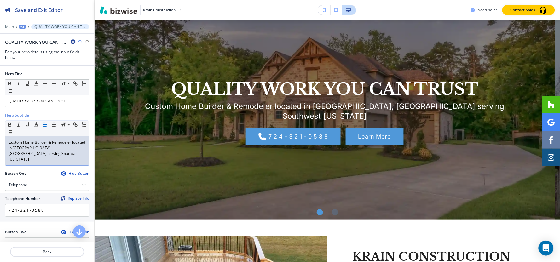
click at [64, 154] on p "Custom Home Builder & Remodeler located in Murrysville, PA serving Southwest Pe…" at bounding box center [47, 151] width 77 height 23
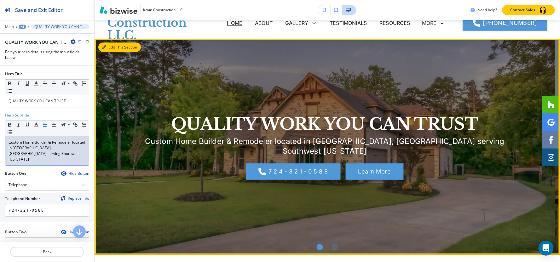
click at [109, 49] on button "Edit This Section" at bounding box center [119, 47] width 43 height 9
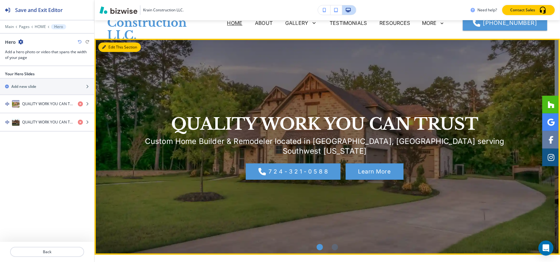
scroll to position [32, 0]
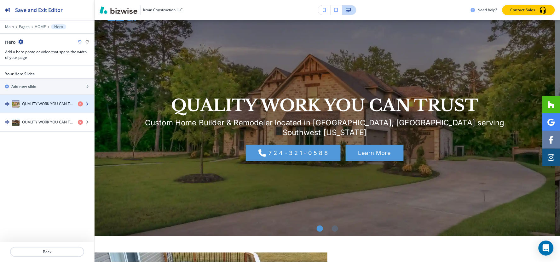
click at [40, 109] on div "button" at bounding box center [47, 110] width 94 height 5
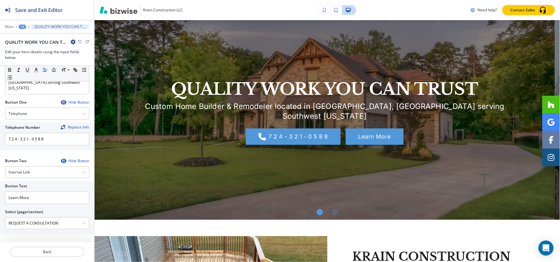
scroll to position [159, 0]
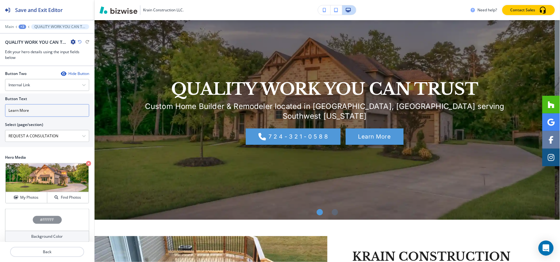
click at [40, 105] on input "Learn More" at bounding box center [47, 110] width 84 height 13
type input "CONTACT US"
click at [24, 28] on div "+3" at bounding box center [23, 27] width 8 height 4
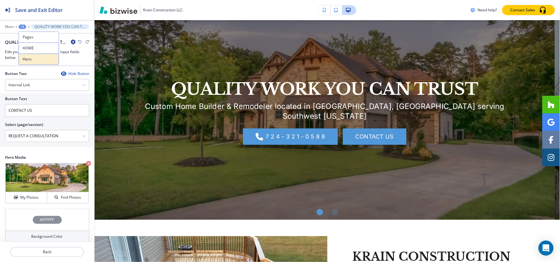
click at [26, 63] on button "Hero" at bounding box center [39, 59] width 40 height 11
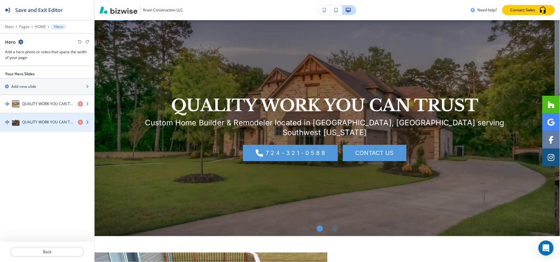
click at [26, 124] on h4 "QUALITY WORK YOU CAN TRUST" at bounding box center [47, 122] width 51 height 6
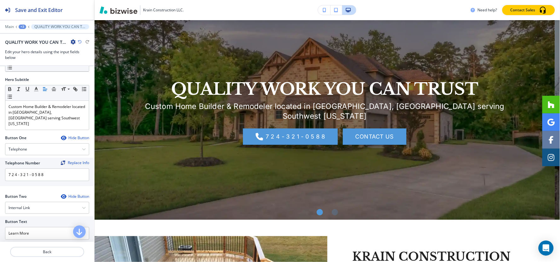
scroll to position [70, 0]
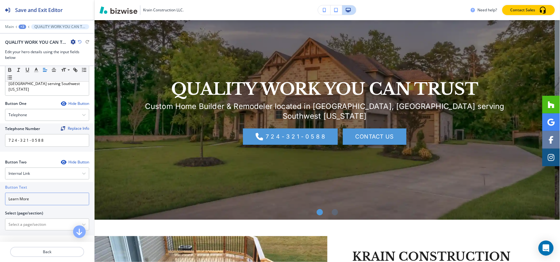
click at [43, 194] on input "Learn More" at bounding box center [47, 199] width 84 height 13
paste input "CONTACT US"
type input "CONTACT US"
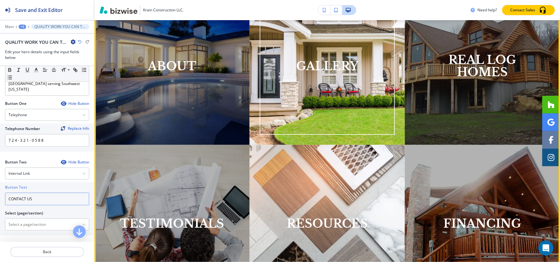
scroll to position [420, 0]
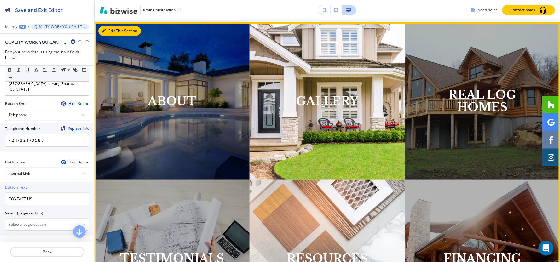
click at [111, 33] on button "Edit This Section" at bounding box center [119, 30] width 43 height 9
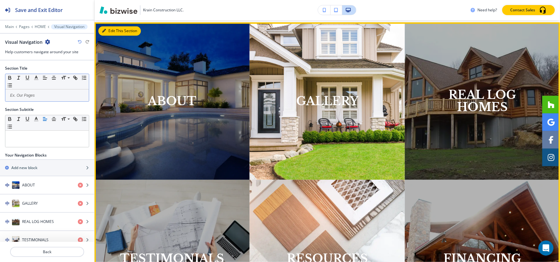
scroll to position [422, 0]
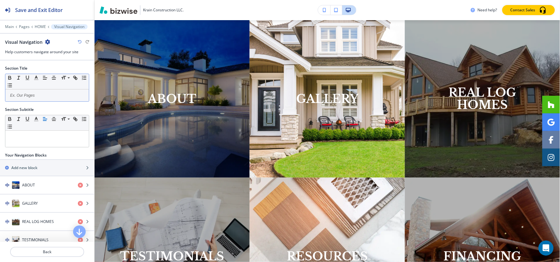
click at [36, 98] on p at bounding box center [47, 96] width 77 height 6
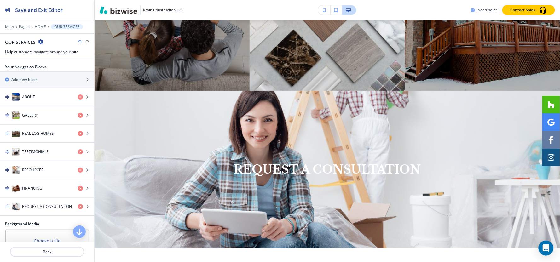
scroll to position [140, 0]
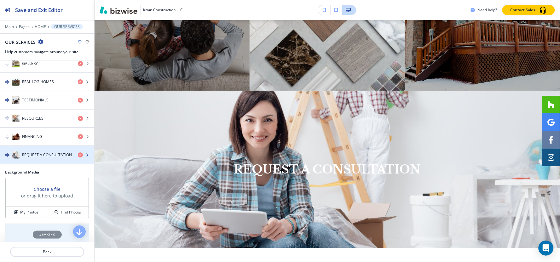
click at [28, 158] on h4 "REQUEST A CONSULTATION" at bounding box center [47, 155] width 50 height 6
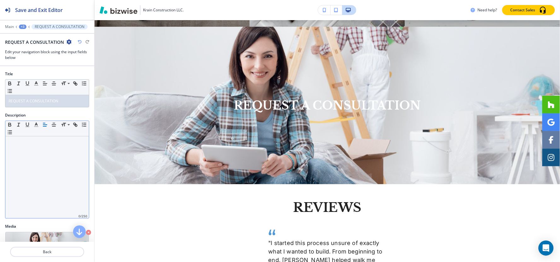
scroll to position [773, 0]
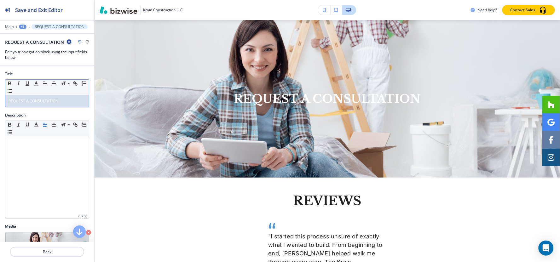
click at [55, 104] on div "REQUEST A CONSULTATION" at bounding box center [47, 101] width 84 height 12
click at [10, 26] on p "Main" at bounding box center [9, 27] width 9 height 4
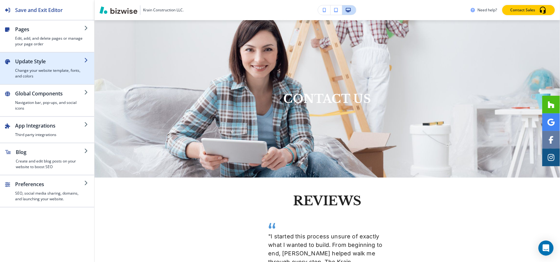
click at [42, 67] on div "button" at bounding box center [49, 66] width 69 height 3
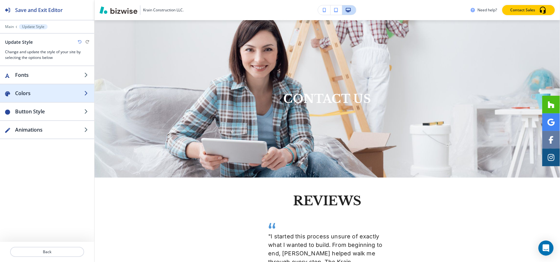
click at [38, 93] on h2 "Colors" at bounding box center [49, 94] width 69 height 8
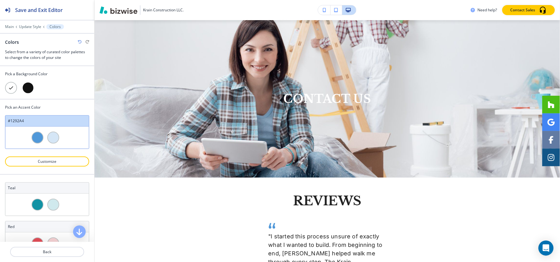
click at [29, 89] on div at bounding box center [28, 88] width 12 height 12
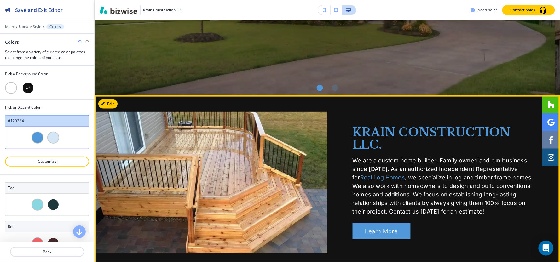
scroll to position [142, 0]
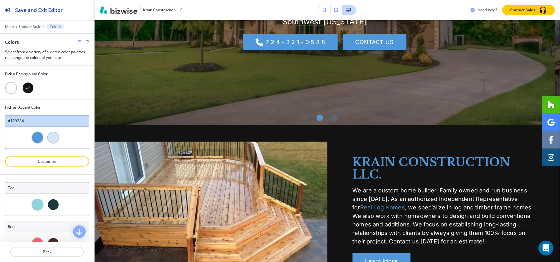
click at [8, 89] on div at bounding box center [11, 88] width 12 height 12
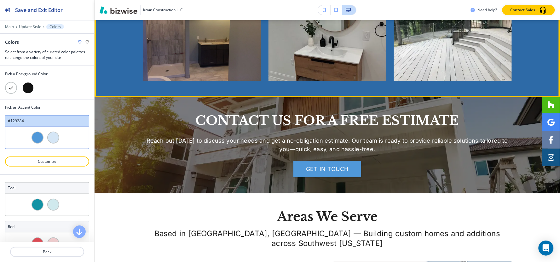
scroll to position [1333, 0]
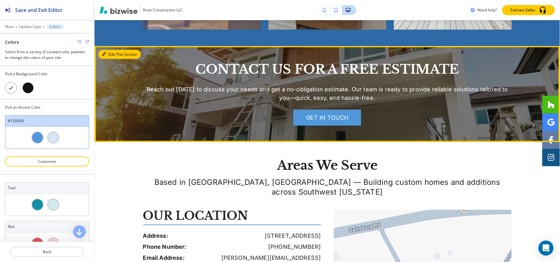
click at [107, 50] on button "Edit This Section" at bounding box center [119, 54] width 43 height 9
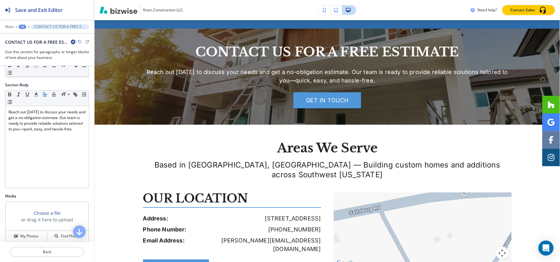
scroll to position [175, 0]
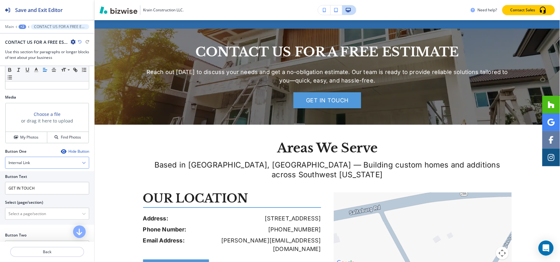
click at [29, 165] on h4 "Internal Link" at bounding box center [19, 163] width 21 height 6
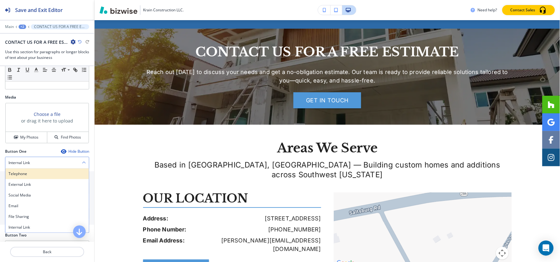
click at [28, 177] on div "Telephone" at bounding box center [47, 174] width 84 height 11
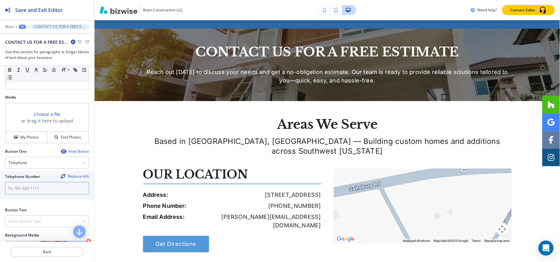
click at [32, 193] on input "text" at bounding box center [47, 188] width 84 height 13
paste input "https://www.krainconstructionllc.com/"
type input "https://www.krainconstructionllc.com/"
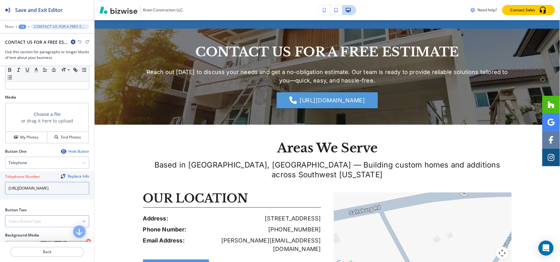
scroll to position [245, 0]
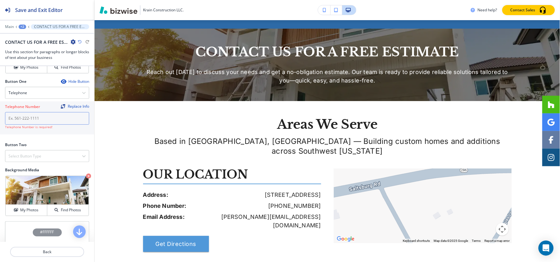
paste input "7 2 4 - 3 2 1 - 0 5 8 8"
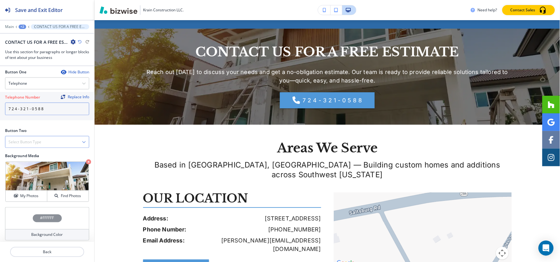
scroll to position [259, 0]
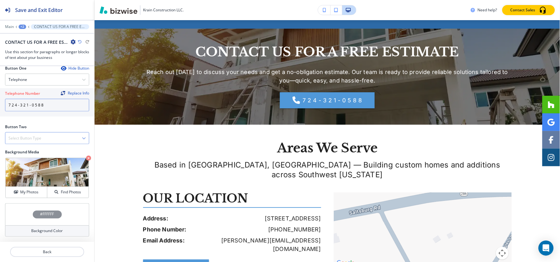
type input "7 2 4 - 3 2 1 - 0 5 8 8"
click at [38, 136] on h4 "Select Button Type" at bounding box center [25, 139] width 33 height 6
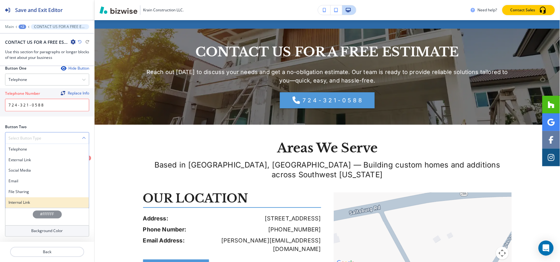
click at [26, 201] on h4 "Internal Link" at bounding box center [47, 203] width 77 height 6
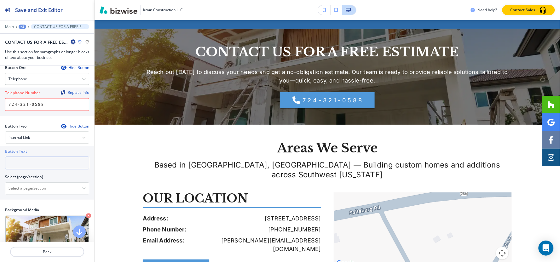
click at [36, 162] on input "text" at bounding box center [47, 163] width 84 height 13
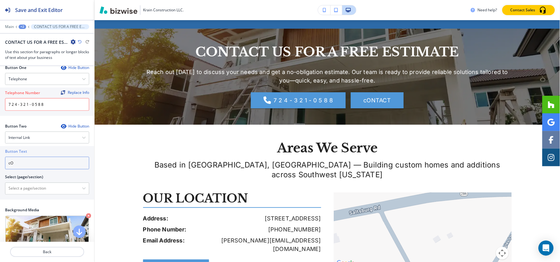
type input "c"
type input "CONTACT US"
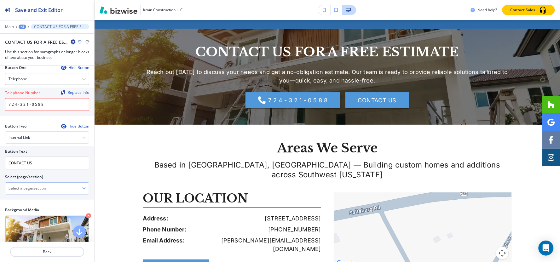
click at [35, 191] on \(page\/section\) "Manual Input" at bounding box center [43, 188] width 77 height 11
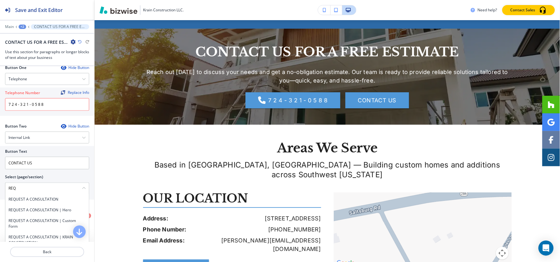
click at [26, 202] on h4 "REQUEST A CONSULTATION" at bounding box center [47, 200] width 77 height 6
type \(page\/section\) "REQUEST A CONSULTATION"
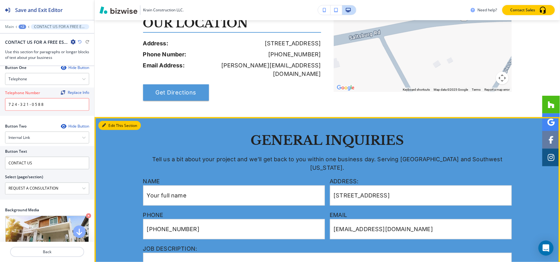
click at [114, 121] on button "Edit This Section" at bounding box center [119, 125] width 43 height 9
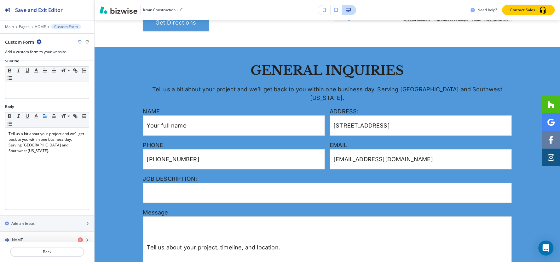
scroll to position [175, 0]
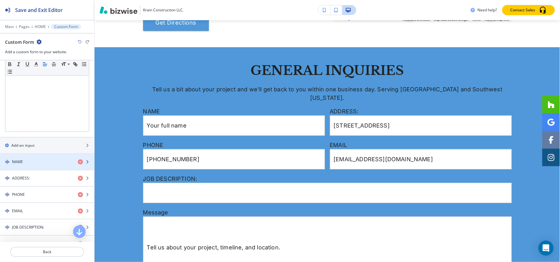
click at [23, 166] on div "button" at bounding box center [47, 167] width 94 height 5
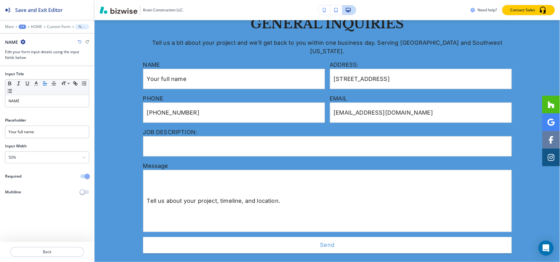
scroll to position [1647, 0]
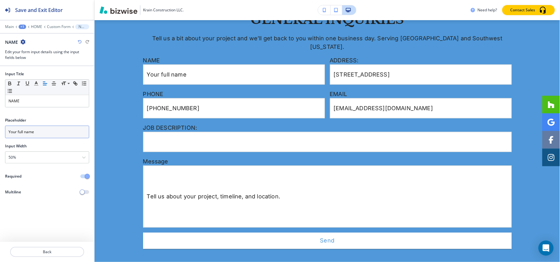
click at [40, 131] on input "Your full name" at bounding box center [47, 132] width 84 height 13
click at [50, 28] on p "Custom Form" at bounding box center [59, 27] width 24 height 4
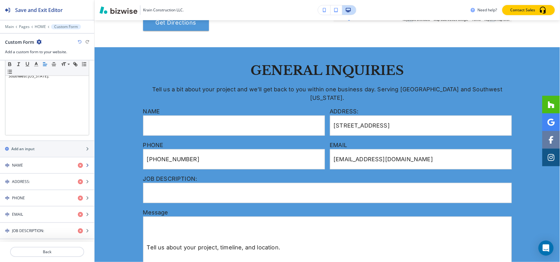
scroll to position [175, 0]
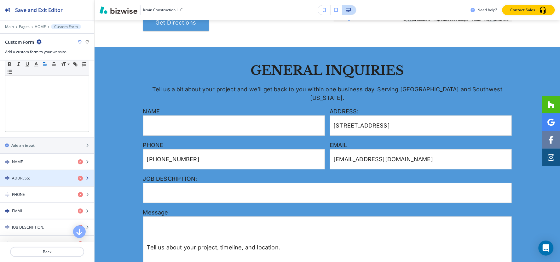
click at [17, 178] on h4 "ADDRESS:" at bounding box center [21, 179] width 18 height 6
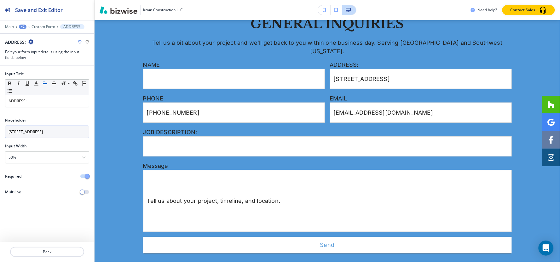
scroll to position [1647, 0]
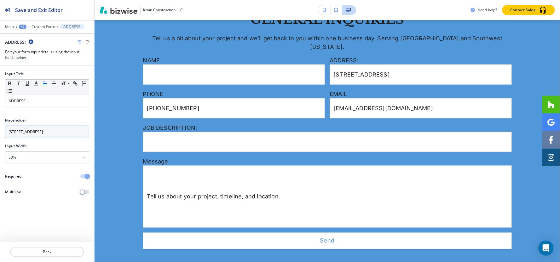
click at [41, 134] on input "[STREET_ADDRESS]" at bounding box center [47, 132] width 84 height 13
click at [42, 27] on p "Custom Form" at bounding box center [44, 27] width 24 height 4
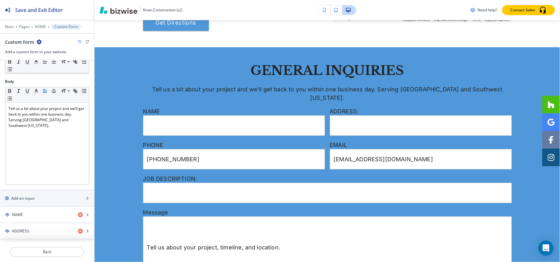
scroll to position [175, 0]
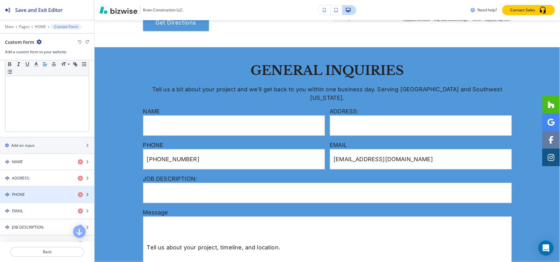
click at [26, 194] on div "PHONE" at bounding box center [36, 195] width 73 height 6
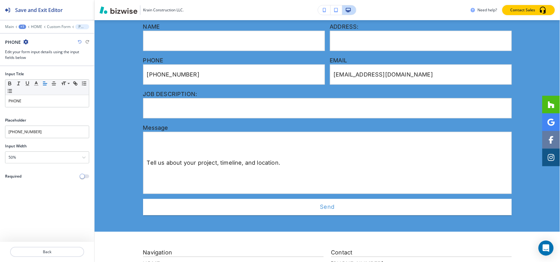
scroll to position [1681, 0]
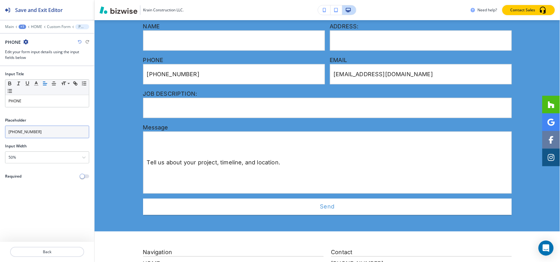
click at [44, 134] on input "[PHONE_NUMBER]" at bounding box center [47, 132] width 84 height 13
click at [53, 25] on p "Custom Form" at bounding box center [59, 27] width 24 height 4
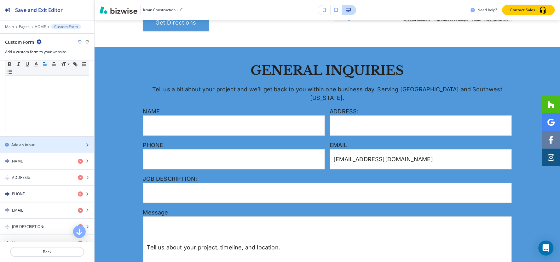
scroll to position [210, 0]
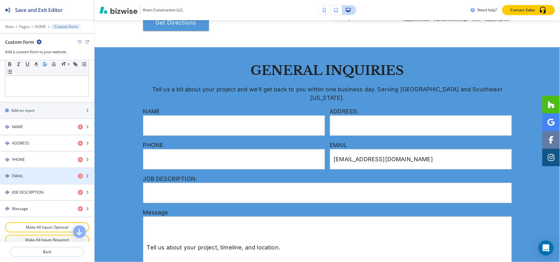
click at [26, 180] on div "button" at bounding box center [47, 181] width 94 height 5
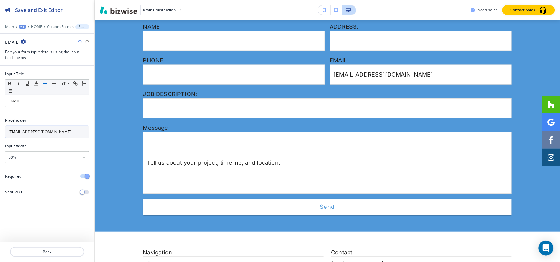
scroll to position [1681, 0]
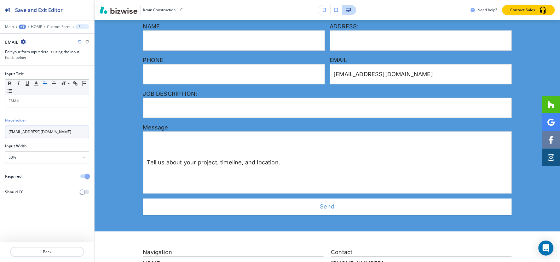
click at [46, 138] on input "[EMAIL_ADDRESS][DOMAIN_NAME]" at bounding box center [47, 132] width 84 height 13
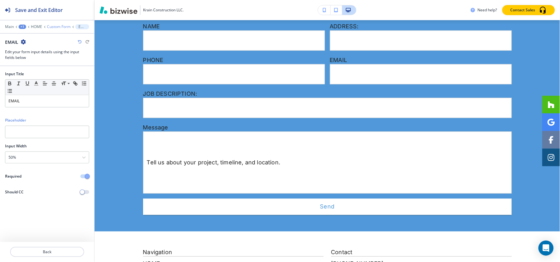
click at [50, 29] on p "Custom Form" at bounding box center [59, 27] width 24 height 4
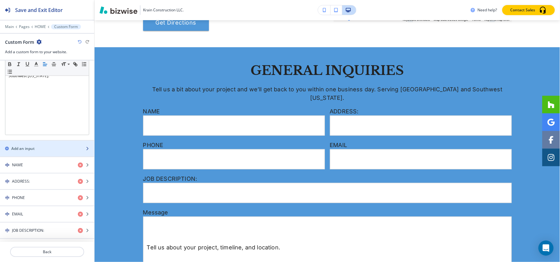
scroll to position [207, 0]
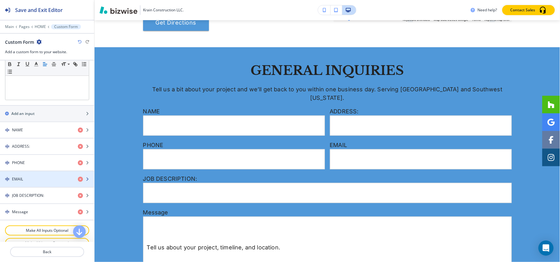
click at [32, 178] on div "EMAIL" at bounding box center [36, 180] width 73 height 6
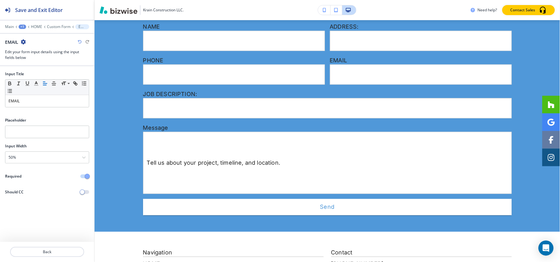
scroll to position [1681, 0]
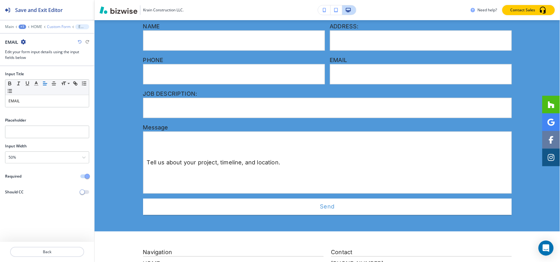
click at [59, 27] on p "Custom Form" at bounding box center [59, 27] width 24 height 4
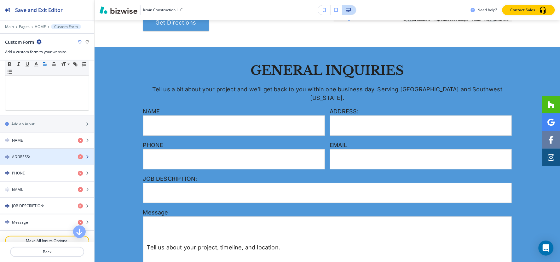
scroll to position [210, 0]
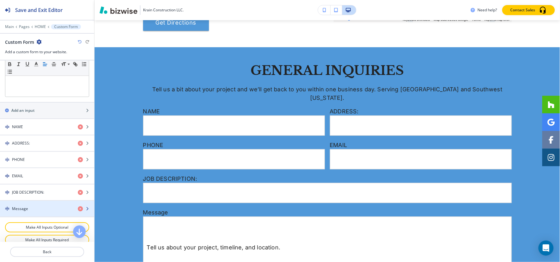
click at [27, 216] on div "button" at bounding box center [47, 214] width 94 height 5
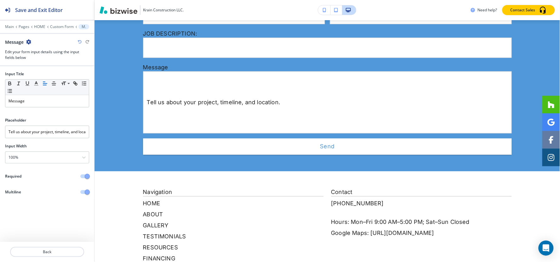
scroll to position [1748, 0]
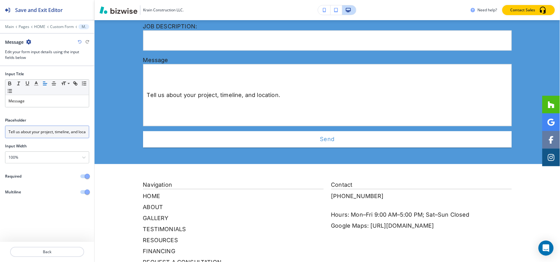
click at [51, 134] on input "Tell us about your project, timeline, and location." at bounding box center [47, 132] width 84 height 13
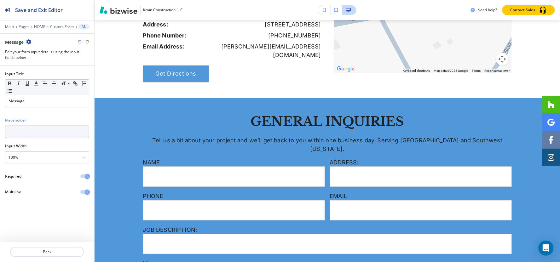
scroll to position [1538, 0]
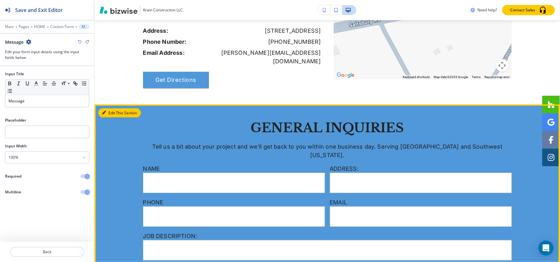
click at [109, 108] on button "Edit This Section" at bounding box center [119, 112] width 43 height 9
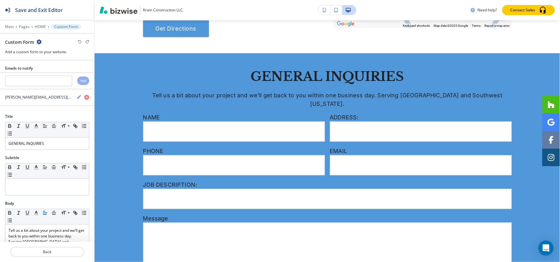
scroll to position [1596, 0]
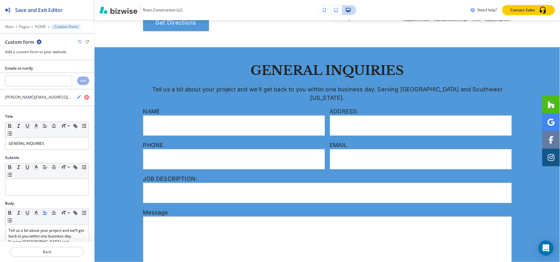
click at [39, 41] on icon "button" at bounding box center [39, 41] width 5 height 5
click at [66, 64] on p "Duplicate Section" at bounding box center [57, 64] width 32 height 6
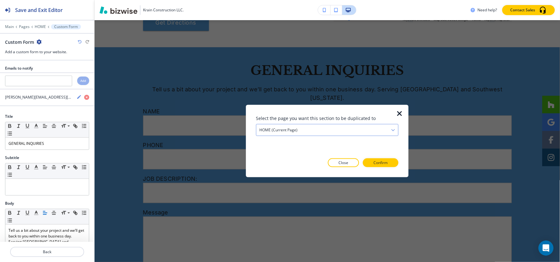
click at [327, 133] on div "HOME (current page)" at bounding box center [327, 130] width 142 height 11
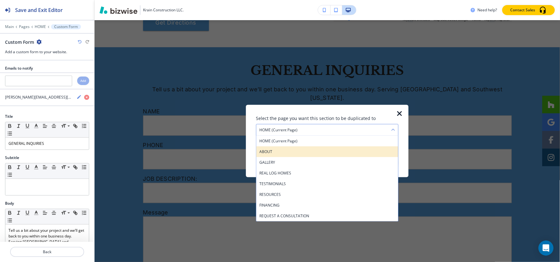
click at [282, 150] on h4 "ABOUT" at bounding box center [327, 152] width 136 height 6
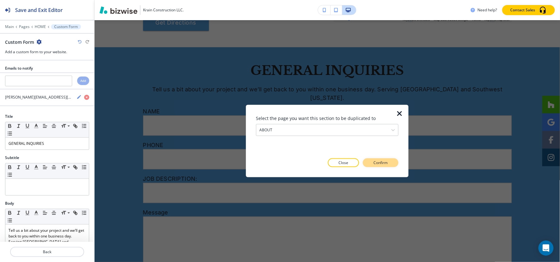
click at [390, 163] on button "Confirm" at bounding box center [381, 163] width 36 height 9
click at [389, 162] on button "Take me there" at bounding box center [375, 163] width 47 height 9
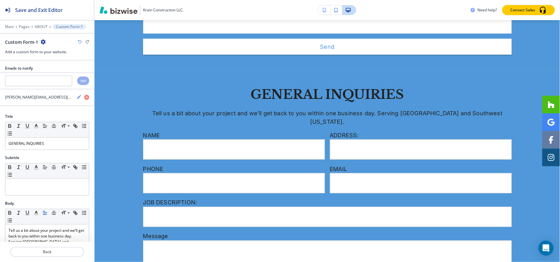
scroll to position [950, 0]
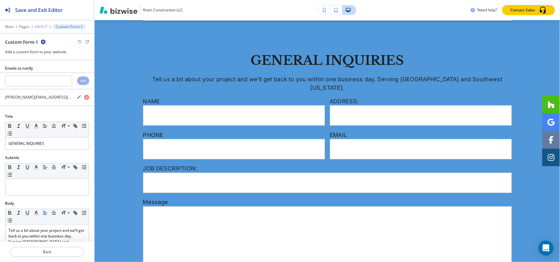
click at [37, 26] on p "ABOUT" at bounding box center [41, 27] width 13 height 4
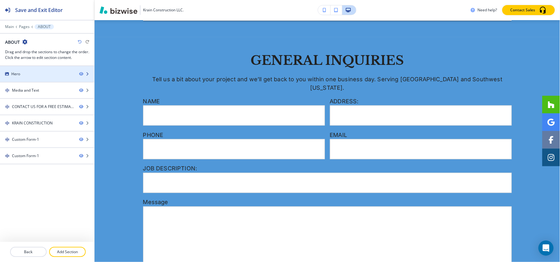
click at [32, 70] on div at bounding box center [47, 68] width 94 height 5
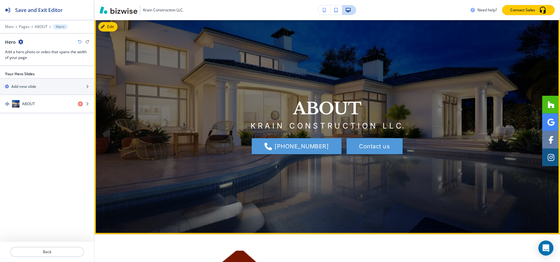
scroll to position [32, 0]
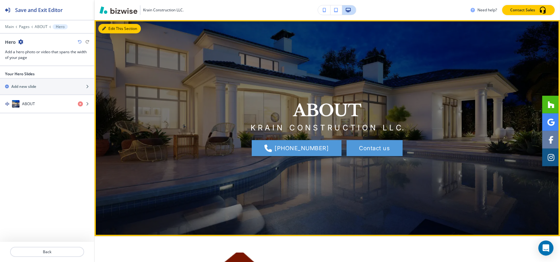
click at [113, 27] on button "Edit This Section" at bounding box center [119, 28] width 43 height 9
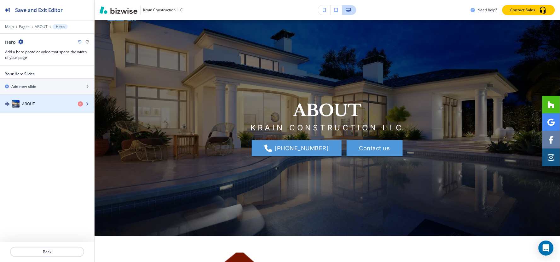
click at [39, 108] on div "button" at bounding box center [47, 110] width 94 height 5
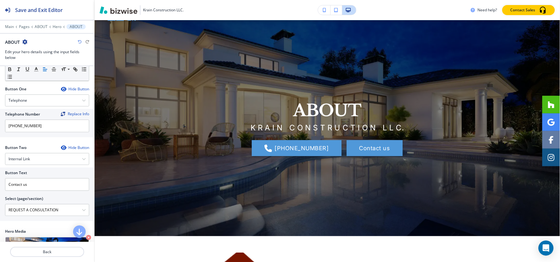
scroll to position [140, 0]
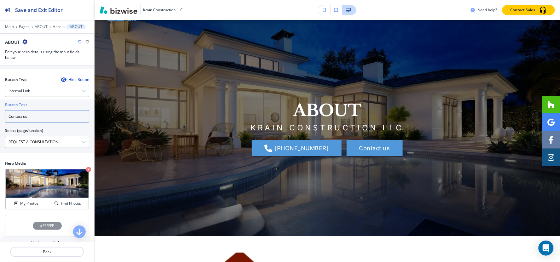
click at [52, 118] on input "Contact us" at bounding box center [47, 116] width 84 height 13
type input "CONTACT US"
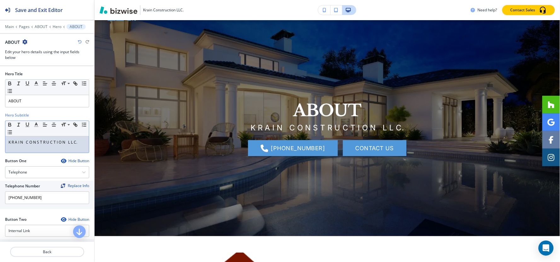
click at [79, 141] on p "K R A I N C O N S T R U C T I O N L L C." at bounding box center [47, 143] width 77 height 6
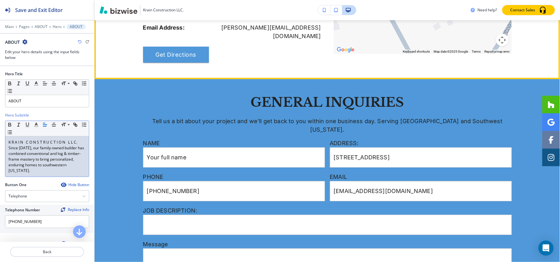
scroll to position [662, 0]
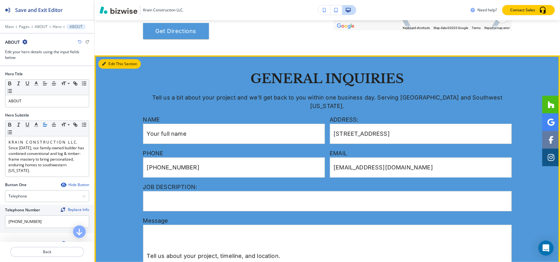
click at [117, 59] on button "Edit This Section" at bounding box center [119, 63] width 43 height 9
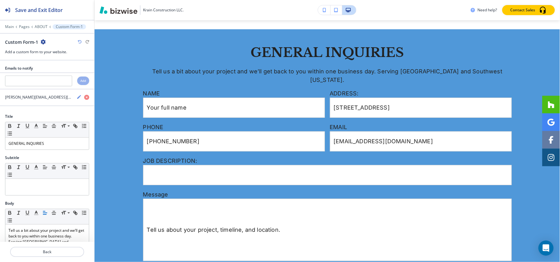
scroll to position [688, 0]
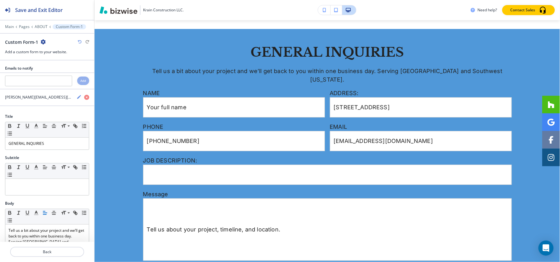
click at [42, 42] on icon "button" at bounding box center [43, 41] width 5 height 5
click at [57, 74] on p "Delete Section" at bounding box center [60, 75] width 32 height 6
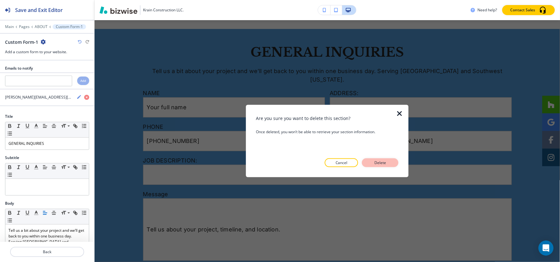
click at [382, 163] on p "Delete" at bounding box center [380, 163] width 15 height 6
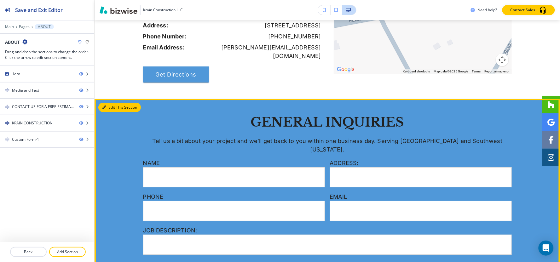
click at [117, 103] on button "Edit This Section" at bounding box center [119, 107] width 43 height 9
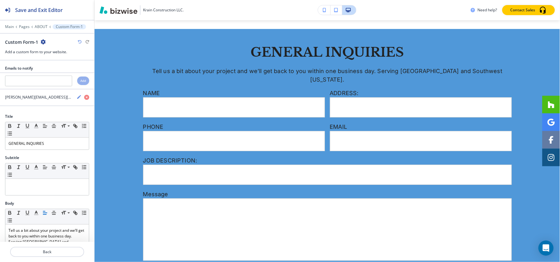
click at [43, 42] on icon "button" at bounding box center [43, 41] width 5 height 5
click at [49, 65] on p "Duplicate Section" at bounding box center [60, 64] width 32 height 6
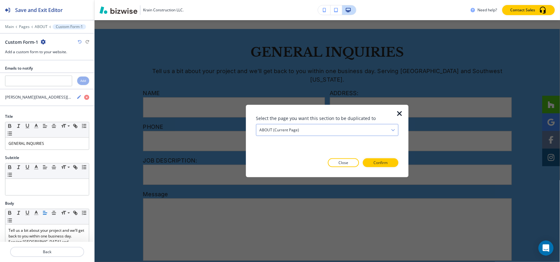
click at [282, 130] on h4 "ABOUT (current page)" at bounding box center [279, 130] width 40 height 6
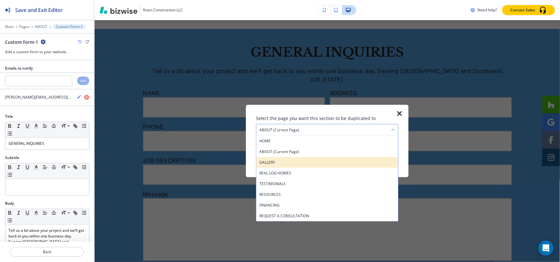
click at [279, 165] on div "GALLERY" at bounding box center [327, 162] width 142 height 11
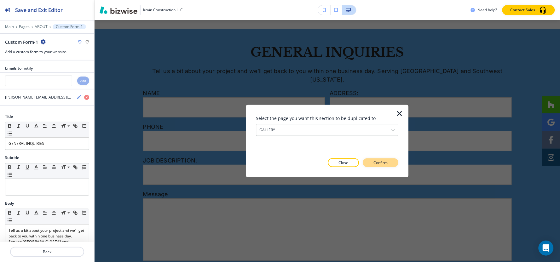
click at [393, 165] on button "Confirm" at bounding box center [381, 163] width 36 height 9
click at [393, 165] on button "Take me there" at bounding box center [375, 163] width 47 height 9
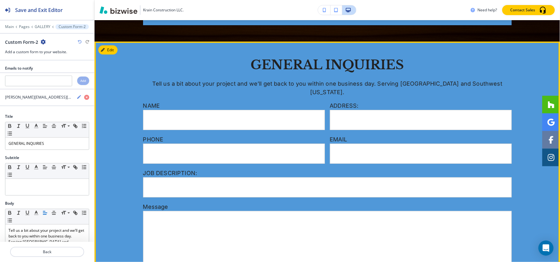
scroll to position [2835, 0]
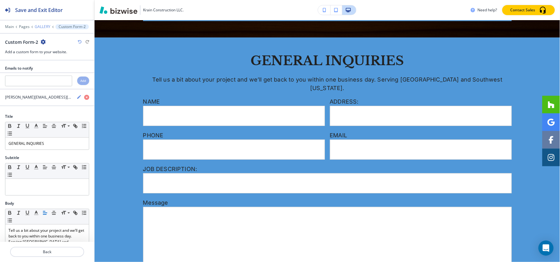
click at [41, 28] on p "GALLERY" at bounding box center [43, 27] width 16 height 4
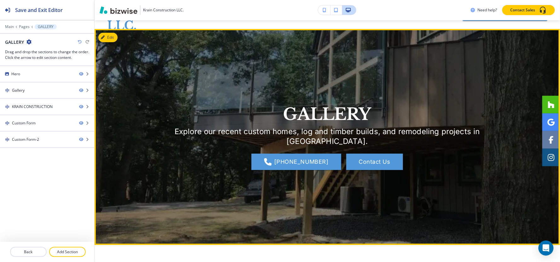
scroll to position [35, 0]
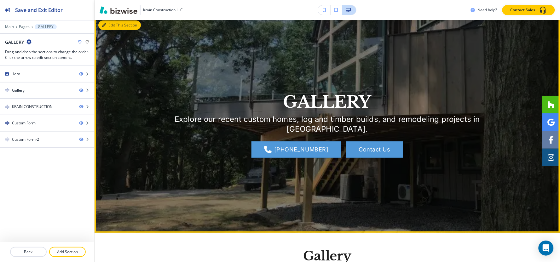
click at [104, 24] on icon "button" at bounding box center [104, 25] width 4 height 4
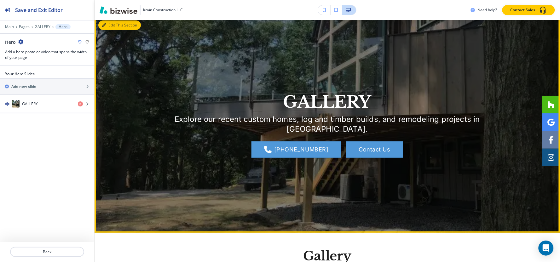
scroll to position [32, 0]
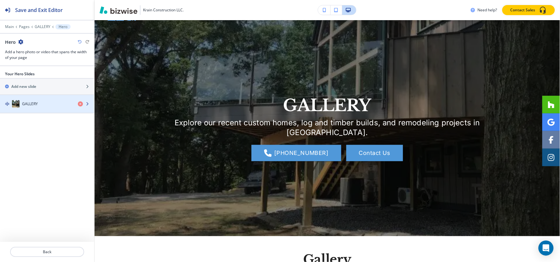
click at [41, 106] on div "GALLERY" at bounding box center [36, 104] width 73 height 8
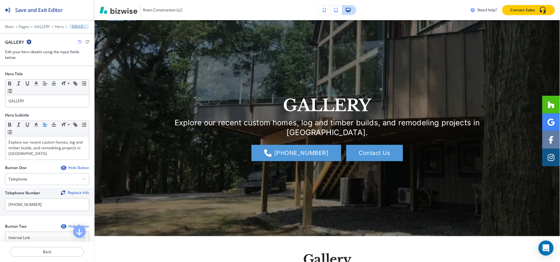
scroll to position [140, 0]
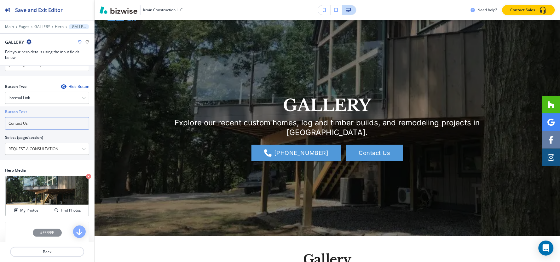
click at [46, 118] on input "Contact Us" at bounding box center [47, 123] width 84 height 13
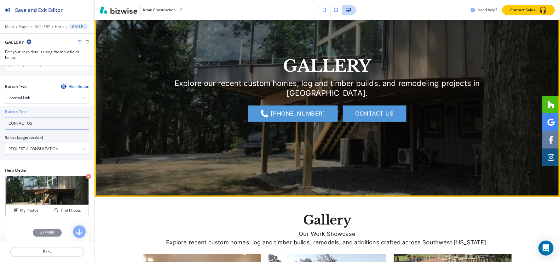
scroll to position [171, 0]
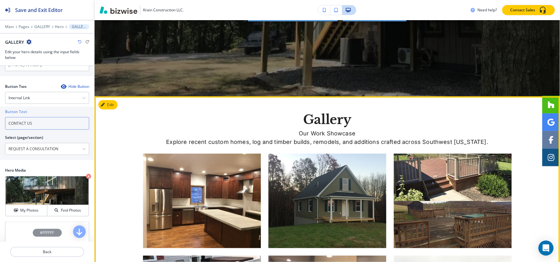
type input "CONTACT US"
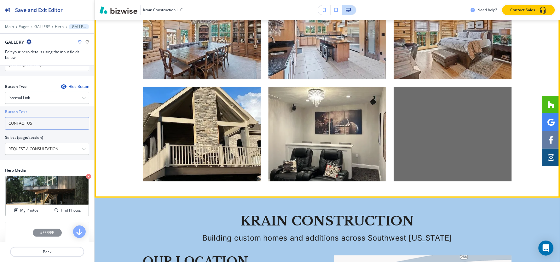
scroll to position [2286, 0]
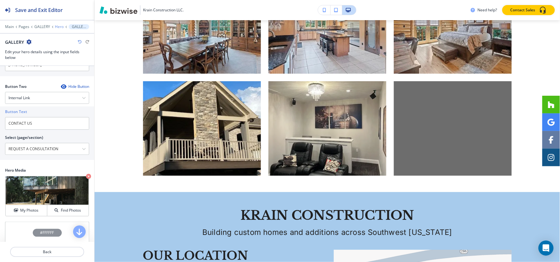
click at [58, 26] on p "Hero" at bounding box center [59, 27] width 9 height 4
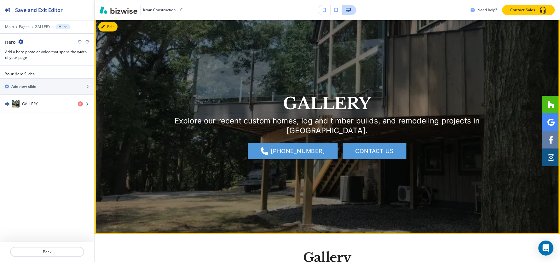
scroll to position [32, 0]
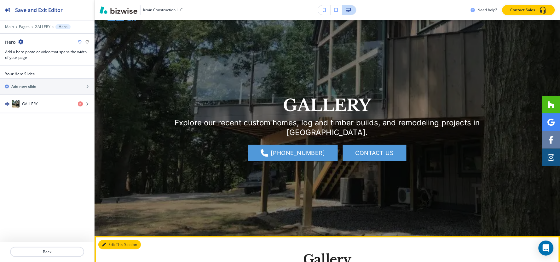
click at [112, 246] on button "Edit This Section" at bounding box center [119, 244] width 43 height 9
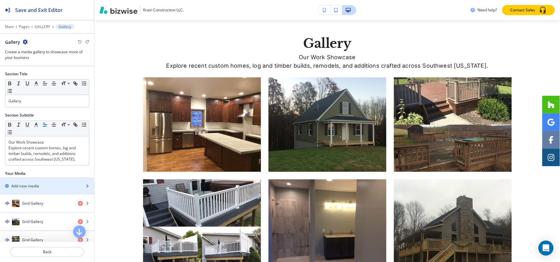
click at [26, 185] on h2 "Add new media" at bounding box center [25, 186] width 28 height 6
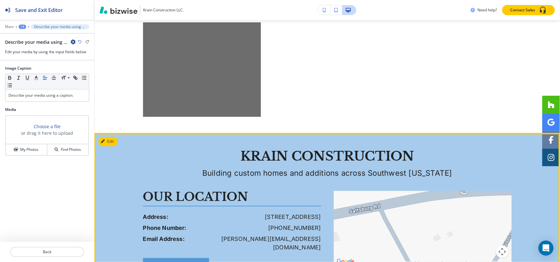
scroll to position [2450, 0]
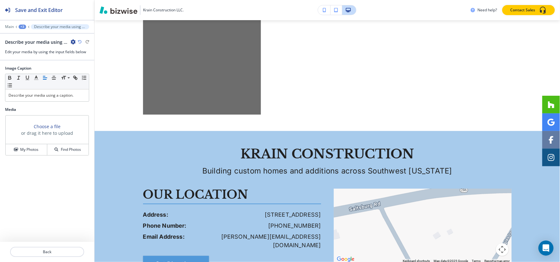
click at [21, 25] on div "+3" at bounding box center [23, 27] width 8 height 4
click at [44, 59] on p "Gallery" at bounding box center [39, 59] width 32 height 6
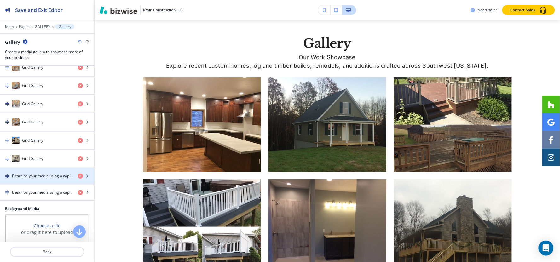
scroll to position [1172, 0]
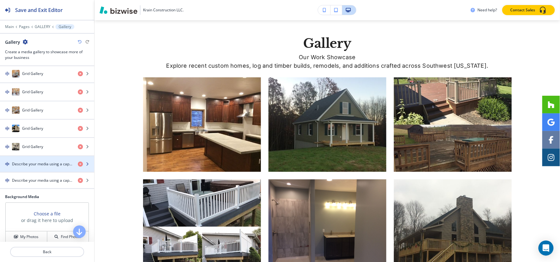
click at [39, 167] on h4 "Describe your media using a caption." at bounding box center [42, 164] width 61 height 6
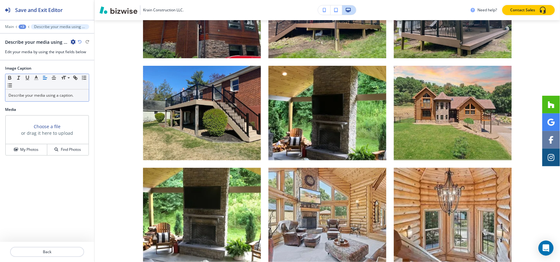
click at [50, 99] on div "Describe your media using a caption." at bounding box center [47, 96] width 84 height 12
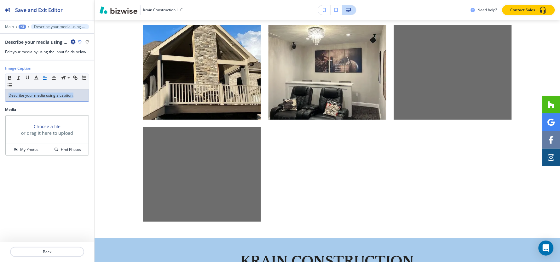
scroll to position [2348, 0]
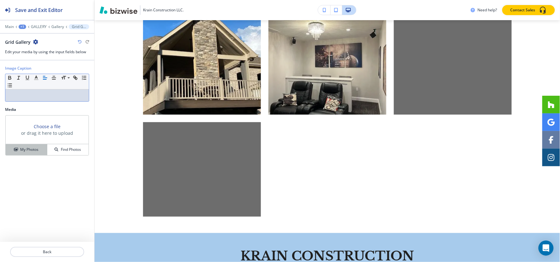
click at [26, 147] on h4 "My Photos" at bounding box center [29, 150] width 18 height 6
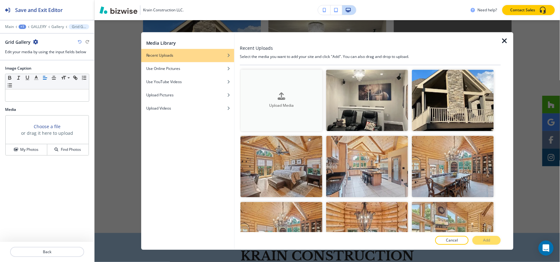
click at [297, 93] on div "Upload Media" at bounding box center [281, 100] width 82 height 16
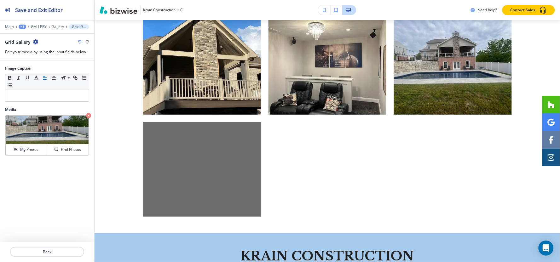
click at [61, 24] on div "Main +1 GALLERY Gallery Grid Gallery" at bounding box center [47, 26] width 84 height 5
click at [58, 27] on p "Gallery" at bounding box center [57, 27] width 13 height 4
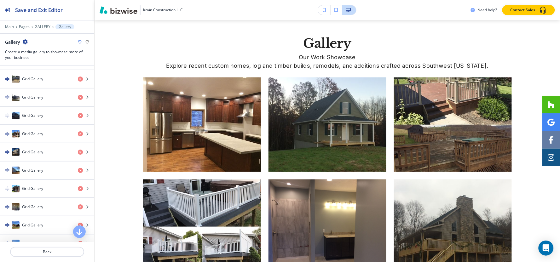
scroll to position [1223, 0]
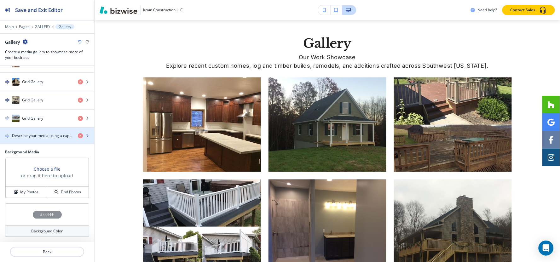
click at [26, 134] on h4 "Describe your media using a caption." at bounding box center [42, 136] width 61 height 6
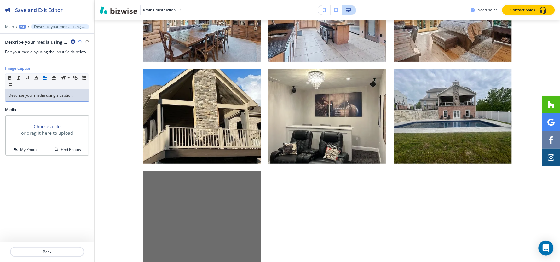
click at [43, 95] on p "Describe your media using a caption." at bounding box center [47, 96] width 77 height 6
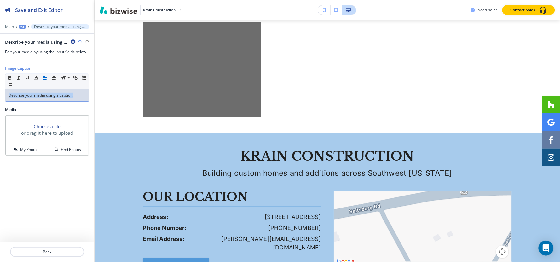
scroll to position [2450, 0]
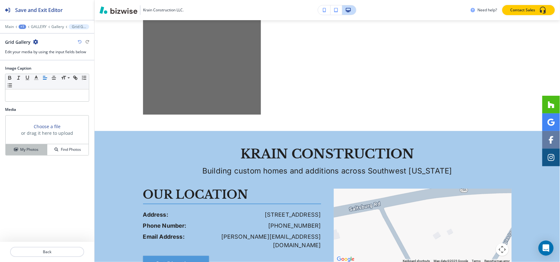
click at [32, 146] on button "My Photos" at bounding box center [27, 149] width 42 height 11
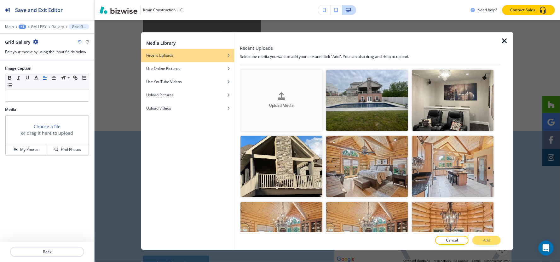
click at [293, 83] on button "Upload Media" at bounding box center [281, 100] width 82 height 61
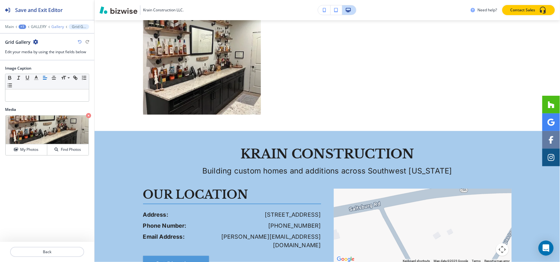
click at [58, 26] on p "Gallery" at bounding box center [57, 27] width 13 height 4
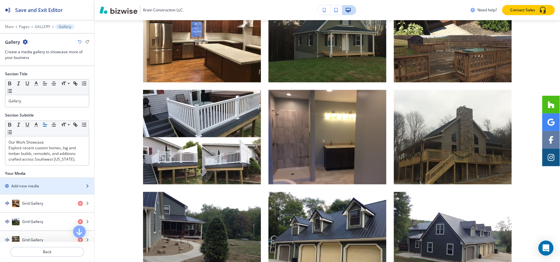
click at [35, 187] on h2 "Add new media" at bounding box center [25, 186] width 28 height 6
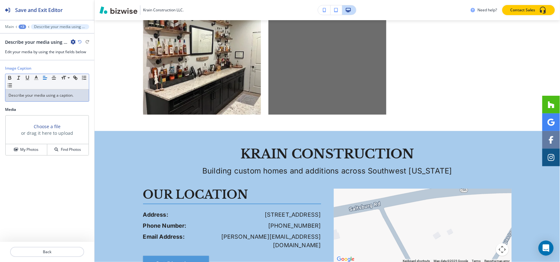
click at [38, 100] on div "Describe your media using a caption." at bounding box center [47, 96] width 84 height 12
click at [30, 142] on div "Choose a file or drag it here to upload" at bounding box center [47, 130] width 83 height 29
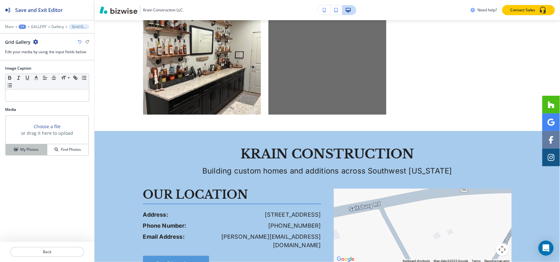
click at [32, 150] on h4 "My Photos" at bounding box center [29, 150] width 18 height 6
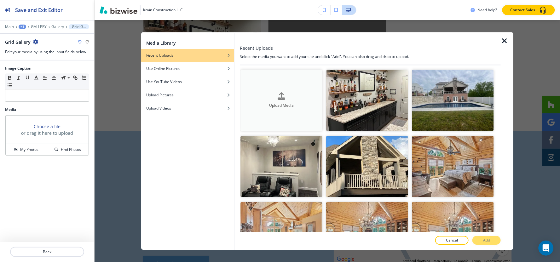
click at [281, 86] on button "Upload Media" at bounding box center [281, 100] width 82 height 61
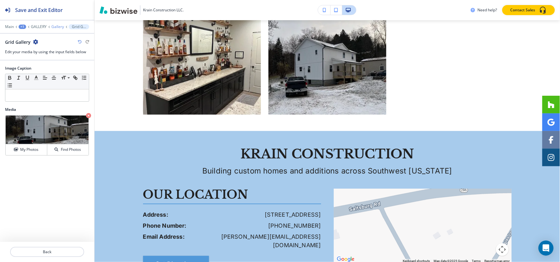
click at [59, 26] on p "Gallery" at bounding box center [57, 27] width 13 height 4
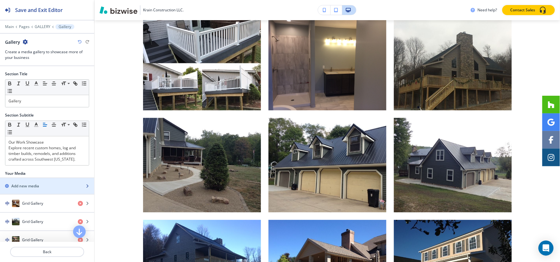
click at [32, 185] on h2 "Add new media" at bounding box center [25, 186] width 28 height 6
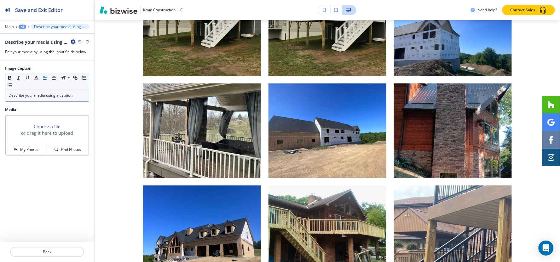
click at [50, 90] on div "Describe your media using a caption." at bounding box center [47, 96] width 84 height 12
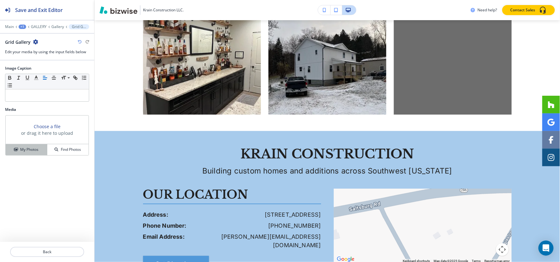
click at [32, 154] on button "My Photos" at bounding box center [27, 149] width 42 height 11
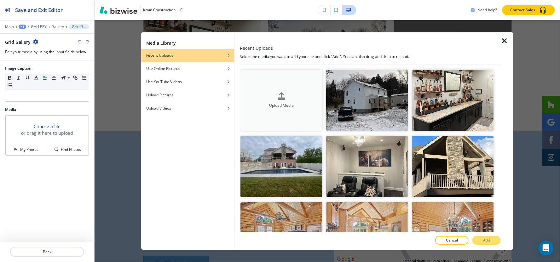
click at [300, 98] on div "Upload Media" at bounding box center [281, 100] width 82 height 16
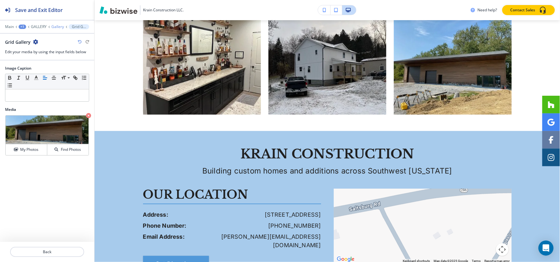
click at [61, 27] on p "Gallery" at bounding box center [57, 27] width 13 height 4
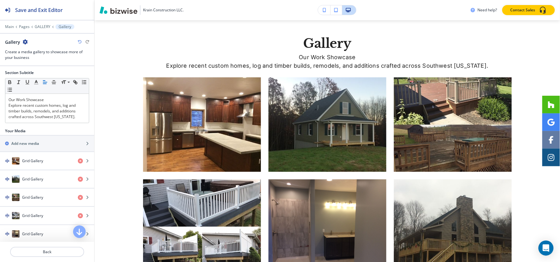
scroll to position [35, 0]
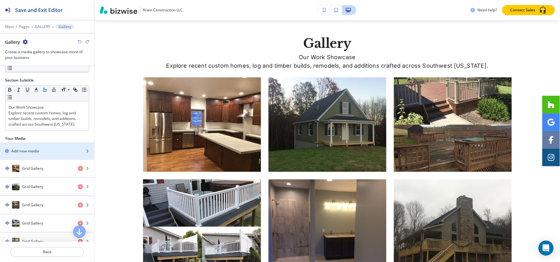
click at [43, 153] on div "Add new media" at bounding box center [40, 151] width 80 height 6
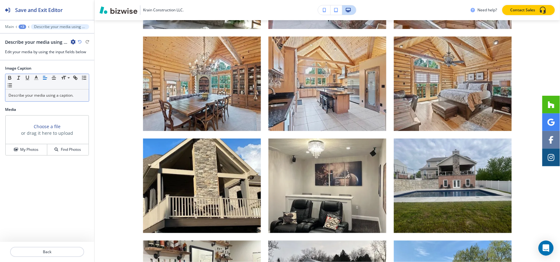
click at [49, 97] on p "Describe your media using a caption." at bounding box center [47, 96] width 77 height 6
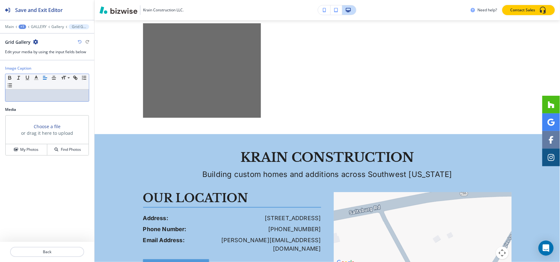
scroll to position [2552, 0]
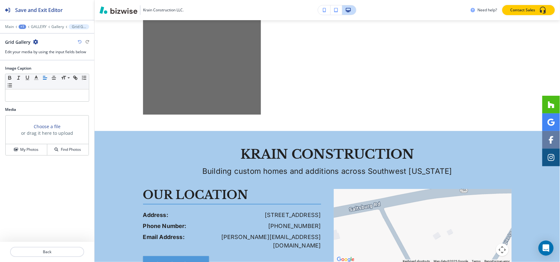
click at [31, 144] on div "My Photos Find Photos" at bounding box center [47, 149] width 83 height 11
click at [31, 148] on h4 "My Photos" at bounding box center [29, 150] width 18 height 6
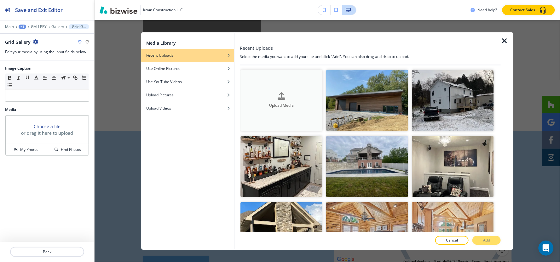
click at [275, 79] on button "Upload Media" at bounding box center [281, 100] width 82 height 61
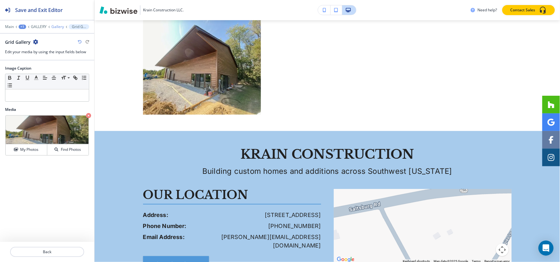
click at [58, 26] on p "Gallery" at bounding box center [57, 27] width 13 height 4
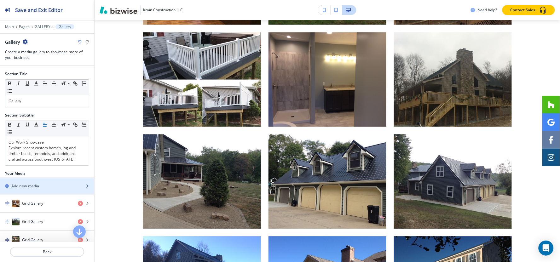
click at [31, 183] on div "button" at bounding box center [47, 180] width 94 height 5
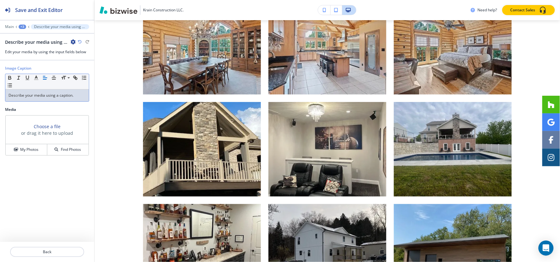
click at [46, 93] on p "Describe your media using a caption." at bounding box center [47, 96] width 77 height 6
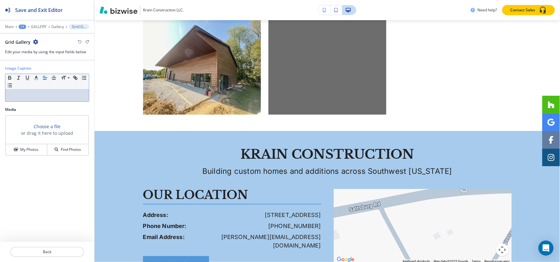
click at [27, 156] on div "Choose a file or drag it here to upload My Photos Find Photos" at bounding box center [47, 135] width 84 height 40
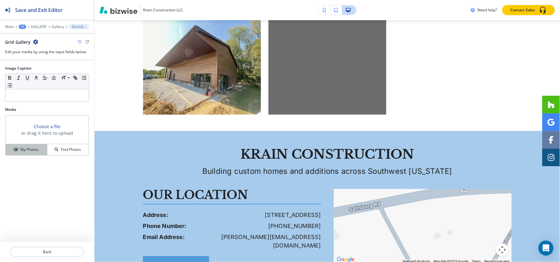
click at [27, 155] on button "My Photos" at bounding box center [27, 149] width 42 height 11
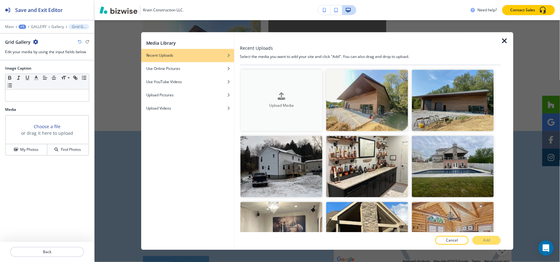
click at [293, 90] on button "Upload Media" at bounding box center [281, 100] width 82 height 61
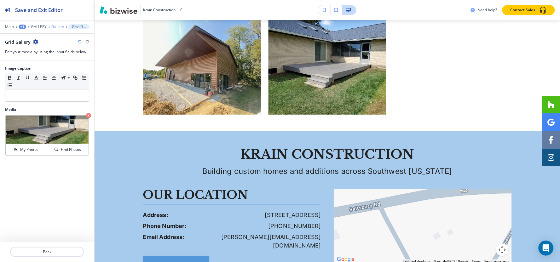
click at [55, 26] on p "Gallery" at bounding box center [57, 27] width 13 height 4
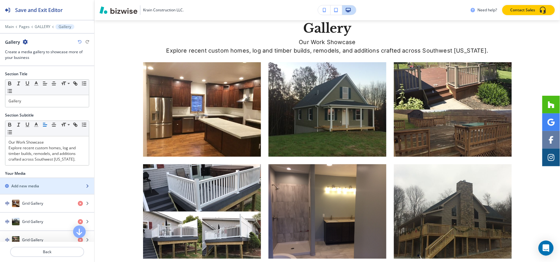
click at [25, 183] on h2 "Add new media" at bounding box center [25, 186] width 28 height 6
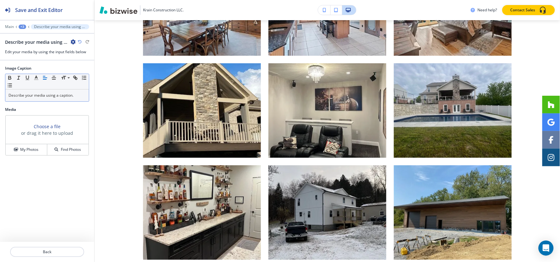
click at [46, 94] on p "Describe your media using a caption." at bounding box center [47, 96] width 77 height 6
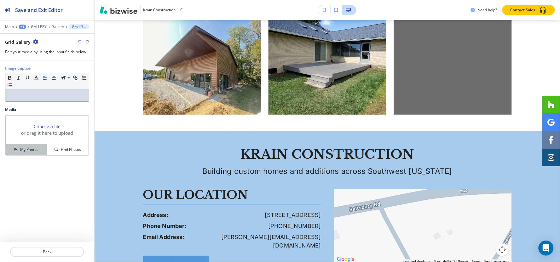
click at [27, 152] on h4 "My Photos" at bounding box center [29, 150] width 18 height 6
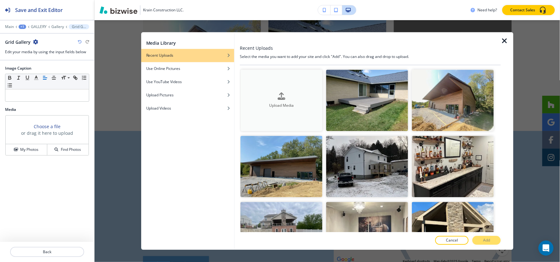
click at [272, 106] on h4 "Upload Media" at bounding box center [281, 106] width 82 height 6
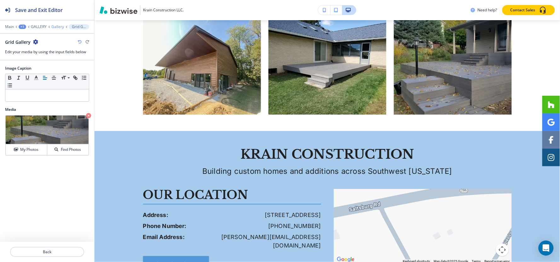
click at [55, 27] on p "Gallery" at bounding box center [57, 27] width 13 height 4
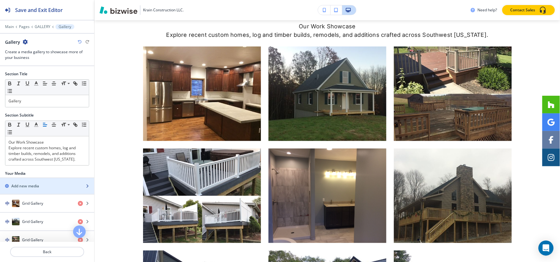
click at [31, 184] on h2 "Add new media" at bounding box center [25, 186] width 28 height 6
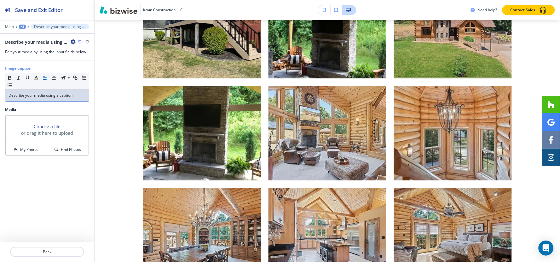
click at [43, 96] on p "Describe your media using a caption." at bounding box center [47, 96] width 77 height 6
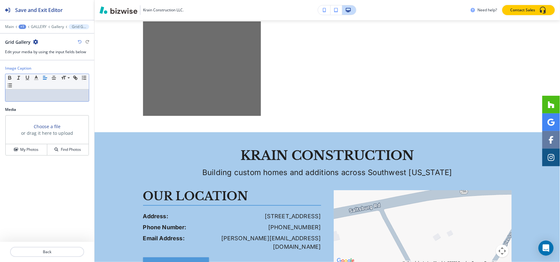
scroll to position [2654, 0]
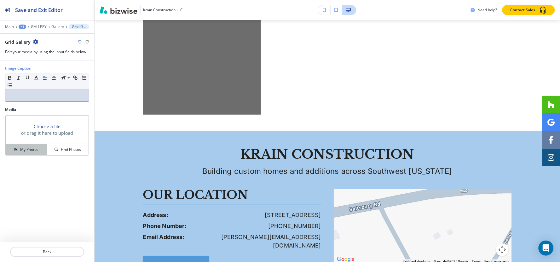
click at [29, 151] on h4 "My Photos" at bounding box center [29, 150] width 18 height 6
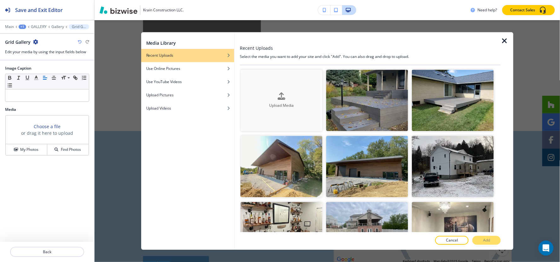
click at [298, 103] on h4 "Upload Media" at bounding box center [281, 106] width 82 height 6
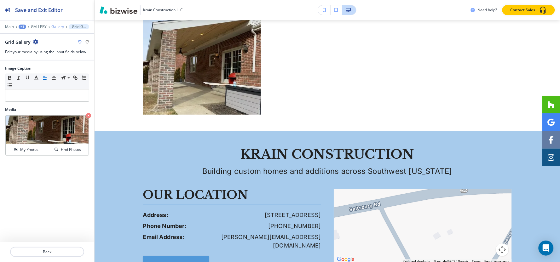
click at [54, 29] on p "Gallery" at bounding box center [57, 27] width 13 height 4
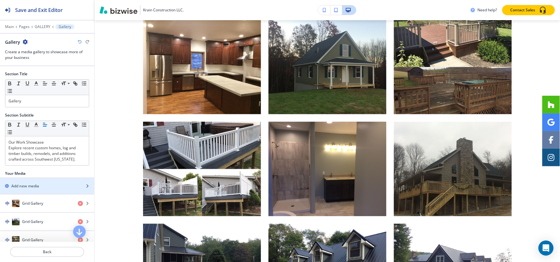
click at [45, 182] on div "button" at bounding box center [47, 180] width 94 height 5
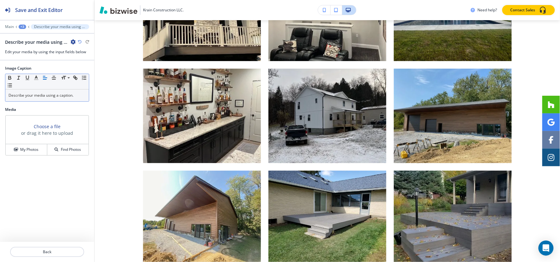
click at [59, 96] on p "Describe your media using a caption." at bounding box center [47, 96] width 77 height 6
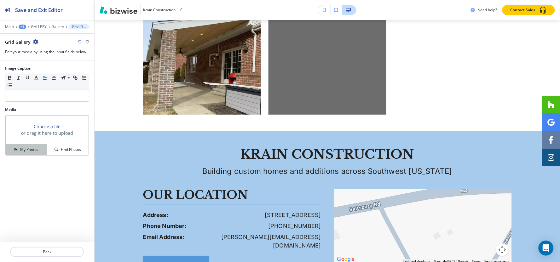
click at [30, 153] on button "My Photos" at bounding box center [27, 149] width 42 height 11
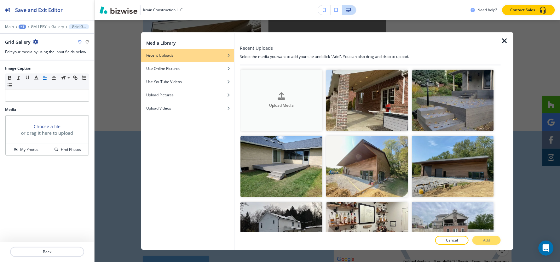
click at [291, 83] on button "Upload Media" at bounding box center [281, 100] width 82 height 61
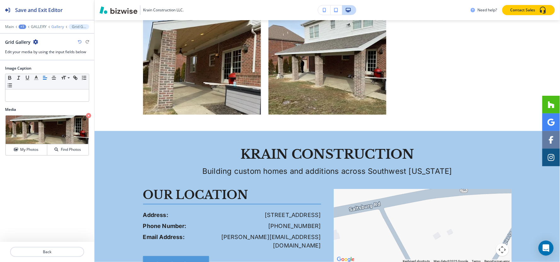
click at [52, 26] on p "Gallery" at bounding box center [57, 27] width 13 height 4
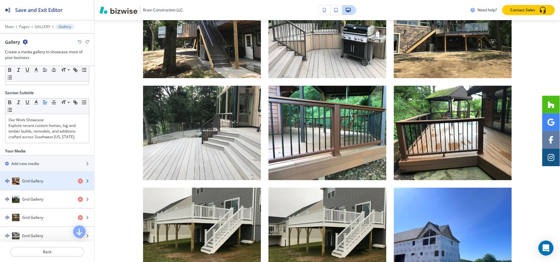
scroll to position [35, 0]
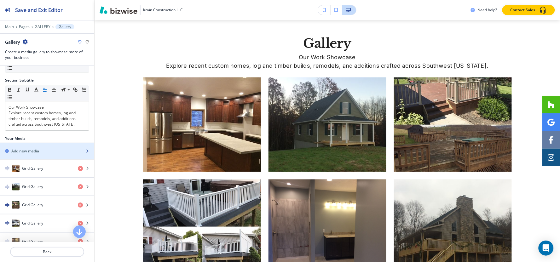
click at [38, 151] on h2 "Add new media" at bounding box center [25, 151] width 28 height 6
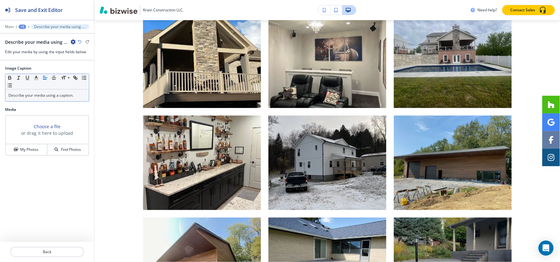
click at [55, 95] on p "Describe your media using a caption." at bounding box center [47, 96] width 77 height 6
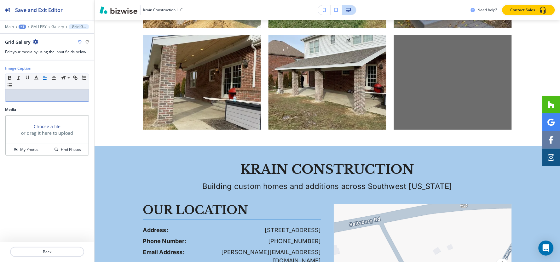
scroll to position [2654, 0]
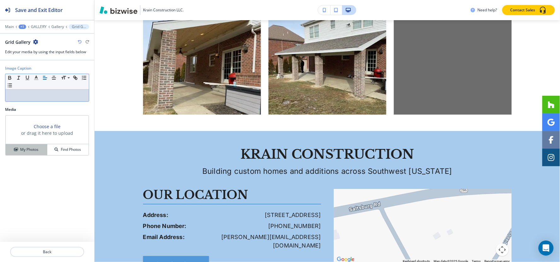
click at [33, 147] on h4 "My Photos" at bounding box center [29, 150] width 18 height 6
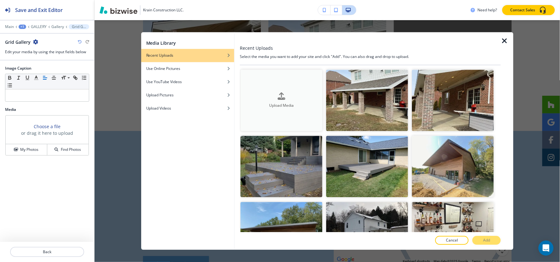
click at [281, 91] on button "Upload Media" at bounding box center [281, 100] width 82 height 61
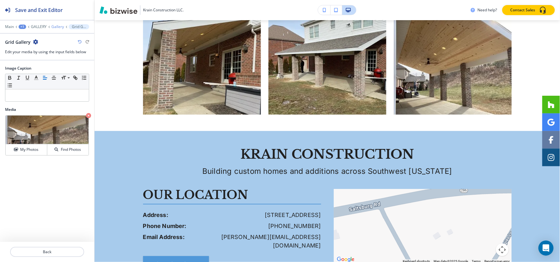
click at [58, 27] on p "Gallery" at bounding box center [57, 27] width 13 height 4
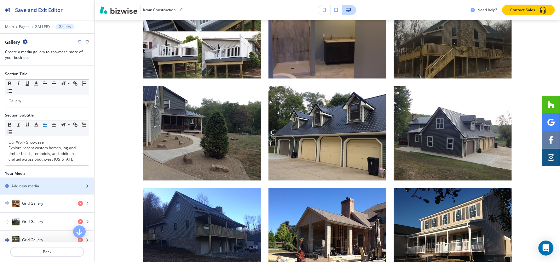
click at [31, 184] on h2 "Add new media" at bounding box center [25, 186] width 28 height 6
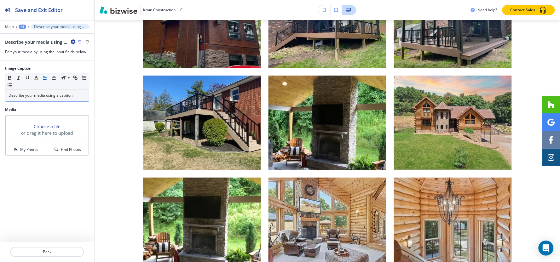
click at [64, 95] on p "Describe your media using a caption." at bounding box center [47, 96] width 77 height 6
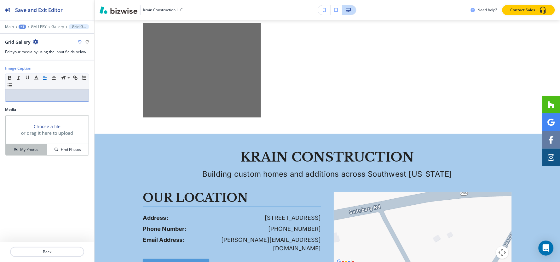
scroll to position [2756, 0]
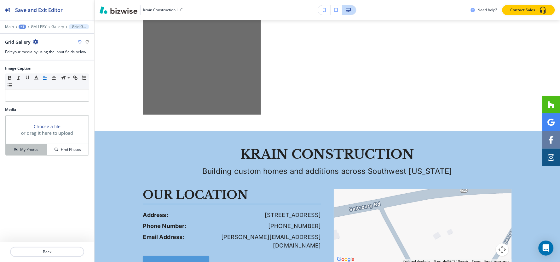
click at [28, 149] on h4 "My Photos" at bounding box center [29, 150] width 18 height 6
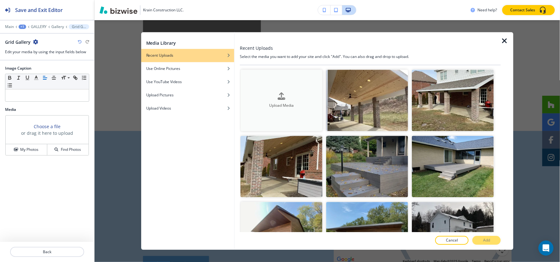
click at [266, 85] on button "Upload Media" at bounding box center [281, 100] width 82 height 61
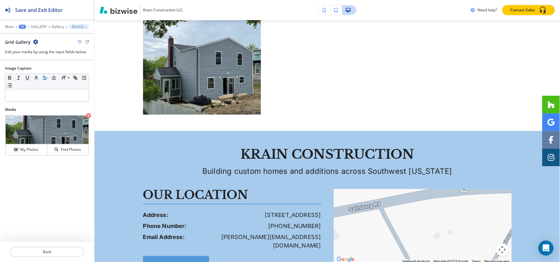
click at [55, 23] on div at bounding box center [47, 22] width 94 height 4
click at [57, 27] on p "Gallery" at bounding box center [57, 27] width 13 height 4
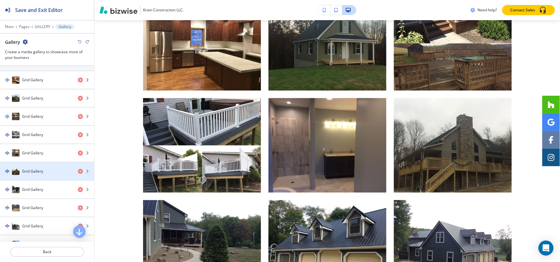
scroll to position [70, 0]
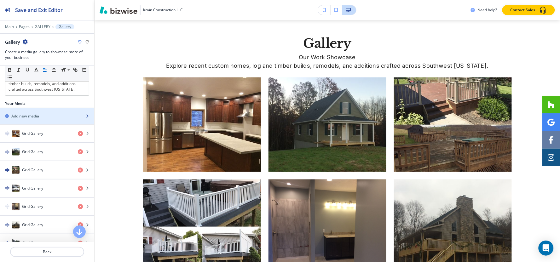
click at [43, 117] on div "Add new media" at bounding box center [40, 116] width 80 height 6
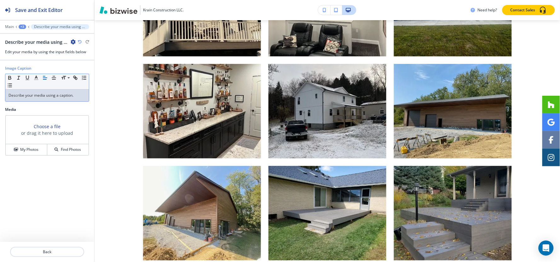
click at [49, 96] on p "Describe your media using a caption." at bounding box center [47, 96] width 77 height 6
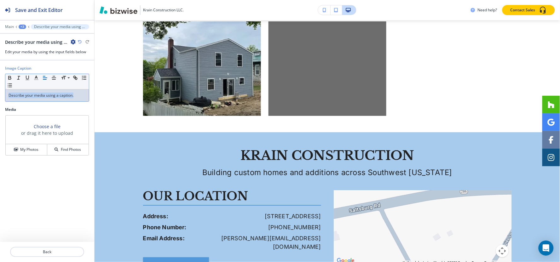
scroll to position [2756, 0]
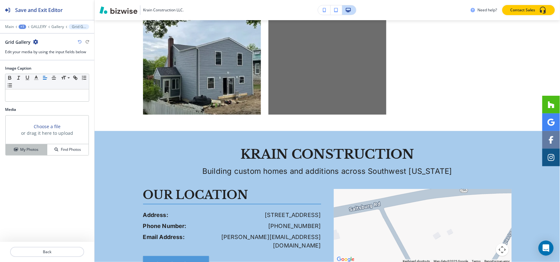
click at [26, 152] on h4 "My Photos" at bounding box center [29, 150] width 18 height 6
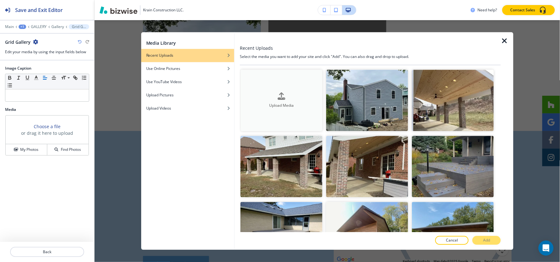
click at [288, 74] on button "Upload Media" at bounding box center [281, 100] width 82 height 61
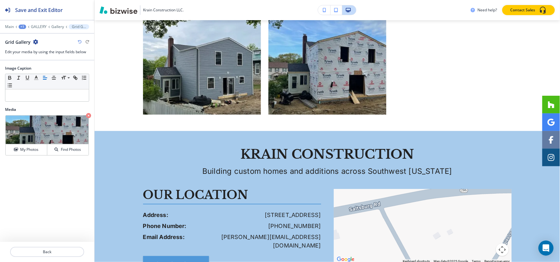
click at [50, 25] on div "Main +1 GALLERY Gallery Grid Gallery" at bounding box center [47, 26] width 84 height 5
click at [54, 25] on p "Gallery" at bounding box center [57, 27] width 13 height 4
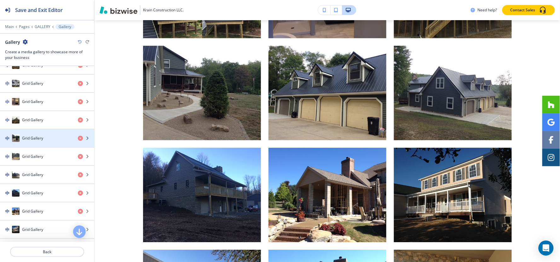
scroll to position [70, 0]
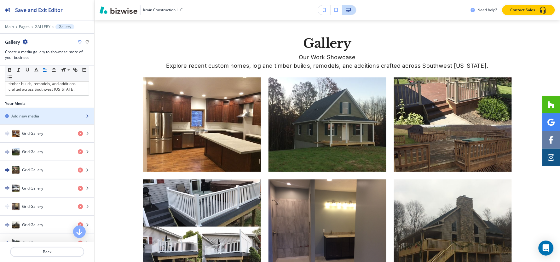
click at [49, 114] on div "Add new media" at bounding box center [40, 116] width 80 height 6
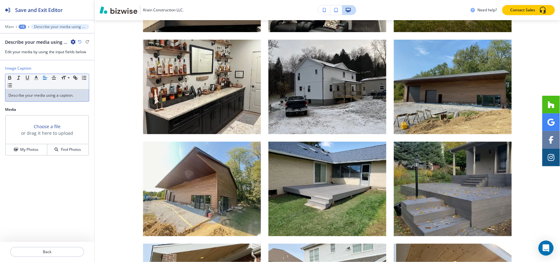
click at [67, 95] on p "Describe your media using a caption." at bounding box center [47, 96] width 77 height 6
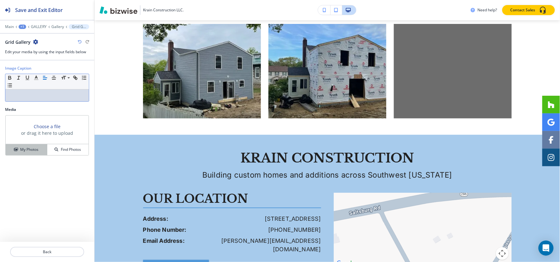
scroll to position [2756, 0]
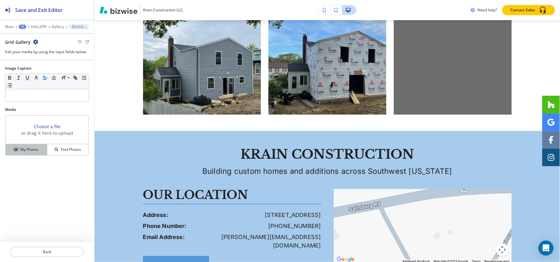
click at [34, 145] on button "My Photos" at bounding box center [27, 149] width 42 height 11
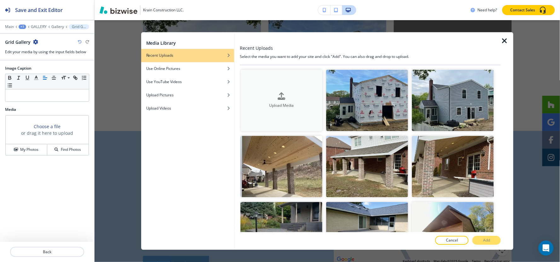
click at [286, 80] on button "Upload Media" at bounding box center [281, 100] width 82 height 61
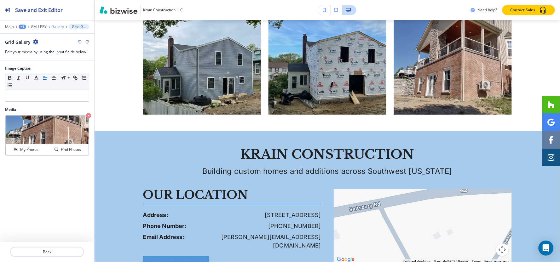
click at [57, 26] on p "Gallery" at bounding box center [57, 27] width 13 height 4
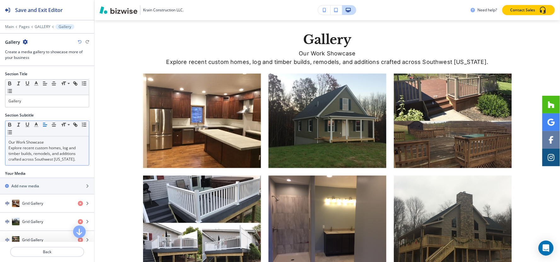
scroll to position [248, 0]
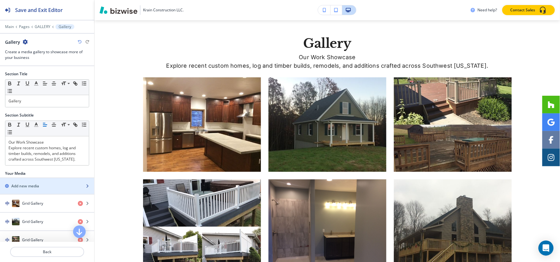
click at [35, 185] on h2 "Add new media" at bounding box center [25, 186] width 28 height 6
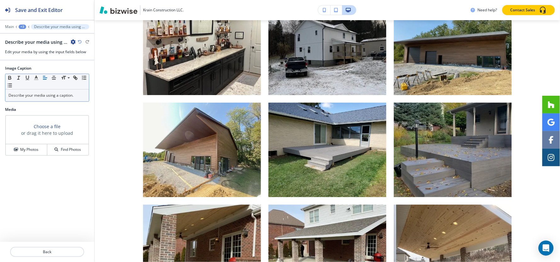
click at [49, 96] on p "Describe your media using a caption." at bounding box center [47, 96] width 77 height 6
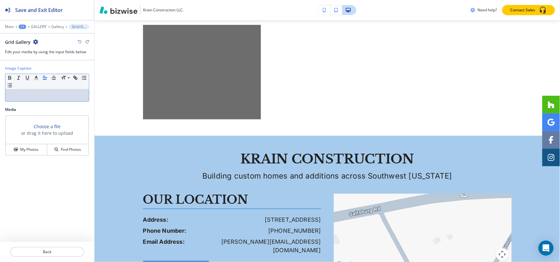
scroll to position [2858, 0]
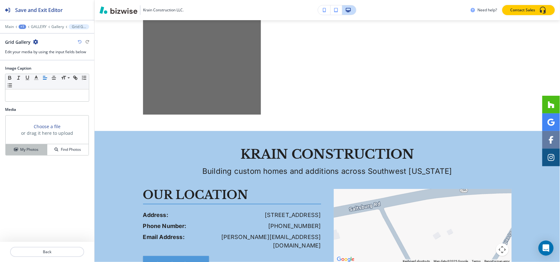
click at [29, 148] on h4 "My Photos" at bounding box center [29, 150] width 18 height 6
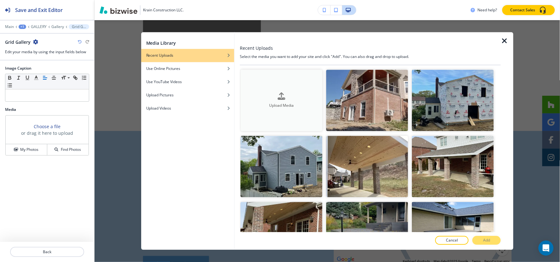
click at [264, 100] on div "button" at bounding box center [281, 101] width 82 height 3
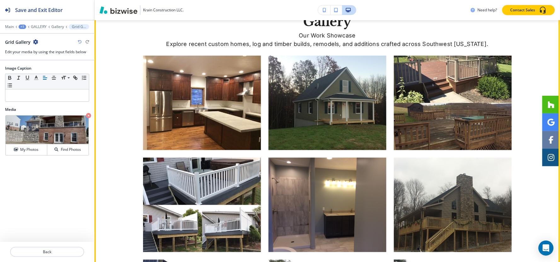
scroll to position [197, 0]
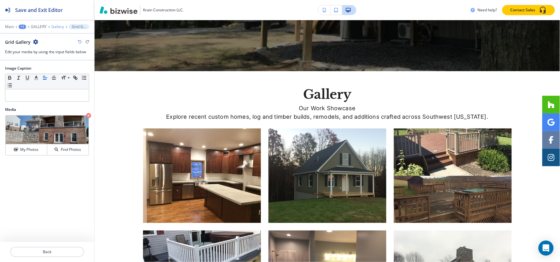
click at [61, 25] on p "Gallery" at bounding box center [57, 27] width 13 height 4
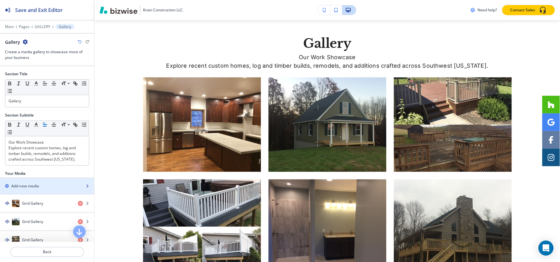
click at [45, 183] on div "button" at bounding box center [47, 180] width 94 height 5
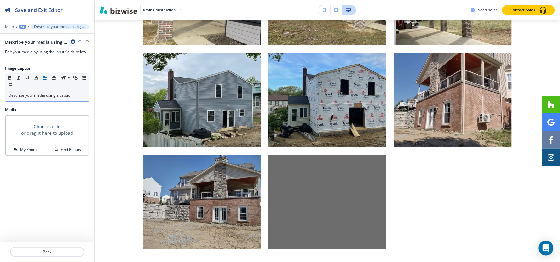
click at [23, 98] on p "Describe your media using a caption." at bounding box center [47, 96] width 77 height 6
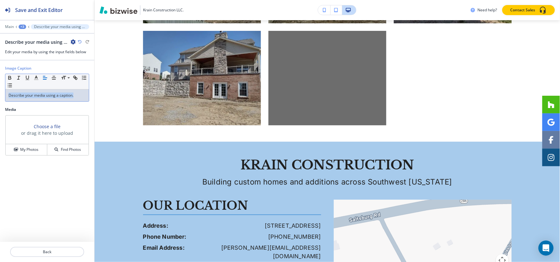
scroll to position [2858, 0]
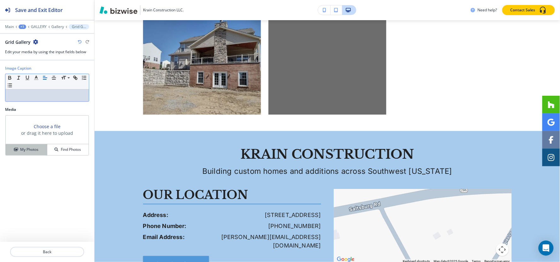
click at [23, 150] on h4 "My Photos" at bounding box center [29, 150] width 18 height 6
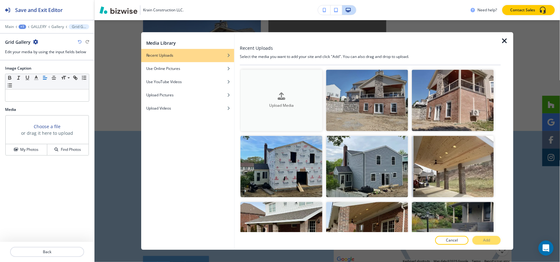
click at [250, 103] on h4 "Upload Media" at bounding box center [281, 106] width 82 height 6
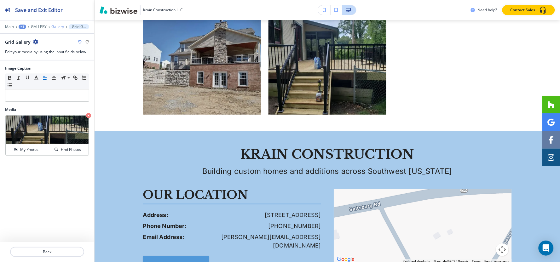
click at [57, 27] on p "Gallery" at bounding box center [57, 27] width 13 height 4
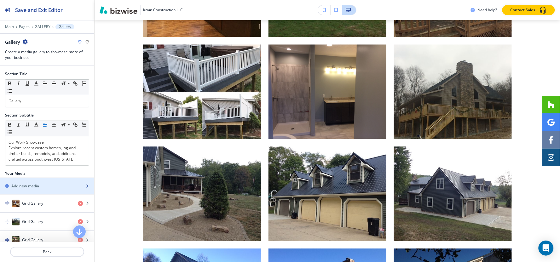
click at [24, 181] on div "button" at bounding box center [47, 180] width 94 height 5
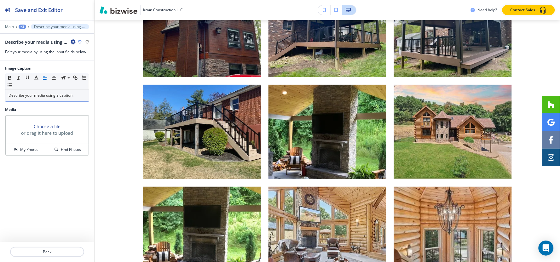
click at [41, 90] on div "Describe your media using a caption." at bounding box center [47, 96] width 84 height 12
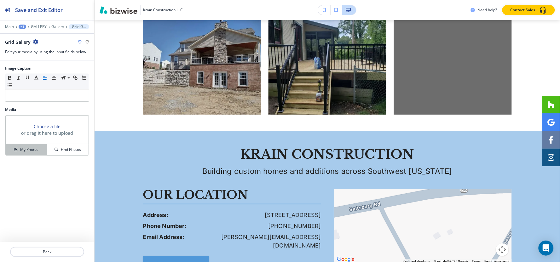
click at [27, 151] on h4 "My Photos" at bounding box center [29, 150] width 18 height 6
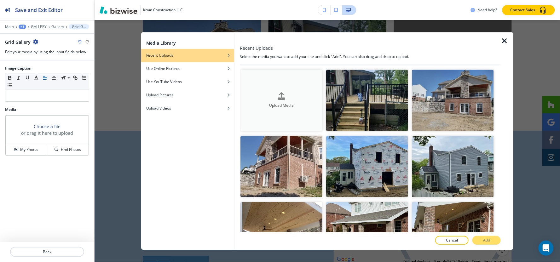
click at [296, 104] on h4 "Upload Media" at bounding box center [281, 106] width 82 height 6
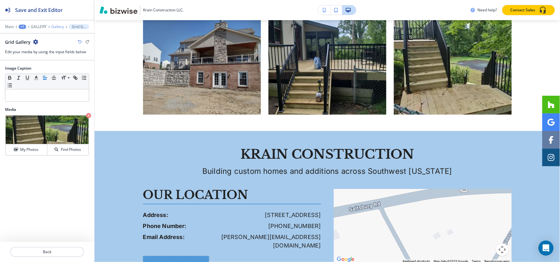
click at [55, 27] on p "Gallery" at bounding box center [57, 27] width 13 height 4
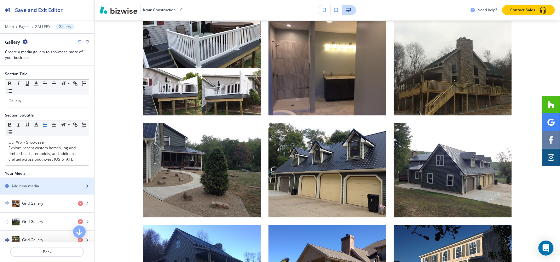
click at [26, 188] on h2 "Add new media" at bounding box center [25, 186] width 28 height 6
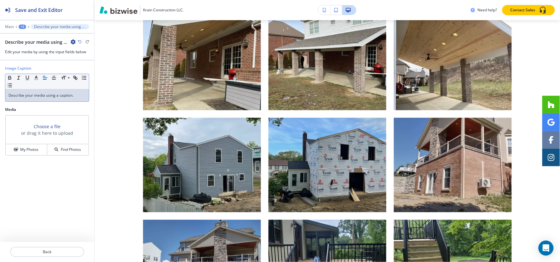
click at [55, 100] on div "Describe your media using a caption." at bounding box center [47, 96] width 84 height 12
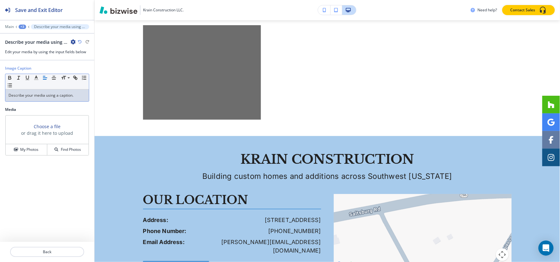
scroll to position [2960, 0]
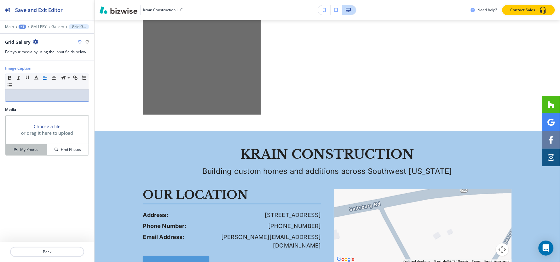
click at [30, 148] on h4 "My Photos" at bounding box center [29, 150] width 18 height 6
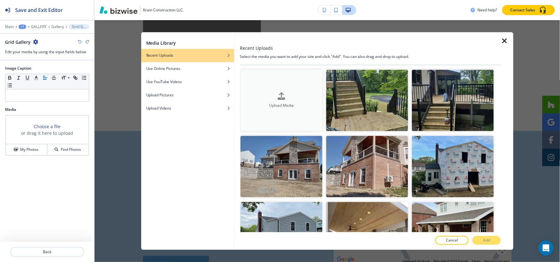
click at [289, 79] on button "Upload Media" at bounding box center [281, 100] width 82 height 61
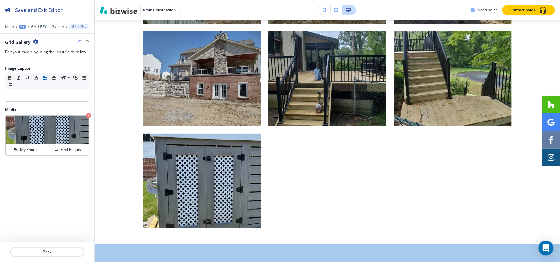
scroll to position [2820, 0]
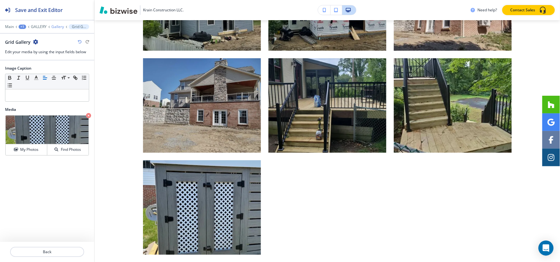
click at [56, 26] on p "Gallery" at bounding box center [57, 27] width 13 height 4
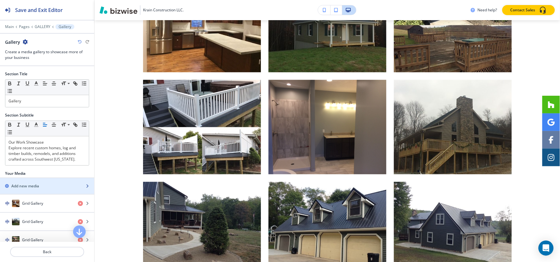
click at [40, 192] on div "button" at bounding box center [47, 191] width 94 height 5
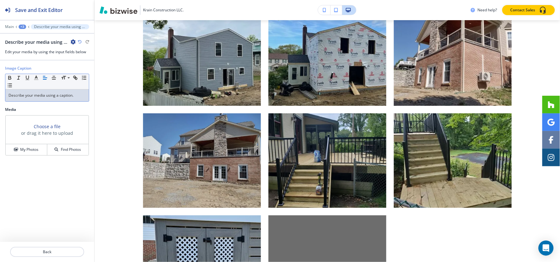
click at [50, 96] on p "Describe your media using a caption." at bounding box center [47, 96] width 77 height 6
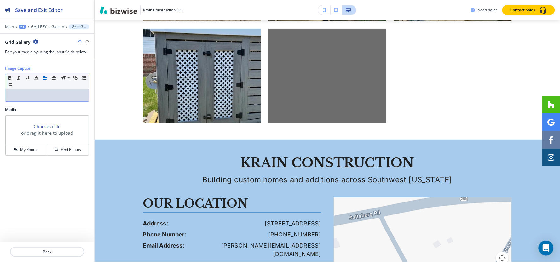
scroll to position [2960, 0]
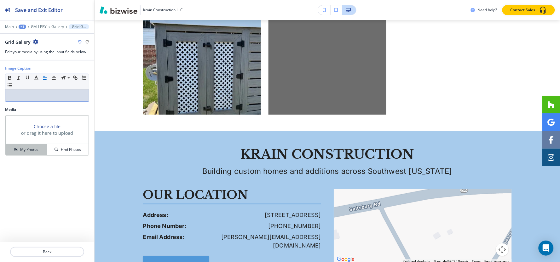
click at [28, 151] on h4 "My Photos" at bounding box center [29, 150] width 18 height 6
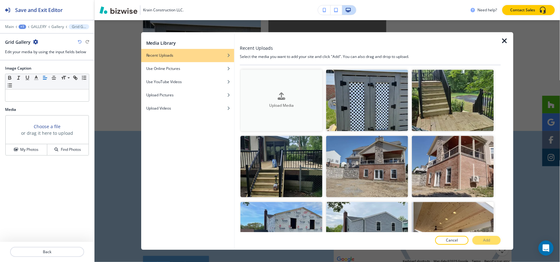
click at [274, 88] on button "Upload Media" at bounding box center [281, 100] width 82 height 61
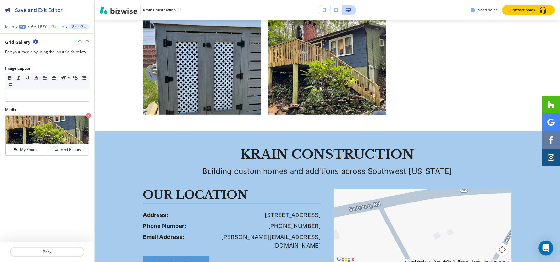
click at [56, 28] on p "Gallery" at bounding box center [57, 27] width 13 height 4
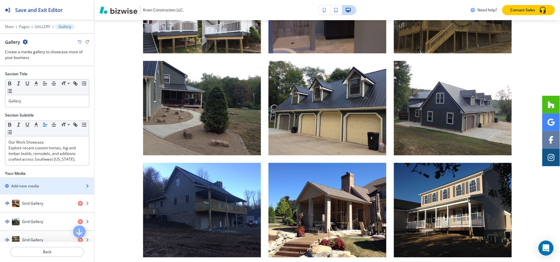
click at [44, 186] on div "Add new media" at bounding box center [40, 186] width 80 height 6
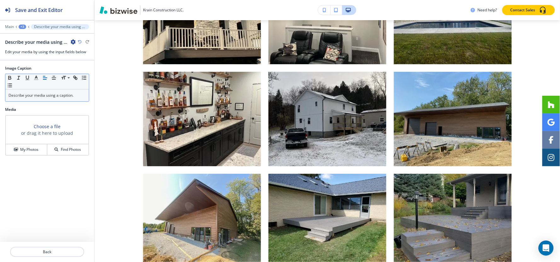
click at [63, 88] on div "Small Normal Large Huge" at bounding box center [47, 81] width 84 height 15
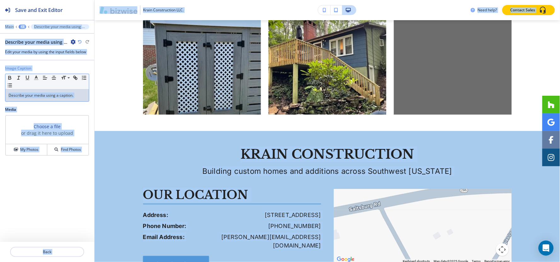
click at [73, 96] on p "Describe your media using a caption." at bounding box center [47, 96] width 77 height 6
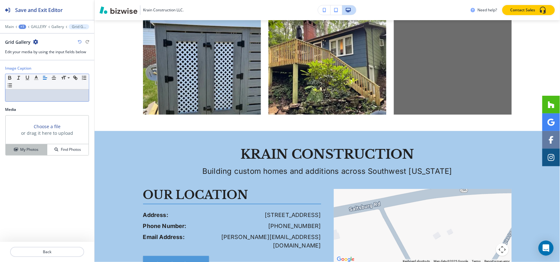
click at [34, 150] on h4 "My Photos" at bounding box center [29, 150] width 18 height 6
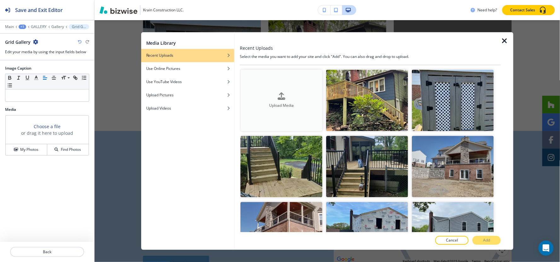
click at [280, 81] on button "Upload Media" at bounding box center [281, 100] width 82 height 61
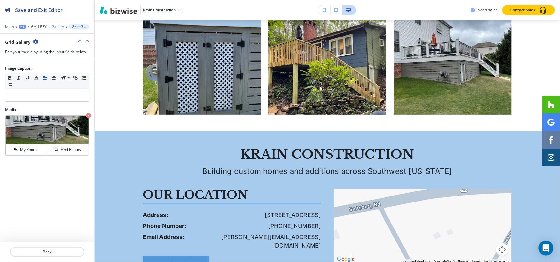
click at [58, 26] on p "Gallery" at bounding box center [57, 27] width 13 height 4
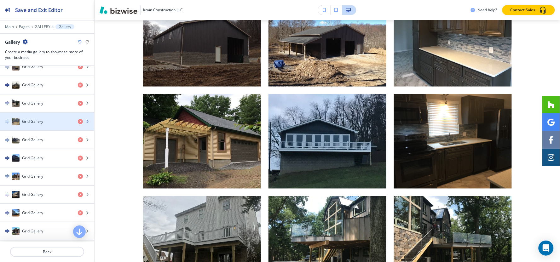
scroll to position [35, 0]
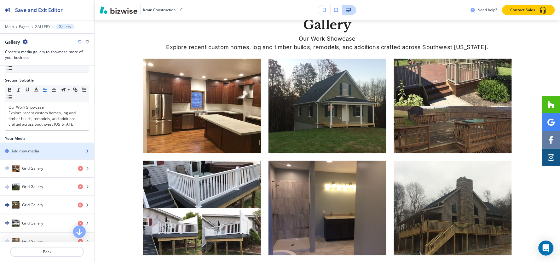
click at [32, 153] on h2 "Add new media" at bounding box center [25, 151] width 28 height 6
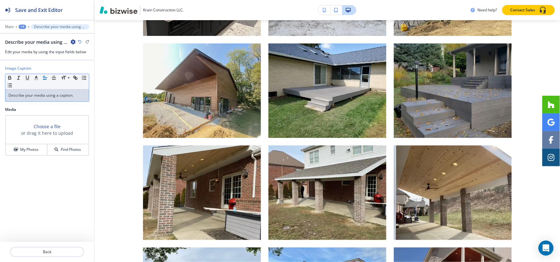
click at [41, 99] on div "Describe your media using a caption." at bounding box center [47, 96] width 84 height 12
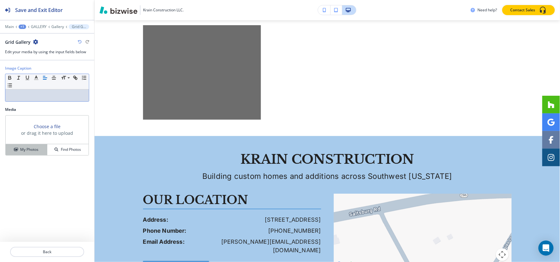
scroll to position [3062, 0]
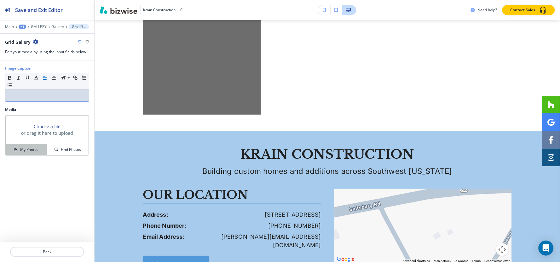
click at [17, 146] on button "My Photos" at bounding box center [27, 149] width 42 height 11
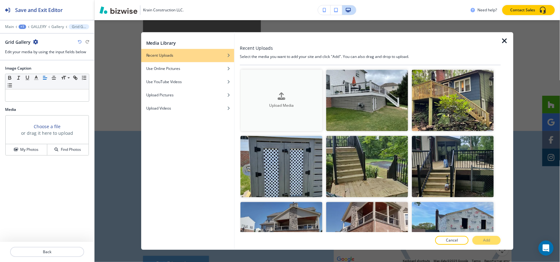
click at [281, 103] on h4 "Upload Media" at bounding box center [281, 106] width 82 height 6
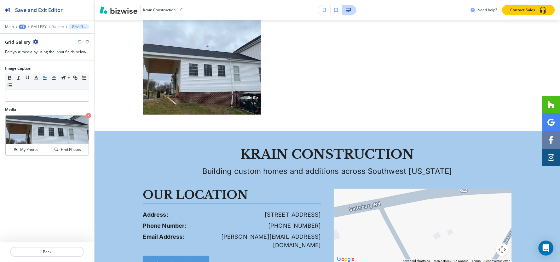
click at [52, 26] on p "Gallery" at bounding box center [57, 27] width 13 height 4
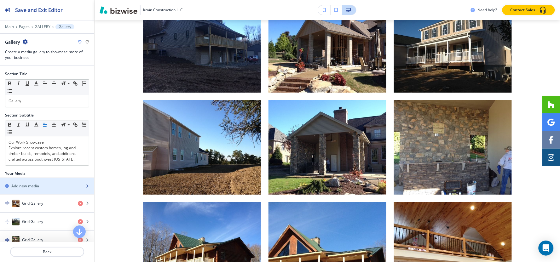
click at [26, 182] on div "button" at bounding box center [47, 180] width 94 height 5
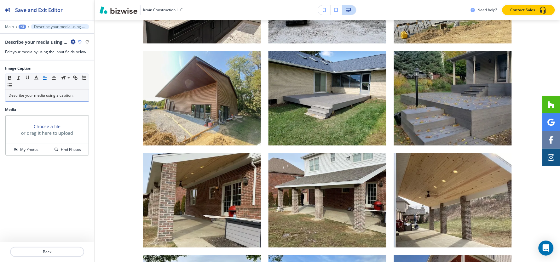
click at [58, 95] on p "Describe your media using a caption." at bounding box center [47, 96] width 77 height 6
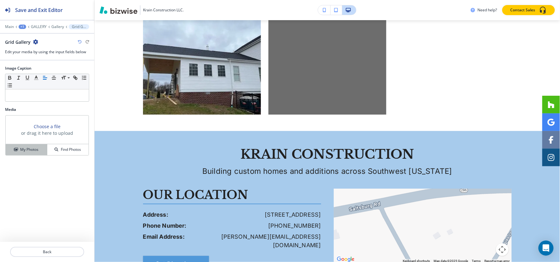
click at [23, 148] on h4 "My Photos" at bounding box center [29, 150] width 18 height 6
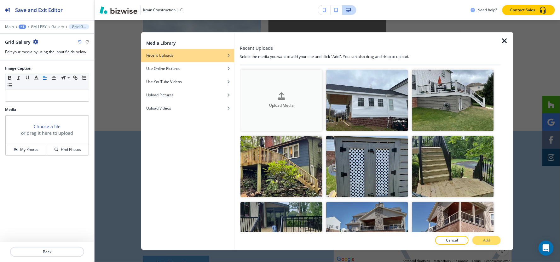
click at [258, 90] on button "Upload Media" at bounding box center [281, 100] width 82 height 61
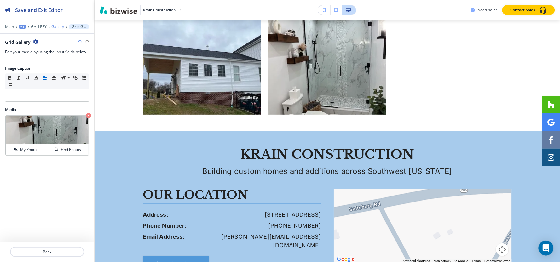
click at [53, 26] on p "Gallery" at bounding box center [57, 27] width 13 height 4
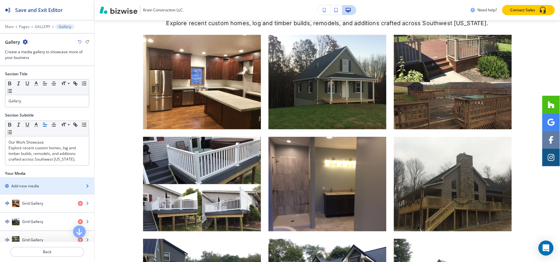
click at [32, 180] on div "button" at bounding box center [47, 180] width 94 height 5
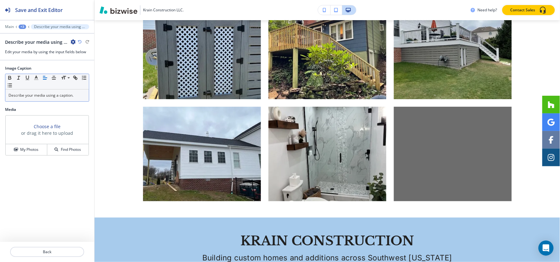
click at [61, 98] on p "Describe your media using a caption." at bounding box center [47, 96] width 77 height 6
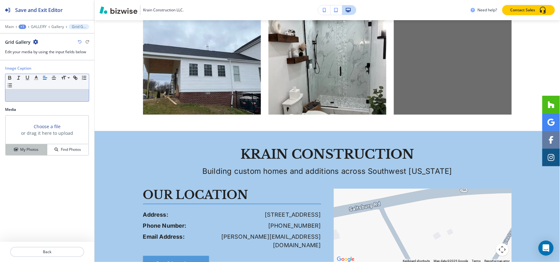
click at [32, 152] on h4 "My Photos" at bounding box center [29, 150] width 18 height 6
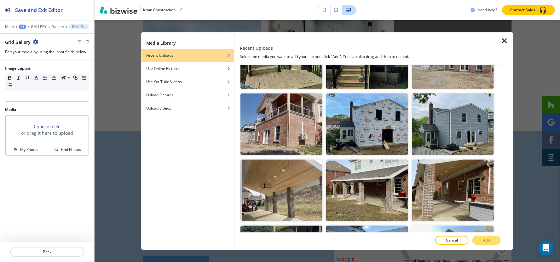
scroll to position [0, 0]
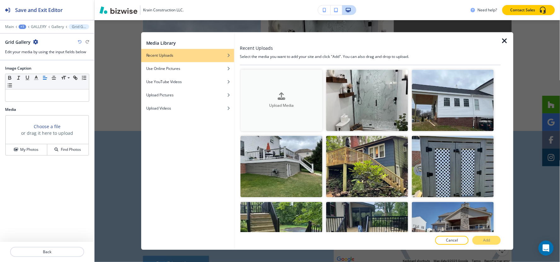
click at [278, 103] on h4 "Upload Media" at bounding box center [281, 106] width 82 height 6
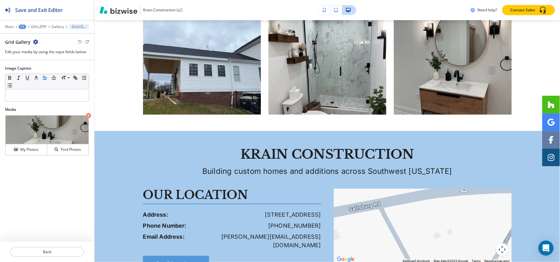
scroll to position [2993, 0]
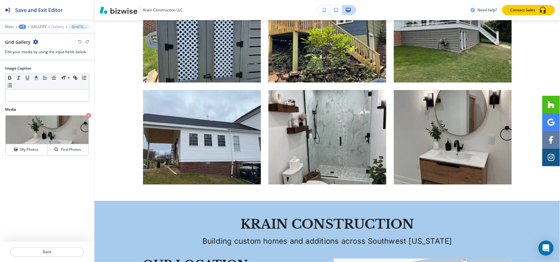
click at [57, 26] on p "Gallery" at bounding box center [57, 27] width 13 height 4
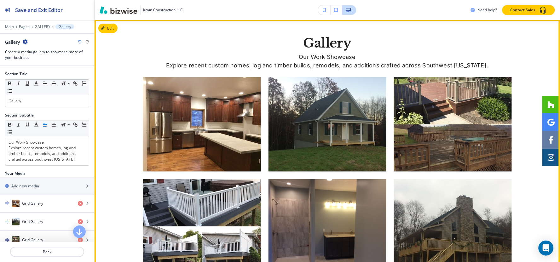
scroll to position [248, 0]
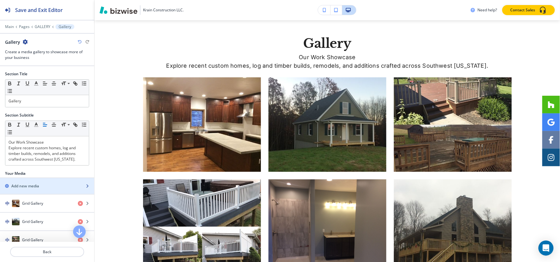
click at [22, 184] on h2 "Add new media" at bounding box center [25, 186] width 28 height 6
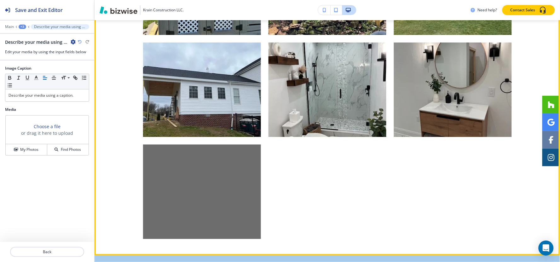
scroll to position [3024, 0]
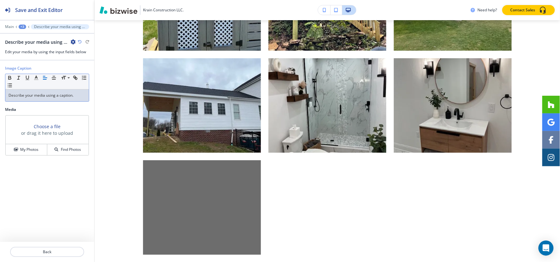
click at [31, 99] on div "Describe your media using a caption." at bounding box center [47, 96] width 84 height 12
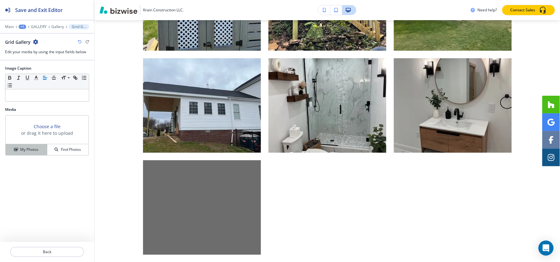
click at [23, 150] on h4 "My Photos" at bounding box center [29, 150] width 18 height 6
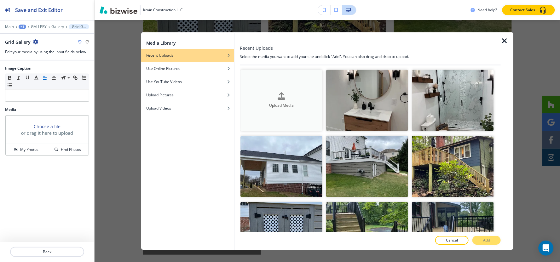
click at [282, 87] on button "Upload Media" at bounding box center [281, 100] width 82 height 61
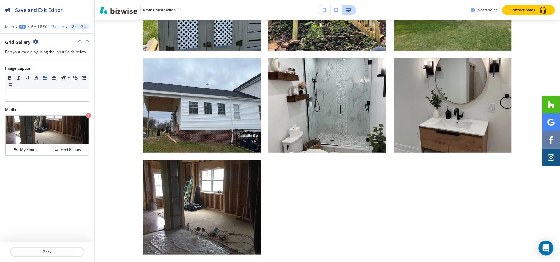
click at [53, 27] on p "Gallery" at bounding box center [57, 27] width 13 height 4
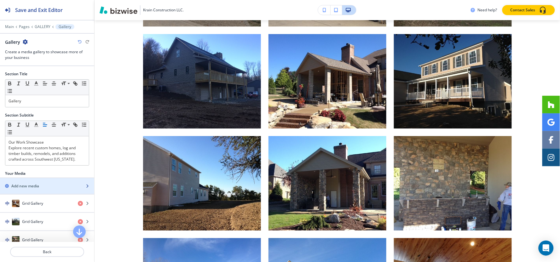
click at [45, 186] on div "Add new media" at bounding box center [40, 186] width 80 height 6
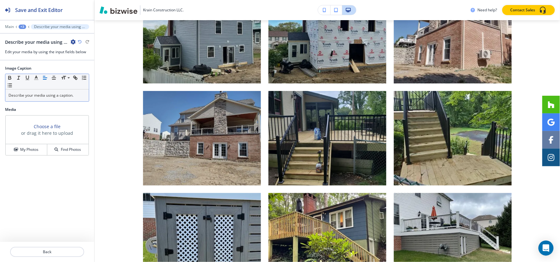
click at [69, 99] on div "Describe your media using a caption." at bounding box center [47, 96] width 84 height 12
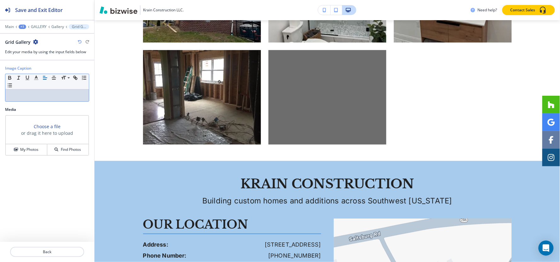
scroll to position [3165, 0]
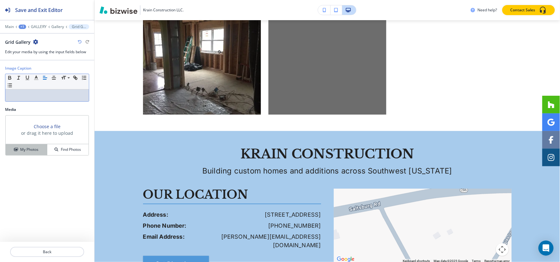
click at [24, 146] on button "My Photos" at bounding box center [27, 149] width 42 height 11
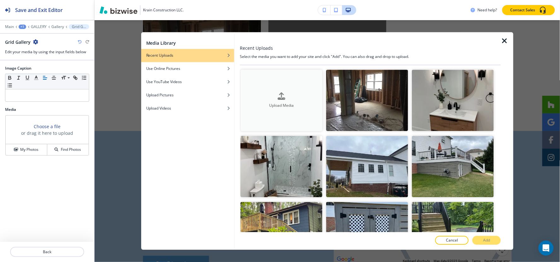
click at [295, 80] on button "Upload Media" at bounding box center [281, 100] width 82 height 61
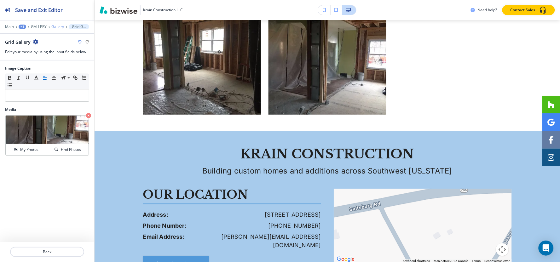
click at [60, 28] on p "Gallery" at bounding box center [57, 27] width 13 height 4
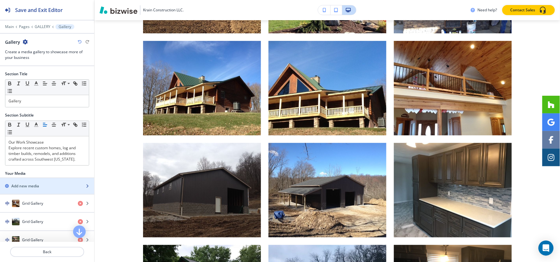
click at [23, 189] on div "button" at bounding box center [47, 191] width 94 height 5
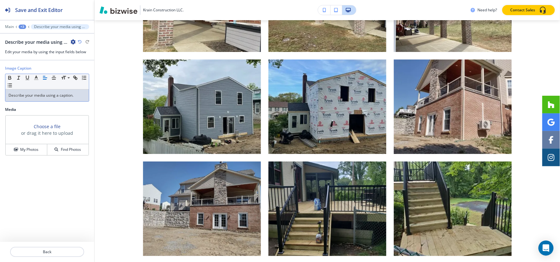
click at [54, 97] on p "Describe your media using a caption." at bounding box center [47, 96] width 77 height 6
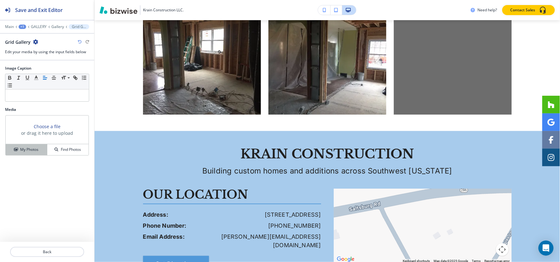
click at [21, 147] on h4 "My Photos" at bounding box center [29, 150] width 18 height 6
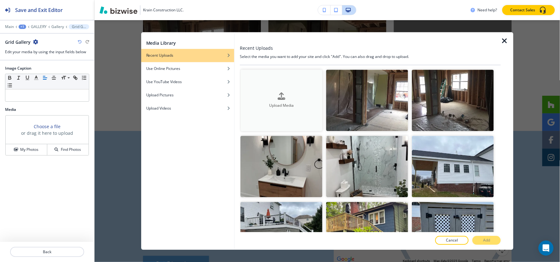
click at [287, 84] on button "Upload Media" at bounding box center [281, 100] width 82 height 61
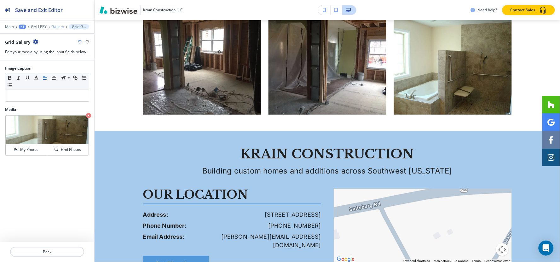
click at [54, 26] on p "Gallery" at bounding box center [57, 27] width 13 height 4
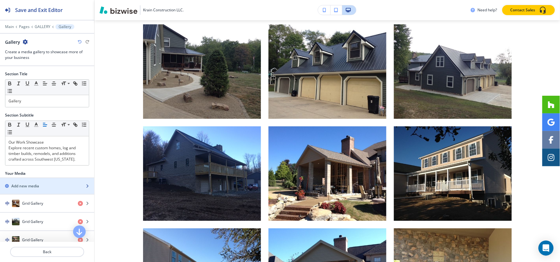
click at [33, 187] on h2 "Add new media" at bounding box center [25, 186] width 28 height 6
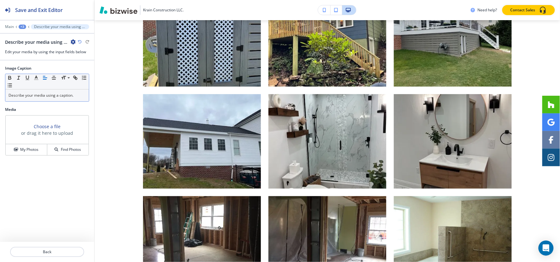
click at [62, 98] on p "Describe your media using a caption." at bounding box center [47, 96] width 77 height 6
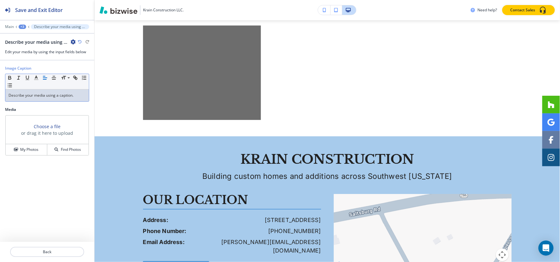
scroll to position [3267, 0]
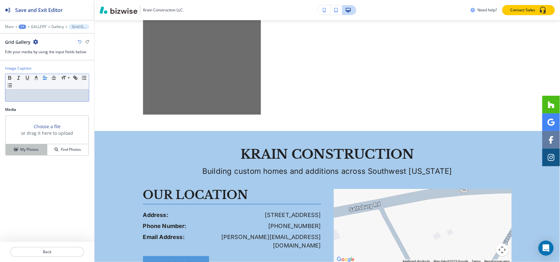
click at [33, 150] on h4 "My Photos" at bounding box center [29, 150] width 18 height 6
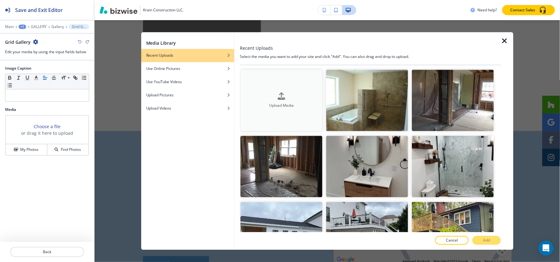
click at [261, 74] on button "Upload Media" at bounding box center [281, 100] width 82 height 61
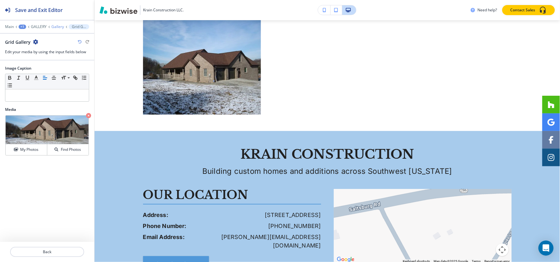
click at [57, 26] on p "Gallery" at bounding box center [57, 27] width 13 height 4
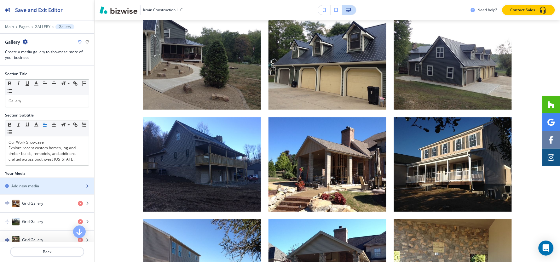
click at [31, 179] on div "button" at bounding box center [47, 180] width 94 height 5
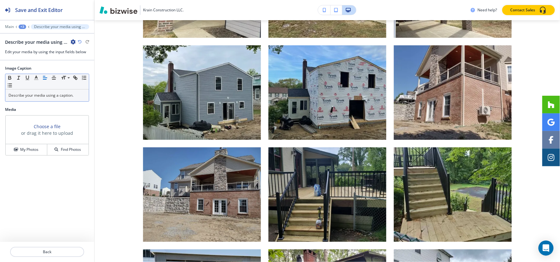
click at [61, 95] on p "Describe your media using a caption." at bounding box center [47, 96] width 77 height 6
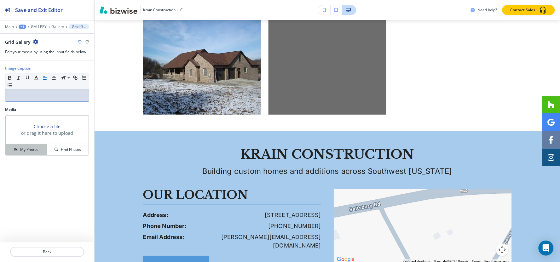
click at [29, 152] on h4 "My Photos" at bounding box center [29, 150] width 18 height 6
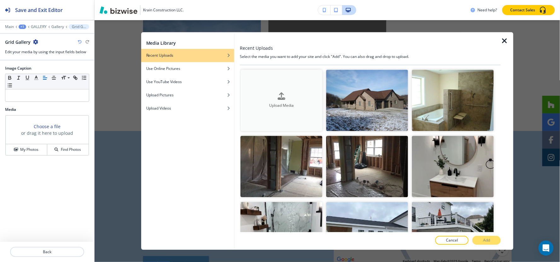
click at [278, 84] on button "Upload Media" at bounding box center [281, 100] width 82 height 61
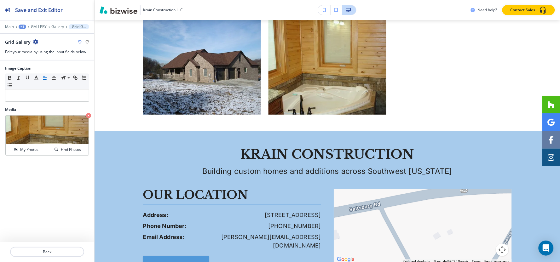
click at [58, 23] on div at bounding box center [47, 22] width 94 height 4
click at [58, 25] on p "Gallery" at bounding box center [57, 27] width 13 height 4
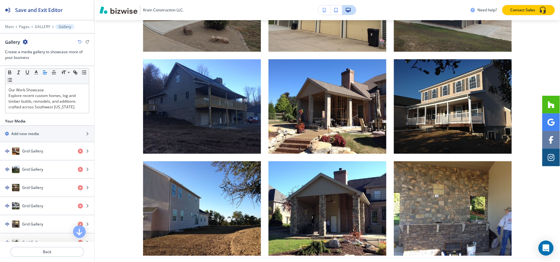
scroll to position [35, 0]
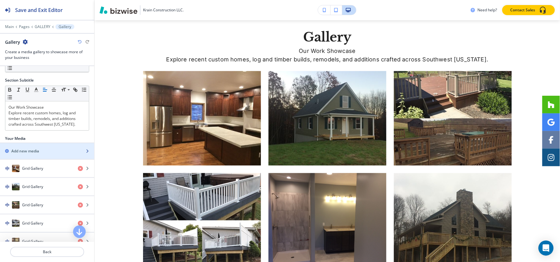
click at [45, 154] on div "button" at bounding box center [47, 156] width 94 height 5
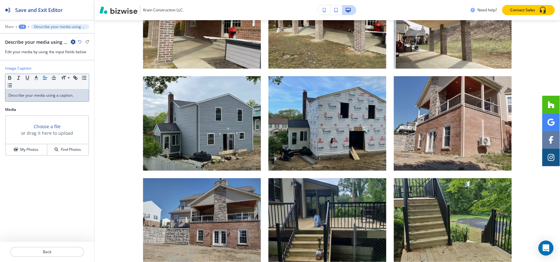
click at [58, 99] on div "Describe your media using a caption." at bounding box center [47, 96] width 84 height 12
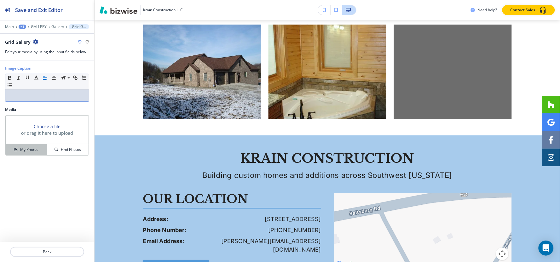
scroll to position [3267, 0]
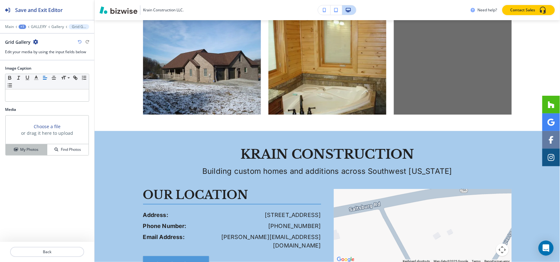
click at [34, 149] on h4 "My Photos" at bounding box center [29, 150] width 18 height 6
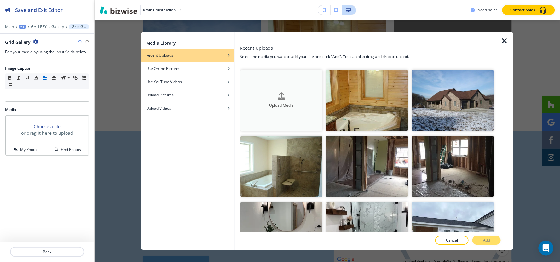
click at [286, 82] on button "Upload Media" at bounding box center [281, 100] width 82 height 61
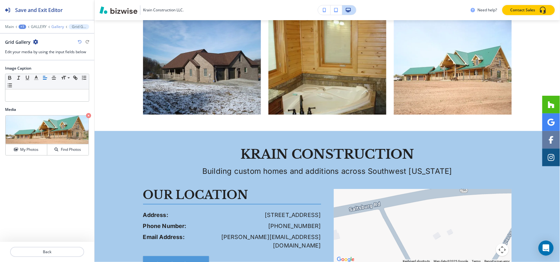
click at [55, 28] on p "Gallery" at bounding box center [57, 27] width 13 height 4
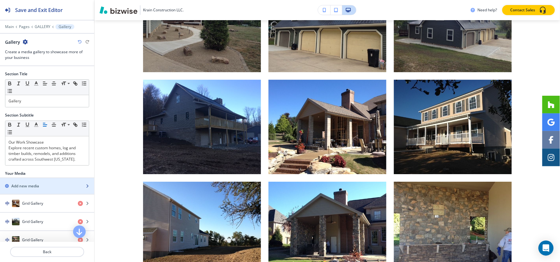
click at [30, 186] on h2 "Add new media" at bounding box center [25, 186] width 28 height 6
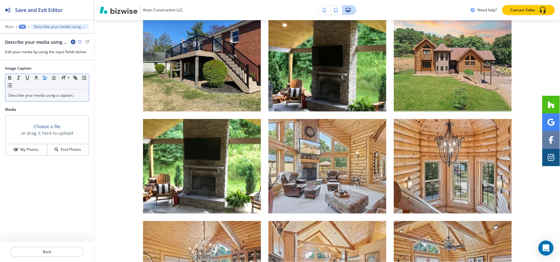
click at [72, 98] on p "Describe your media using a caption." at bounding box center [47, 96] width 77 height 6
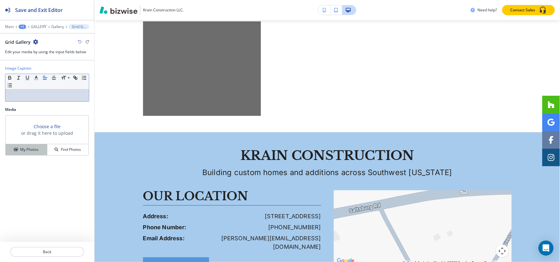
scroll to position [3369, 0]
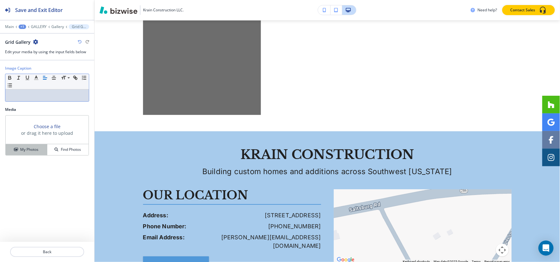
click at [31, 151] on h4 "My Photos" at bounding box center [29, 150] width 18 height 6
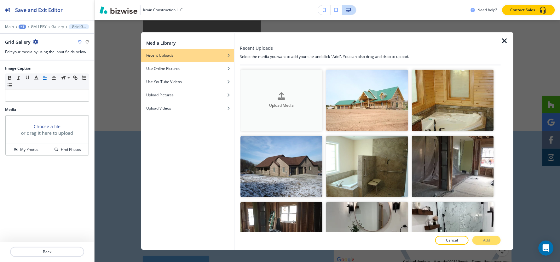
click at [262, 96] on div "Upload Media" at bounding box center [281, 100] width 82 height 16
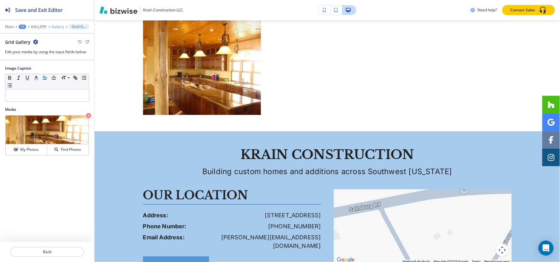
click at [62, 27] on p "Gallery" at bounding box center [57, 27] width 13 height 4
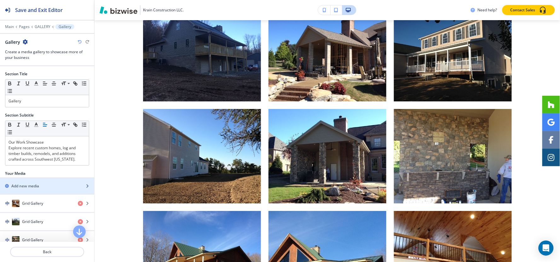
click at [42, 185] on div "Add new media" at bounding box center [40, 186] width 80 height 6
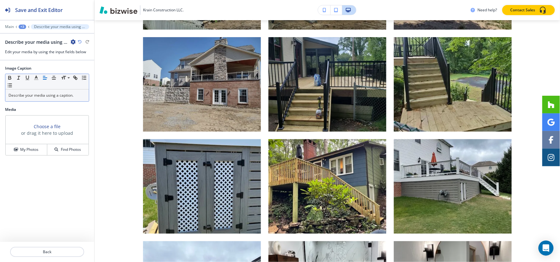
click at [67, 96] on p "Describe your media using a caption." at bounding box center [47, 96] width 77 height 6
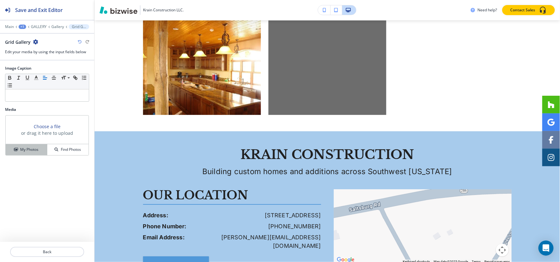
click at [24, 149] on h4 "My Photos" at bounding box center [29, 150] width 18 height 6
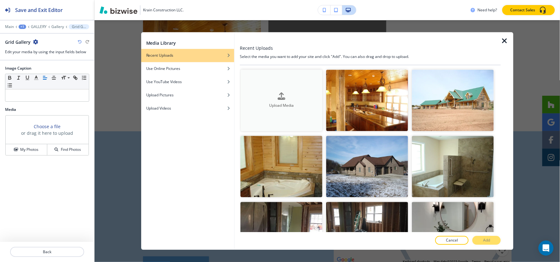
click at [305, 90] on button "Upload Media" at bounding box center [281, 100] width 82 height 61
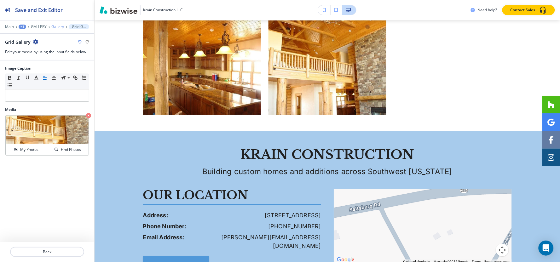
click at [58, 27] on p "Gallery" at bounding box center [57, 27] width 13 height 4
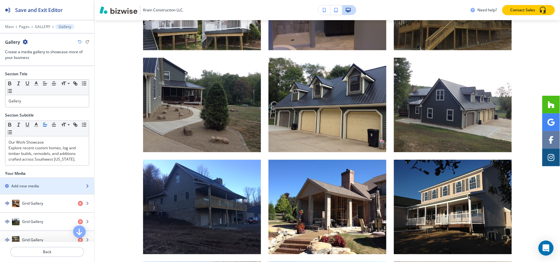
click at [31, 191] on div "button" at bounding box center [47, 191] width 94 height 5
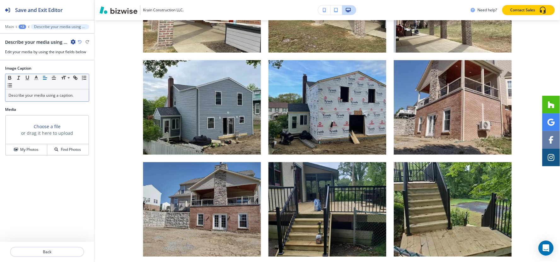
click at [67, 95] on p "Describe your media using a caption." at bounding box center [47, 96] width 77 height 6
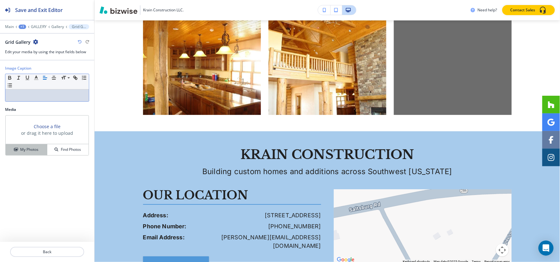
click at [23, 149] on h4 "My Photos" at bounding box center [29, 150] width 18 height 6
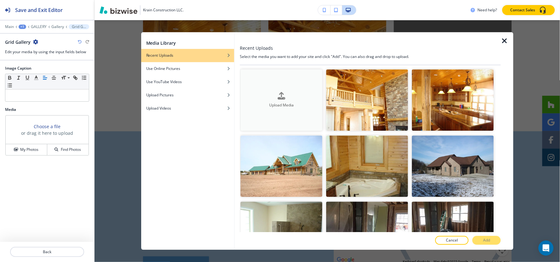
scroll to position [0, 0]
click at [288, 100] on div "button" at bounding box center [281, 101] width 82 height 3
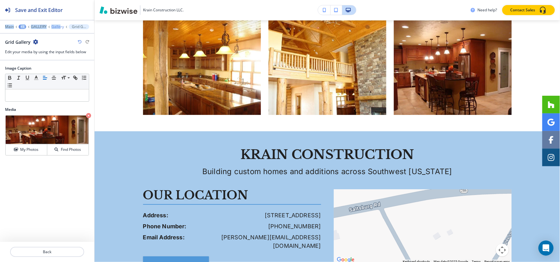
click at [61, 26] on div "Save and Exit Editor Main +1 GALLERY Gallery Grid Gallery Grid Gallery Edit you…" at bounding box center [47, 30] width 94 height 61
click at [61, 26] on p "Gallery" at bounding box center [57, 27] width 13 height 4
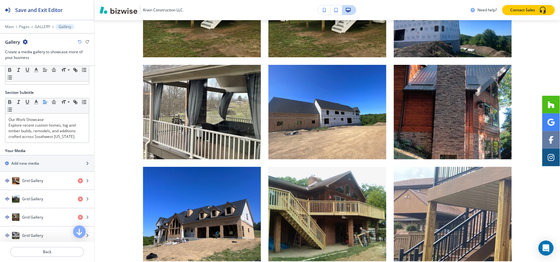
scroll to position [35, 0]
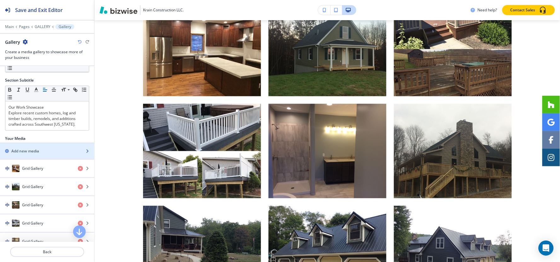
click at [32, 148] on h2 "Add new media" at bounding box center [25, 151] width 28 height 6
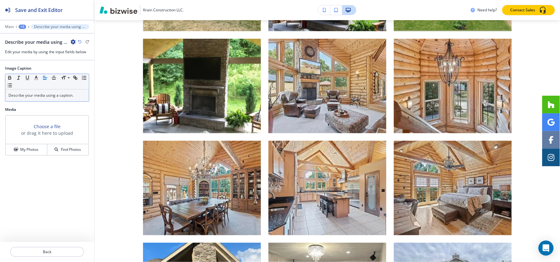
click at [48, 90] on div "Small Normal Large Huge" at bounding box center [47, 81] width 84 height 15
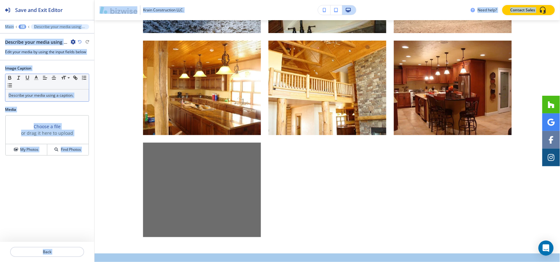
click at [49, 96] on p "Describe your media using a caption." at bounding box center [47, 96] width 77 height 6
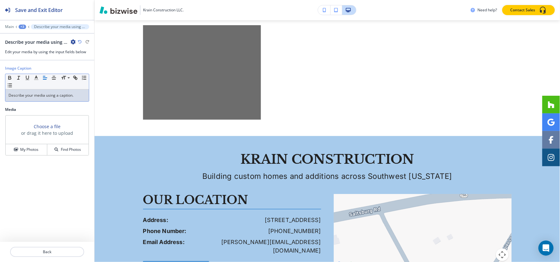
scroll to position [3471, 0]
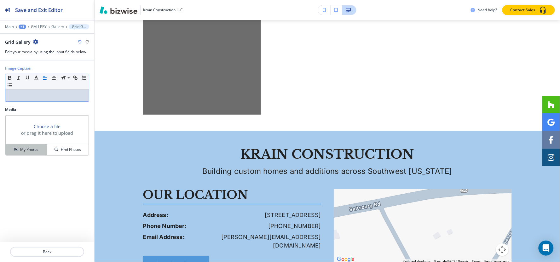
drag, startPoint x: 25, startPoint y: 149, endPoint x: 30, endPoint y: 148, distance: 4.7
click at [25, 149] on h4 "My Photos" at bounding box center [29, 150] width 18 height 6
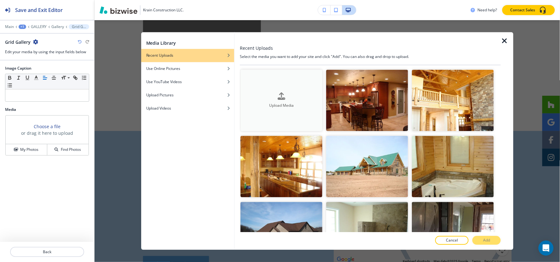
click at [268, 106] on h4 "Upload Media" at bounding box center [281, 106] width 82 height 6
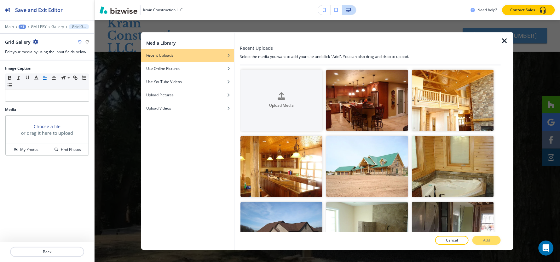
scroll to position [3471, 0]
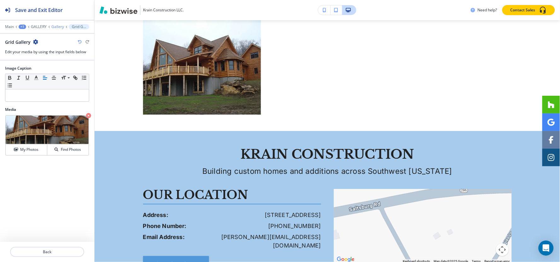
click at [60, 26] on p "Gallery" at bounding box center [57, 27] width 13 height 4
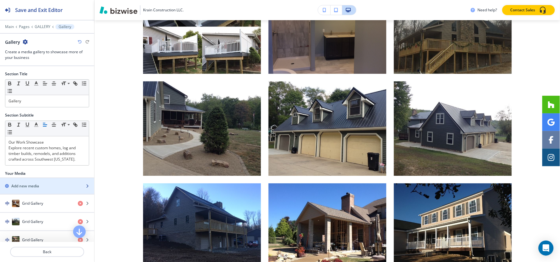
click at [40, 190] on div "button" at bounding box center [47, 191] width 94 height 5
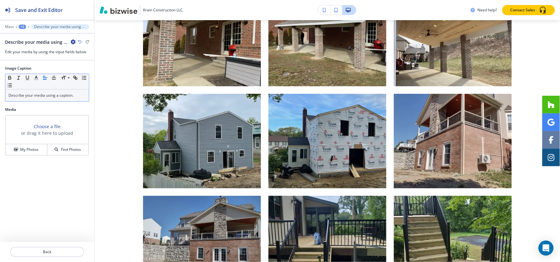
click at [61, 92] on div "Describe your media using a caption." at bounding box center [47, 96] width 84 height 12
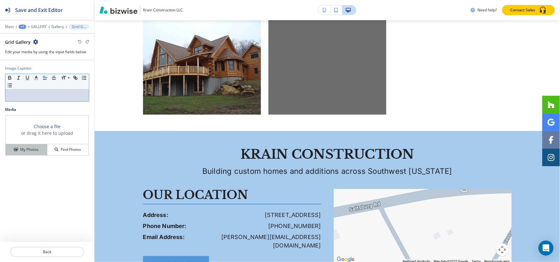
click at [20, 149] on h4 "My Photos" at bounding box center [29, 150] width 18 height 6
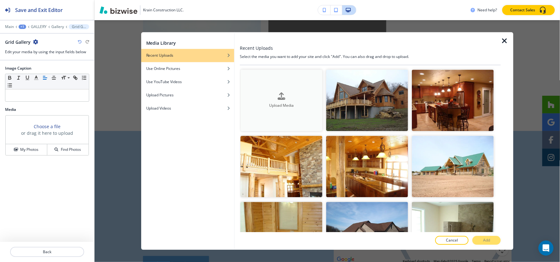
click at [275, 72] on button "Upload Media" at bounding box center [281, 100] width 82 height 61
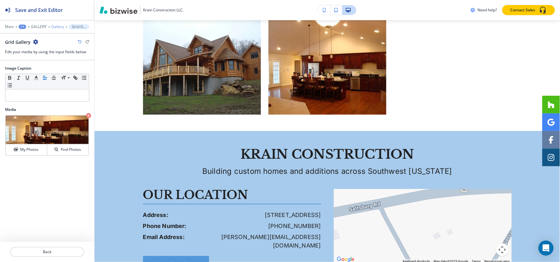
click at [57, 27] on p "Gallery" at bounding box center [57, 27] width 13 height 4
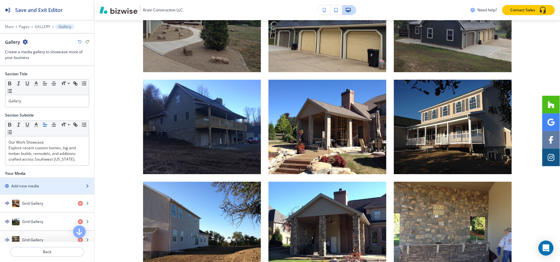
click at [23, 184] on h2 "Add new media" at bounding box center [25, 186] width 28 height 6
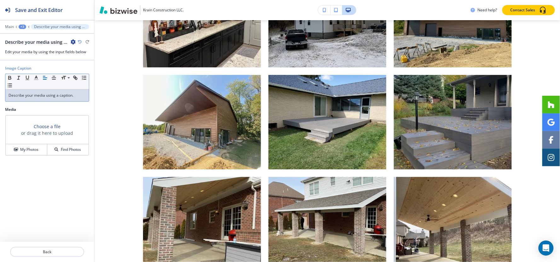
click at [63, 91] on div "Describe your media using a caption." at bounding box center [47, 96] width 84 height 12
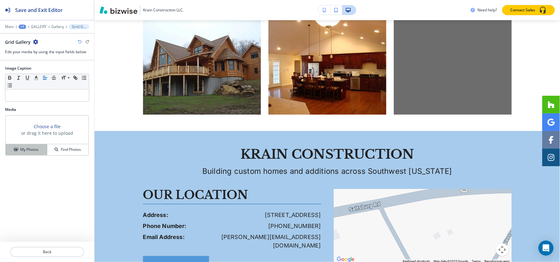
drag, startPoint x: 21, startPoint y: 155, endPoint x: 26, endPoint y: 150, distance: 6.9
click at [21, 155] on button "My Photos" at bounding box center [27, 149] width 42 height 11
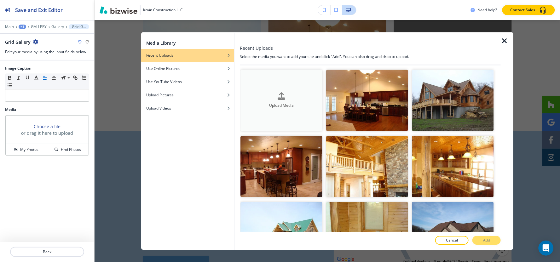
click at [275, 87] on button "Upload Media" at bounding box center [281, 100] width 82 height 61
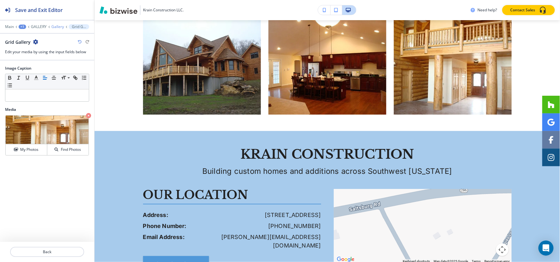
click at [60, 25] on p "Gallery" at bounding box center [57, 27] width 13 height 4
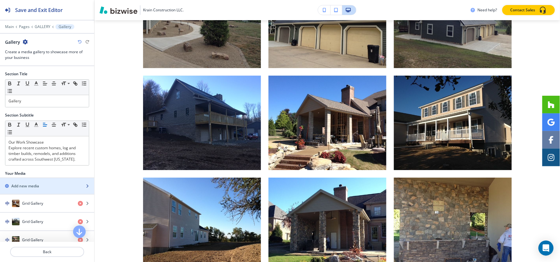
click at [34, 184] on h2 "Add new media" at bounding box center [25, 186] width 28 height 6
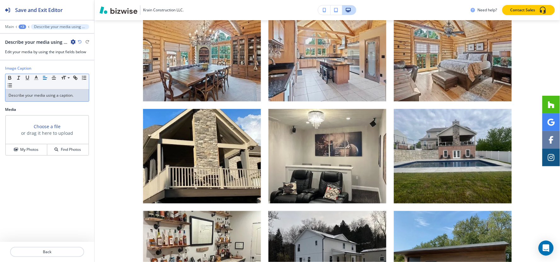
click at [54, 94] on p "Describe your media using a caption." at bounding box center [47, 96] width 77 height 6
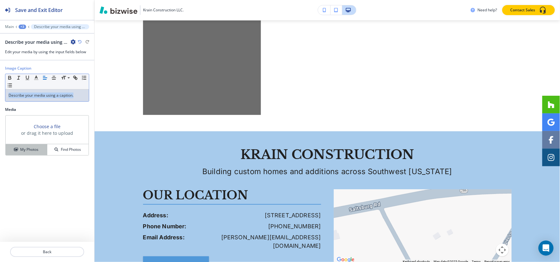
scroll to position [3573, 0]
click at [32, 150] on h4 "My Photos" at bounding box center [29, 150] width 18 height 6
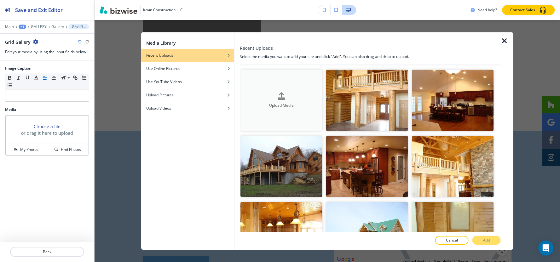
click at [289, 101] on div "button" at bounding box center [281, 101] width 82 height 3
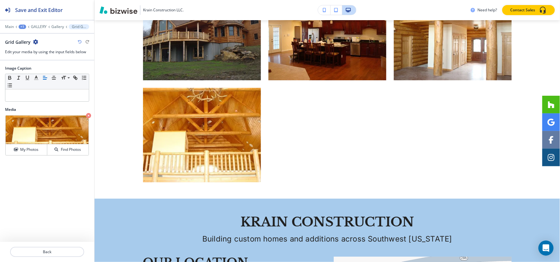
scroll to position [3503, 0]
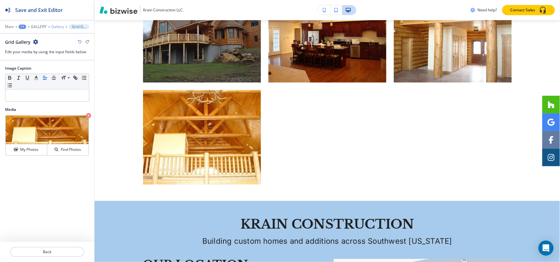
click at [62, 27] on p "Gallery" at bounding box center [57, 27] width 13 height 4
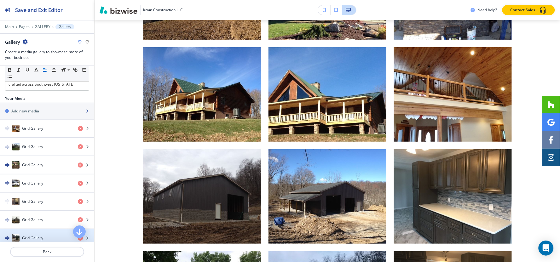
scroll to position [35, 0]
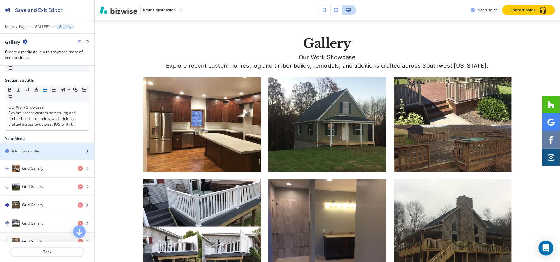
click at [38, 154] on div "button" at bounding box center [47, 156] width 94 height 5
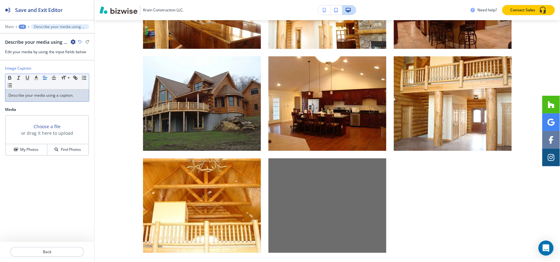
click at [61, 92] on div "Describe your media using a caption." at bounding box center [47, 96] width 84 height 12
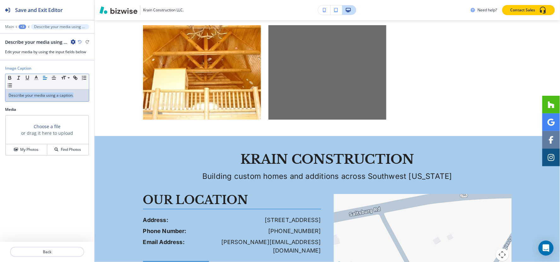
scroll to position [3573, 0]
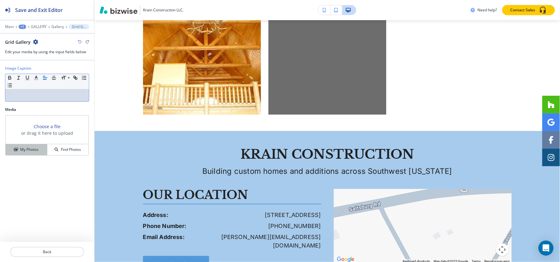
click at [36, 146] on button "My Photos" at bounding box center [27, 149] width 42 height 11
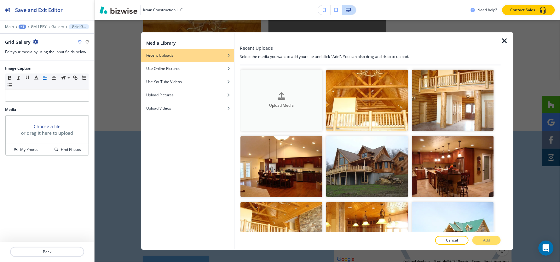
click at [289, 87] on button "Upload Media" at bounding box center [281, 100] width 82 height 61
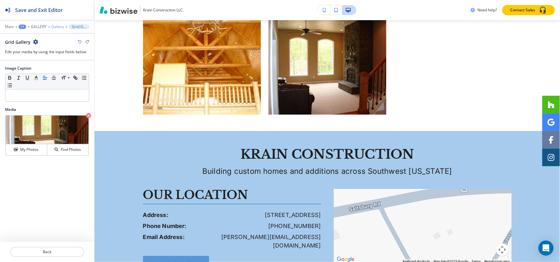
click at [55, 28] on p "Gallery" at bounding box center [57, 27] width 13 height 4
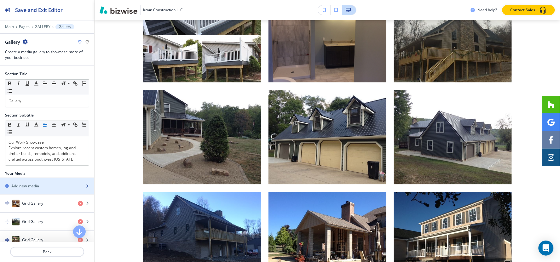
click at [31, 184] on h2 "Add new media" at bounding box center [25, 186] width 28 height 6
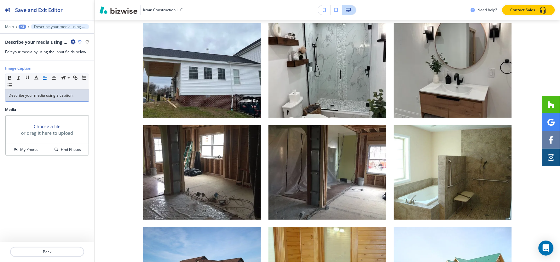
click at [70, 98] on p "Describe your media using a caption." at bounding box center [47, 96] width 77 height 6
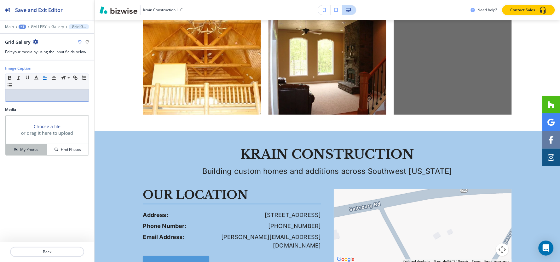
click at [36, 147] on h4 "My Photos" at bounding box center [29, 150] width 18 height 6
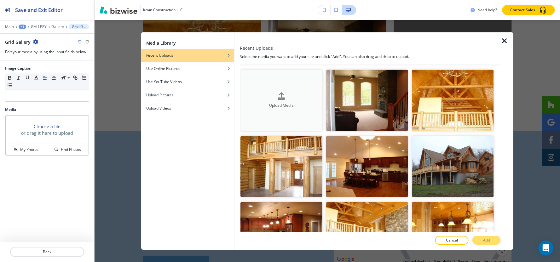
click at [272, 92] on div "Upload Media" at bounding box center [281, 100] width 82 height 16
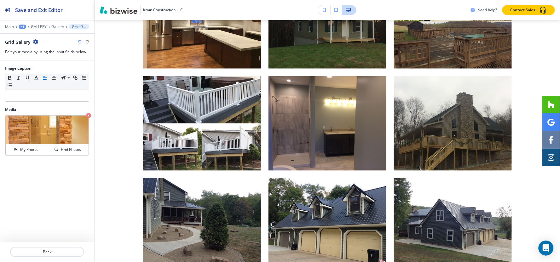
scroll to position [316, 0]
